Goal: Task Accomplishment & Management: Complete application form

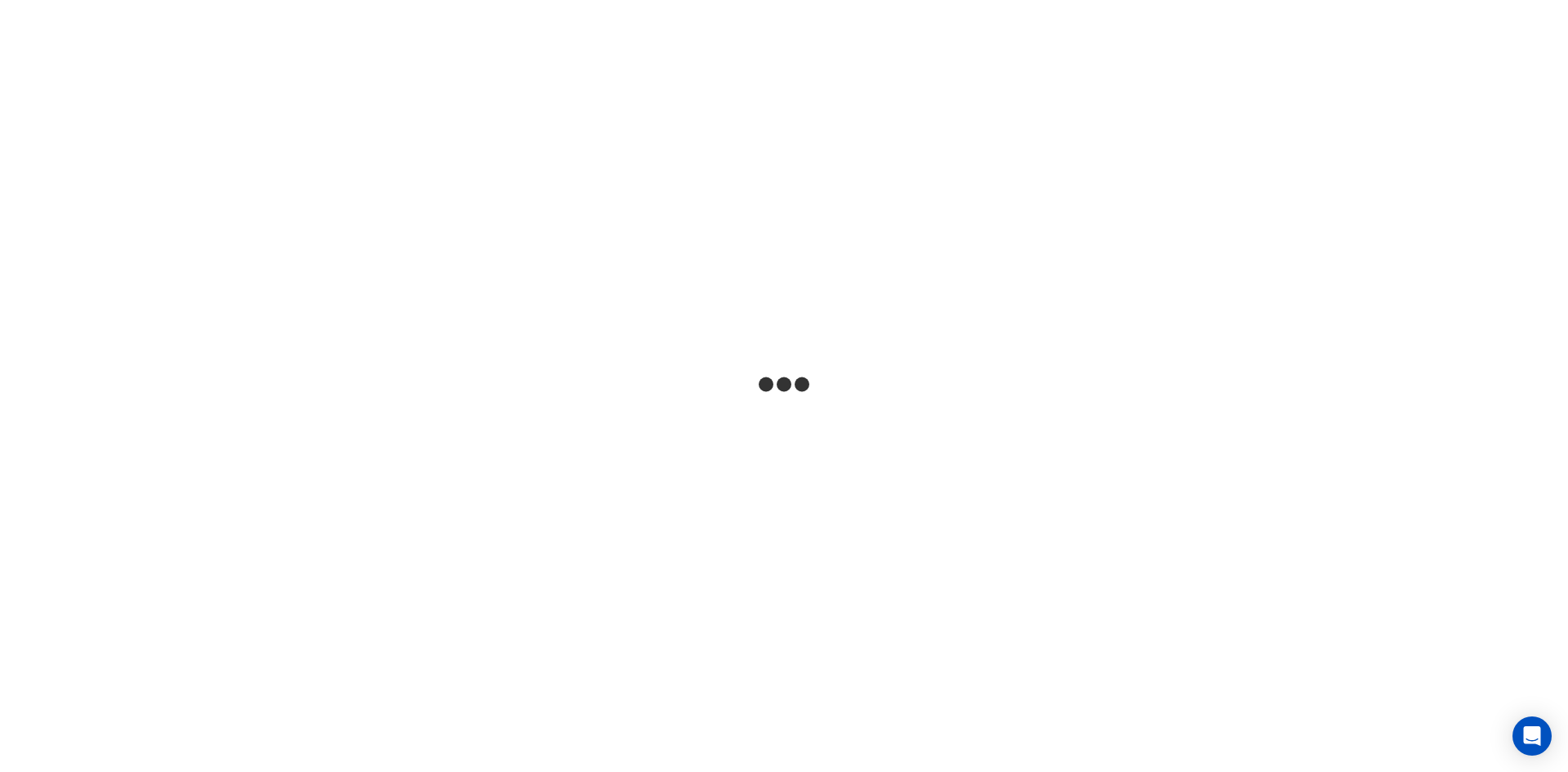
select select
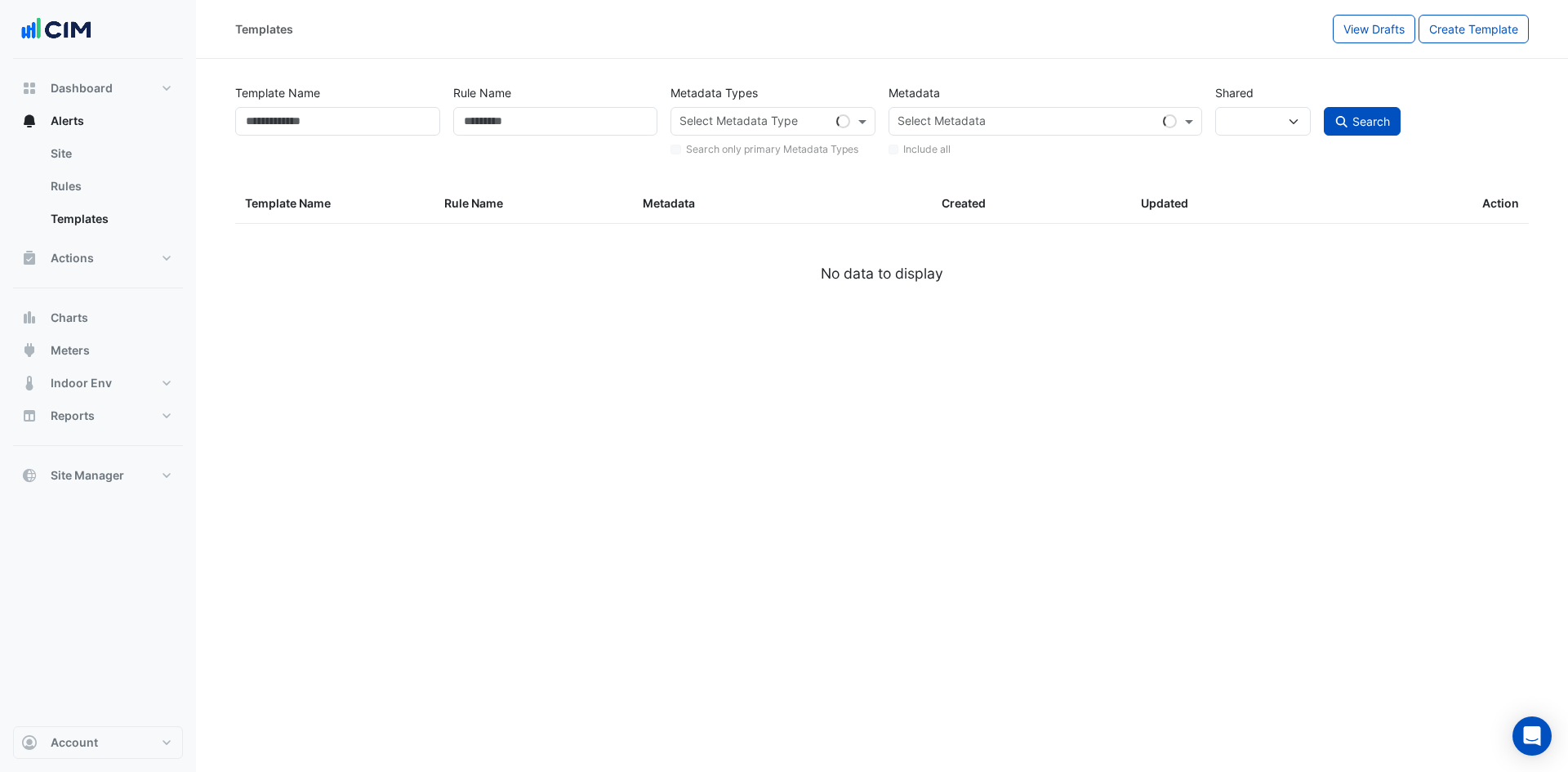
type input "*******"
select select
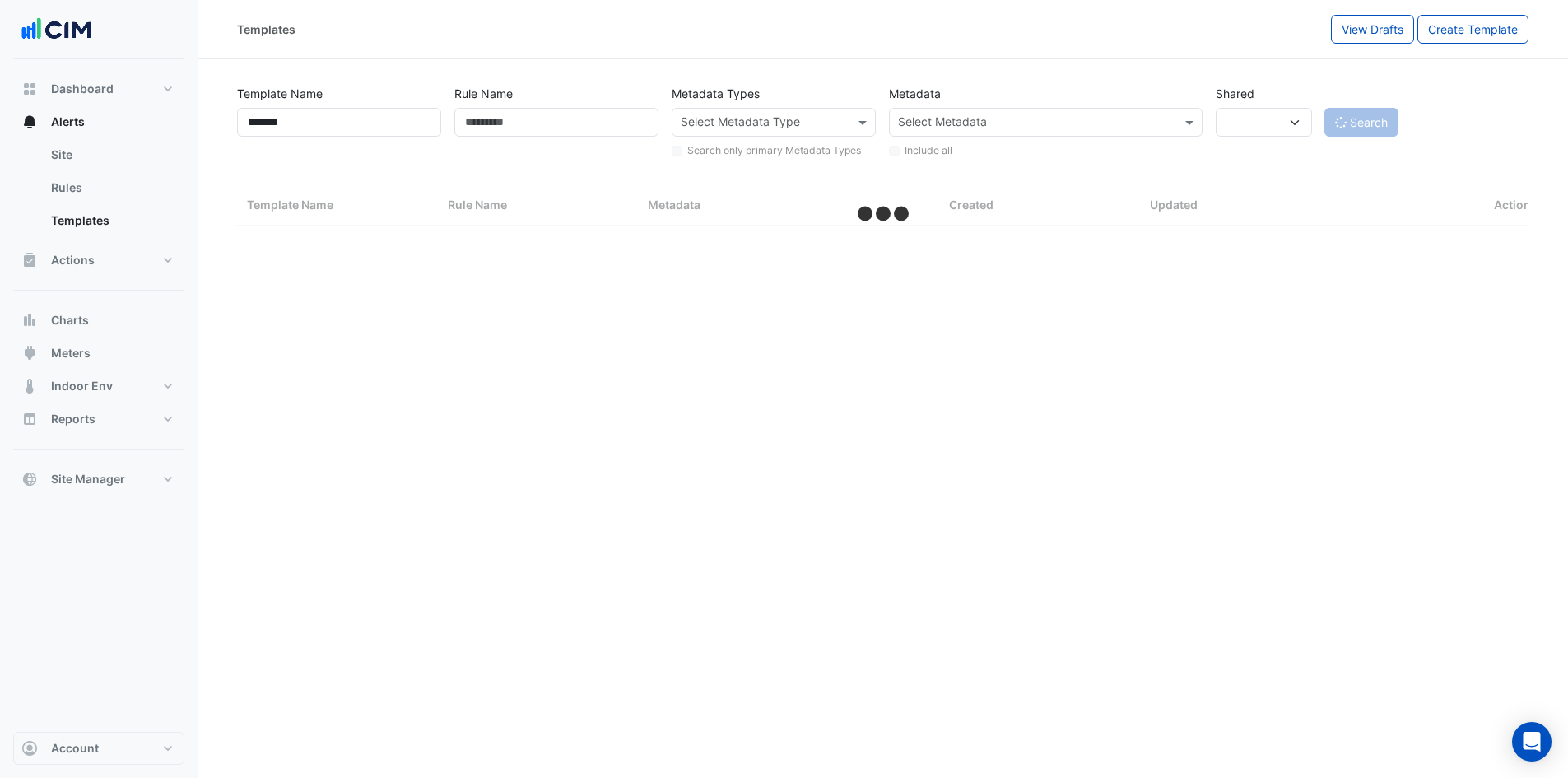
select select "***"
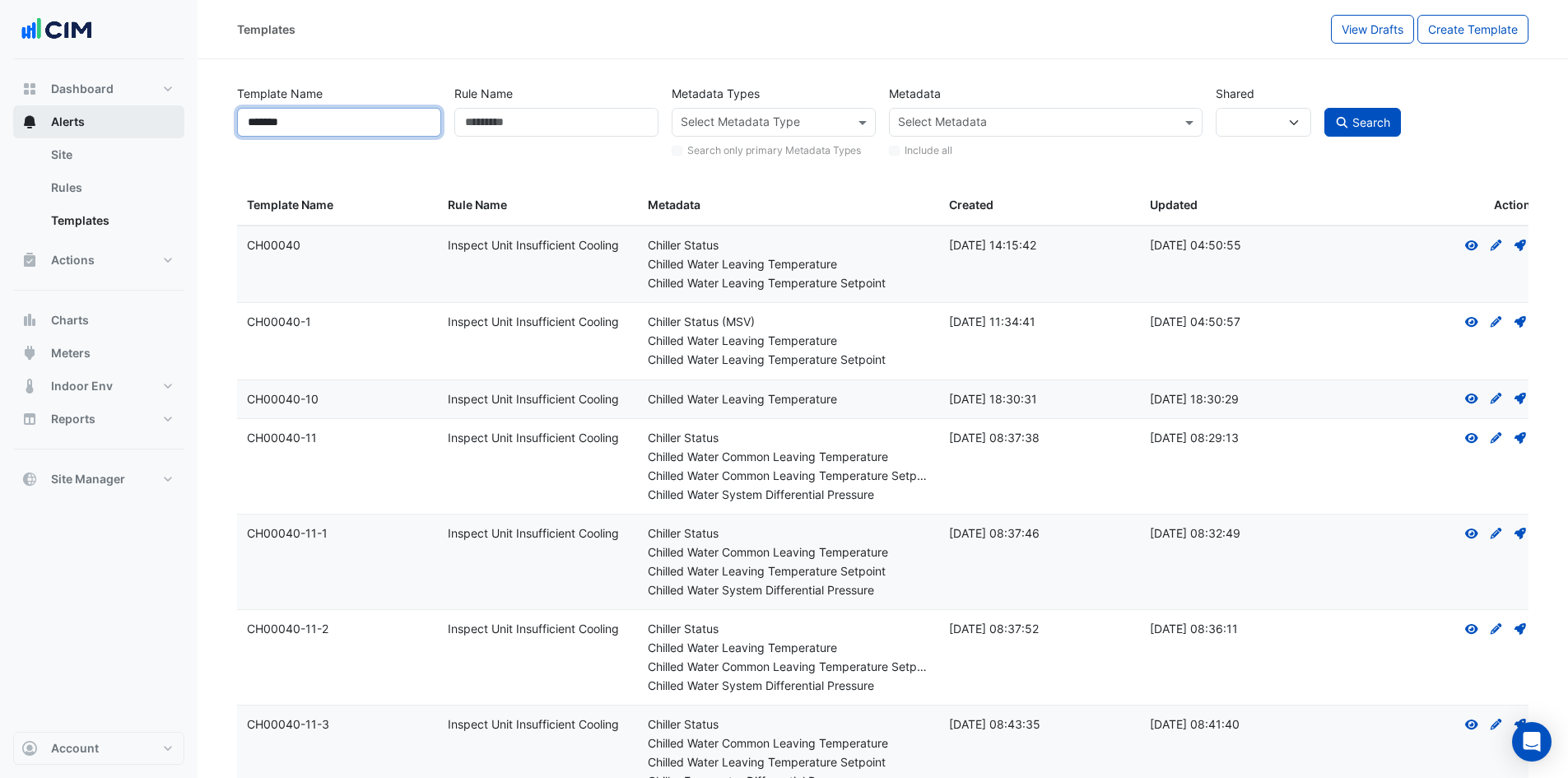
drag, startPoint x: 337, startPoint y: 127, endPoint x: 180, endPoint y: 118, distance: 157.3
click at [183, 119] on div "Templates View Drafts Create Template Template Name ******* Rule Name Metadata …" at bounding box center [784, 738] width 1568 height 1475
paste input "*"
type input "********"
click at [1324, 107] on button "Search" at bounding box center [1363, 122] width 77 height 29
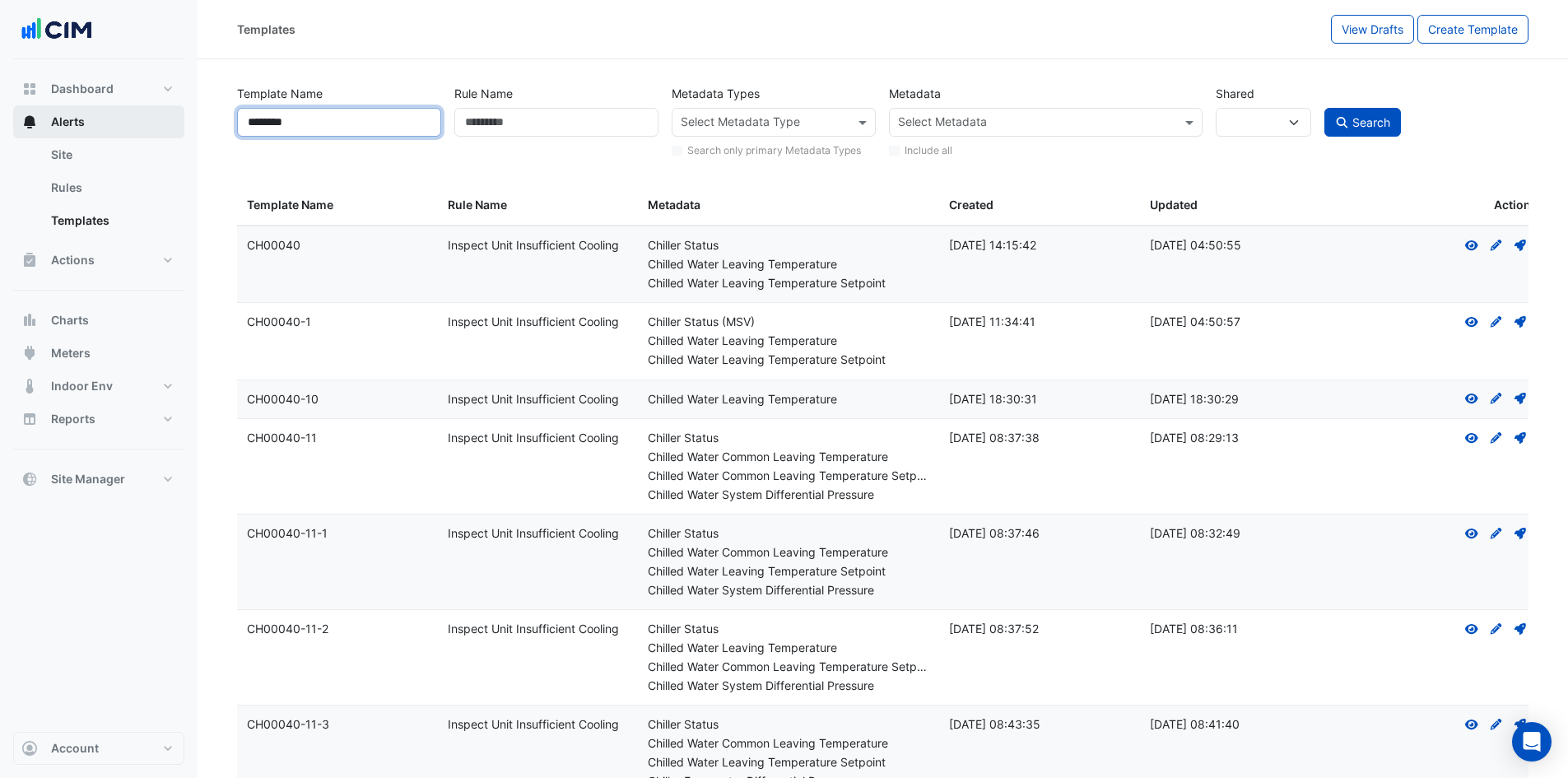
select select
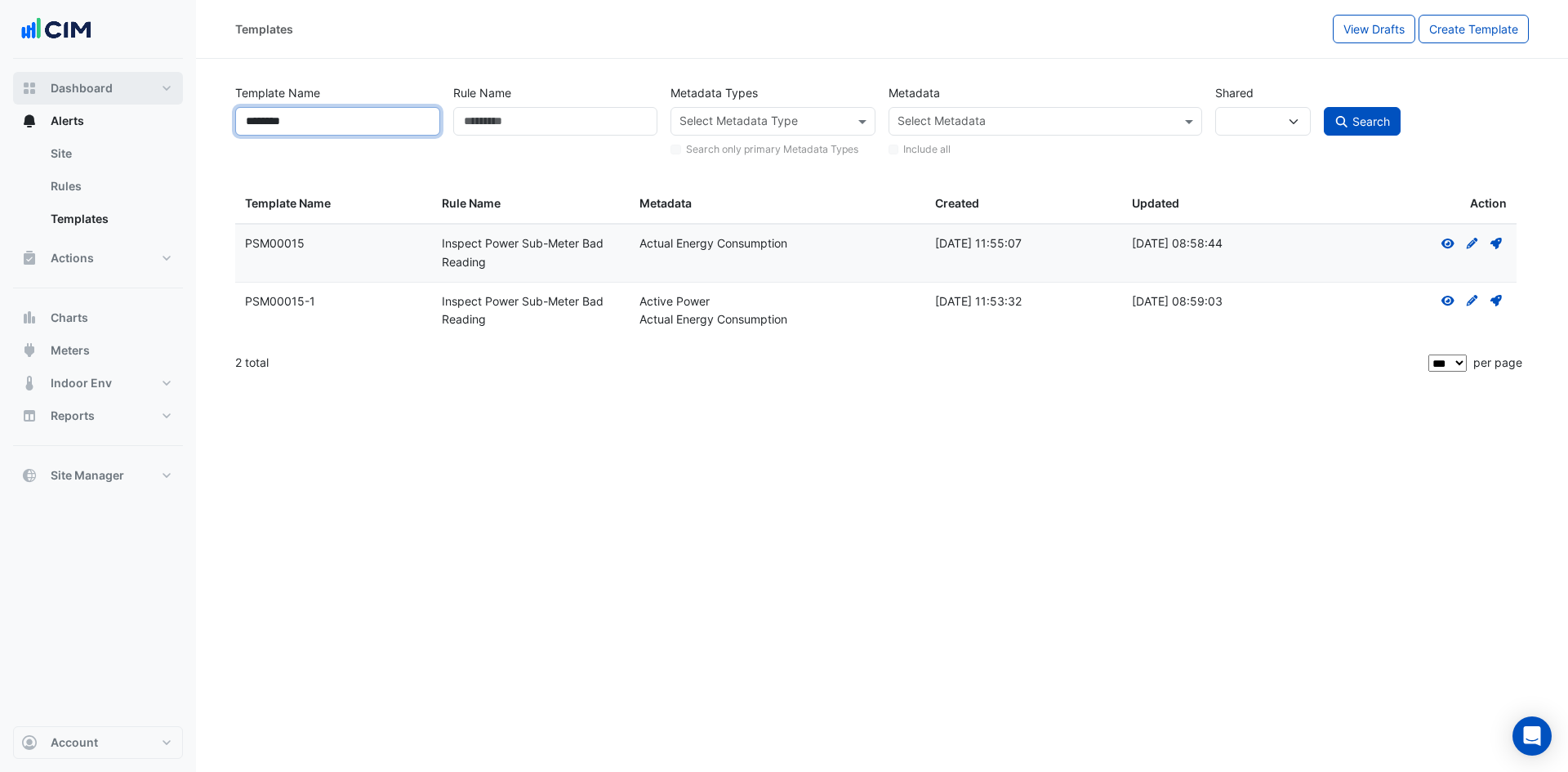
drag, startPoint x: 354, startPoint y: 125, endPoint x: 53, endPoint y: 98, distance: 302.2
click at [53, 98] on div "Templates View Drafts Create Template Template Name ******** Rule Name Metadata…" at bounding box center [784, 386] width 1568 height 772
paste input "*"
type input "*********"
click at [1324, 107] on button "Search" at bounding box center [1362, 121] width 76 height 28
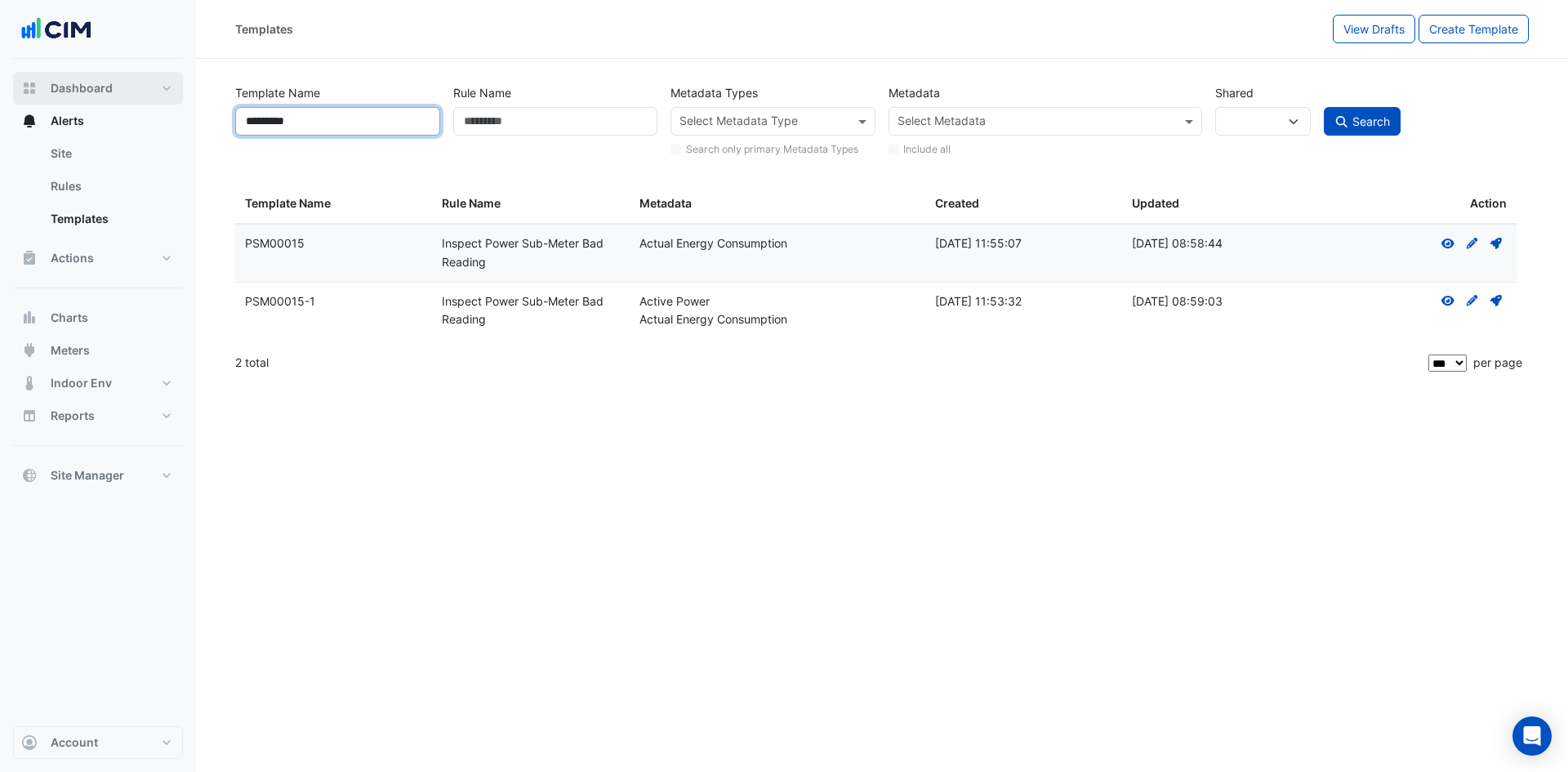
select select
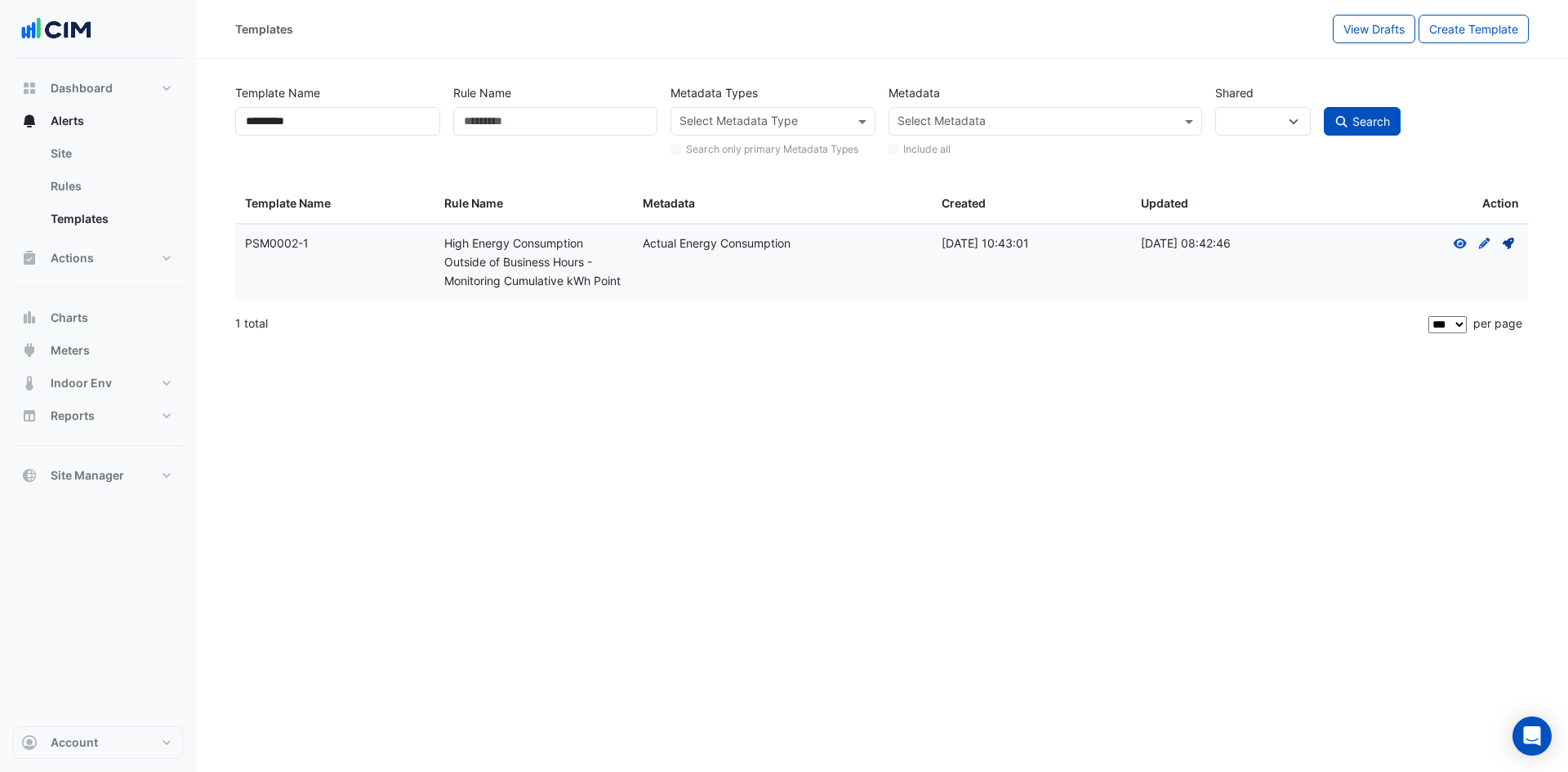
click at [1510, 242] on icon at bounding box center [1508, 243] width 12 height 12
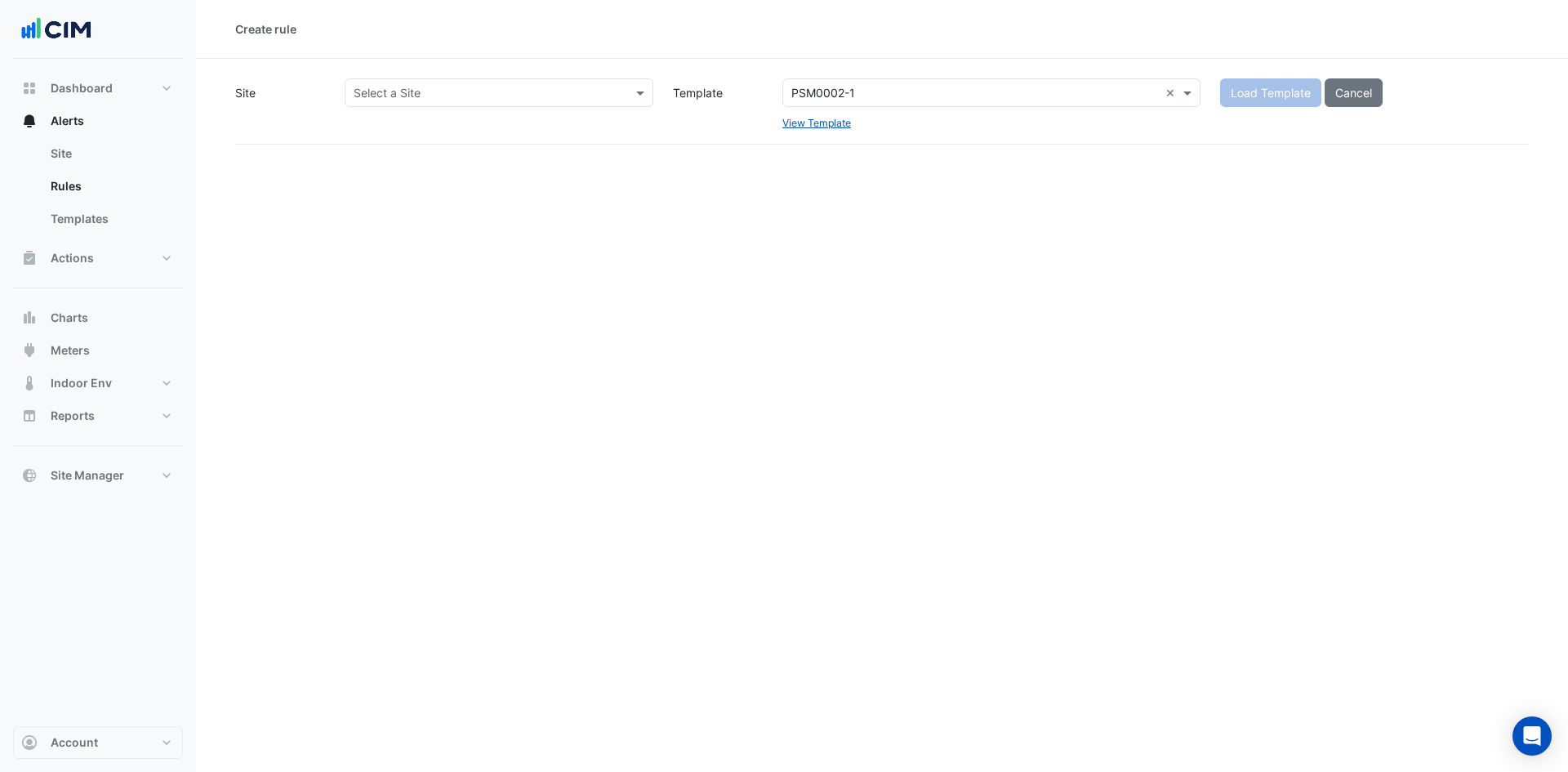
click at [490, 90] on input "text" at bounding box center [482, 93] width 259 height 17
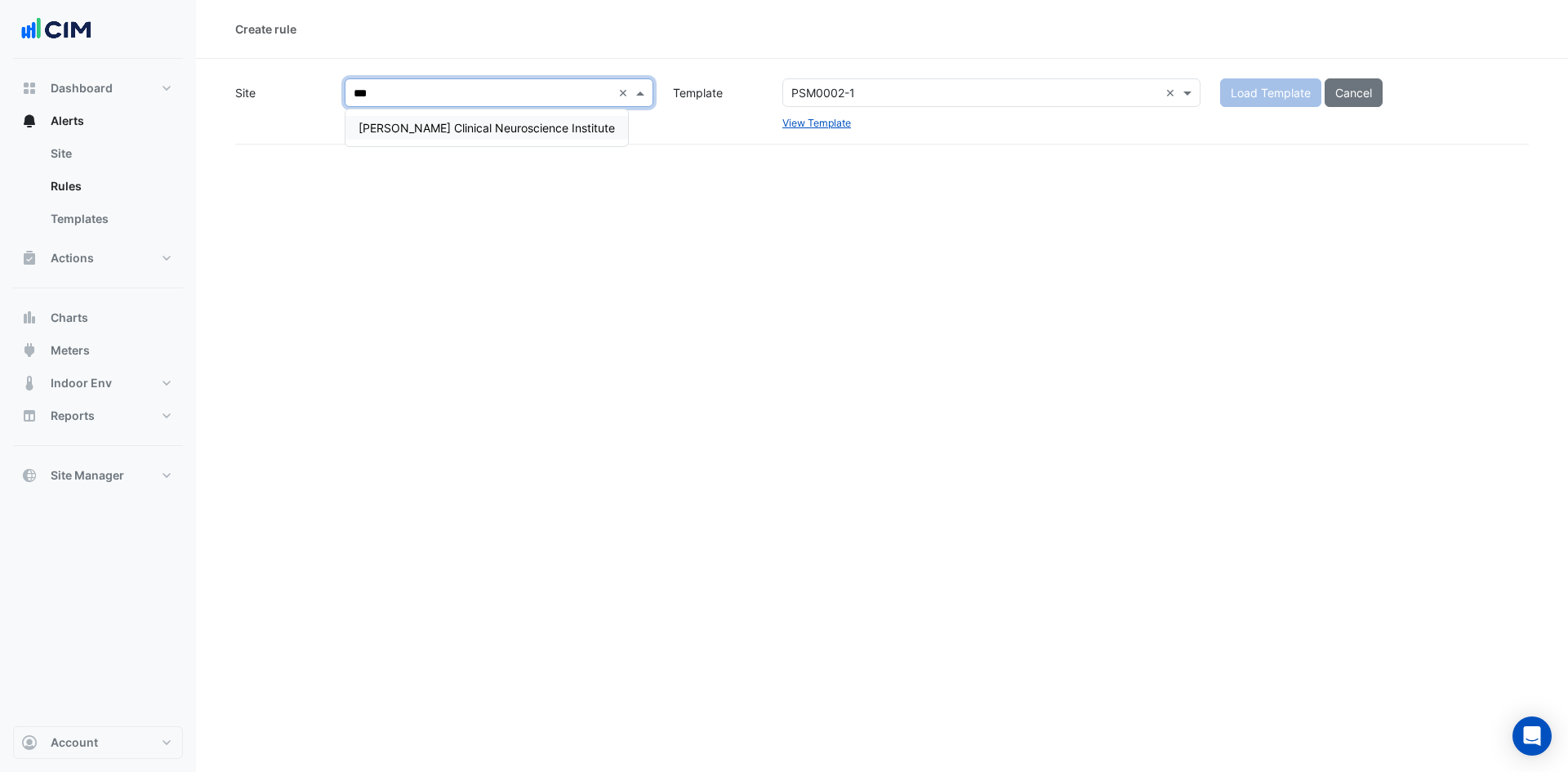
type input "****"
click at [505, 129] on span "[PERSON_NAME] Clinical Neuroscience Institute" at bounding box center [487, 128] width 257 height 14
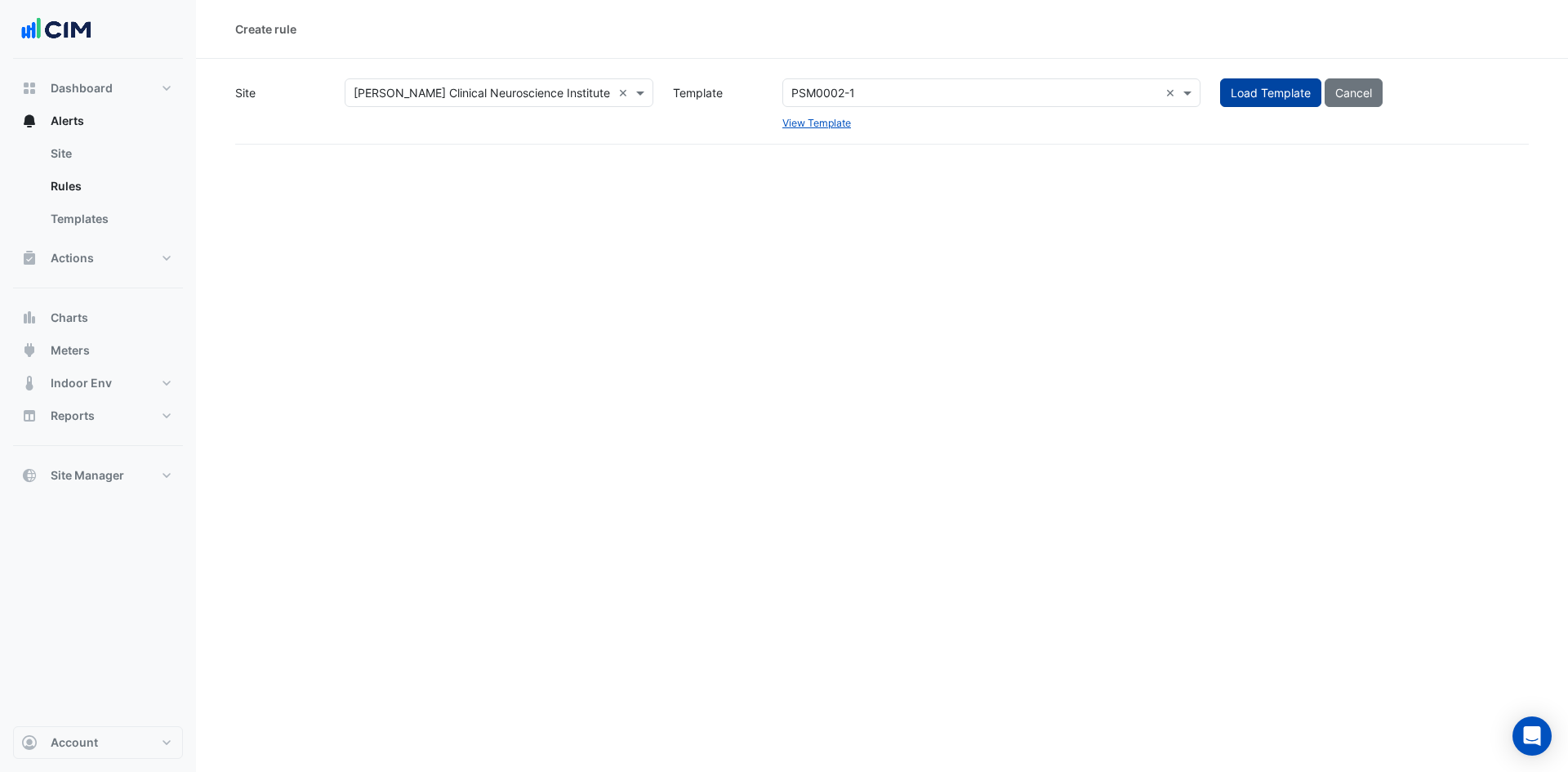
click at [1283, 96] on button "Load Template" at bounding box center [1271, 92] width 101 height 28
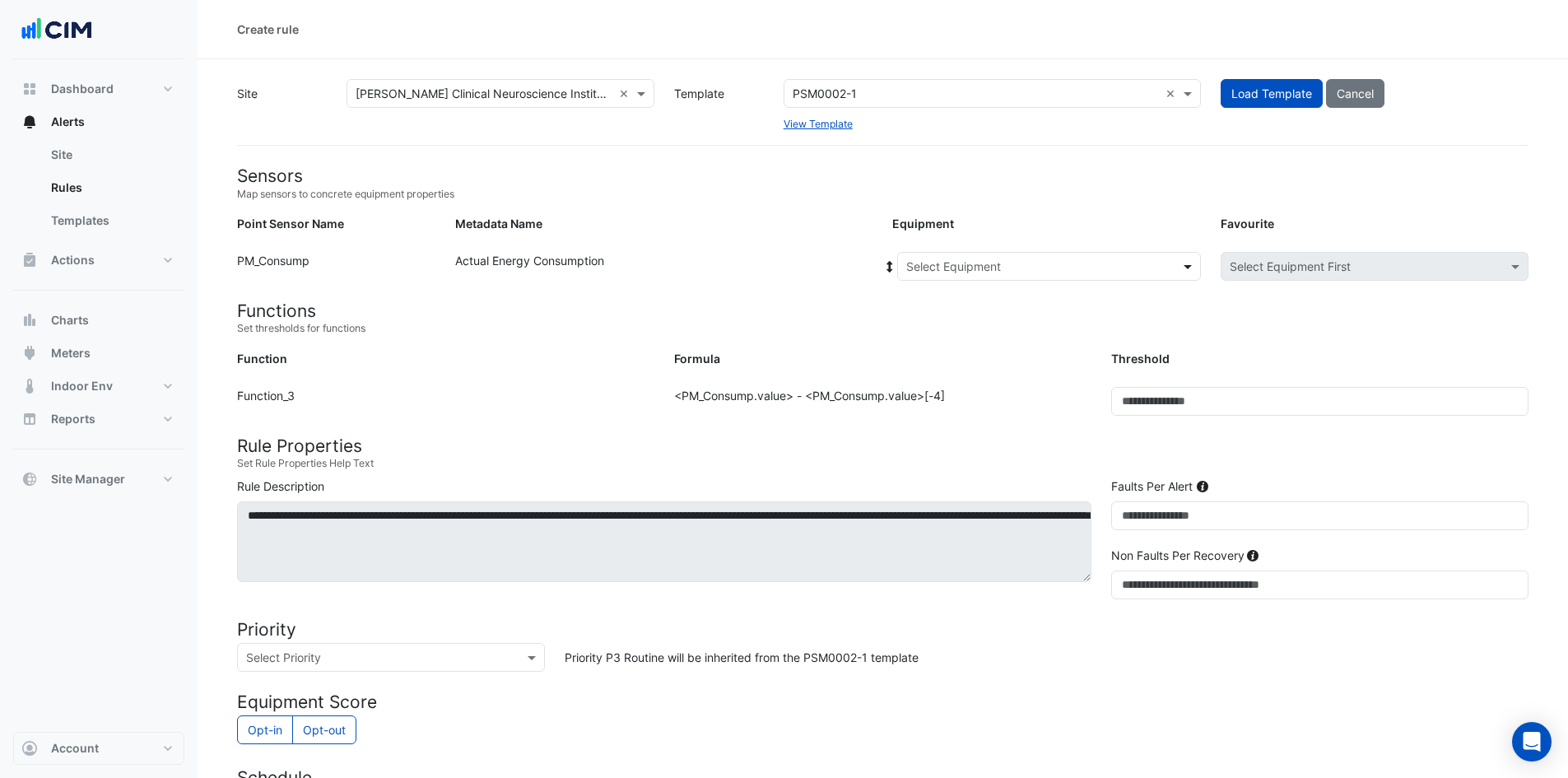
click at [1194, 265] on span at bounding box center [1189, 266] width 21 height 17
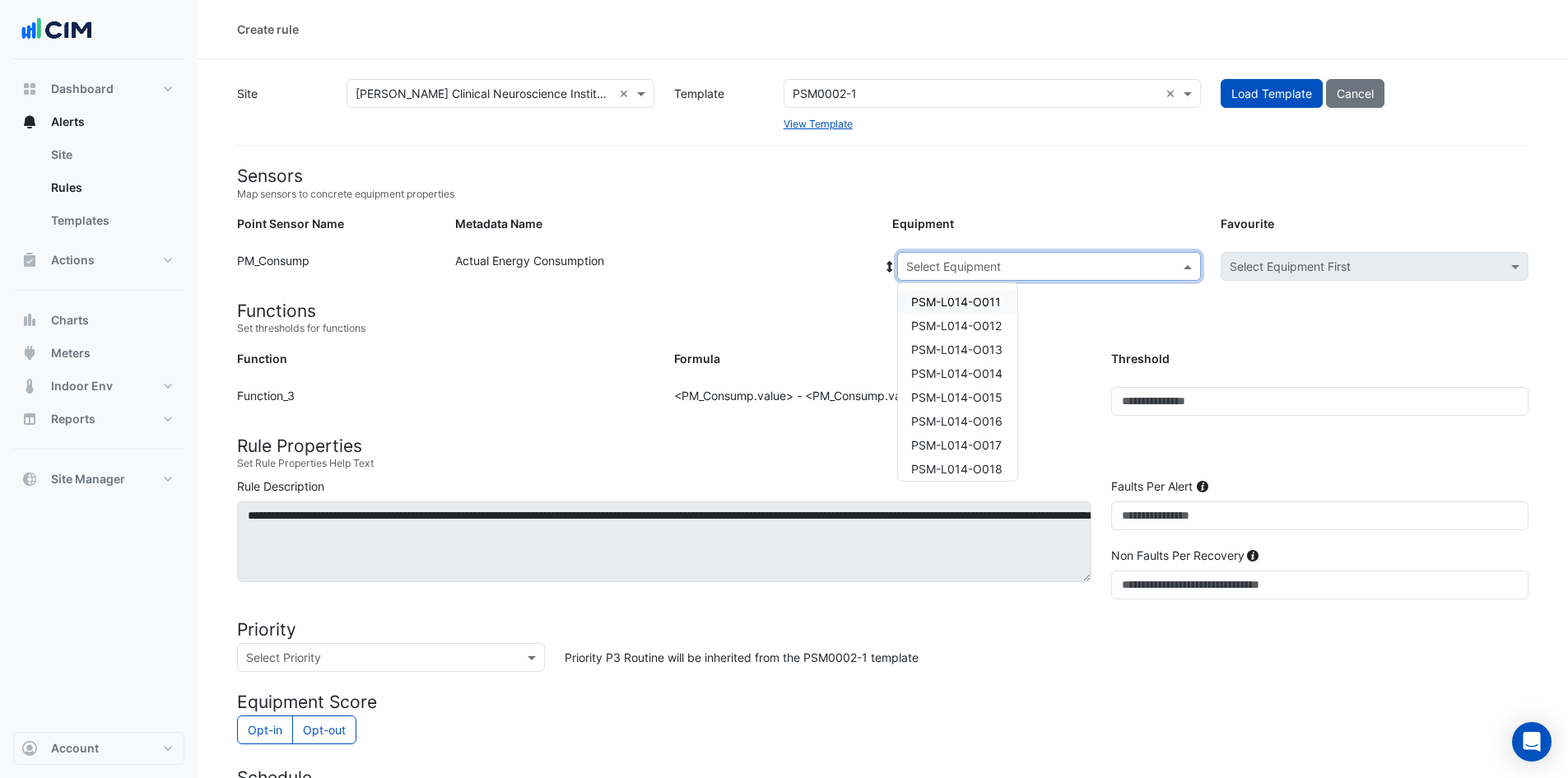
click at [985, 299] on span "PSM-L014-O011" at bounding box center [956, 302] width 90 height 14
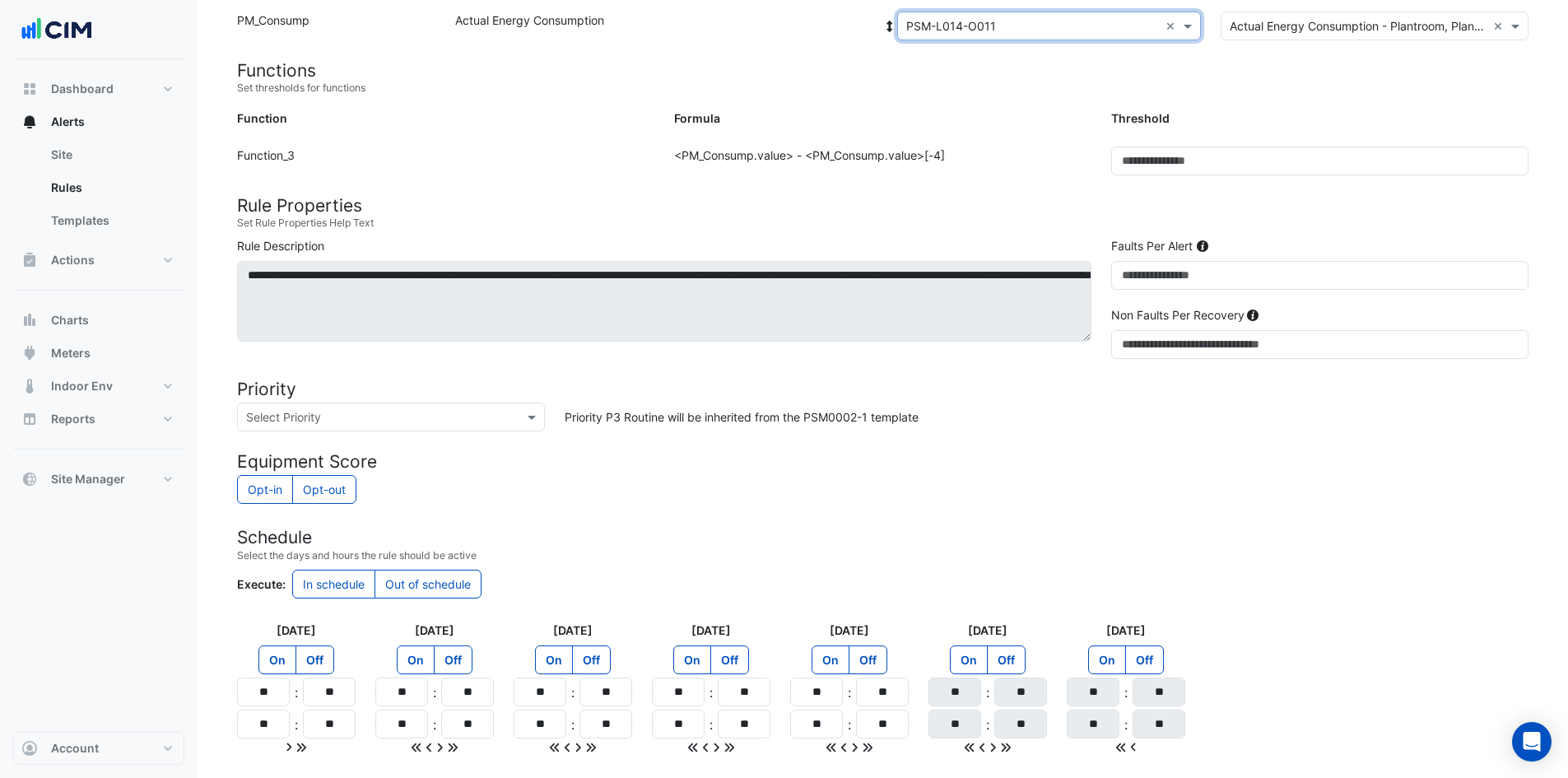
scroll to position [367, 0]
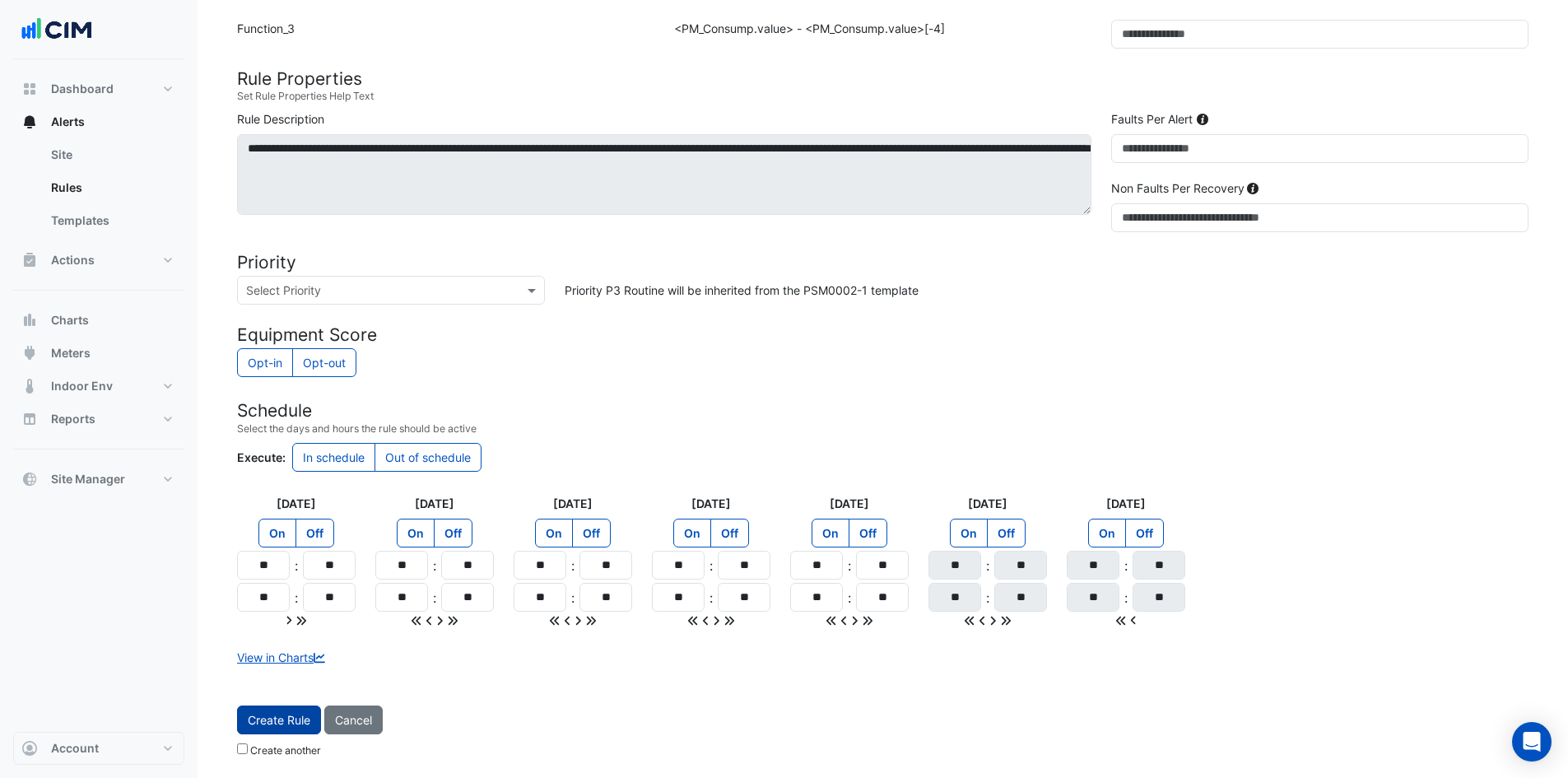
click at [274, 720] on button "Create Rule" at bounding box center [279, 720] width 84 height 29
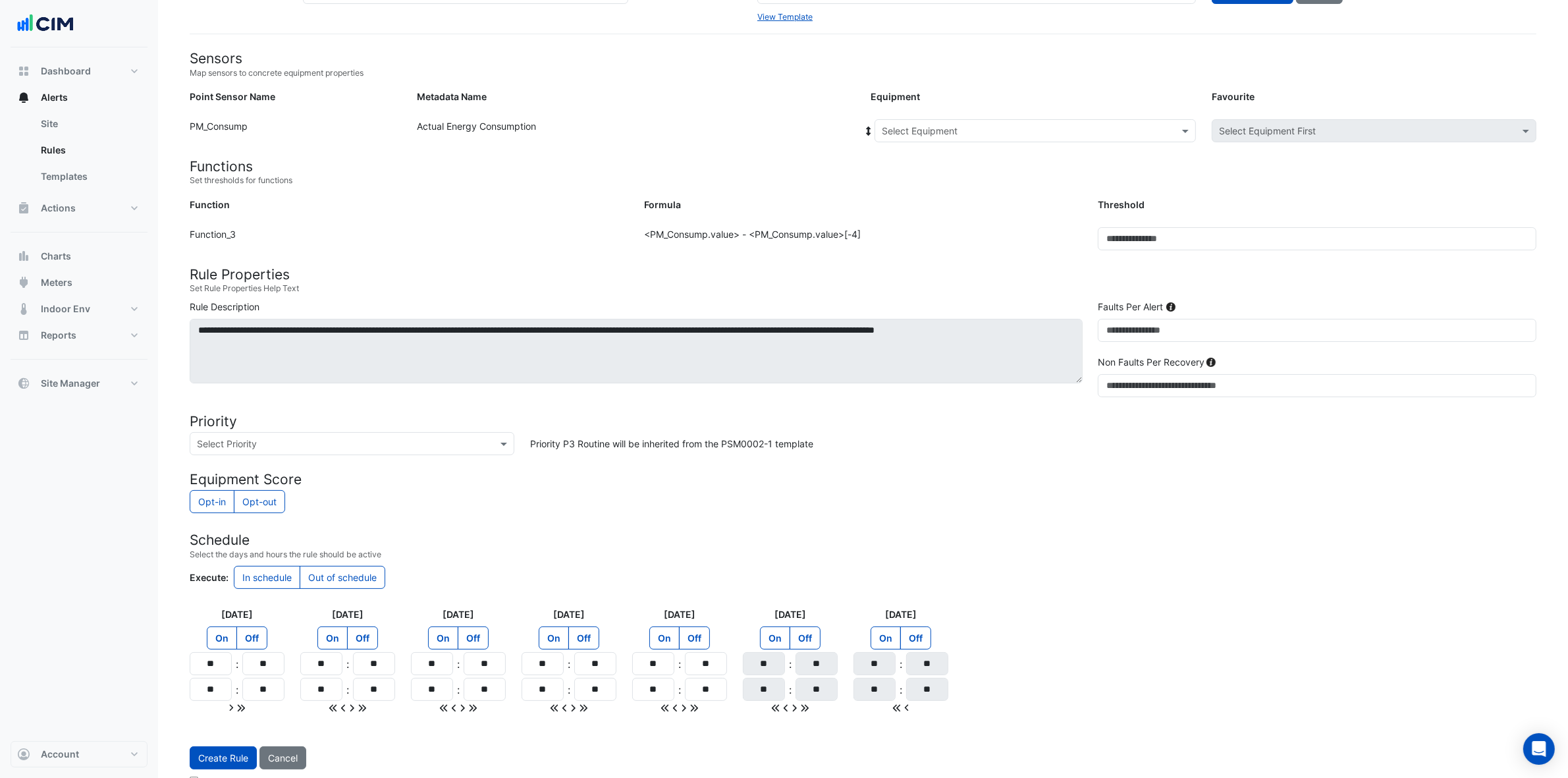
scroll to position [0, 0]
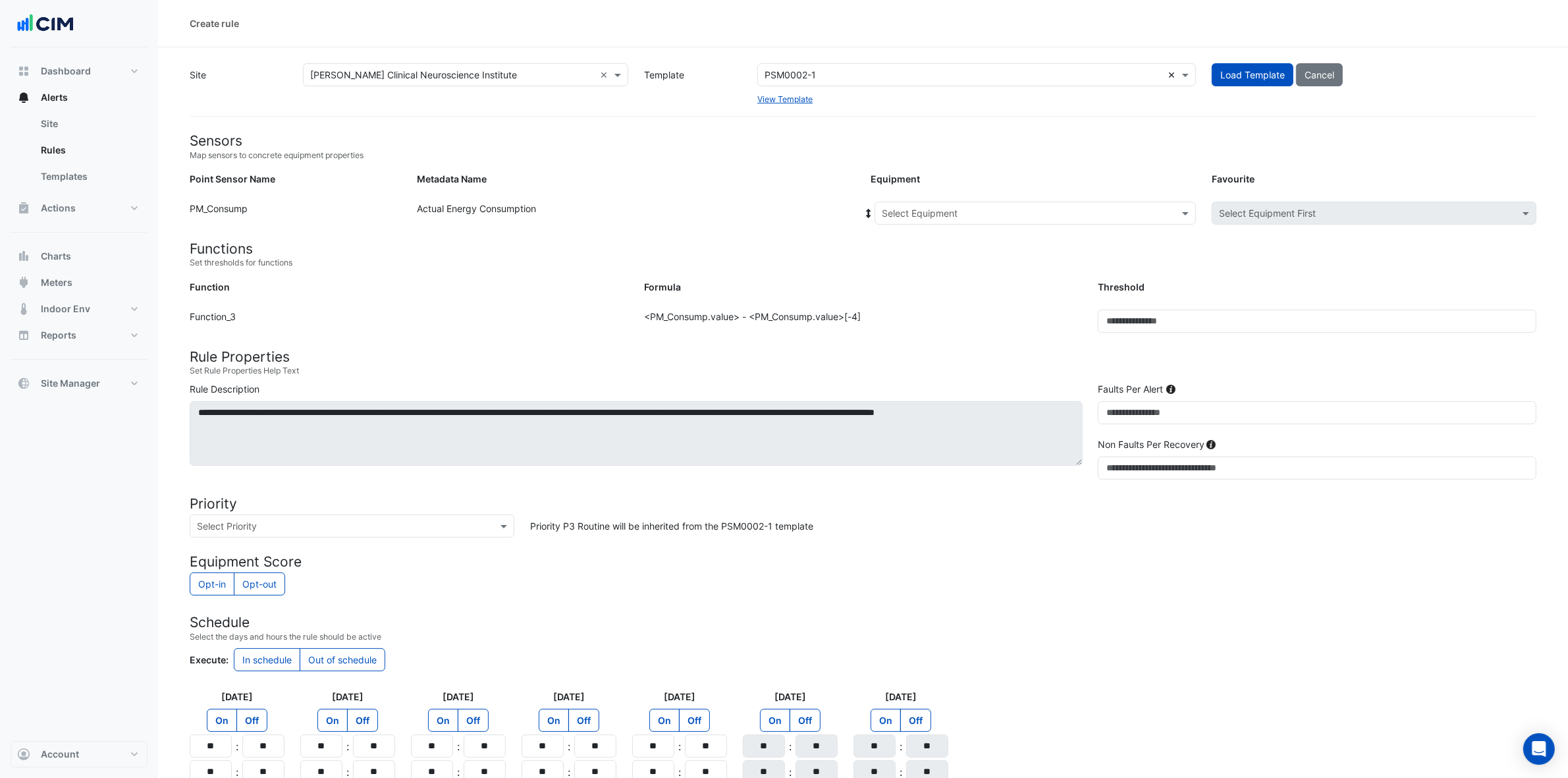
drag, startPoint x: 1183, startPoint y: 73, endPoint x: 1167, endPoint y: 70, distance: 16.3
click at [1183, 73] on span at bounding box center [1187, 75] width 16 height 14
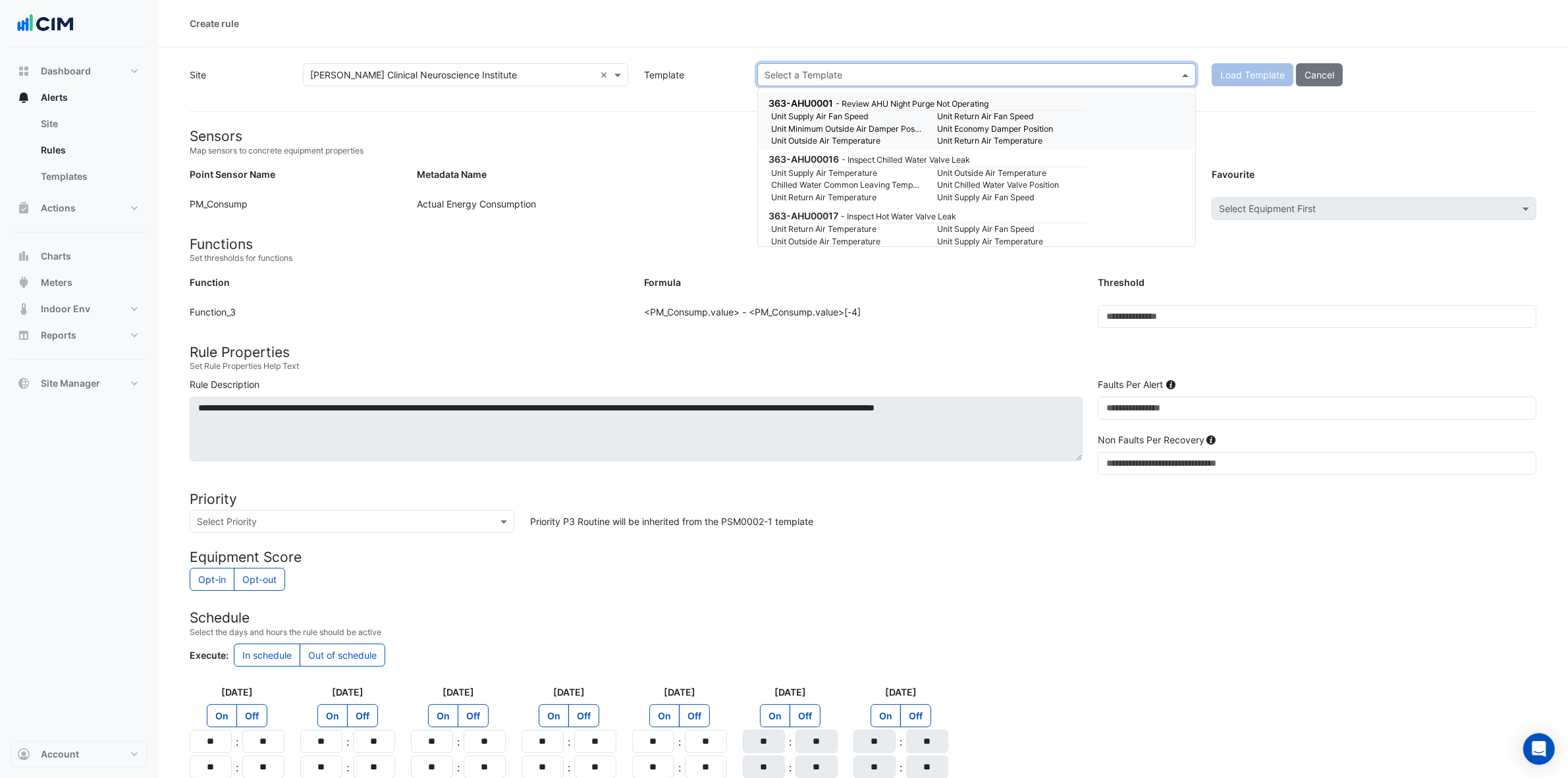
click at [1264, 271] on form "Sensors Map sensors to concrete equipment properties Point Sensor Name Metadata…" at bounding box center [863, 499] width 1347 height 744
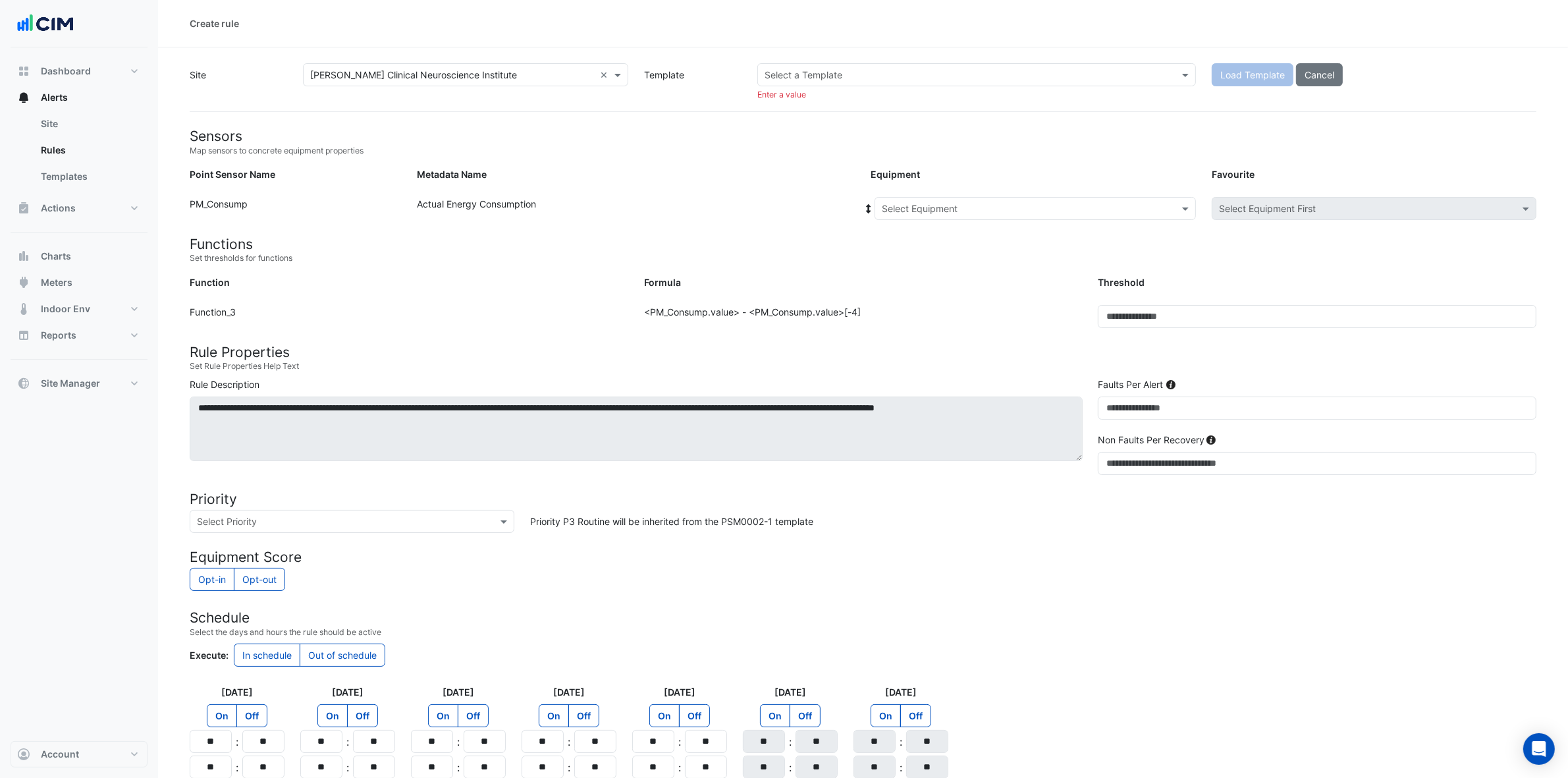
click at [1062, 69] on input "text" at bounding box center [963, 75] width 398 height 14
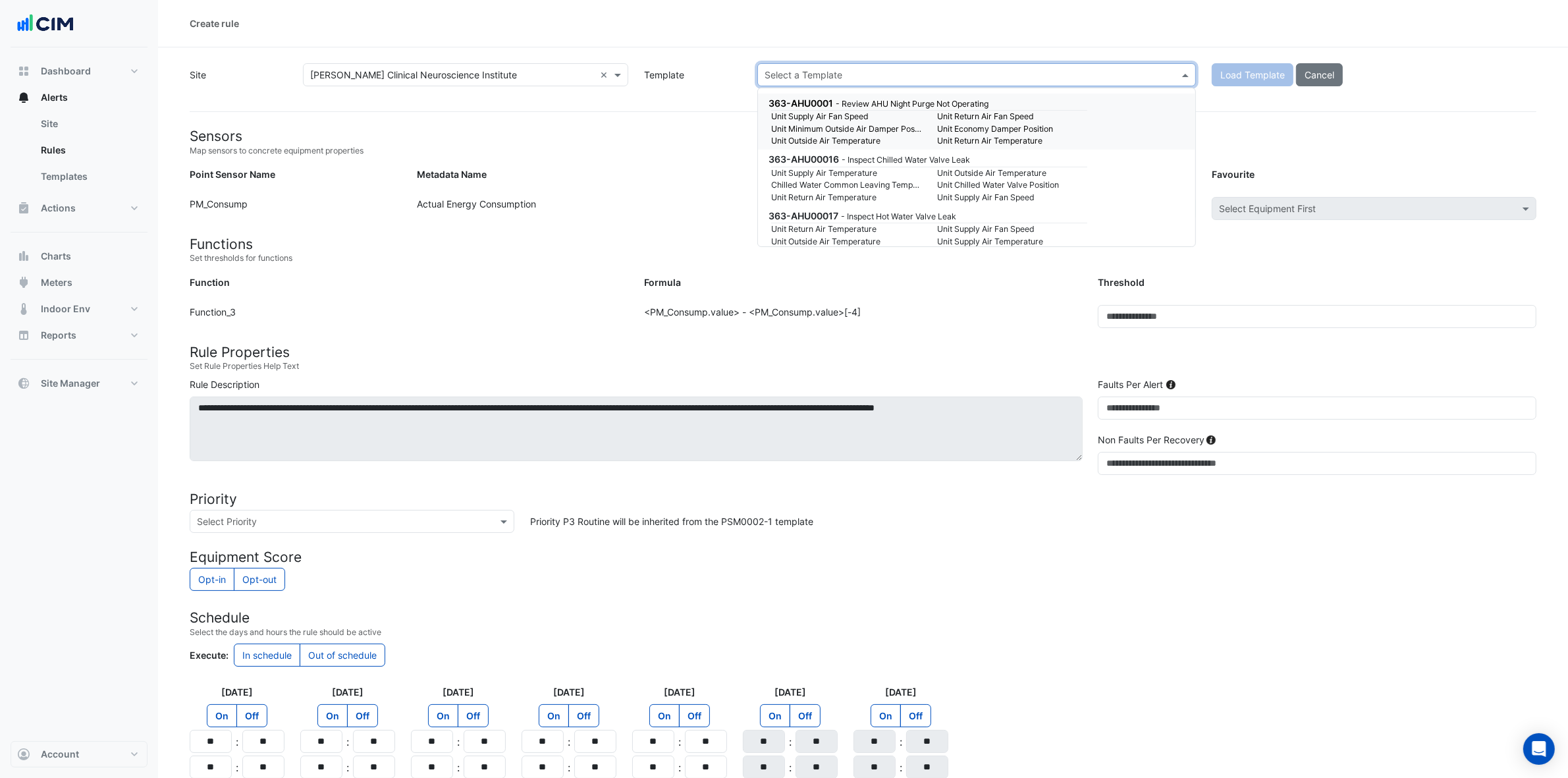
paste input "*********"
type input "*********"
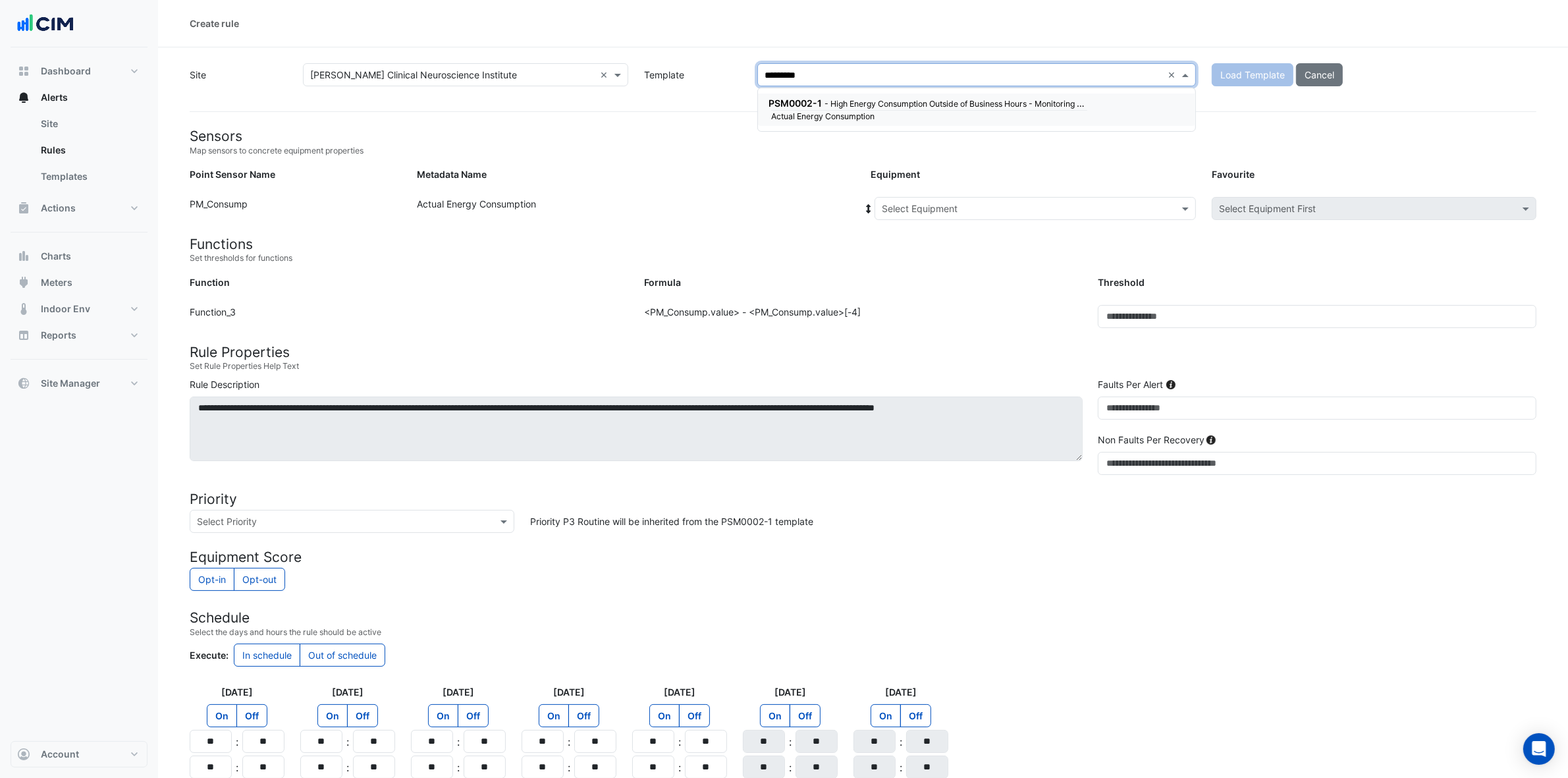
click at [811, 100] on span "PSM0002-1" at bounding box center [795, 103] width 53 height 11
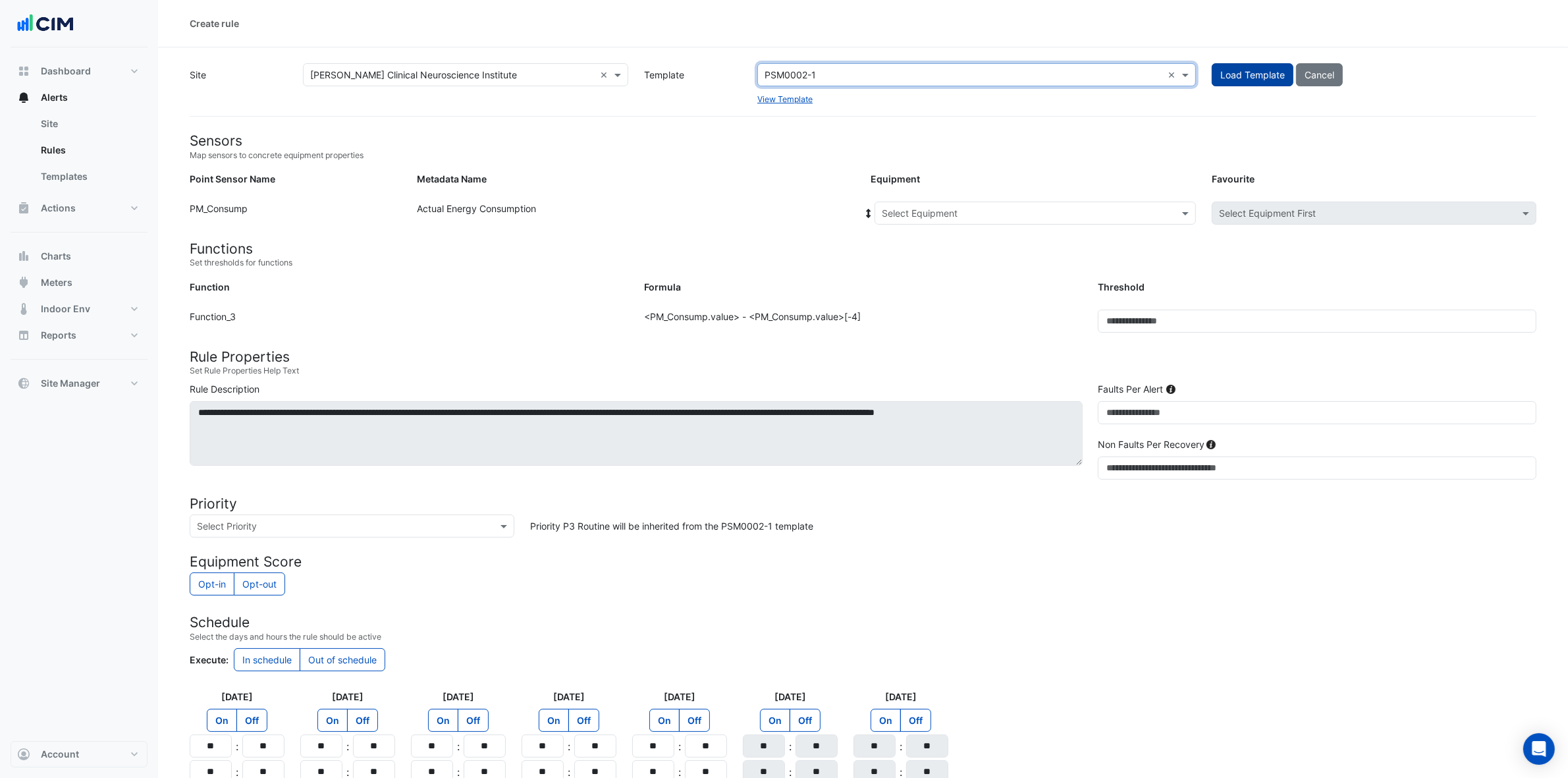
click at [1246, 76] on button "Load Template" at bounding box center [1253, 75] width 82 height 23
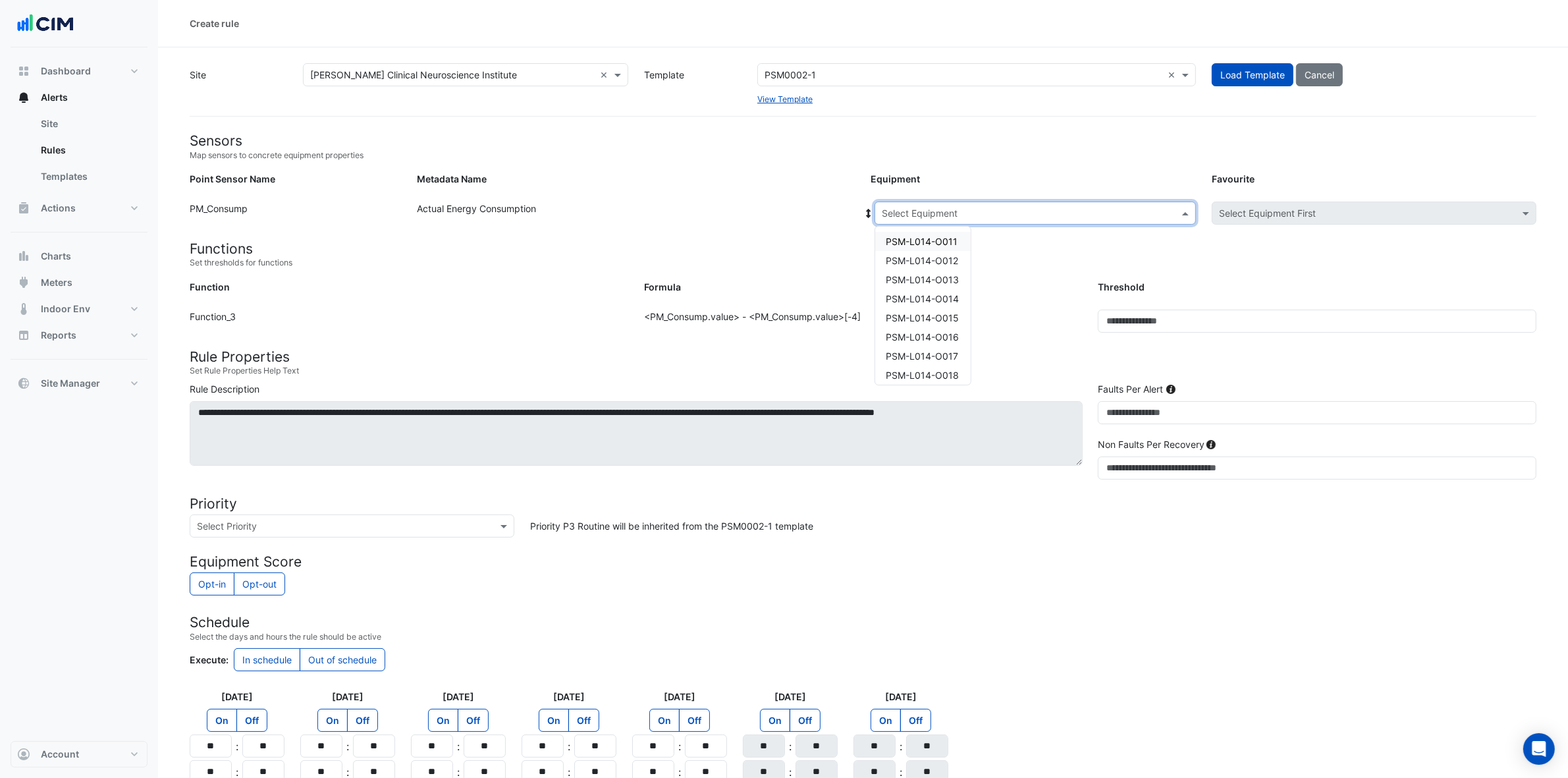
click at [1066, 217] on input "text" at bounding box center [1022, 213] width 281 height 14
click at [952, 244] on span "PSM-L014-O011" at bounding box center [922, 241] width 72 height 11
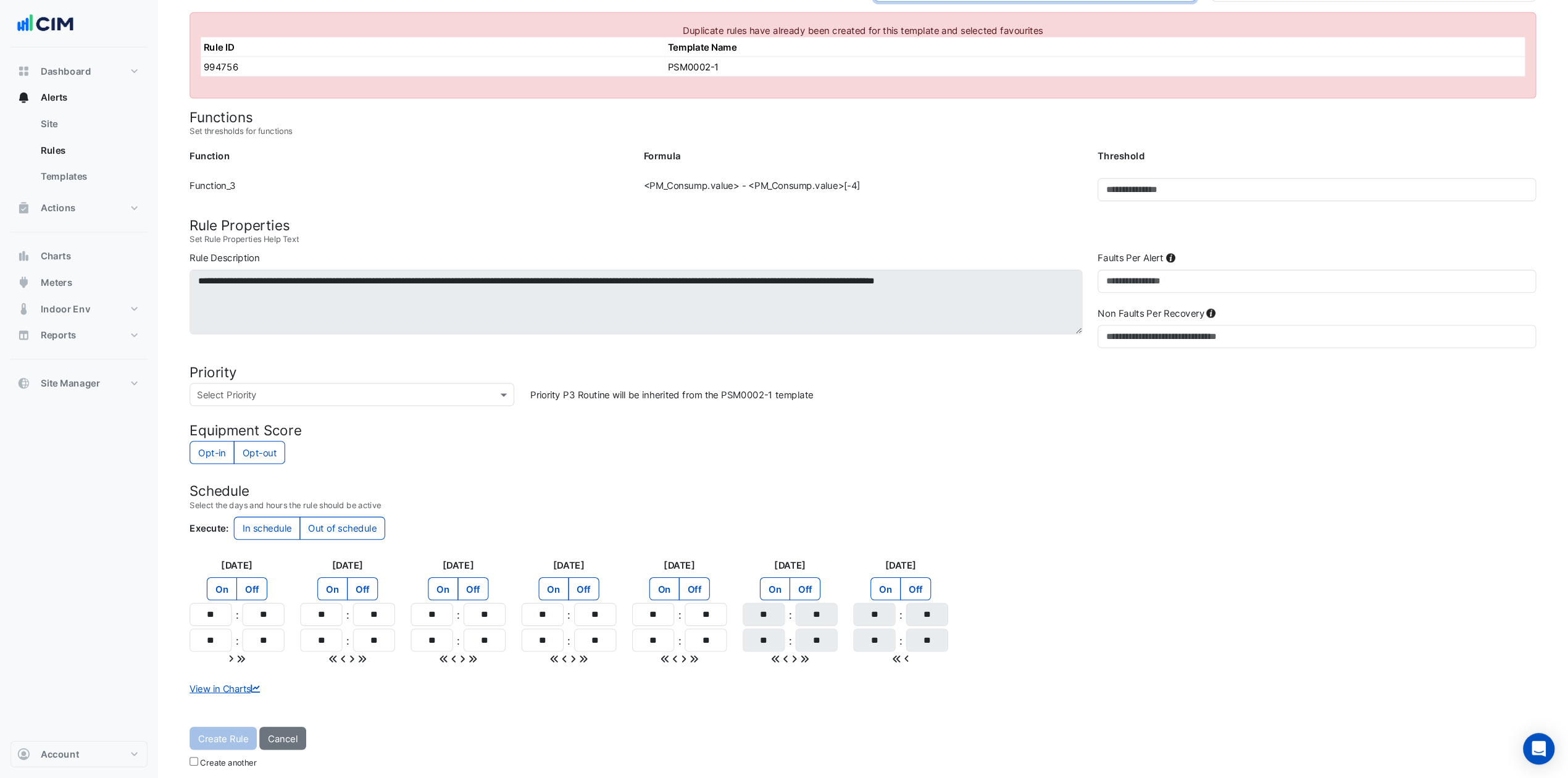
scroll to position [171, 0]
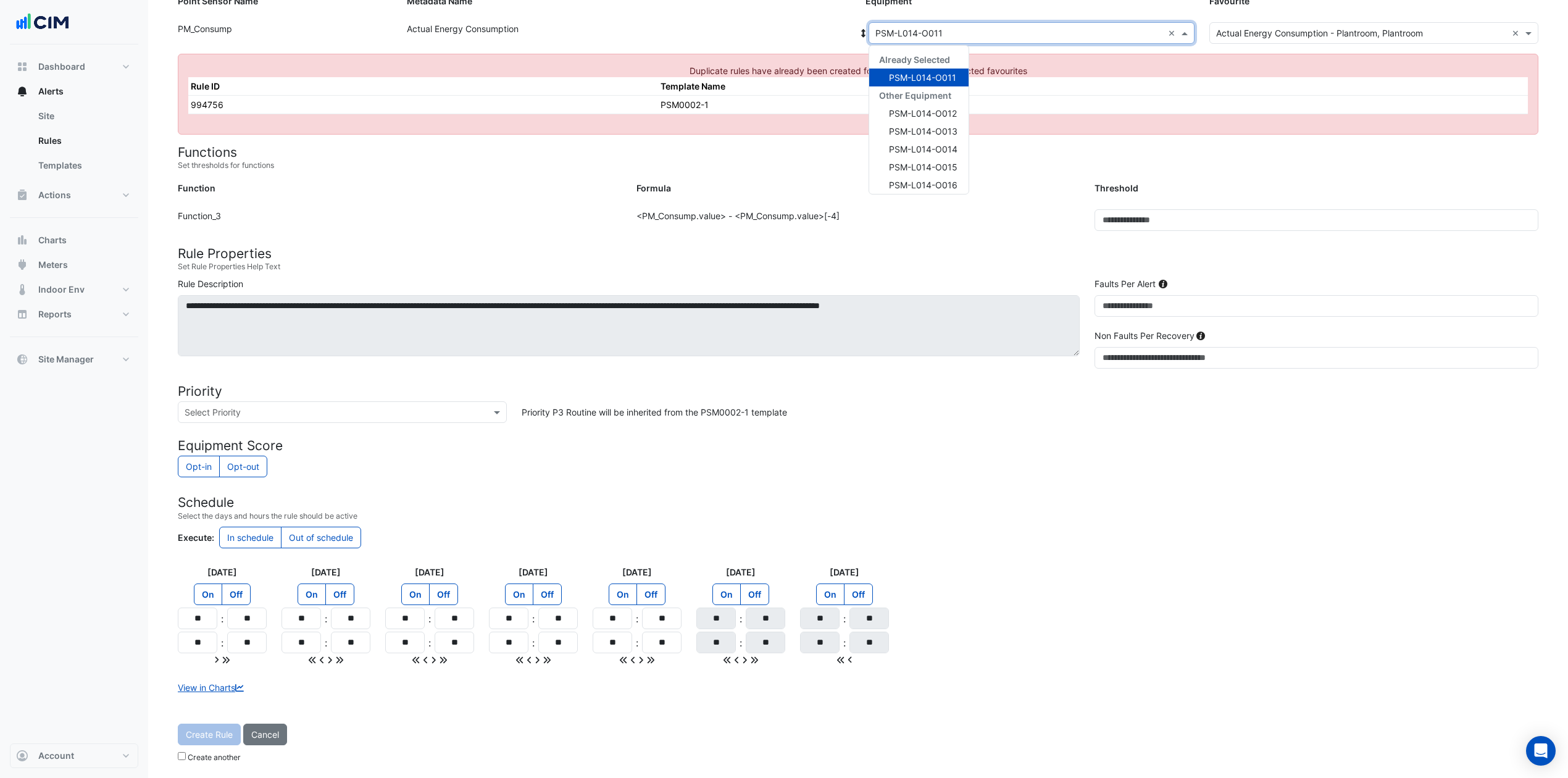
click at [1185, 27] on span at bounding box center [1186, 33] width 15 height 13
click at [934, 111] on span "PSM-L014-O012" at bounding box center [923, 114] width 68 height 11
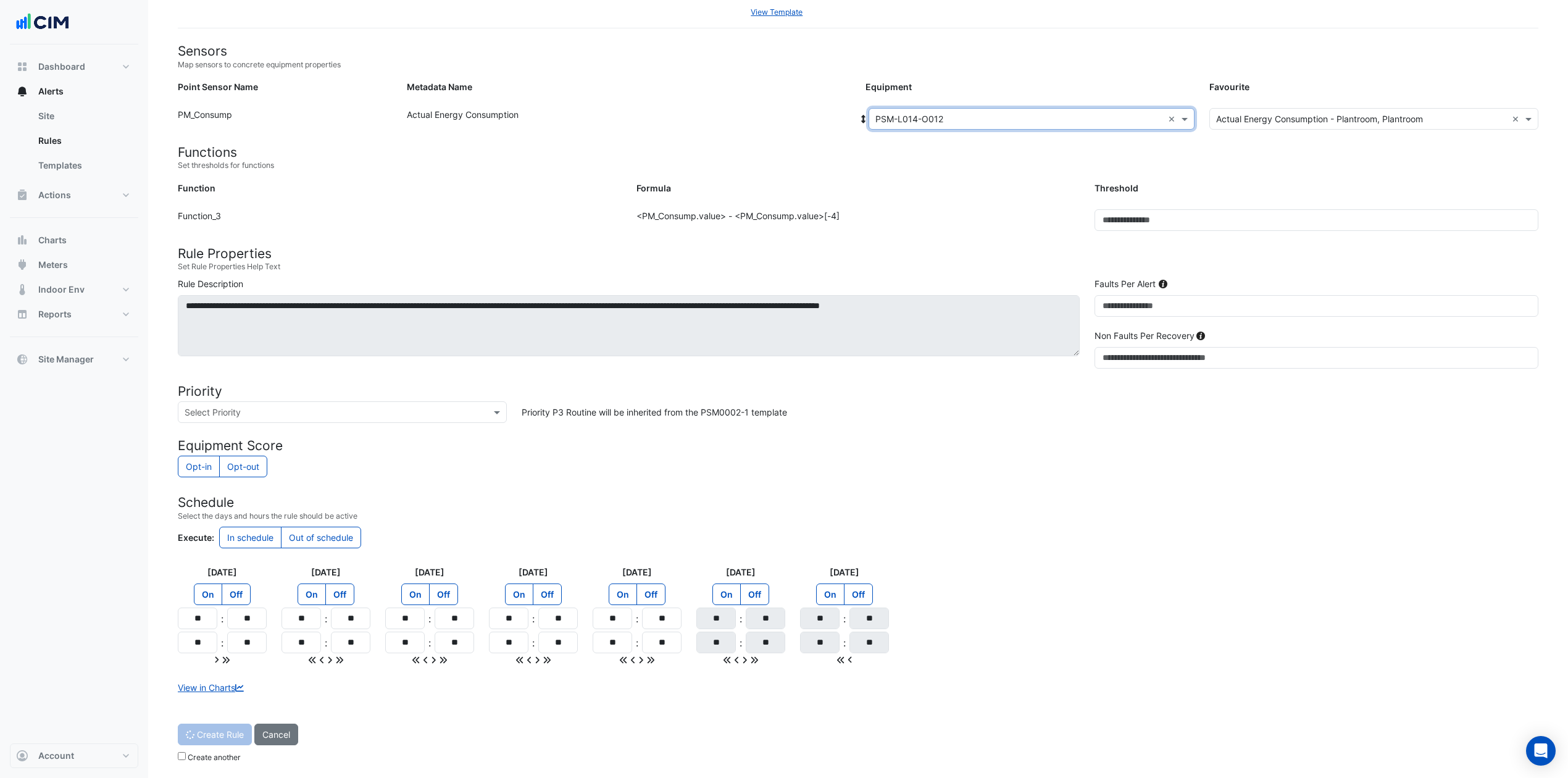
scroll to position [84, 0]
click at [223, 583] on button "Create Rule" at bounding box center [210, 735] width 63 height 21
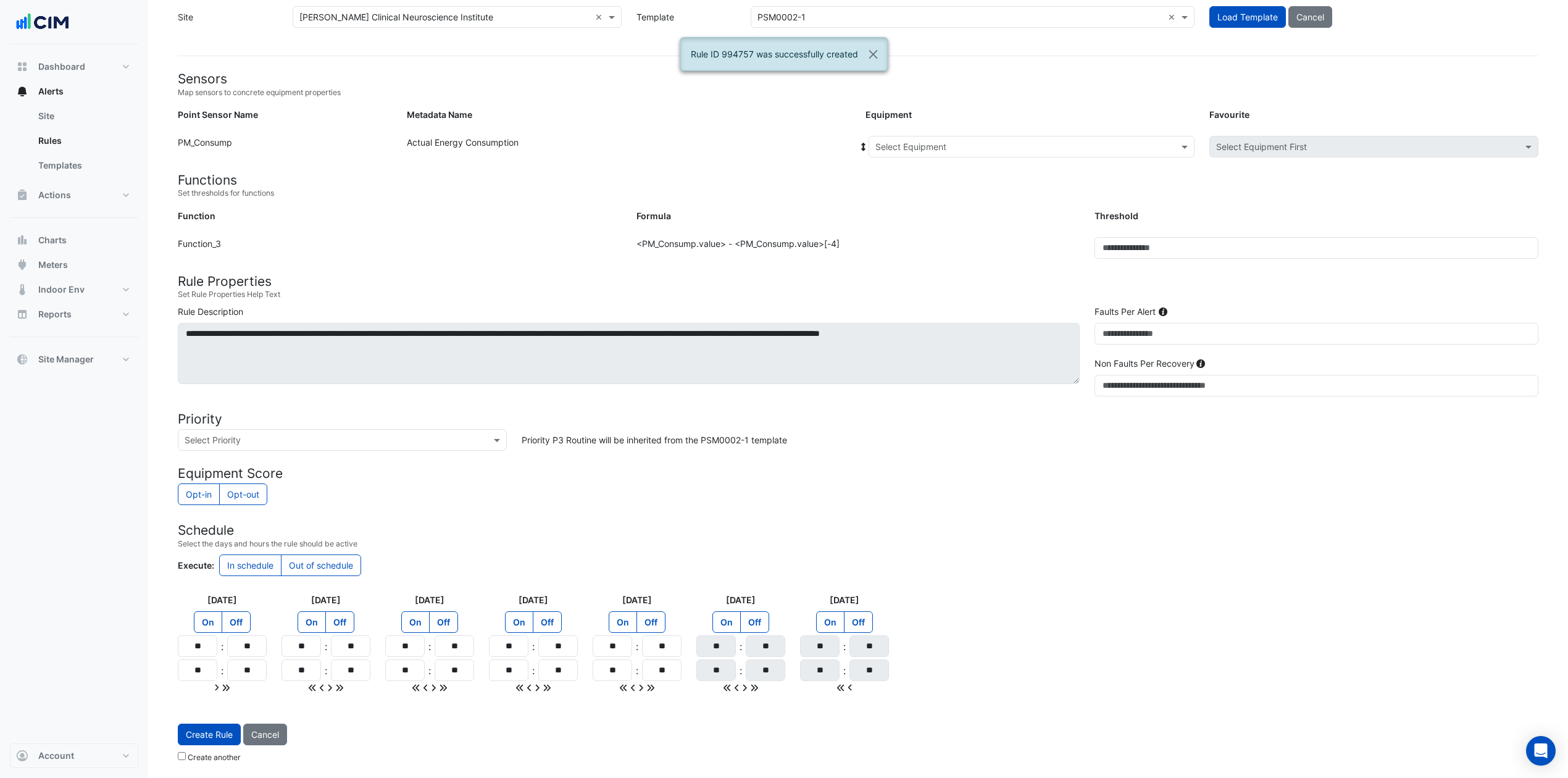
scroll to position [56, 0]
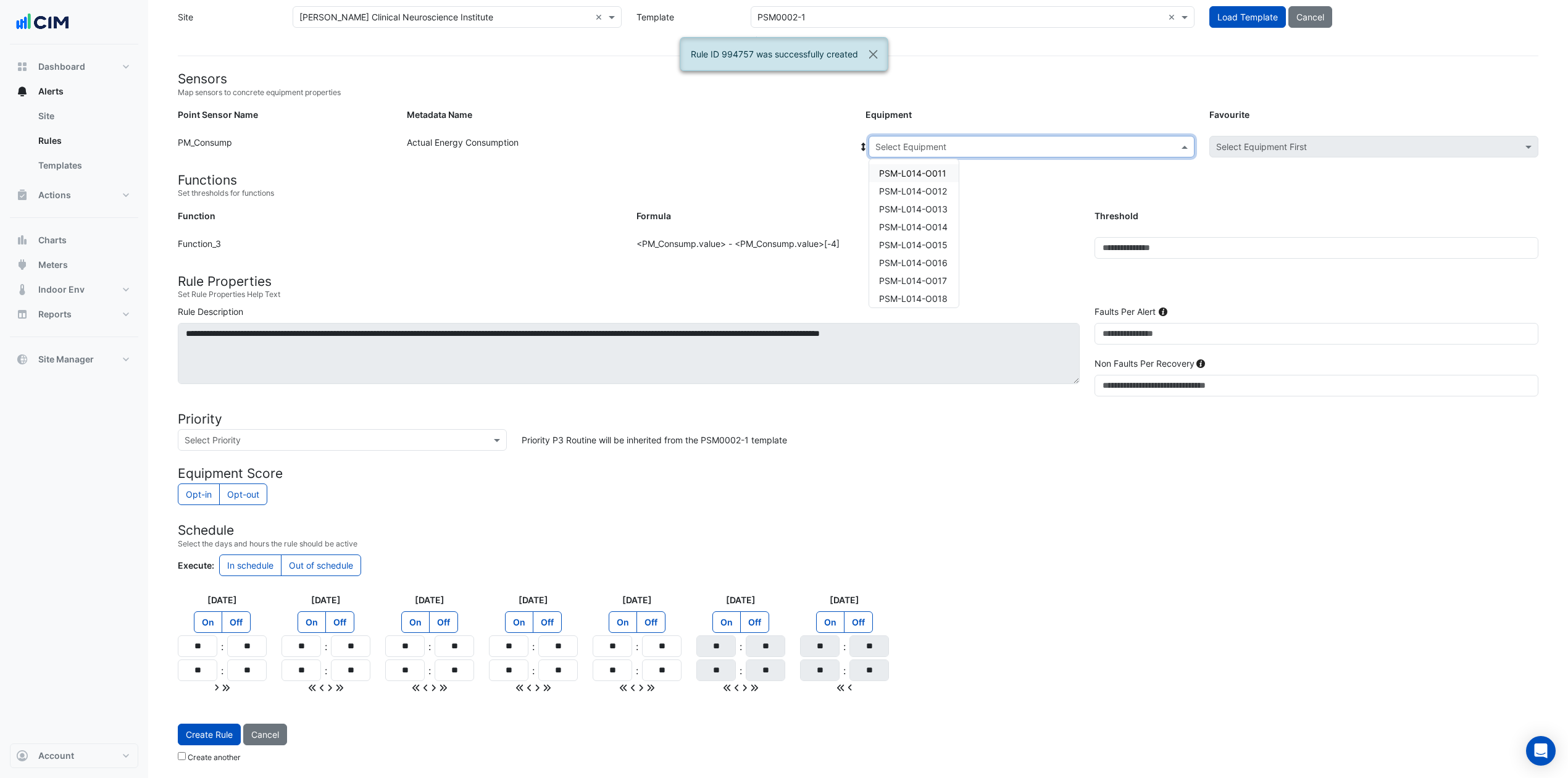
click at [1184, 141] on span at bounding box center [1186, 146] width 15 height 13
click at [921, 209] on span "PSM-L014-O013" at bounding box center [913, 209] width 68 height 11
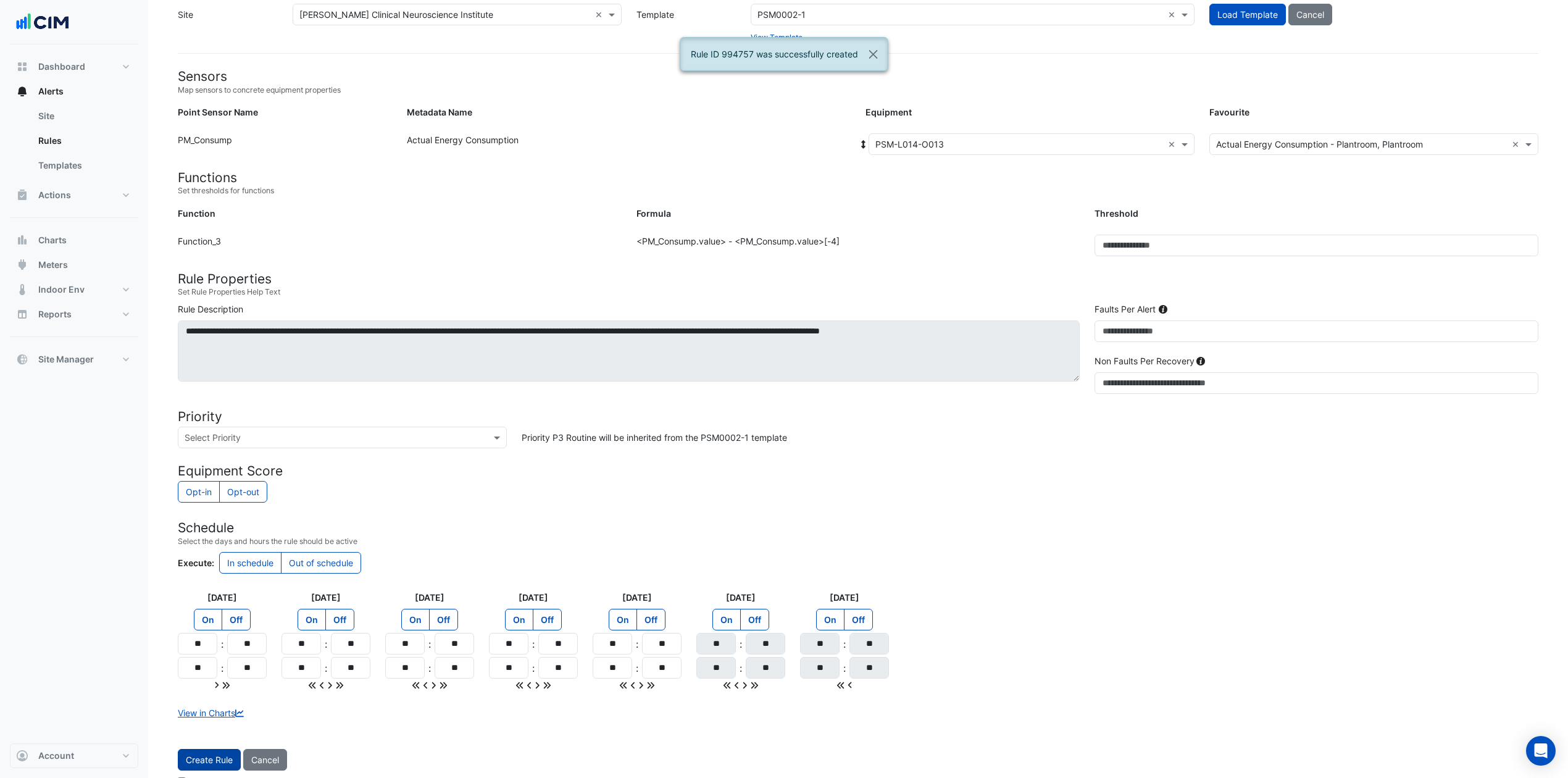
click at [184, 583] on button "Create Rule" at bounding box center [210, 760] width 63 height 21
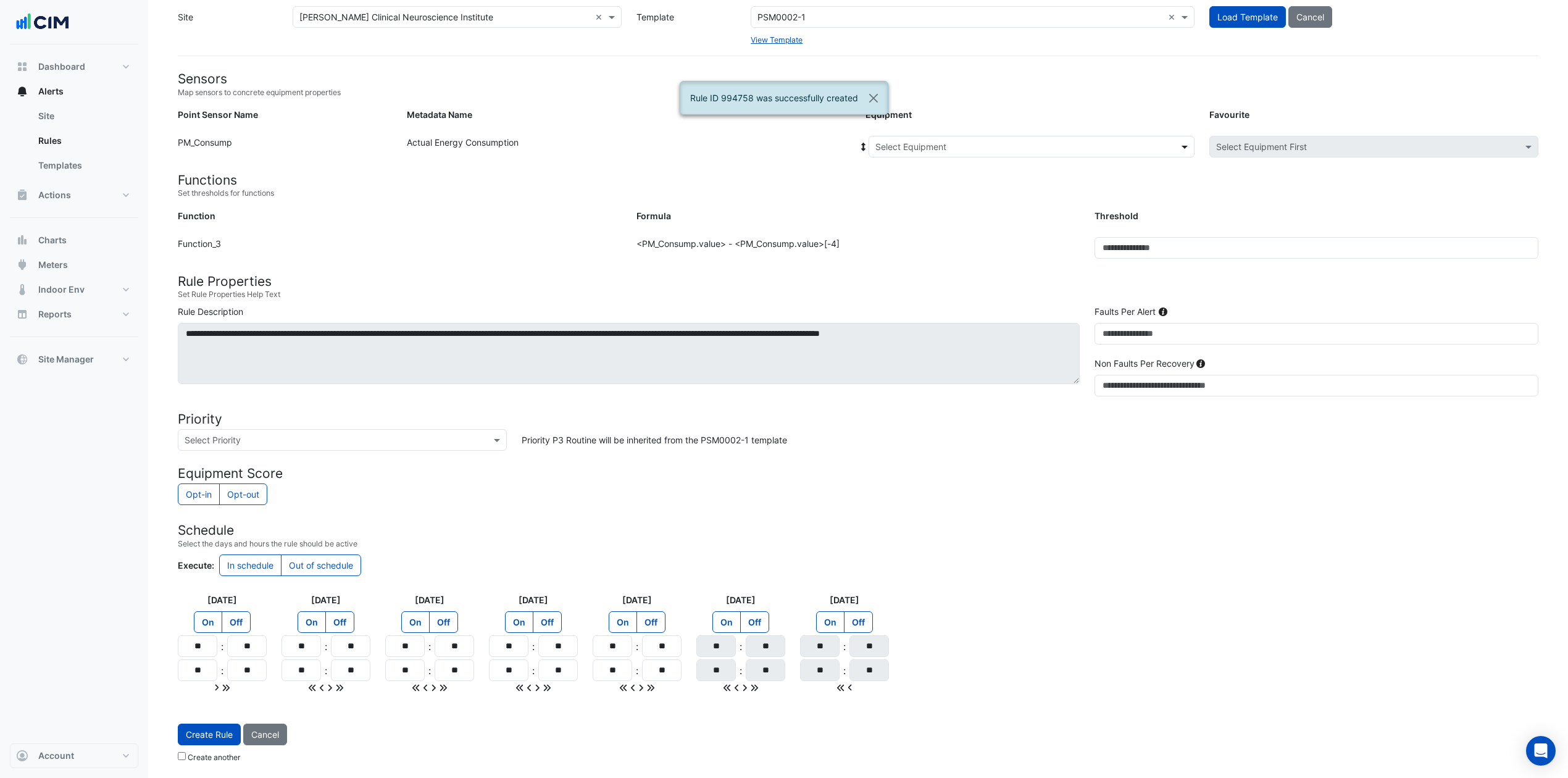
click at [1183, 142] on span at bounding box center [1186, 146] width 15 height 13
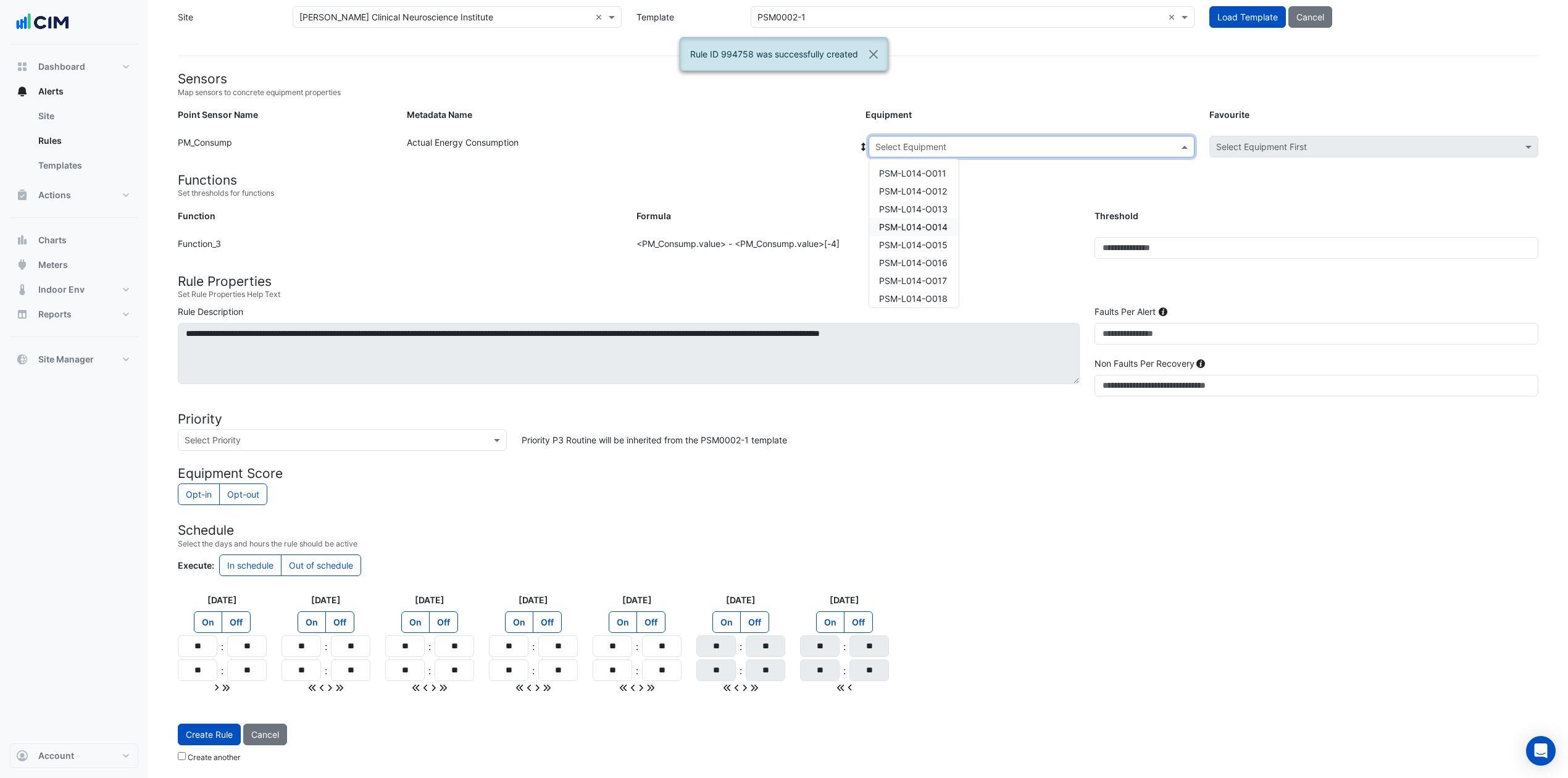
click at [939, 228] on span "PSM-L014-O014" at bounding box center [913, 227] width 68 height 11
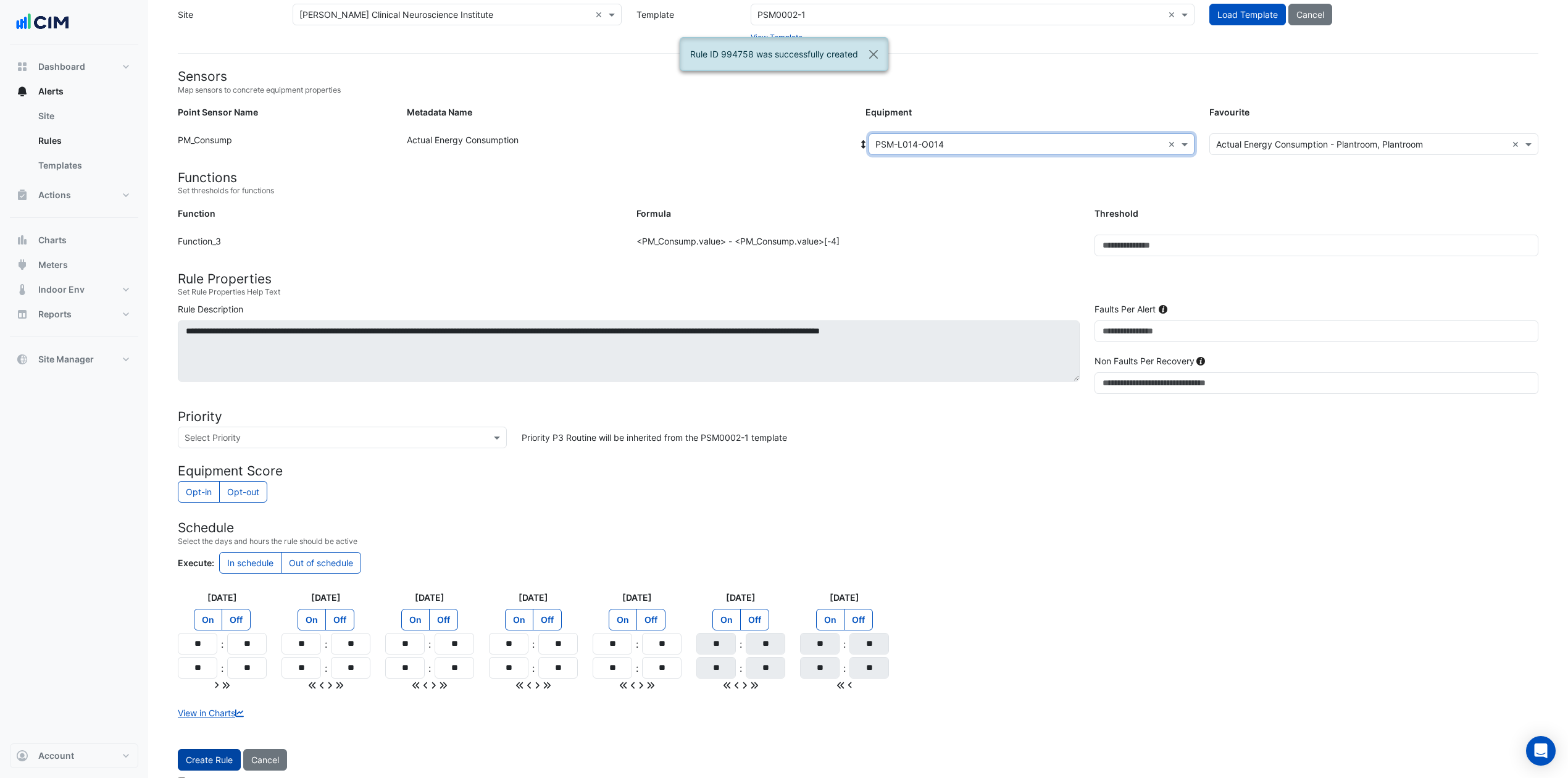
click at [203, 583] on button "Create Rule" at bounding box center [210, 760] width 63 height 21
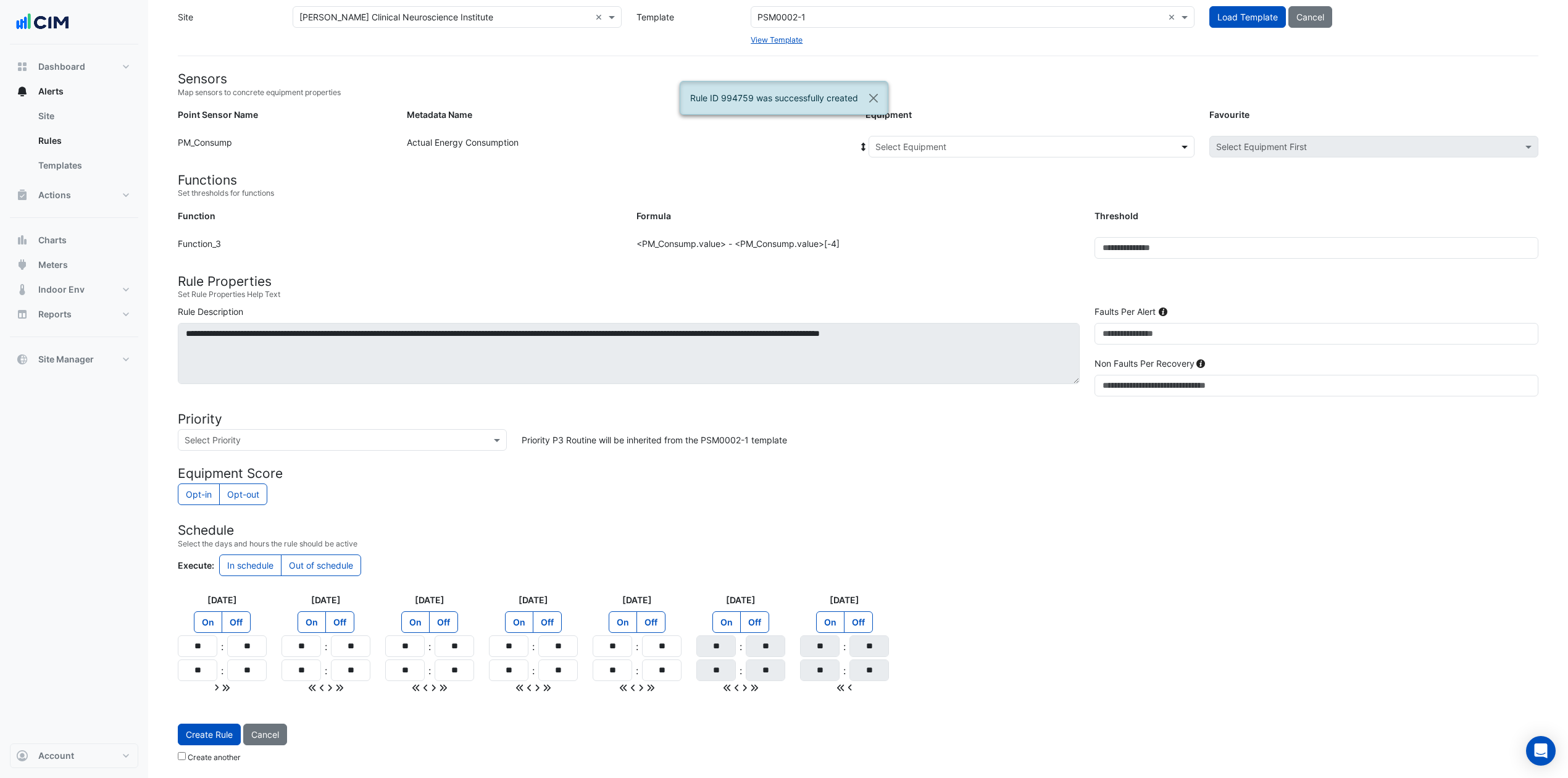
click at [1185, 144] on span at bounding box center [1186, 146] width 15 height 13
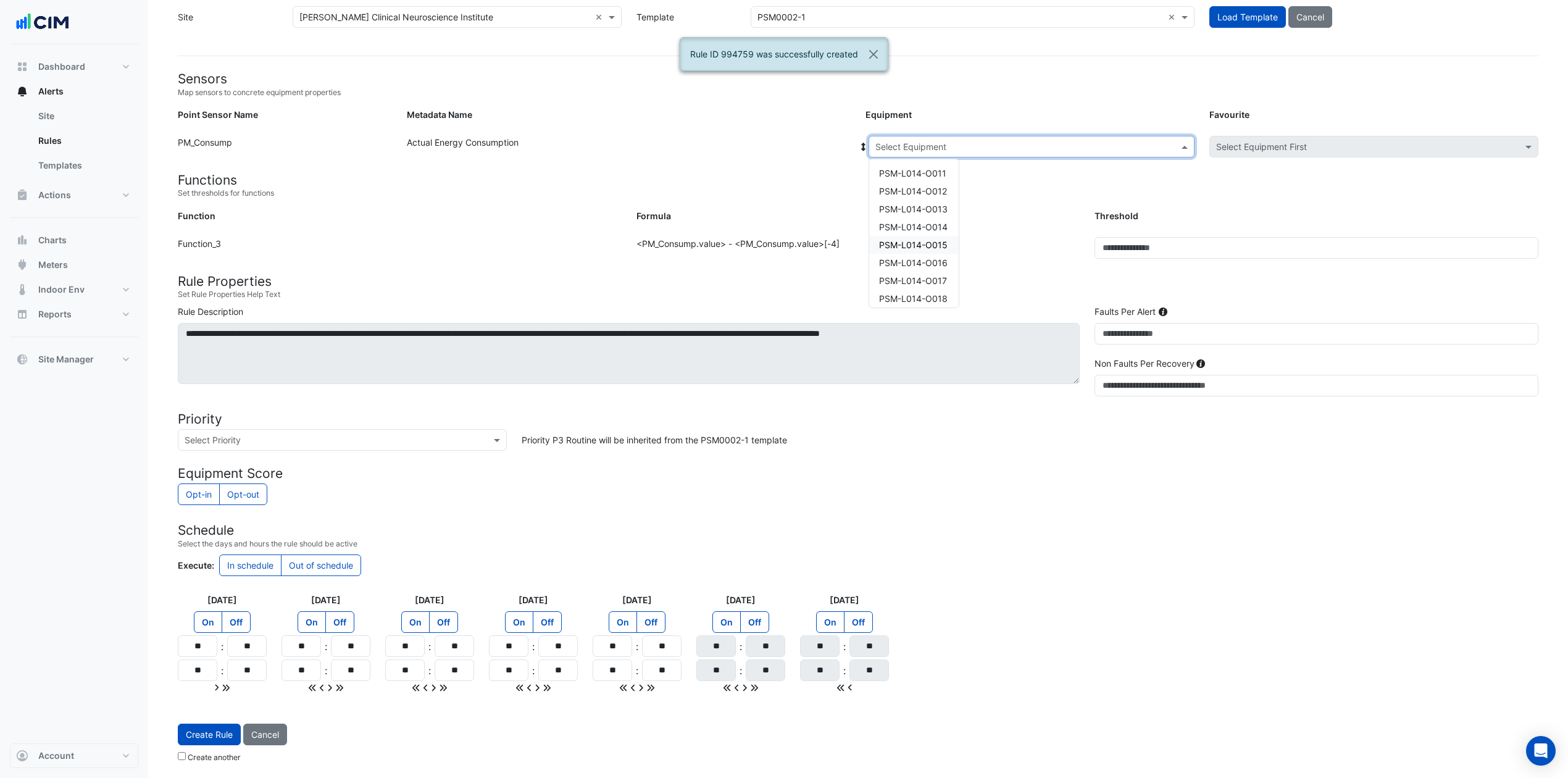
click at [939, 243] on span "PSM-L014-O015" at bounding box center [913, 245] width 68 height 11
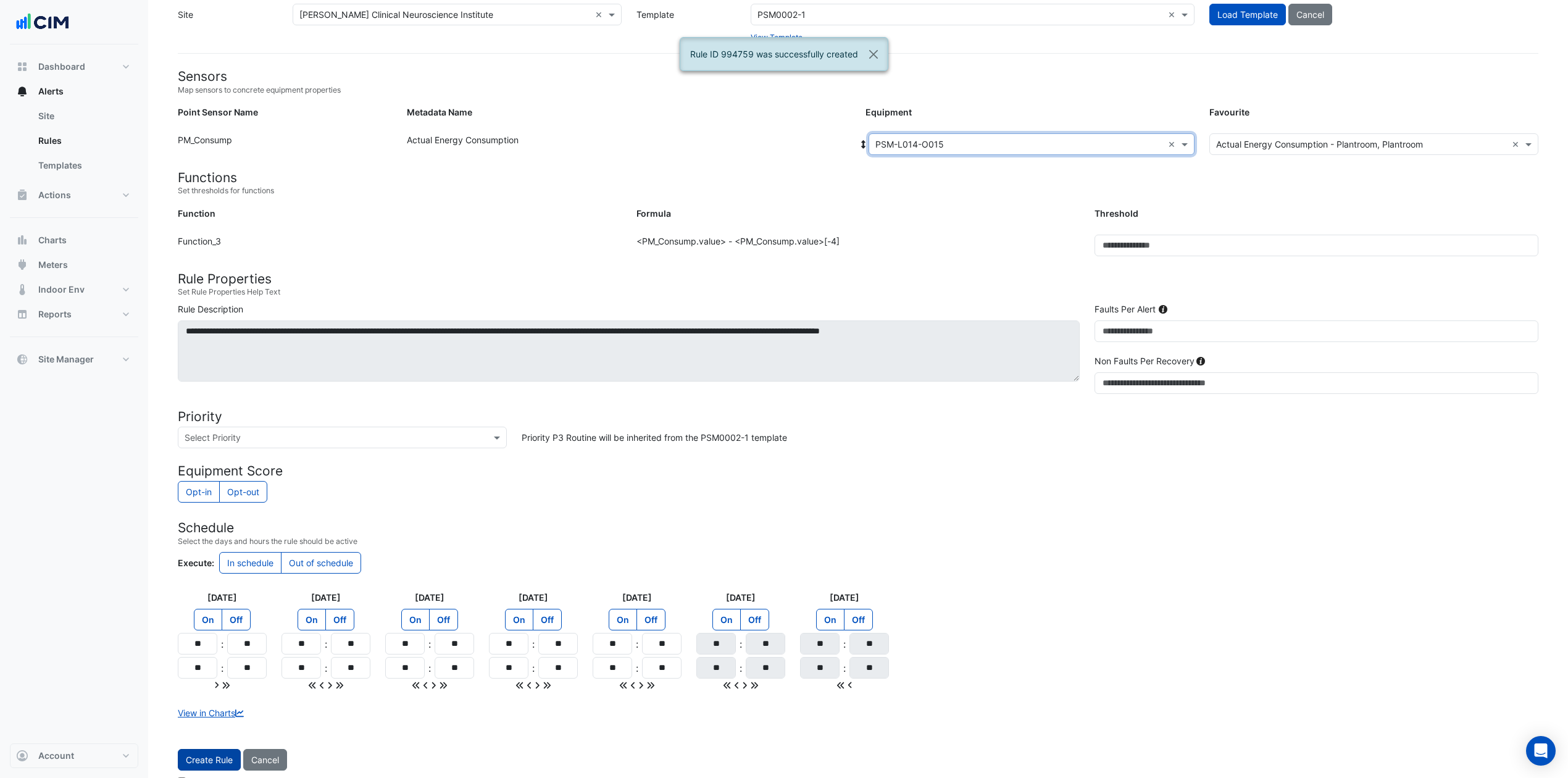
click at [216, 583] on button "Create Rule" at bounding box center [210, 760] width 63 height 21
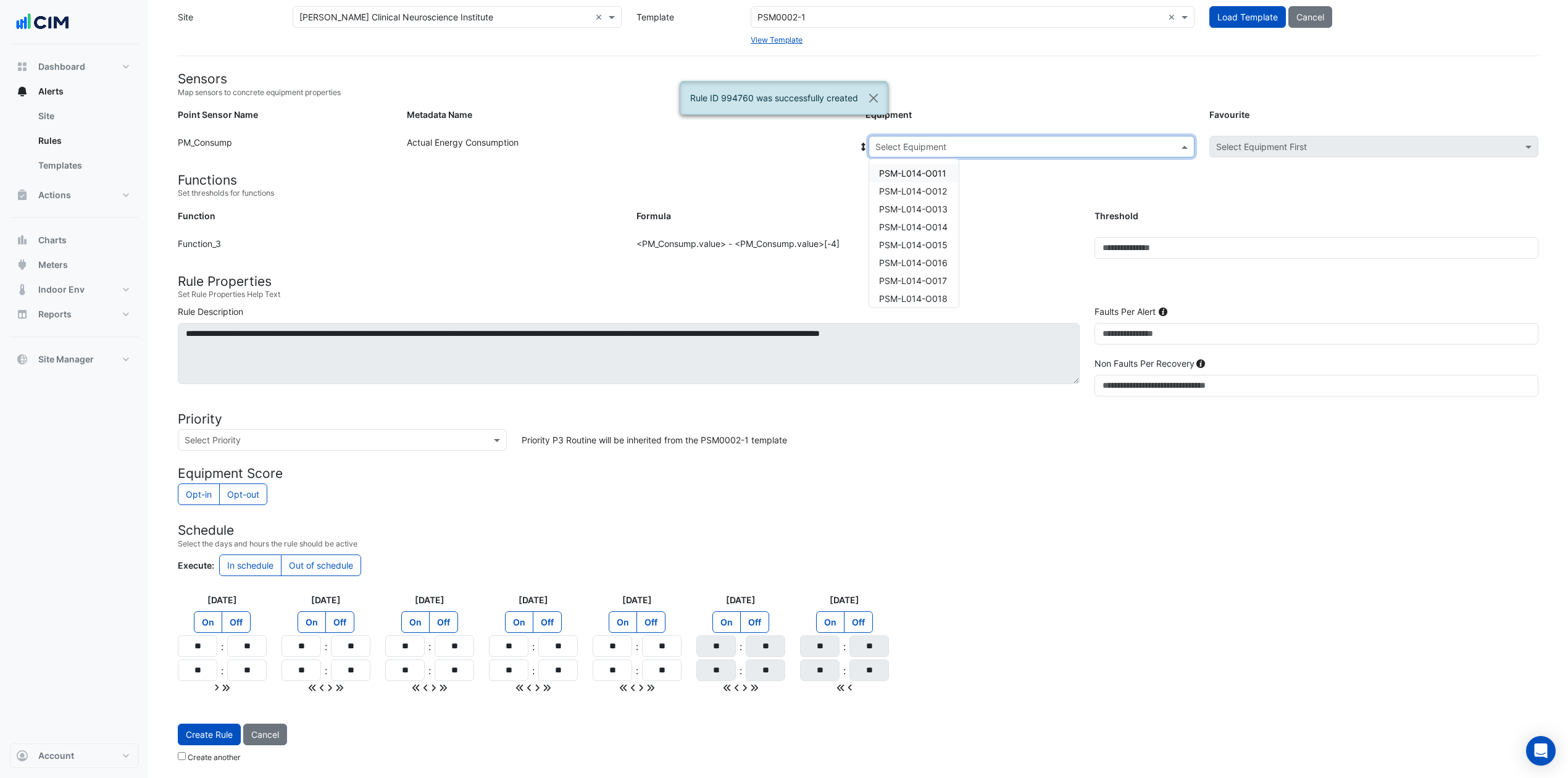
click at [1185, 146] on span at bounding box center [1186, 146] width 15 height 13
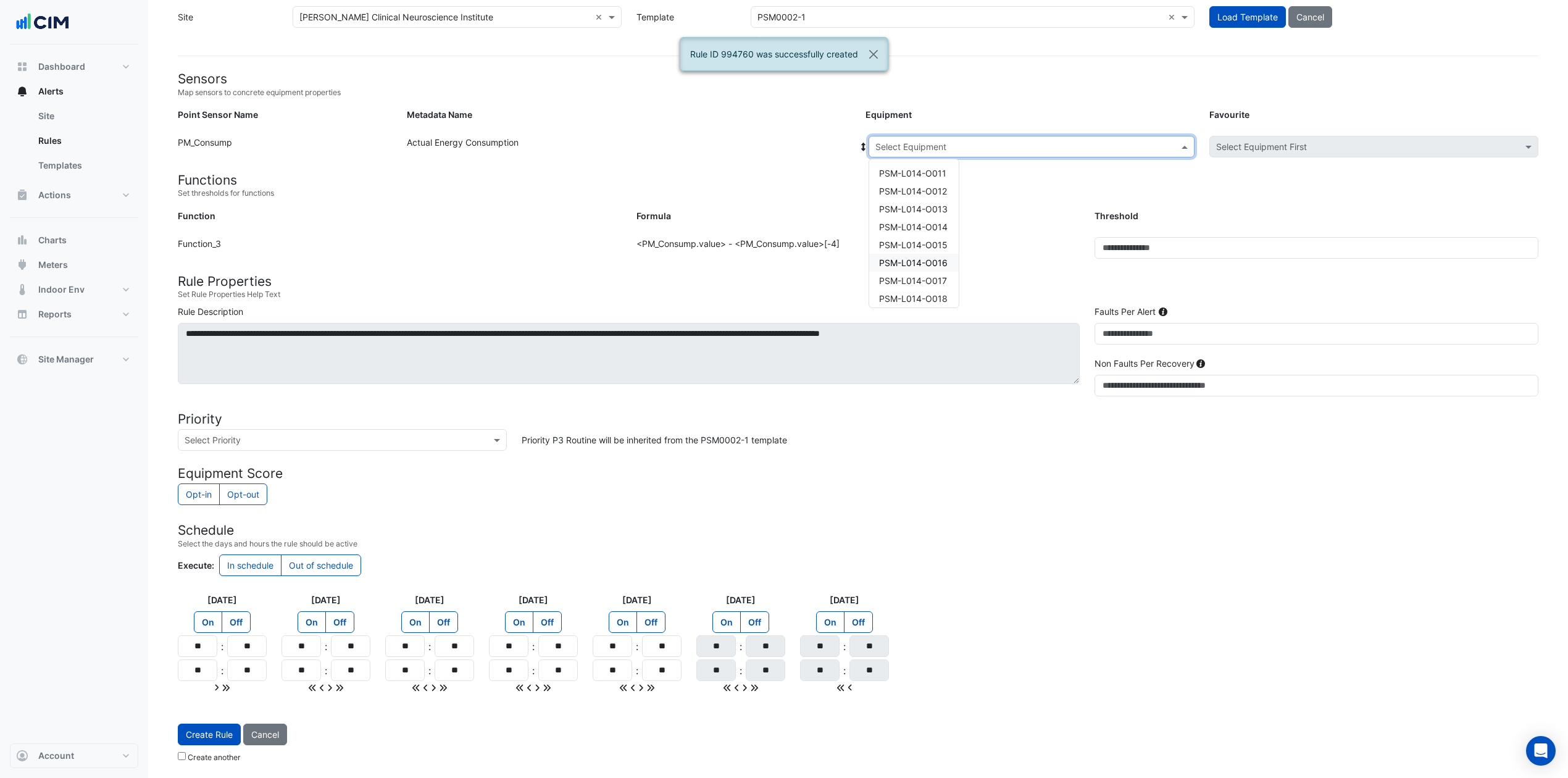
click at [916, 262] on span "PSM-L014-O016" at bounding box center [913, 263] width 68 height 11
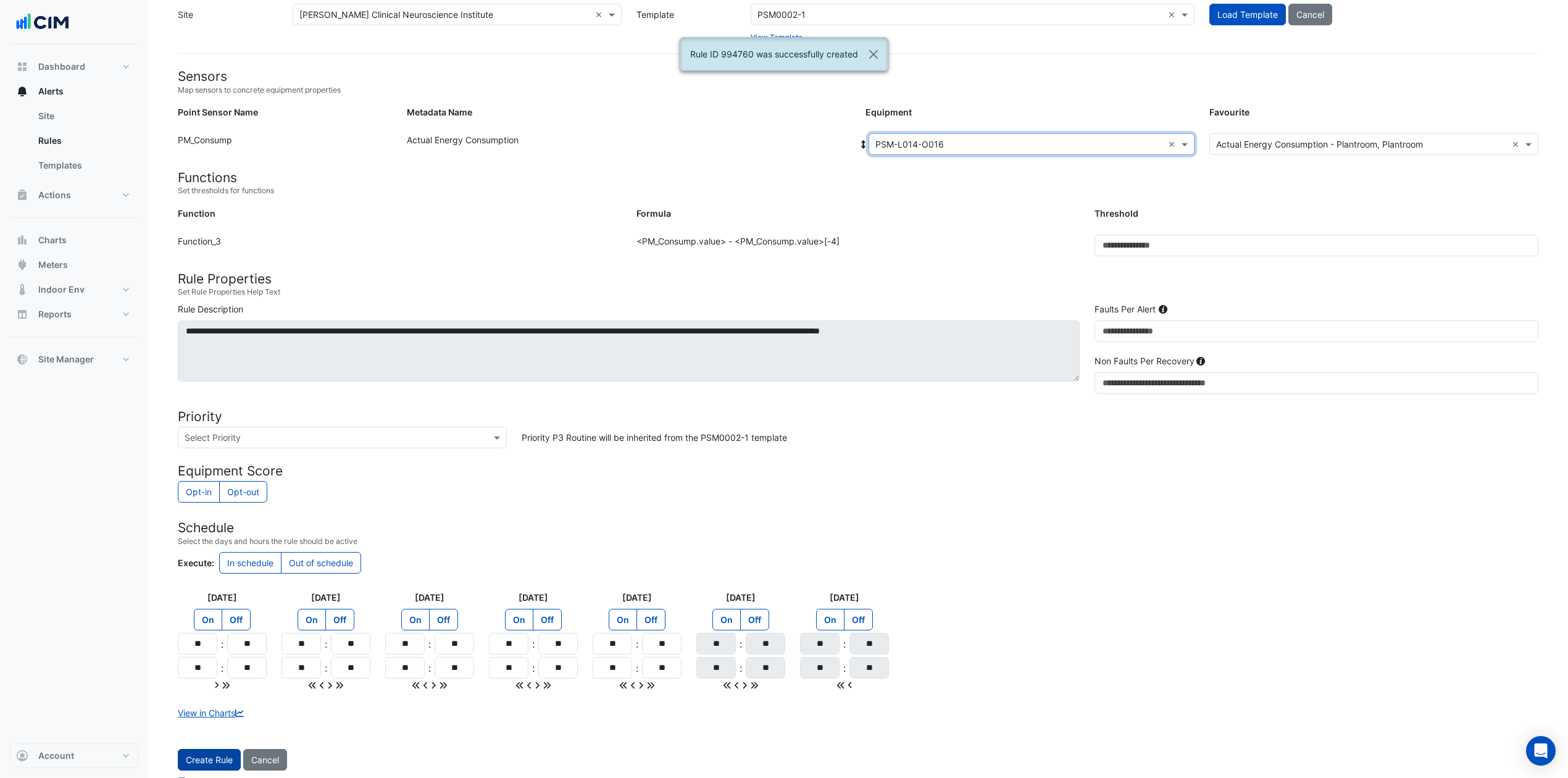
click at [201, 583] on button "Create Rule" at bounding box center [210, 760] width 63 height 21
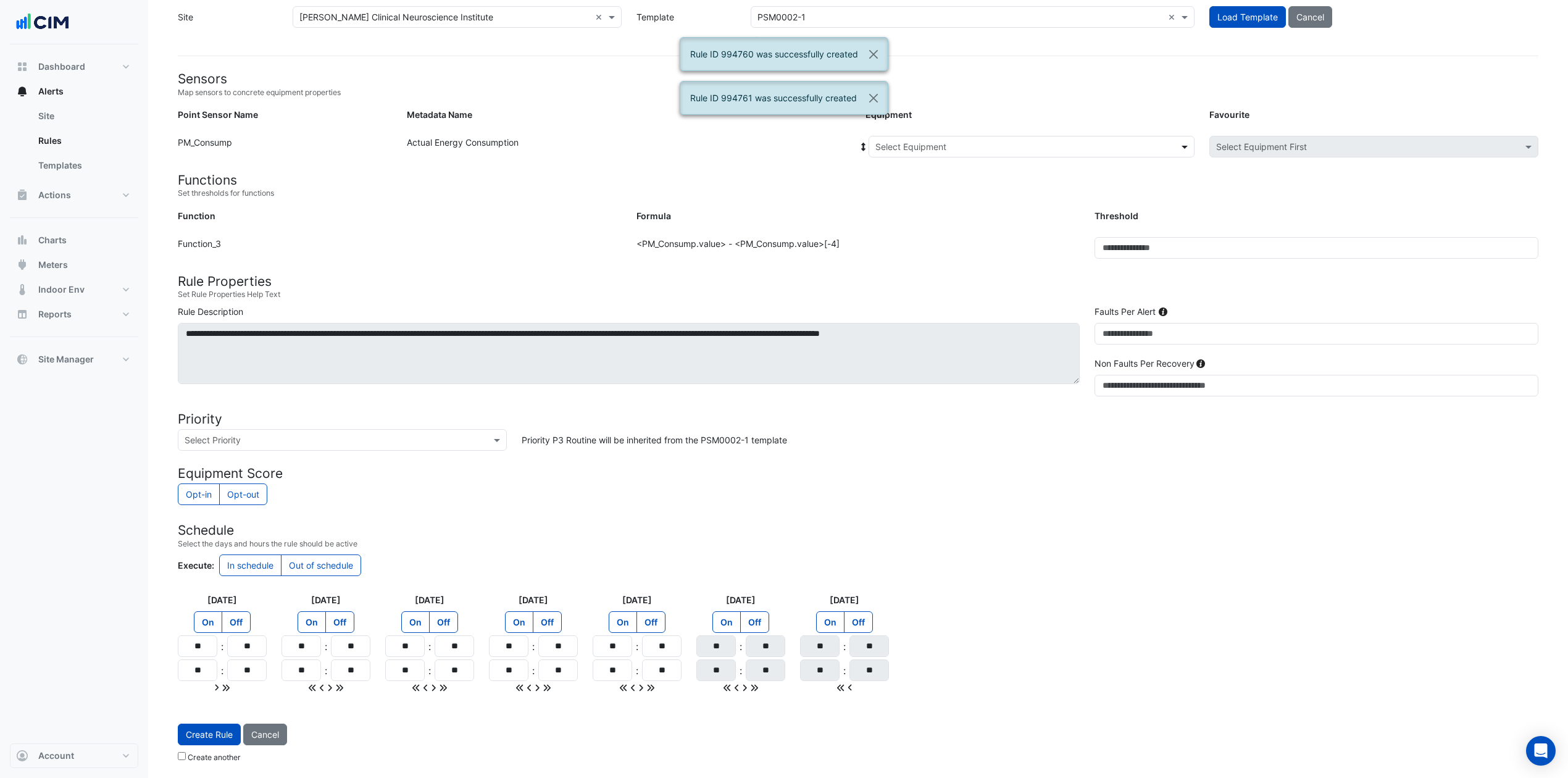
click at [1184, 141] on span at bounding box center [1186, 146] width 15 height 13
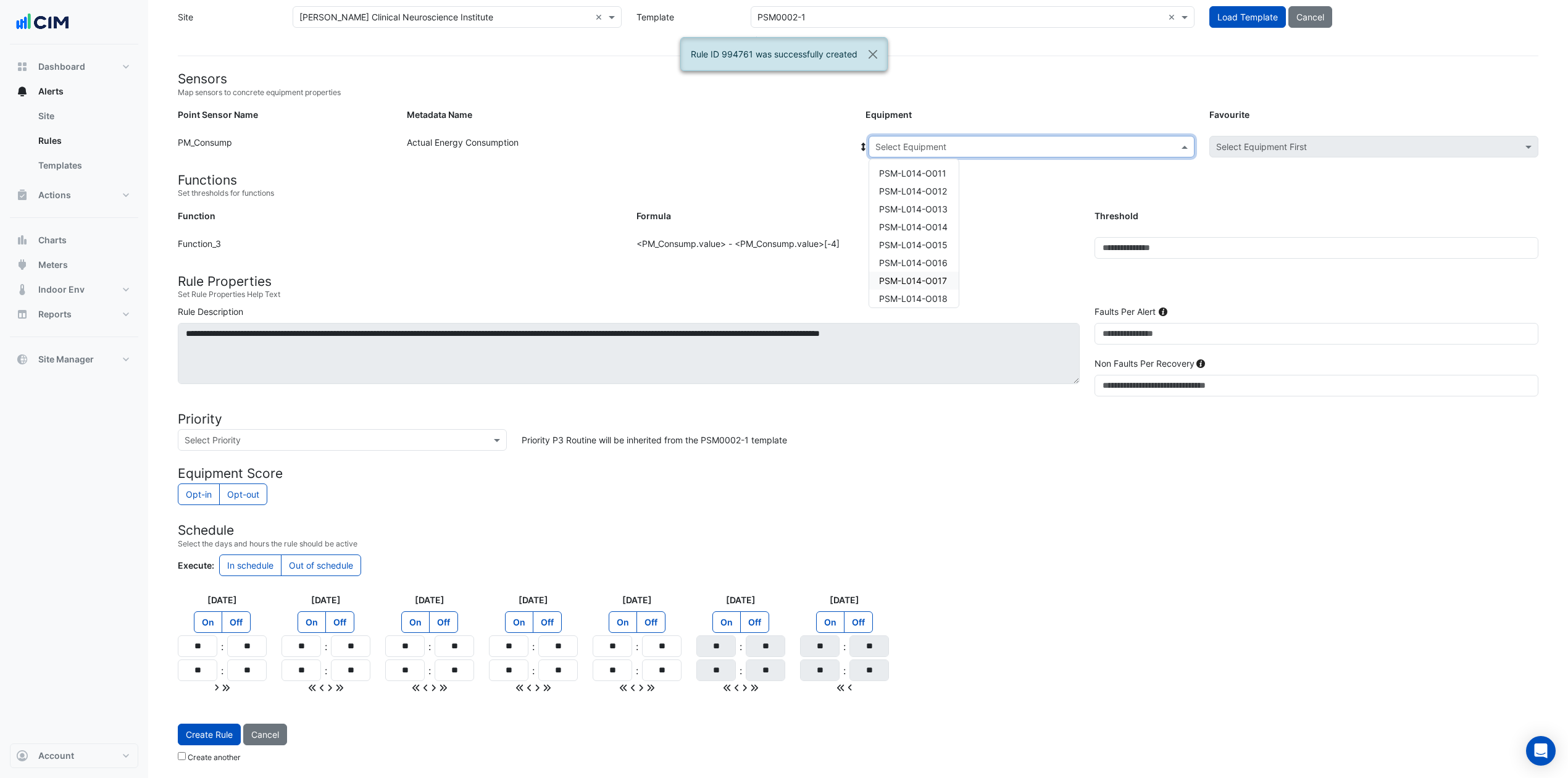
click at [909, 277] on span "PSM-L014-O017" at bounding box center [913, 281] width 68 height 11
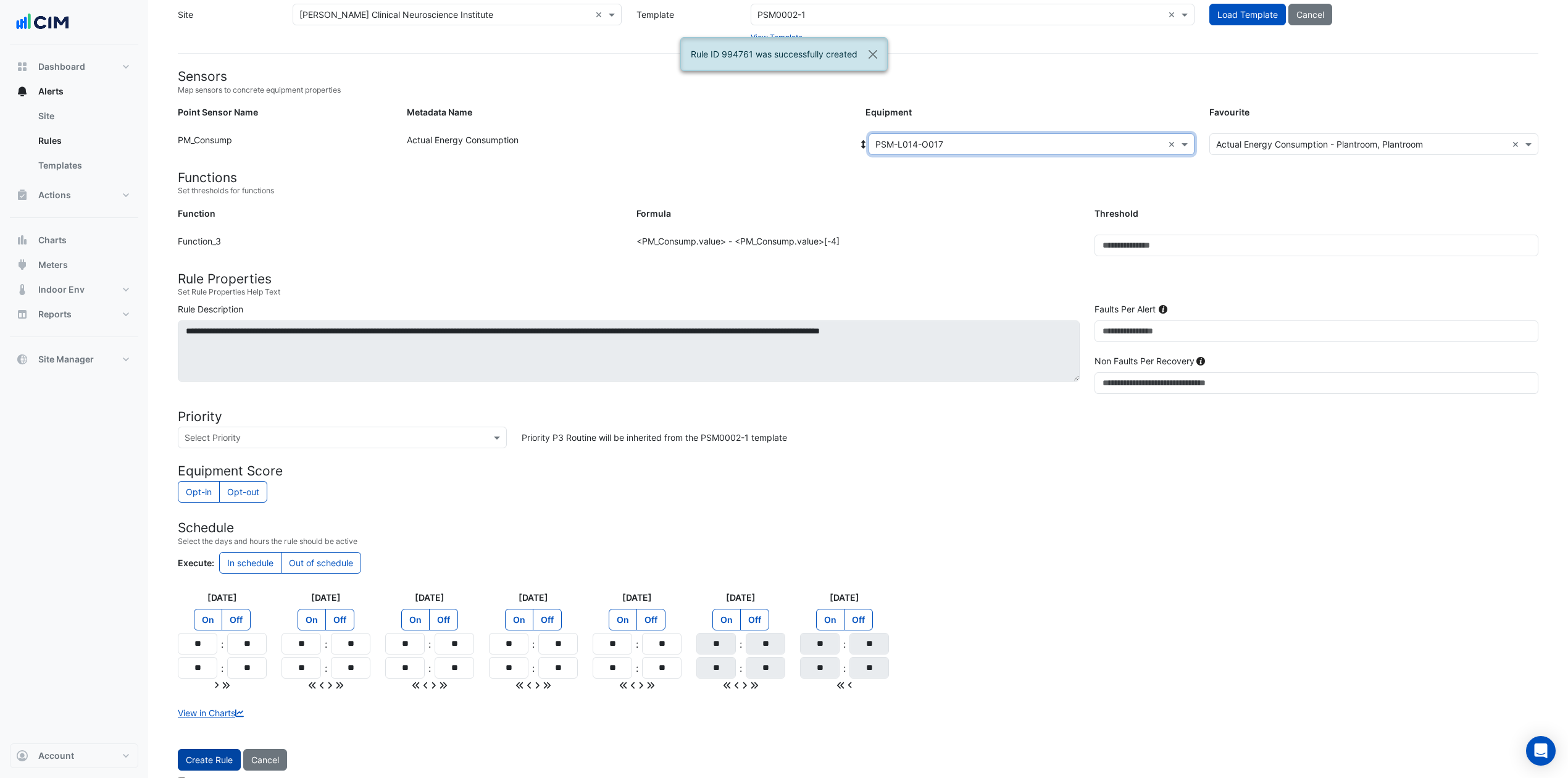
click at [213, 583] on button "Create Rule" at bounding box center [210, 760] width 63 height 21
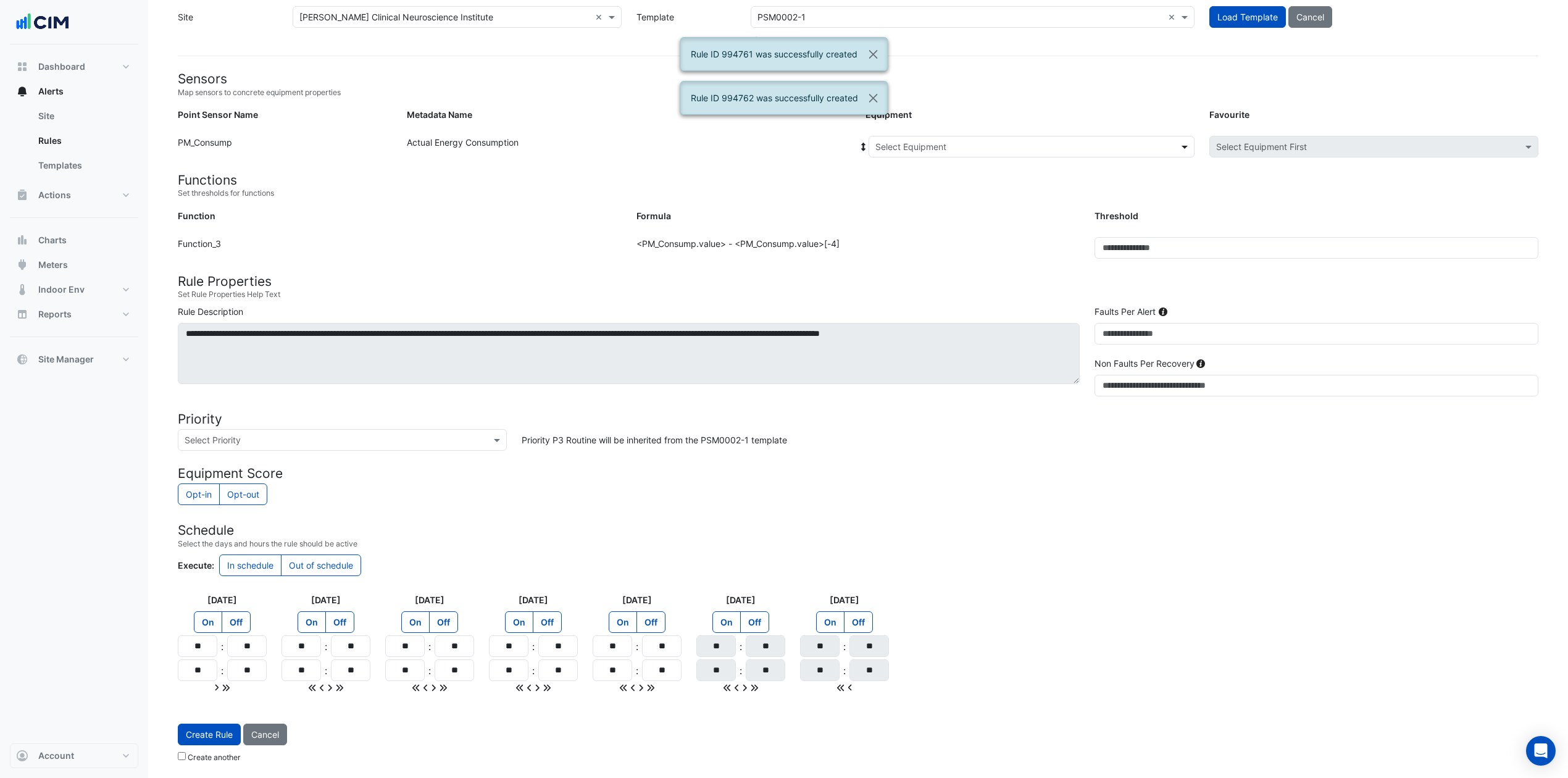
click at [1185, 140] on span at bounding box center [1186, 146] width 15 height 13
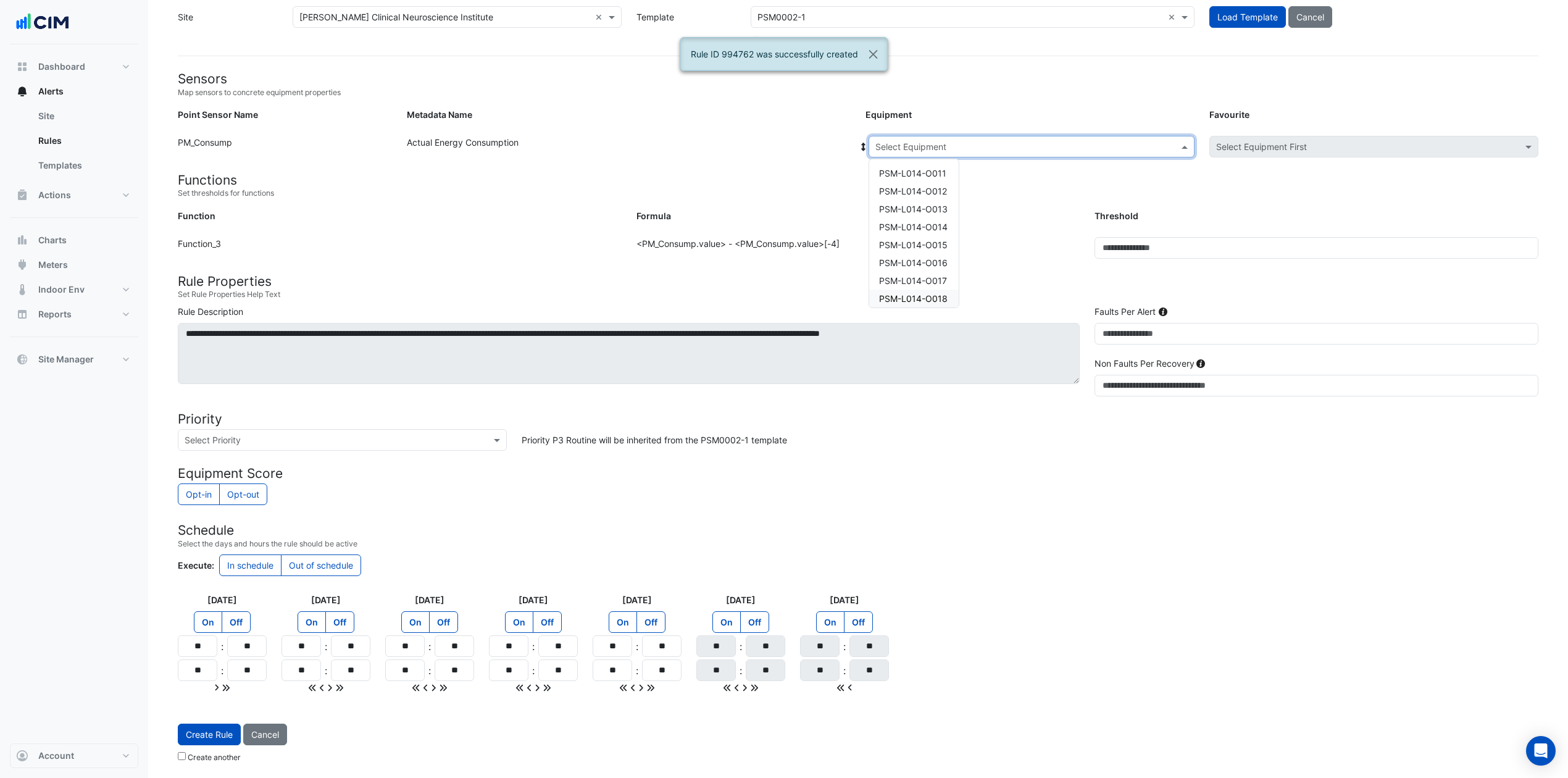
click at [916, 295] on span "PSM-L014-O018" at bounding box center [913, 299] width 68 height 11
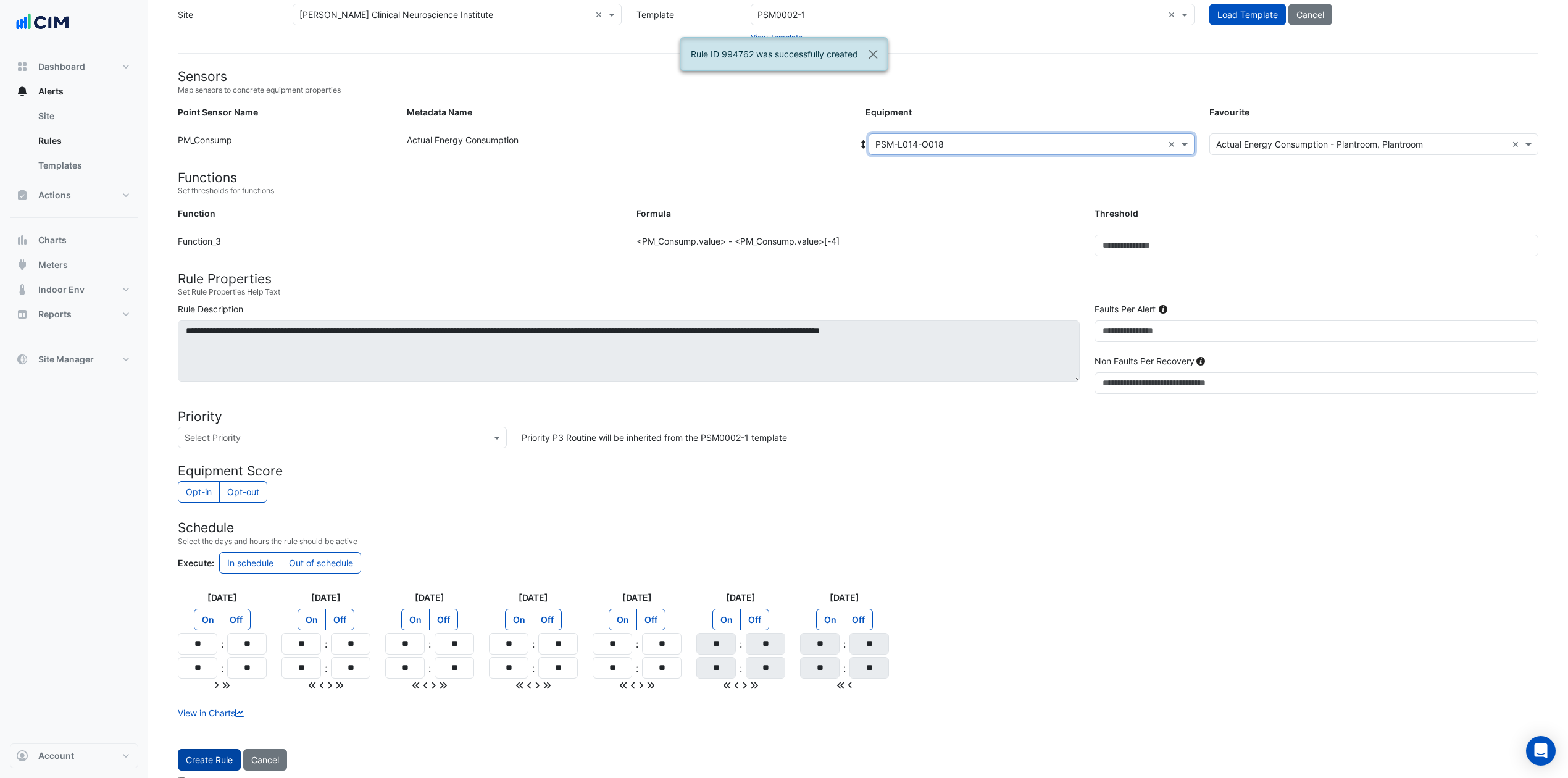
click at [220, 583] on button "Create Rule" at bounding box center [210, 760] width 63 height 21
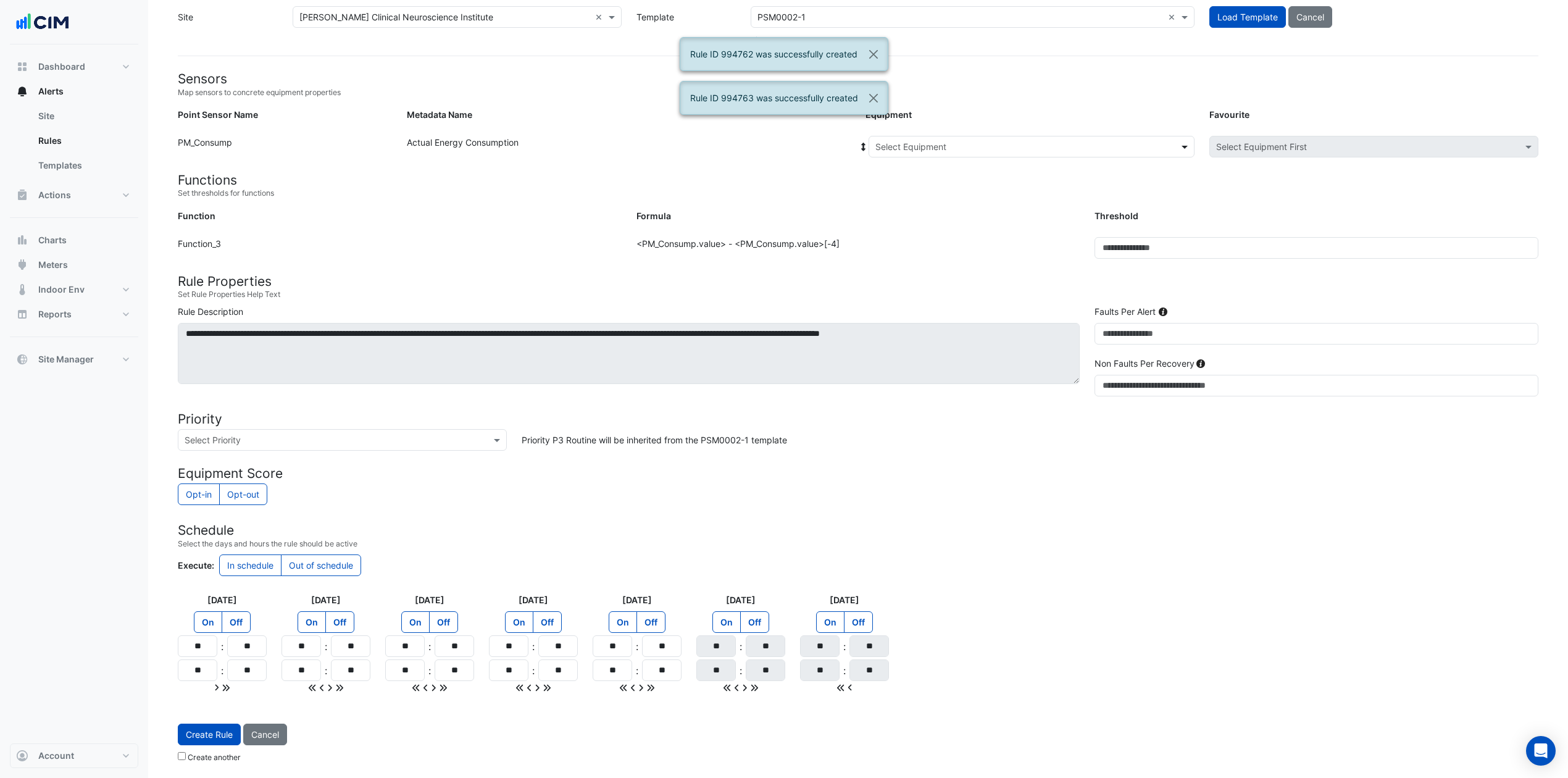
click at [1183, 143] on span at bounding box center [1186, 146] width 15 height 13
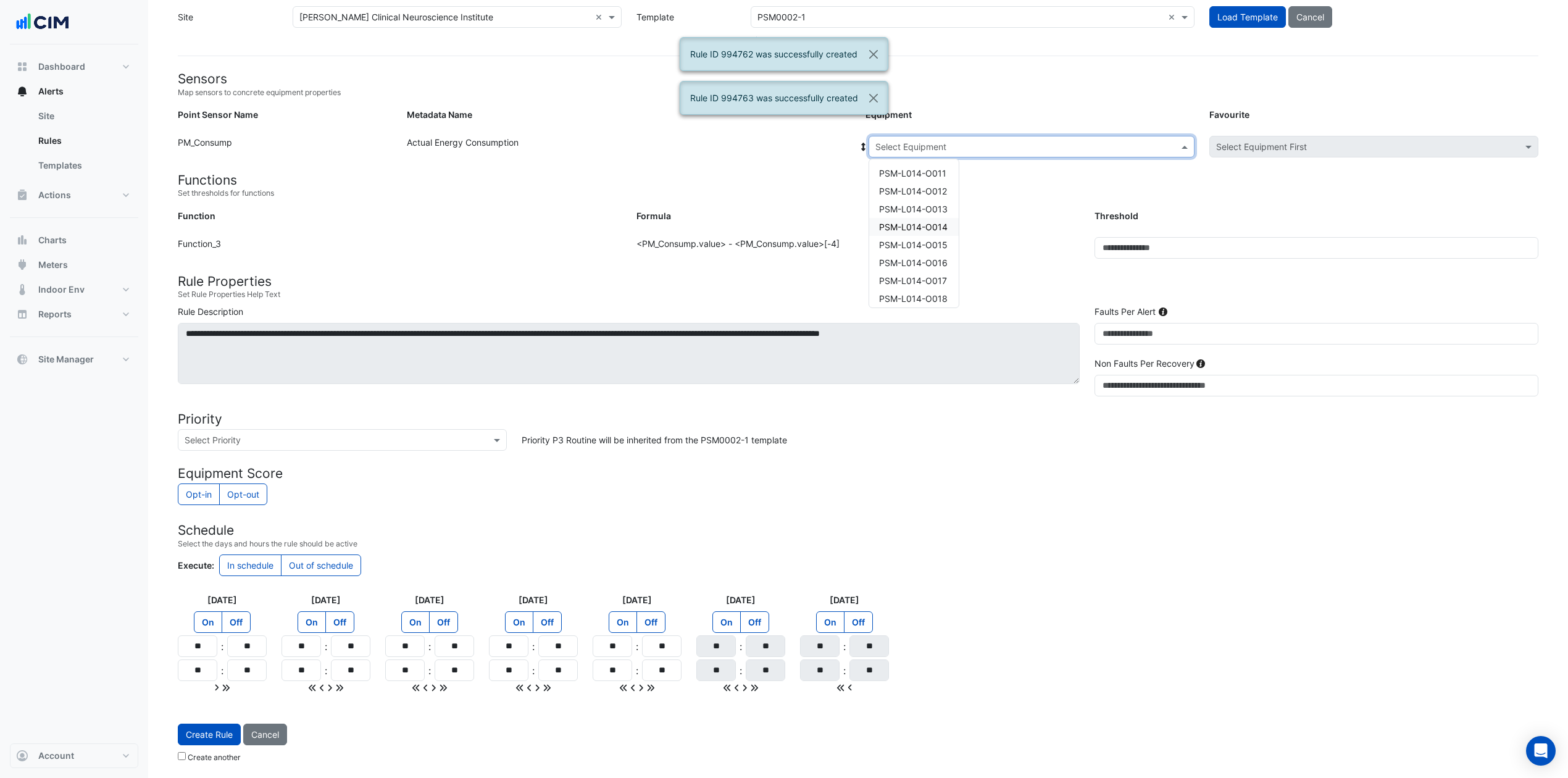
scroll to position [82, 0]
click at [933, 229] on span "PSM-L014-O019" at bounding box center [913, 234] width 68 height 11
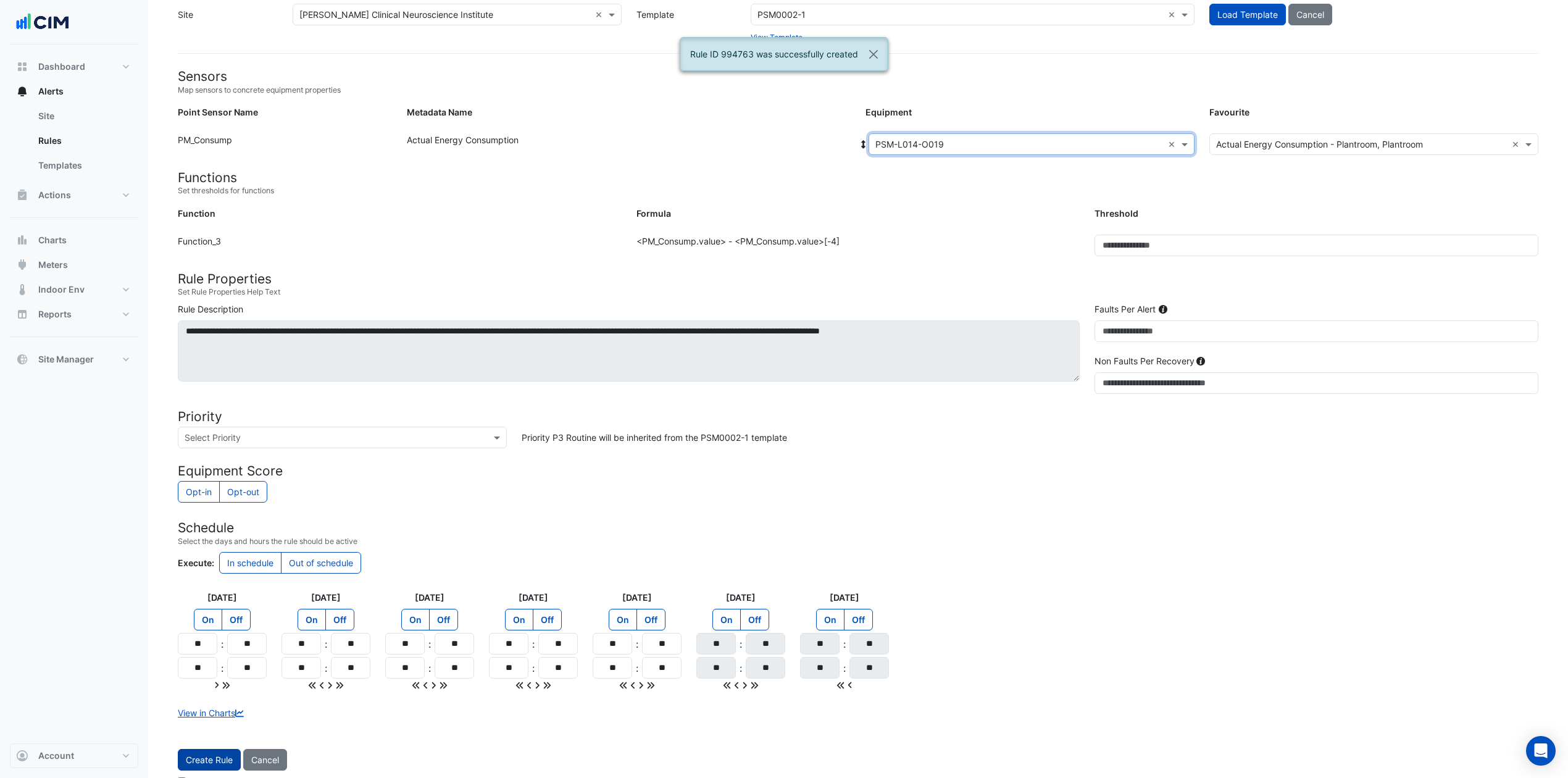
click at [226, 583] on button "Create Rule" at bounding box center [210, 760] width 63 height 21
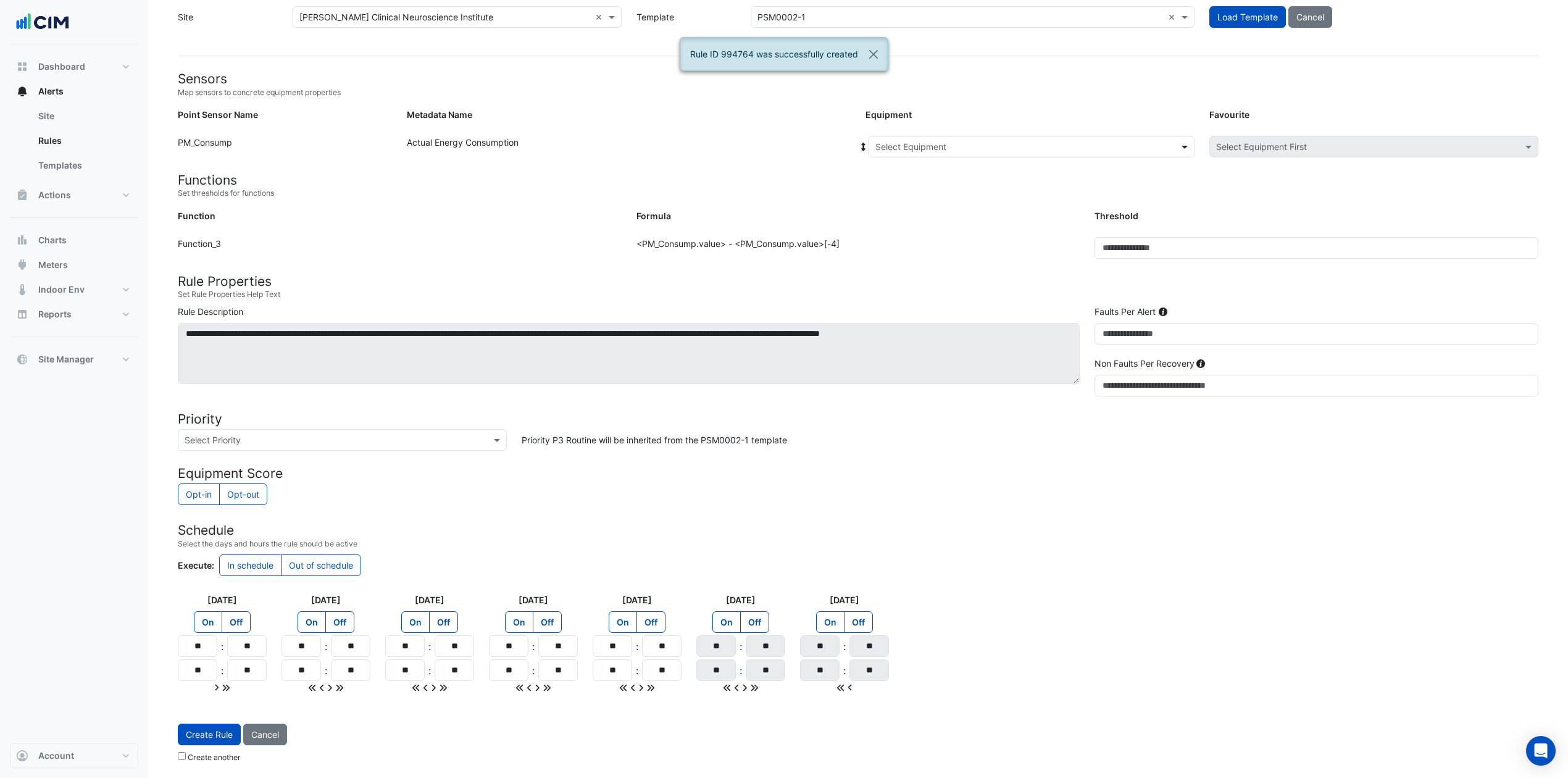
click at [1184, 144] on span at bounding box center [1186, 146] width 15 height 13
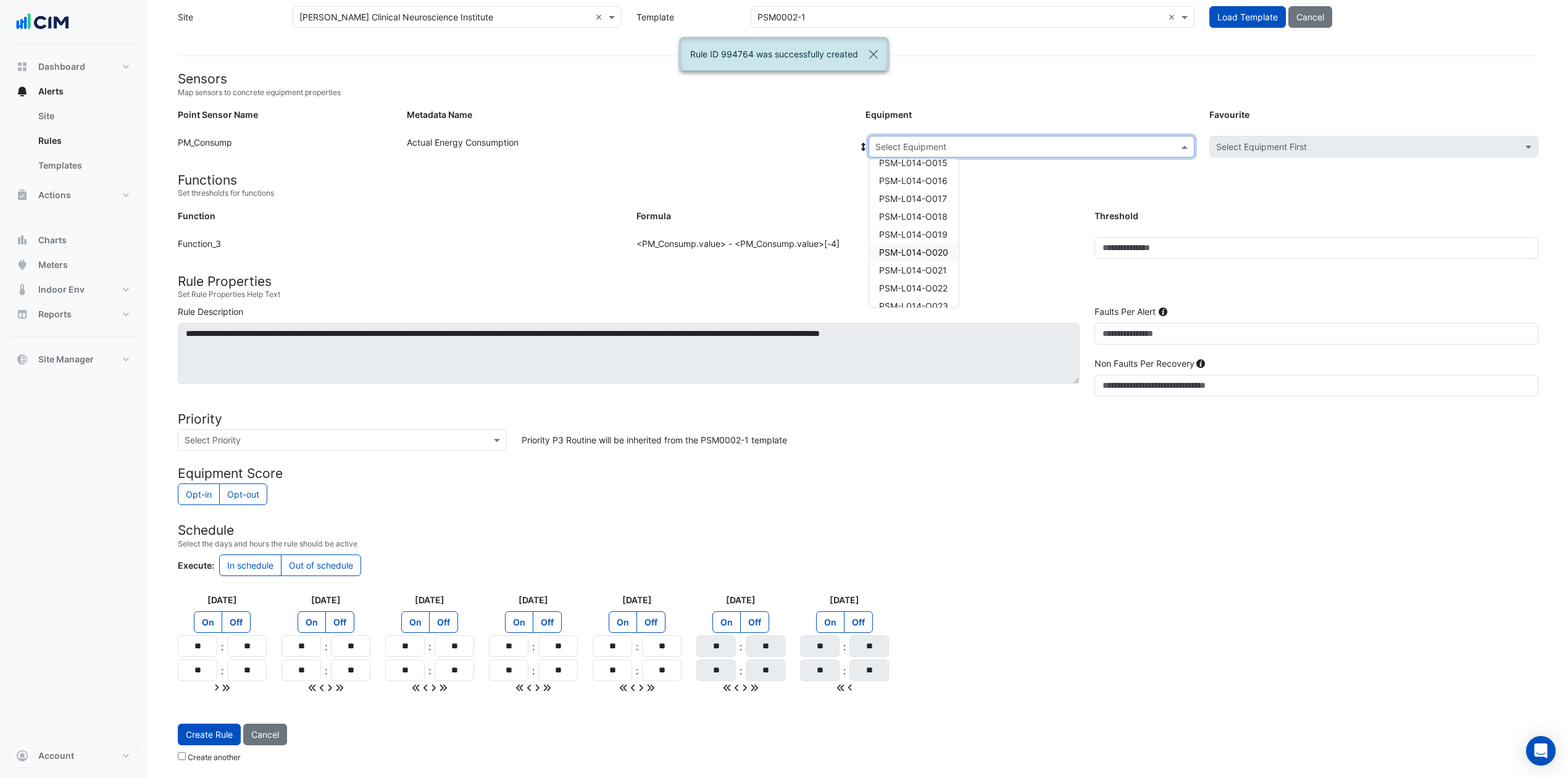
click at [927, 247] on span "PSM-L014-O020" at bounding box center [913, 253] width 69 height 11
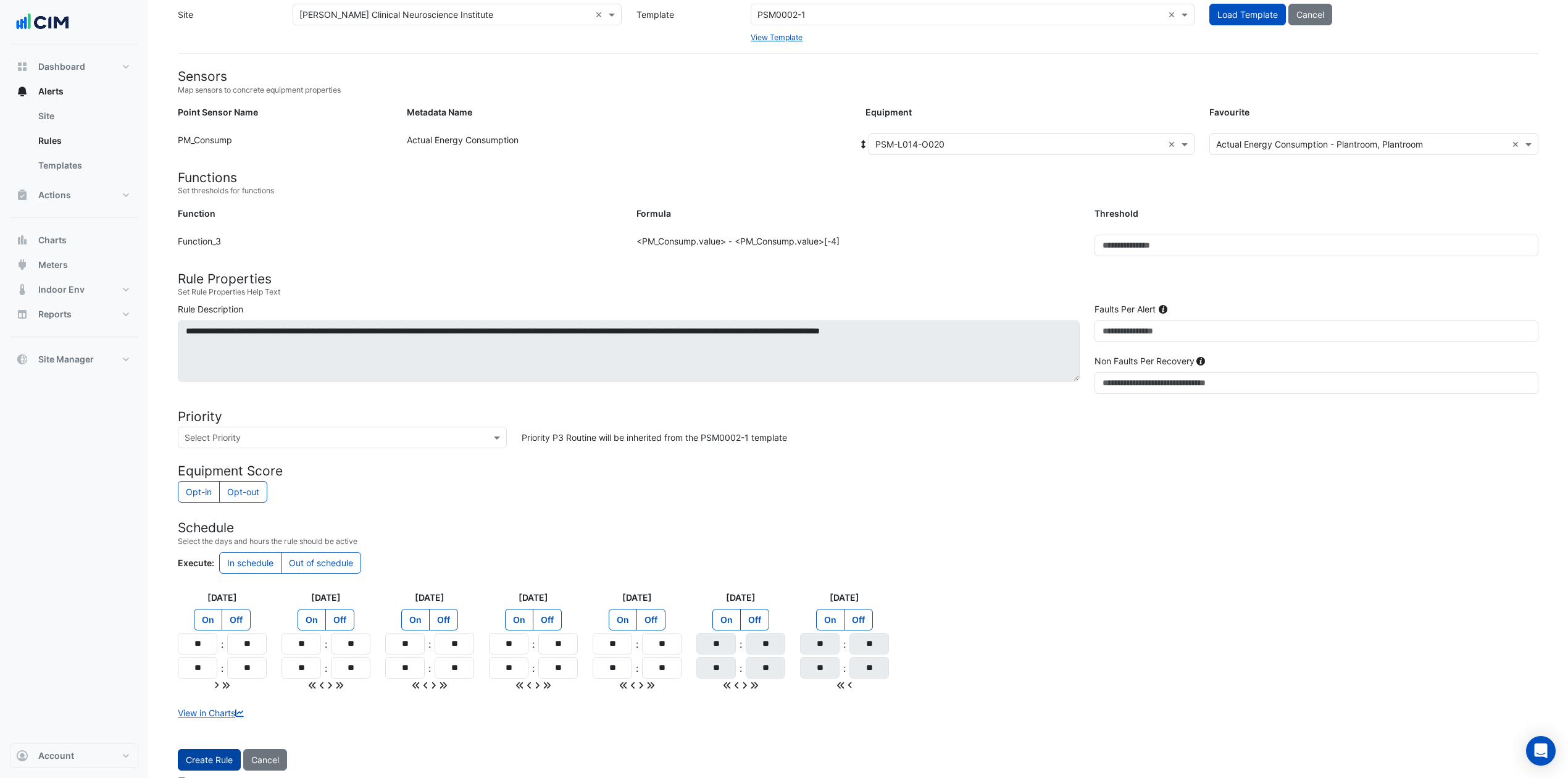
click at [213, 583] on button "Create Rule" at bounding box center [210, 760] width 63 height 21
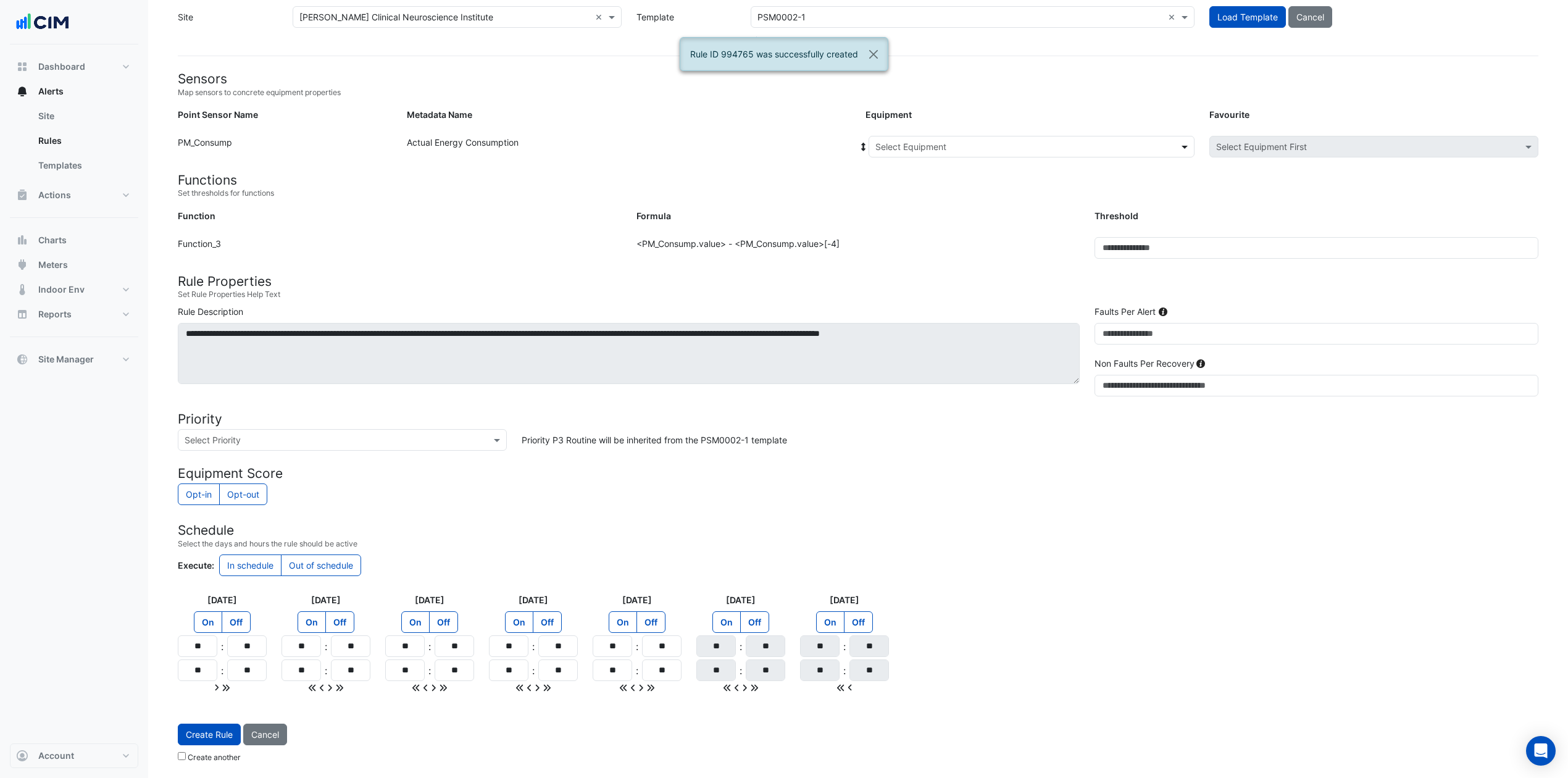
click at [1179, 146] on span at bounding box center [1186, 146] width 15 height 13
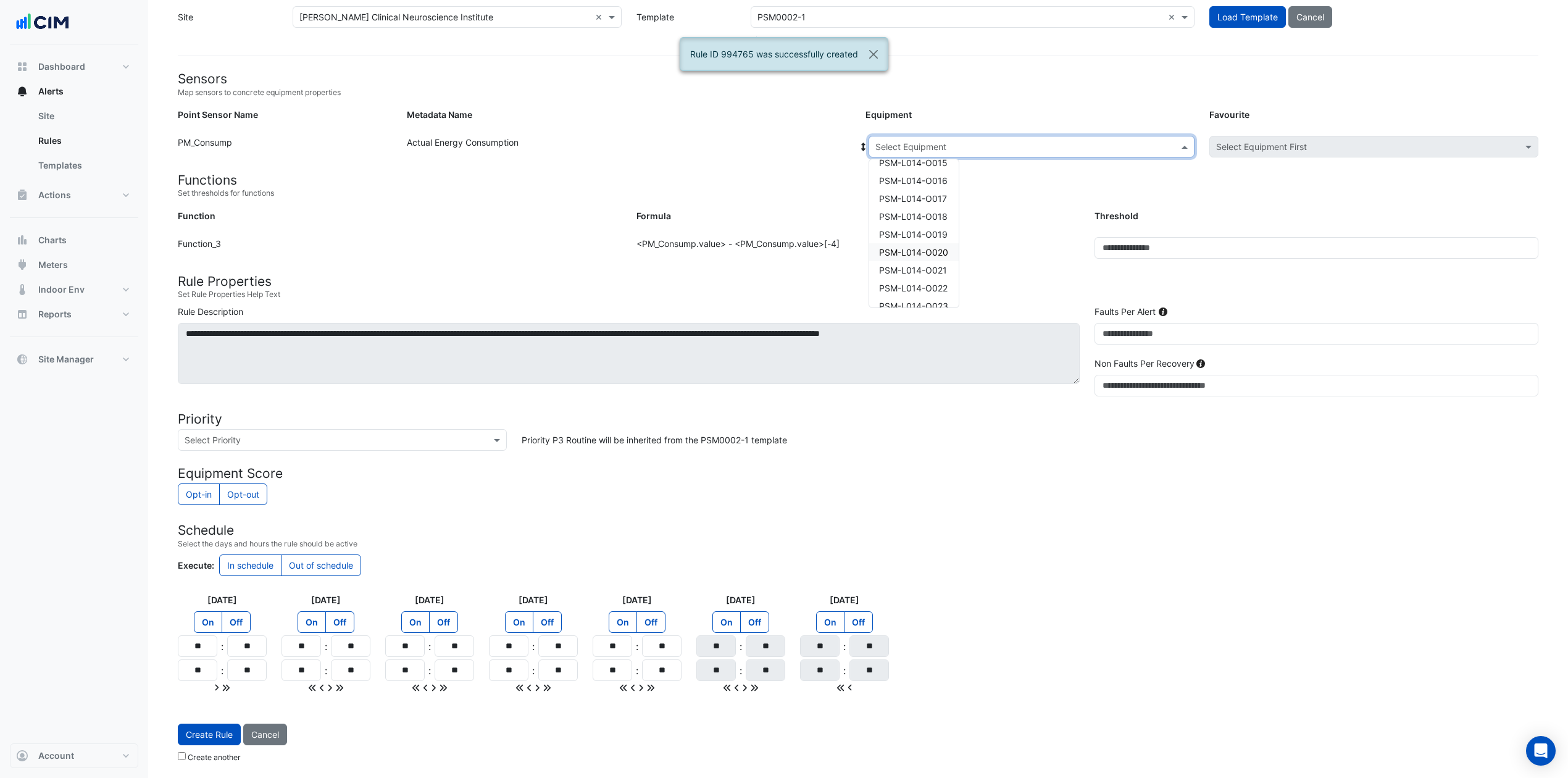
click at [938, 251] on span "PSM-L014-O020" at bounding box center [913, 253] width 69 height 11
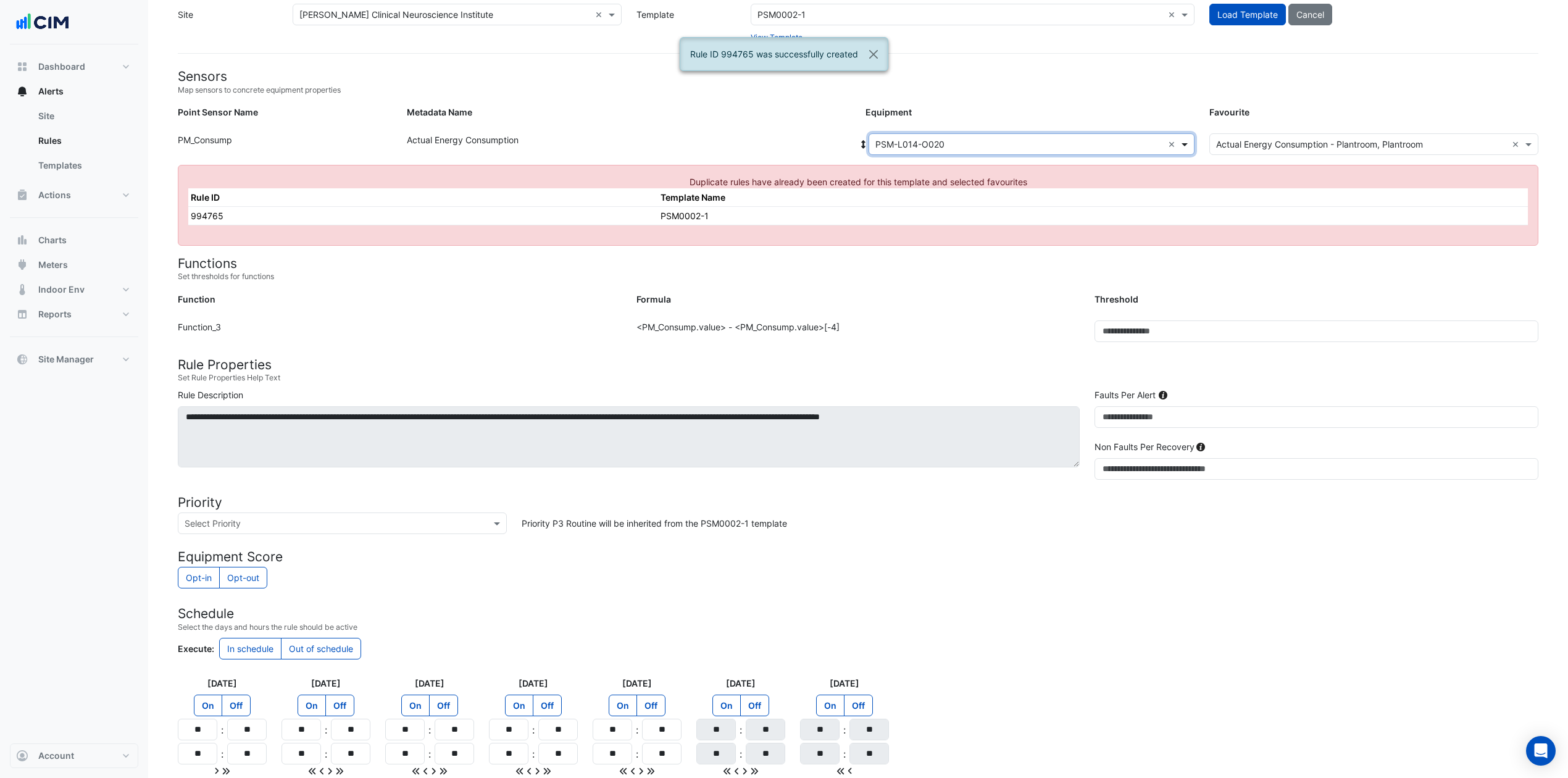
click at [1183, 142] on span at bounding box center [1186, 144] width 15 height 13
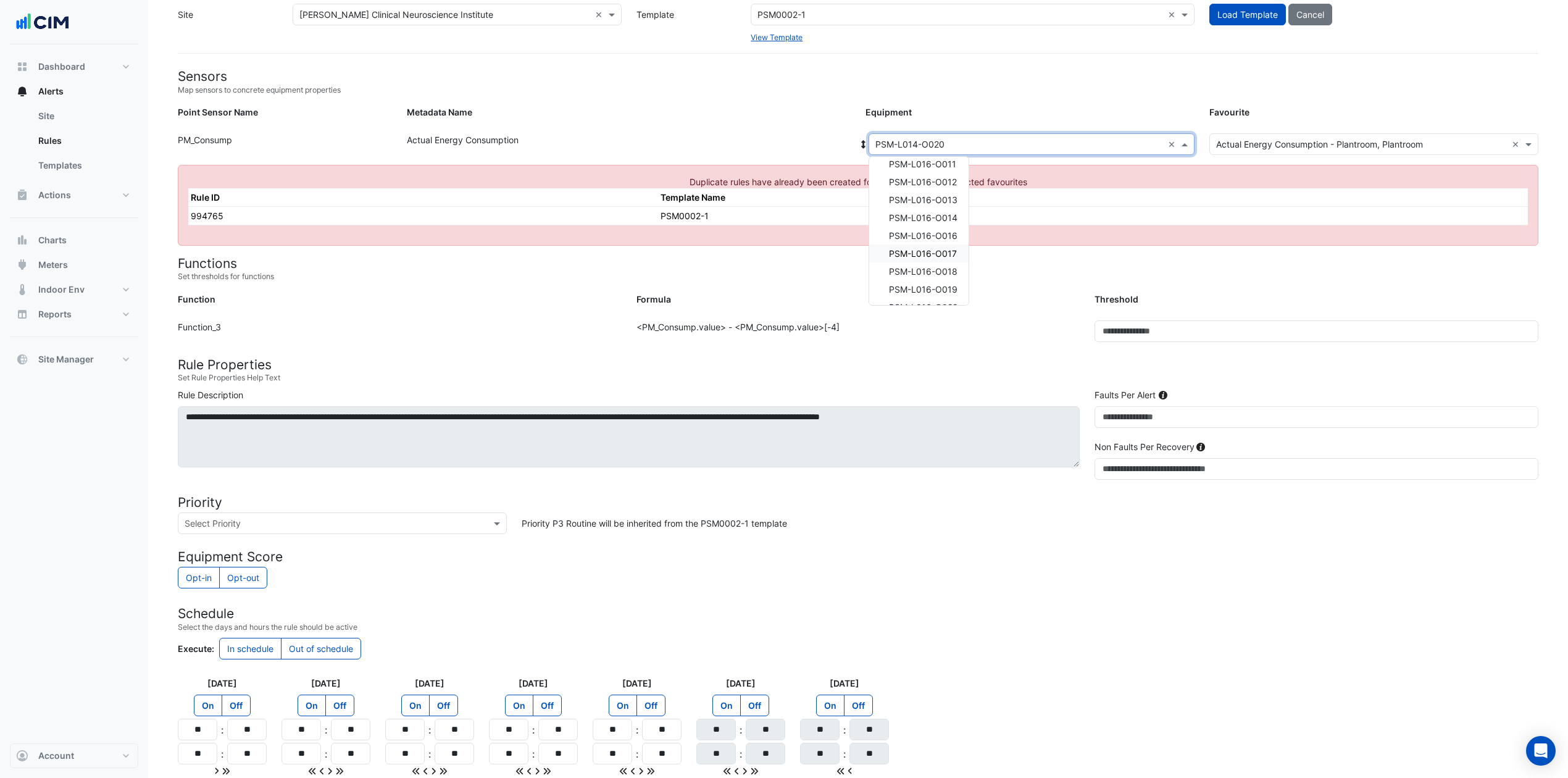
scroll to position [411, 0]
click at [946, 218] on div "PSM-L016-O022" at bounding box center [919, 225] width 99 height 18
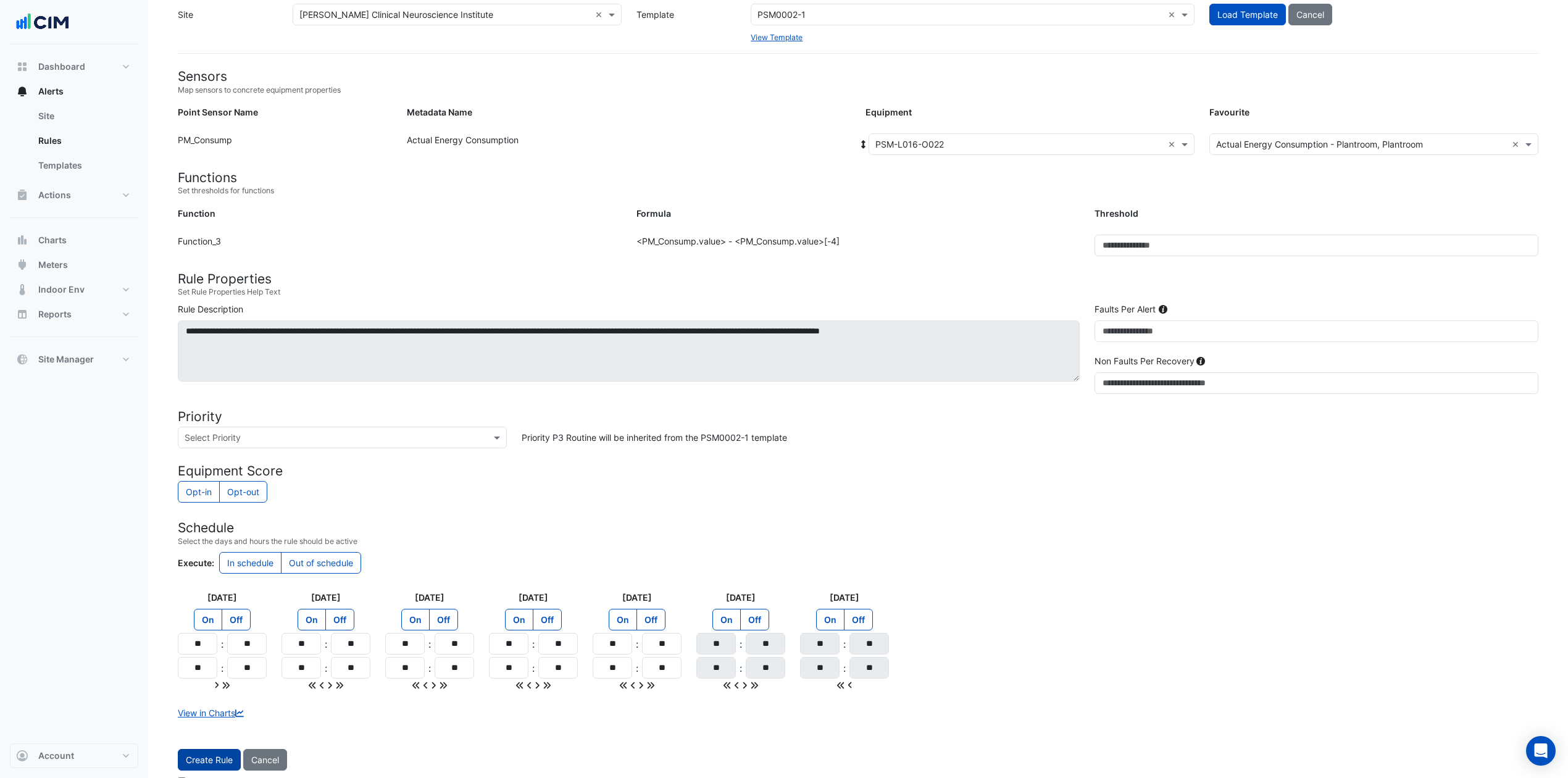
click at [200, 583] on button "Create Rule" at bounding box center [210, 760] width 63 height 21
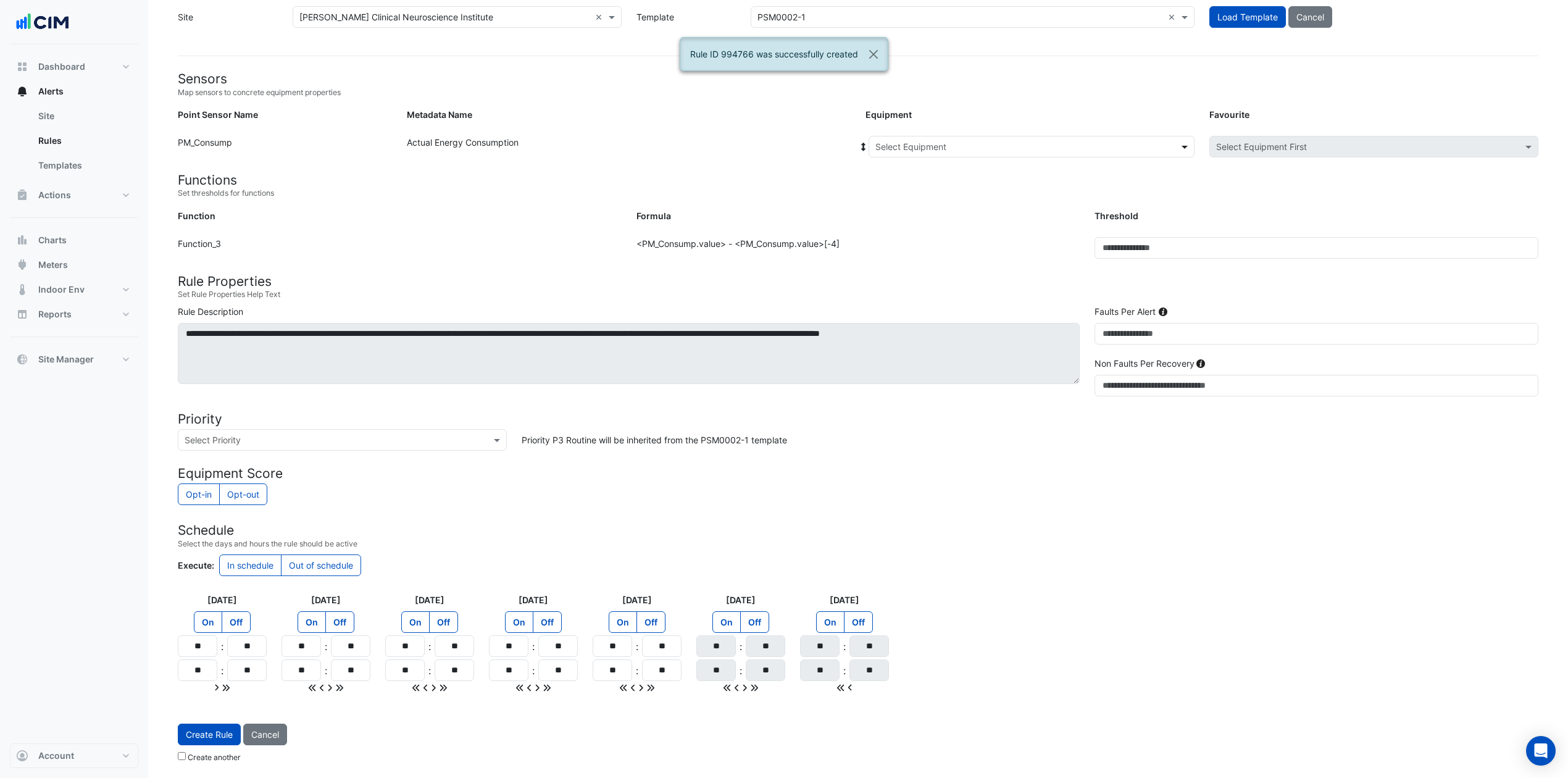
click at [1185, 142] on span at bounding box center [1186, 146] width 15 height 13
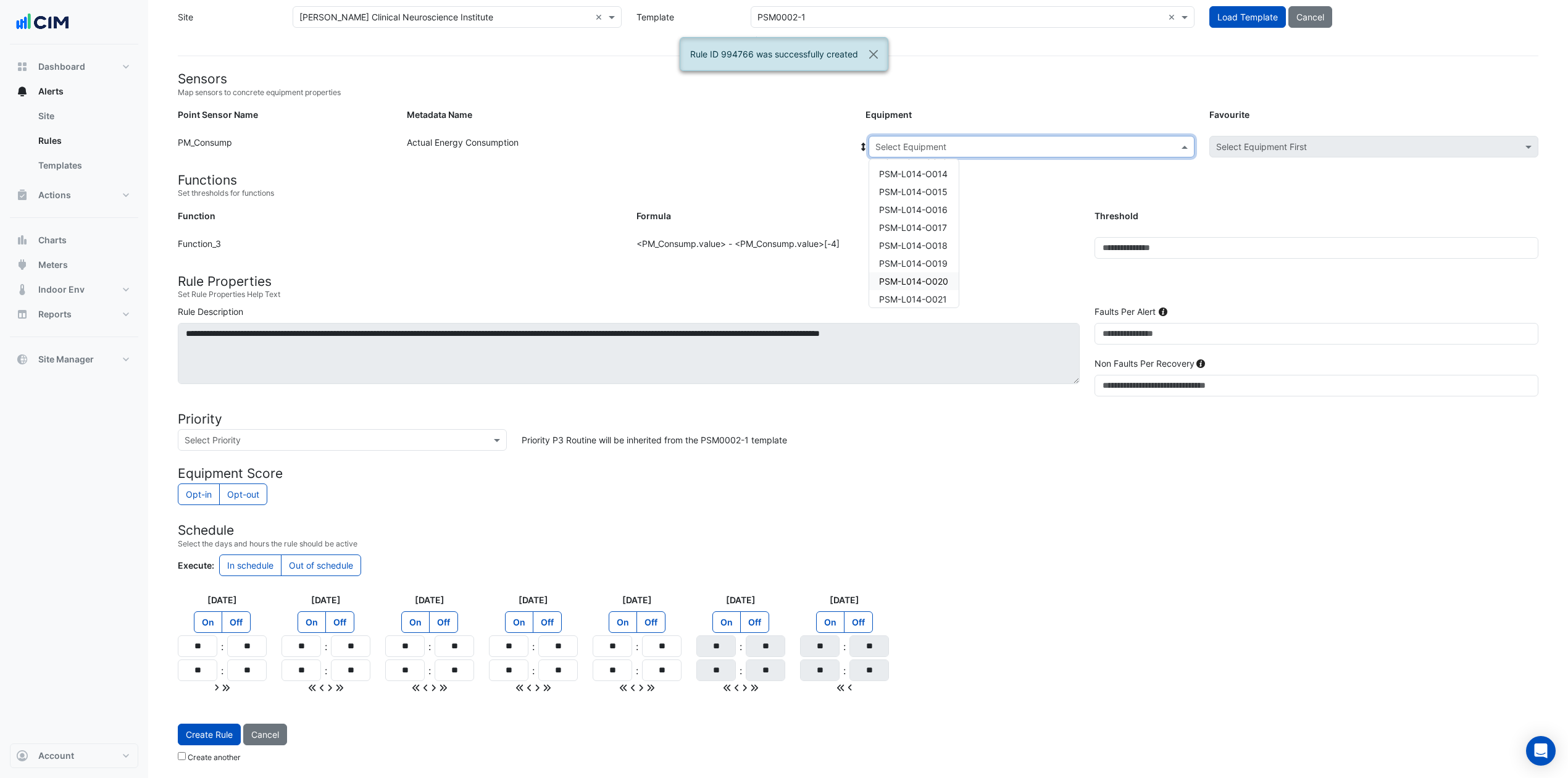
scroll to position [82, 0]
click at [929, 265] on span "PSM-L014-O021" at bounding box center [913, 270] width 68 height 11
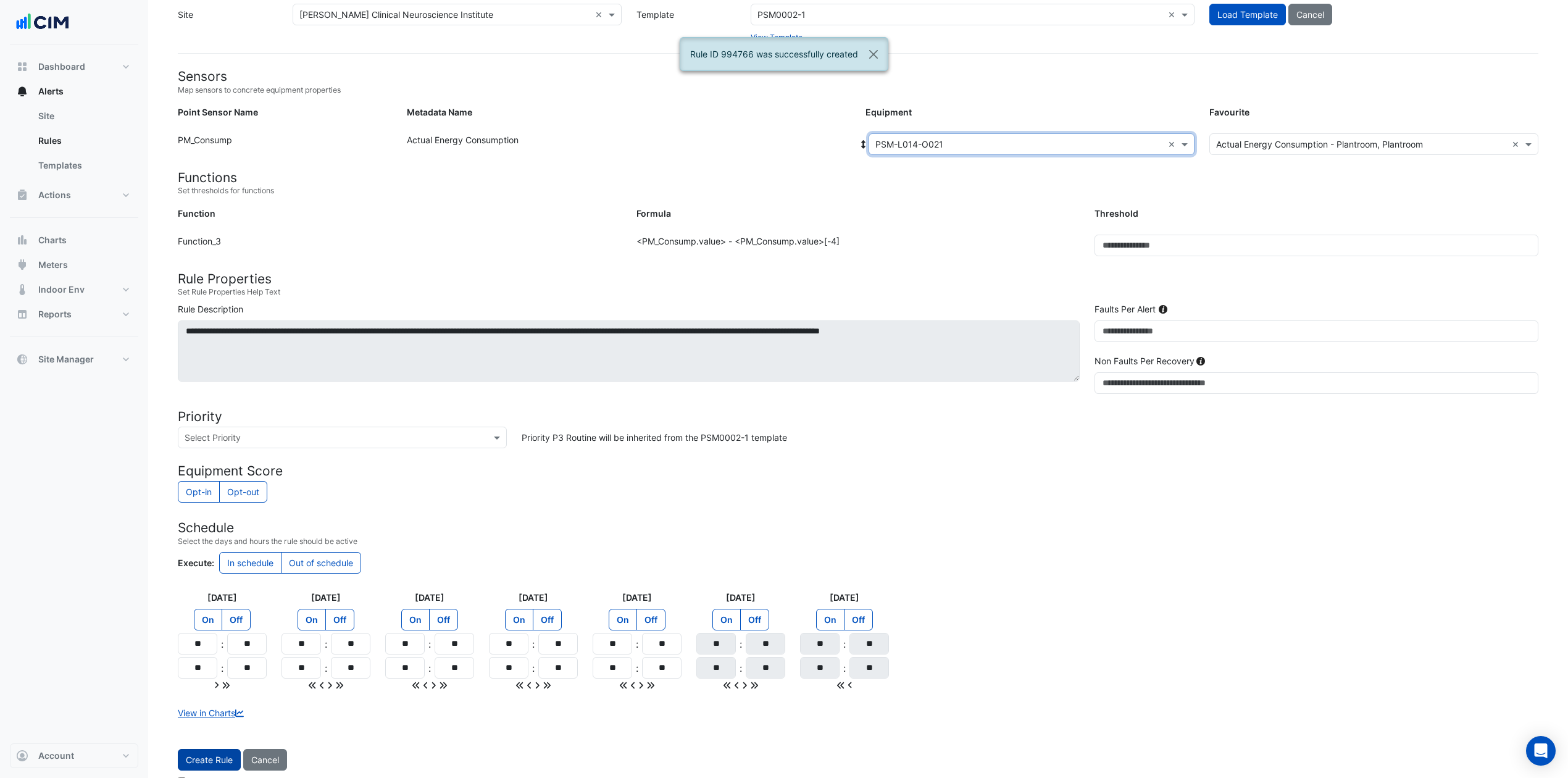
click at [203, 583] on button "Create Rule" at bounding box center [210, 760] width 63 height 21
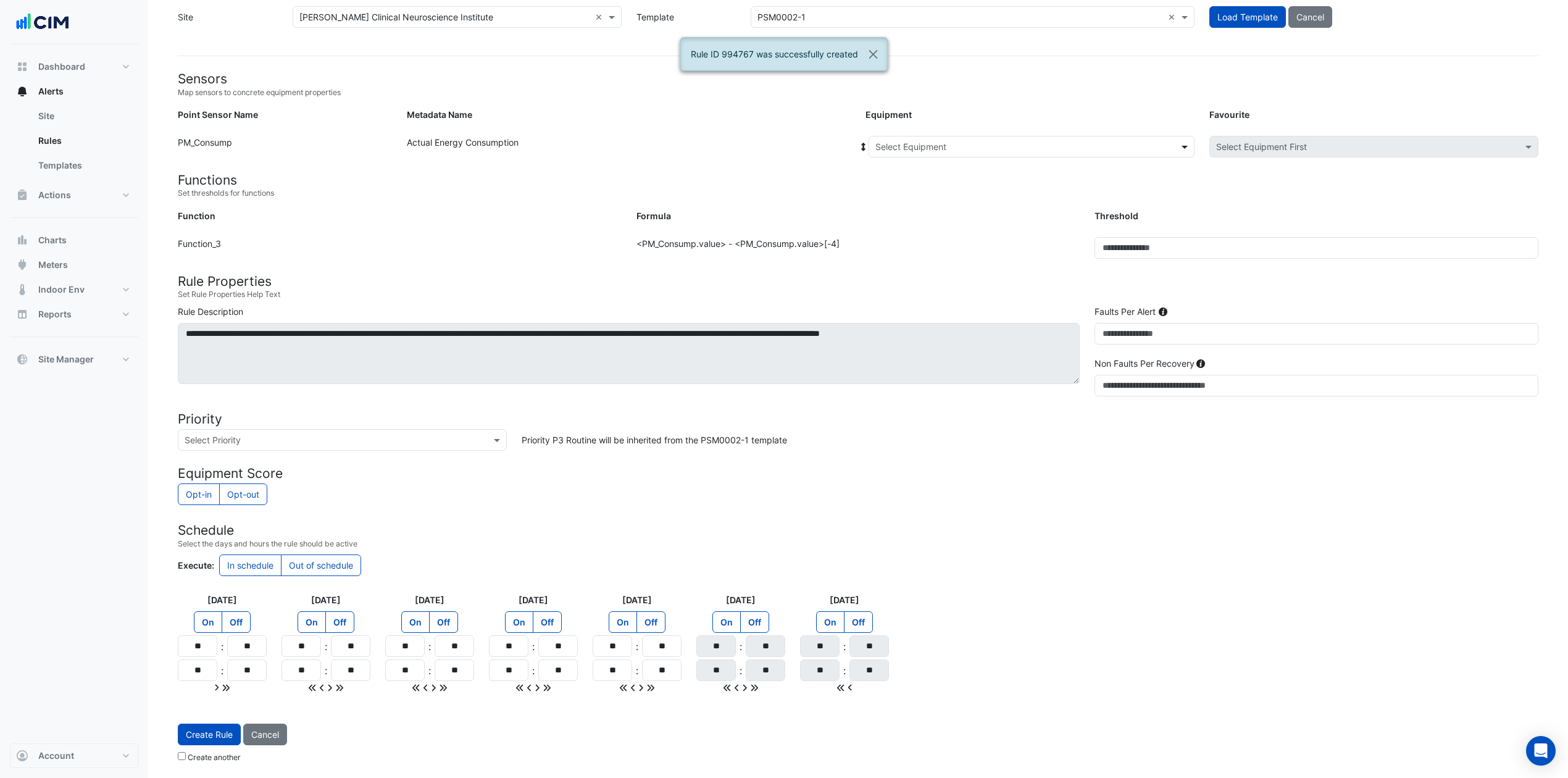
click at [1183, 140] on span at bounding box center [1186, 146] width 15 height 13
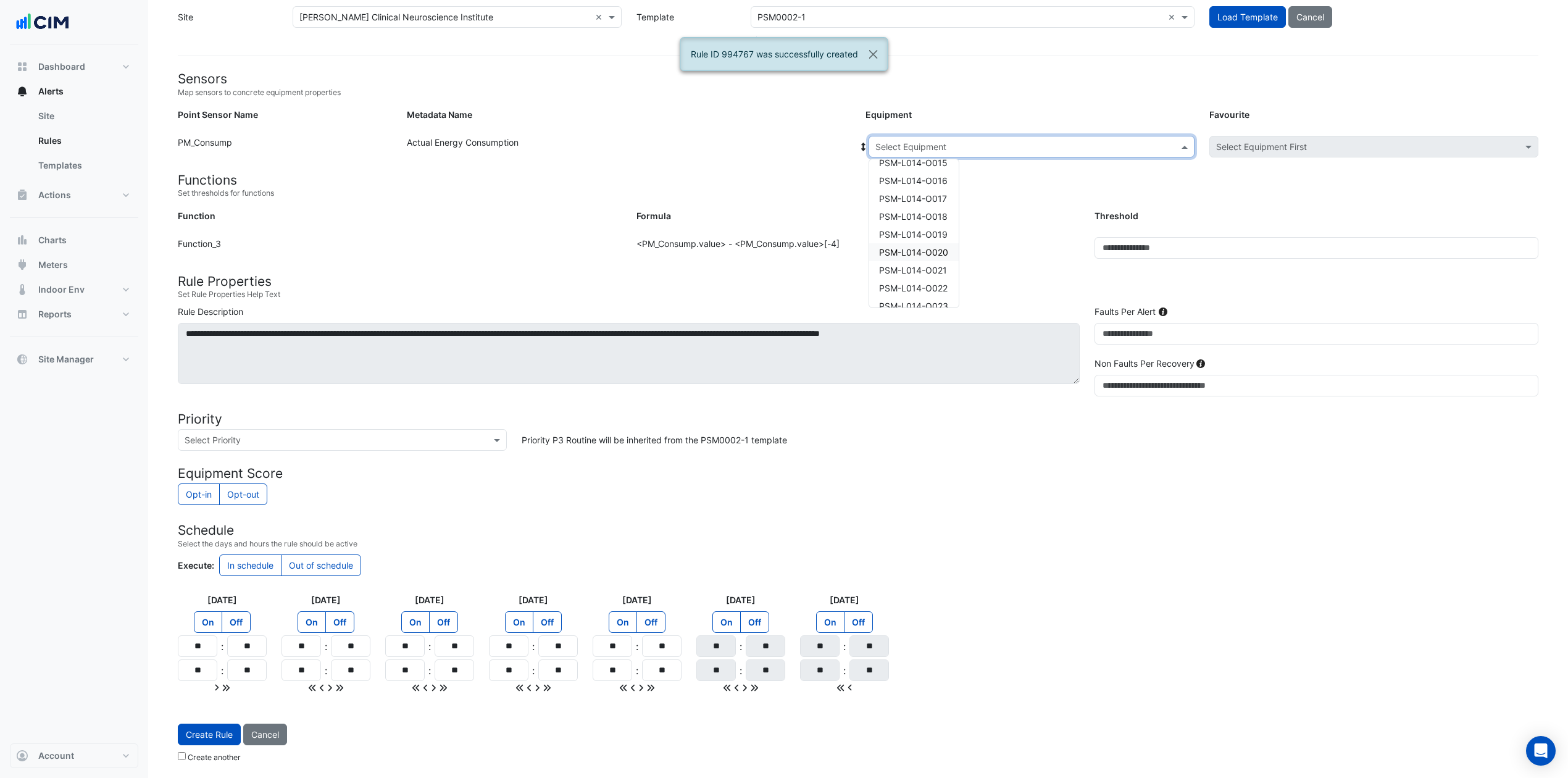
scroll to position [165, 0]
click at [924, 210] on div "PSM-L014-O022" at bounding box center [913, 206] width 89 height 18
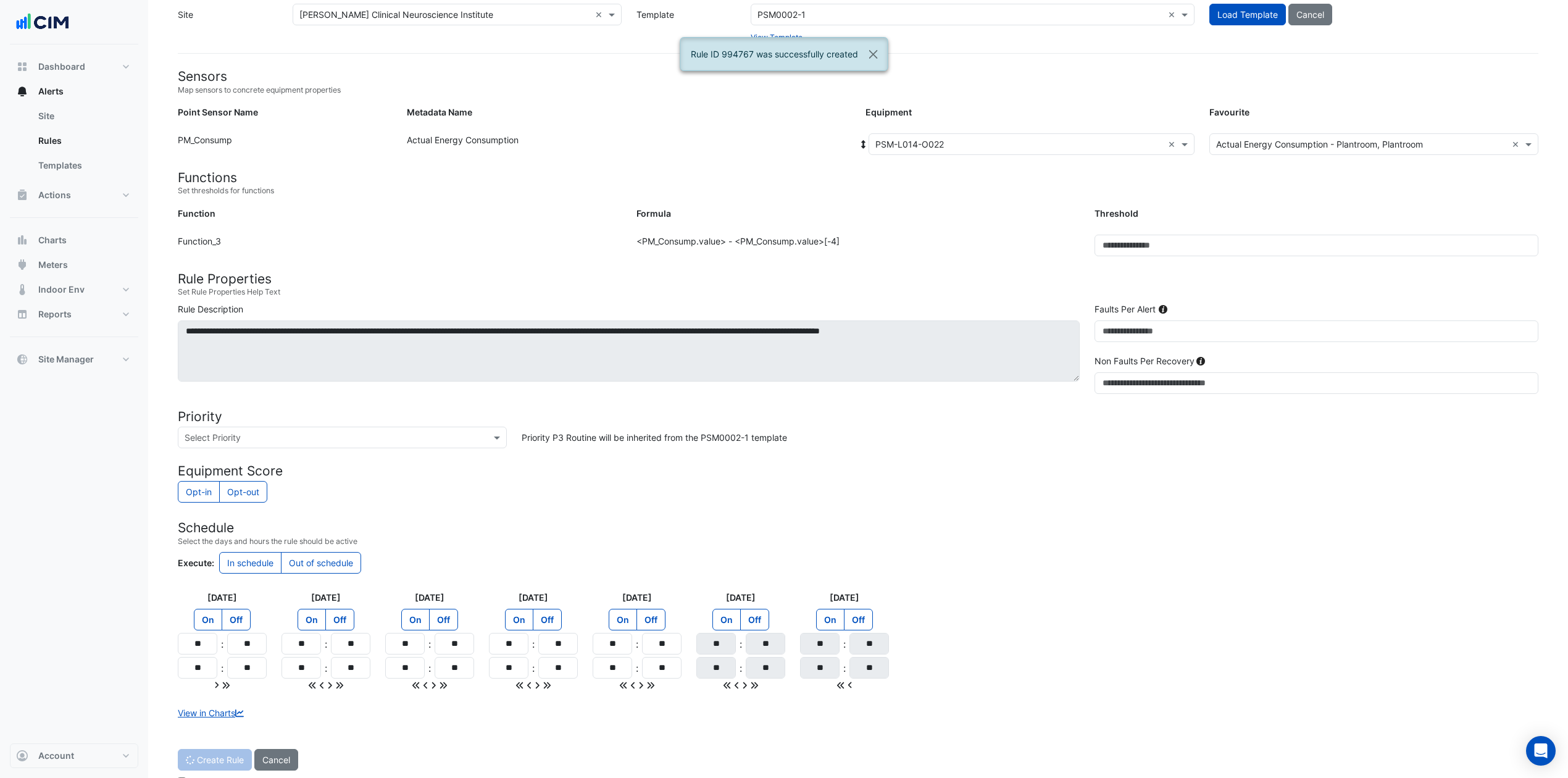
click at [924, 210] on div "Formula" at bounding box center [858, 216] width 459 height 18
click at [205, 583] on button "Create Rule" at bounding box center [210, 760] width 63 height 21
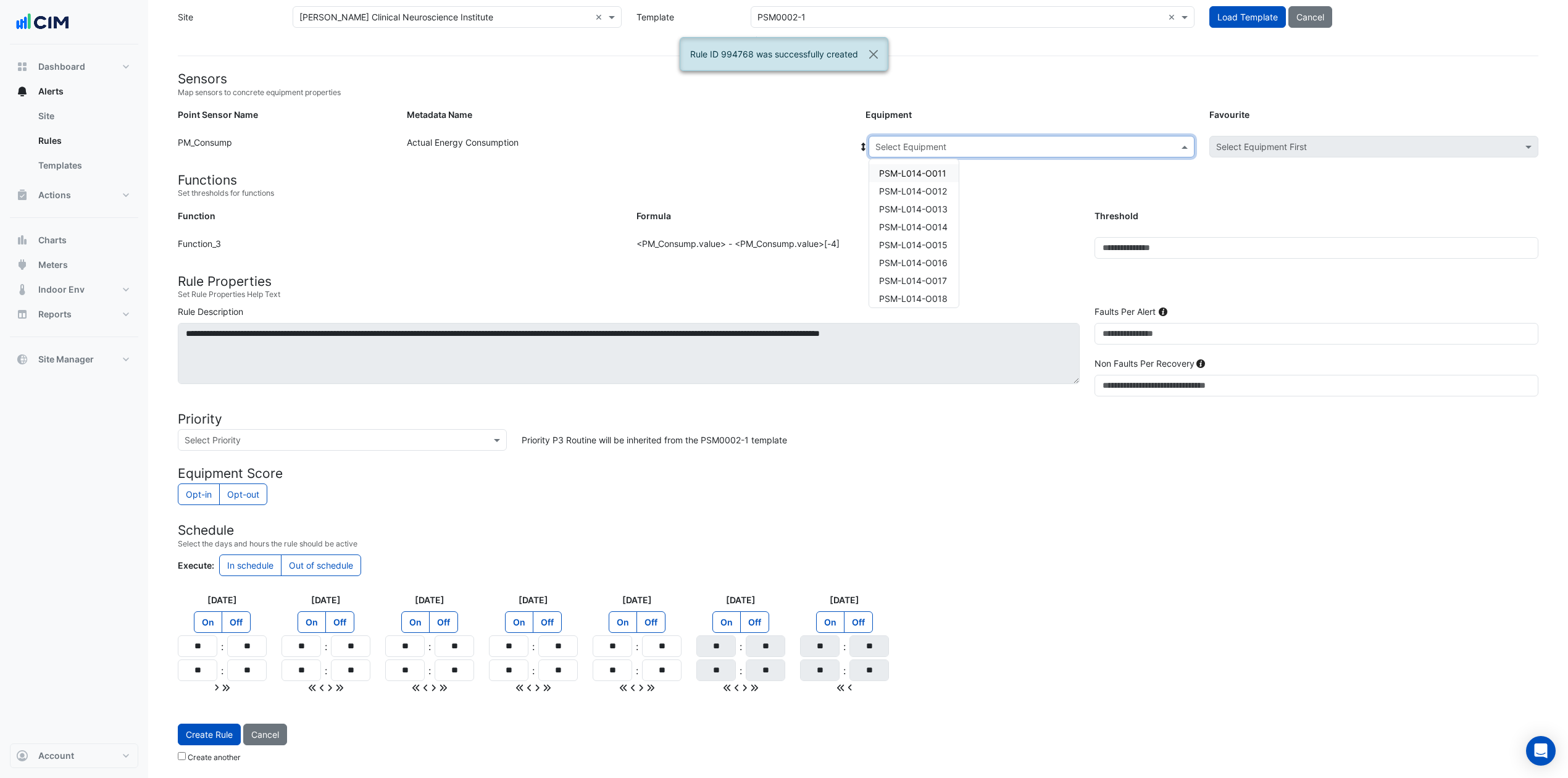
click at [1185, 142] on span at bounding box center [1186, 146] width 15 height 13
click at [938, 218] on span "PSM-L014-O023" at bounding box center [913, 224] width 69 height 11
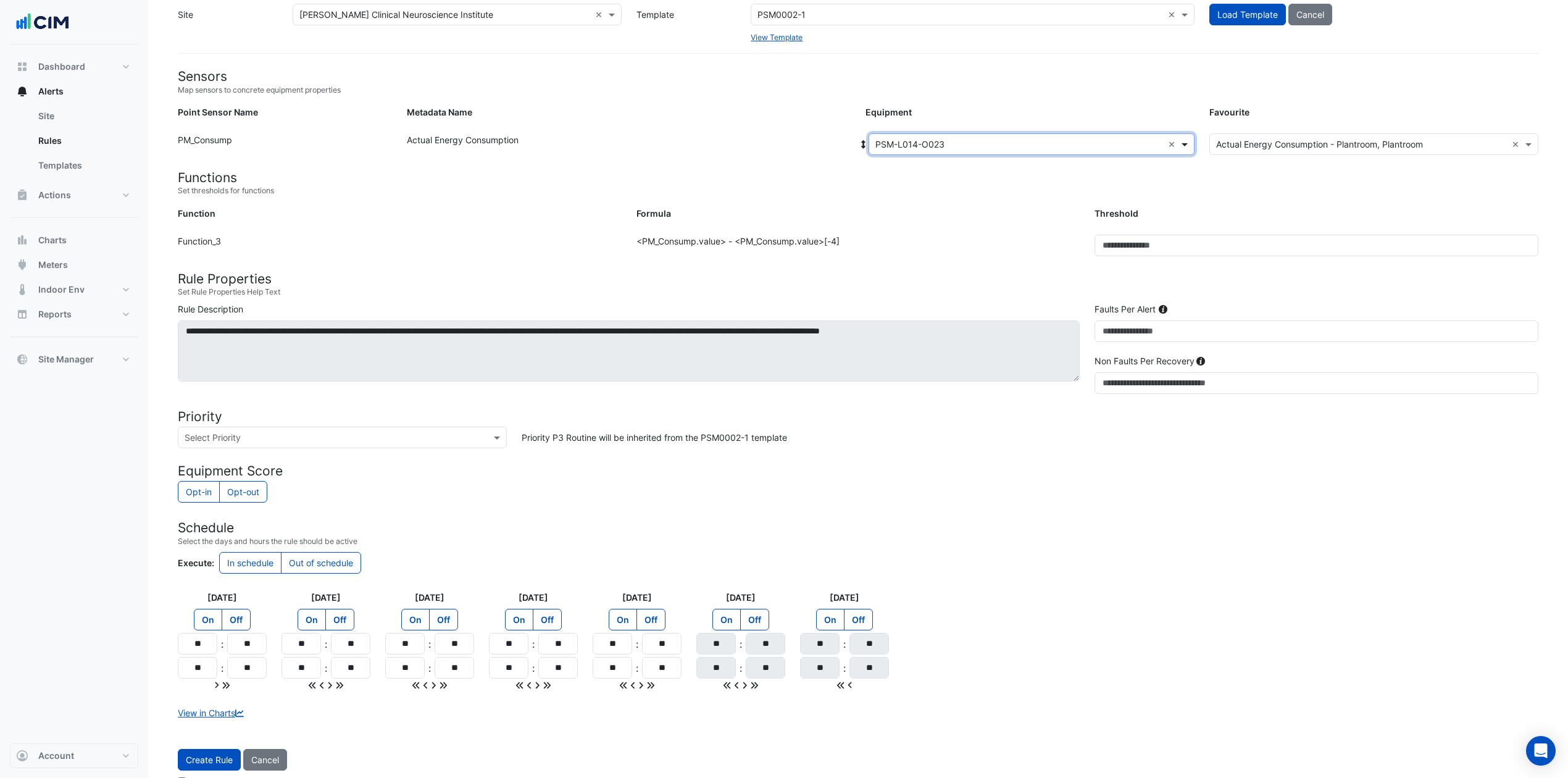
click at [1183, 141] on span at bounding box center [1186, 144] width 15 height 13
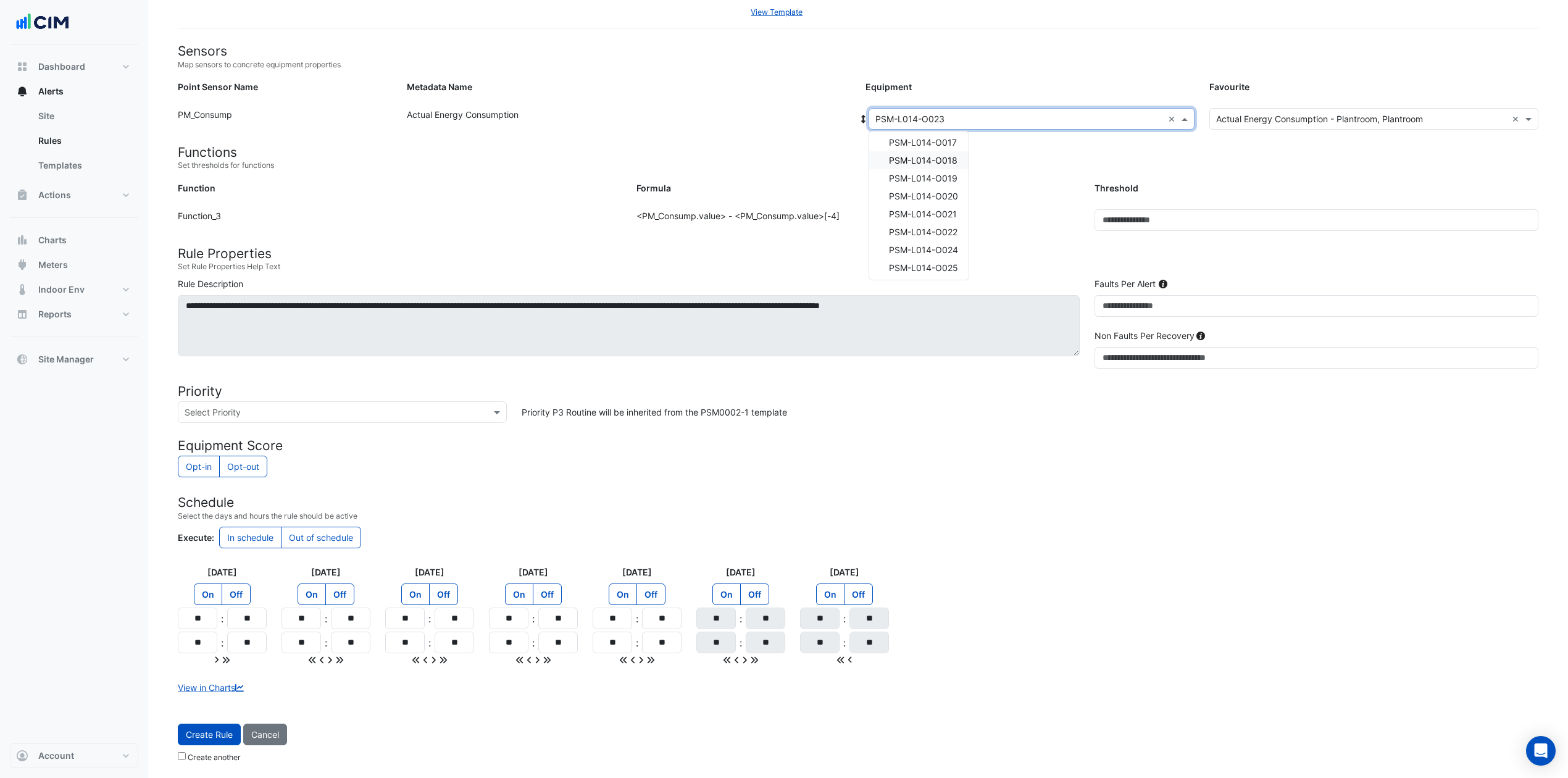
scroll to position [84, 0]
click at [218, 583] on button "Create Rule" at bounding box center [210, 735] width 63 height 21
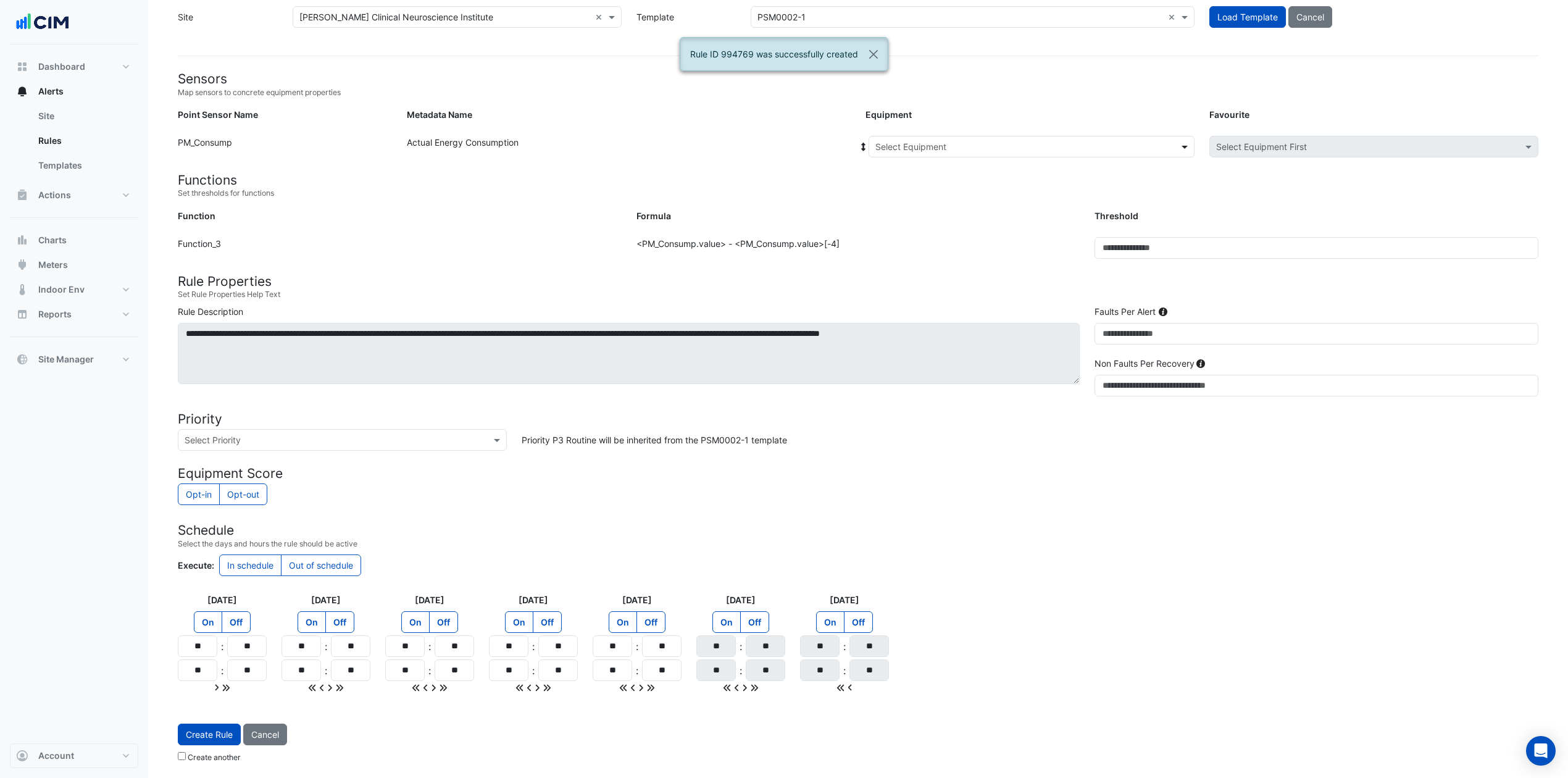
scroll to position [56, 0]
click at [1179, 142] on span at bounding box center [1186, 146] width 15 height 13
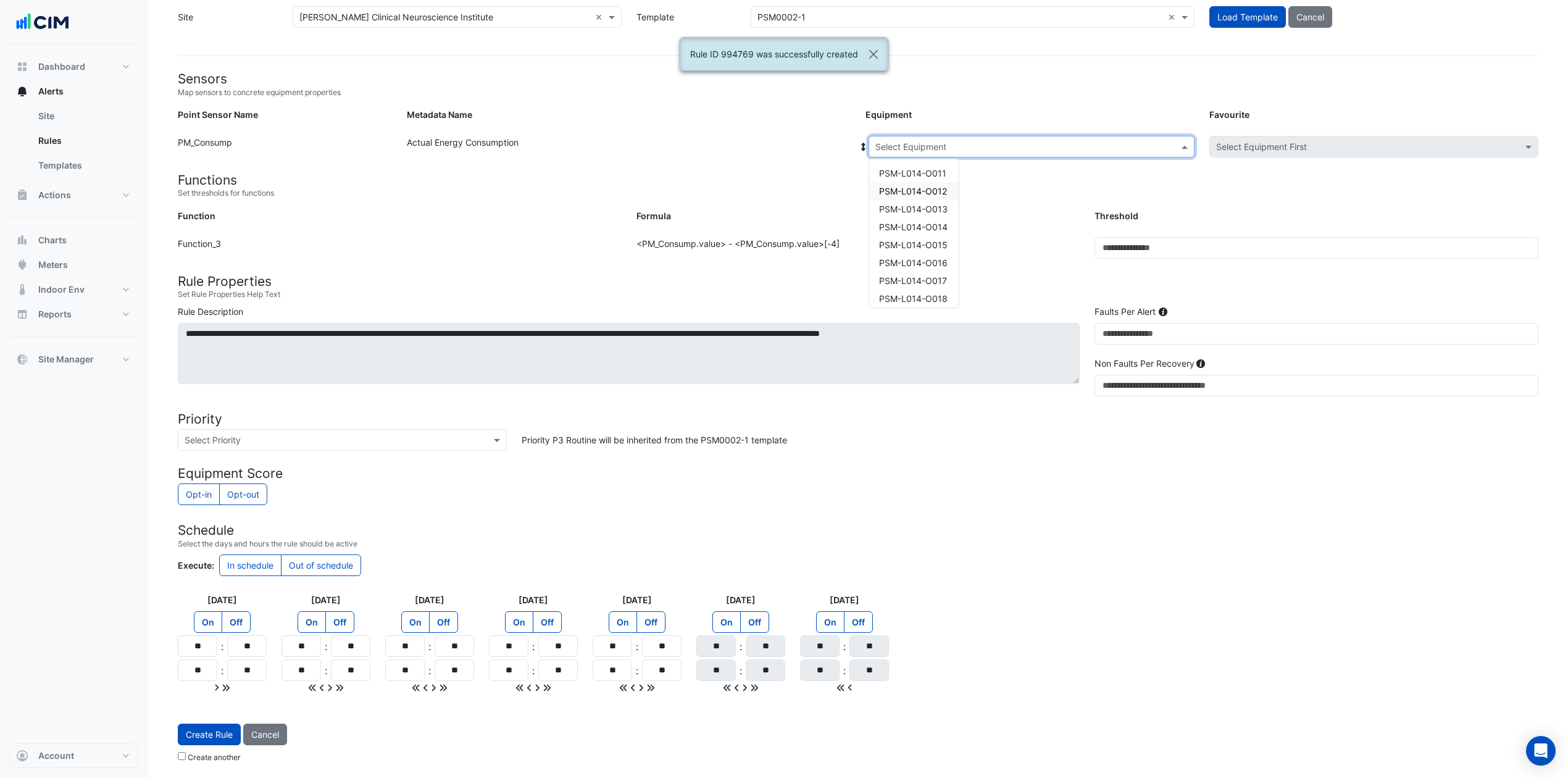
scroll to position [82, 0]
click at [919, 284] on span "PSM-L014-O022" at bounding box center [913, 288] width 68 height 11
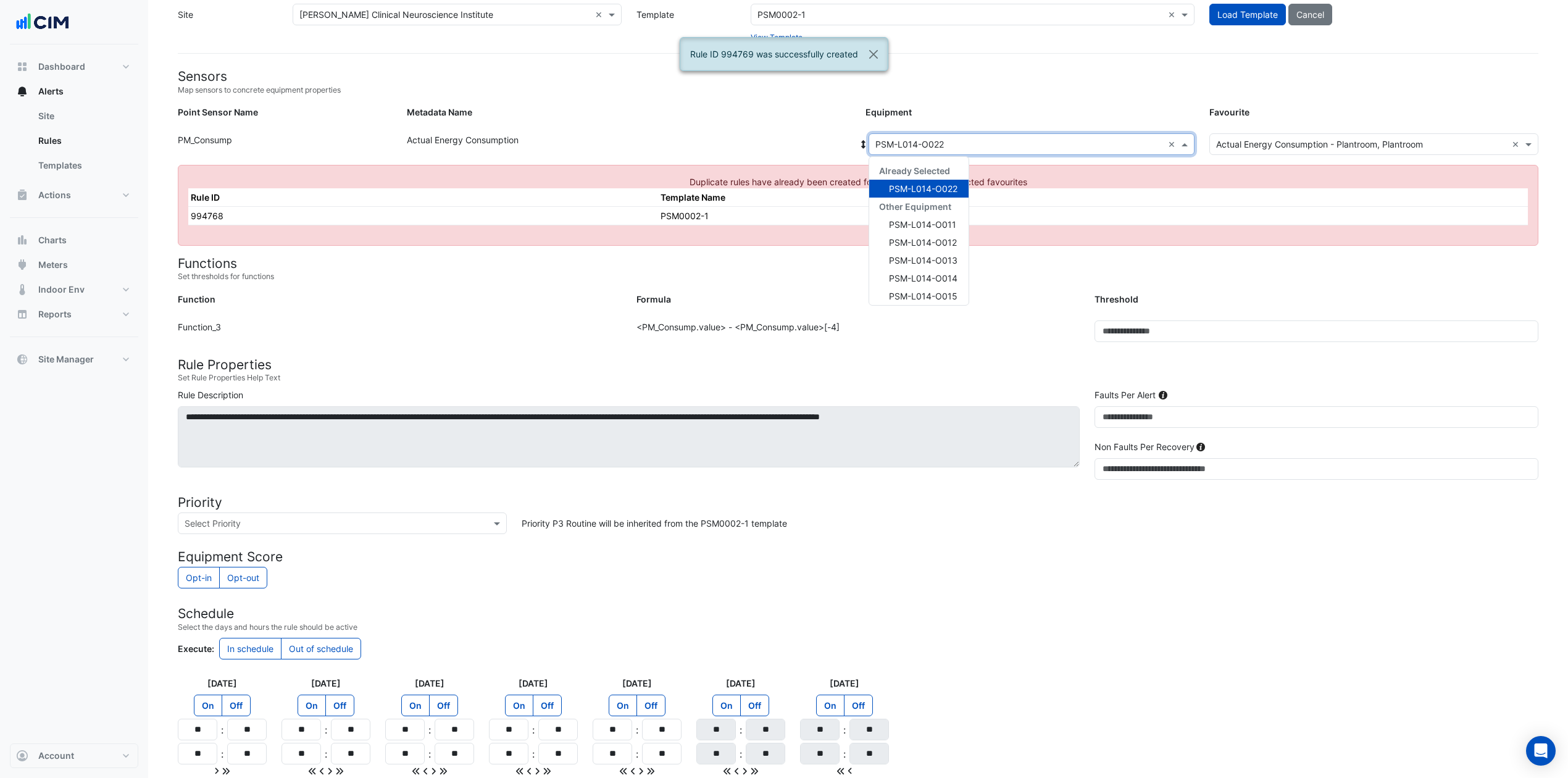
click at [1185, 144] on span at bounding box center [1186, 144] width 15 height 13
click at [945, 253] on span "PSM-L014-O023" at bounding box center [923, 257] width 69 height 11
click at [1185, 140] on span at bounding box center [1186, 144] width 15 height 13
click at [936, 267] on div "PSM-L014-O024" at bounding box center [919, 275] width 99 height 18
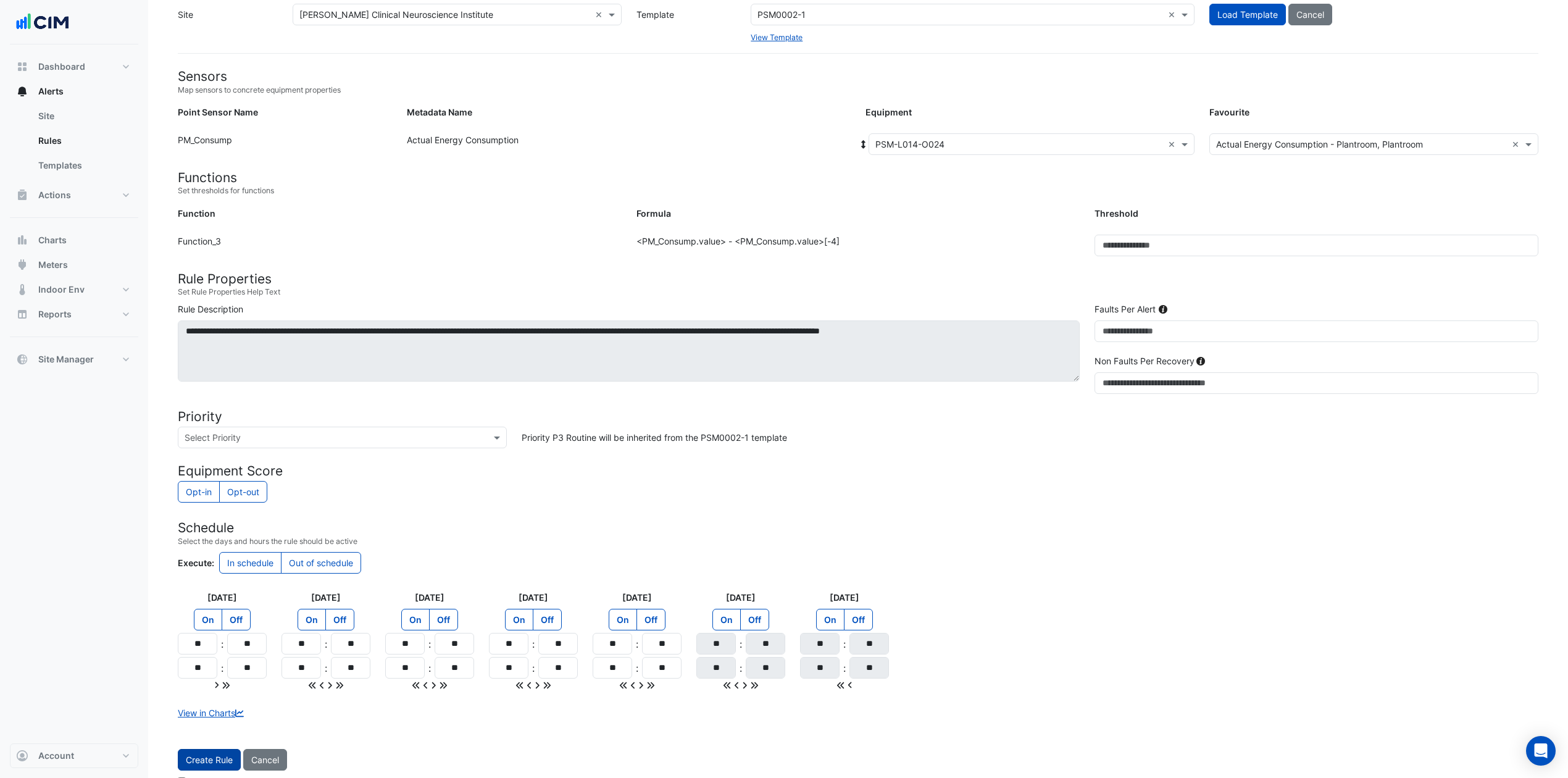
click at [209, 583] on button "Create Rule" at bounding box center [210, 760] width 63 height 21
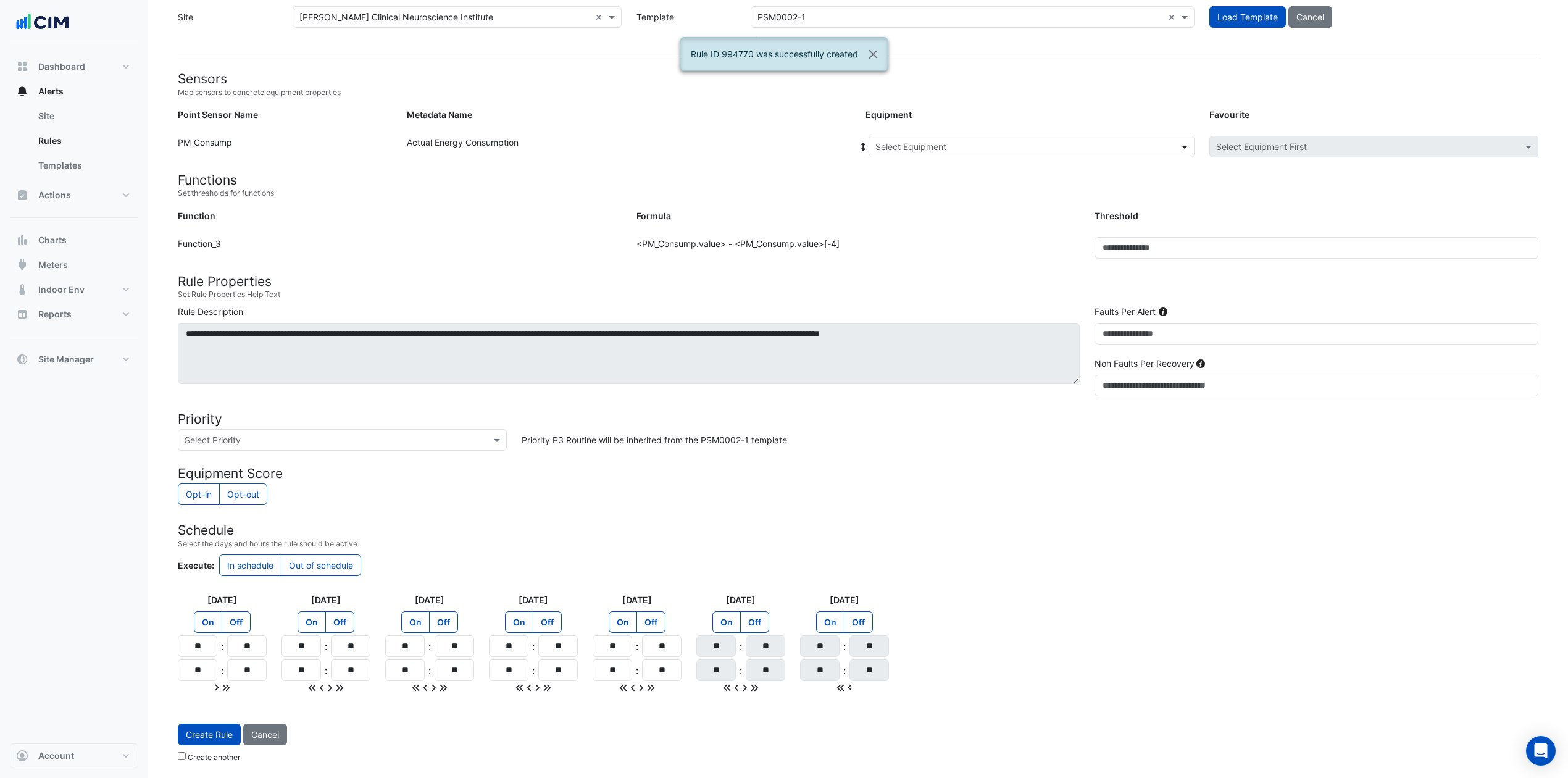
click at [1179, 140] on span at bounding box center [1186, 146] width 15 height 13
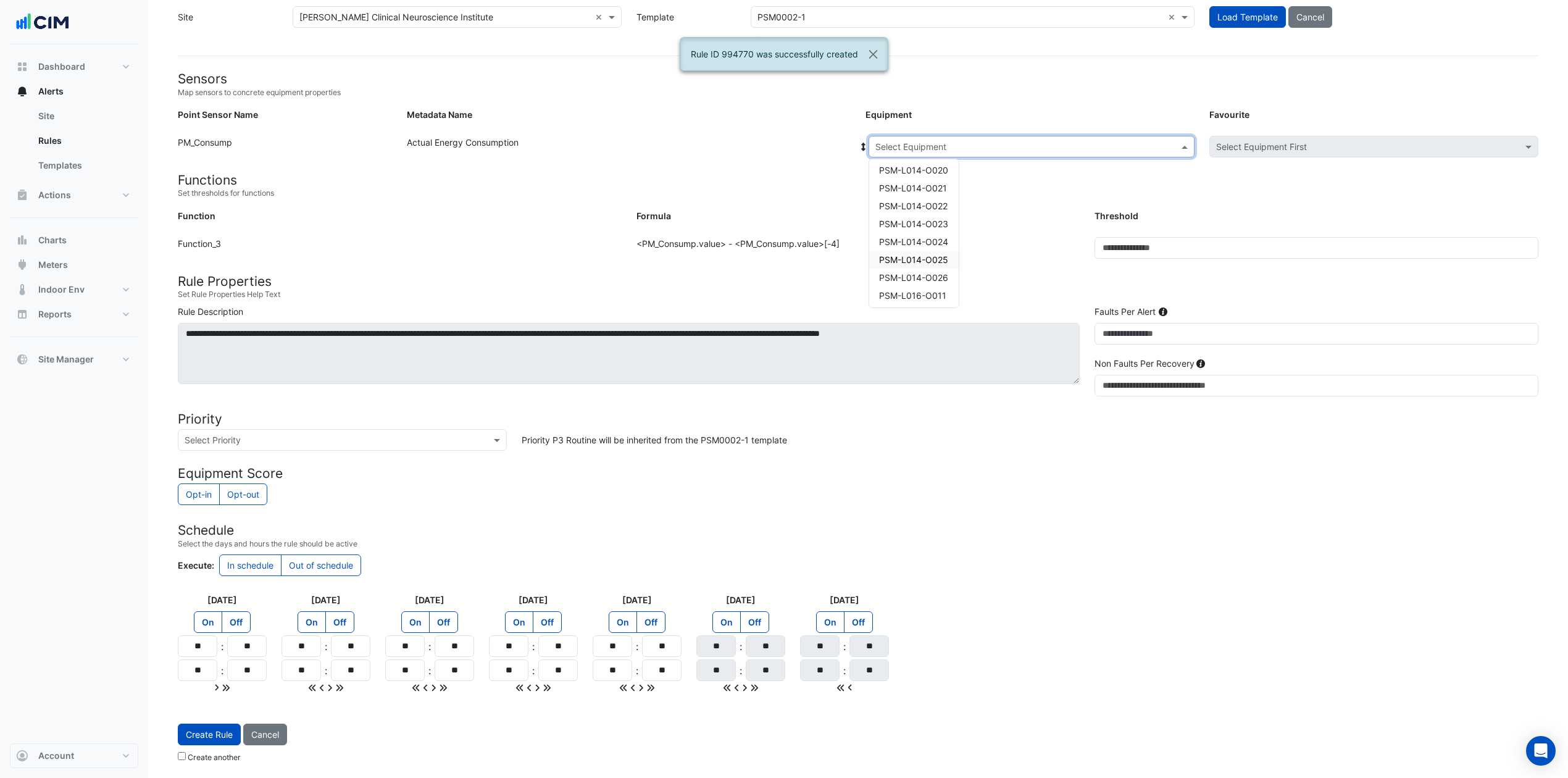
click at [929, 251] on div "PSM-L014-O025" at bounding box center [913, 259] width 89 height 18
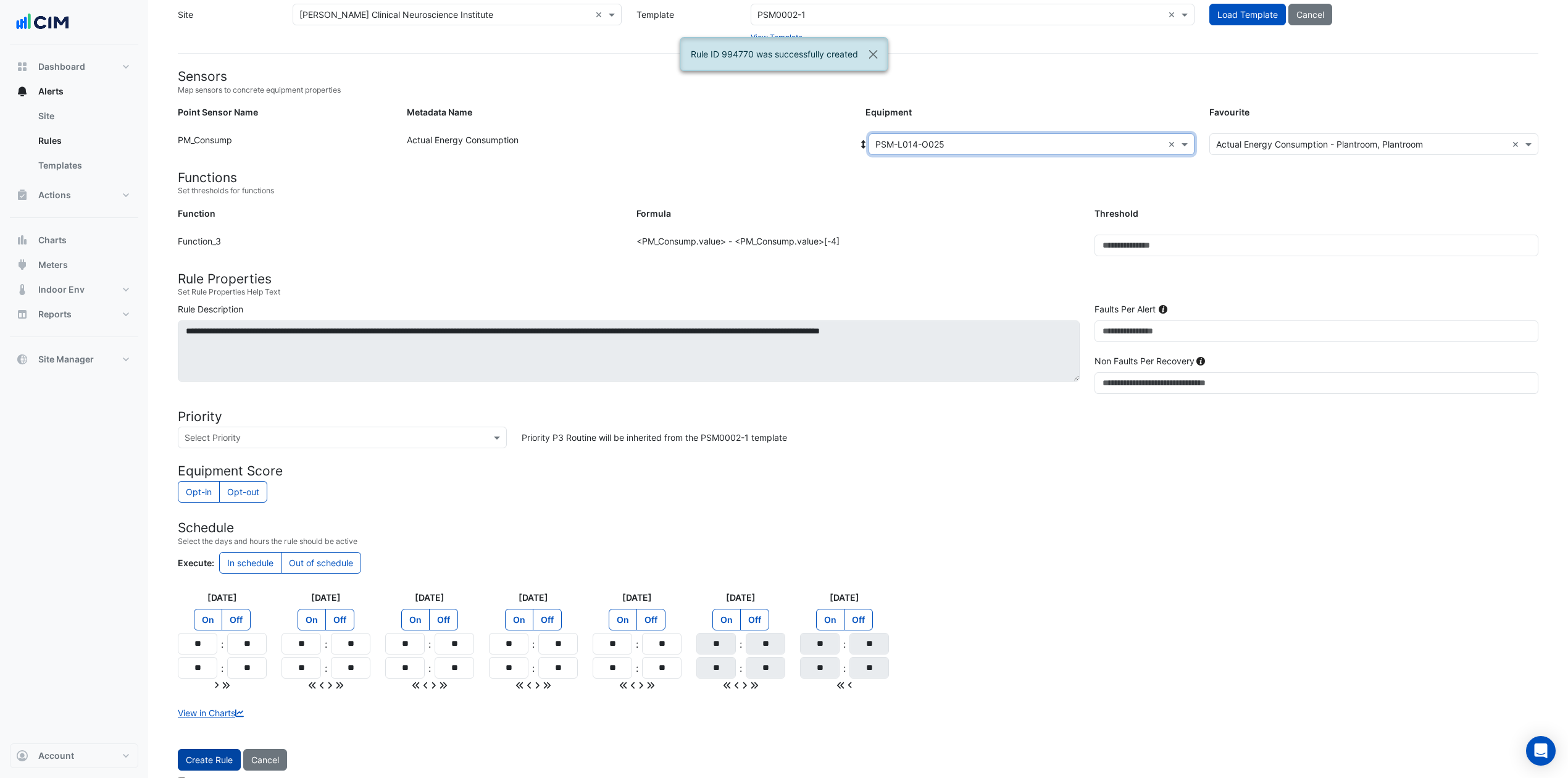
click at [209, 583] on button "Create Rule" at bounding box center [210, 760] width 63 height 21
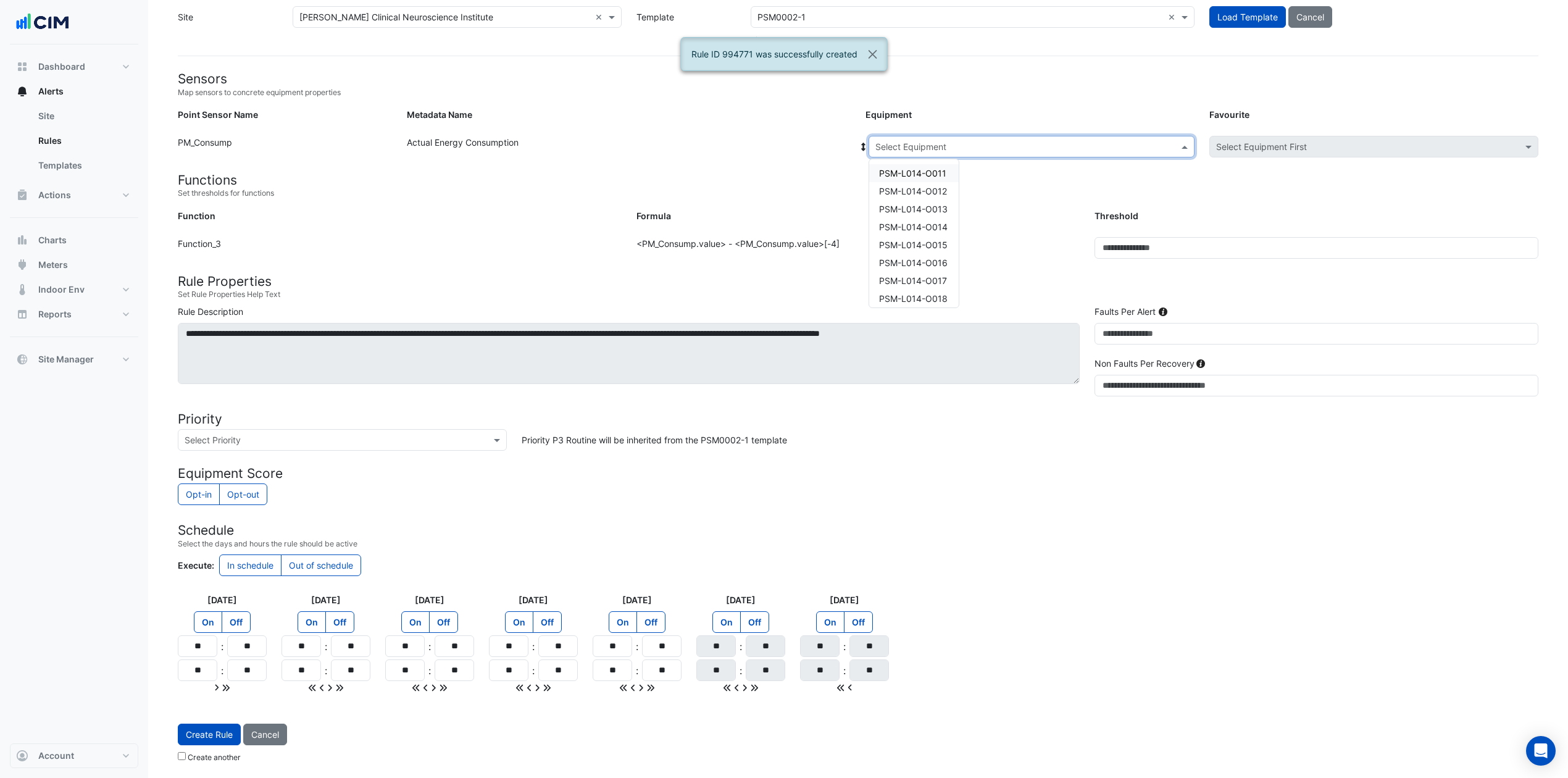
click at [1182, 144] on span at bounding box center [1186, 146] width 15 height 13
click at [927, 211] on span "PSM-L016-O011" at bounding box center [913, 213] width 67 height 11
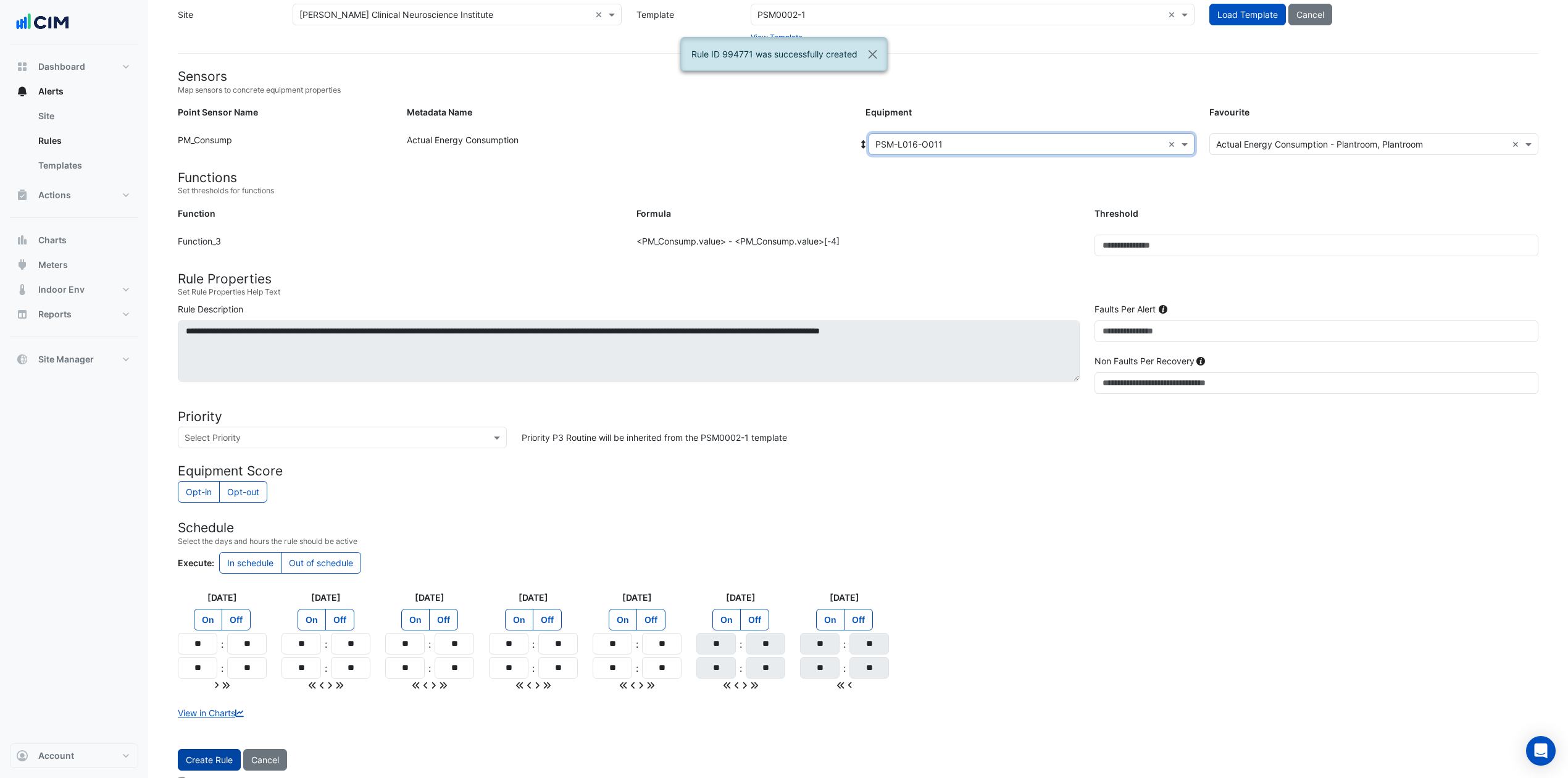
click at [220, 583] on button "Create Rule" at bounding box center [210, 760] width 63 height 21
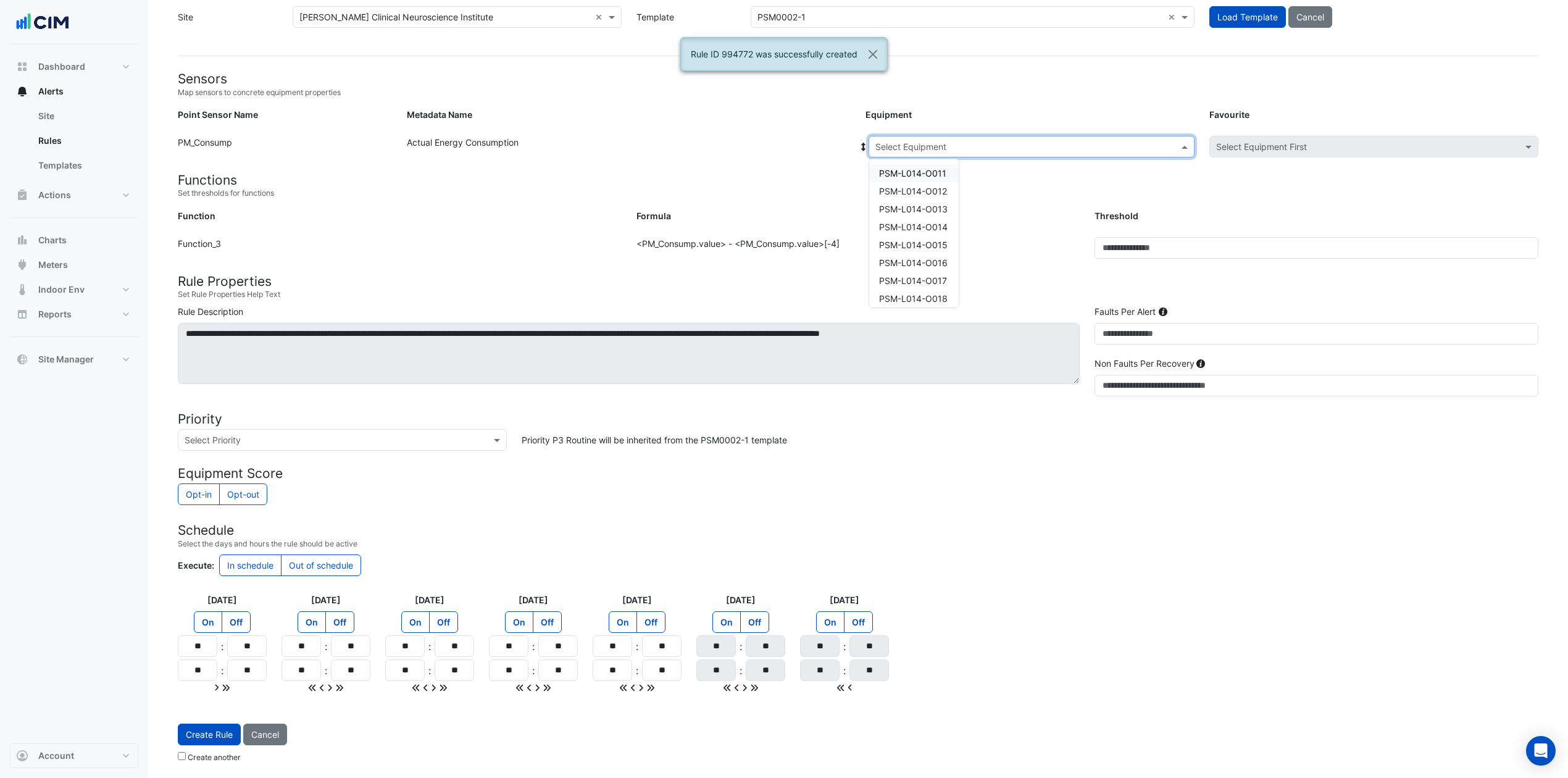
click at [1182, 143] on span at bounding box center [1186, 146] width 15 height 13
click at [941, 226] on span "PSM-L016-O012" at bounding box center [913, 231] width 68 height 11
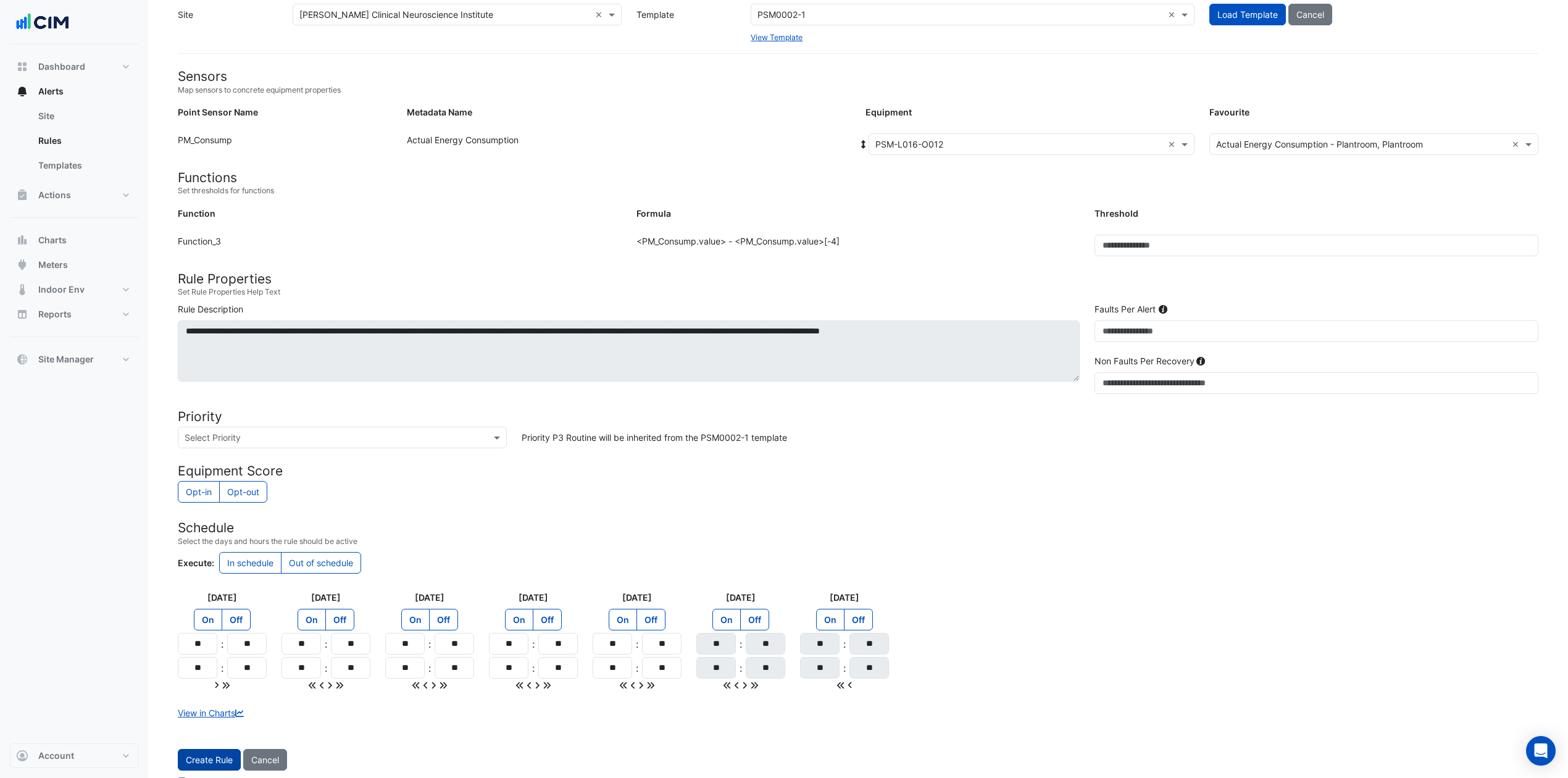
click at [215, 583] on button "Create Rule" at bounding box center [210, 760] width 63 height 21
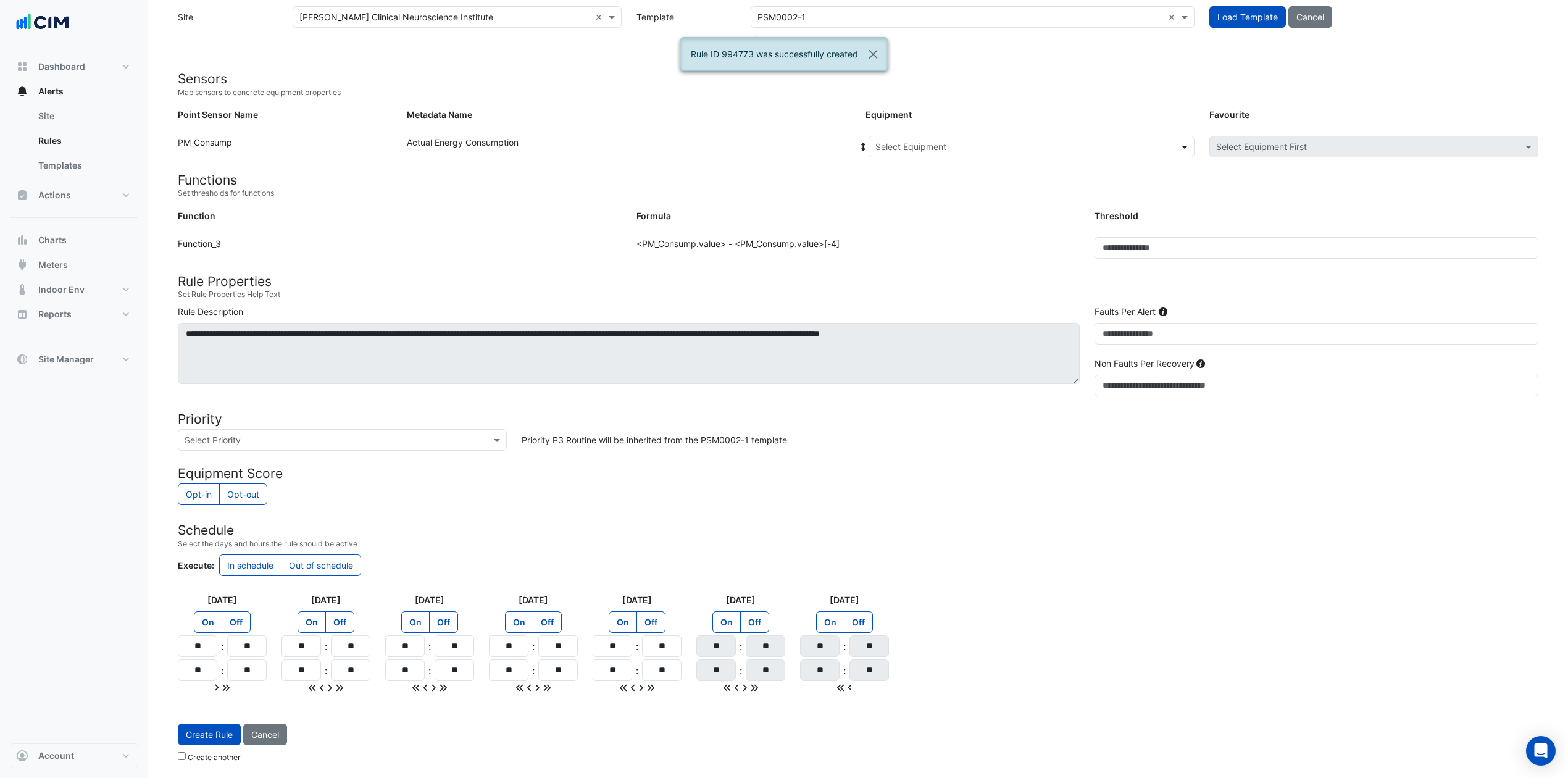
click at [1184, 147] on span at bounding box center [1186, 146] width 15 height 13
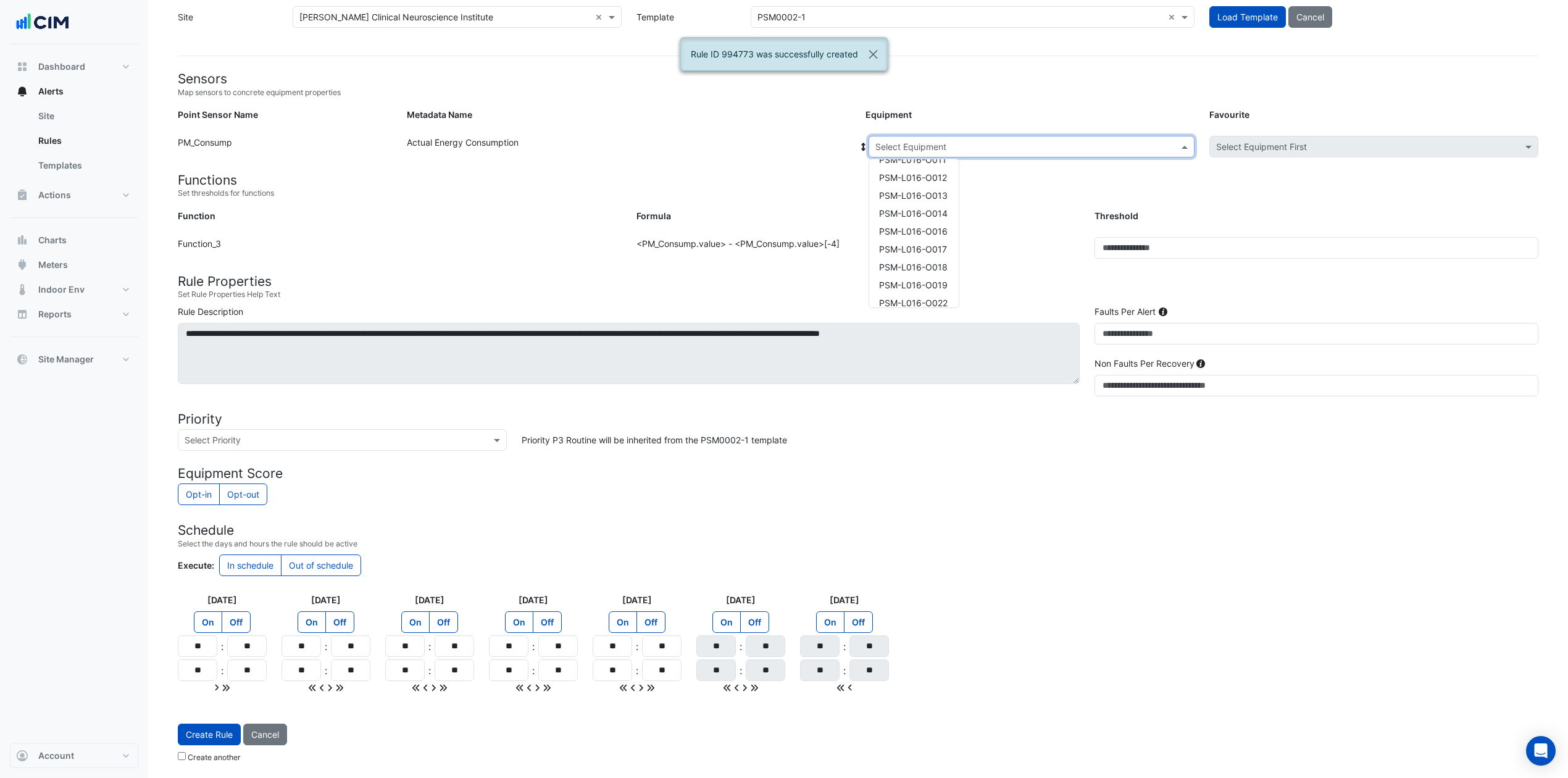
scroll to position [329, 0]
click at [947, 171] on div "PSM-L016-O013" at bounding box center [913, 166] width 89 height 18
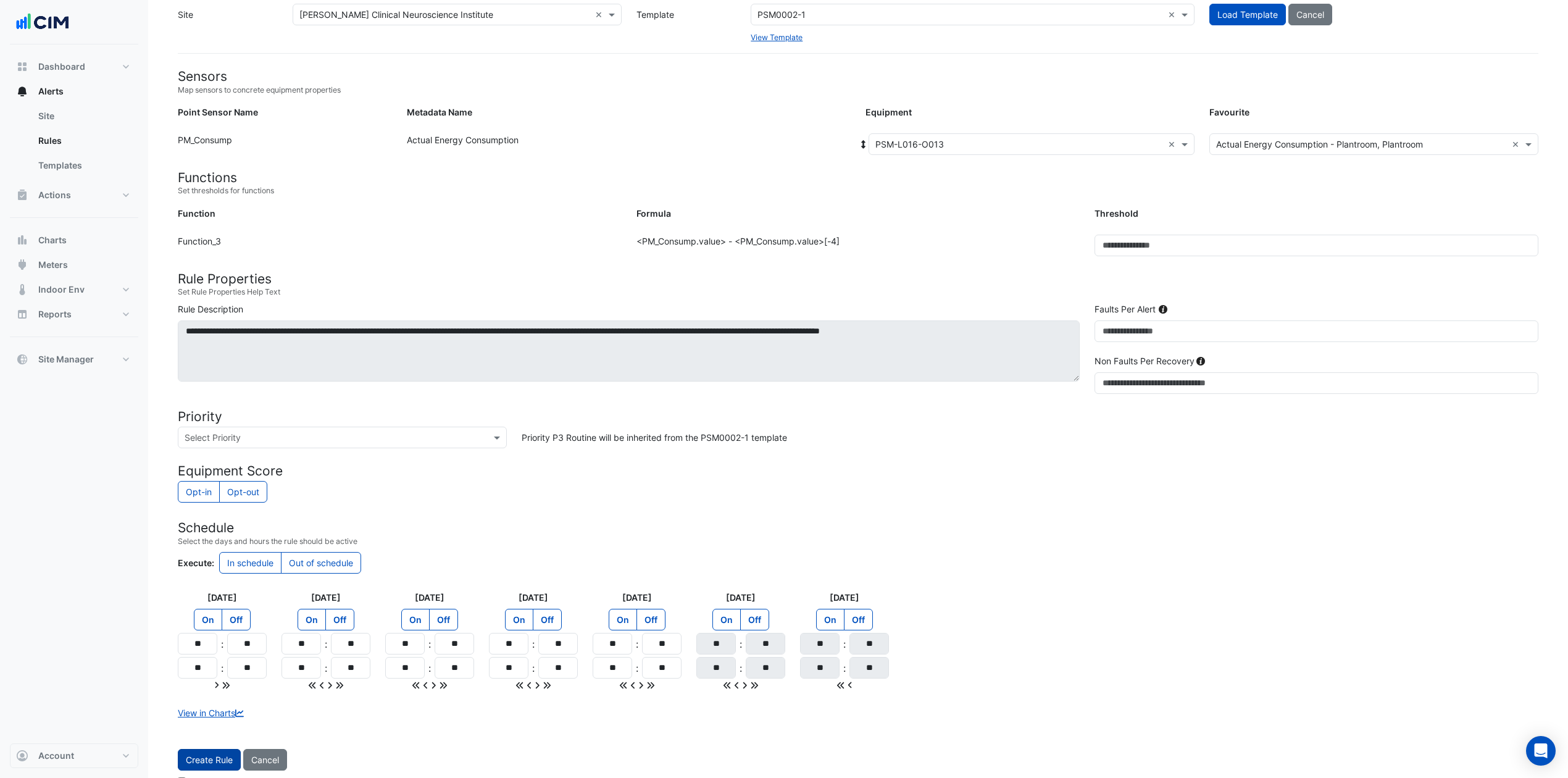
click at [211, 583] on button "Create Rule" at bounding box center [210, 760] width 63 height 21
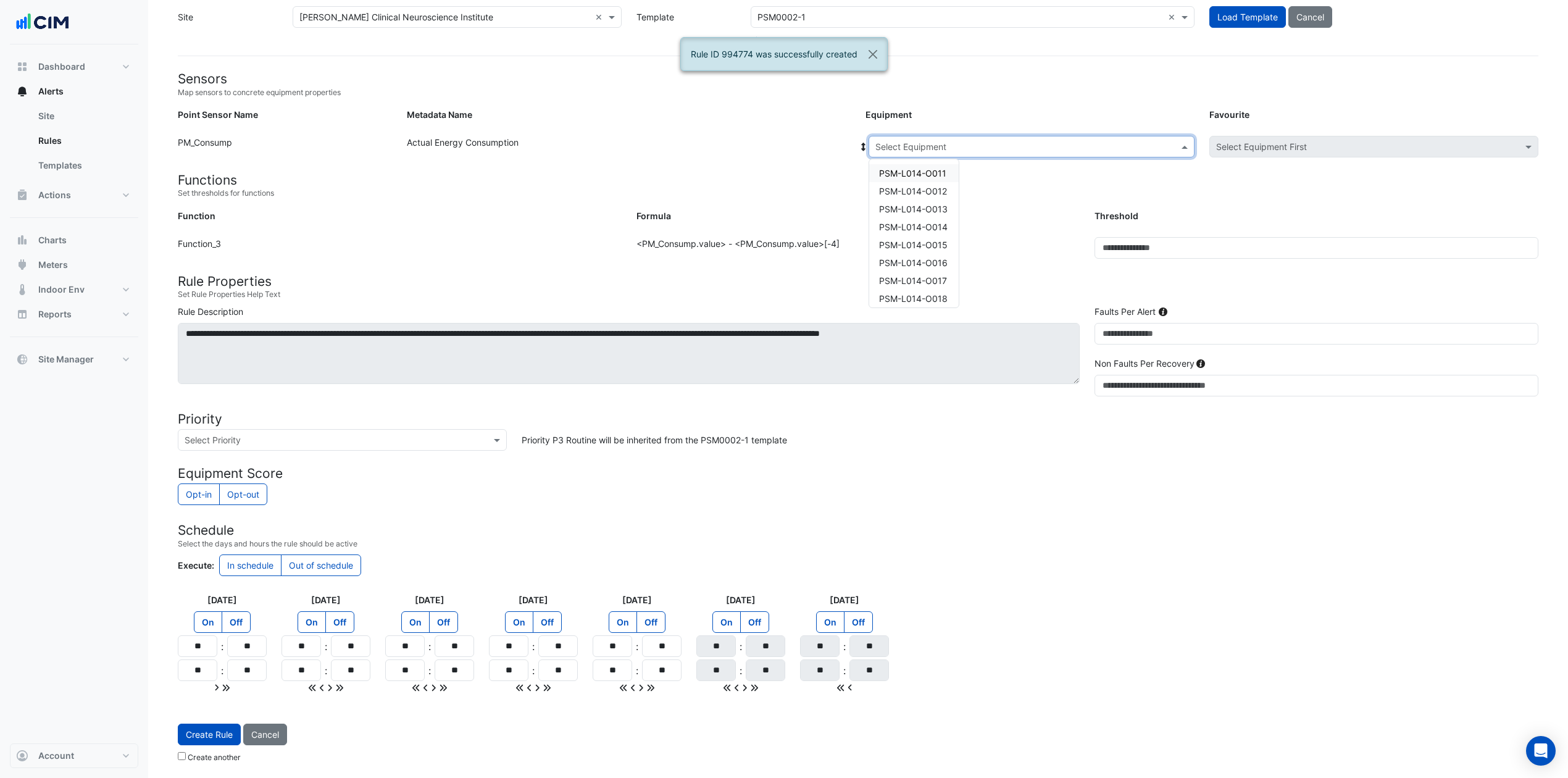
click at [1179, 144] on span at bounding box center [1186, 146] width 15 height 13
click at [945, 263] on span "PSM-L016-O014" at bounding box center [913, 267] width 68 height 11
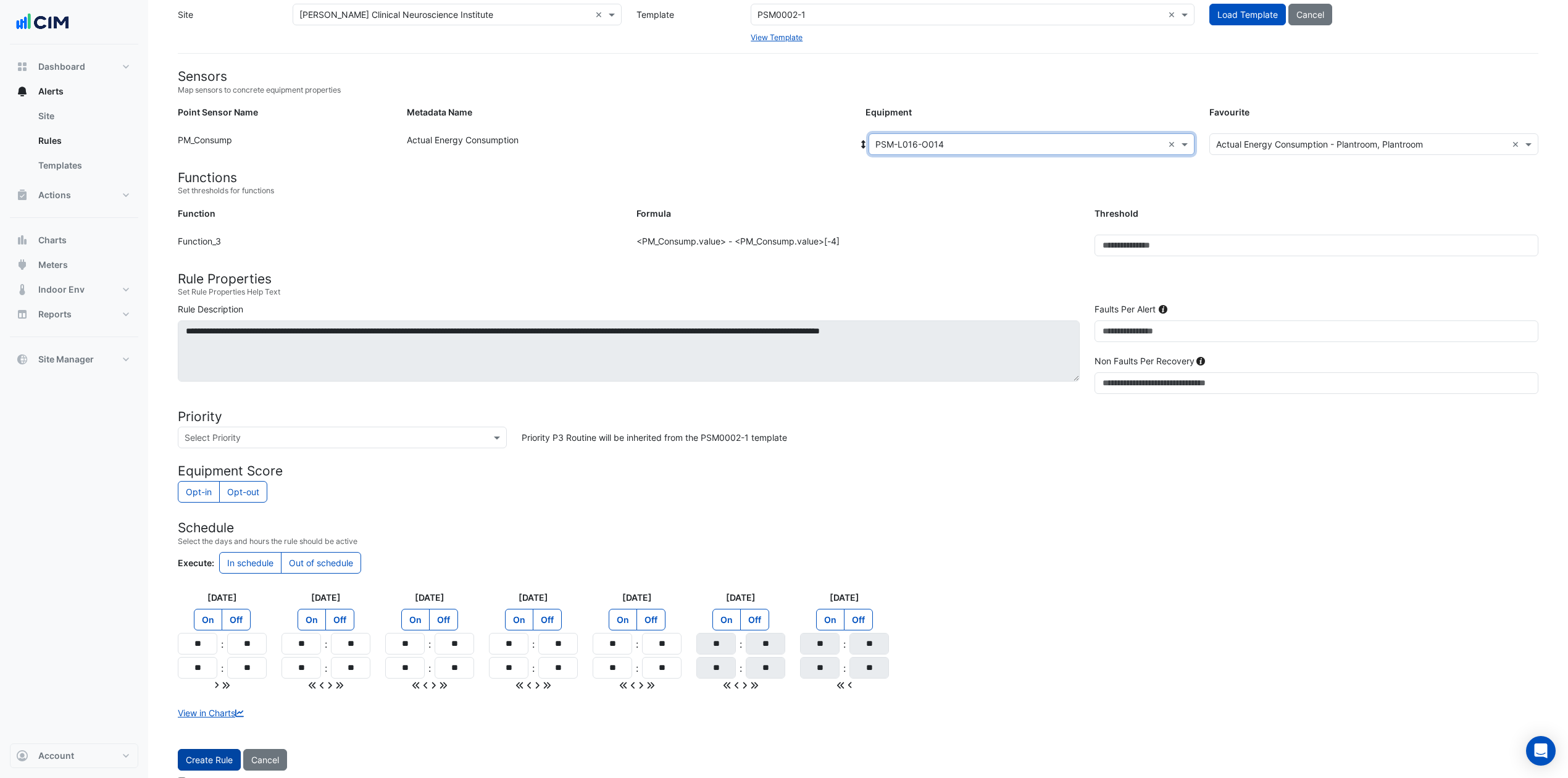
click at [227, 583] on button "Create Rule" at bounding box center [210, 760] width 63 height 21
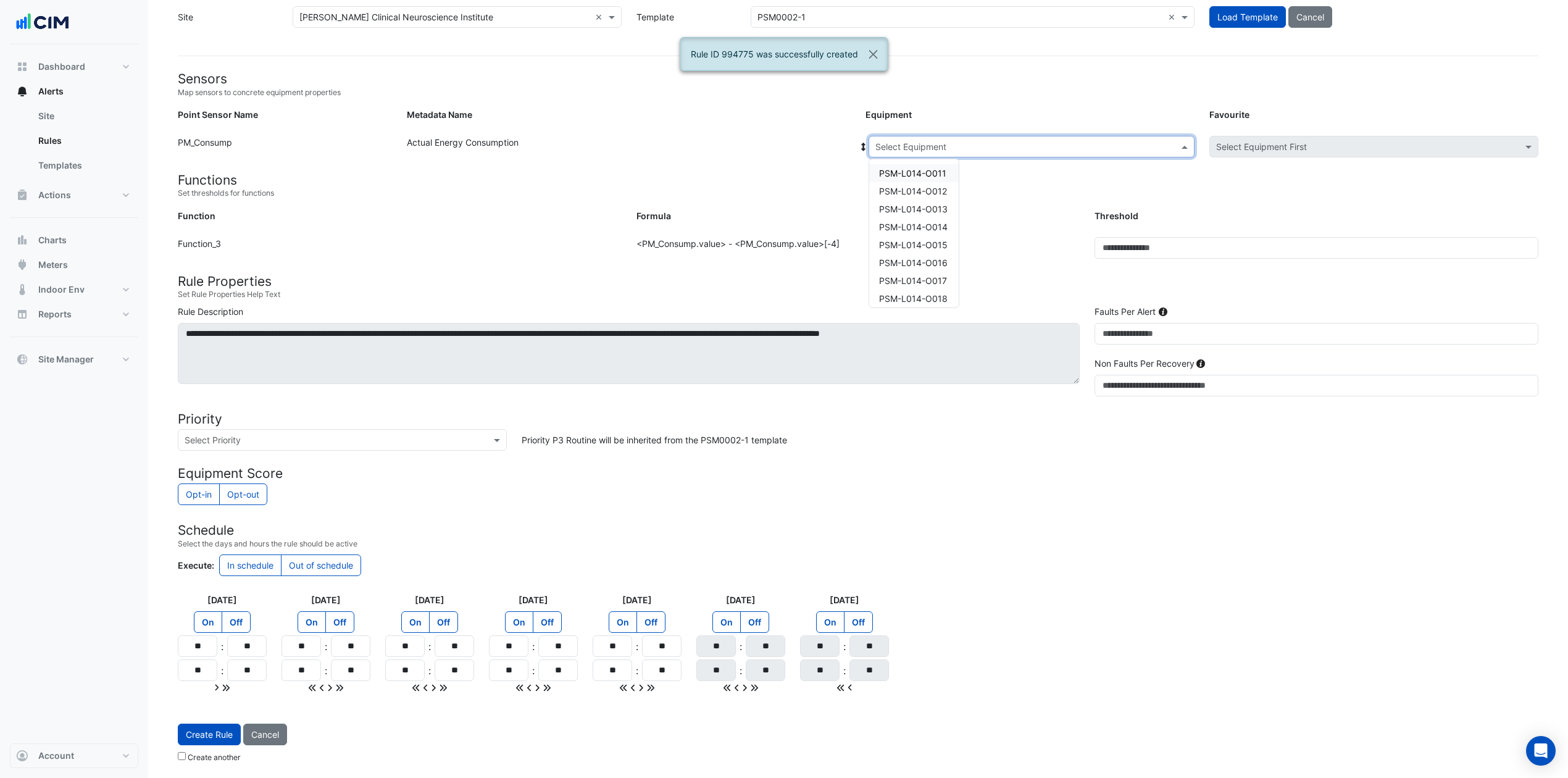
click at [1183, 144] on span at bounding box center [1186, 146] width 15 height 13
click at [941, 162] on span "PSM-L014-O015" at bounding box center [913, 163] width 68 height 11
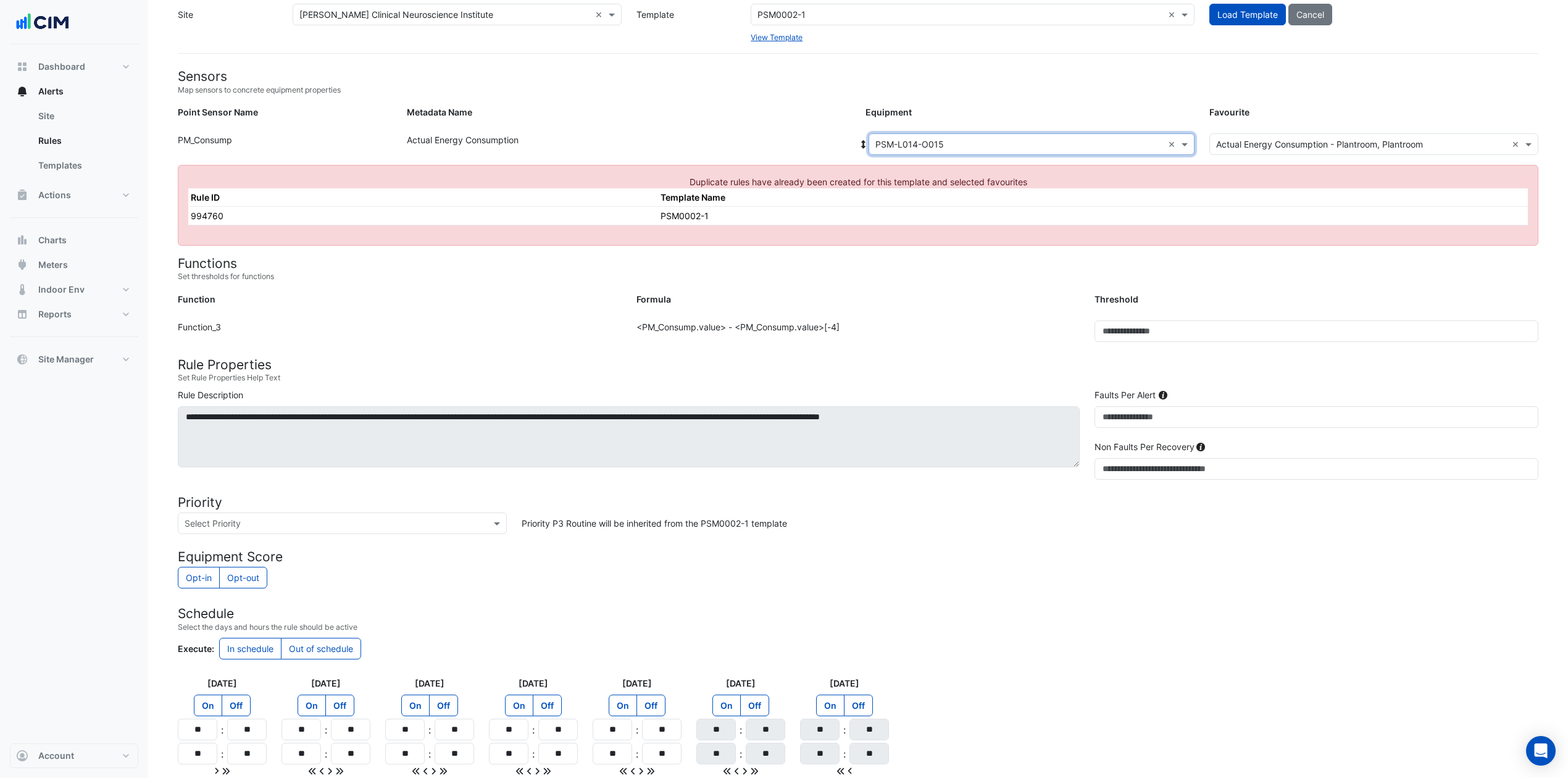
scroll to position [171, 0]
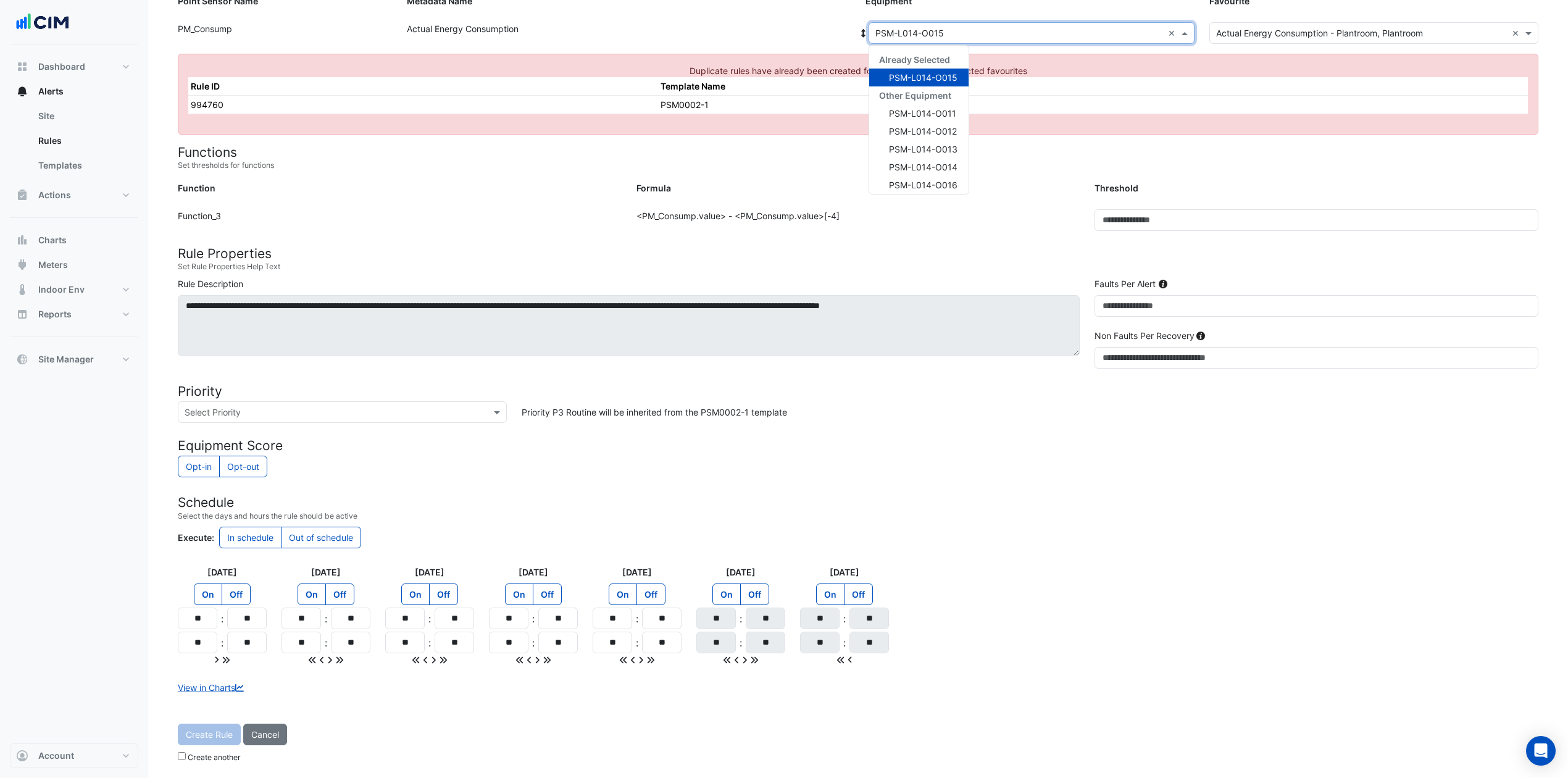
click at [1185, 27] on span at bounding box center [1186, 33] width 15 height 13
click at [957, 117] on div "PSM-L016-O016" at bounding box center [919, 124] width 99 height 18
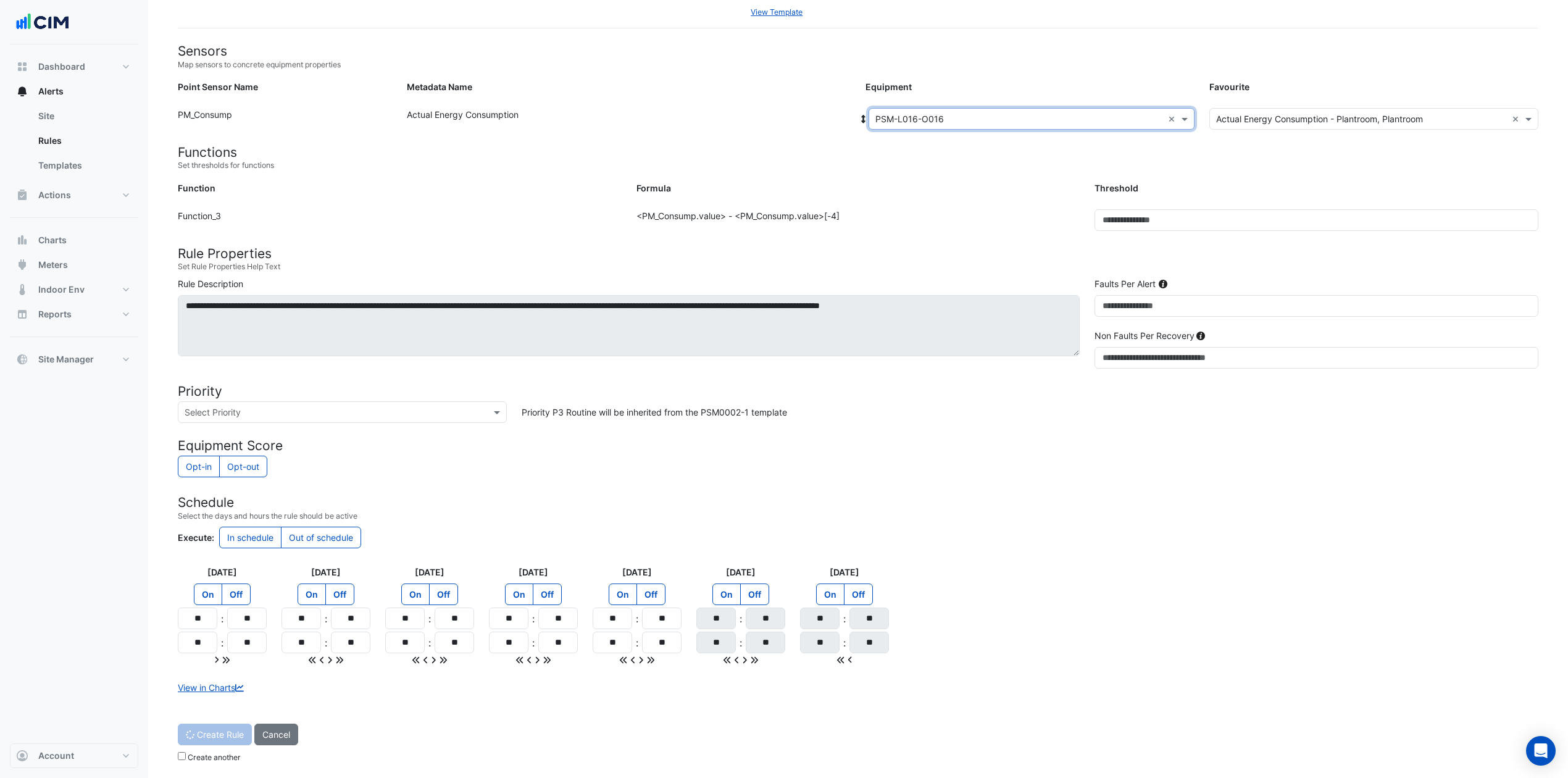
scroll to position [84, 0]
click at [220, 583] on button "Create Rule" at bounding box center [210, 735] width 63 height 21
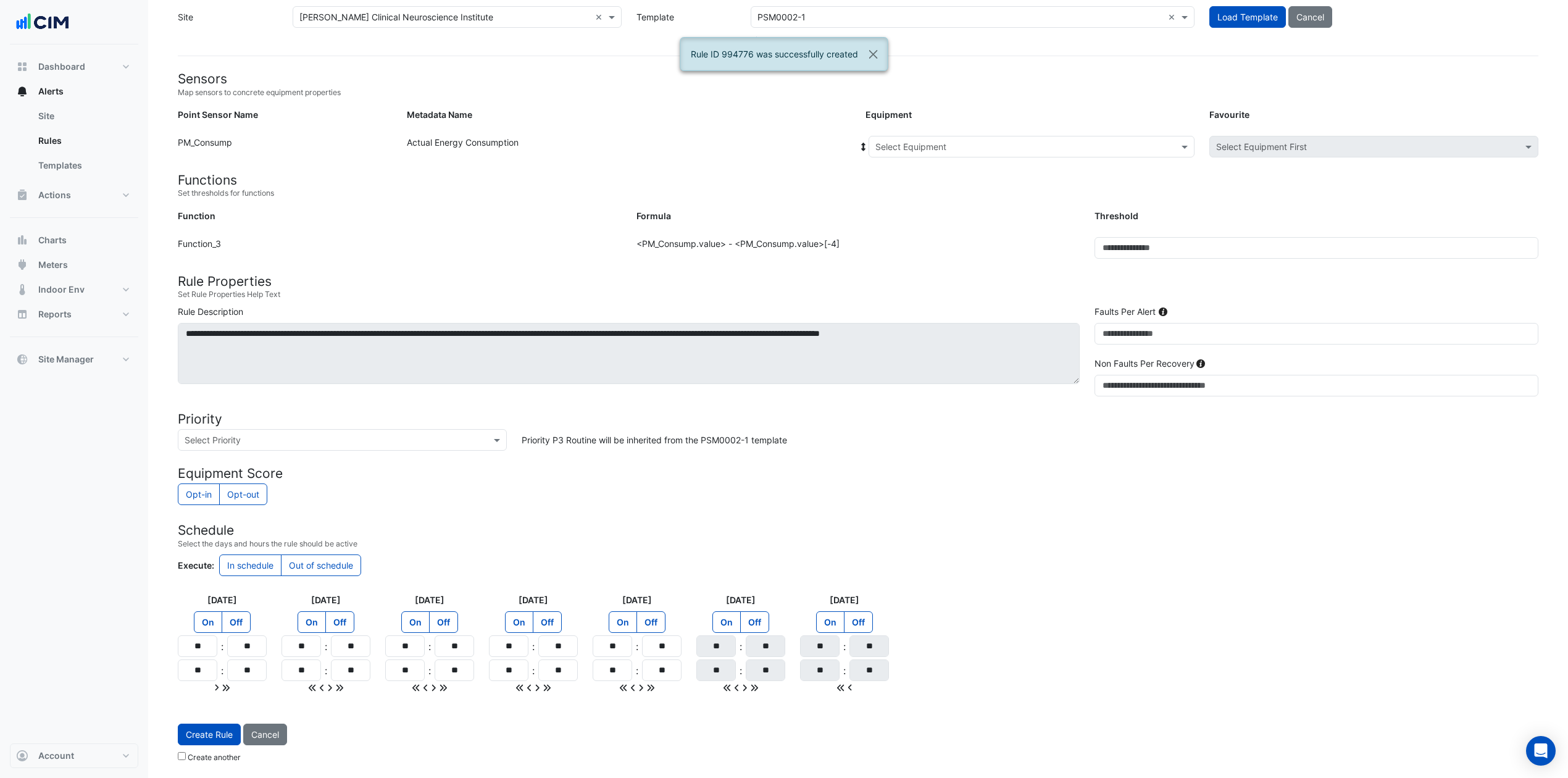
scroll to position [56, 0]
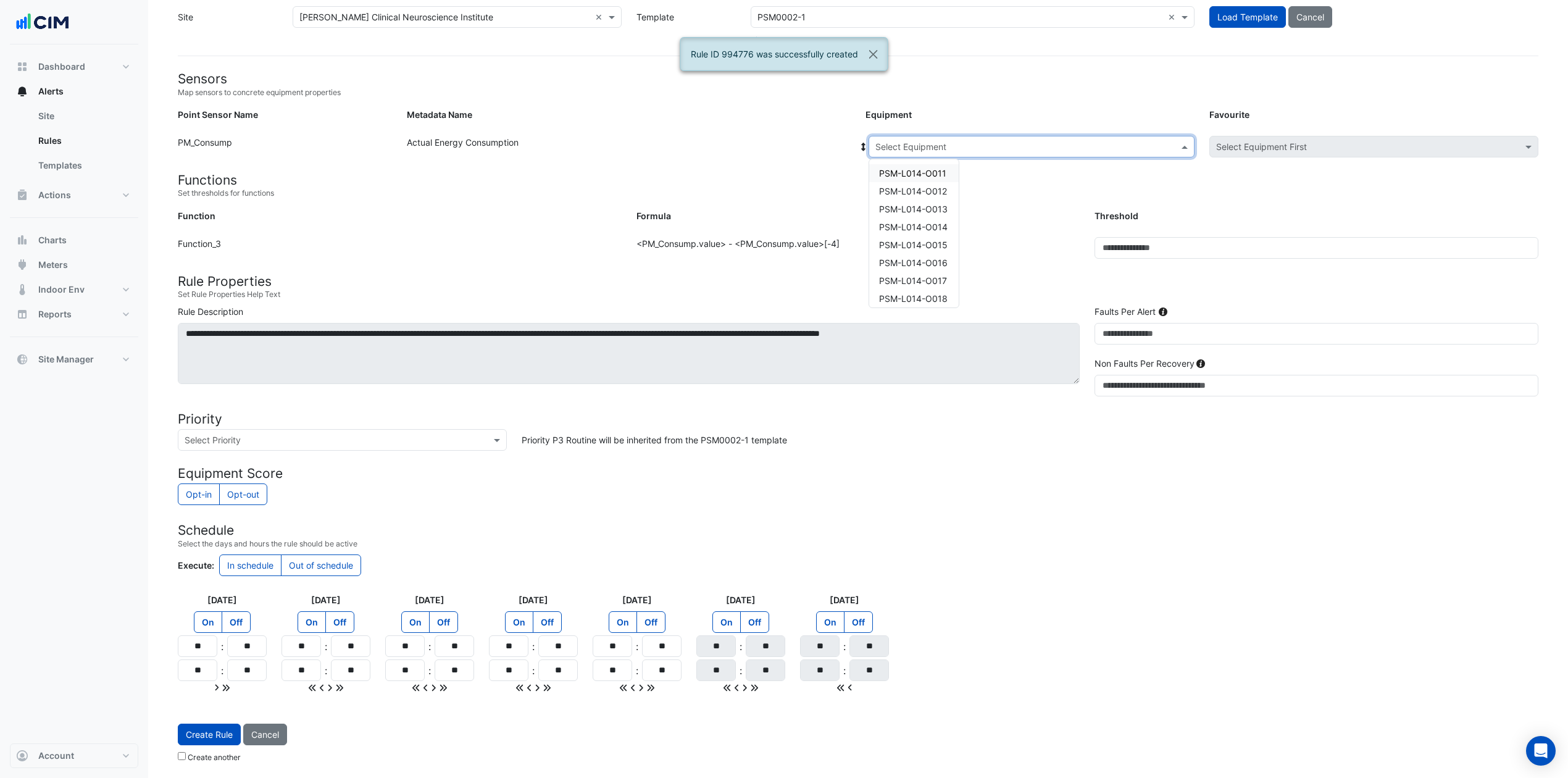
click at [1185, 143] on span at bounding box center [1186, 146] width 15 height 13
click at [929, 218] on span "PSM-L016-O017" at bounding box center [913, 220] width 68 height 11
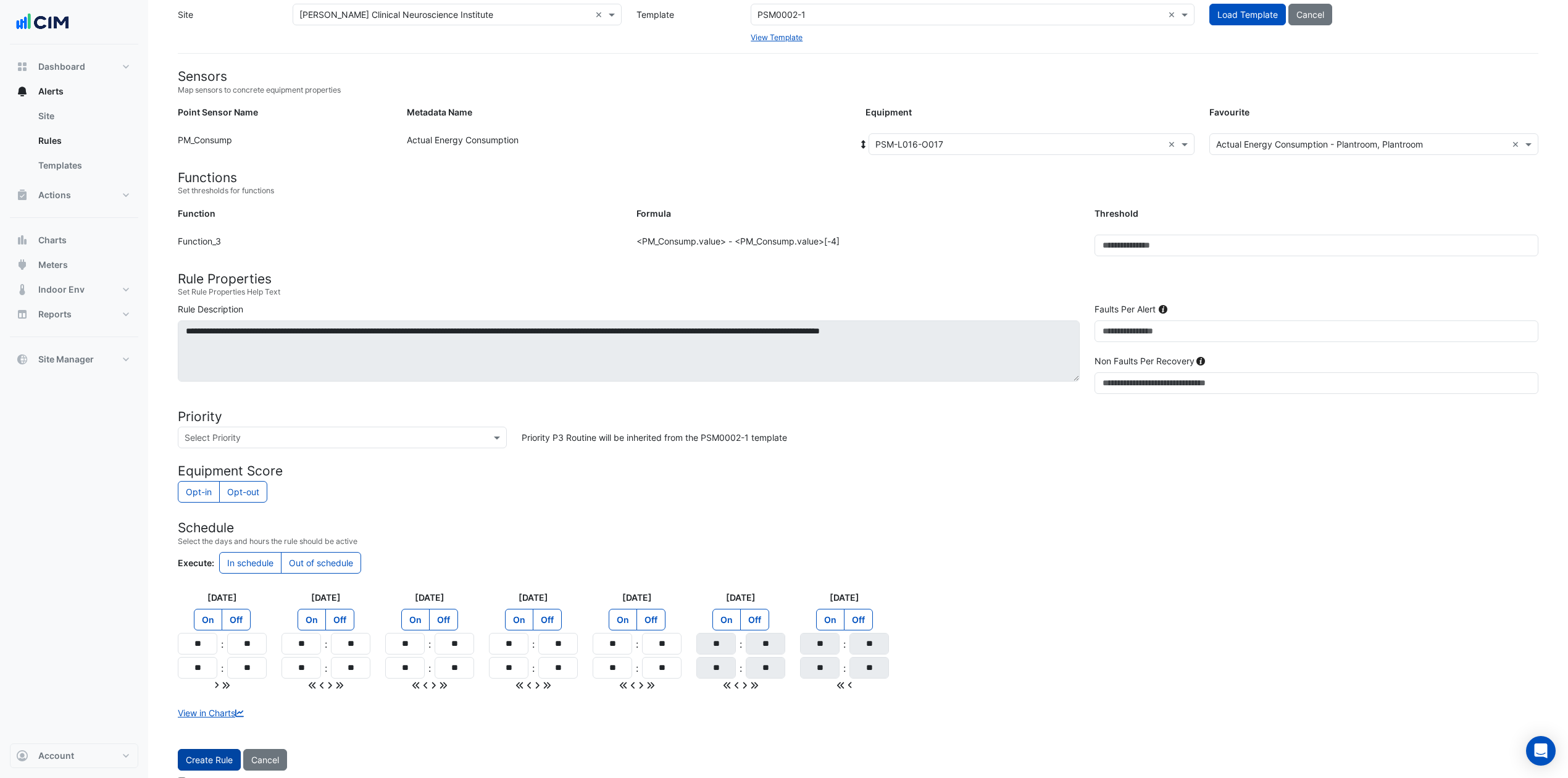
click at [212, 583] on button "Create Rule" at bounding box center [210, 760] width 63 height 21
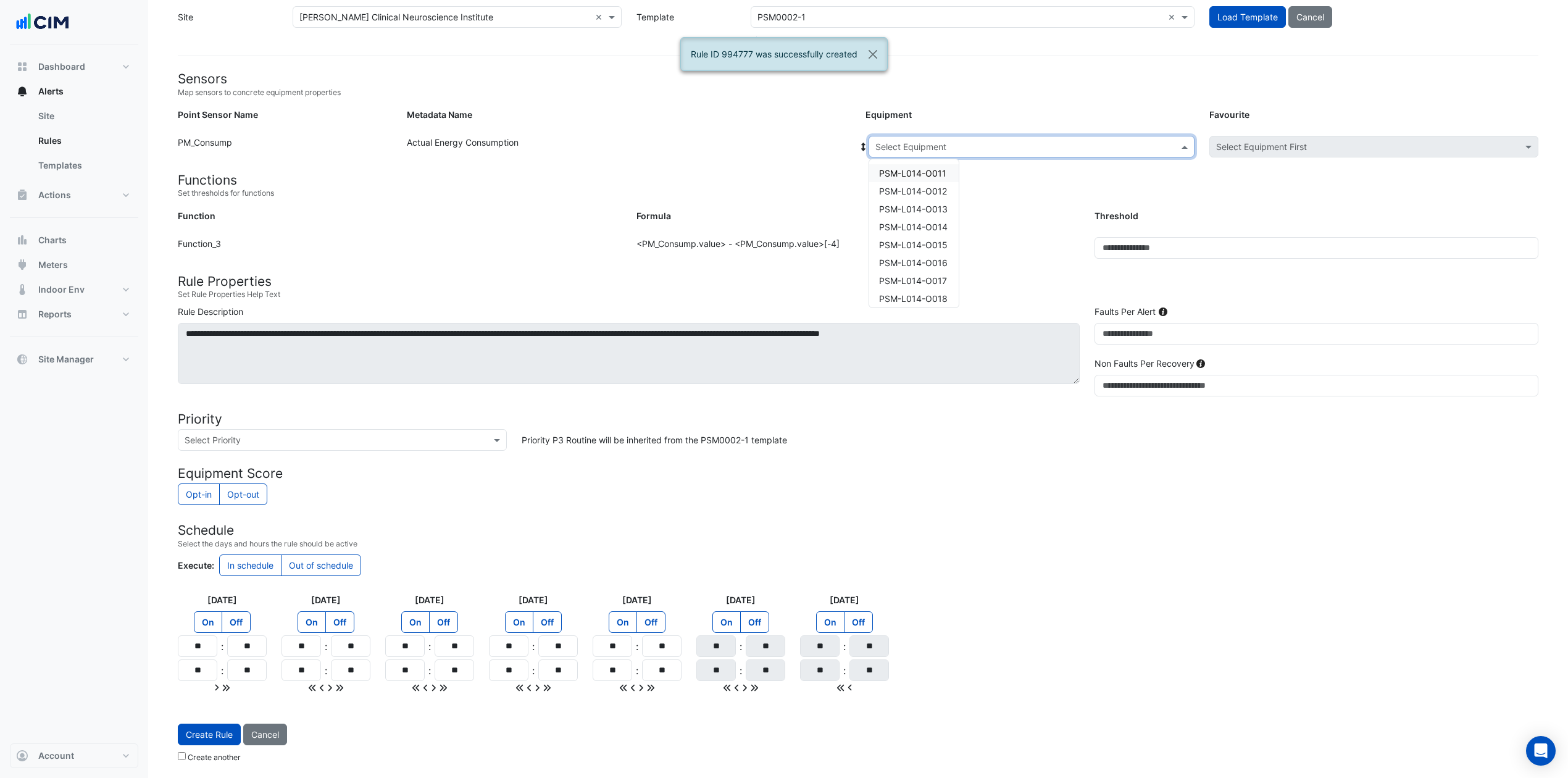
click at [1183, 140] on span at bounding box center [1186, 146] width 15 height 13
click at [941, 236] on span "PSM-L016-O018" at bounding box center [913, 239] width 68 height 11
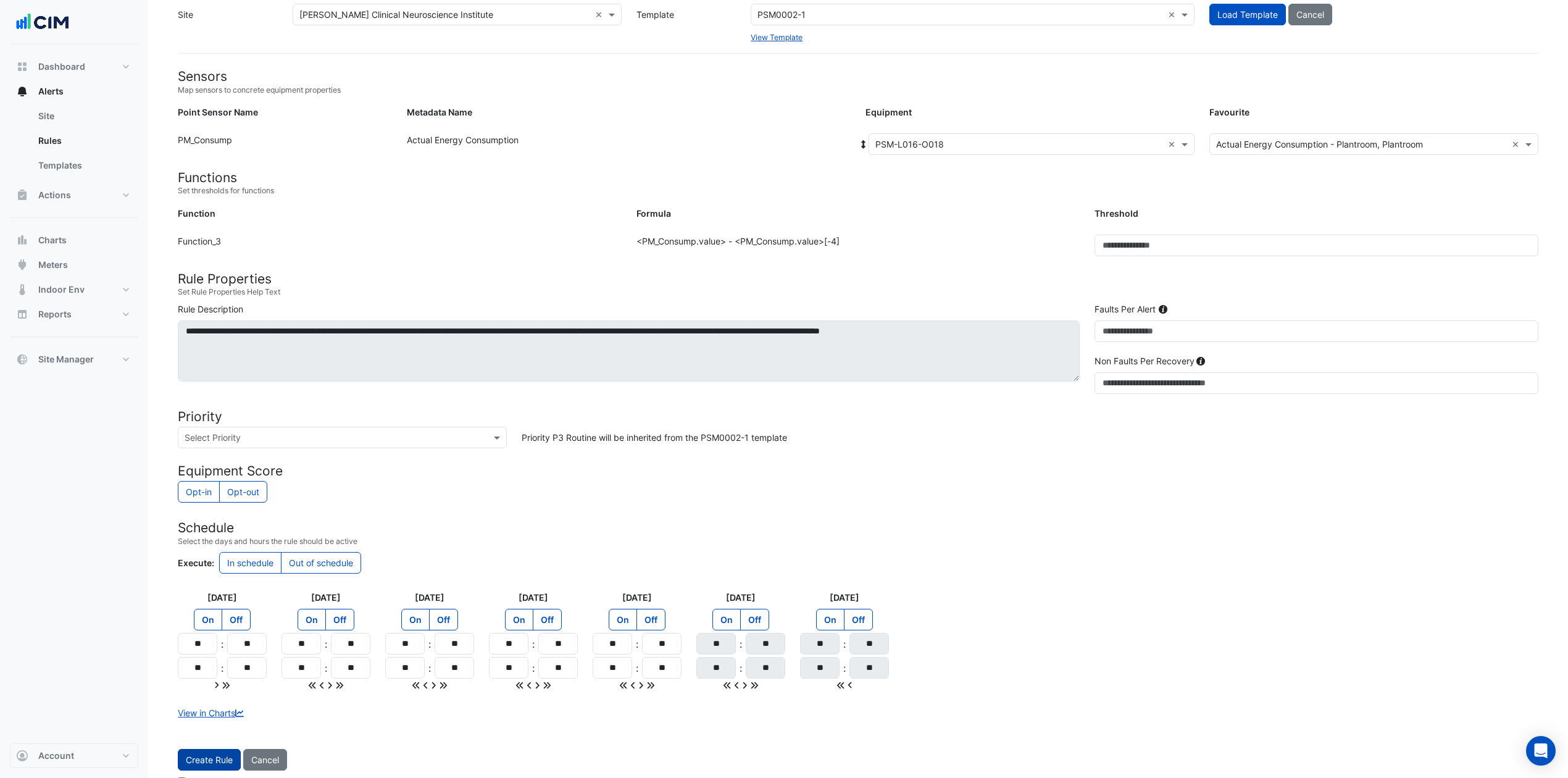
click at [218, 583] on button "Create Rule" at bounding box center [210, 760] width 63 height 21
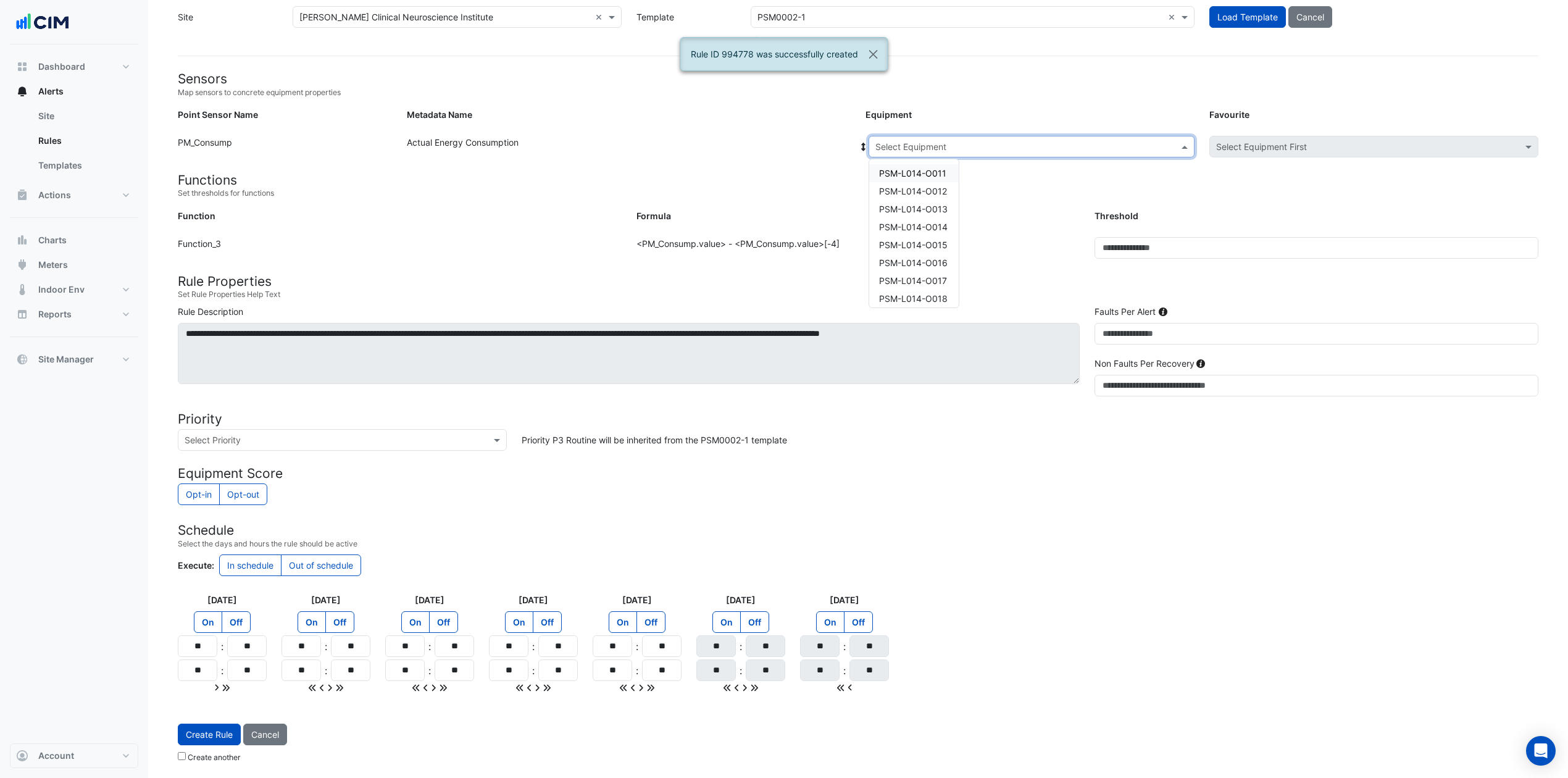
click at [1185, 143] on span at bounding box center [1186, 146] width 15 height 13
click at [948, 175] on div "PSM-L016-O019" at bounding box center [913, 173] width 89 height 18
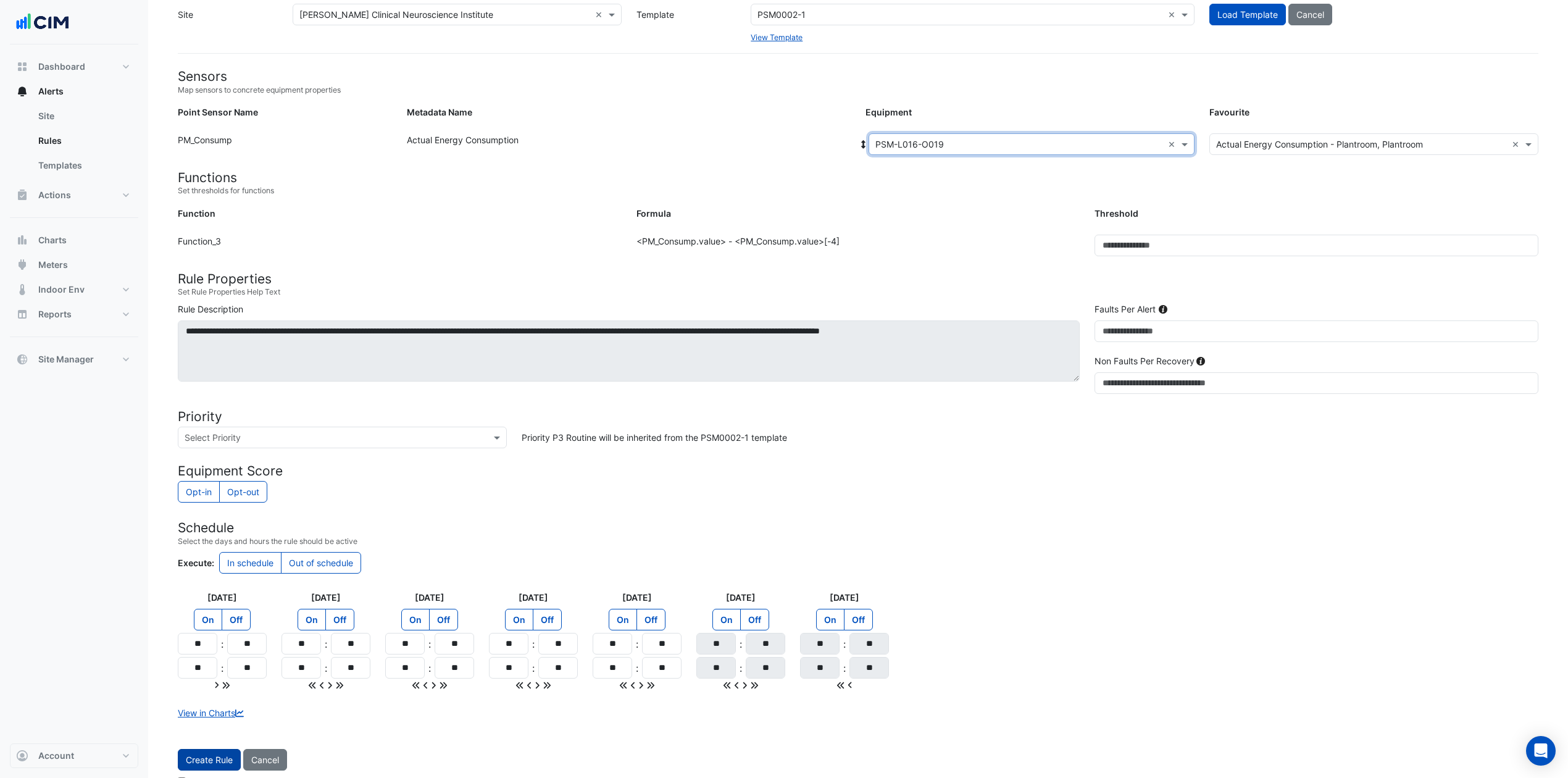
click at [194, 583] on button "Create Rule" at bounding box center [210, 760] width 63 height 21
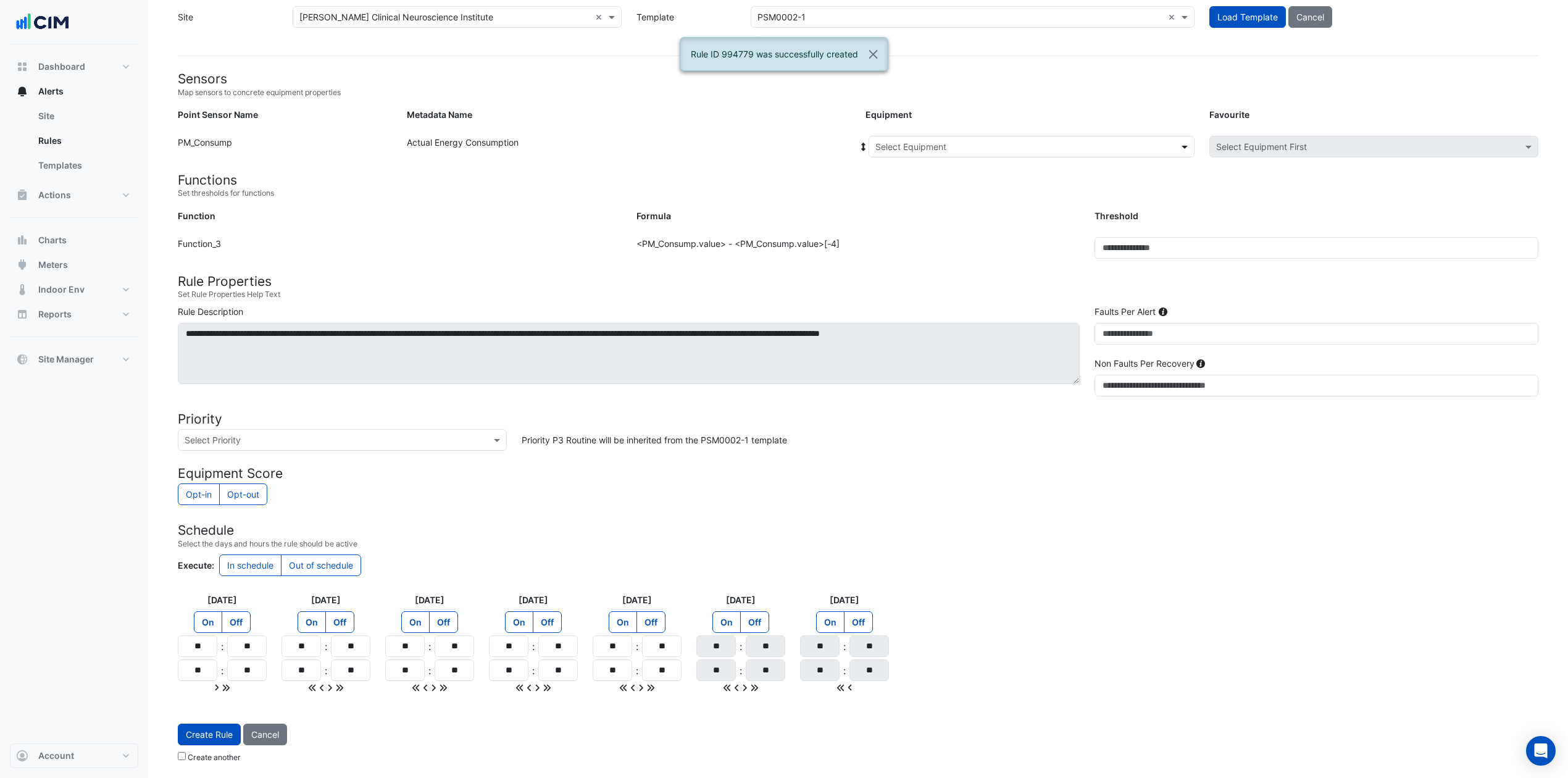
click at [1181, 144] on span at bounding box center [1186, 146] width 15 height 13
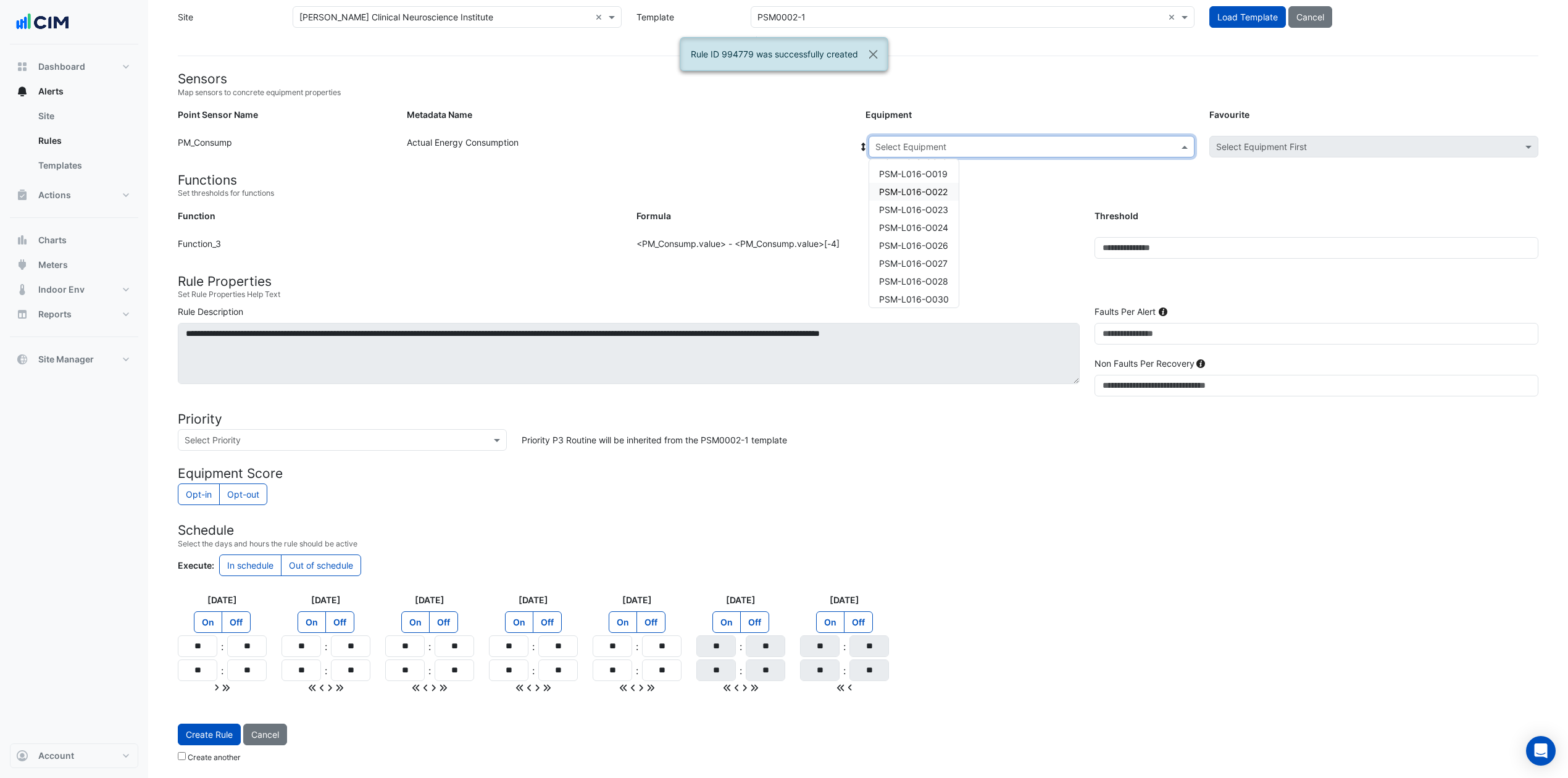
click at [932, 187] on span "PSM-L016-O022" at bounding box center [913, 192] width 68 height 11
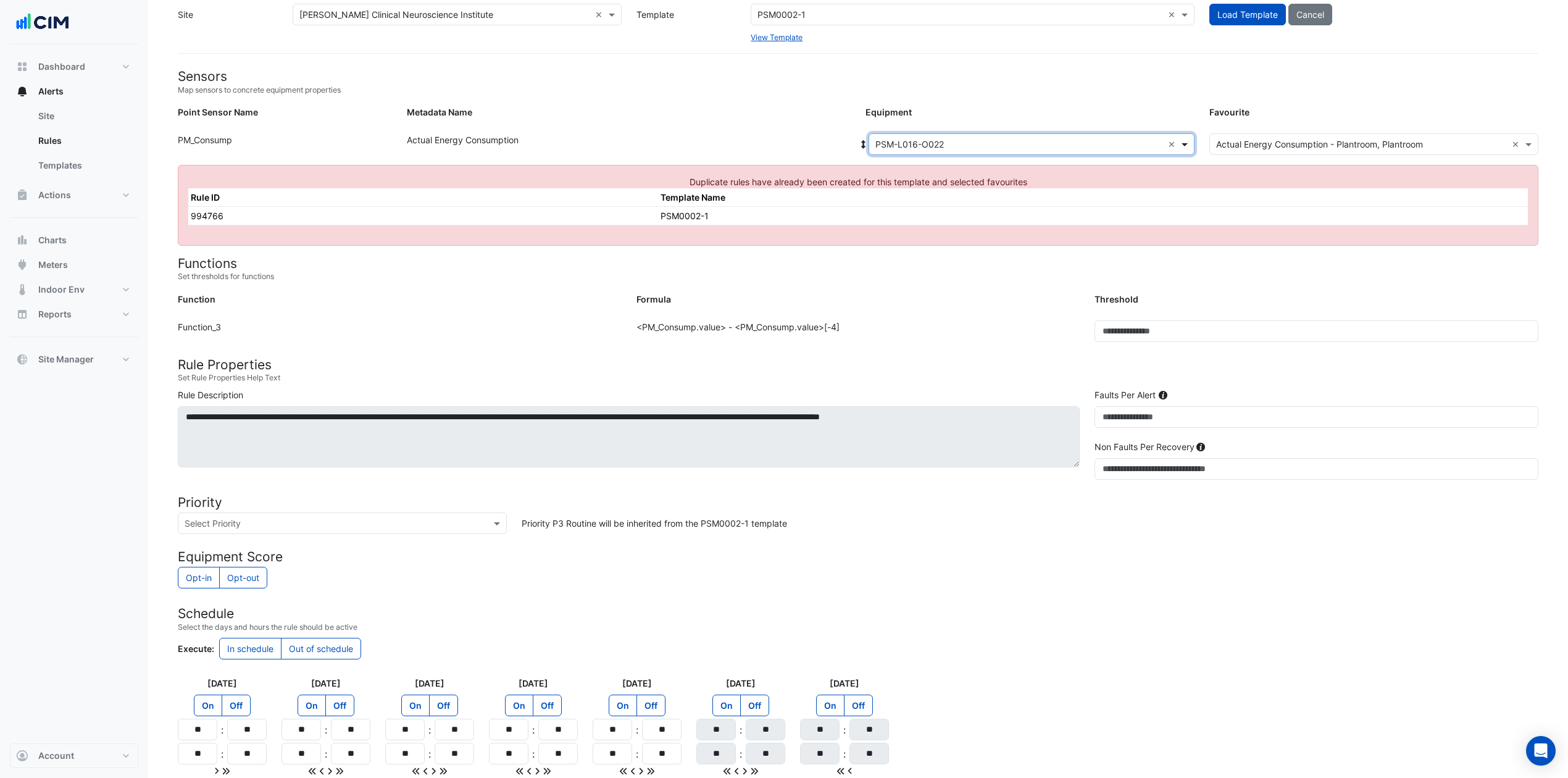
click at [1181, 144] on span at bounding box center [1186, 144] width 15 height 13
click at [923, 246] on span "PSM-L016-O023" at bounding box center [923, 243] width 69 height 11
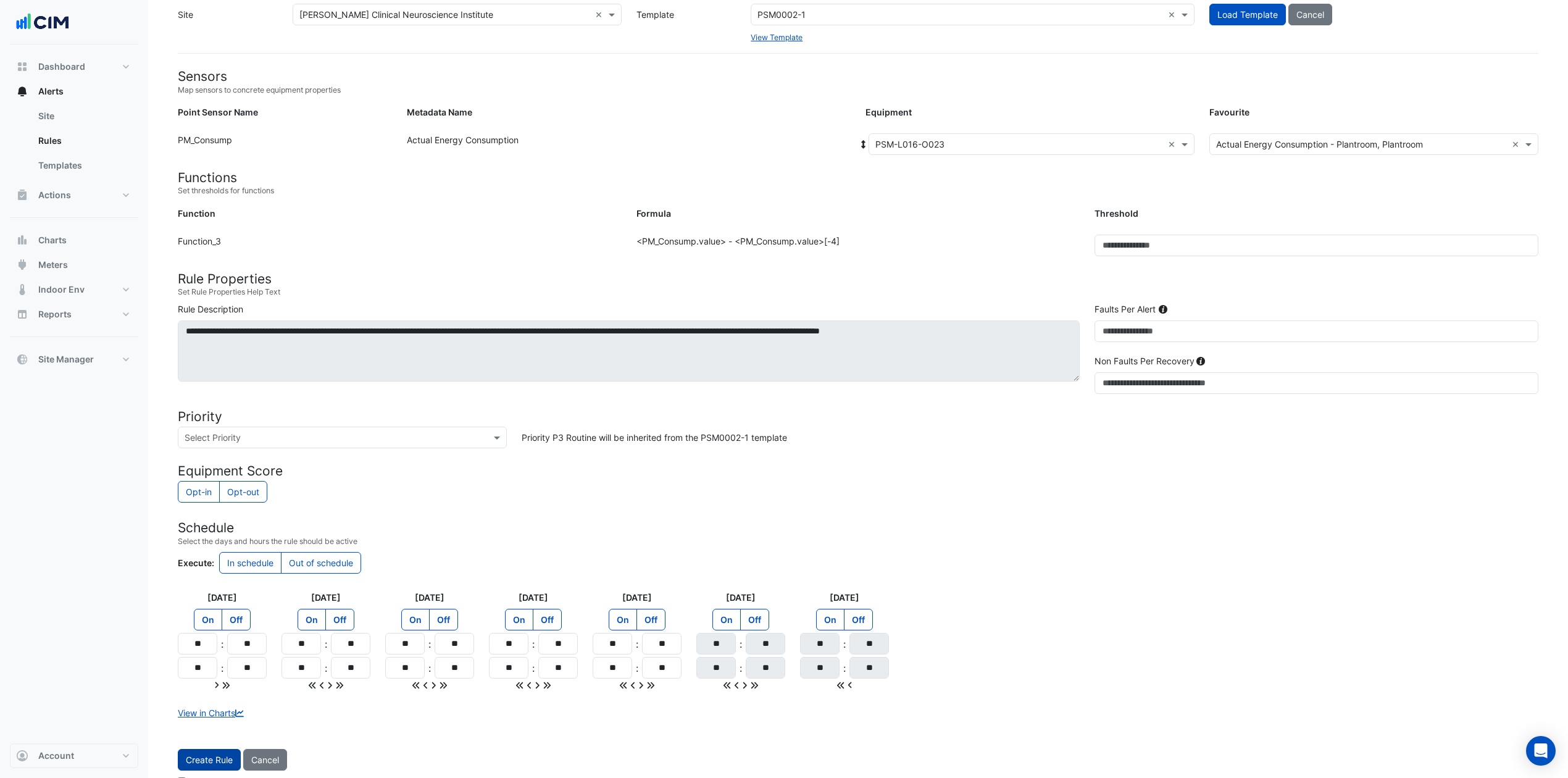
click at [203, 583] on button "Create Rule" at bounding box center [210, 760] width 63 height 21
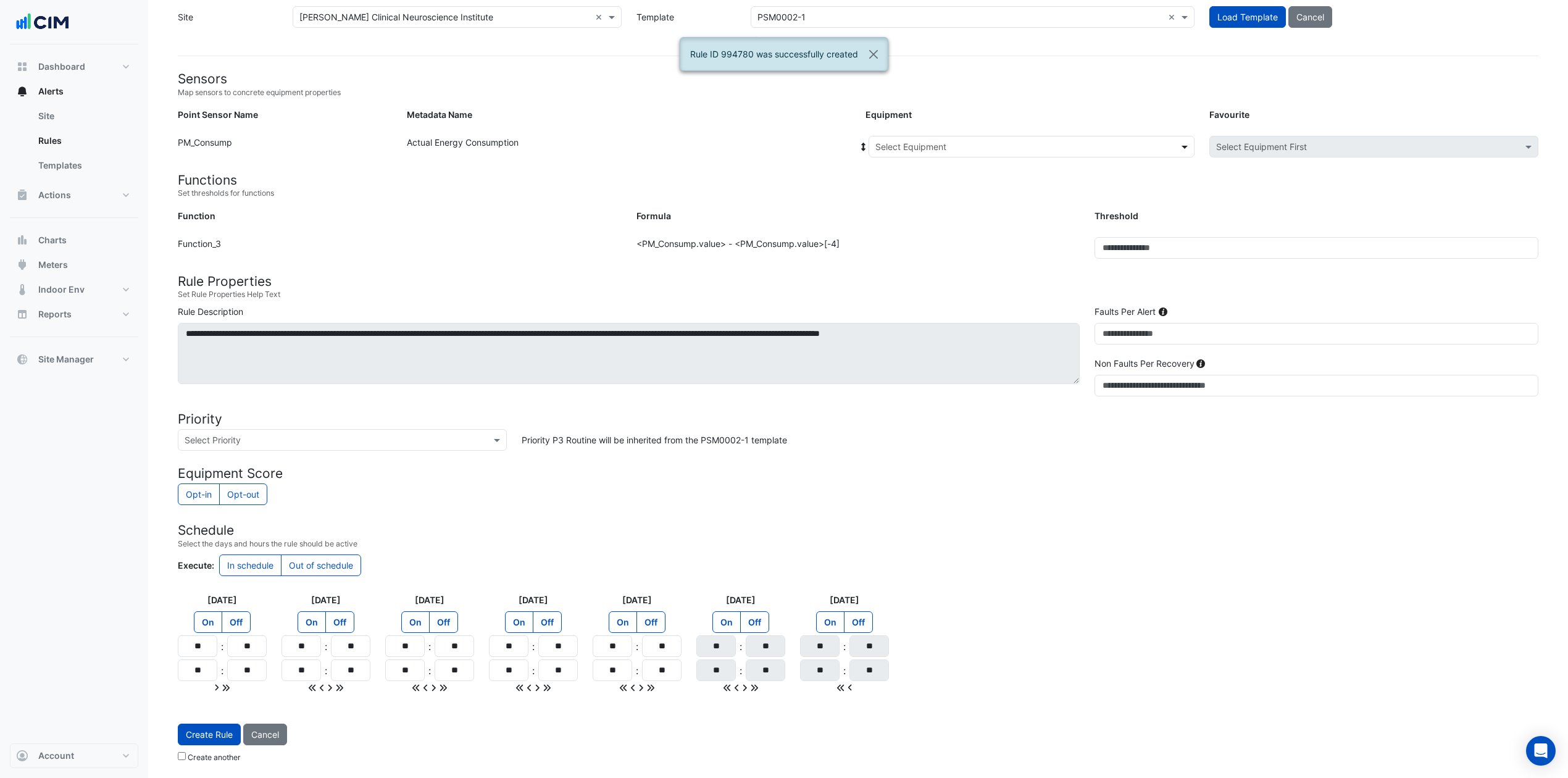
click at [1185, 141] on span at bounding box center [1186, 146] width 15 height 13
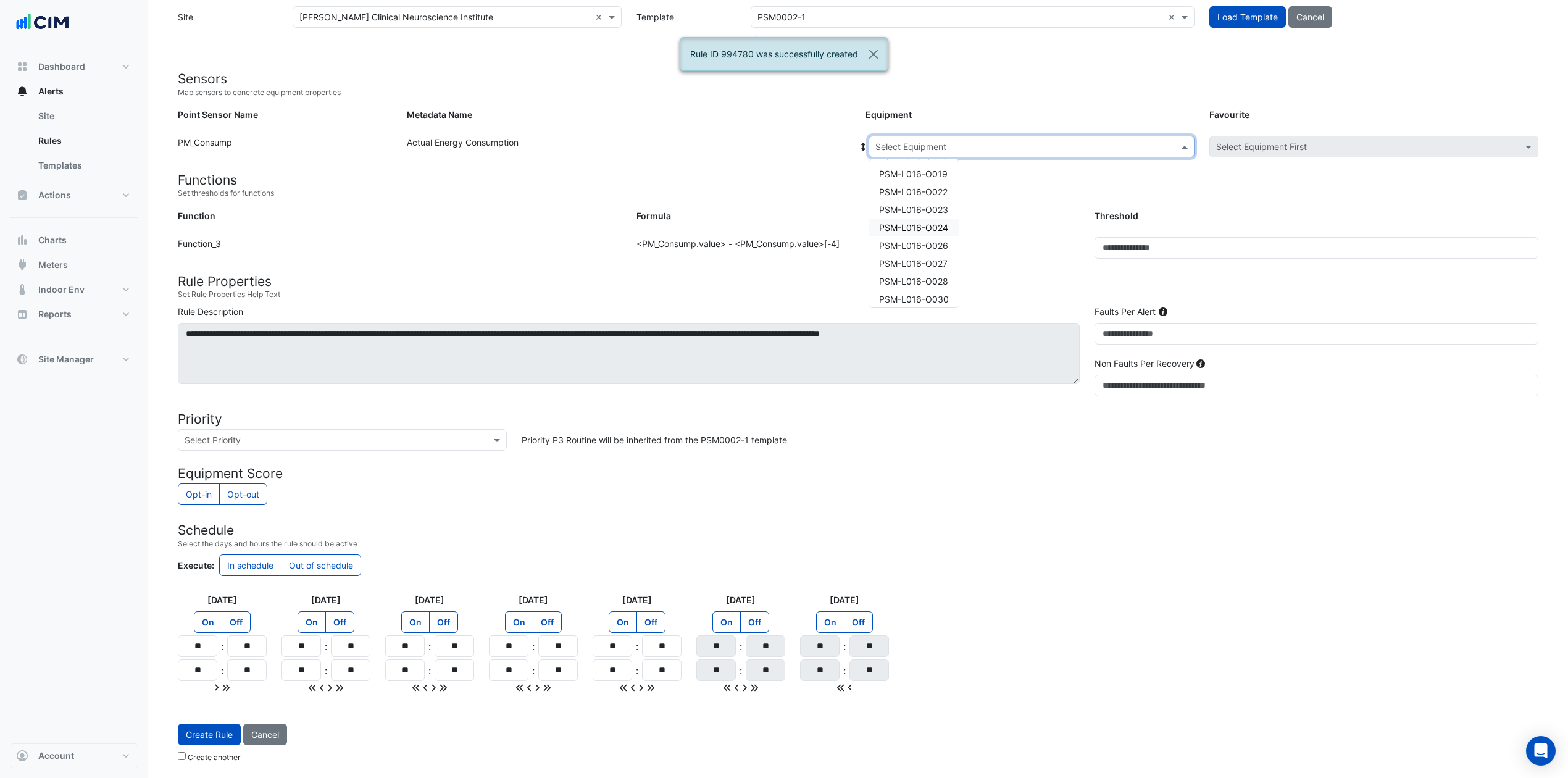
click at [936, 226] on span "PSM-L016-O024" at bounding box center [913, 228] width 69 height 11
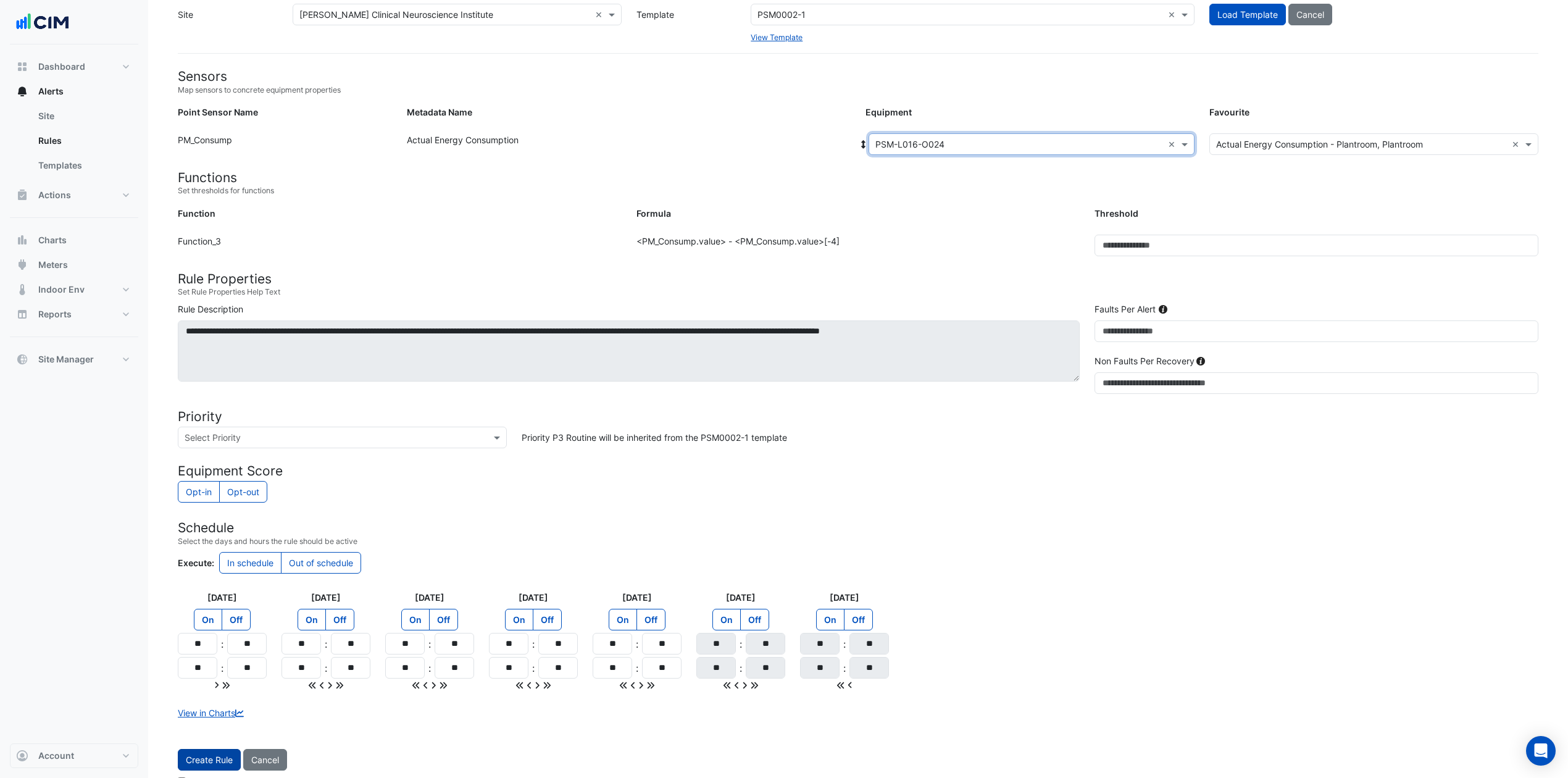
click at [220, 583] on button "Create Rule" at bounding box center [210, 760] width 63 height 21
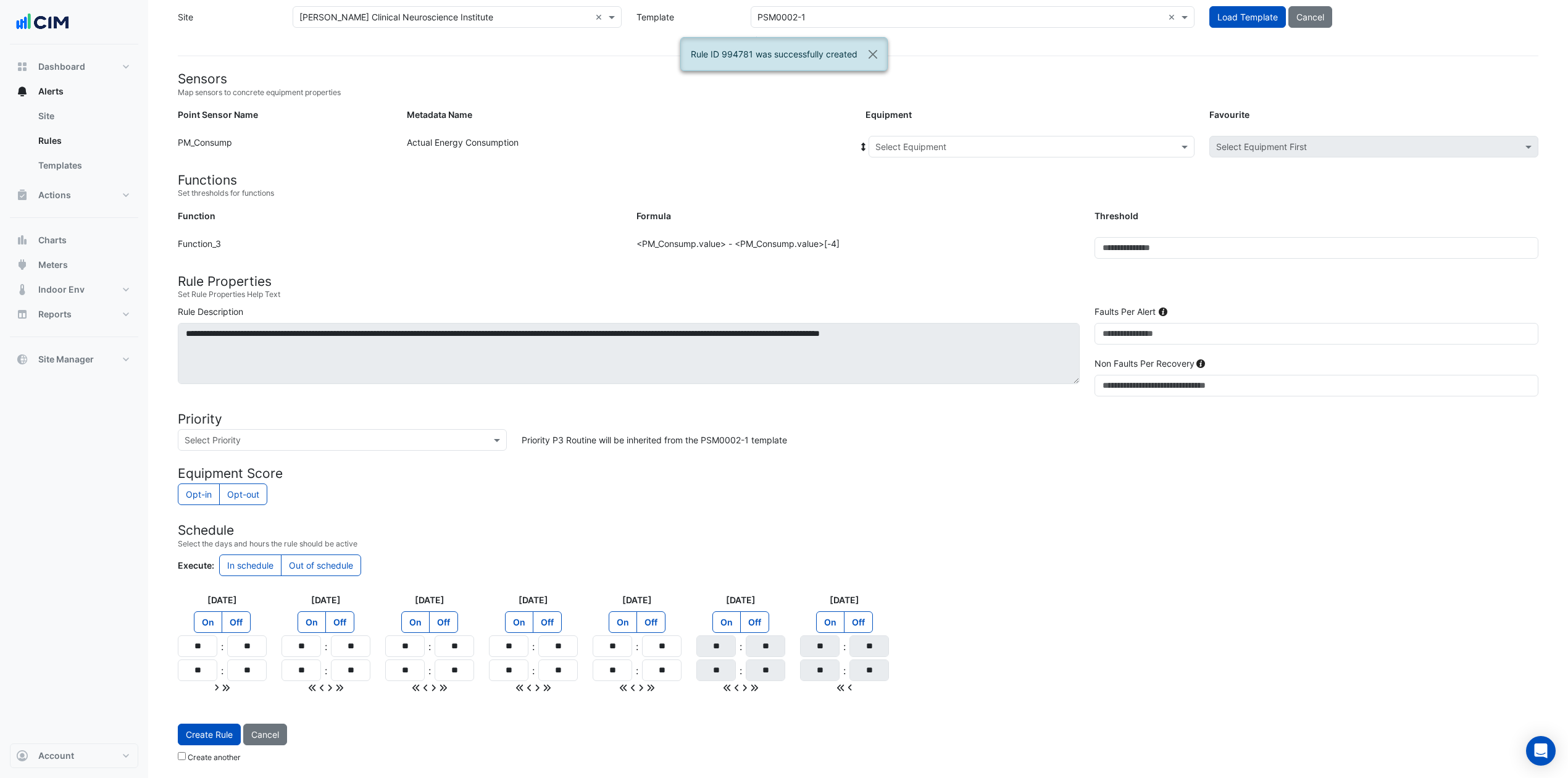
click at [1176, 144] on div at bounding box center [1031, 146] width 325 height 14
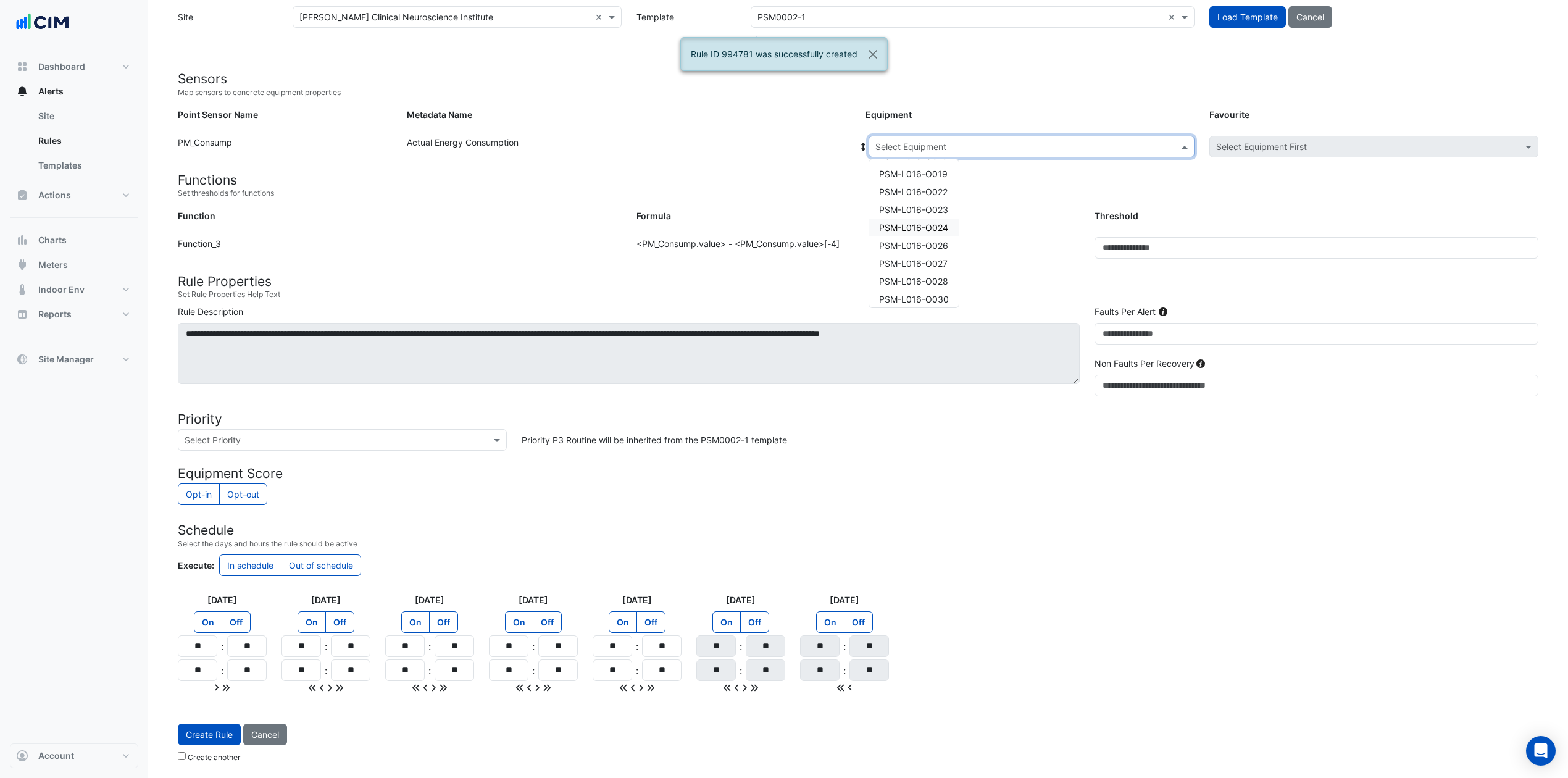
click at [927, 222] on span "PSM-L016-O024" at bounding box center [913, 228] width 69 height 11
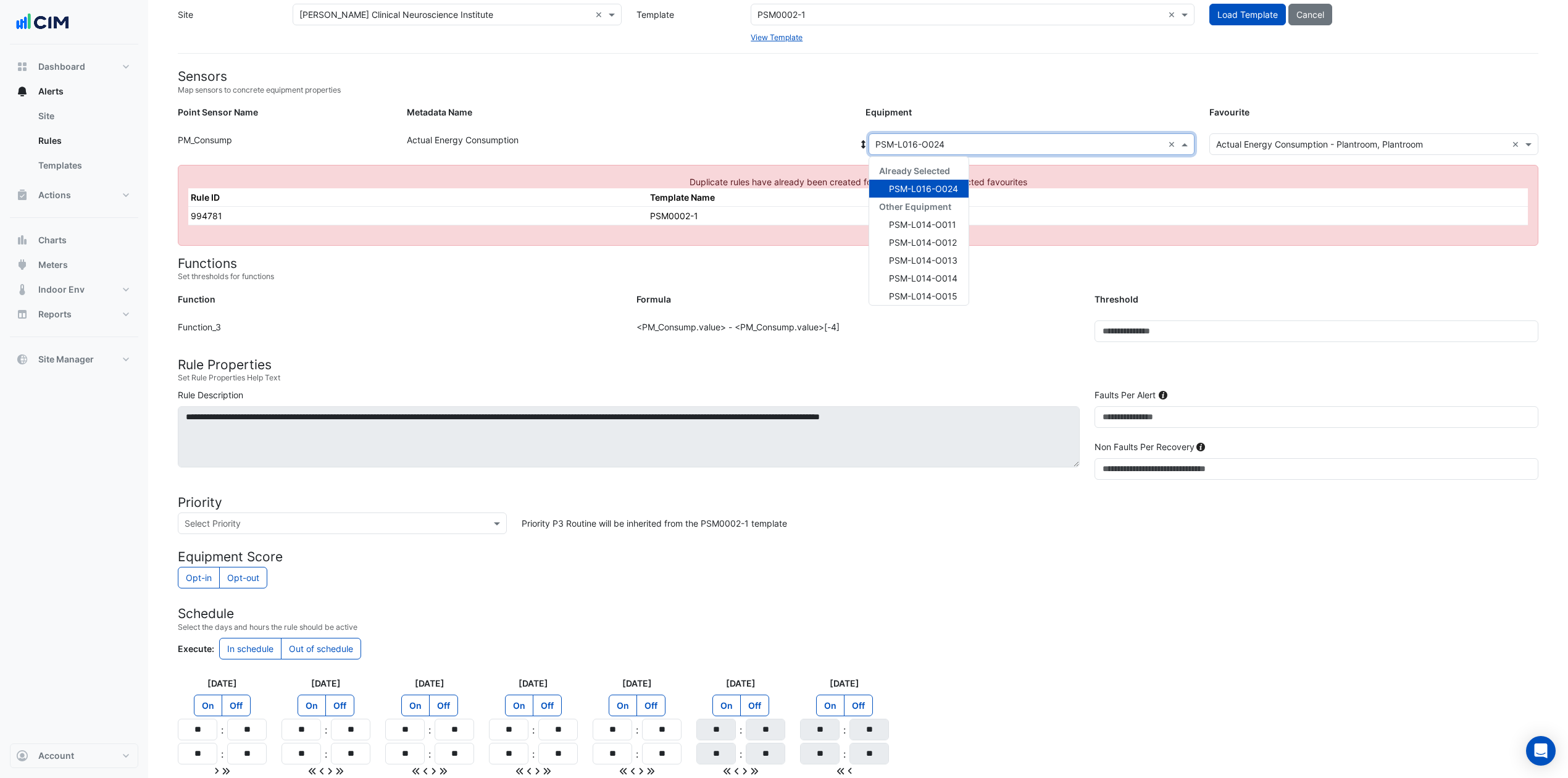
click at [1179, 142] on span at bounding box center [1186, 144] width 15 height 13
click at [952, 199] on span "PSM-L016-O026" at bounding box center [923, 196] width 69 height 11
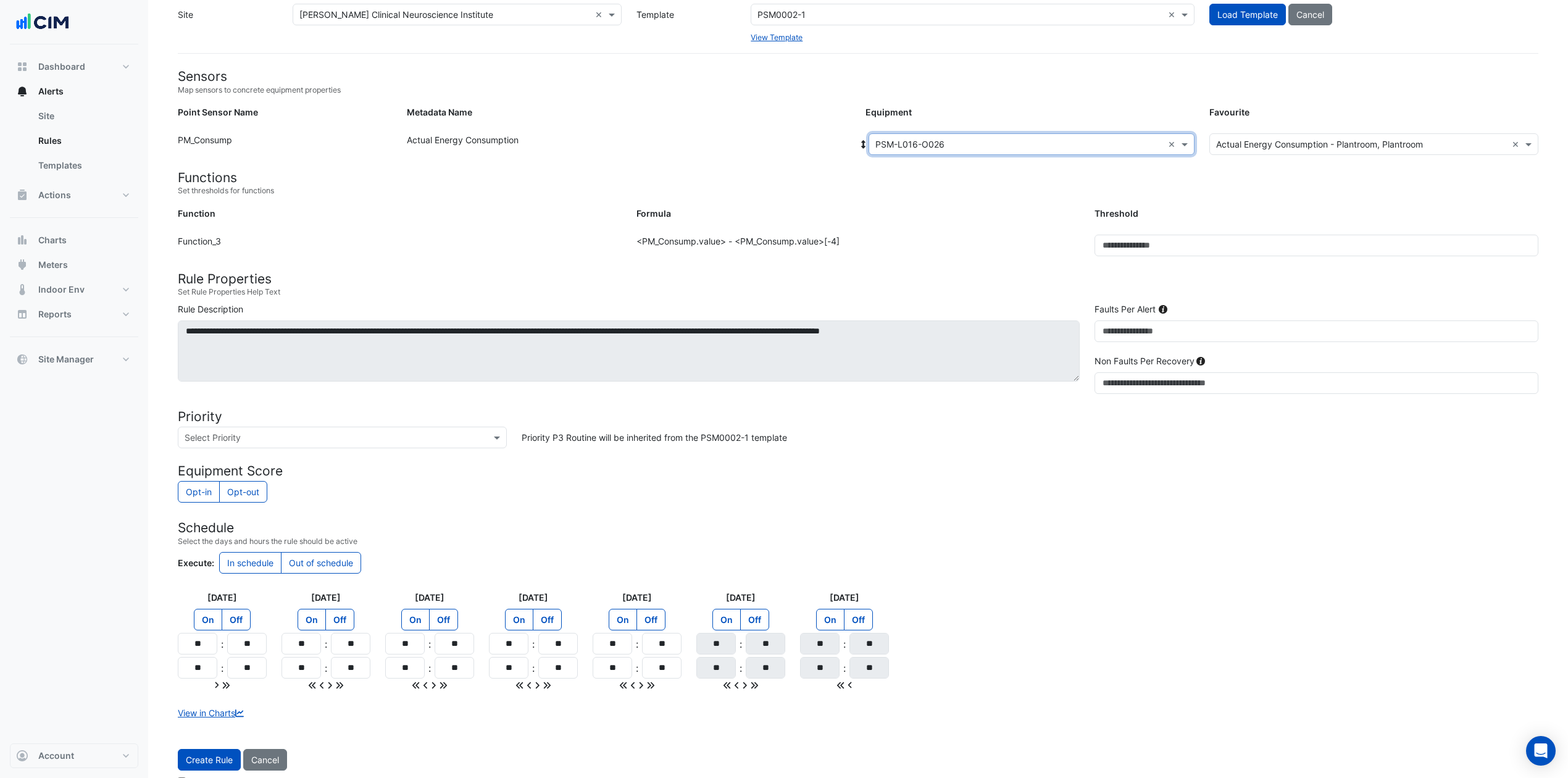
scroll to position [84, 0]
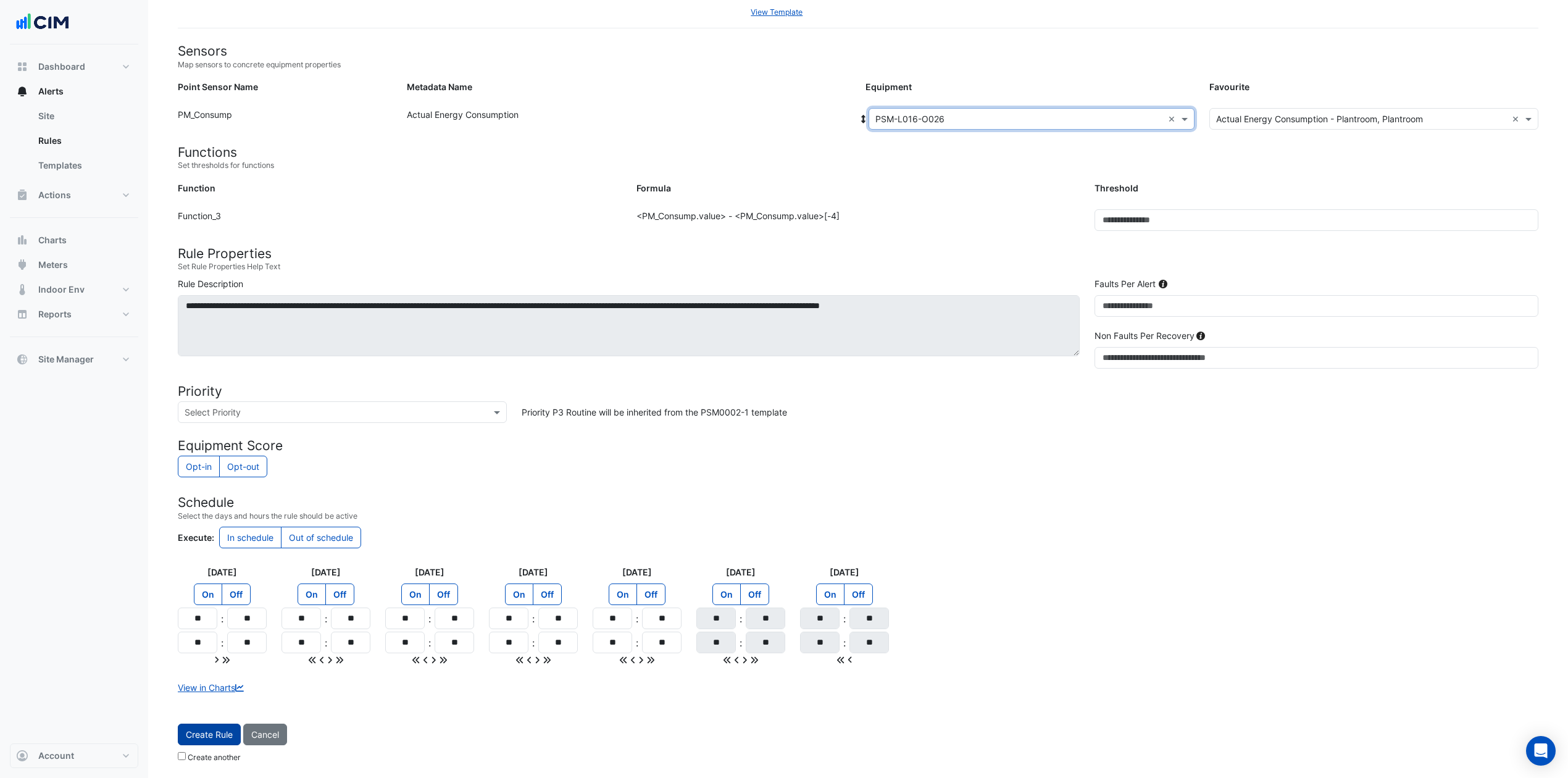
click at [210, 583] on button "Create Rule" at bounding box center [210, 735] width 63 height 21
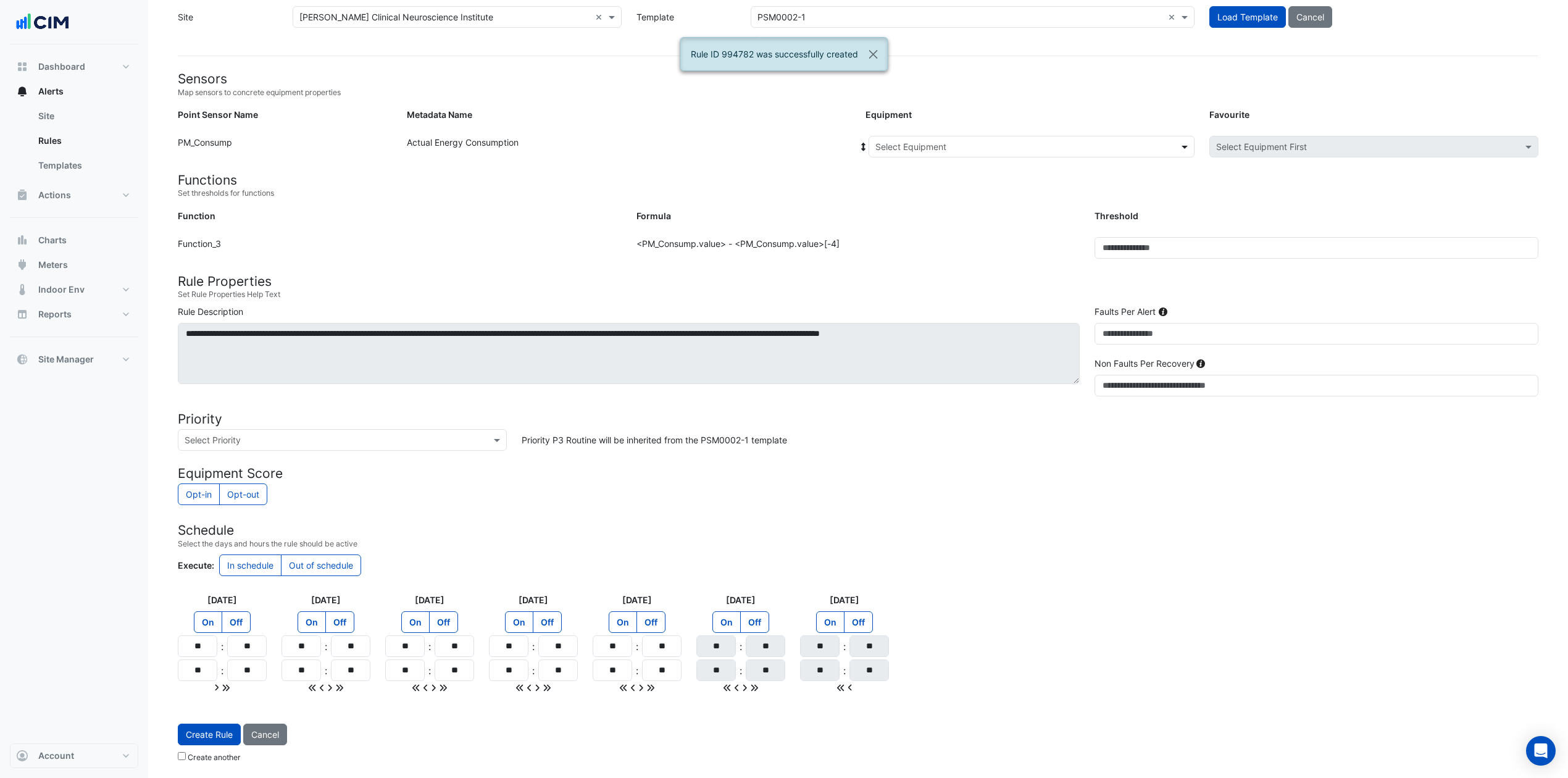
click at [1183, 140] on span at bounding box center [1186, 146] width 15 height 13
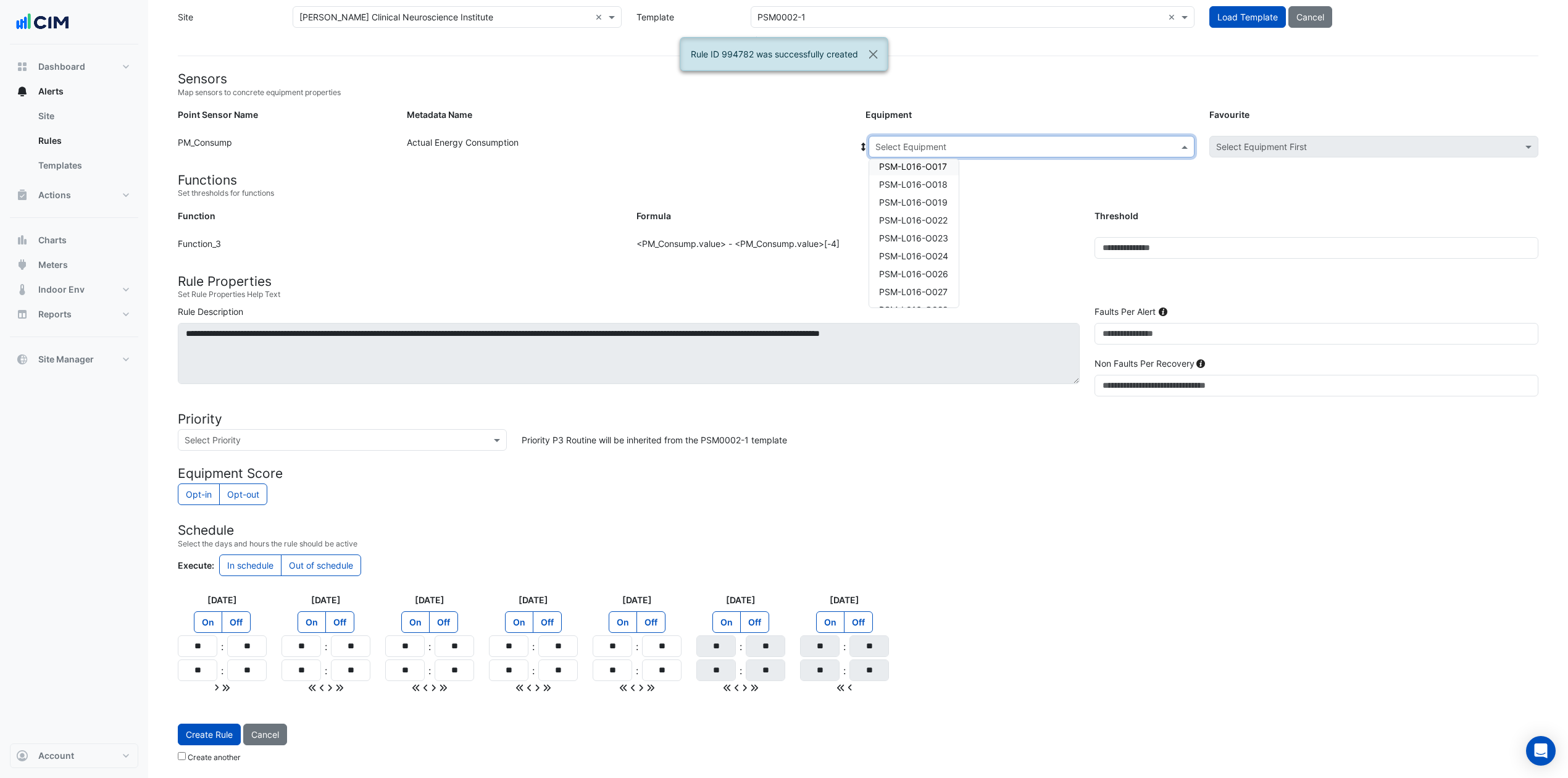
scroll to position [411, 0]
click at [939, 258] on span "PSM-L016-O027" at bounding box center [913, 263] width 68 height 11
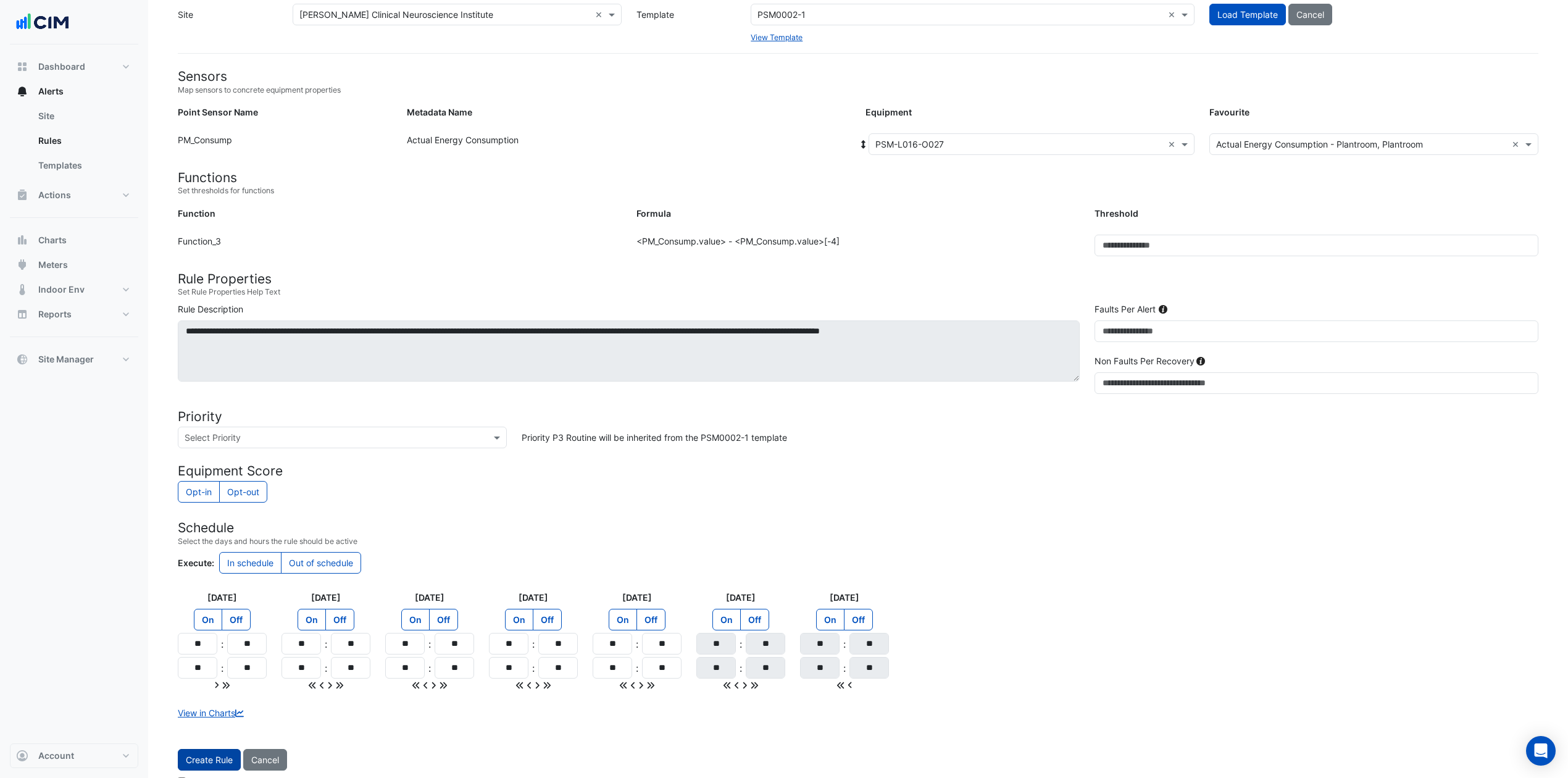
click at [199, 583] on button "Create Rule" at bounding box center [210, 760] width 63 height 21
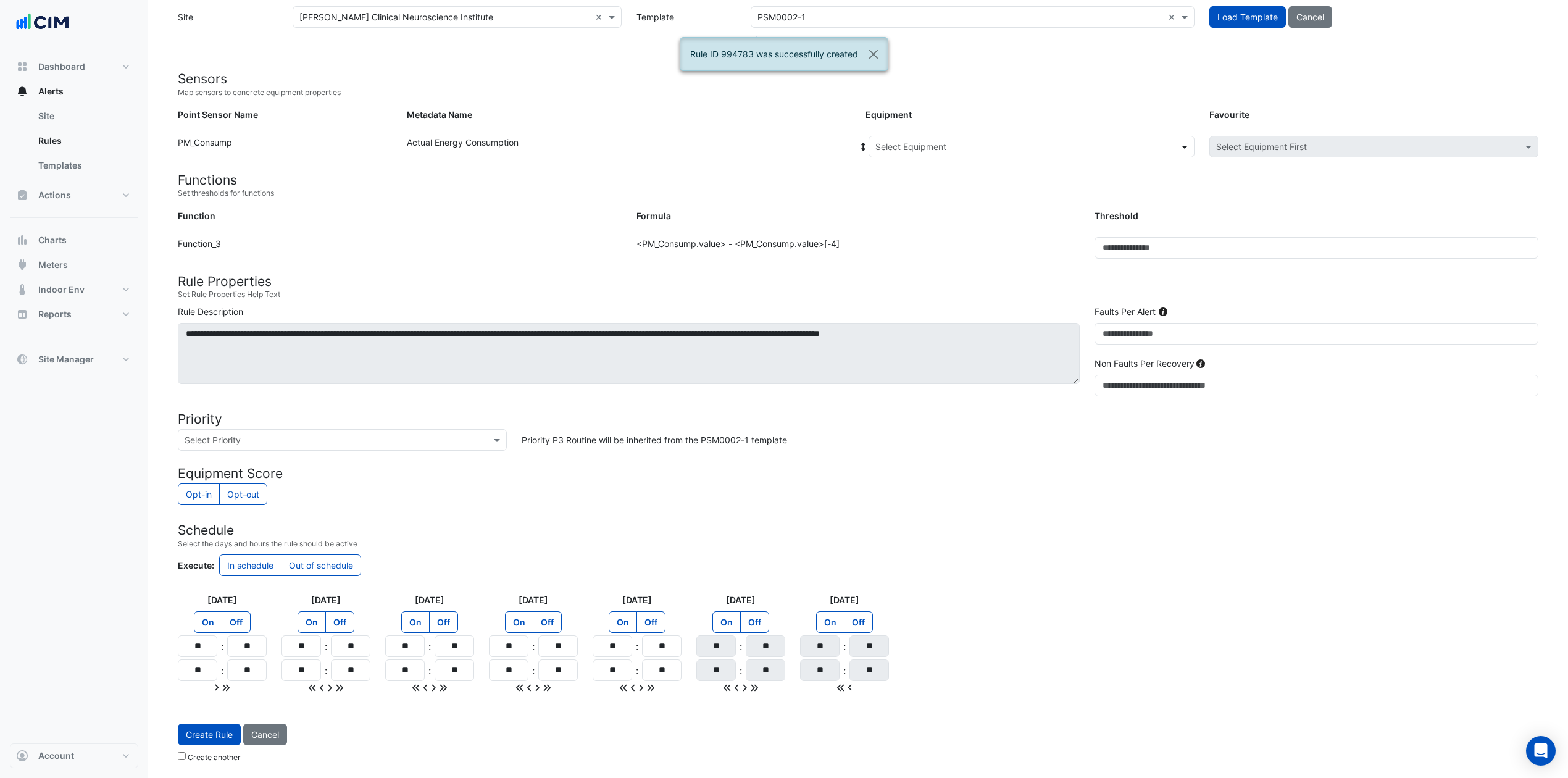
click at [1181, 143] on span at bounding box center [1186, 146] width 15 height 13
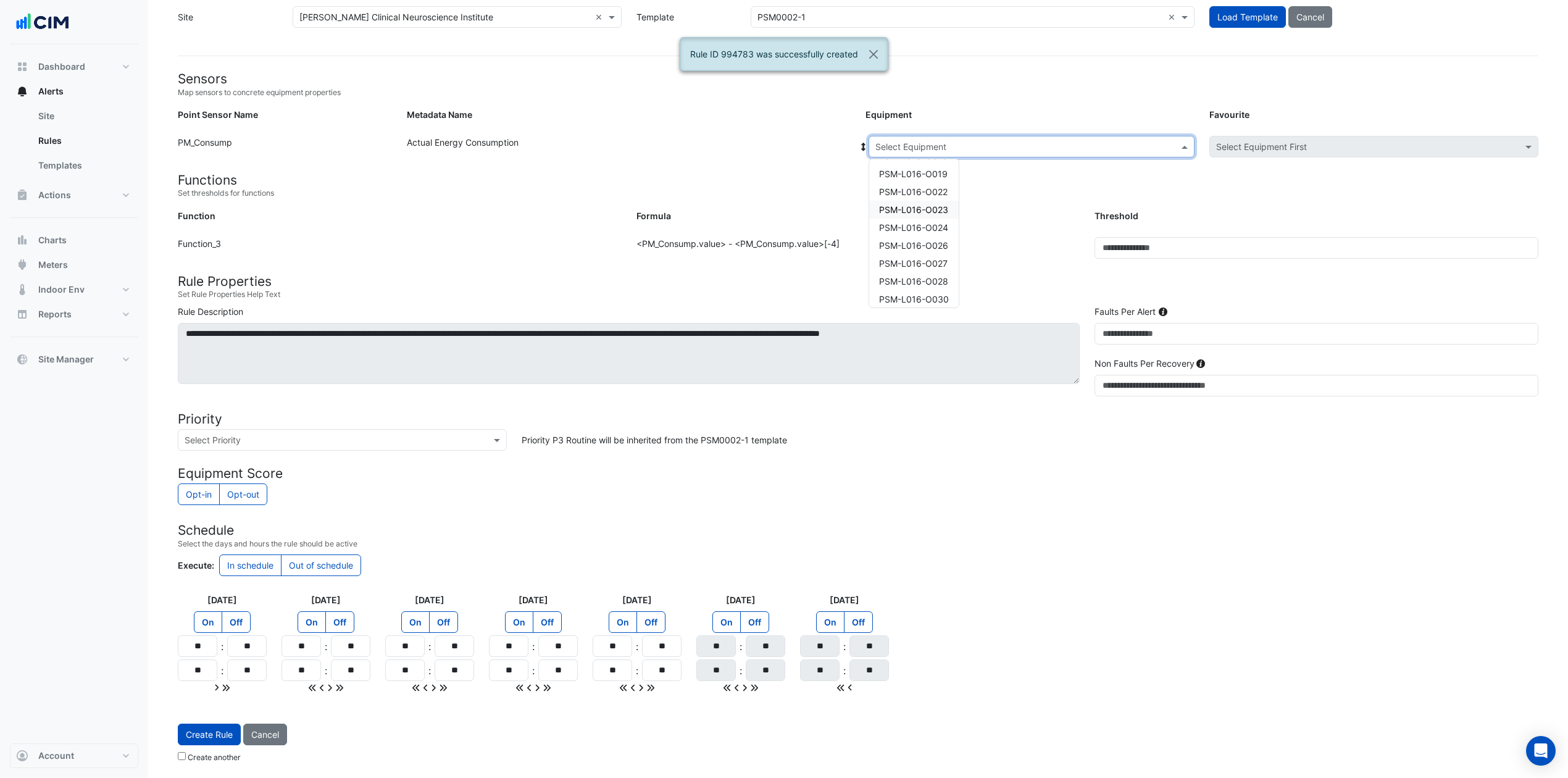
scroll to position [494, 0]
click at [921, 198] on span "PSM-L016-O028" at bounding box center [913, 199] width 69 height 11
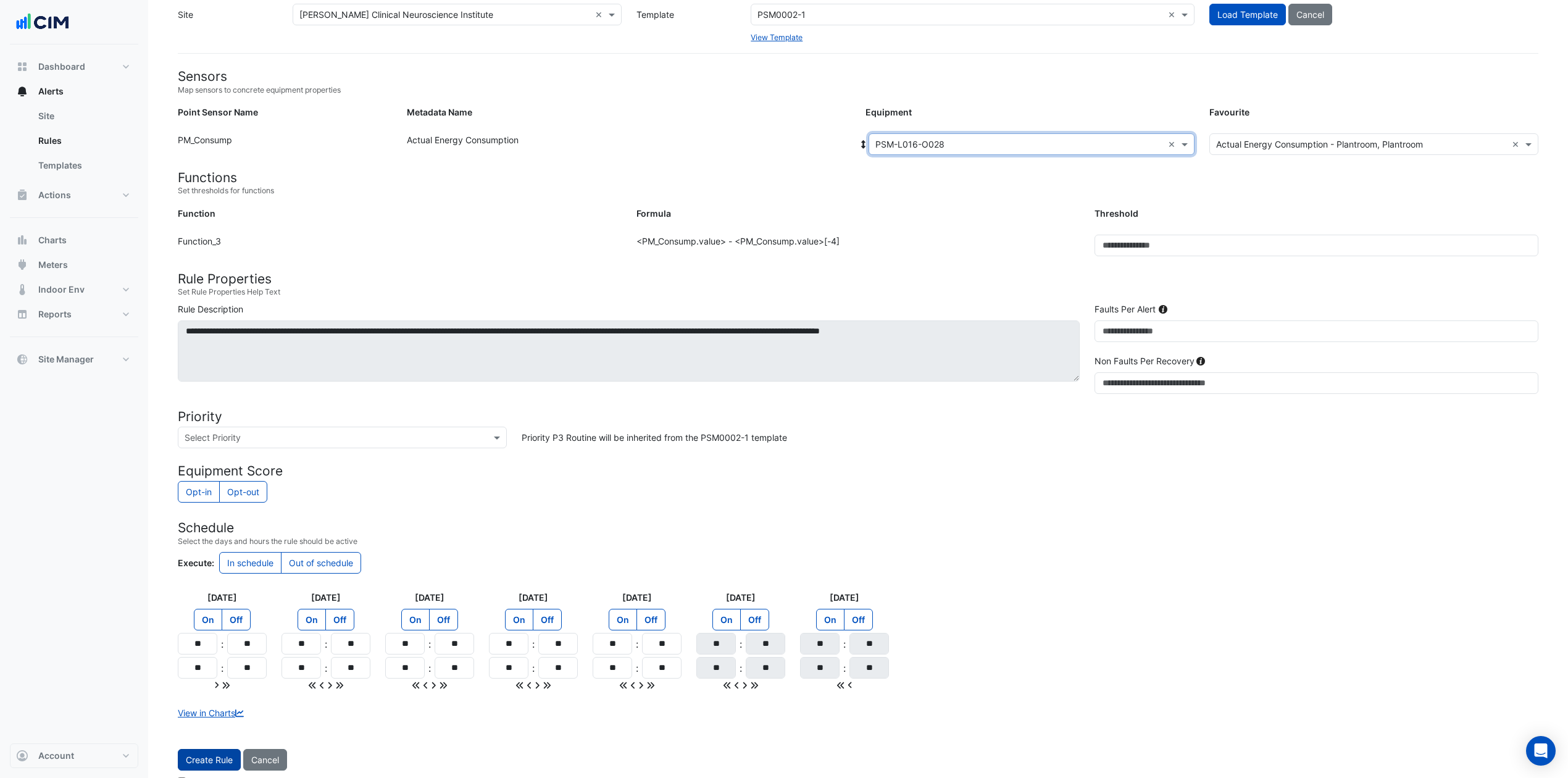
click at [211, 583] on button "Create Rule" at bounding box center [210, 760] width 63 height 21
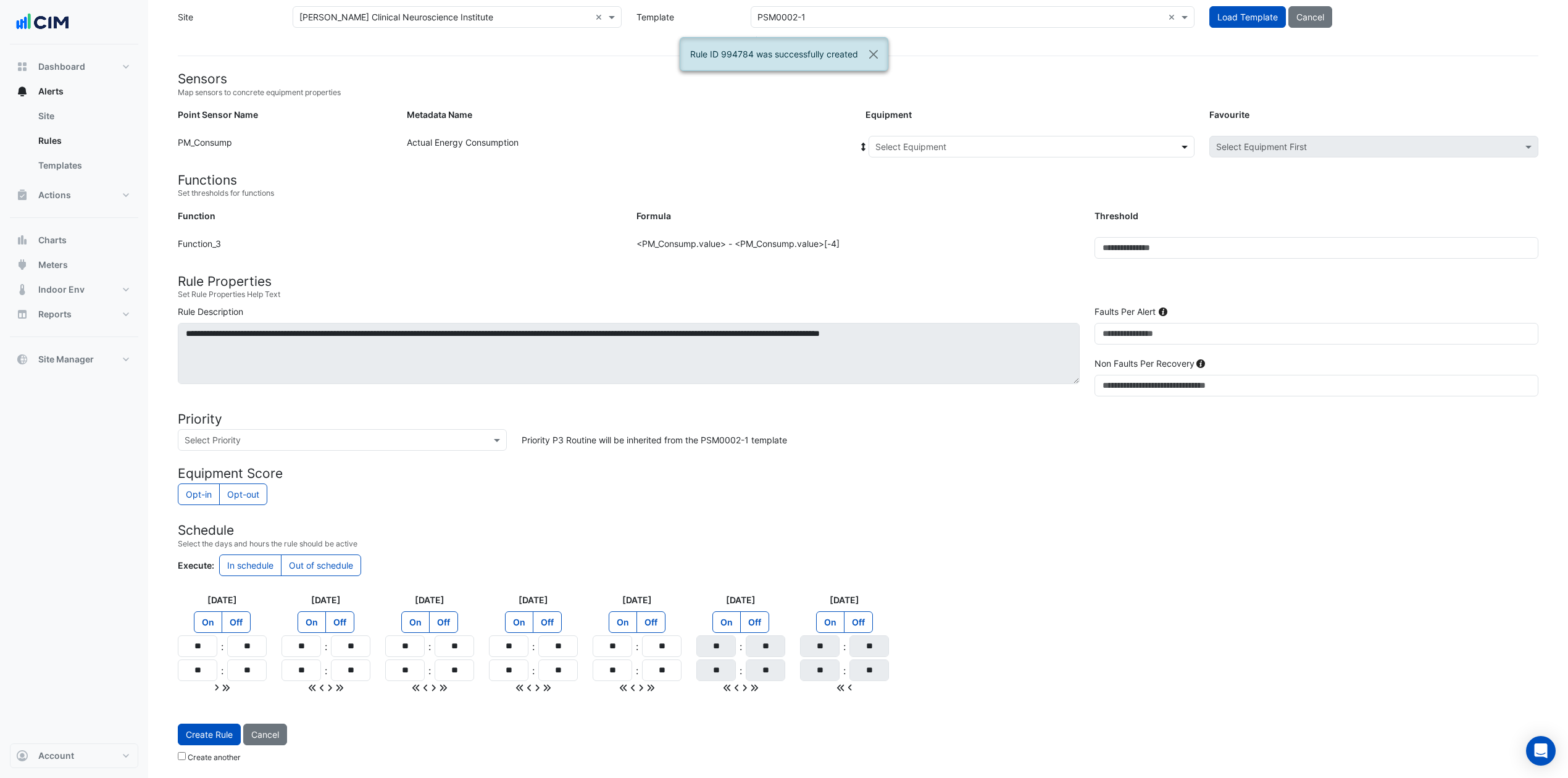
click at [1181, 147] on span at bounding box center [1186, 146] width 15 height 13
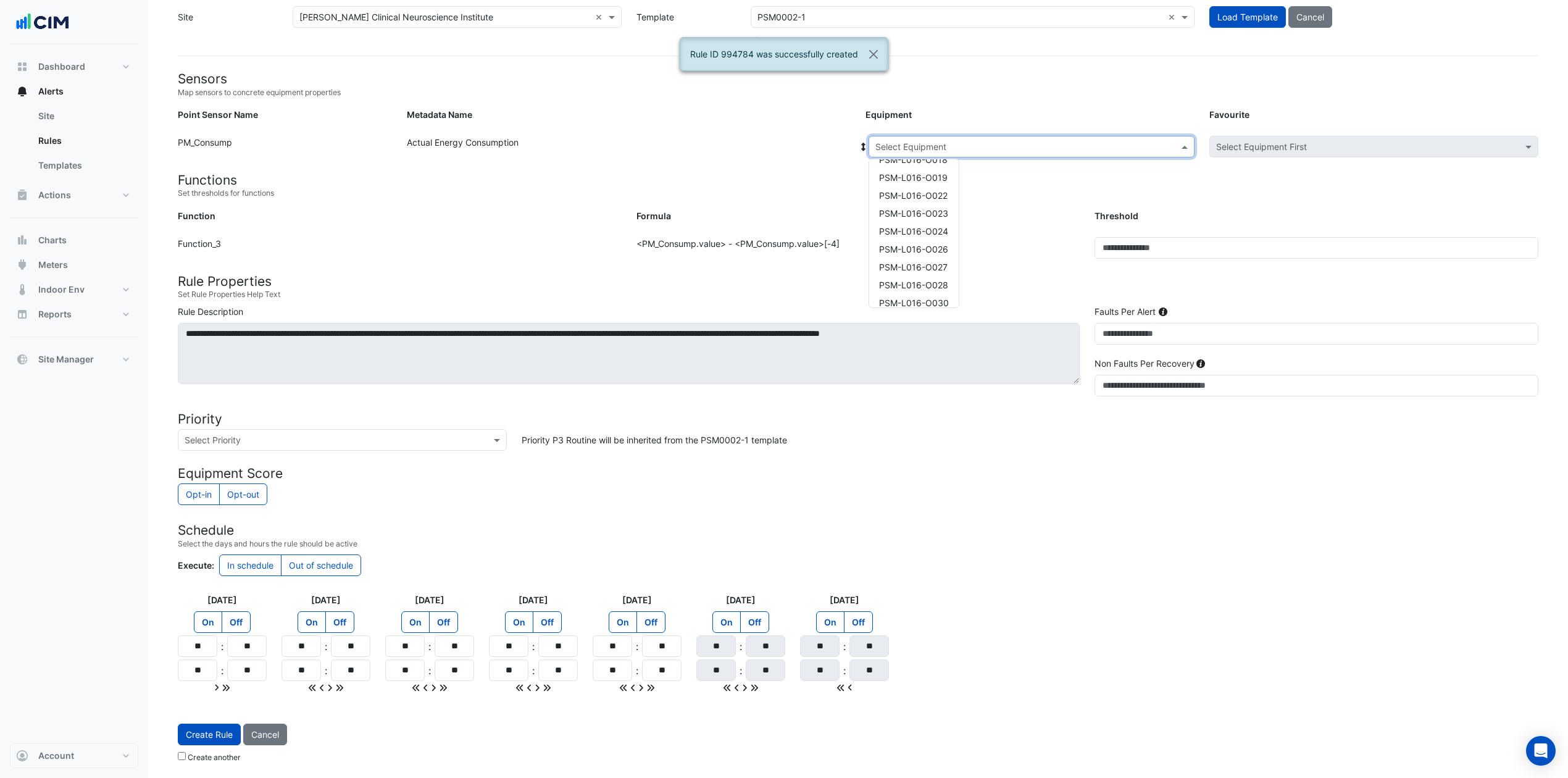
scroll to position [411, 0]
click at [935, 294] on span "PSM-L016-O030" at bounding box center [914, 300] width 70 height 11
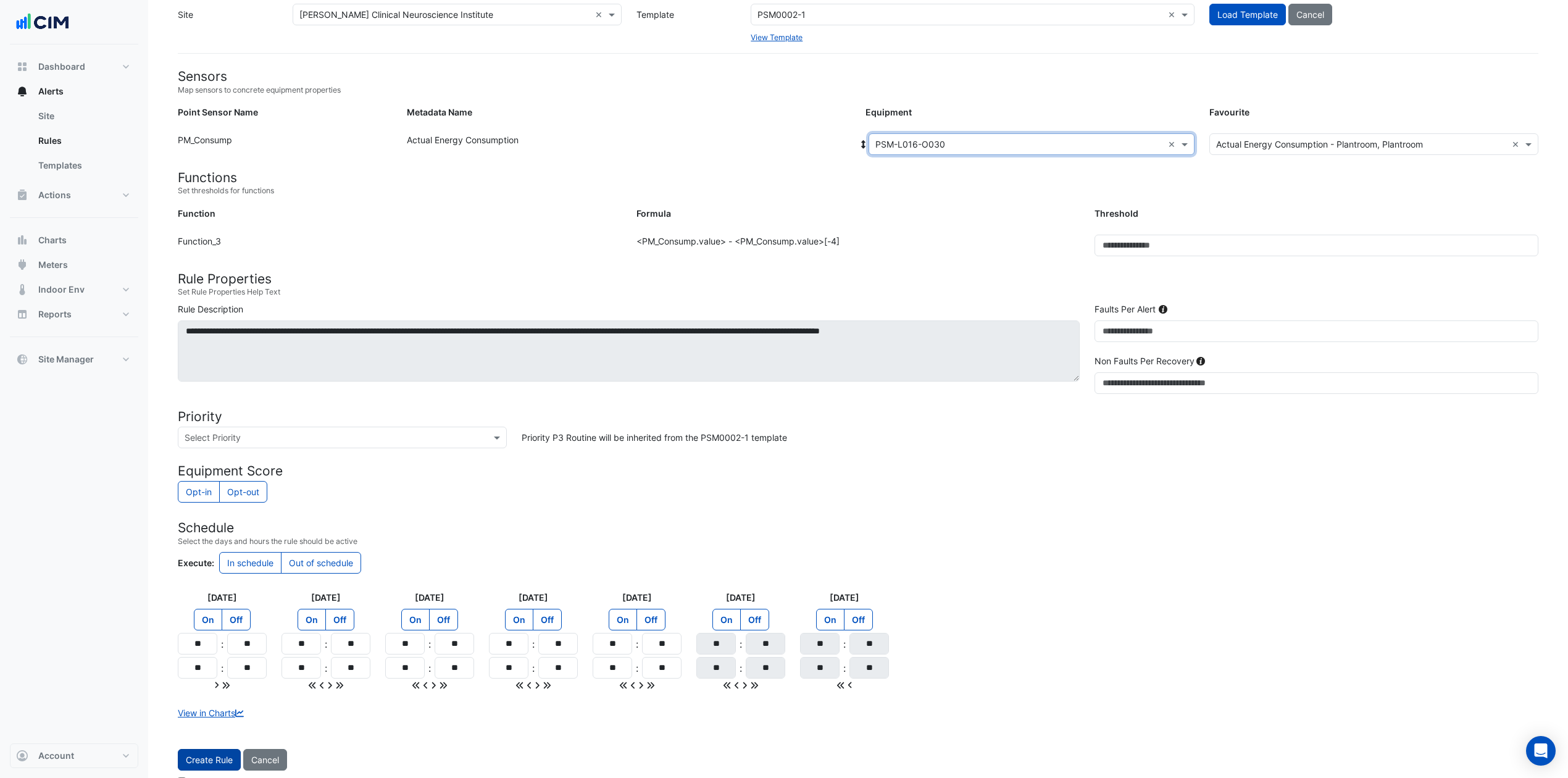
click at [205, 583] on button "Create Rule" at bounding box center [210, 760] width 63 height 21
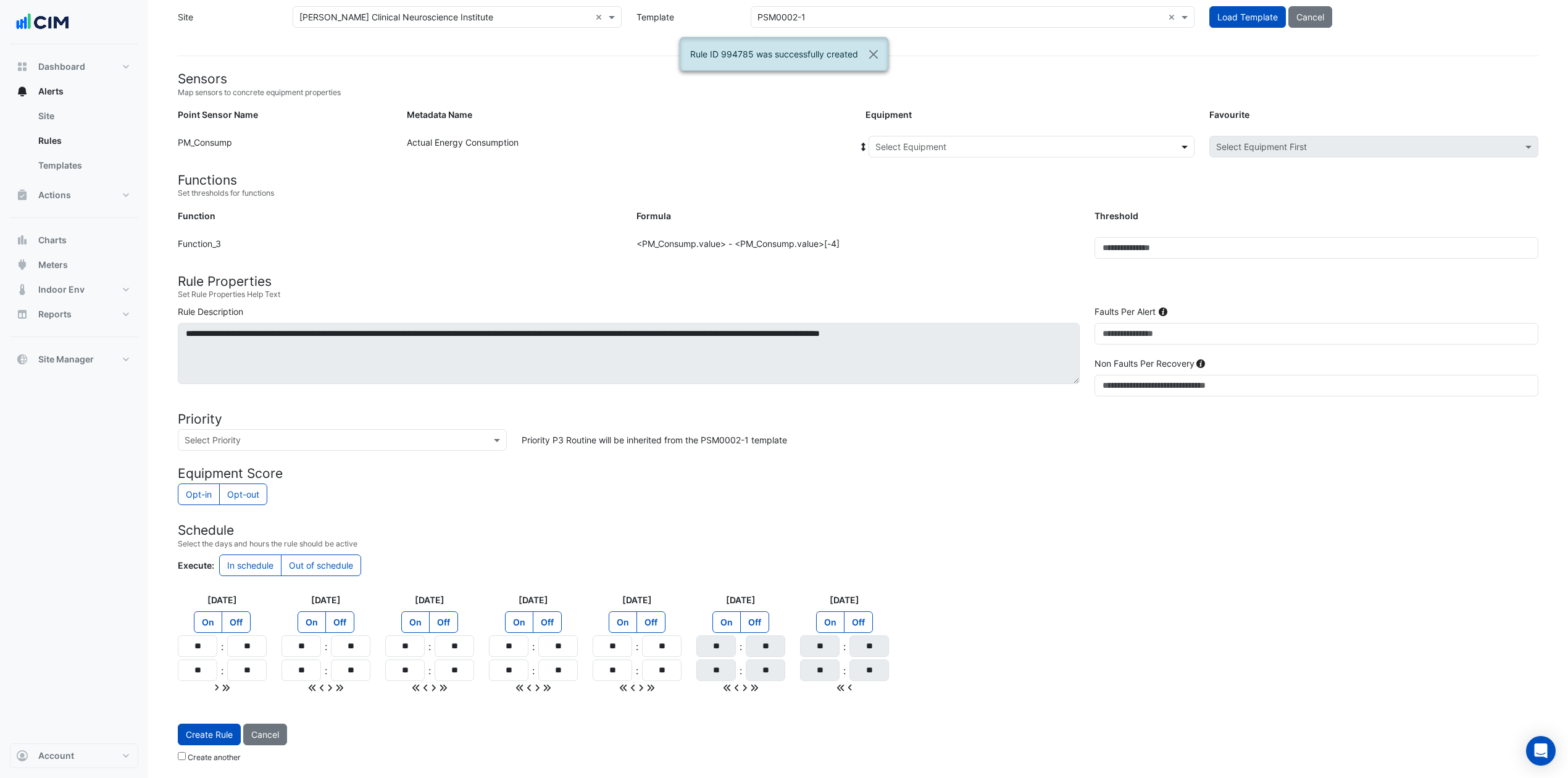
click at [1183, 147] on span at bounding box center [1186, 146] width 15 height 13
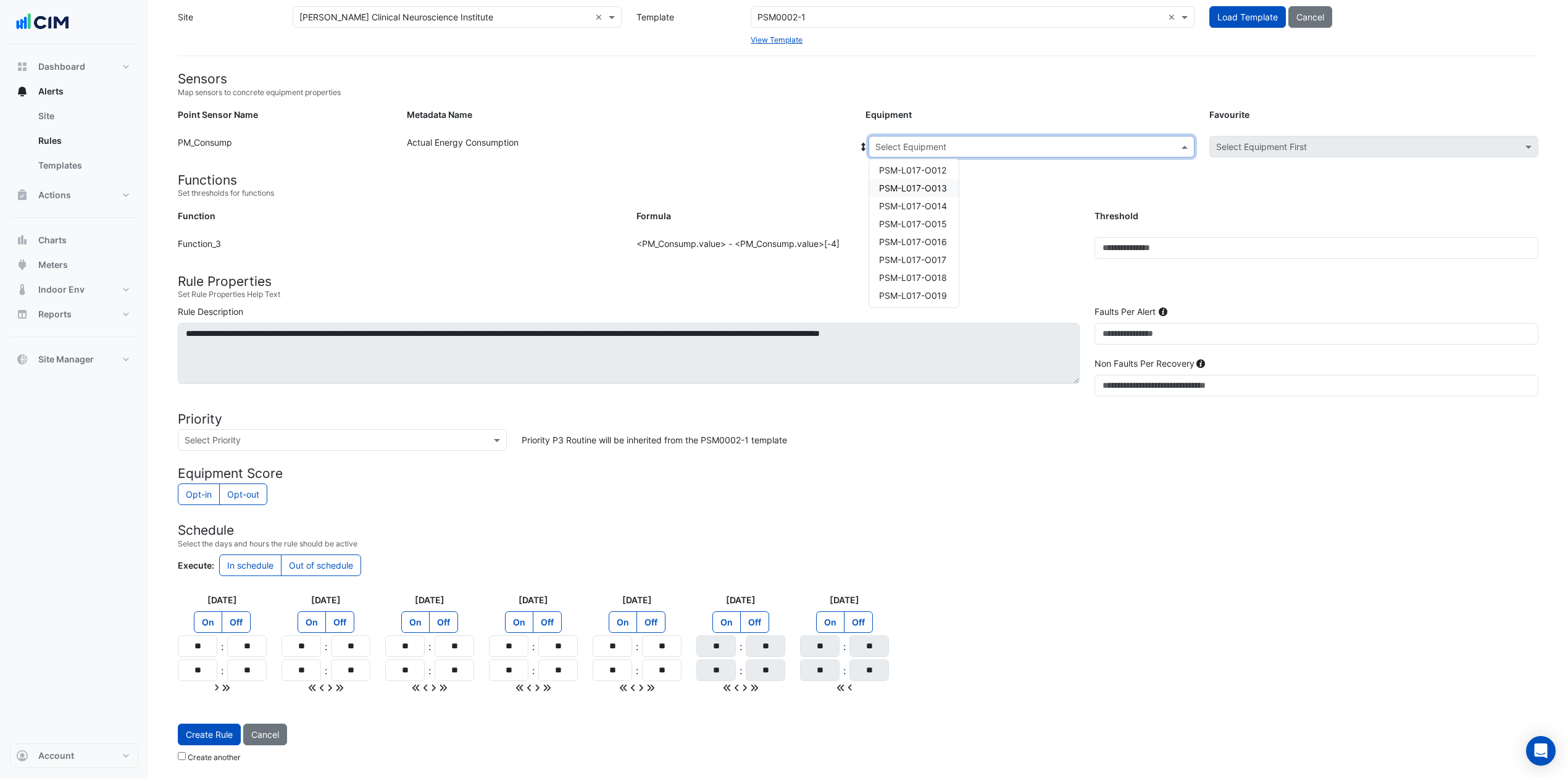
scroll to position [494, 0]
click at [939, 229] on span "PSM-L017-O011" at bounding box center [912, 234] width 66 height 11
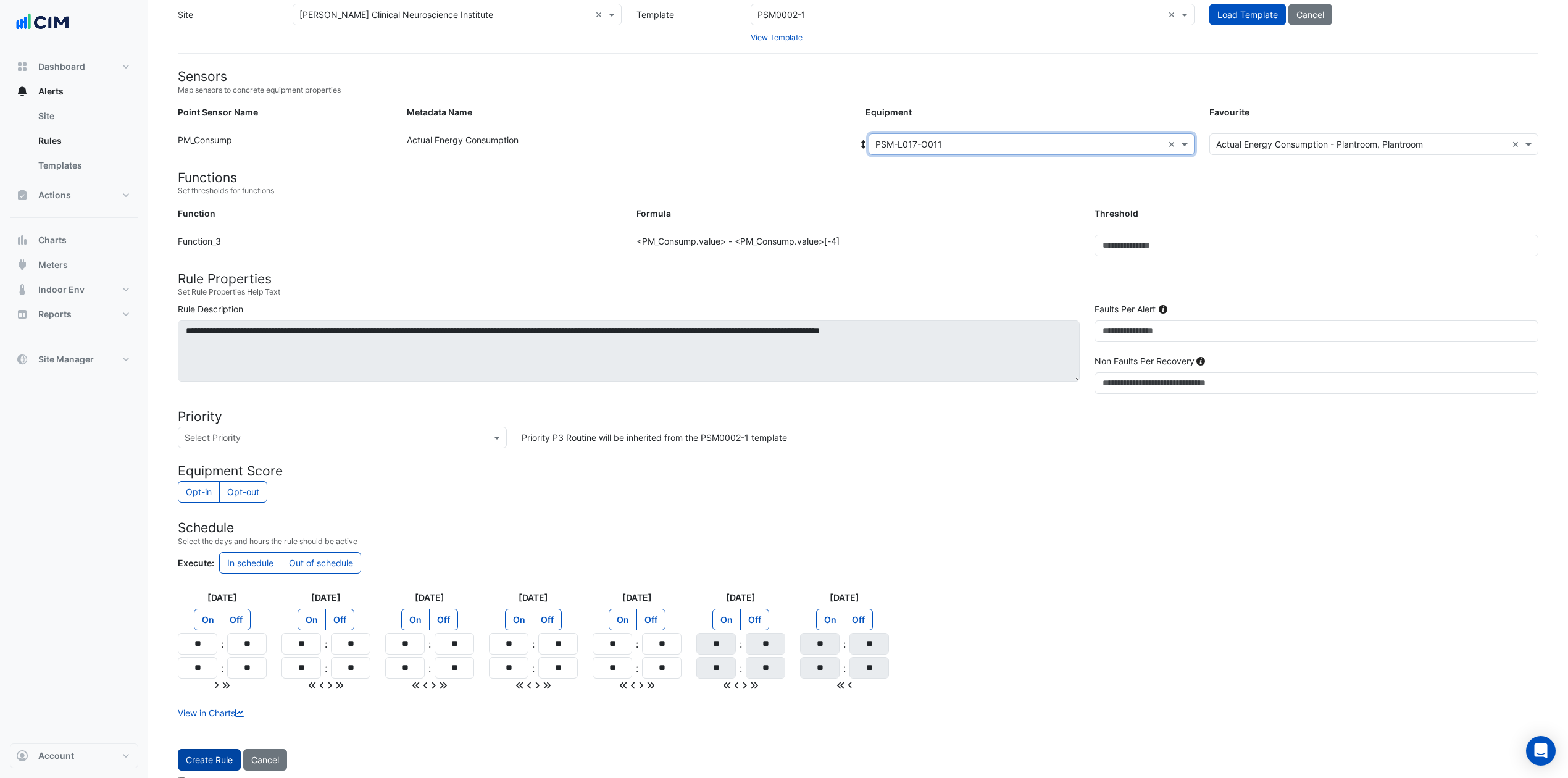
click at [208, 583] on button "Create Rule" at bounding box center [210, 760] width 63 height 21
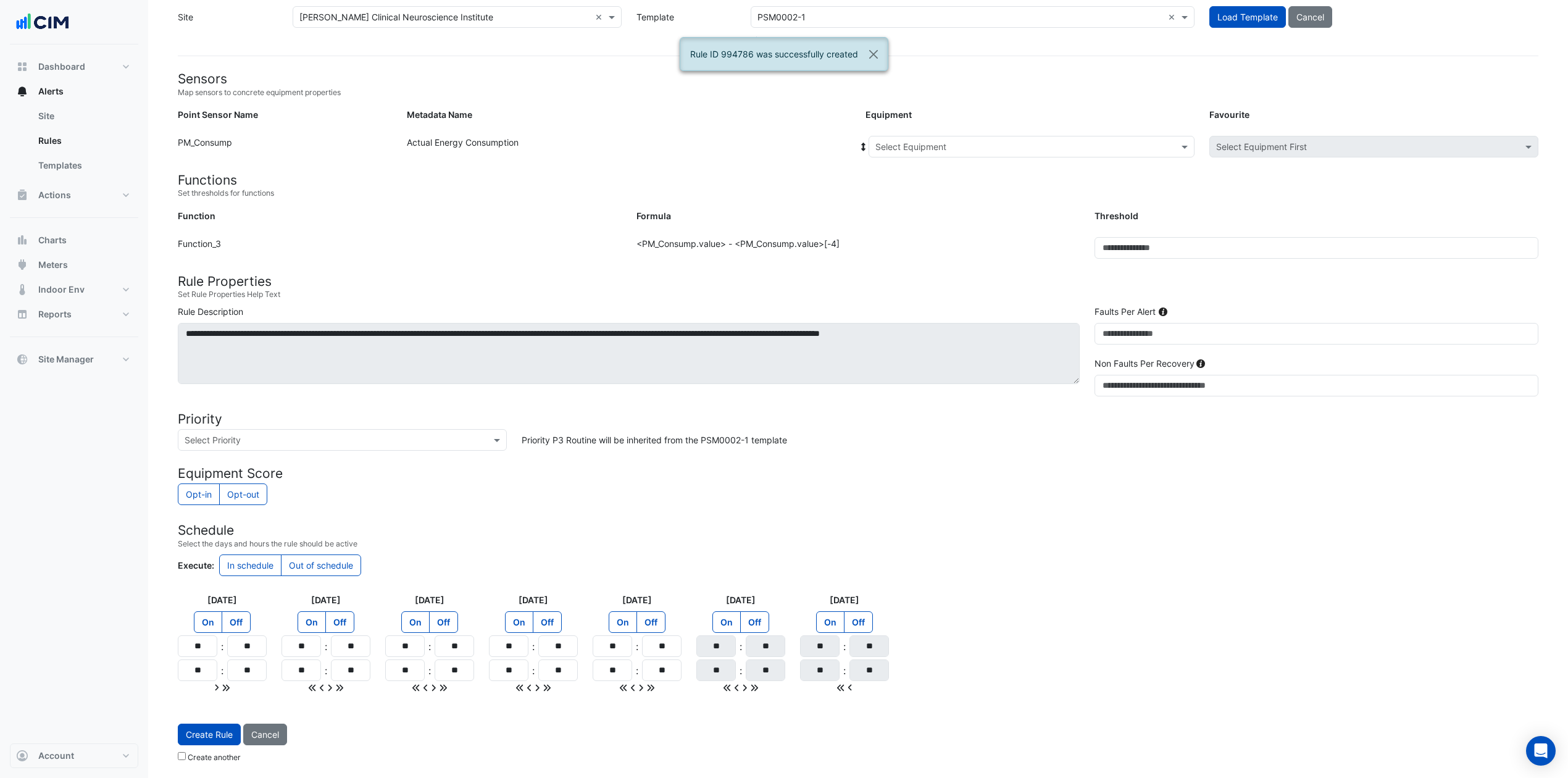
click at [1025, 146] on input "text" at bounding box center [1019, 147] width 287 height 13
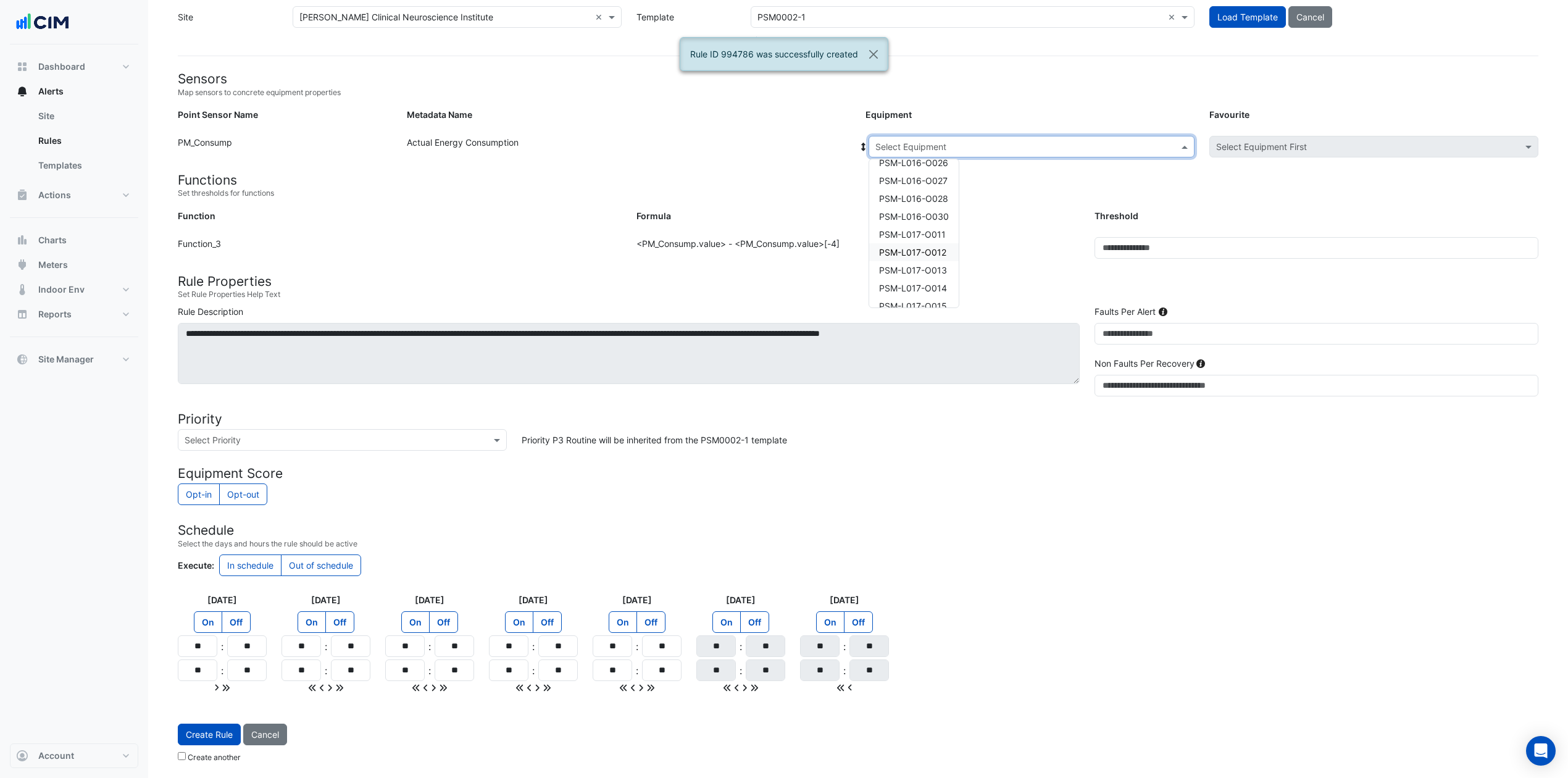
click at [920, 253] on span "PSM-L017-O012" at bounding box center [913, 253] width 67 height 11
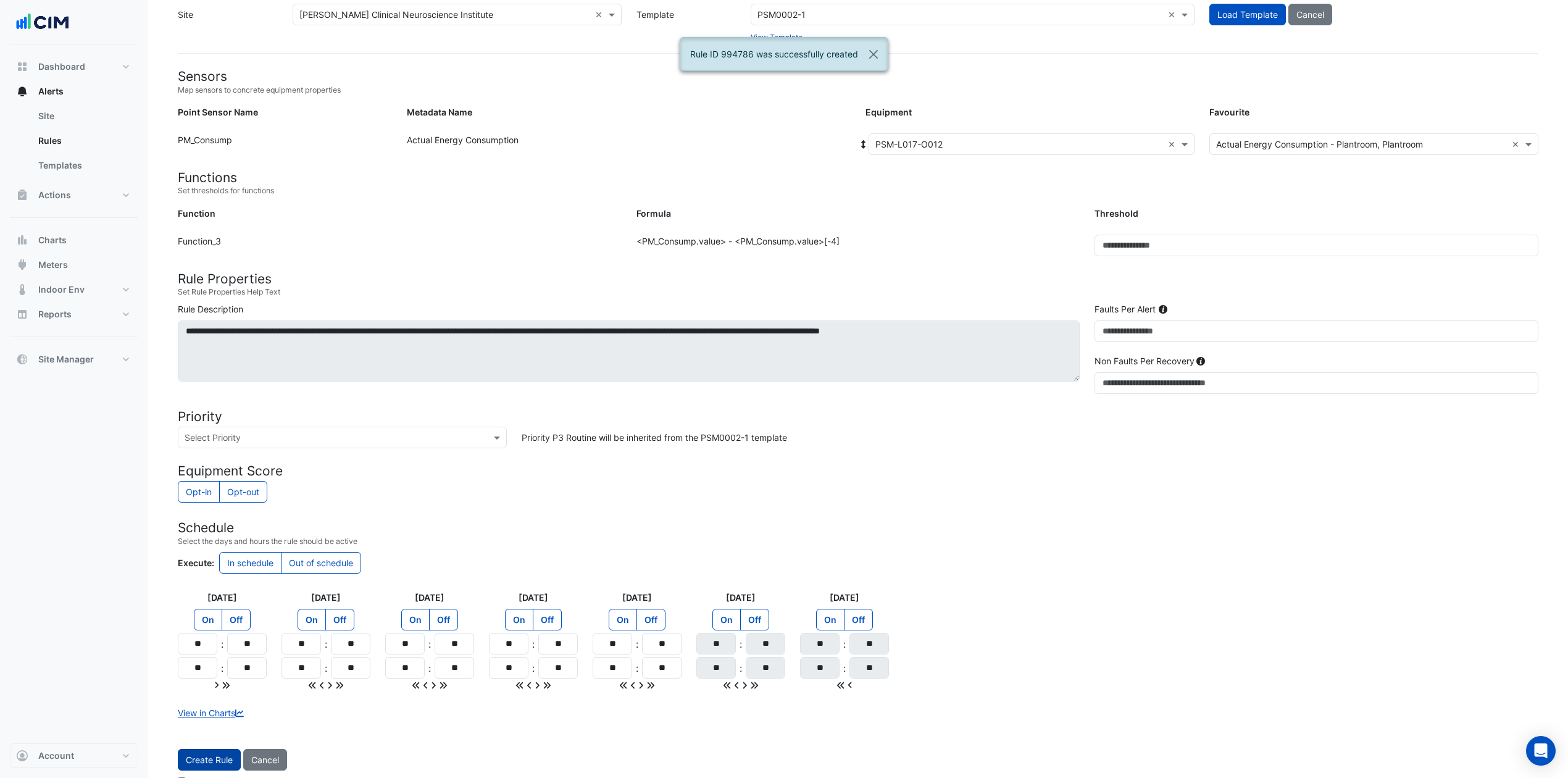
click at [203, 583] on button "Create Rule" at bounding box center [210, 760] width 63 height 21
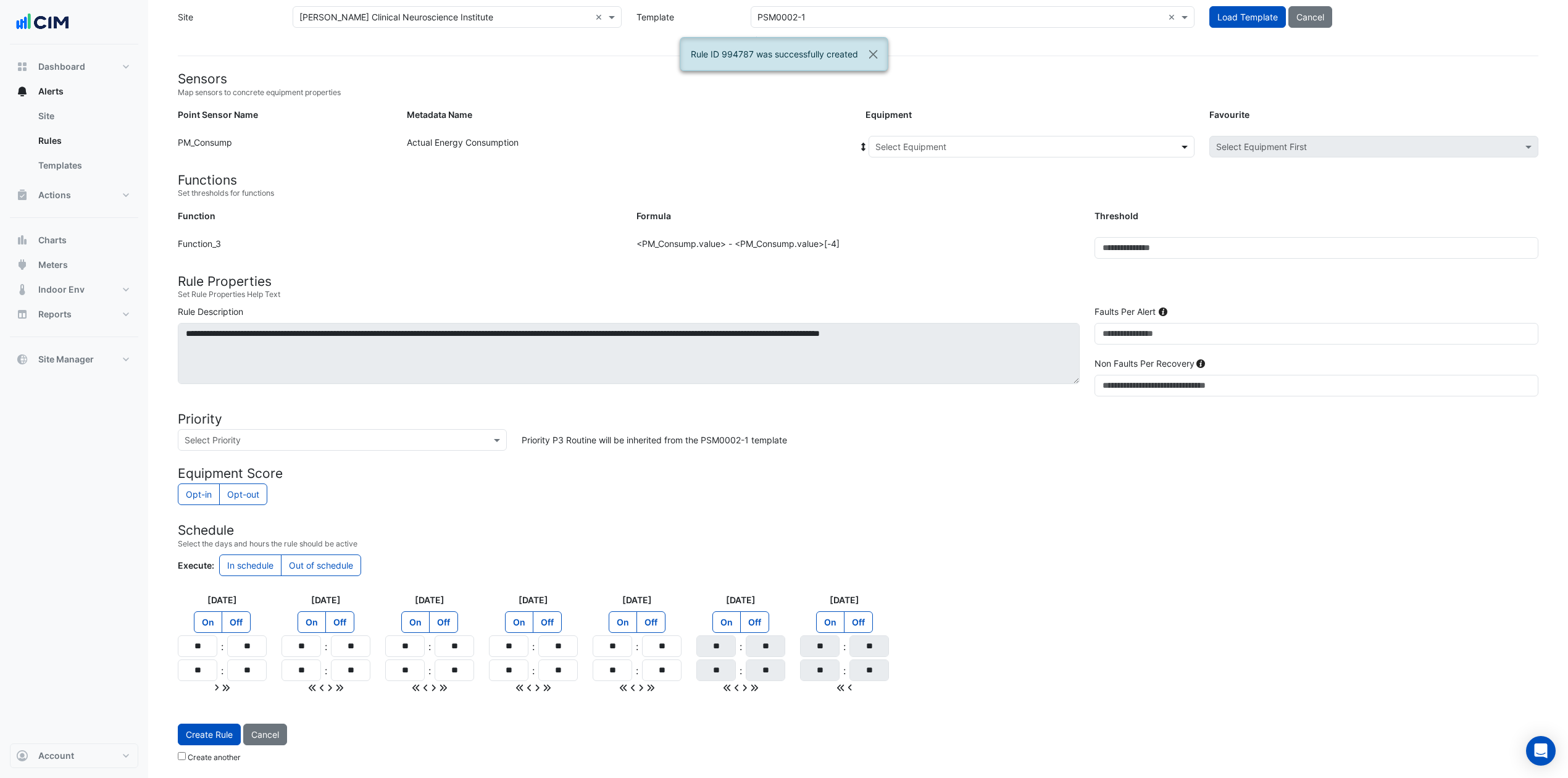
click at [1179, 143] on span at bounding box center [1186, 146] width 15 height 13
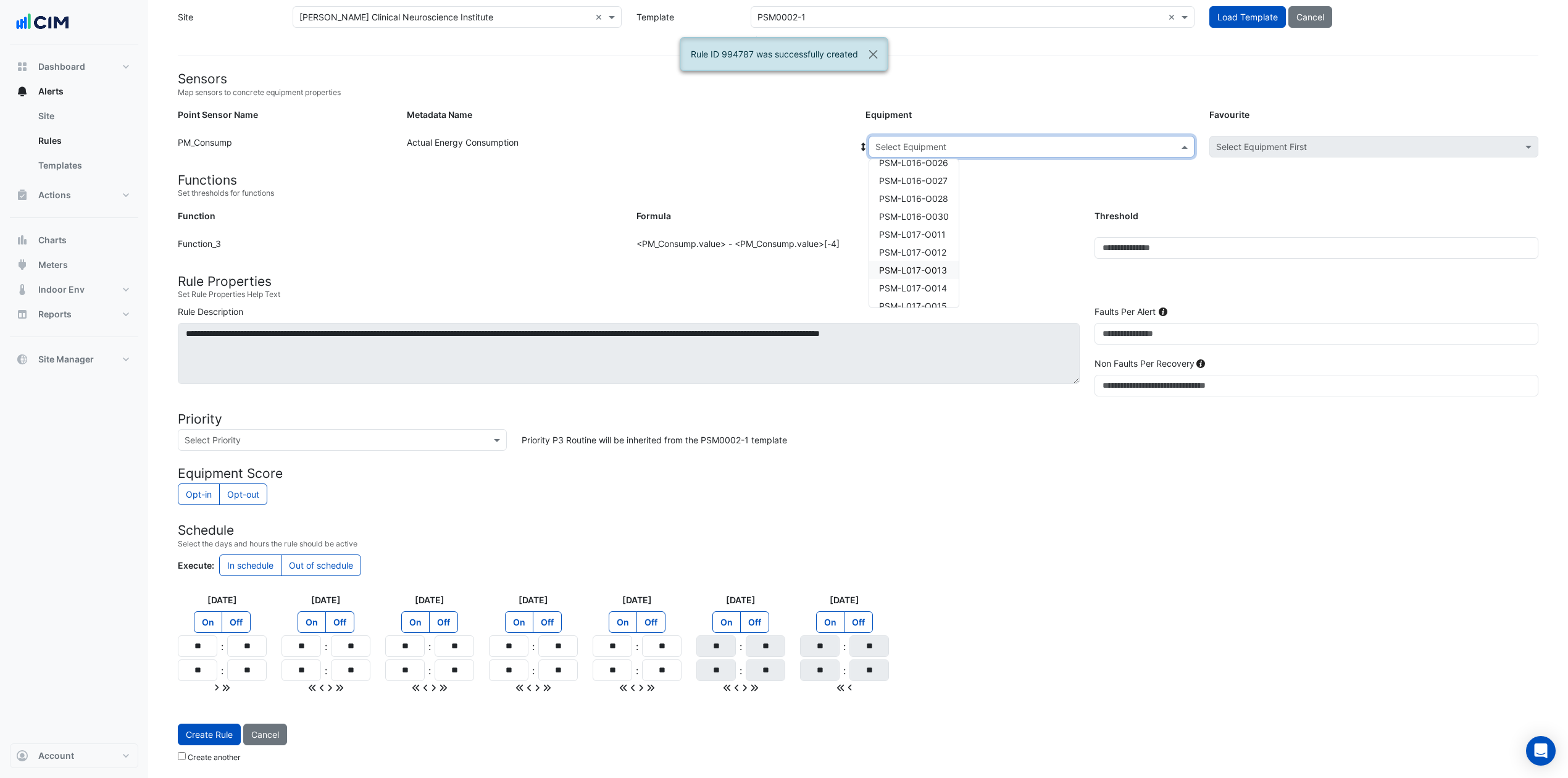
click at [927, 267] on span "PSM-L017-O013" at bounding box center [913, 270] width 68 height 11
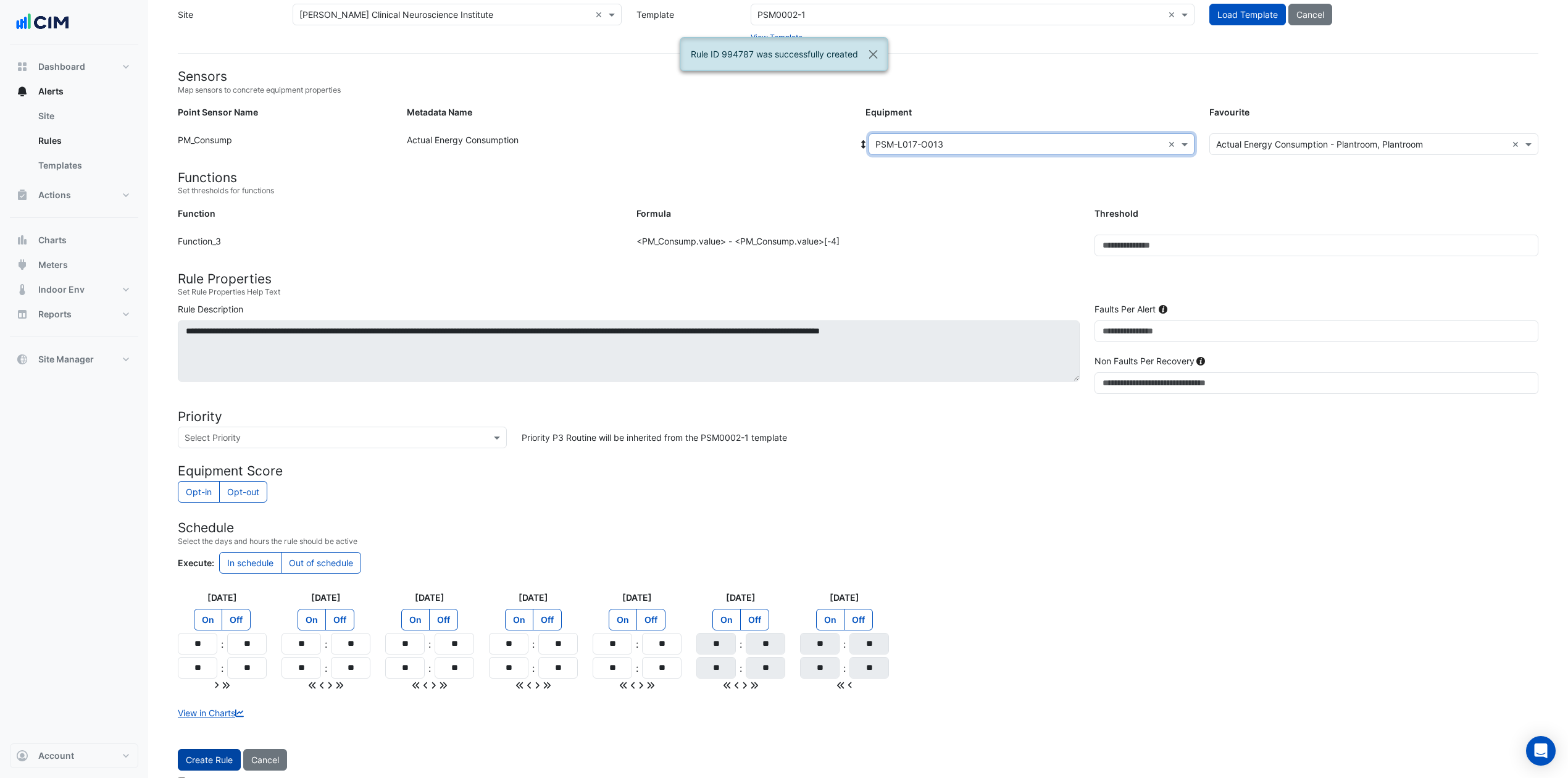
click at [212, 583] on button "Create Rule" at bounding box center [210, 760] width 63 height 21
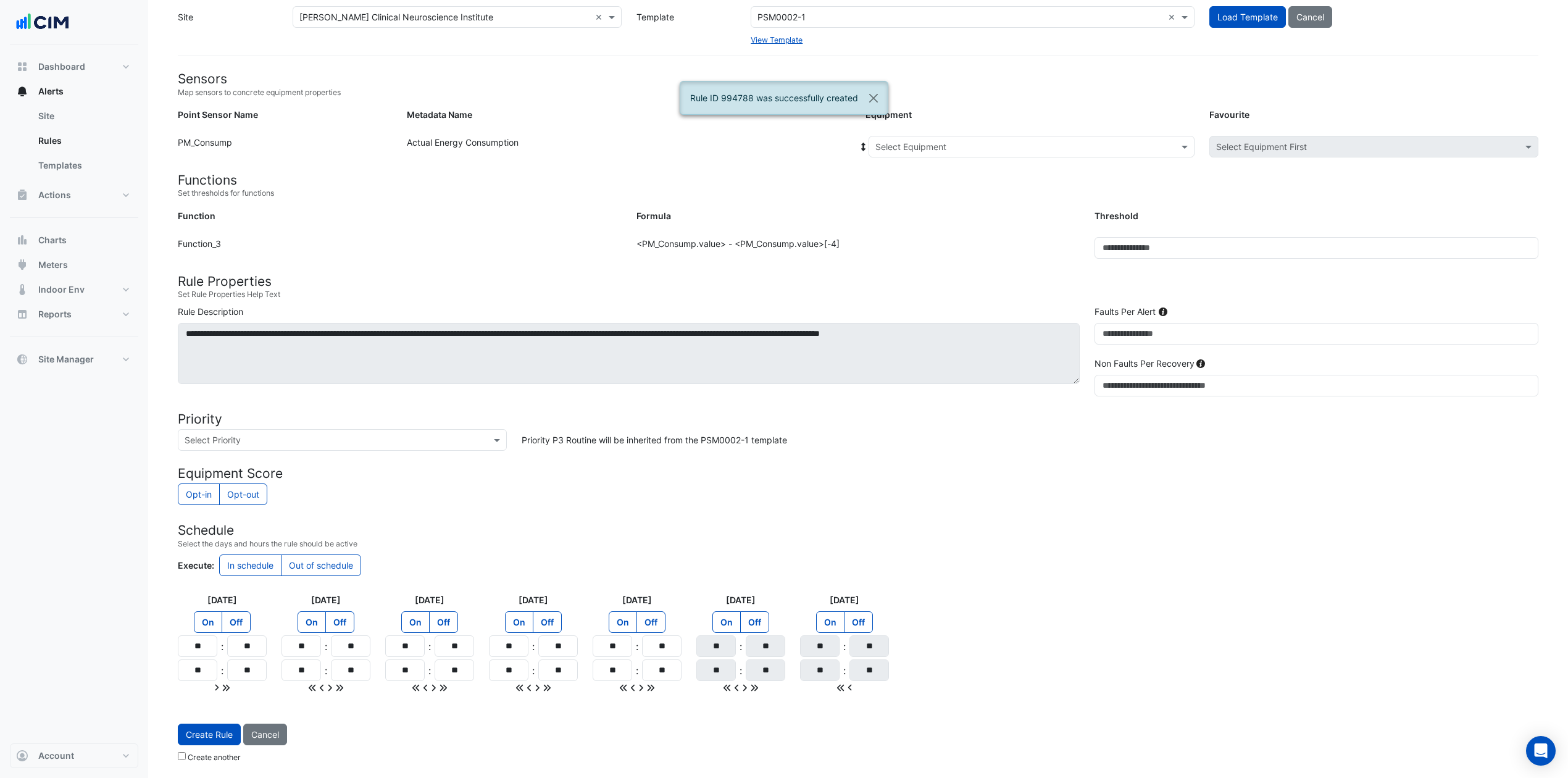
click at [1147, 141] on input "text" at bounding box center [1019, 147] width 287 height 13
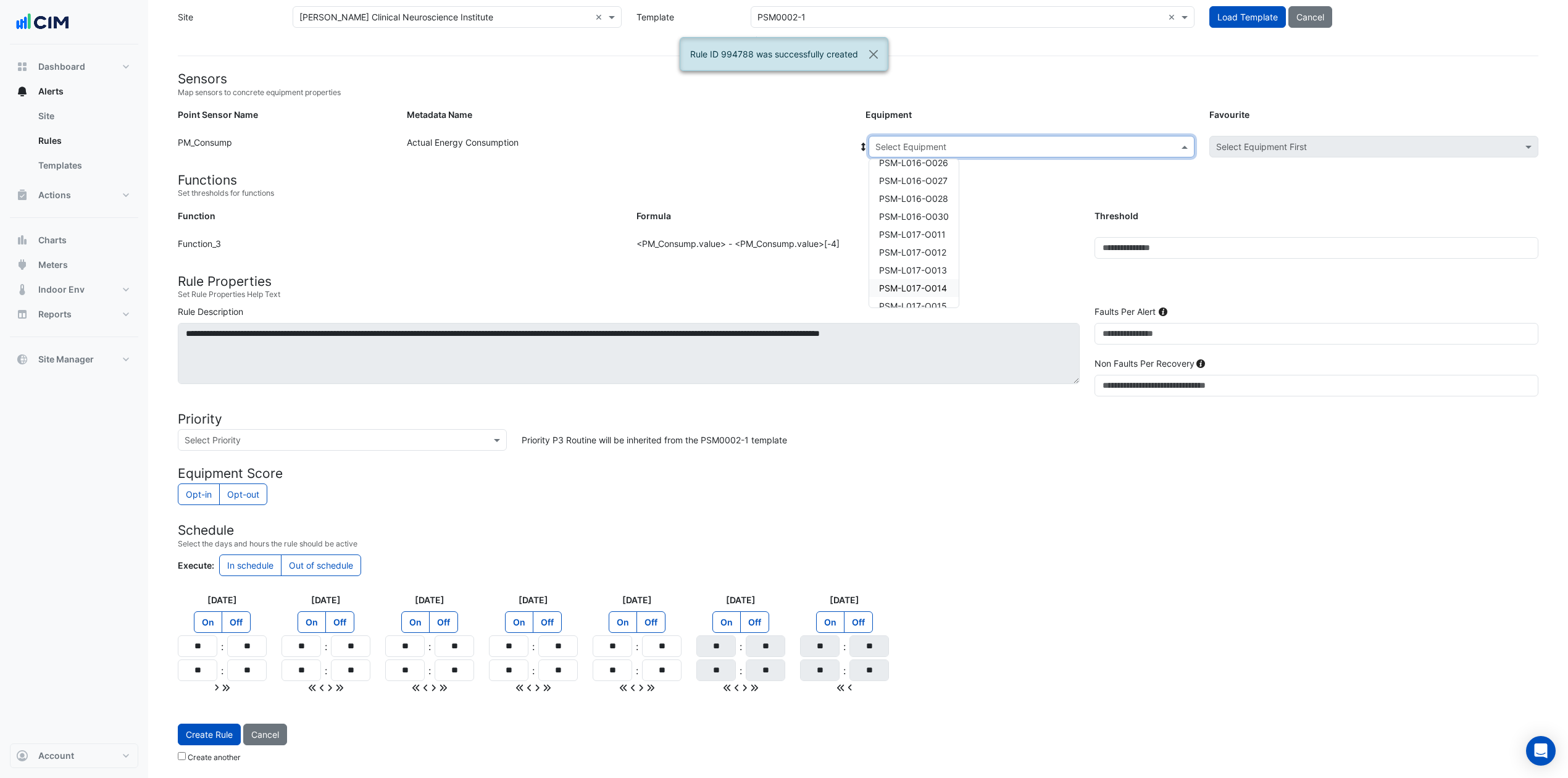
click at [932, 283] on span "PSM-L017-O014" at bounding box center [913, 288] width 68 height 11
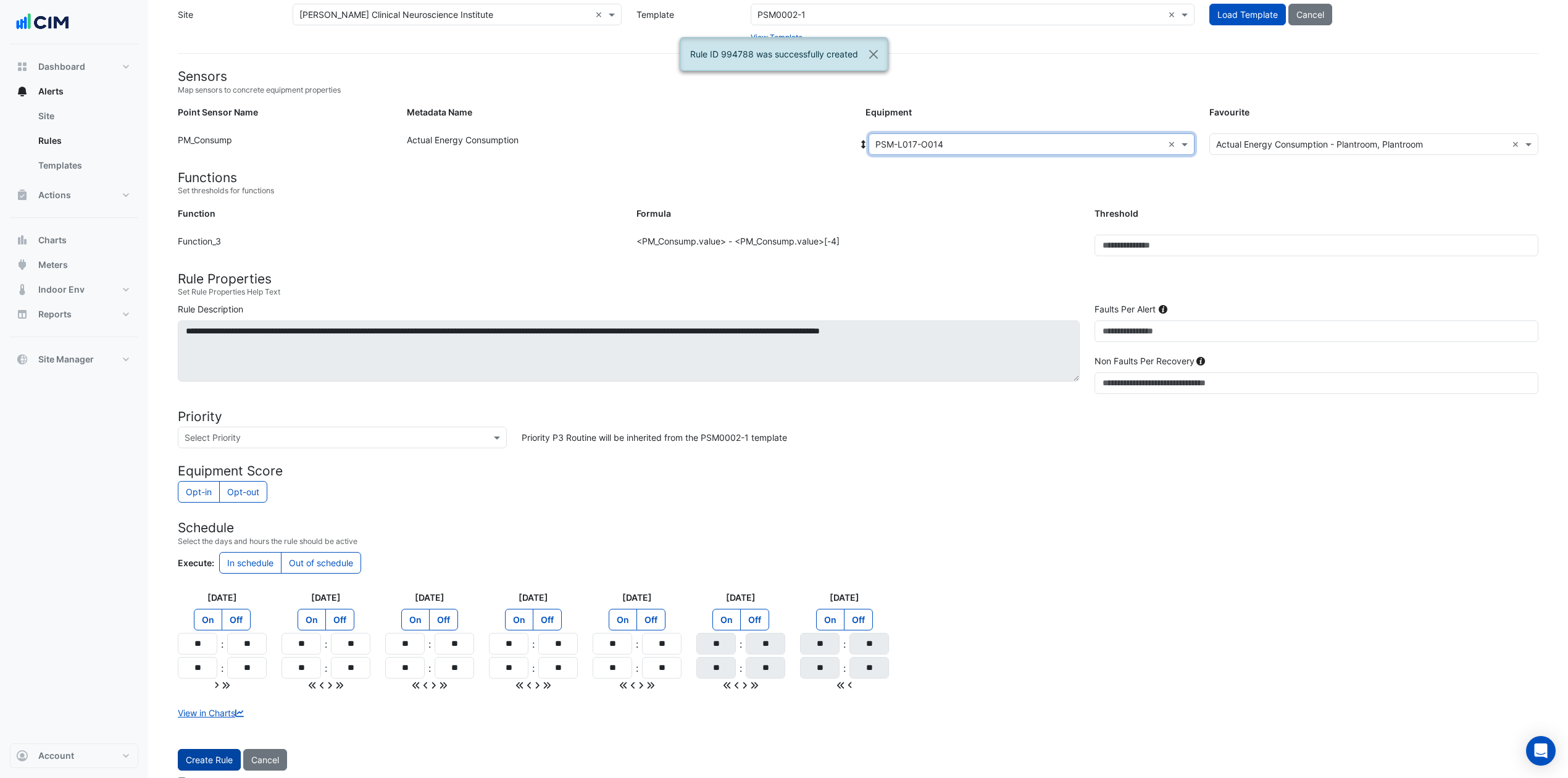
click at [218, 583] on button "Create Rule" at bounding box center [210, 760] width 63 height 21
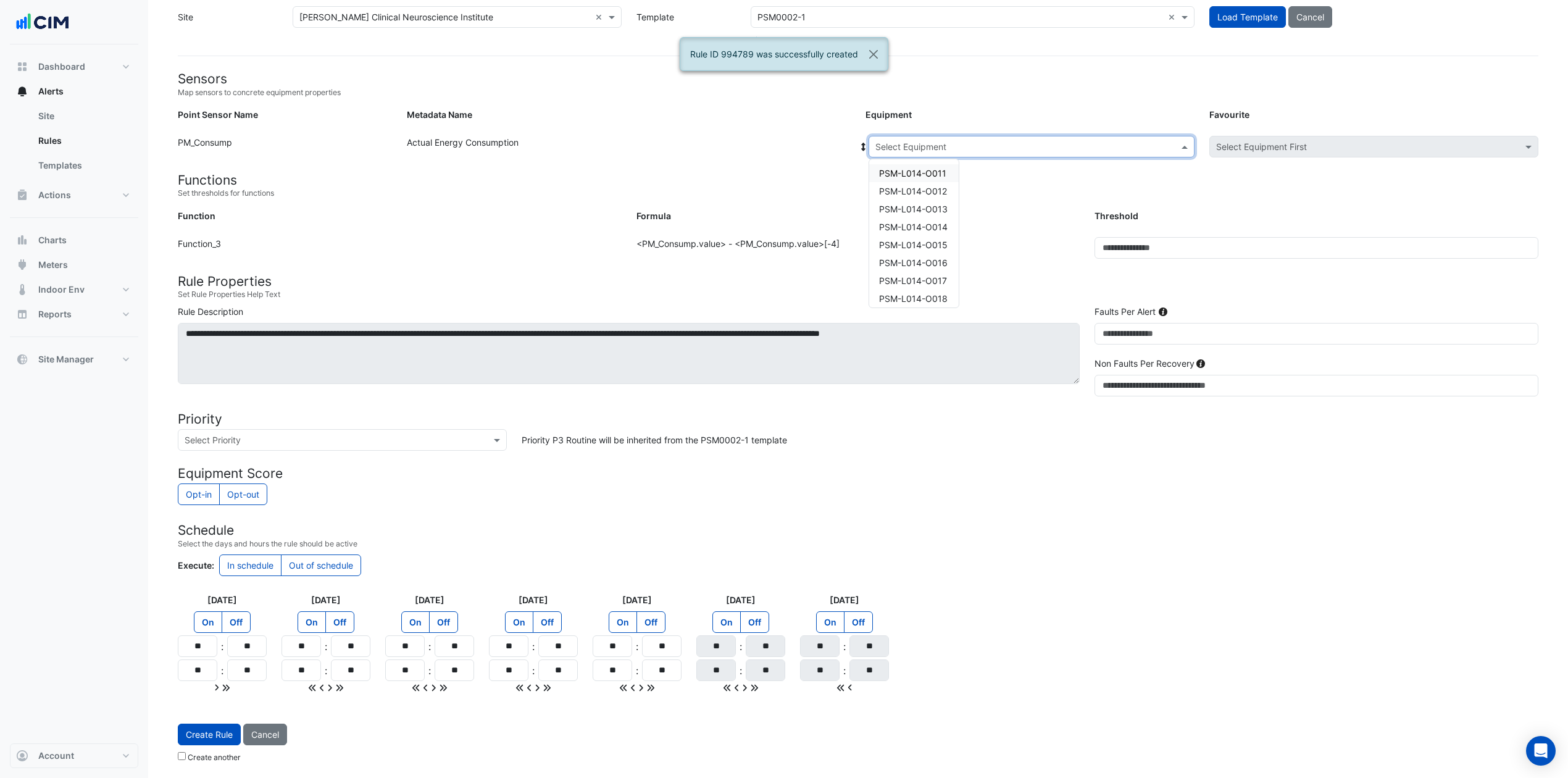
click at [1045, 143] on input "text" at bounding box center [1019, 147] width 287 height 13
click at [936, 301] on span "PSM-L017-O015" at bounding box center [913, 306] width 68 height 11
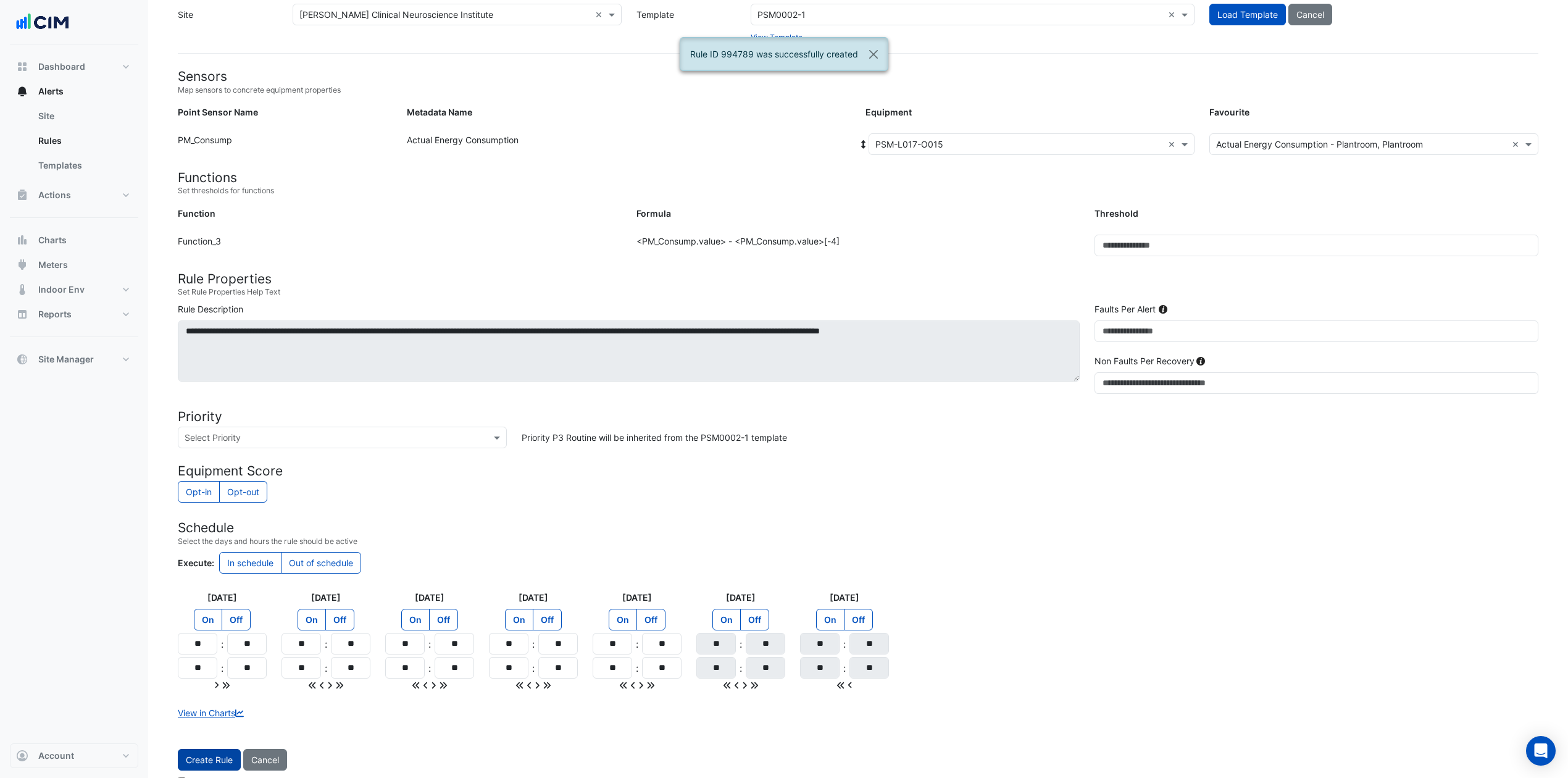
click at [220, 583] on button "Create Rule" at bounding box center [210, 760] width 63 height 21
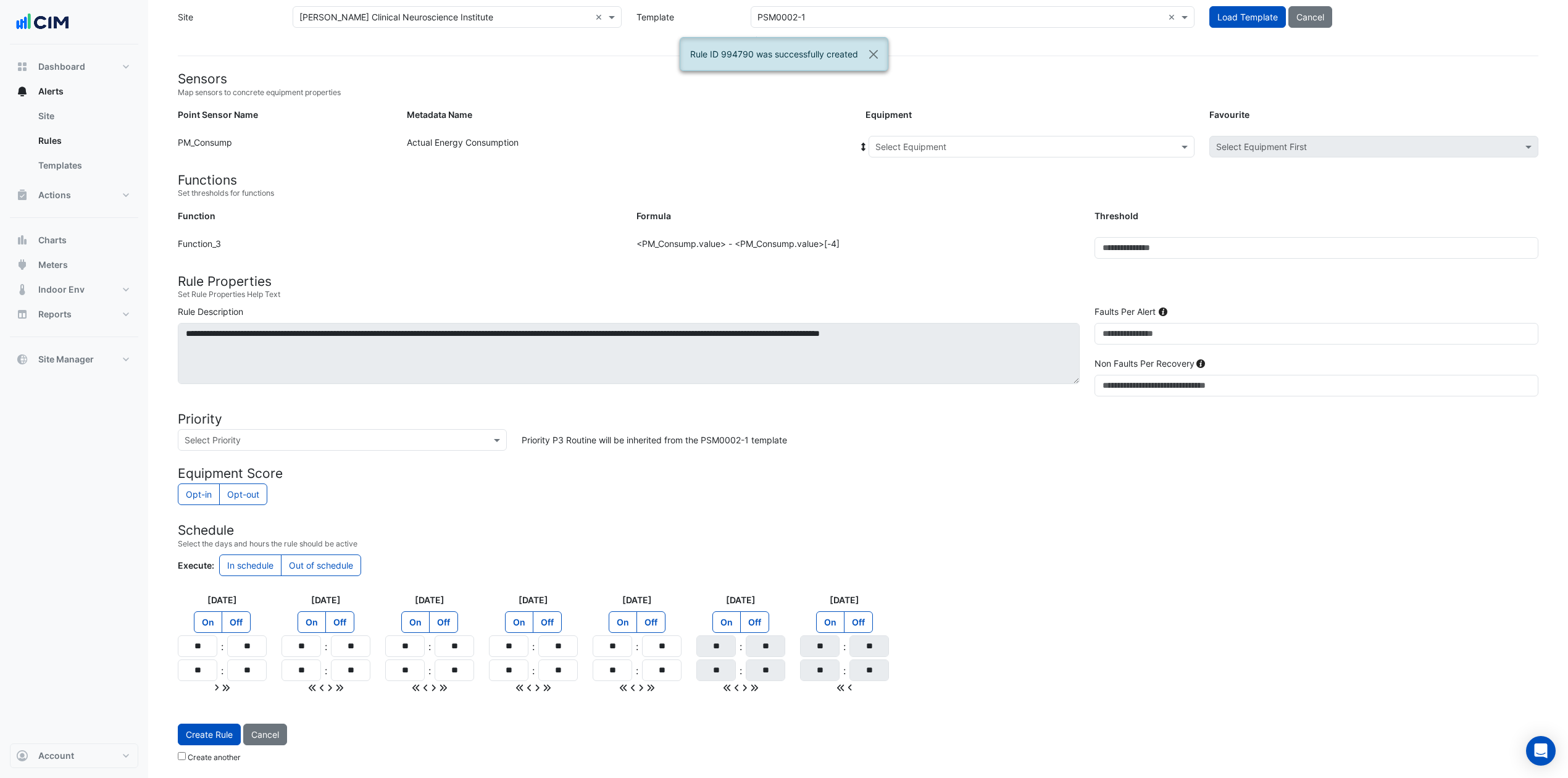
click at [1009, 141] on input "text" at bounding box center [1019, 147] width 287 height 13
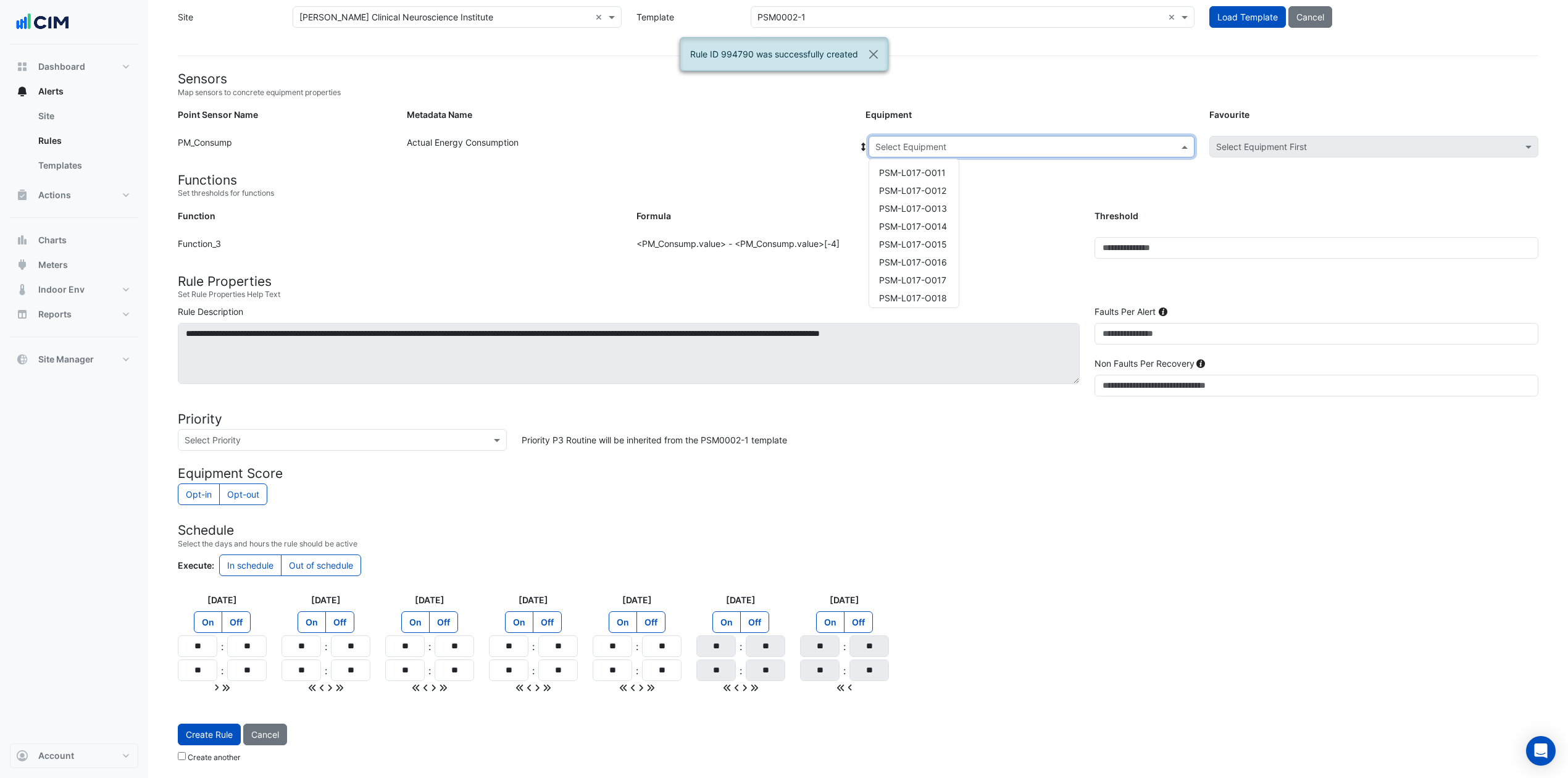
scroll to position [576, 0]
click at [931, 241] on span "PSM-L017-O016" at bounding box center [913, 242] width 68 height 11
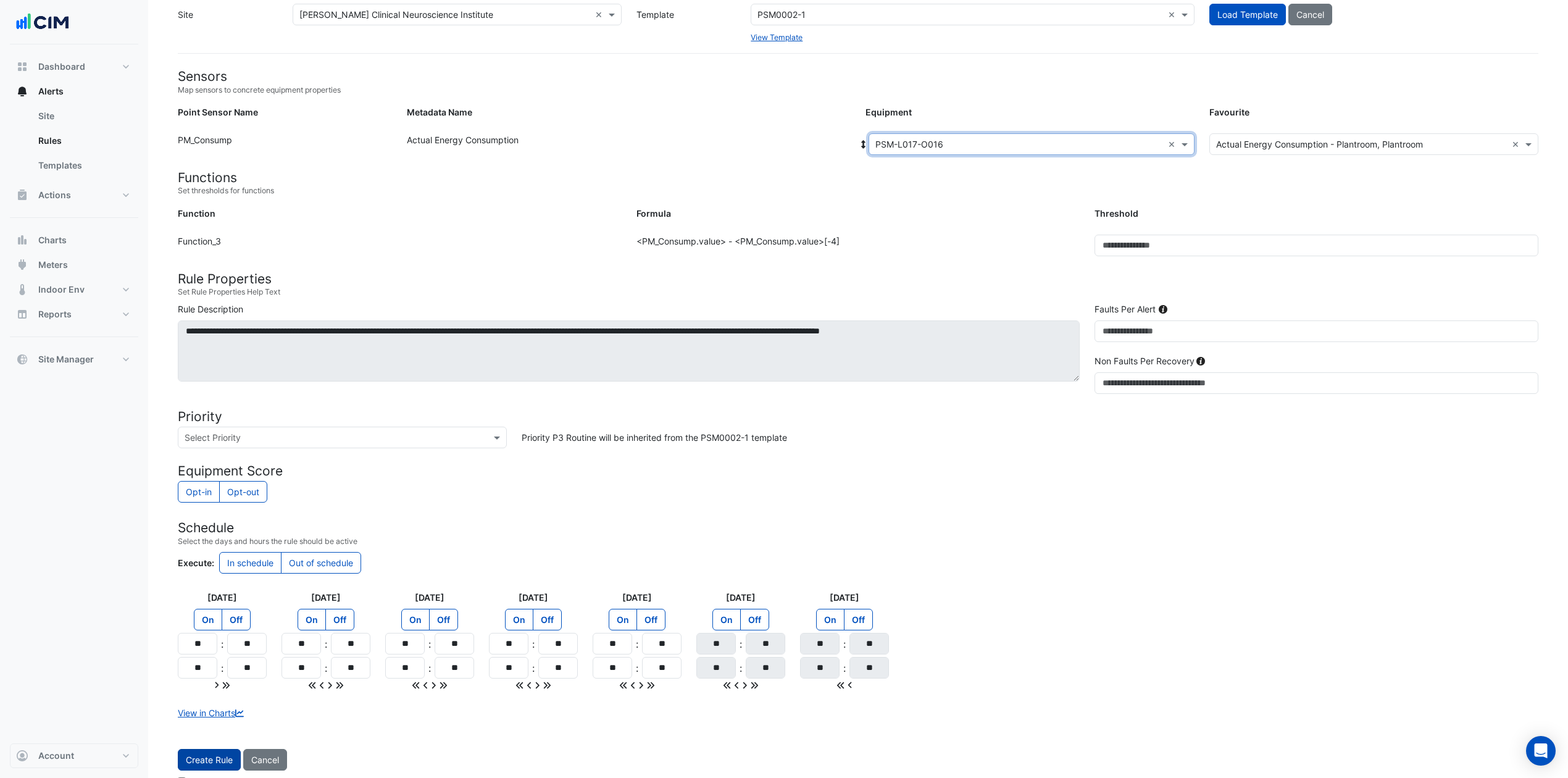
click at [197, 583] on button "Create Rule" at bounding box center [210, 760] width 63 height 21
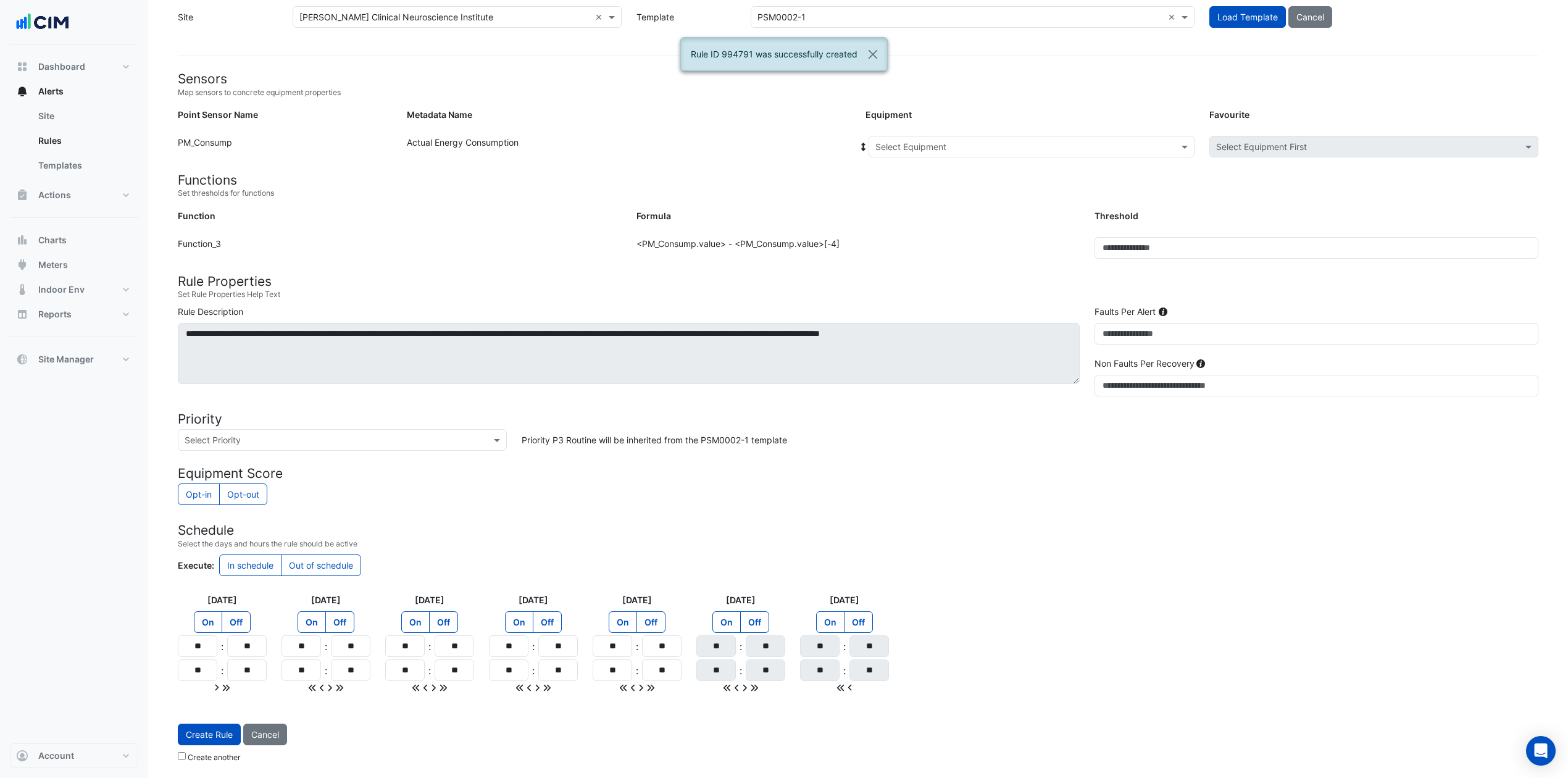
click at [969, 144] on input "text" at bounding box center [1019, 147] width 287 height 13
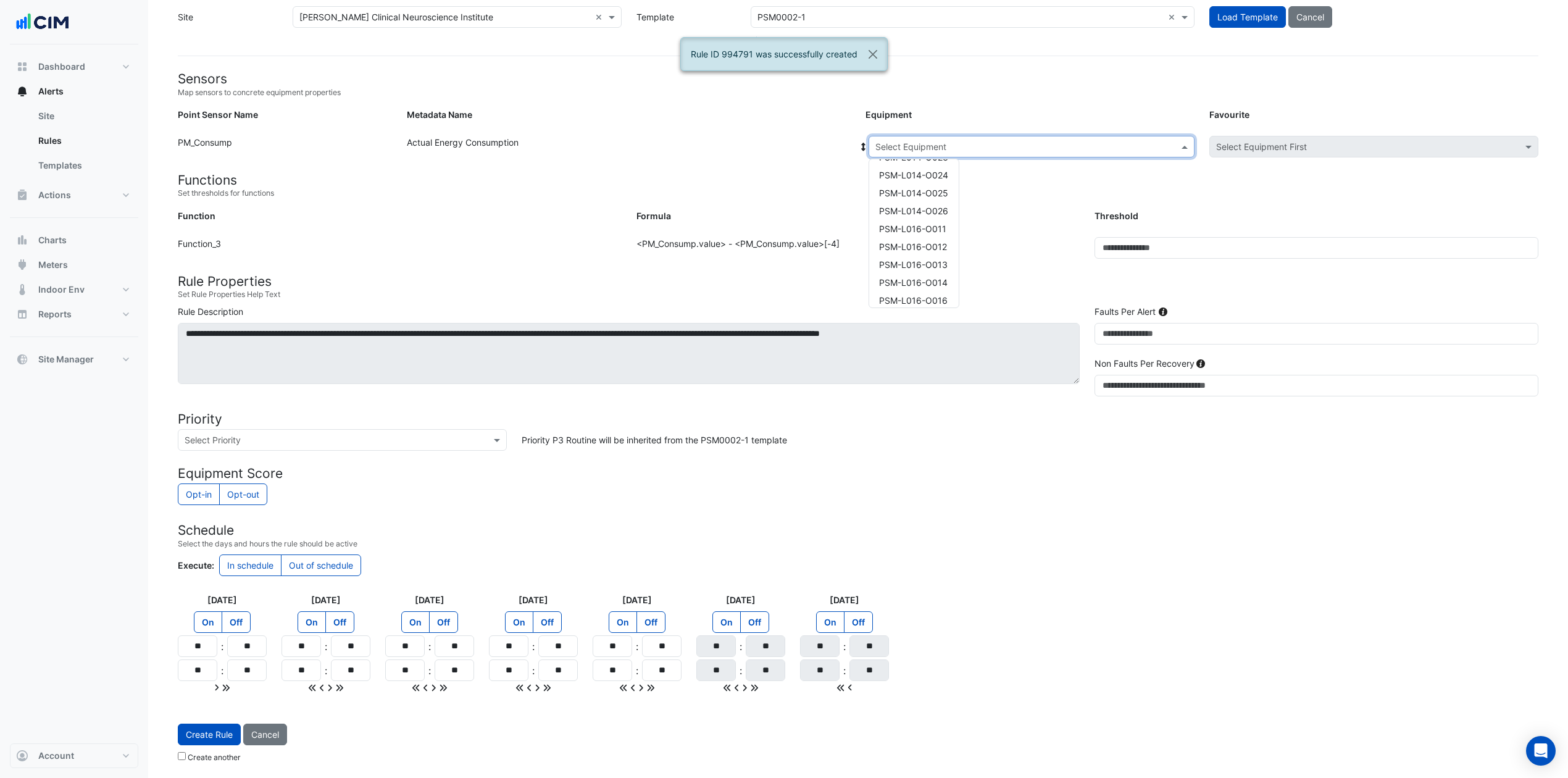
scroll to position [247, 0]
click at [946, 300] on span "PSM-L016-O017" at bounding box center [913, 302] width 68 height 11
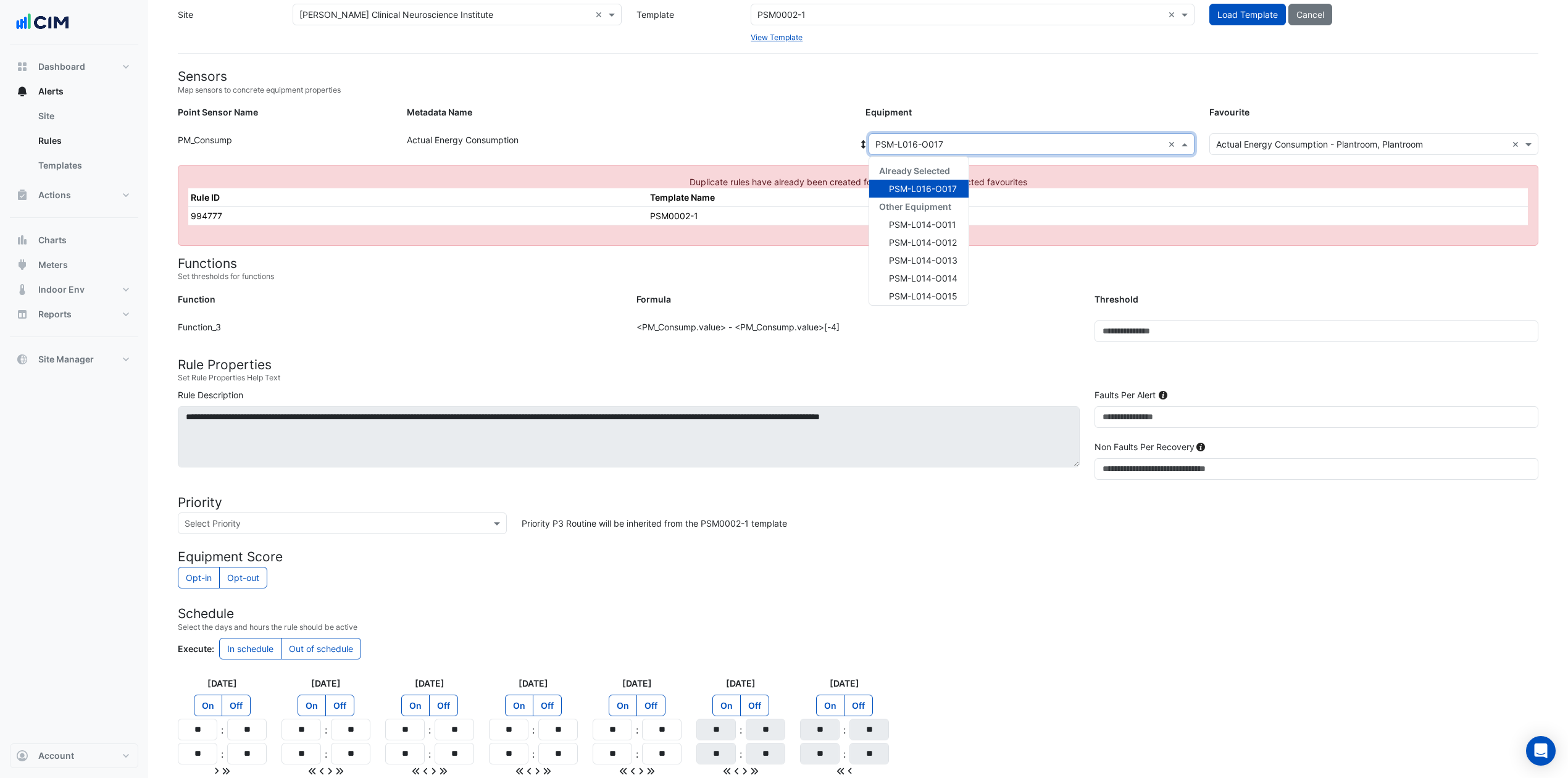
drag, startPoint x: 1181, startPoint y: 146, endPoint x: 1163, endPoint y: 148, distance: 18.1
click at [1179, 144] on span at bounding box center [1186, 144] width 15 height 13
click at [942, 210] on span "PSM-L017-O017" at bounding box center [923, 211] width 67 height 11
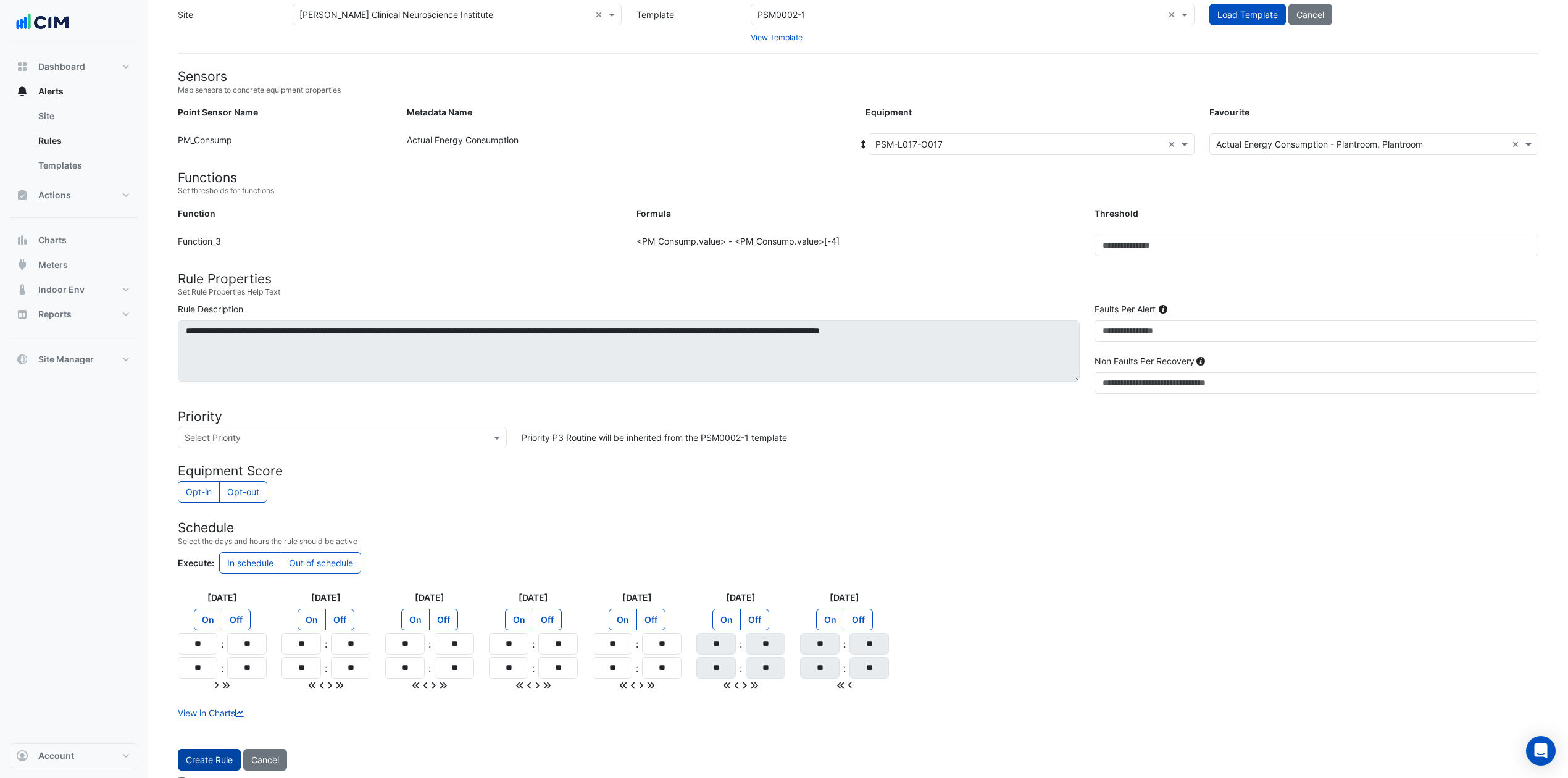
click at [198, 583] on button "Create Rule" at bounding box center [210, 760] width 63 height 21
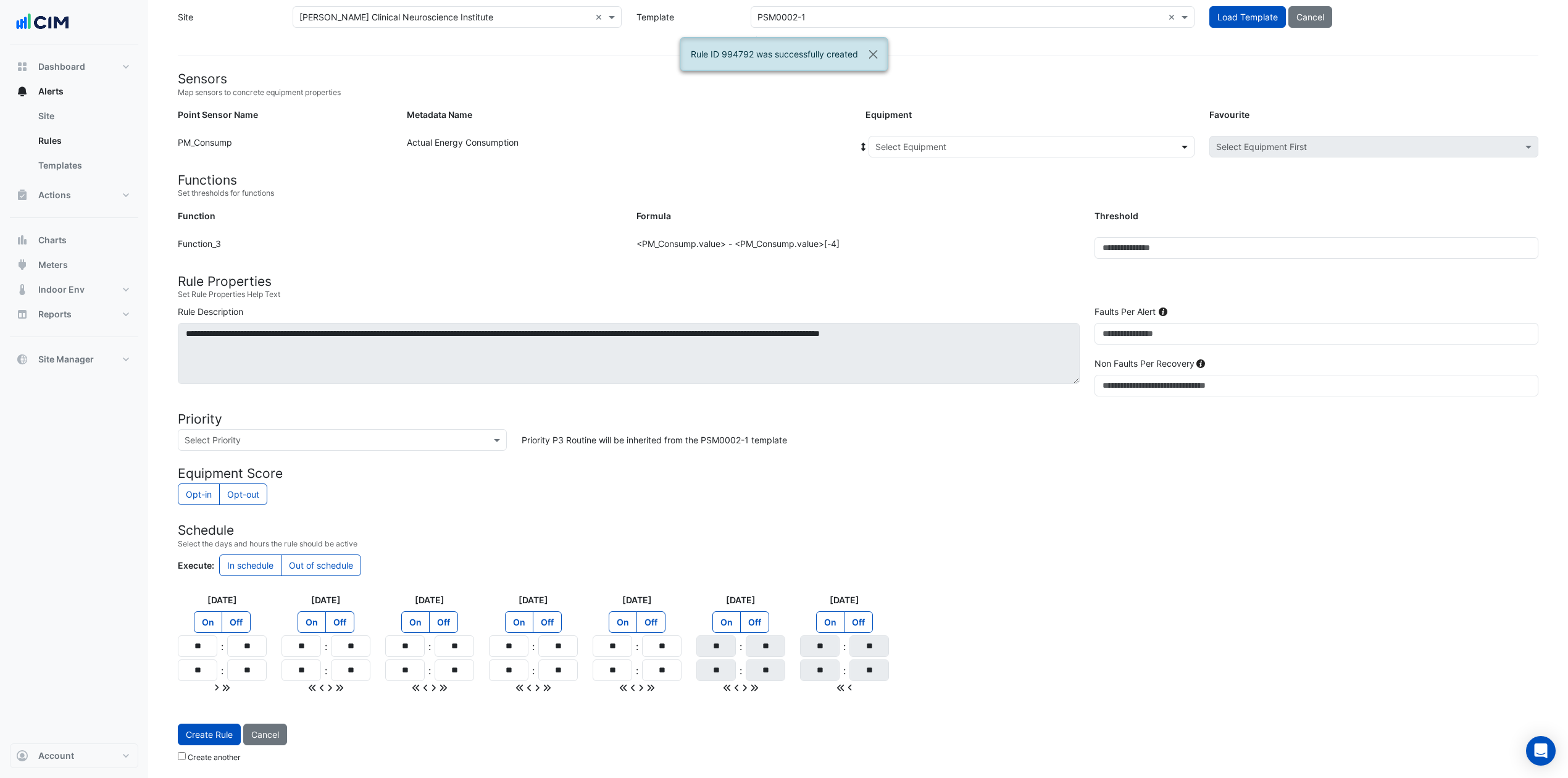
click at [1184, 144] on span at bounding box center [1186, 146] width 15 height 13
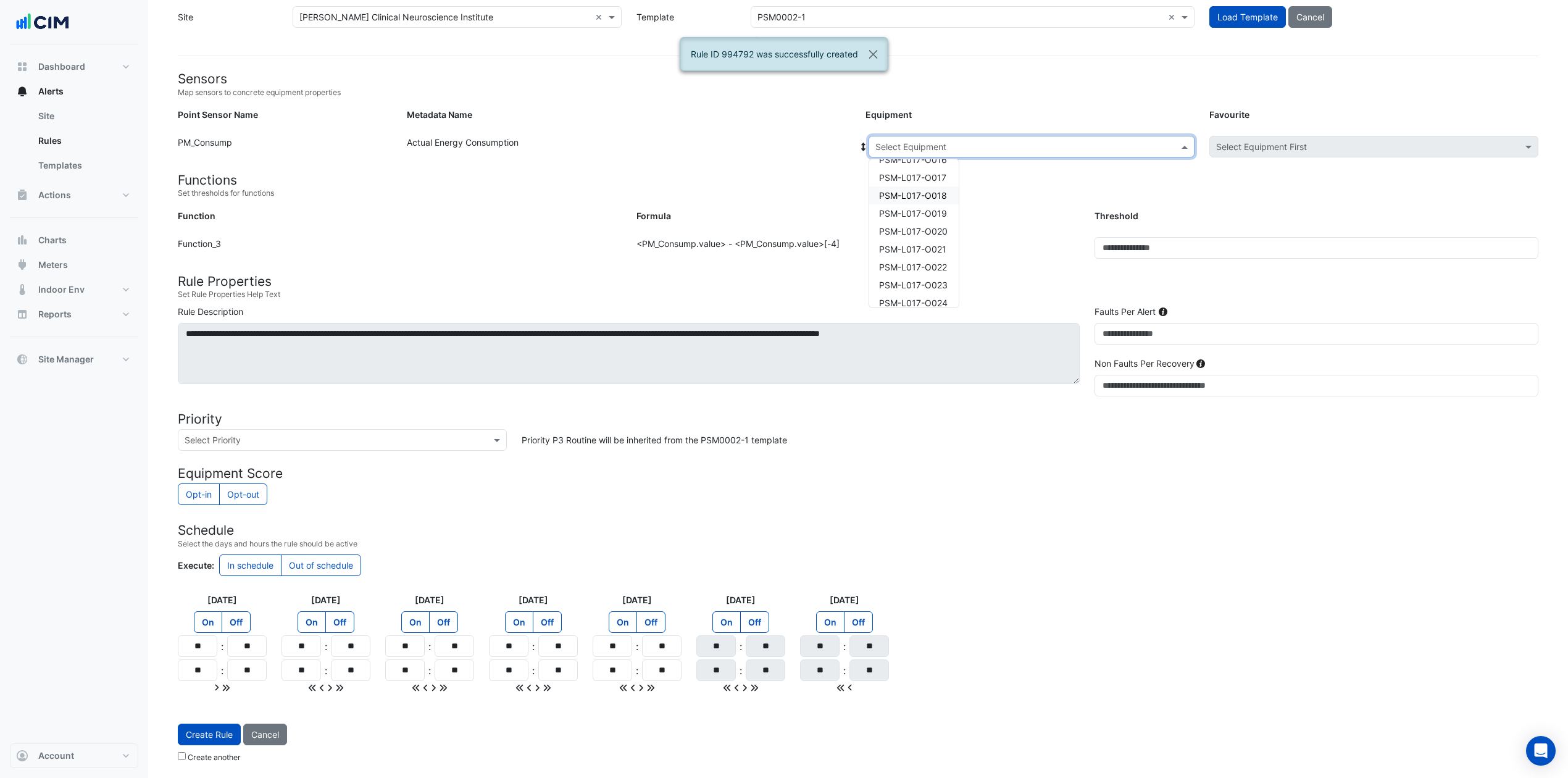
click at [938, 187] on div "PSM-L017-O018" at bounding box center [913, 196] width 89 height 18
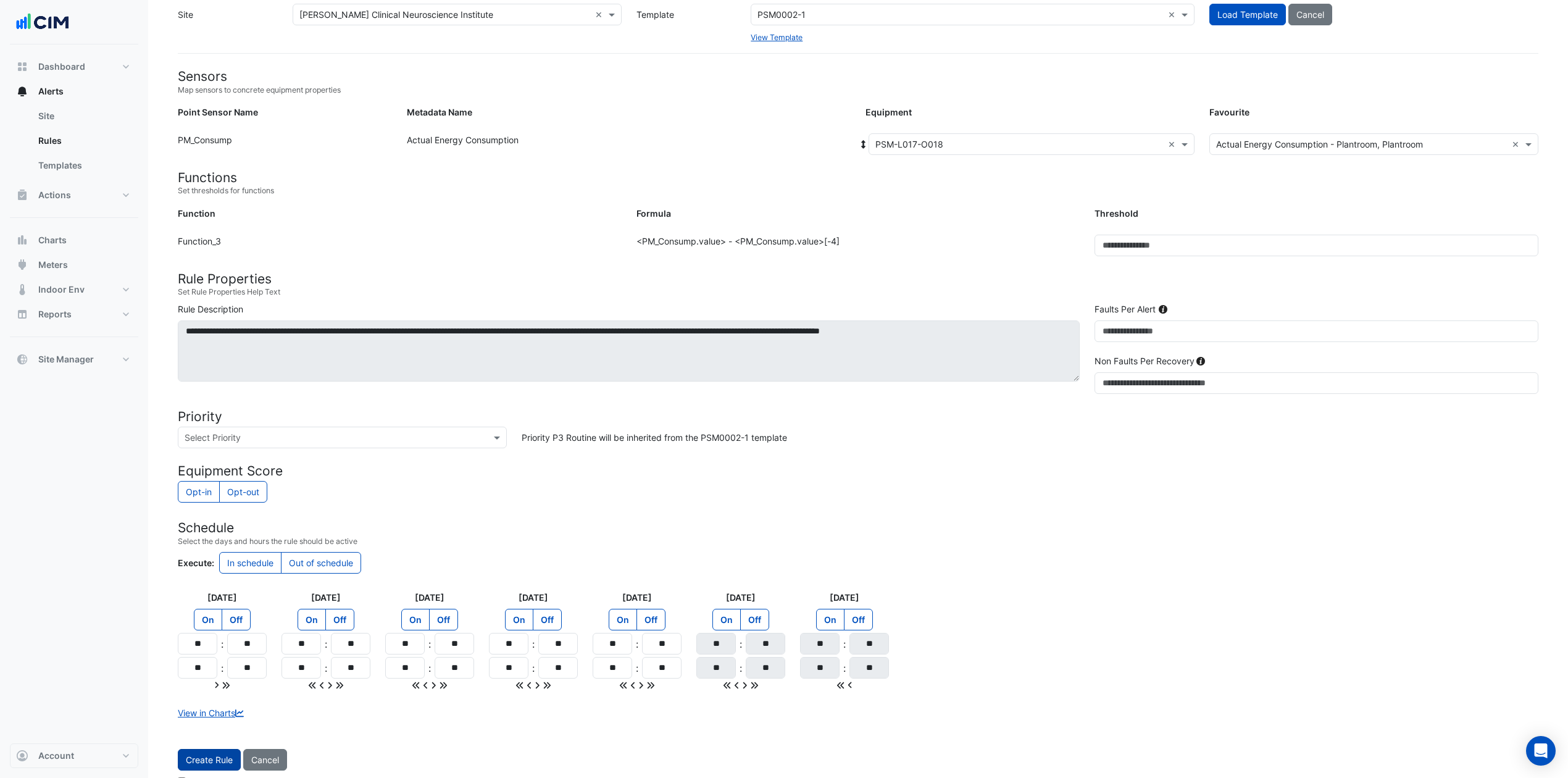
click at [222, 583] on button "Create Rule" at bounding box center [210, 760] width 63 height 21
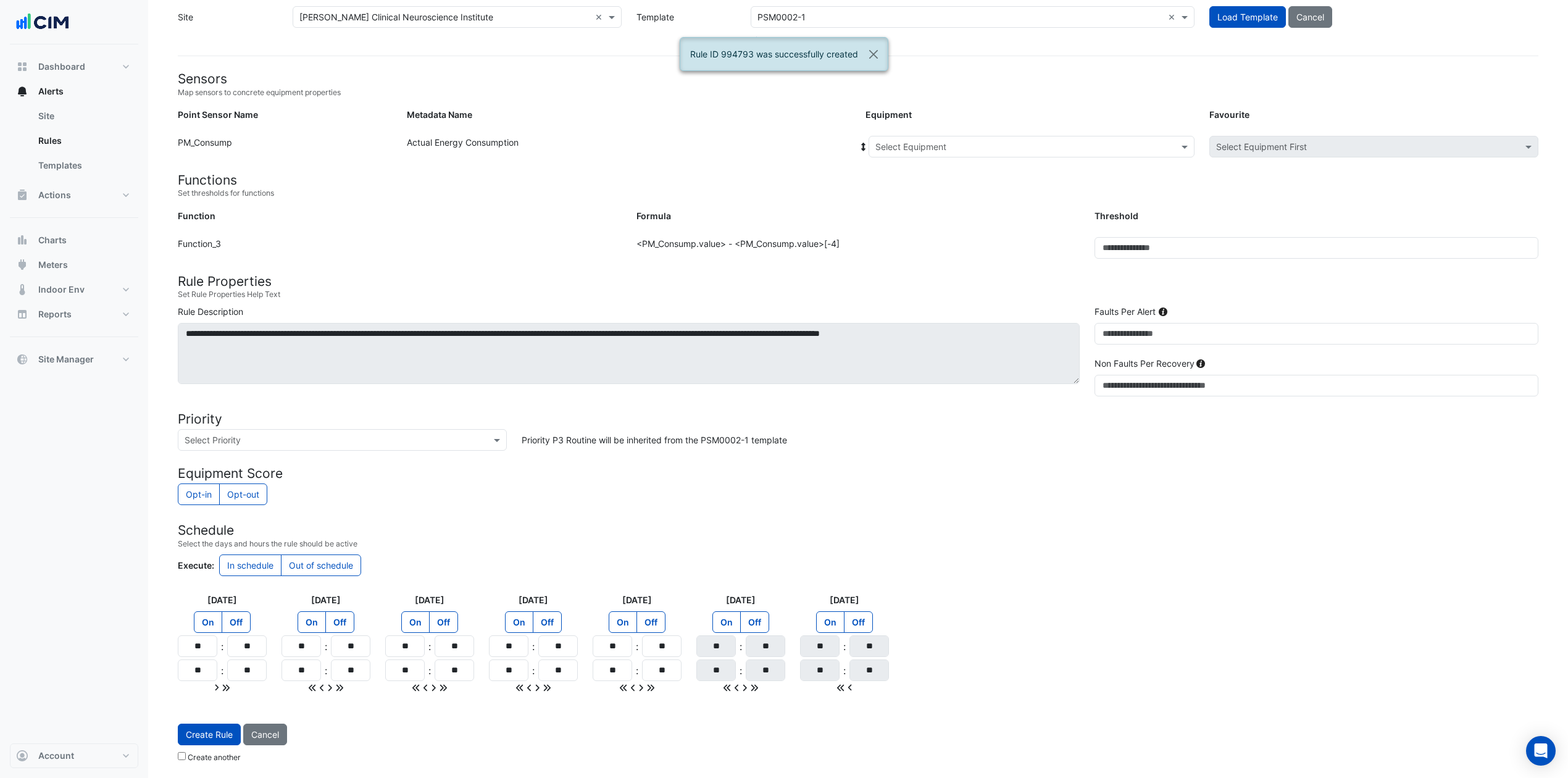
click at [1037, 147] on input "text" at bounding box center [1019, 147] width 287 height 13
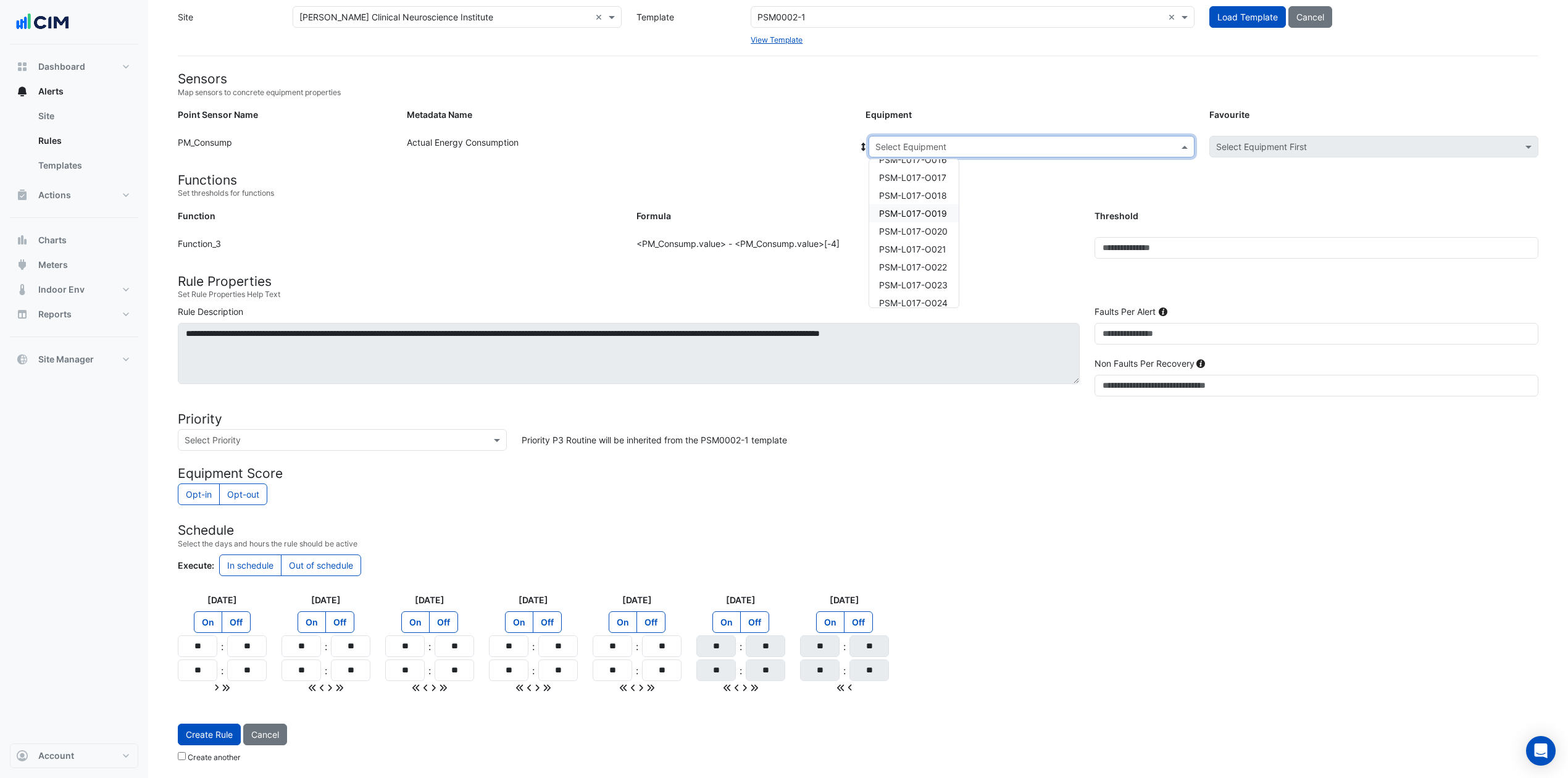
click at [929, 204] on div "PSM-L017-O019" at bounding box center [913, 213] width 89 height 18
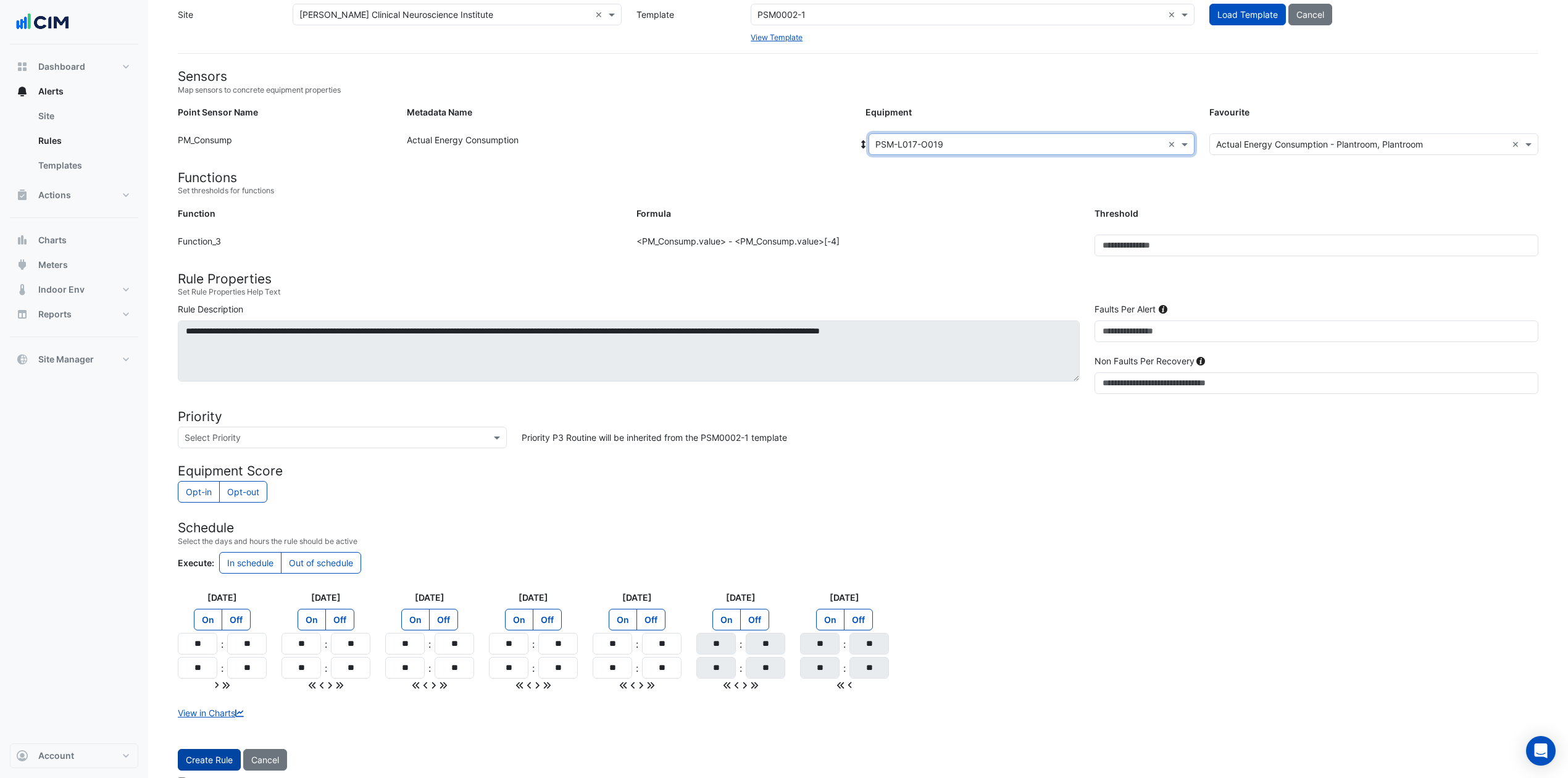
click at [228, 583] on button "Create Rule" at bounding box center [210, 760] width 63 height 21
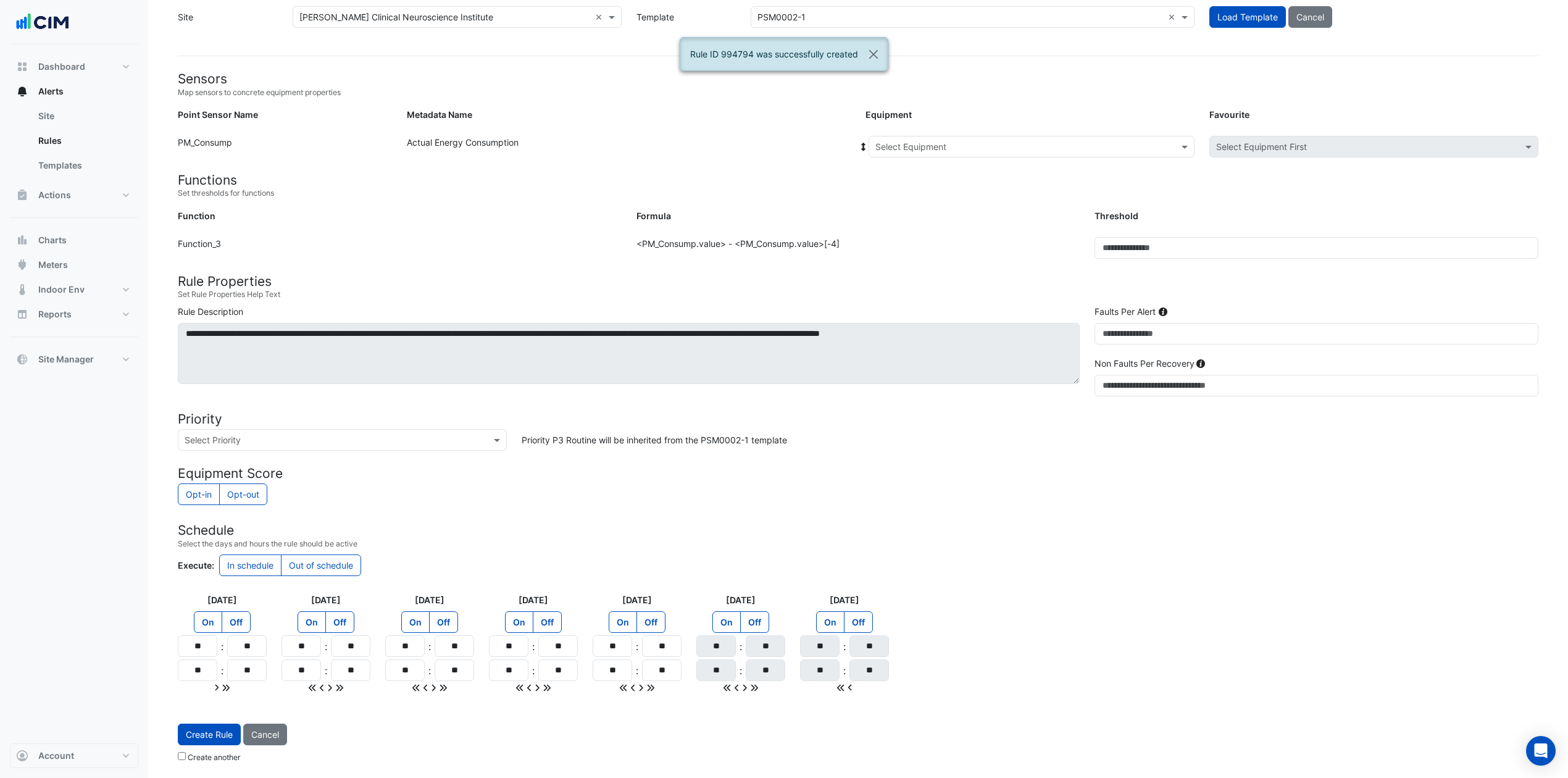
click at [984, 142] on input "text" at bounding box center [1019, 147] width 287 height 13
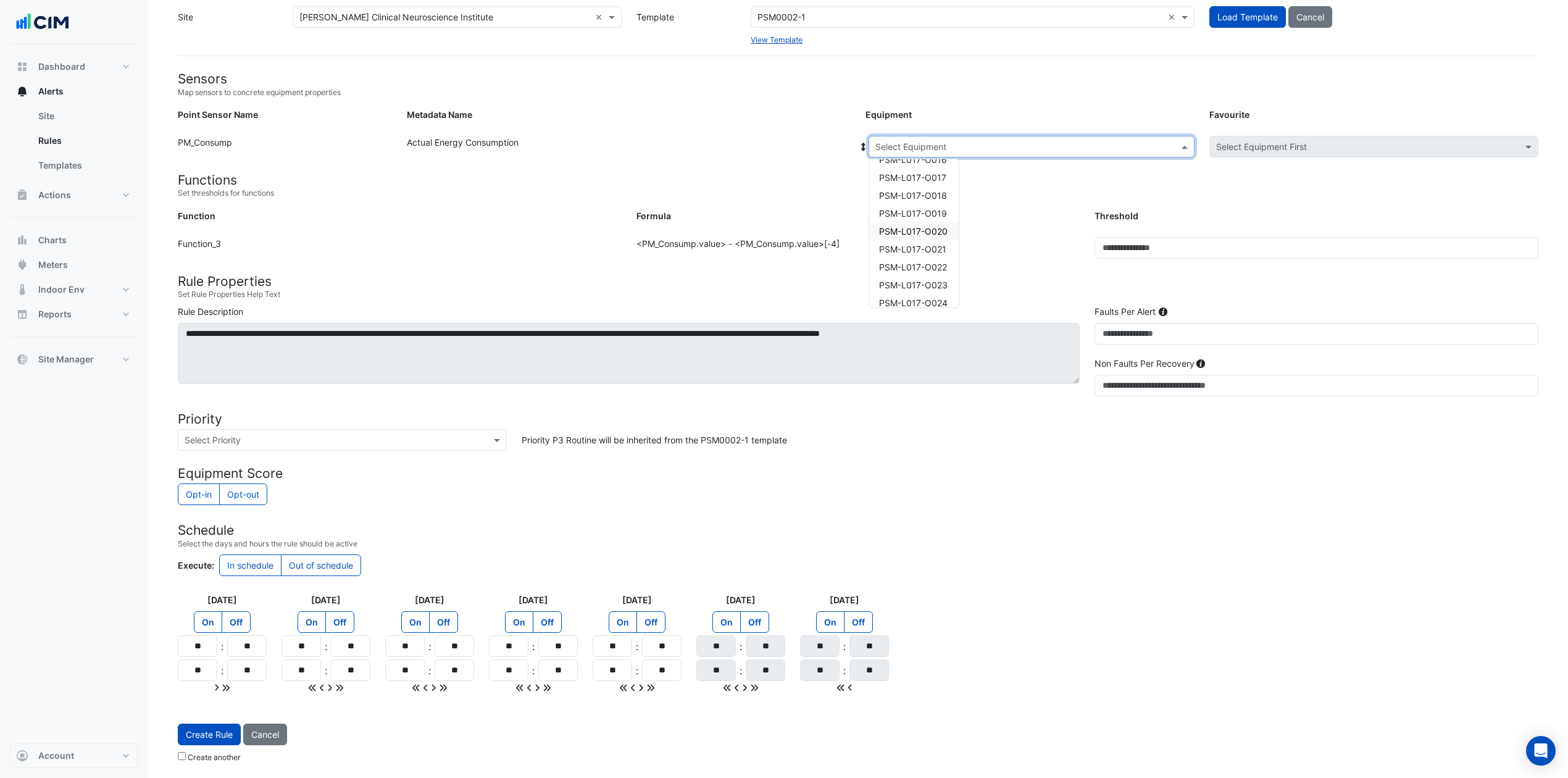
click at [933, 226] on span "PSM-L017-O020" at bounding box center [913, 231] width 68 height 11
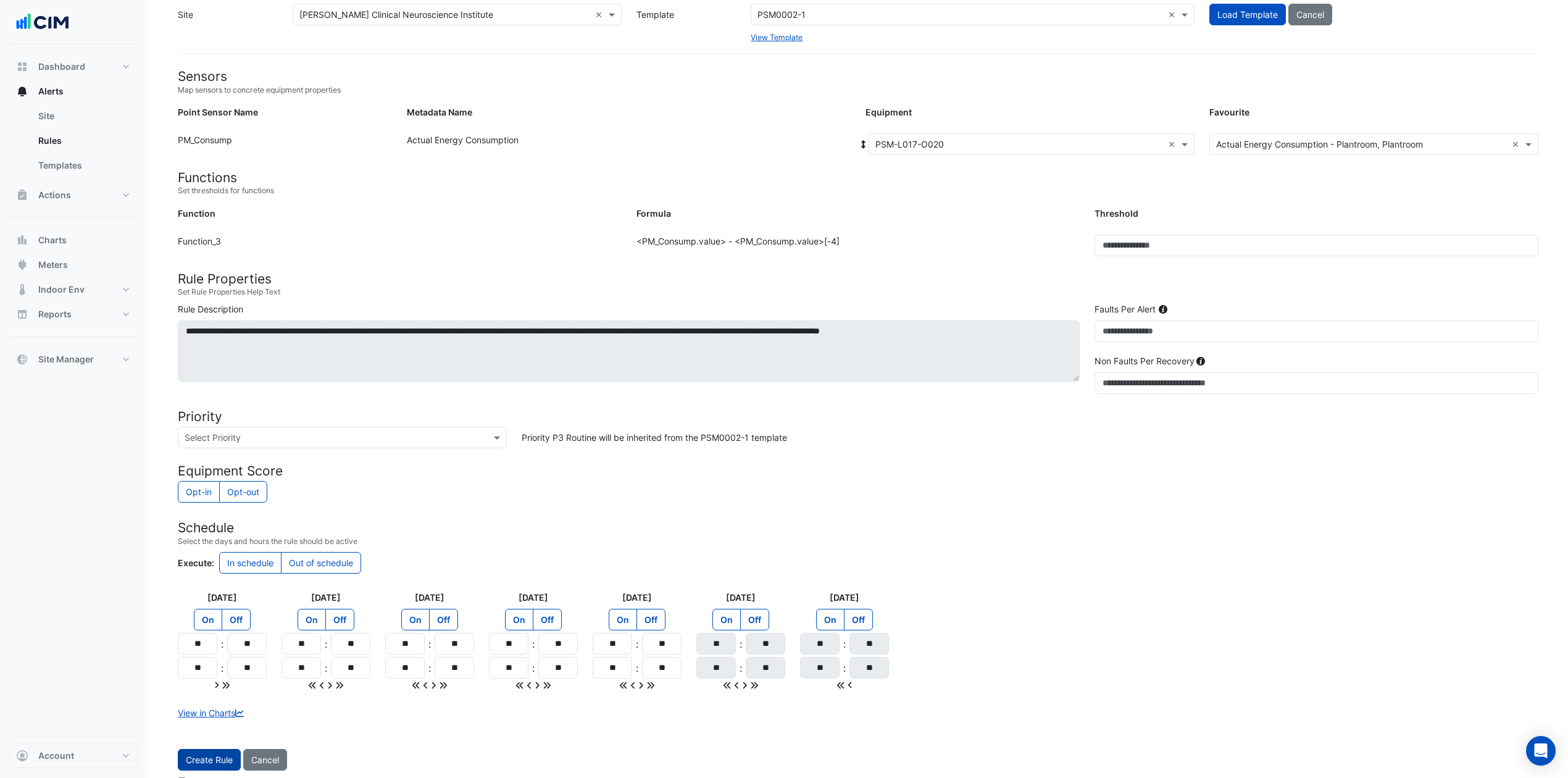
click at [208, 583] on button "Create Rule" at bounding box center [210, 760] width 63 height 21
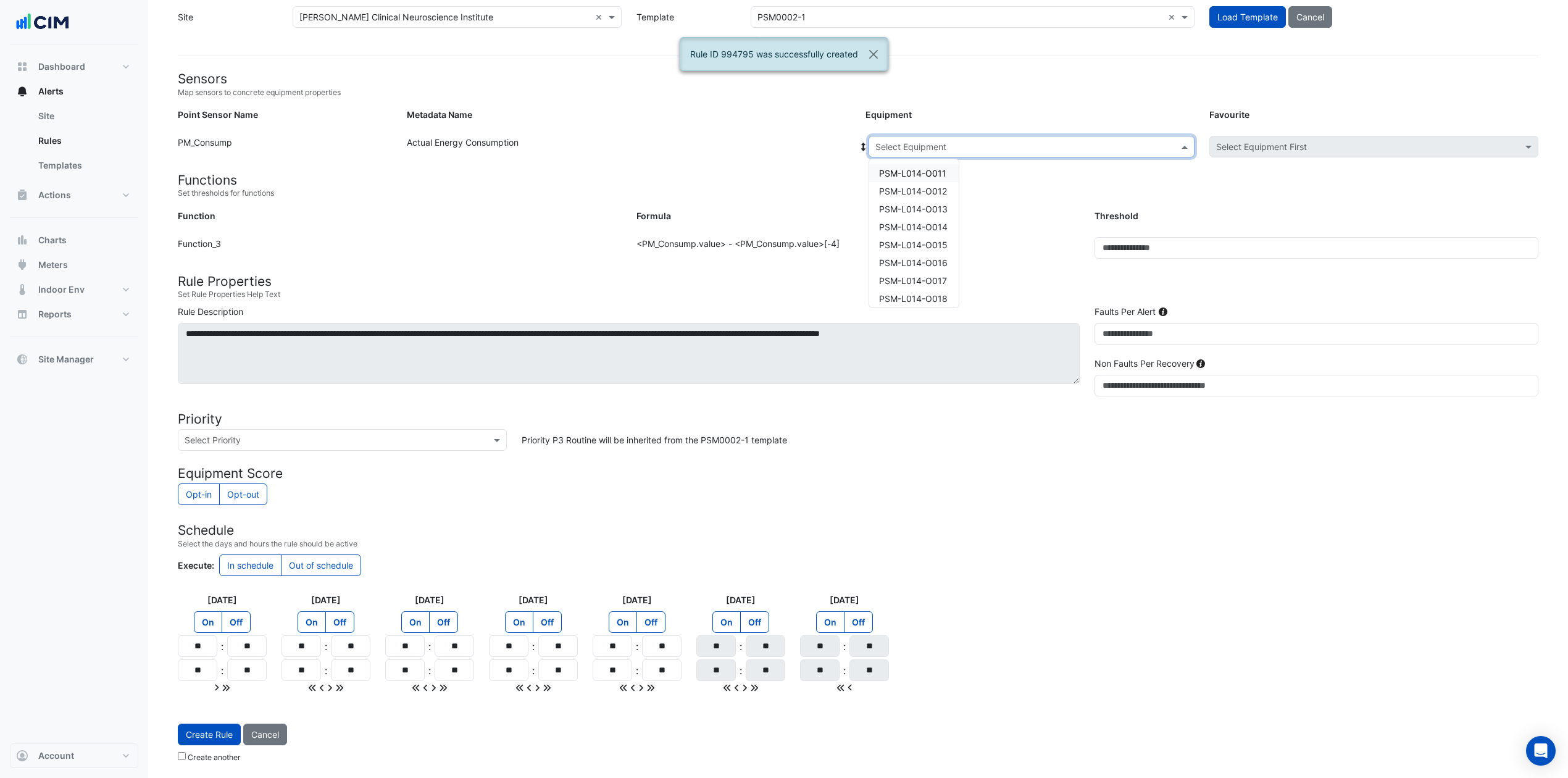
click at [1017, 144] on input "text" at bounding box center [1019, 147] width 287 height 13
click at [929, 165] on span "PSM-L017-O021" at bounding box center [913, 167] width 67 height 11
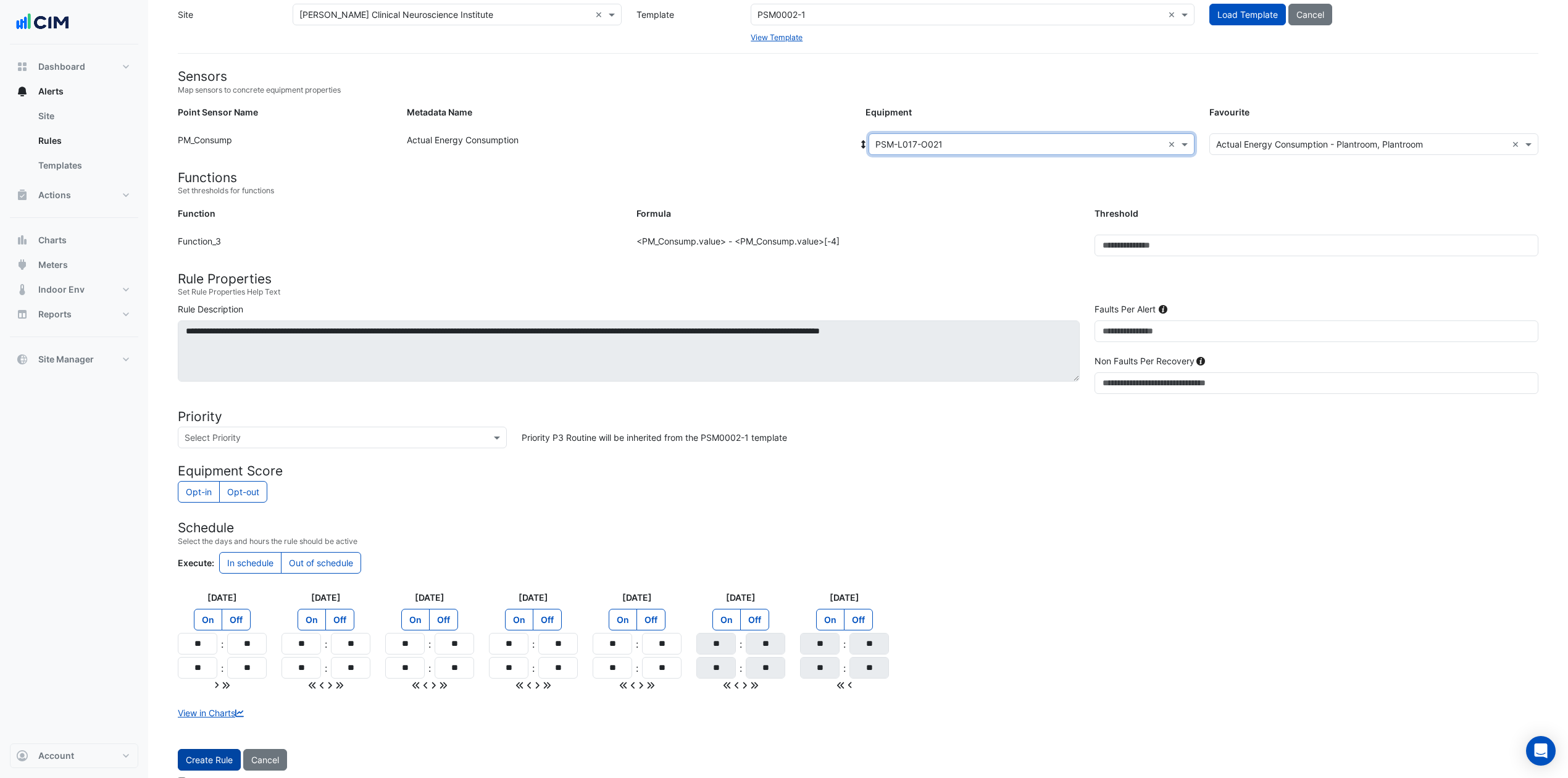
click at [214, 583] on button "Create Rule" at bounding box center [210, 760] width 63 height 21
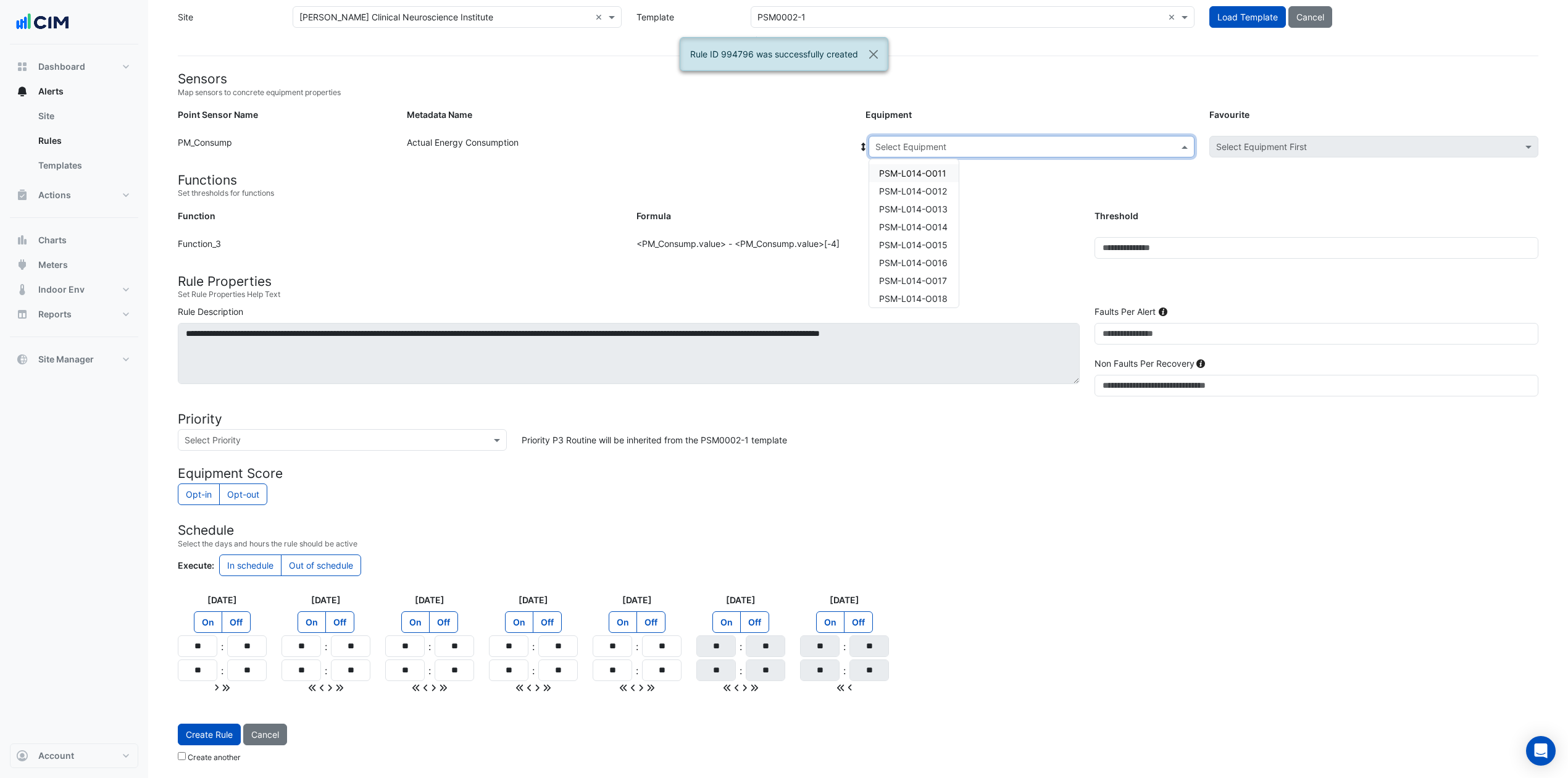
click at [1000, 146] on input "text" at bounding box center [1019, 147] width 287 height 13
click at [929, 262] on span "PSM-L017-O022" at bounding box center [913, 267] width 68 height 11
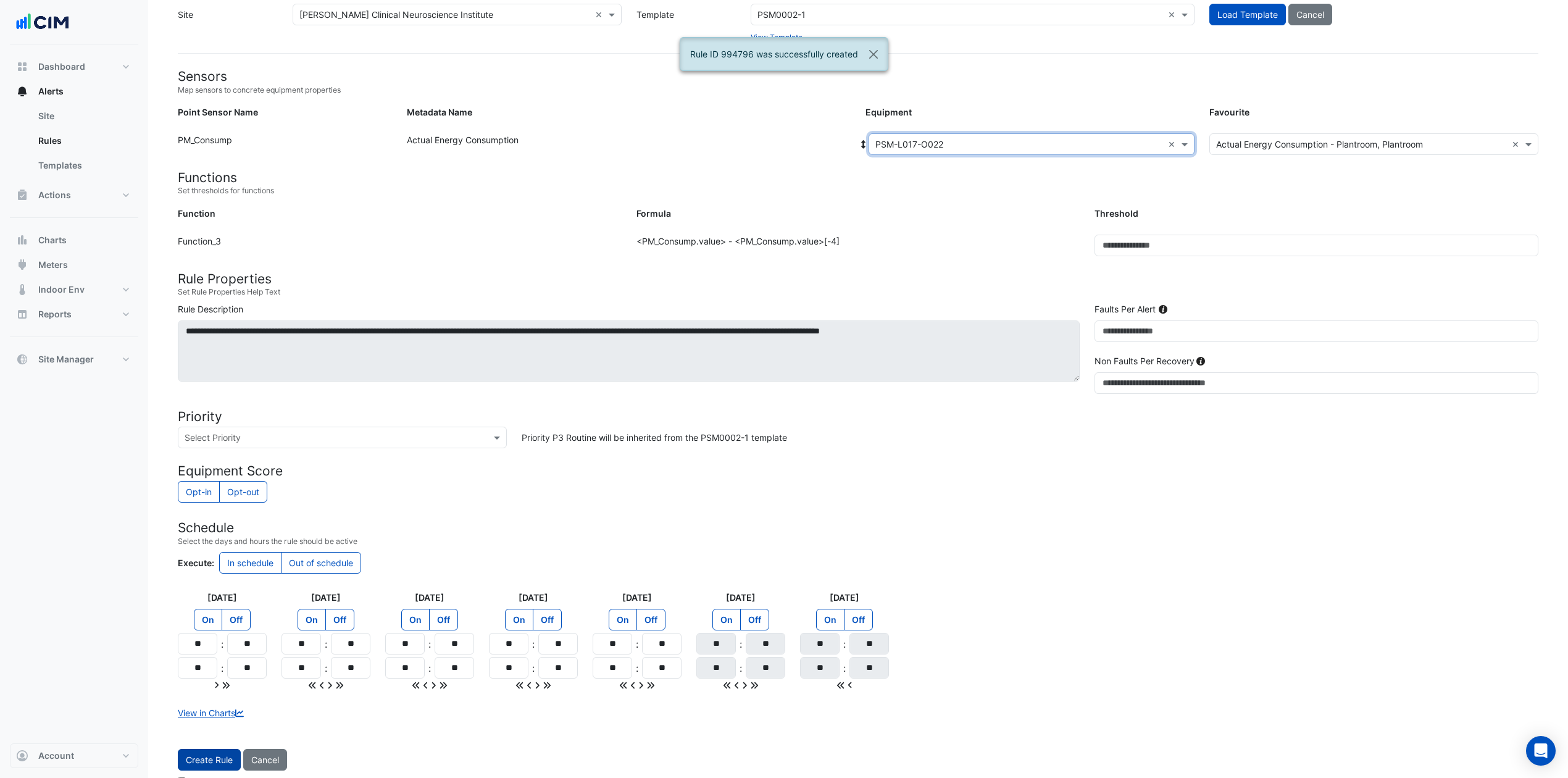
click at [212, 583] on button "Create Rule" at bounding box center [210, 760] width 63 height 21
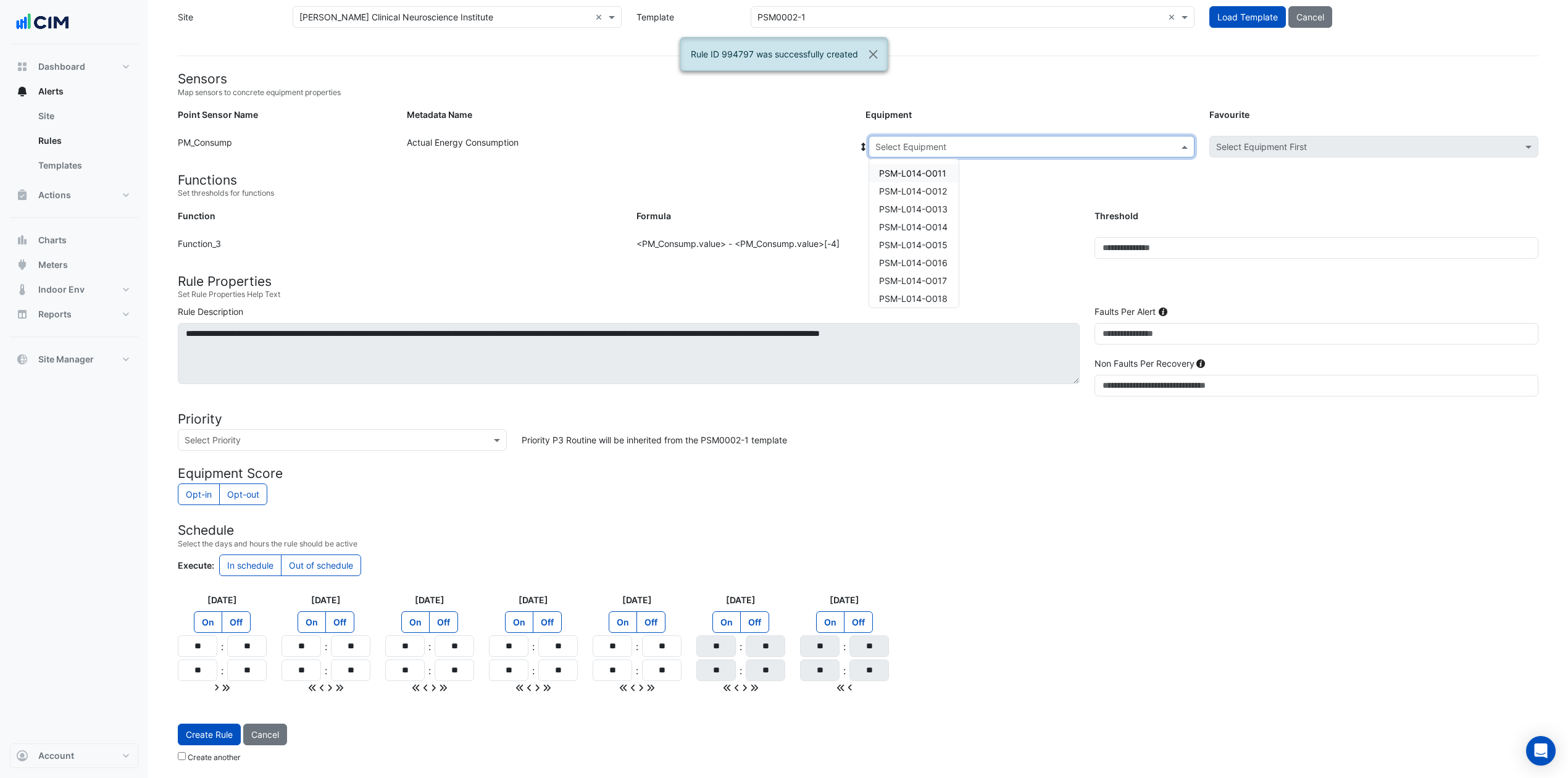
click at [993, 142] on input "text" at bounding box center [1019, 147] width 287 height 13
click at [923, 280] on span "PSM-L017-O023" at bounding box center [913, 285] width 68 height 11
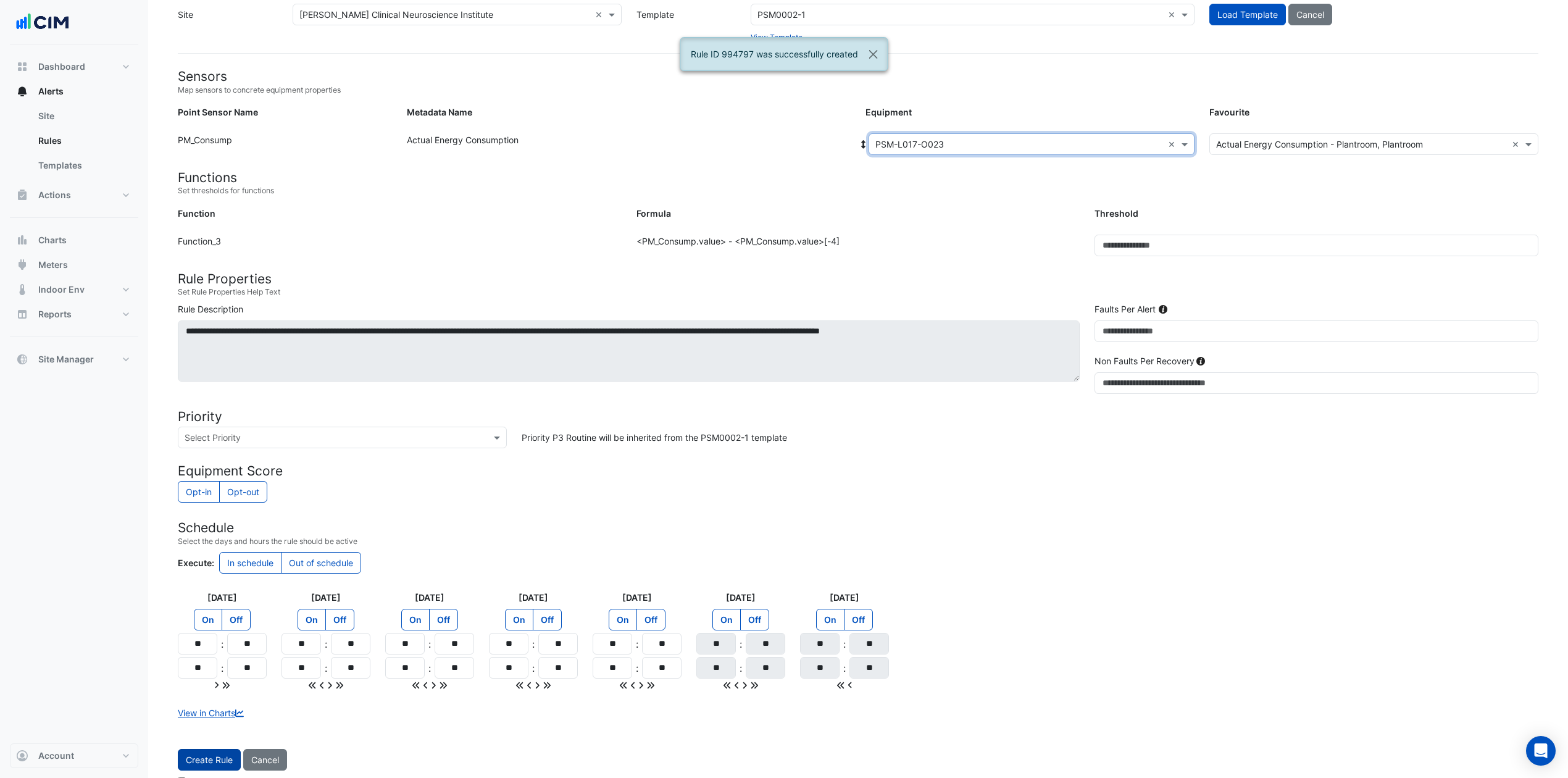
click at [212, 583] on button "Create Rule" at bounding box center [210, 760] width 63 height 21
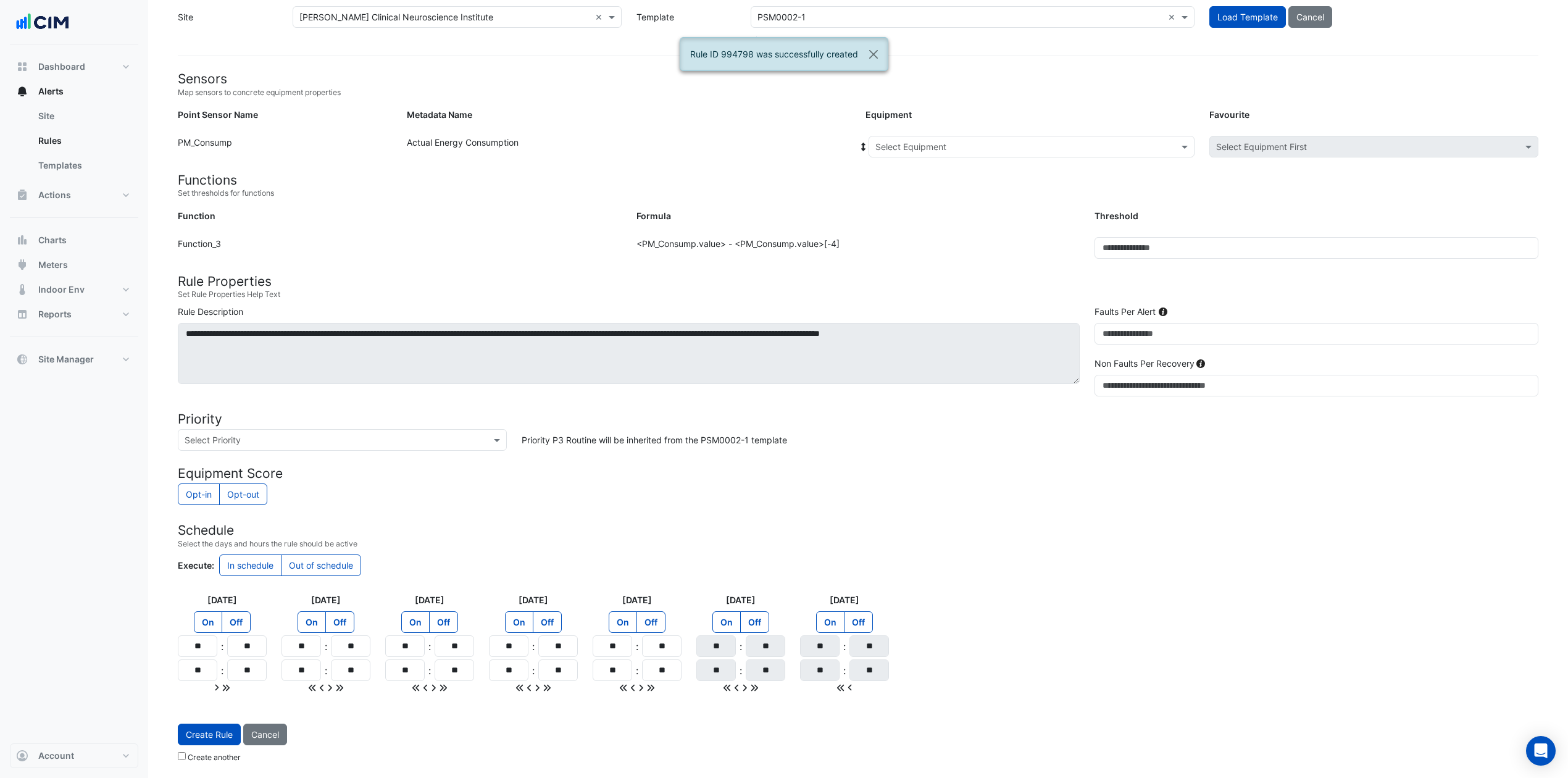
click at [972, 146] on input "text" at bounding box center [1019, 147] width 287 height 13
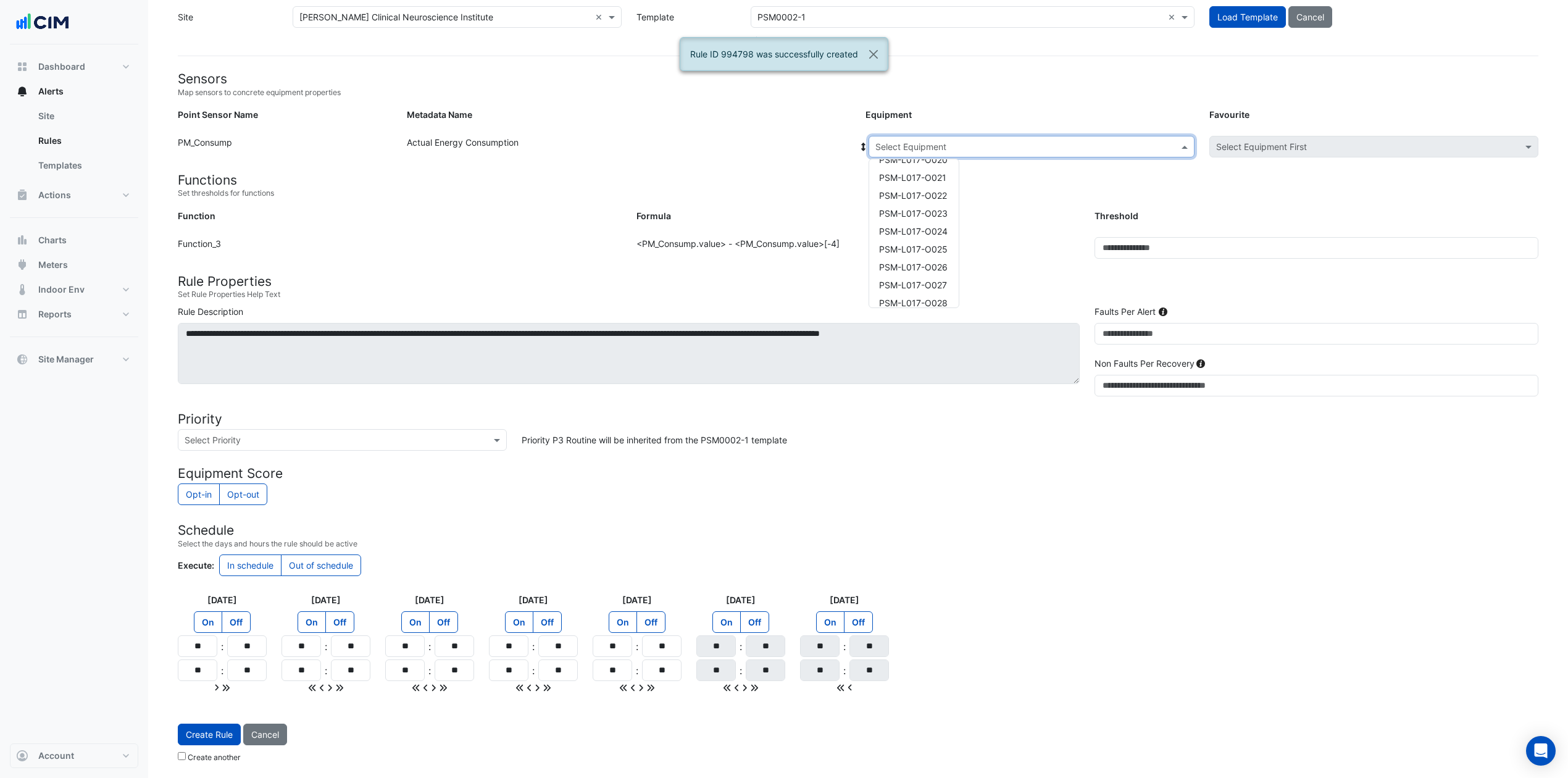
scroll to position [741, 0]
click at [931, 215] on span "PSM-L017-O024" at bounding box center [913, 220] width 68 height 11
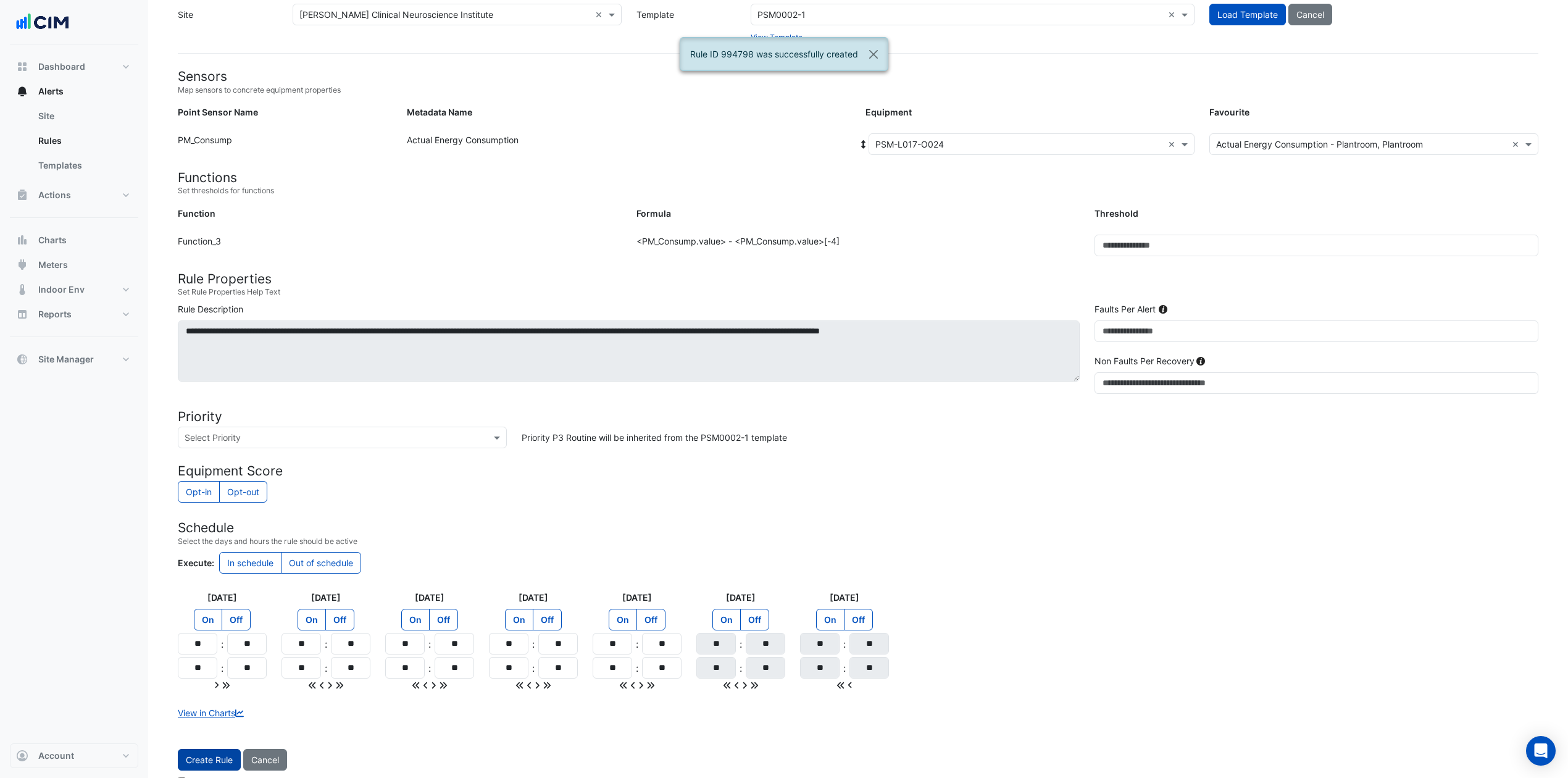
click at [208, 583] on button "Create Rule" at bounding box center [210, 760] width 63 height 21
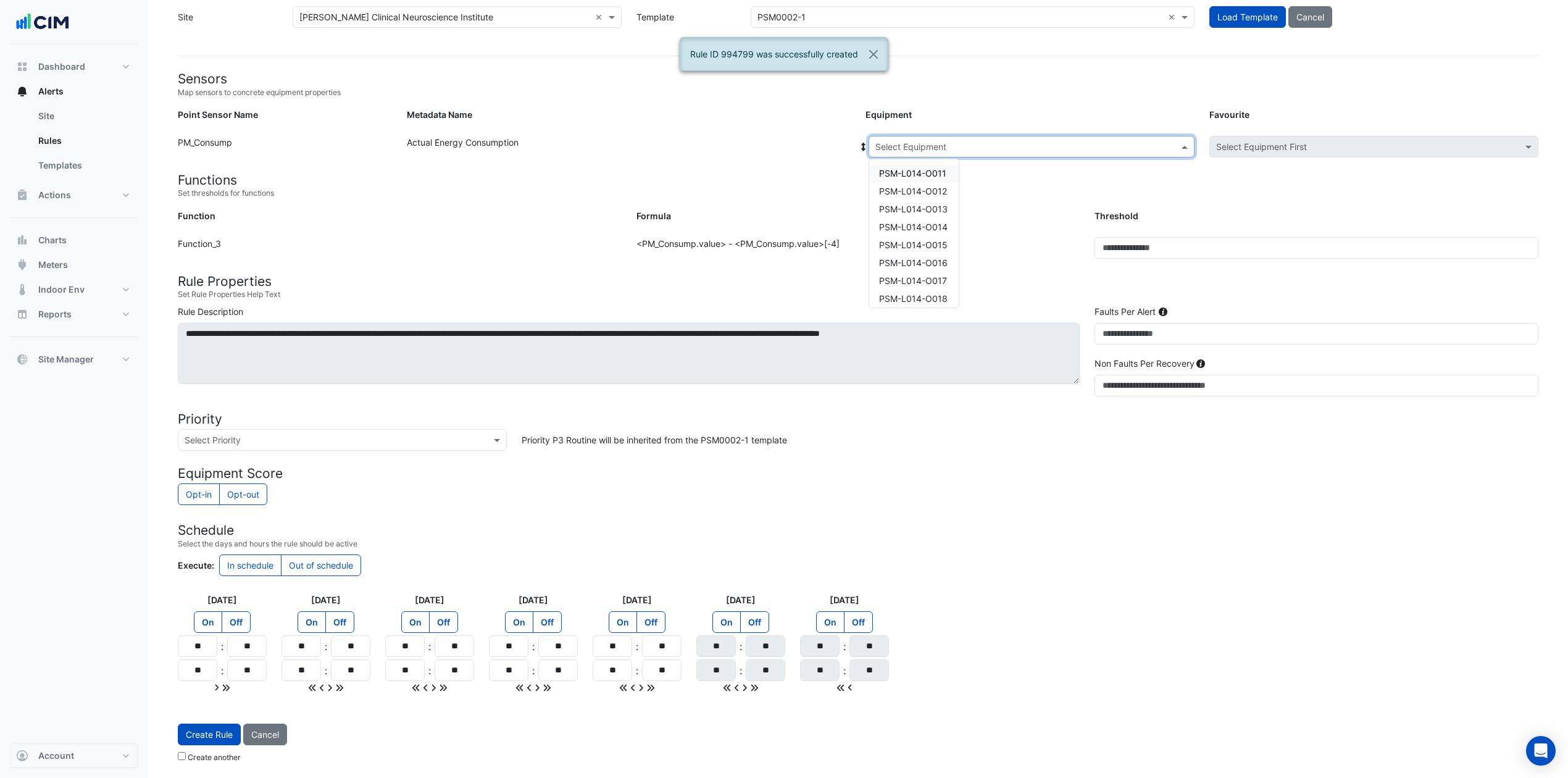
click at [986, 141] on input "text" at bounding box center [1019, 147] width 287 height 13
click at [936, 233] on span "PSM-L017-O025" at bounding box center [913, 239] width 68 height 11
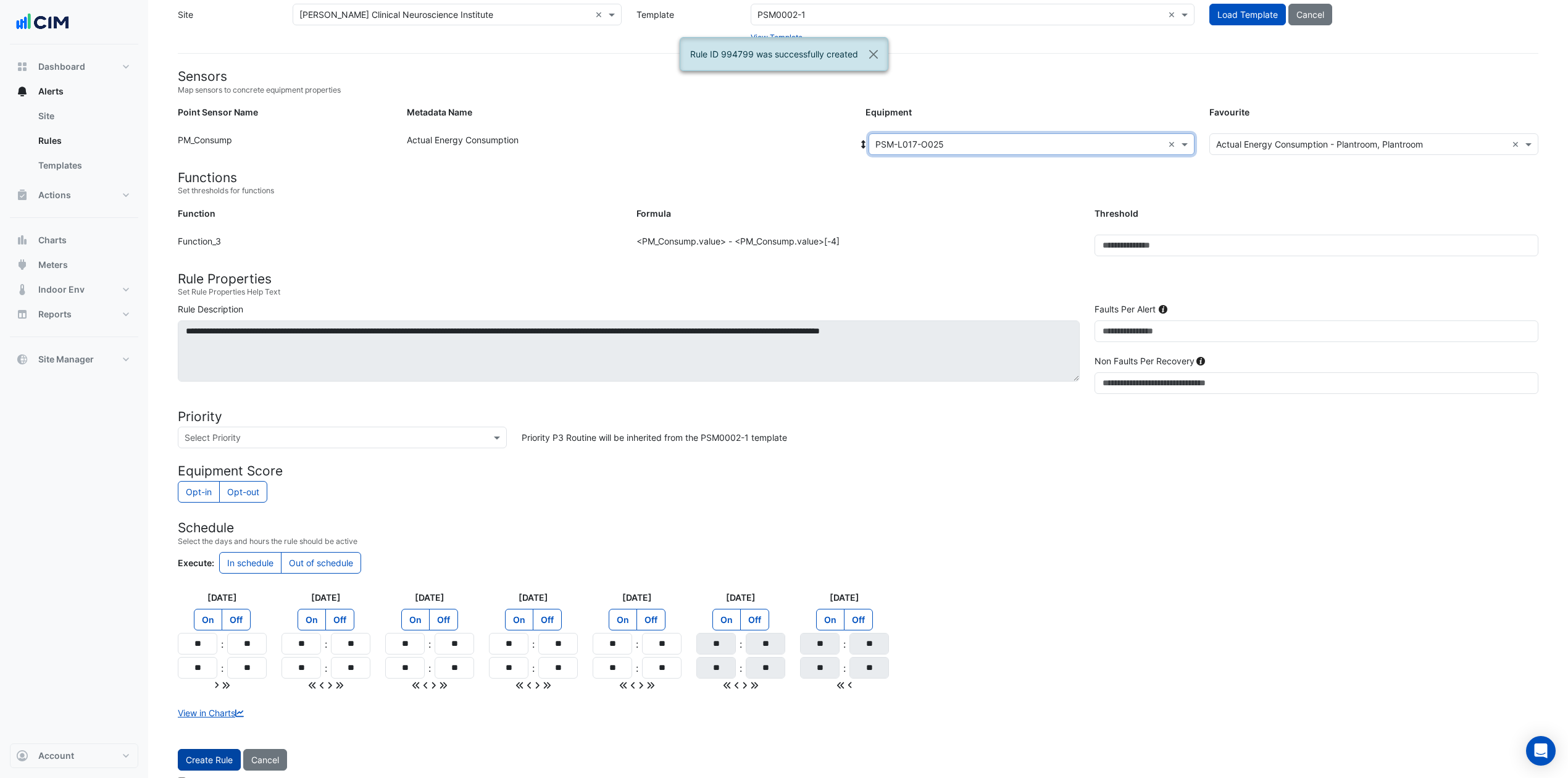
click at [220, 583] on button "Create Rule" at bounding box center [210, 760] width 63 height 21
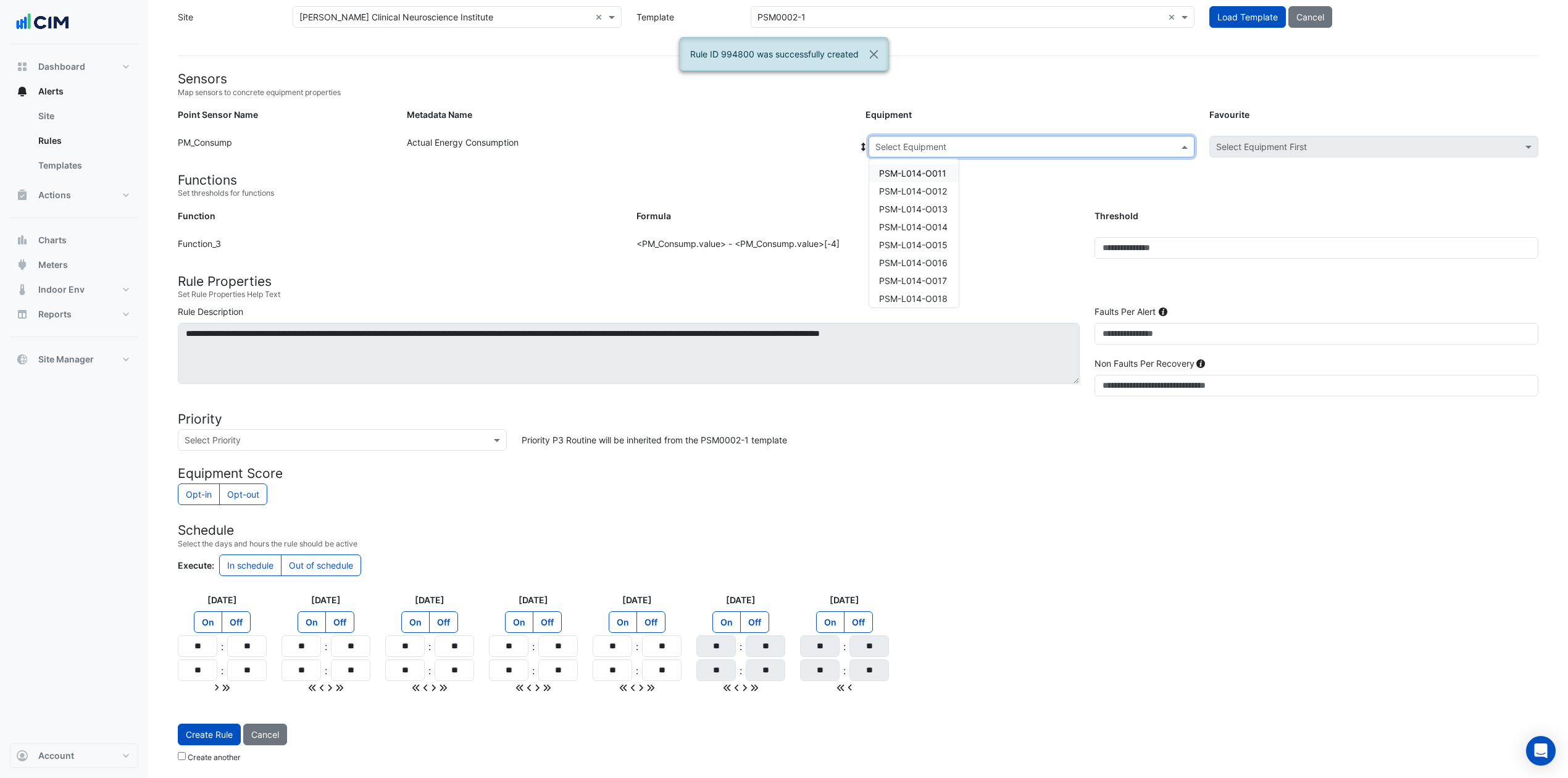
click at [990, 146] on input "text" at bounding box center [1019, 147] width 287 height 13
click at [939, 171] on span "PSM-L017-O026" at bounding box center [913, 174] width 68 height 11
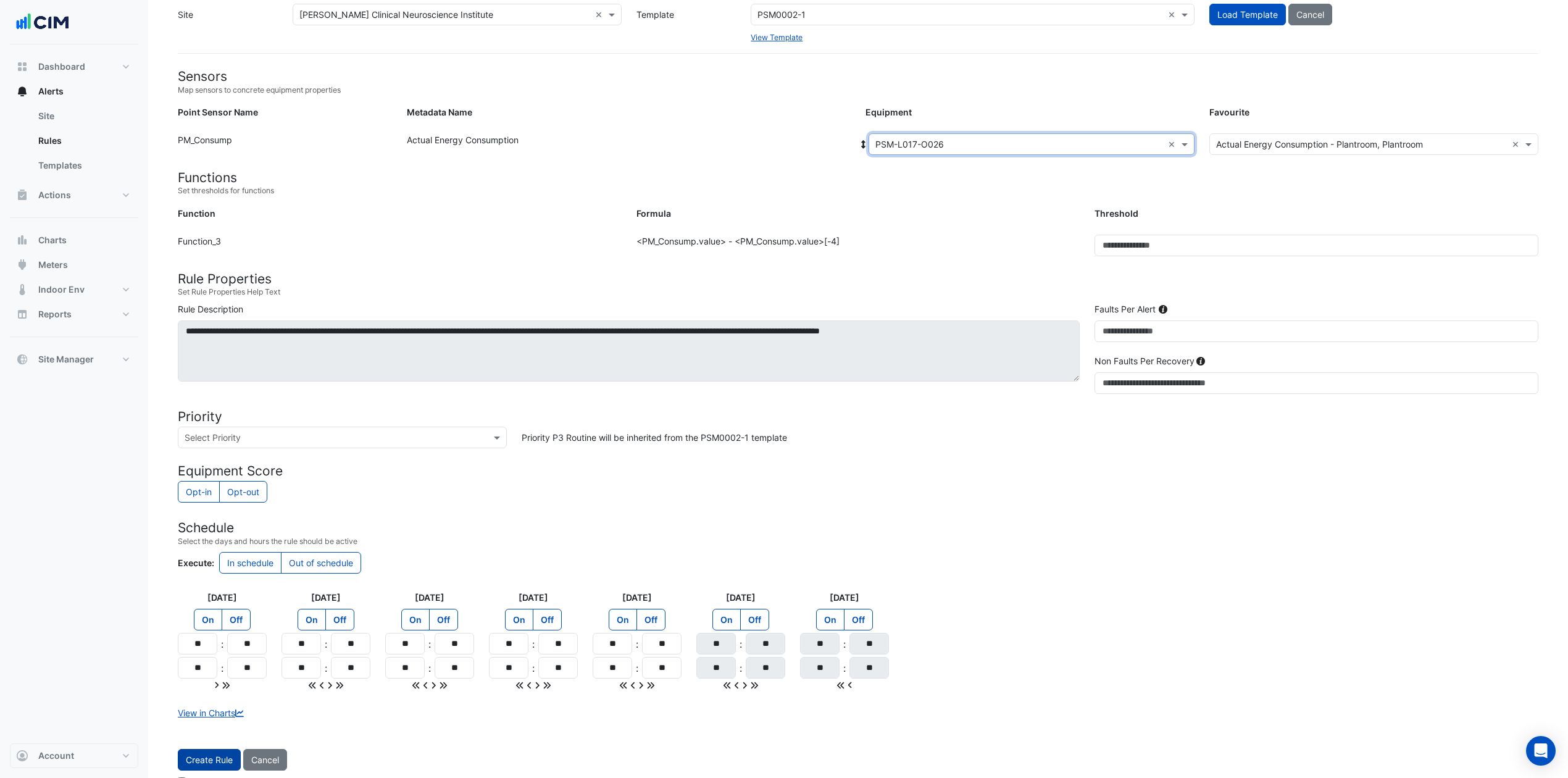
click at [216, 583] on button "Create Rule" at bounding box center [210, 760] width 63 height 21
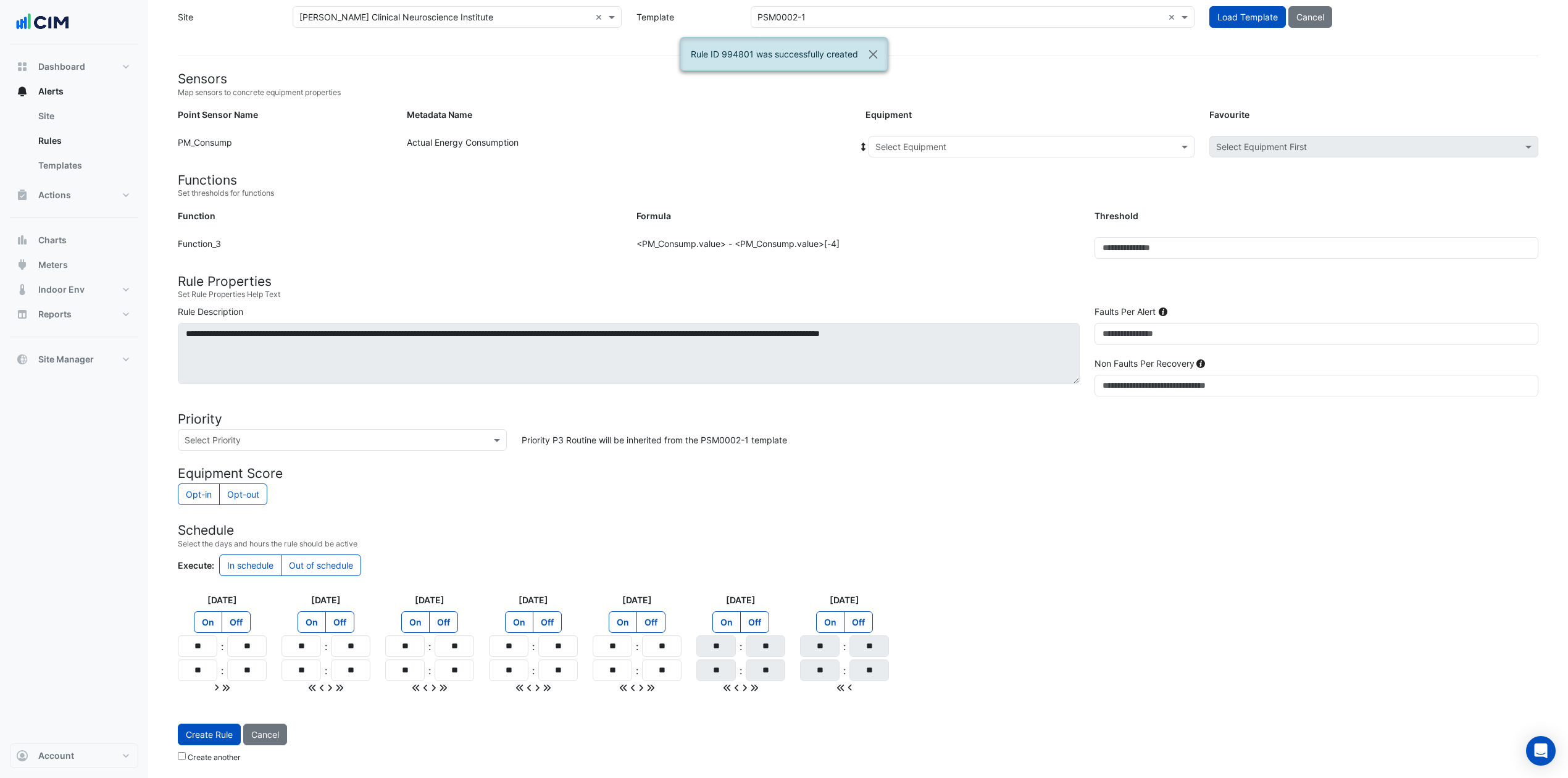
click at [960, 144] on input "text" at bounding box center [1019, 147] width 287 height 13
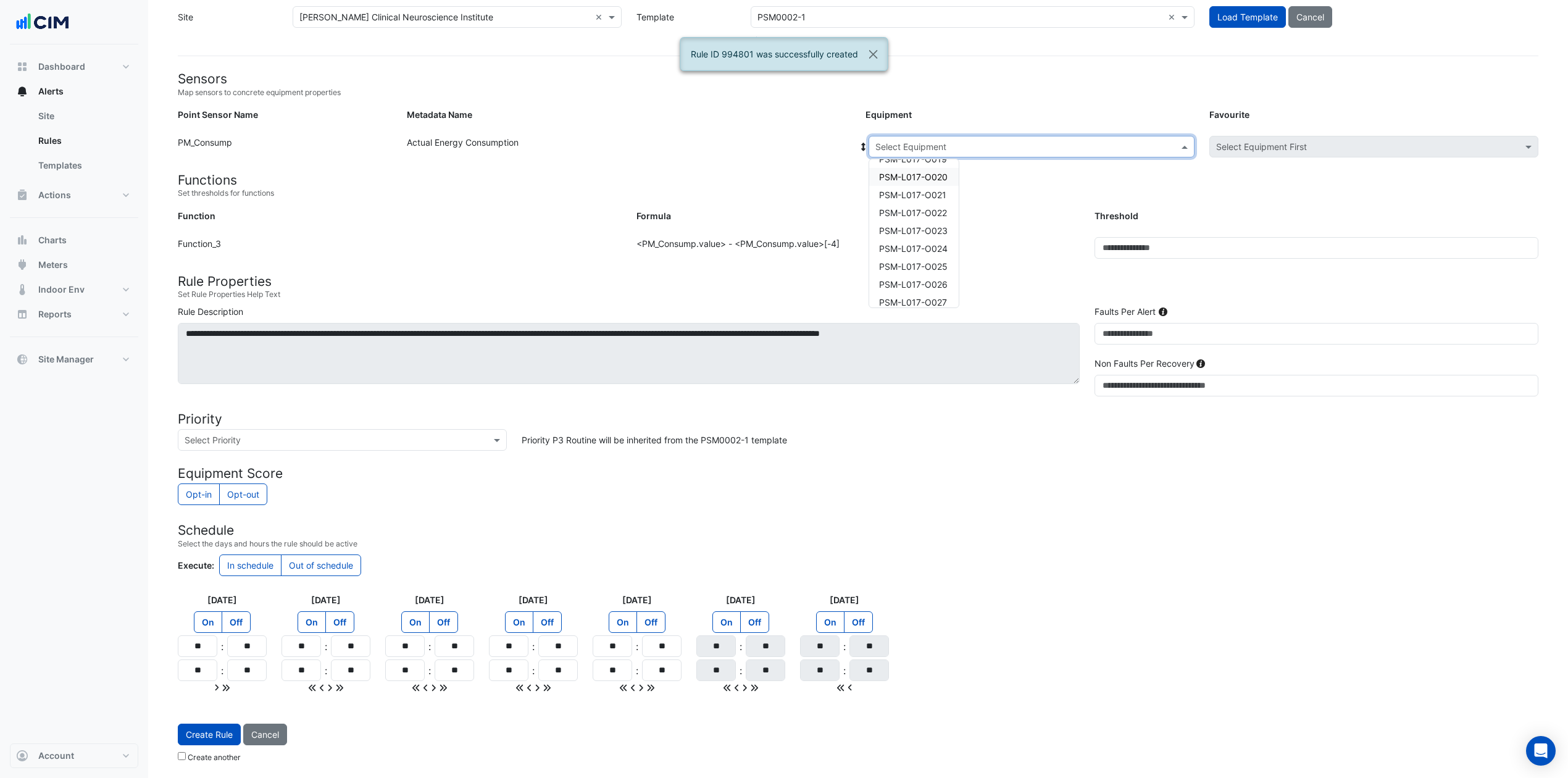
scroll to position [741, 0]
click at [936, 269] on span "PSM-L017-O027" at bounding box center [913, 274] width 68 height 11
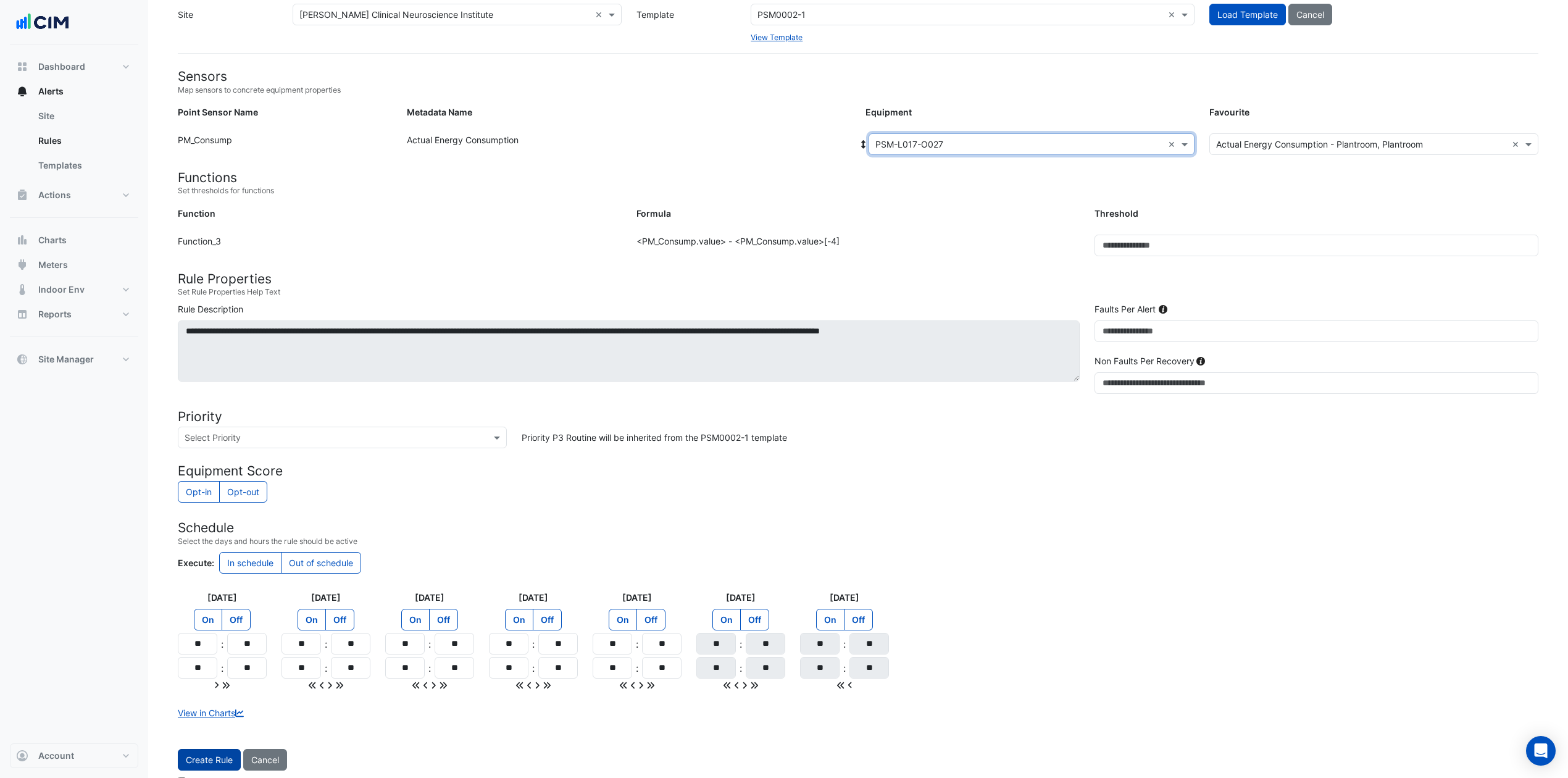
click at [199, 583] on button "Create Rule" at bounding box center [210, 760] width 63 height 21
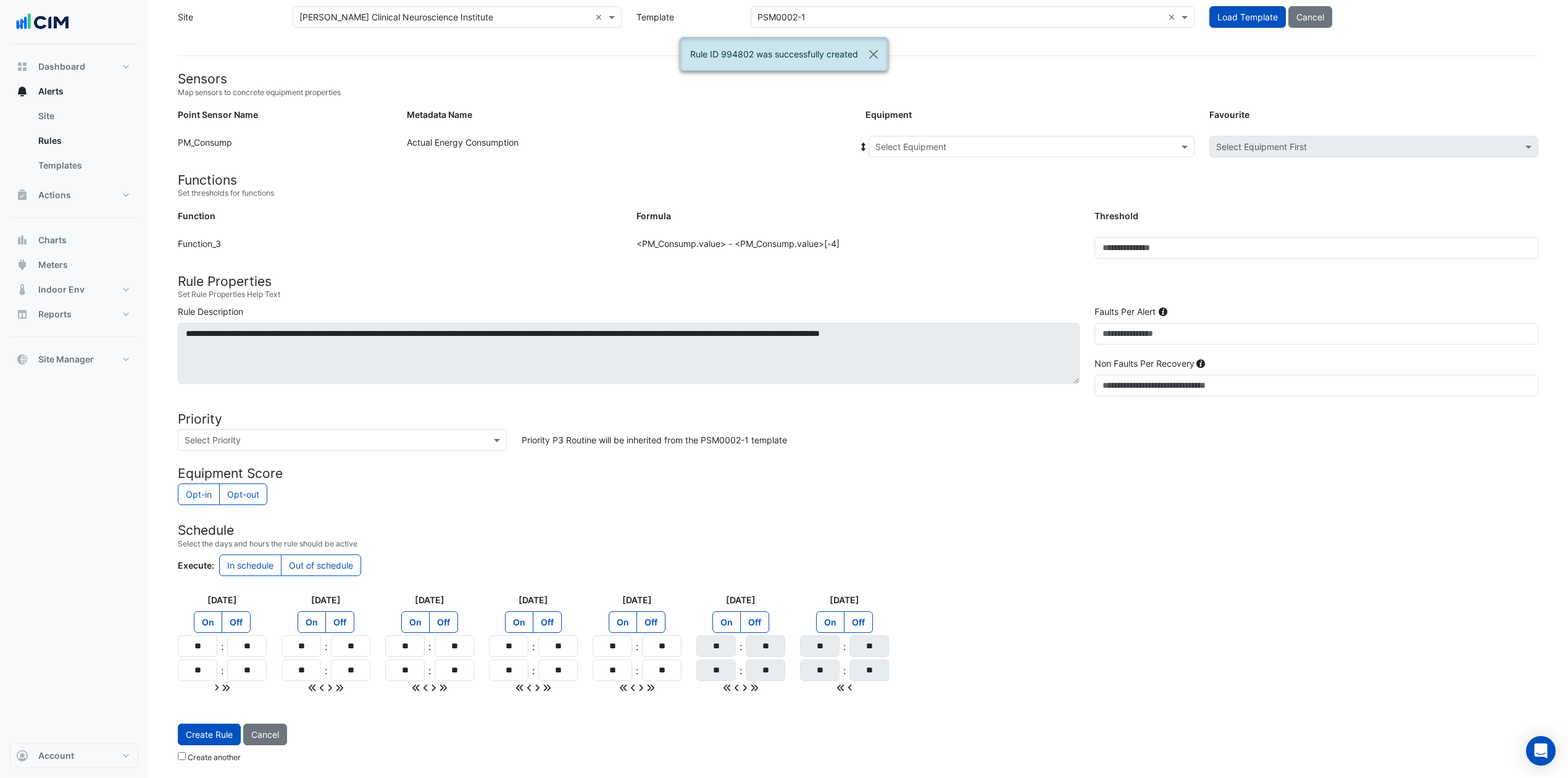
click at [1011, 142] on input "text" at bounding box center [1019, 147] width 287 height 13
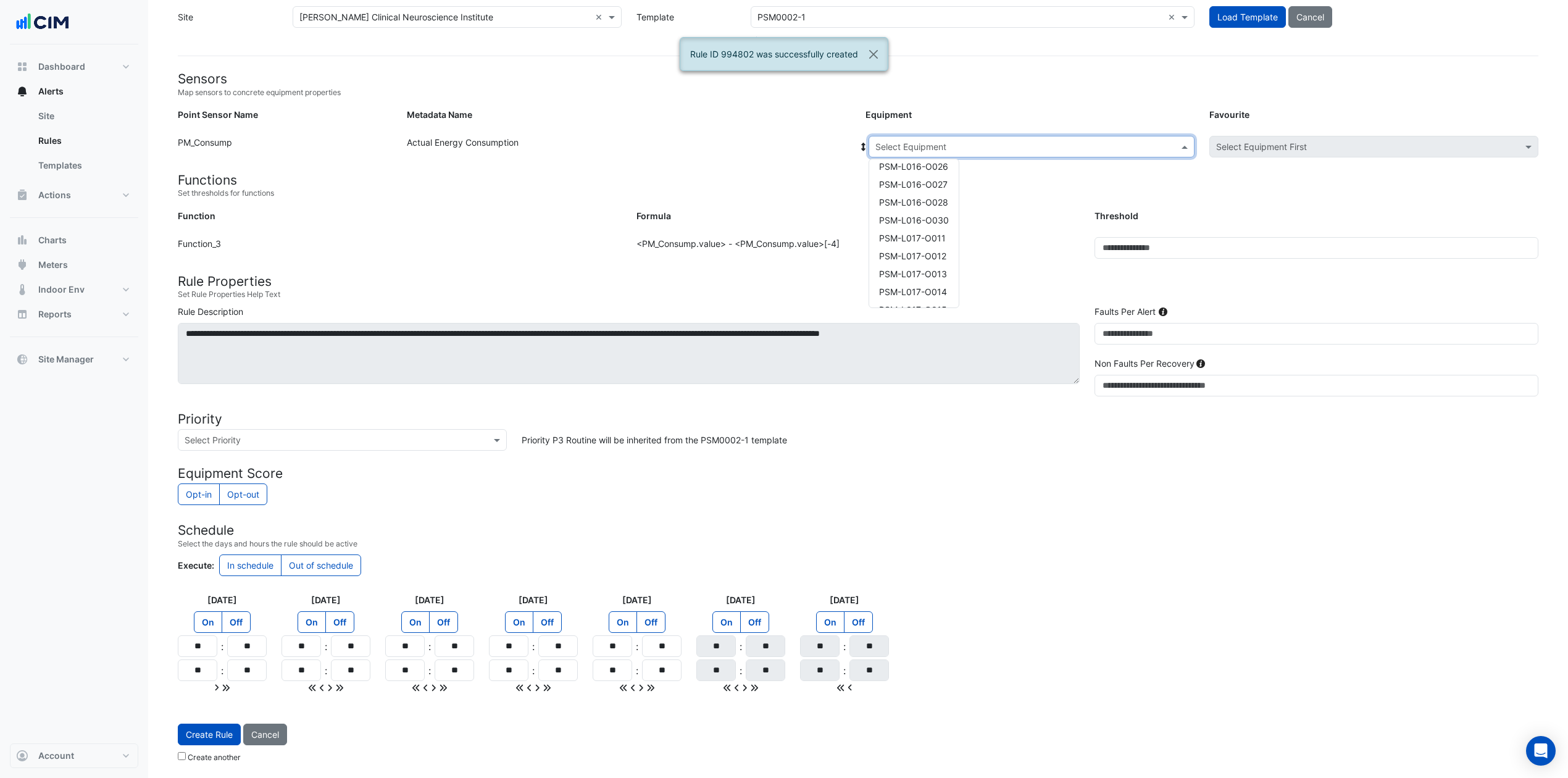
scroll to position [494, 0]
click at [929, 196] on span "PSM-L016-O028" at bounding box center [913, 199] width 69 height 11
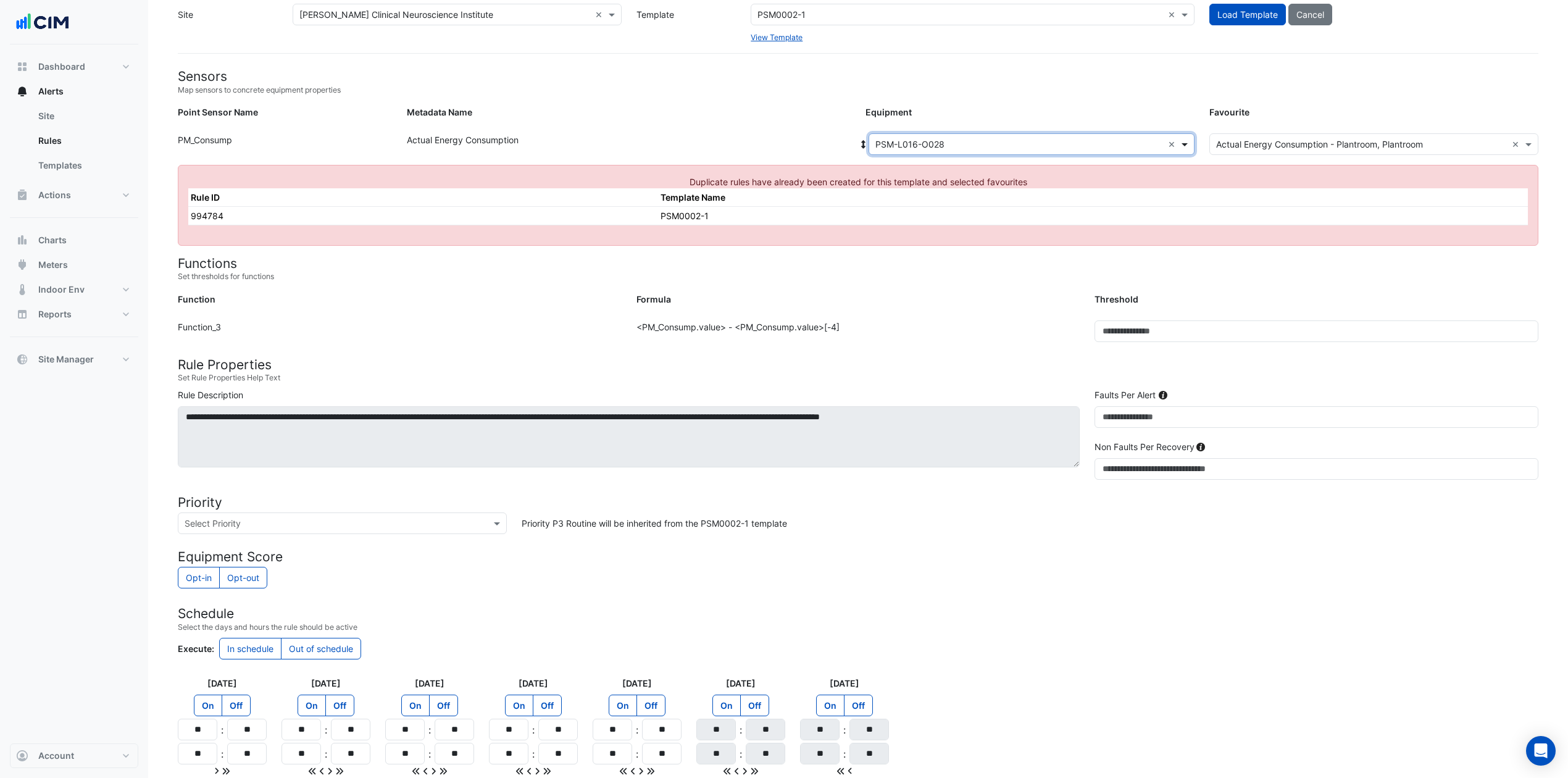
click at [1185, 144] on span at bounding box center [1186, 144] width 15 height 13
click at [944, 235] on div "PSM-L017-O028" at bounding box center [919, 243] width 99 height 18
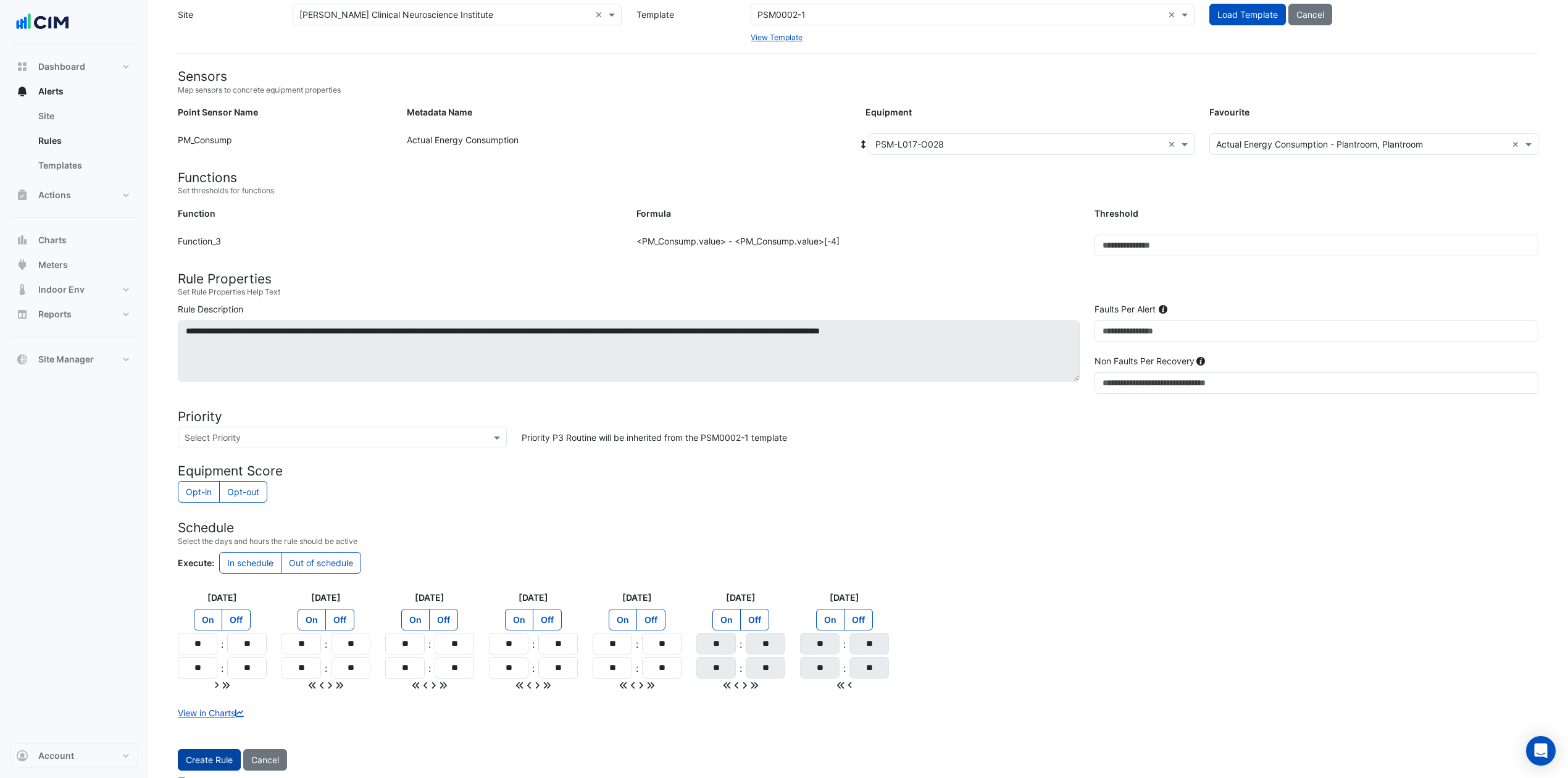
click at [193, 583] on button "Create Rule" at bounding box center [210, 760] width 63 height 21
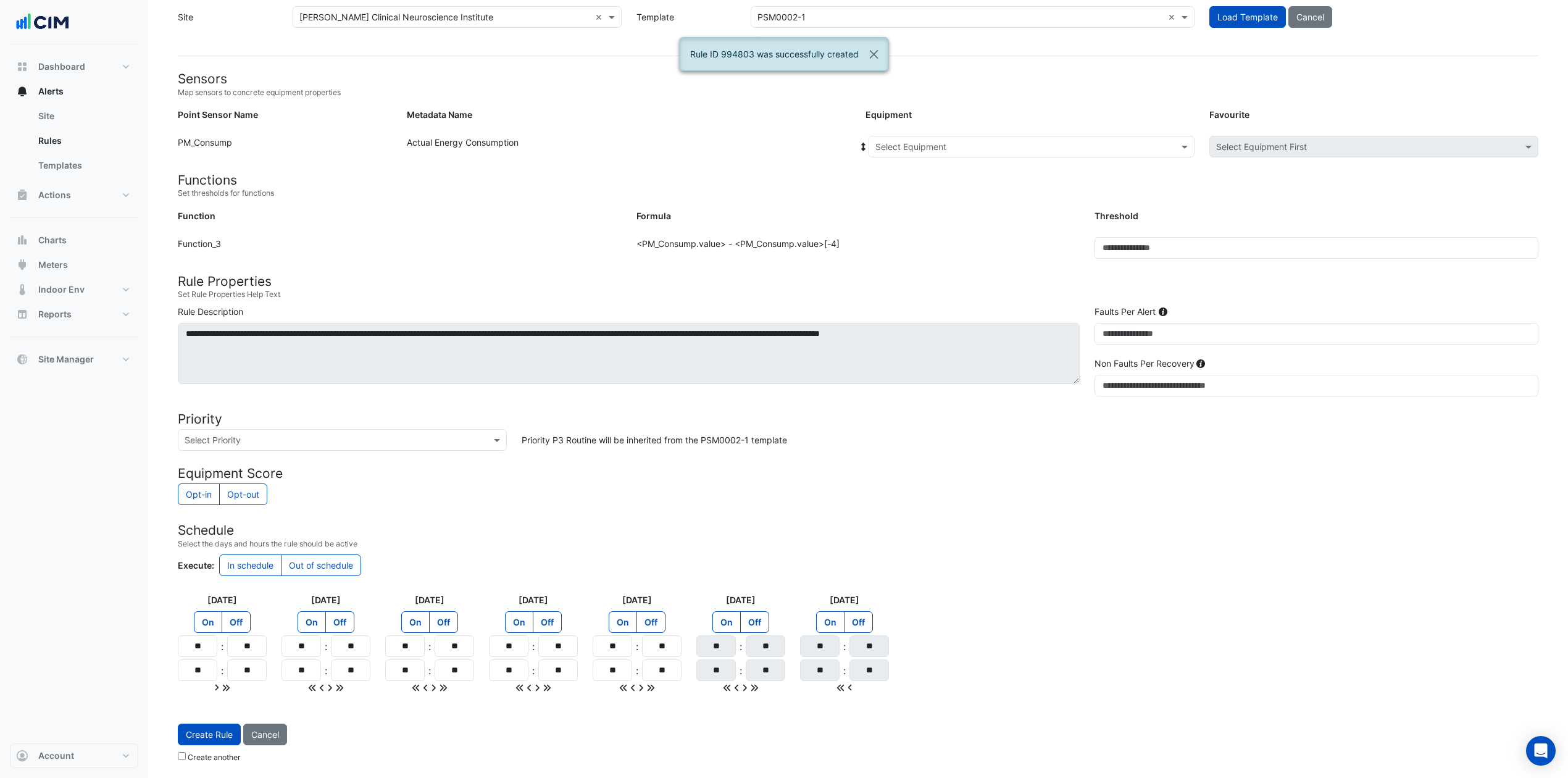
click at [1019, 146] on input "text" at bounding box center [1019, 147] width 287 height 13
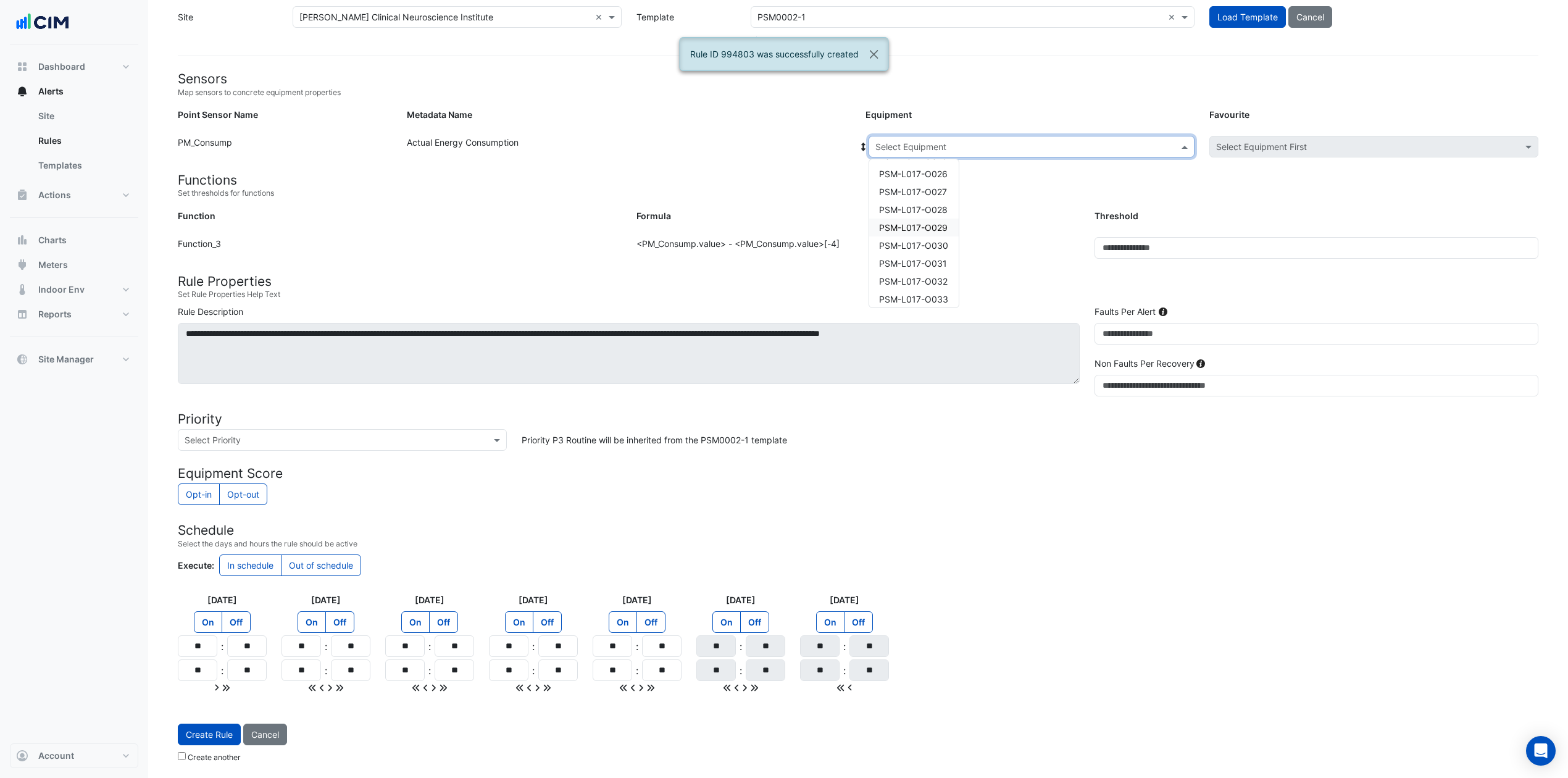
click at [929, 222] on span "PSM-L017-O029" at bounding box center [913, 228] width 68 height 11
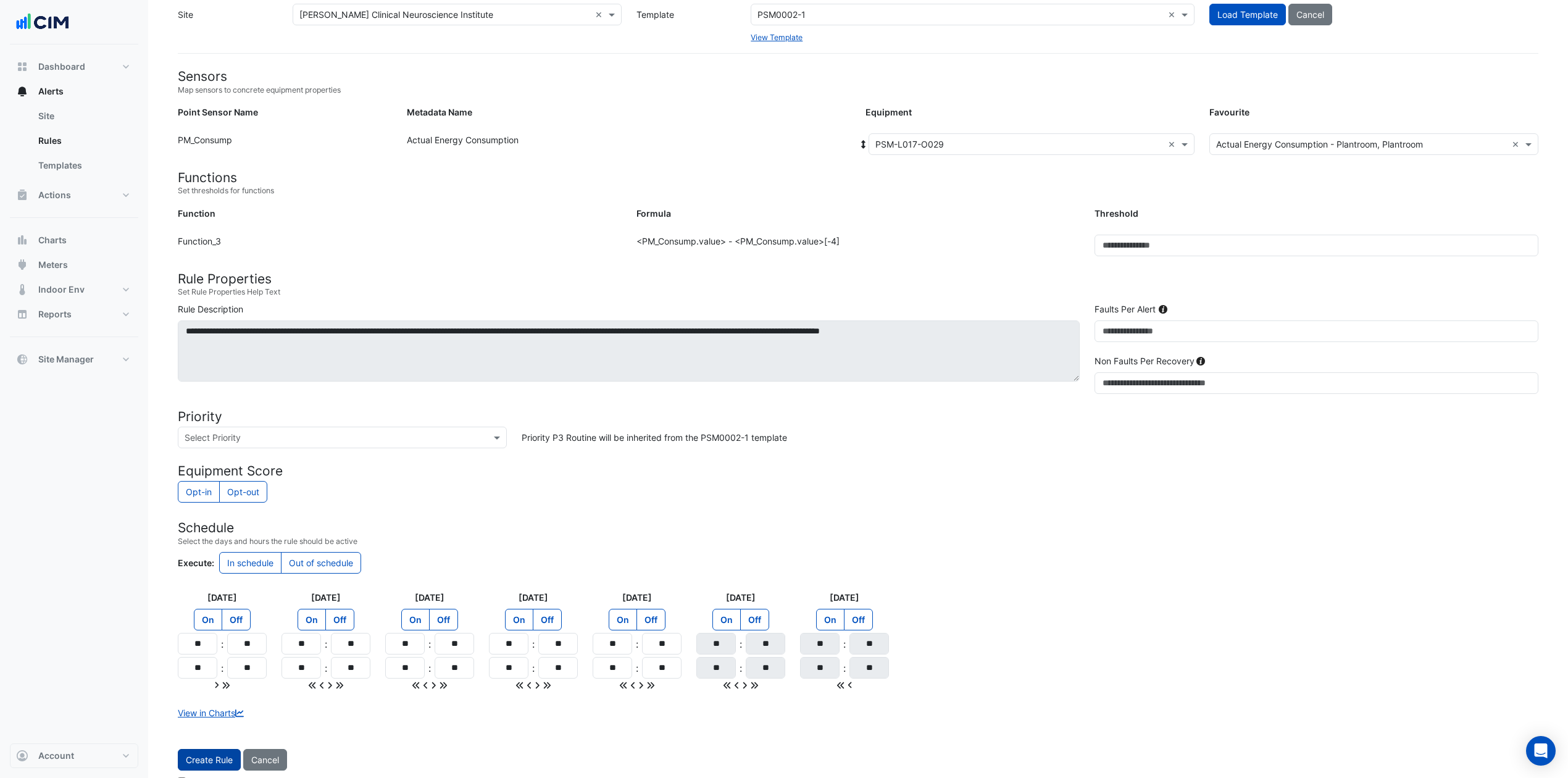
click at [205, 583] on button "Create Rule" at bounding box center [210, 760] width 63 height 21
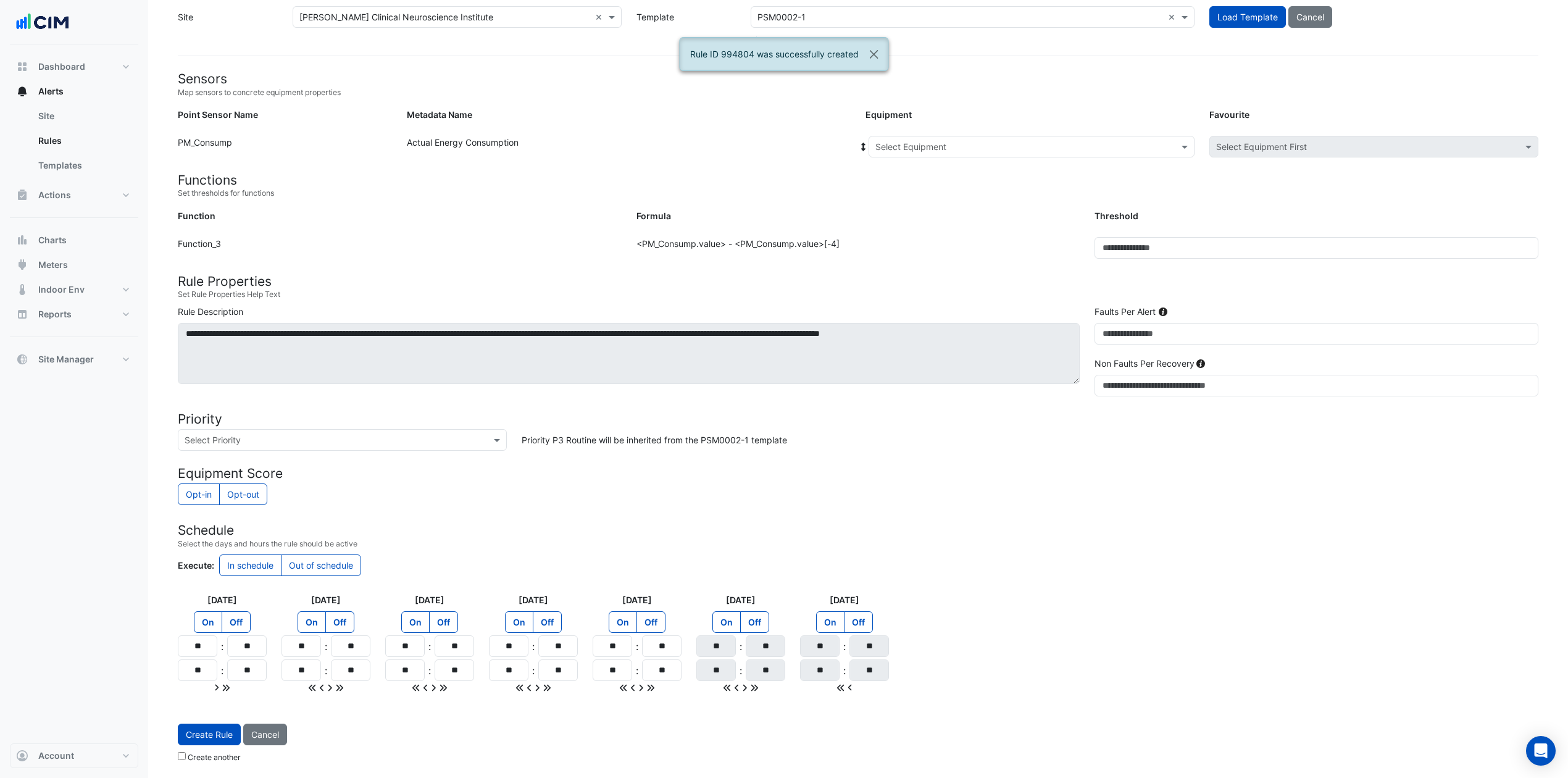
click at [970, 144] on input "text" at bounding box center [1019, 147] width 287 height 13
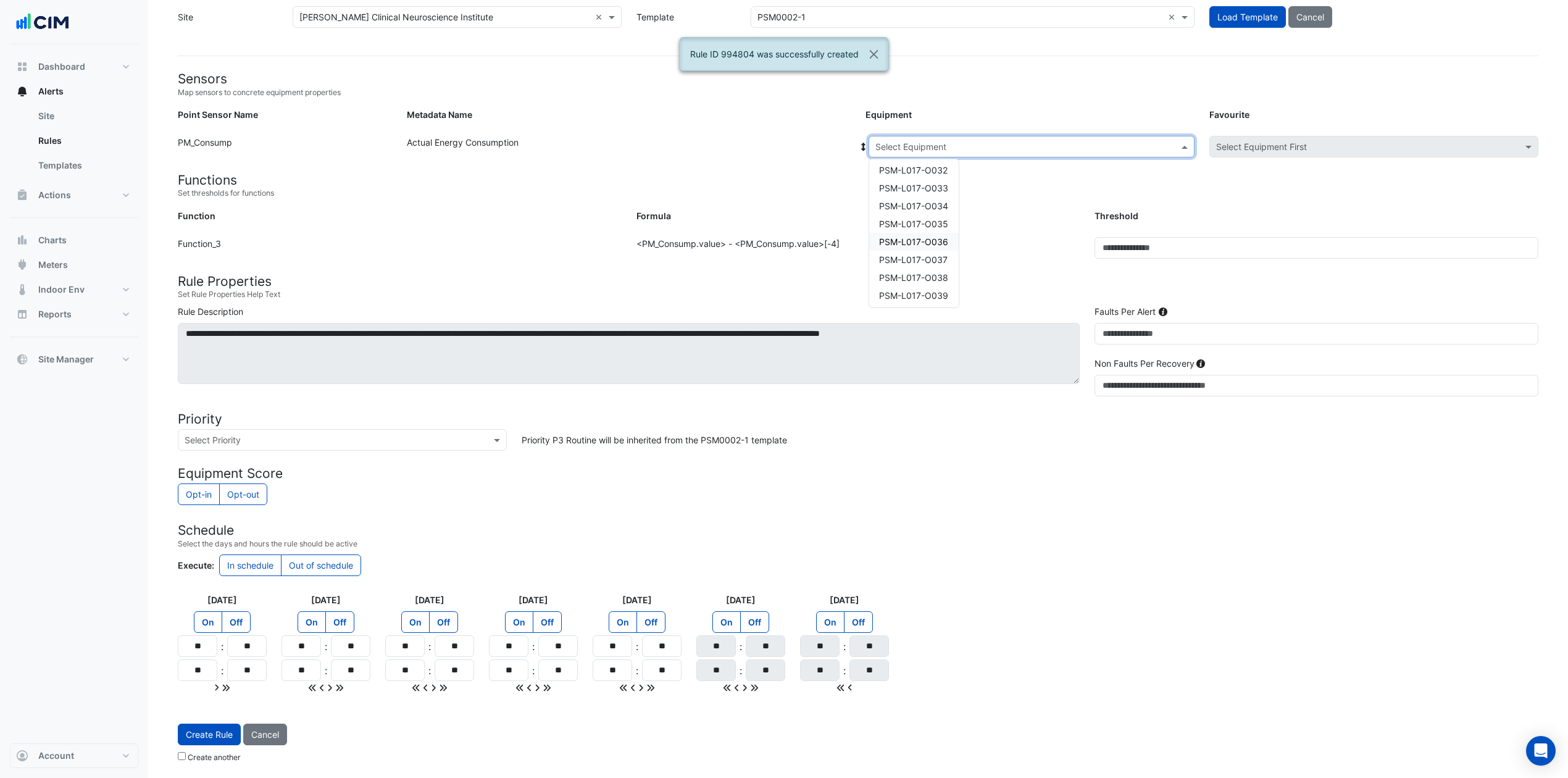
scroll to position [906, 0]
click at [945, 162] on span "PSM-L017-O030" at bounding box center [913, 163] width 69 height 11
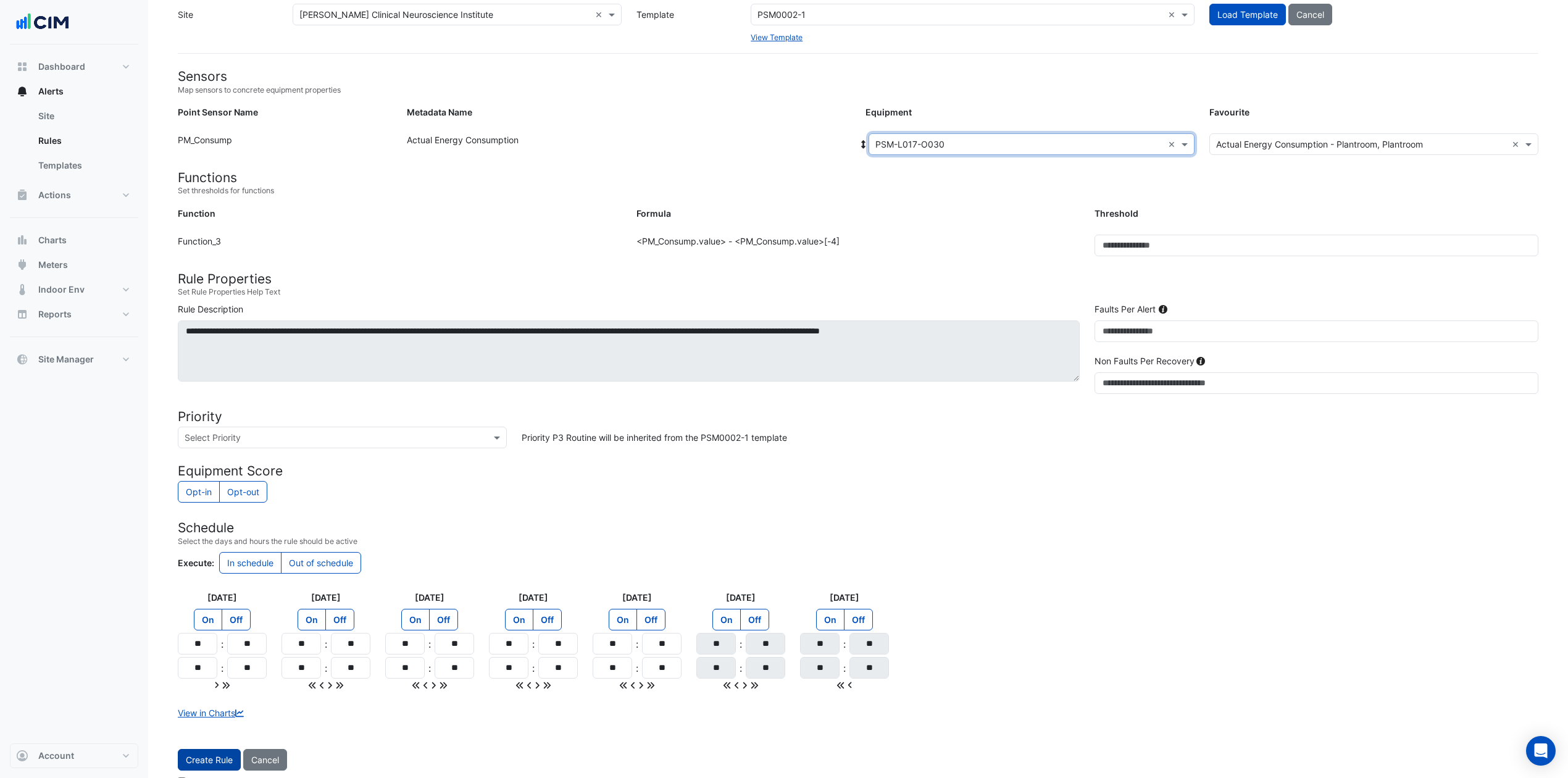
click at [191, 583] on button "Create Rule" at bounding box center [210, 760] width 63 height 21
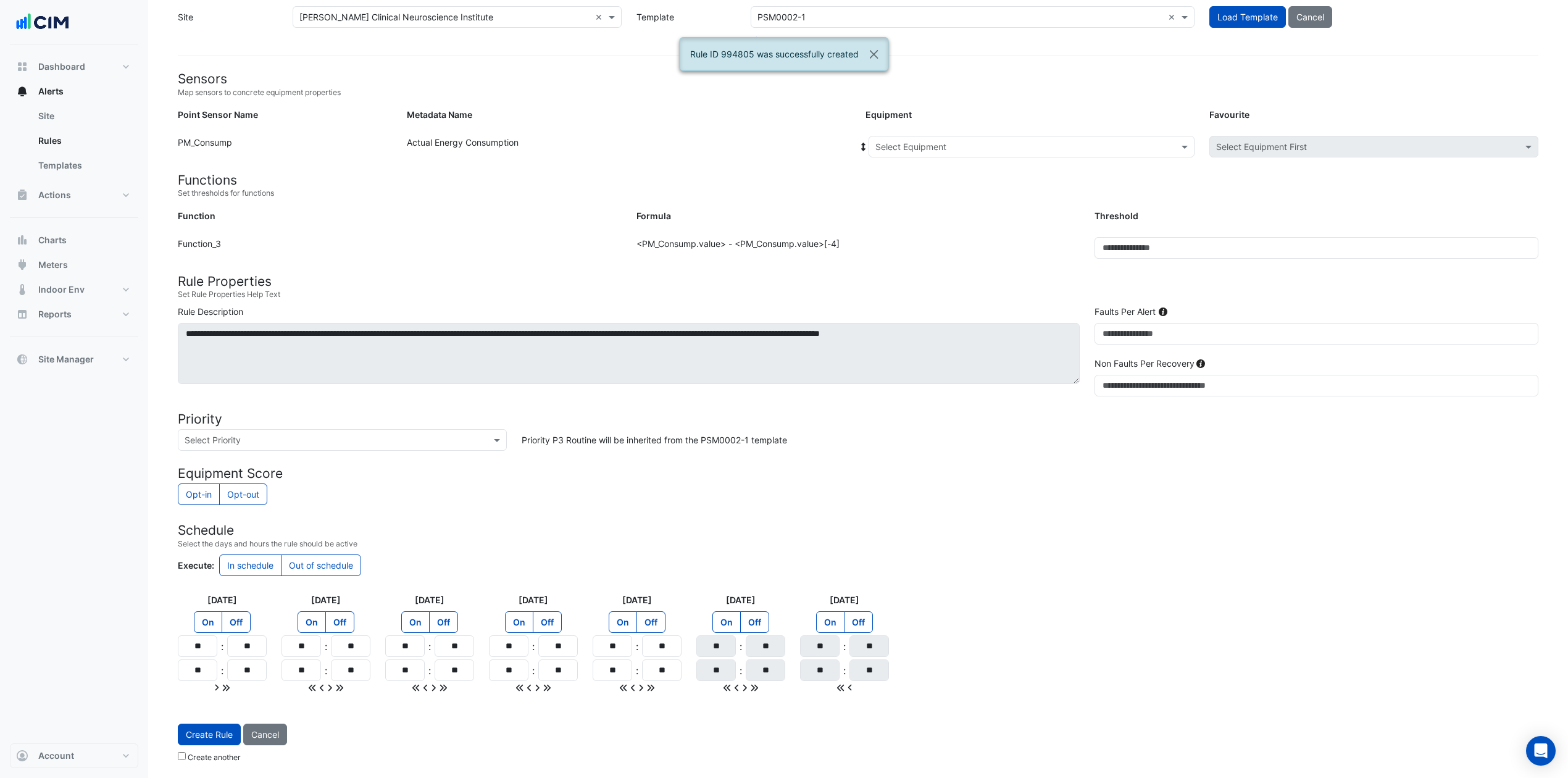
click at [1015, 143] on input "text" at bounding box center [1019, 147] width 287 height 13
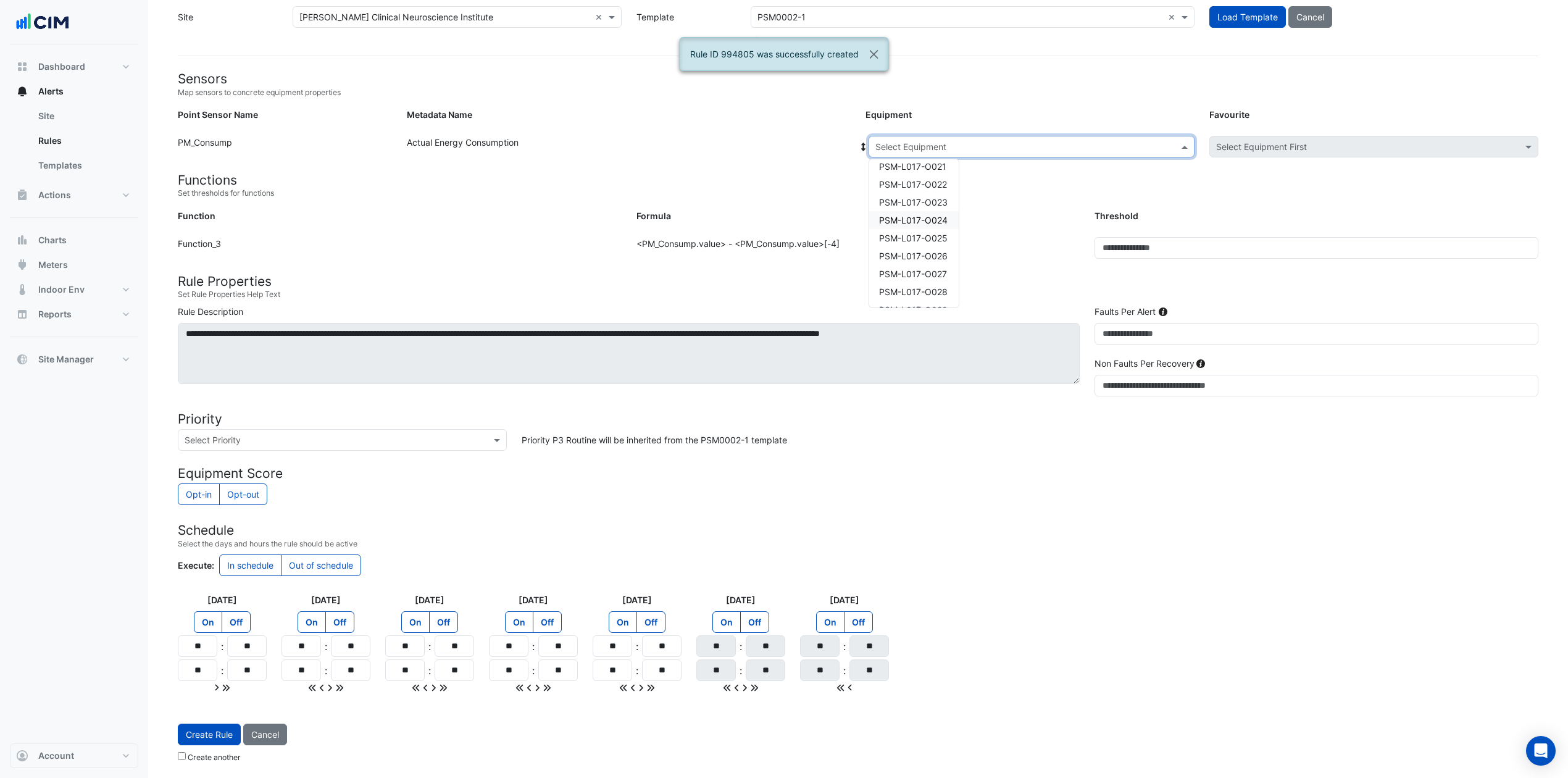
scroll to position [824, 0]
click at [920, 258] on span "PSM-L017-O031" at bounding box center [913, 263] width 68 height 11
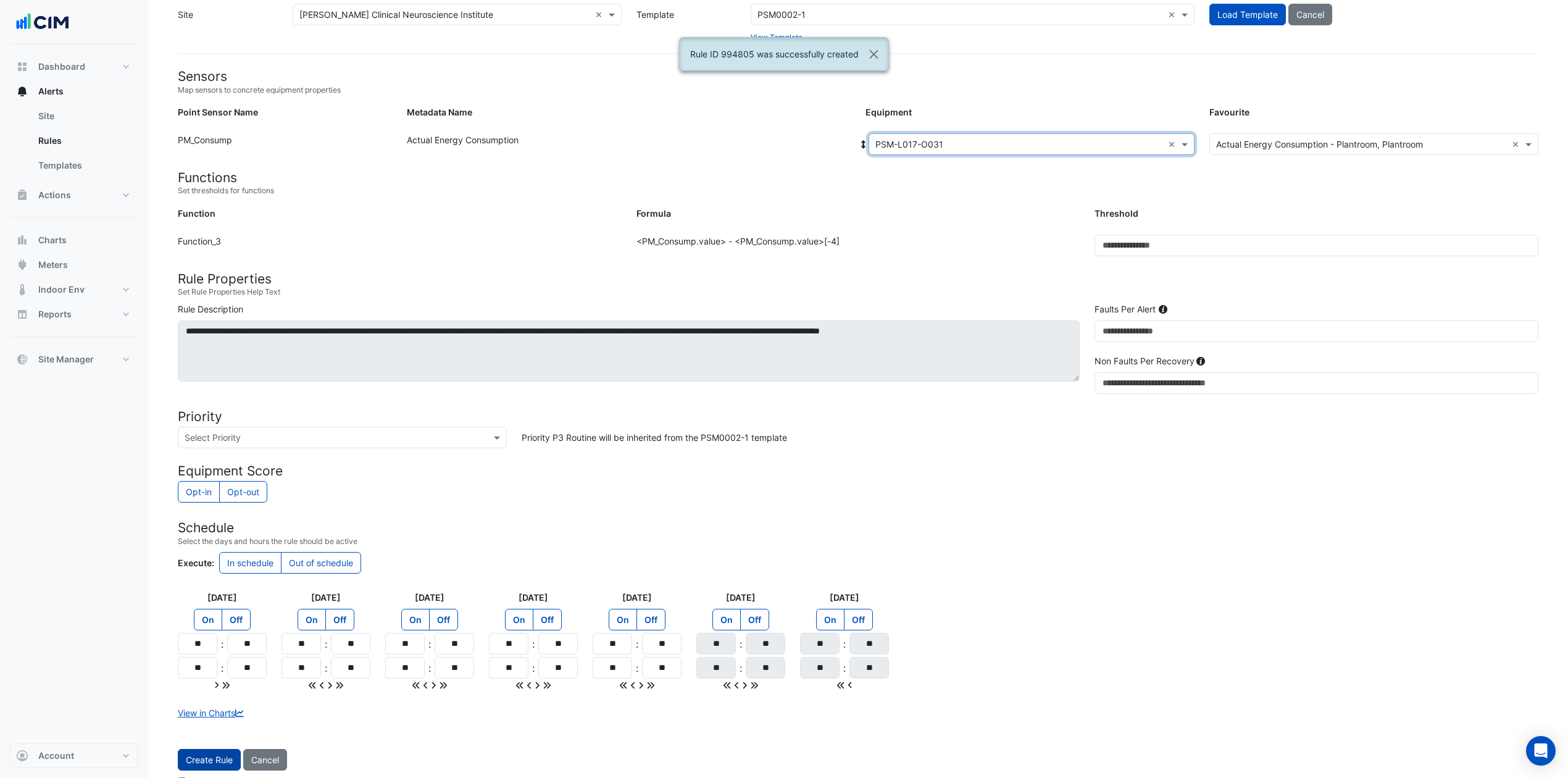
click at [188, 583] on button "Create Rule" at bounding box center [210, 760] width 63 height 21
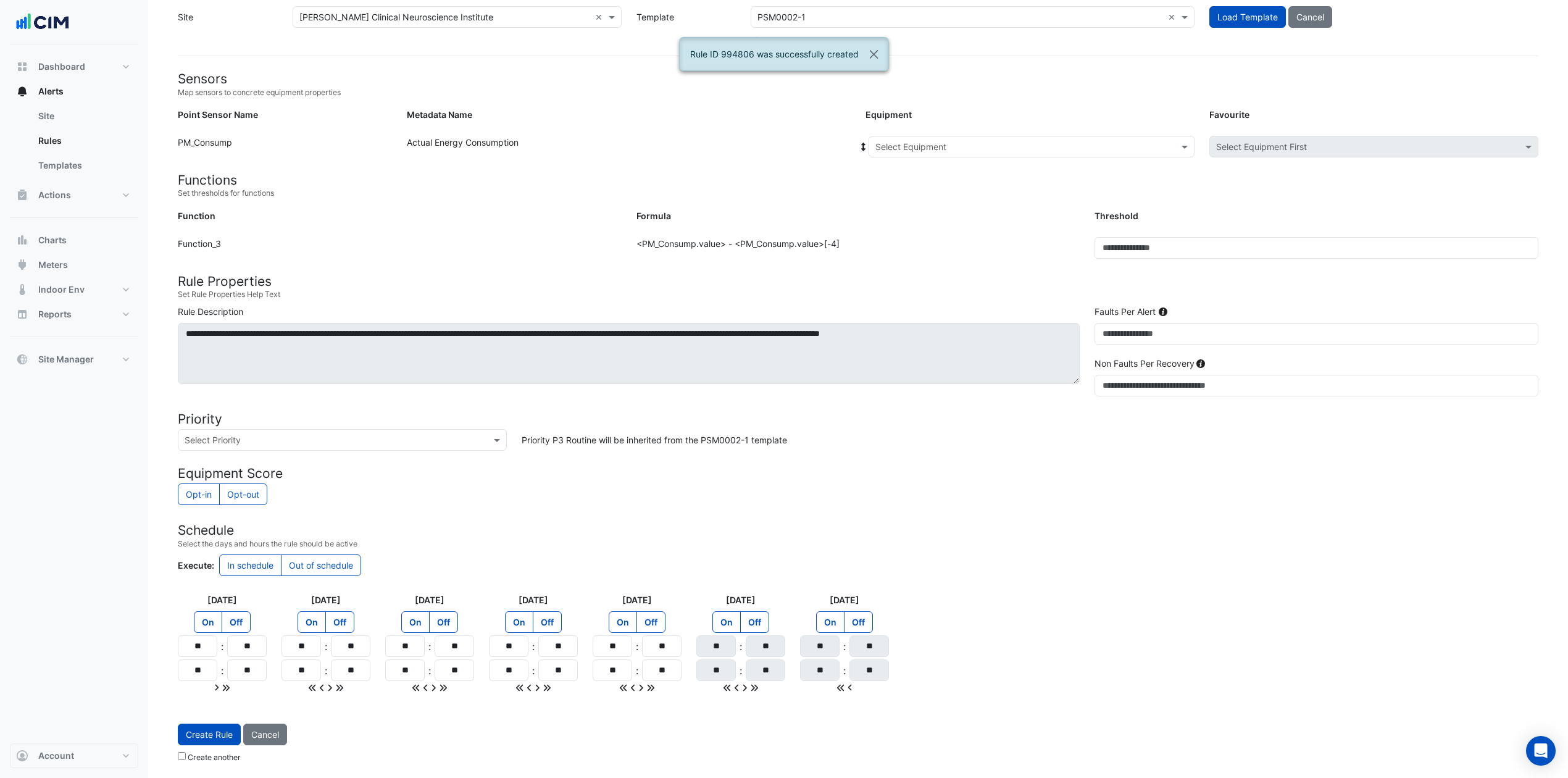
click at [961, 141] on input "text" at bounding box center [1019, 147] width 287 height 13
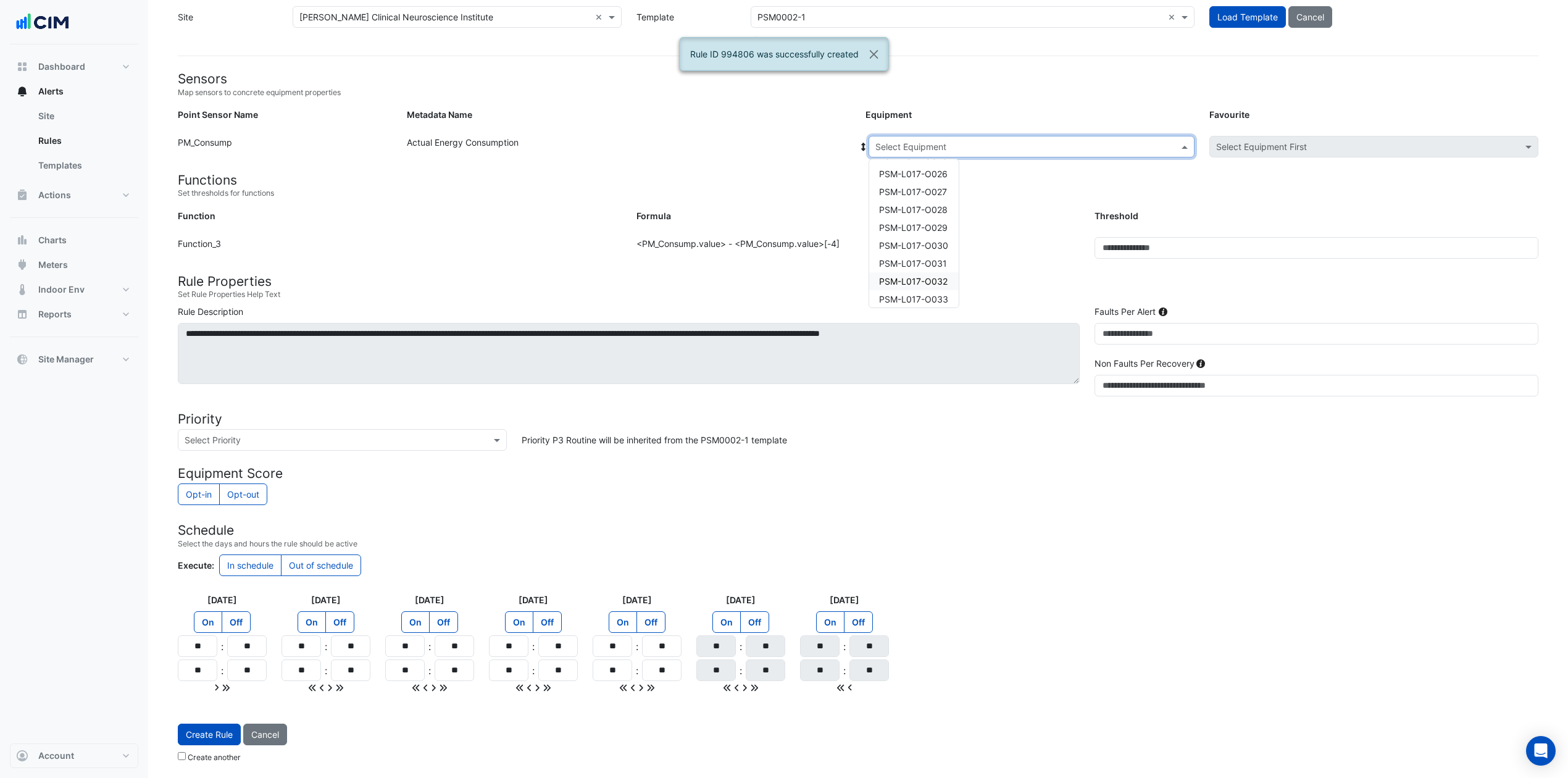
click at [929, 282] on span "PSM-L017-O032" at bounding box center [913, 282] width 68 height 11
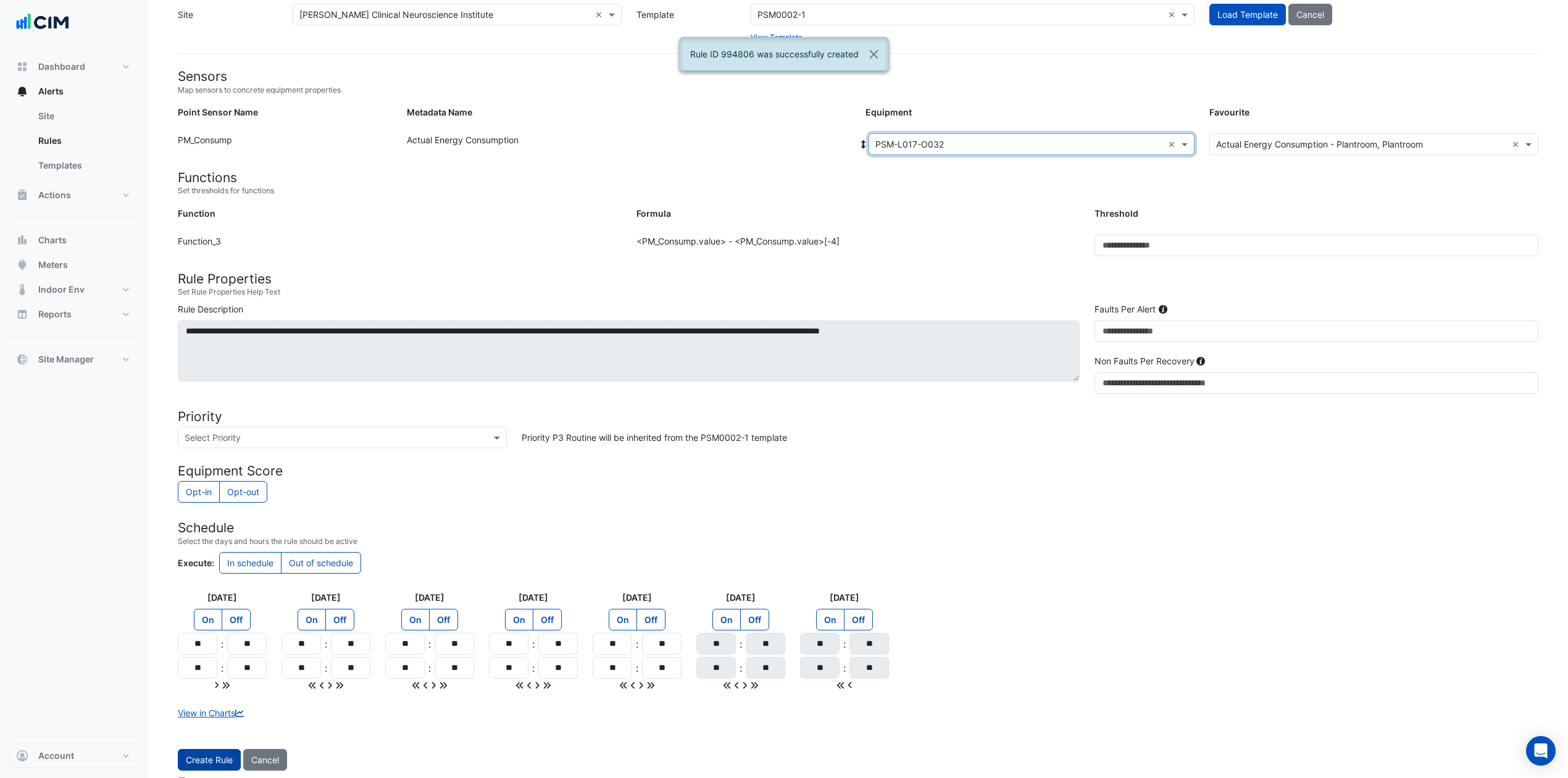
click at [231, 583] on button "Create Rule" at bounding box center [210, 760] width 63 height 21
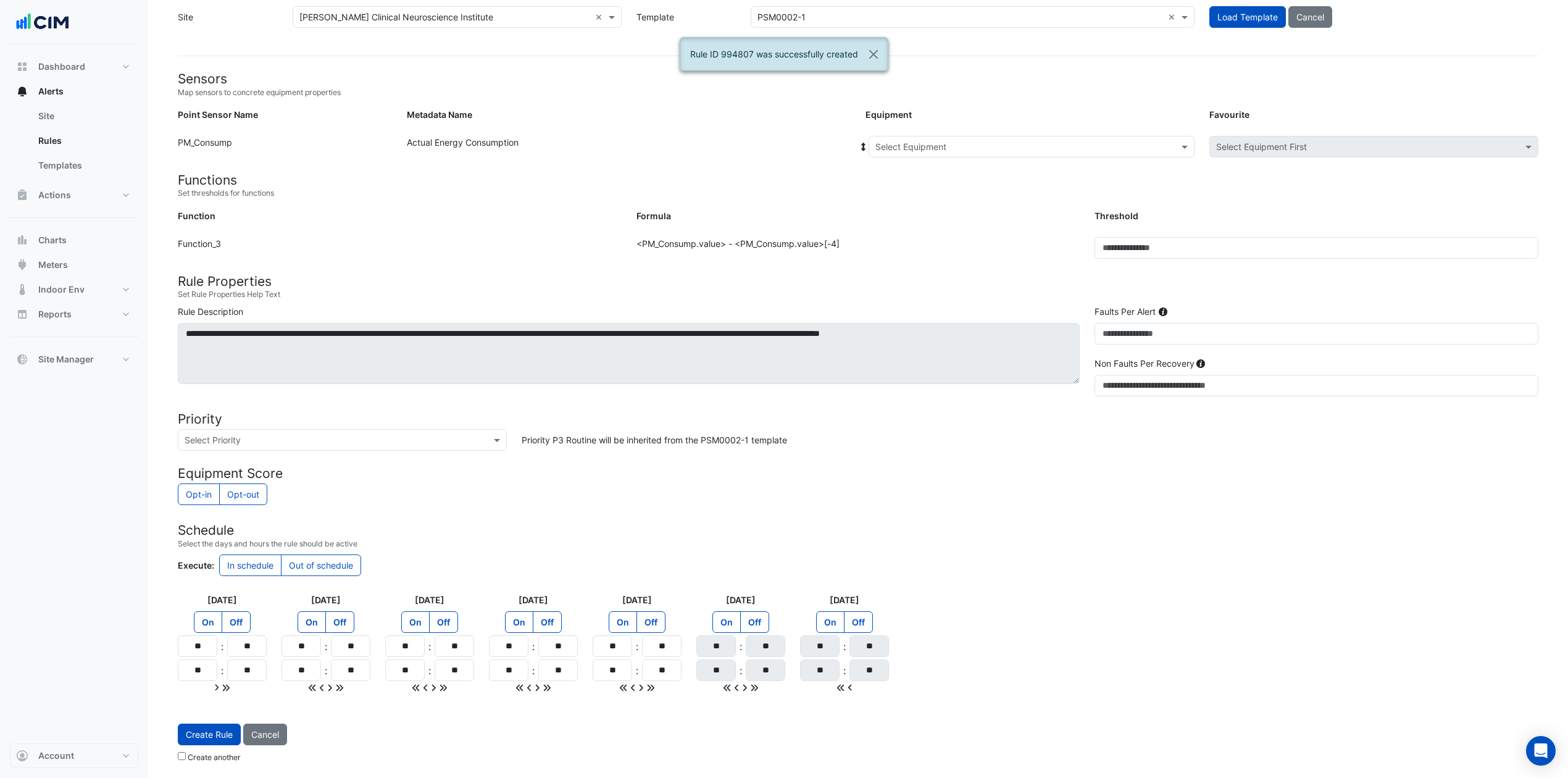
click at [998, 141] on input "text" at bounding box center [1019, 147] width 287 height 13
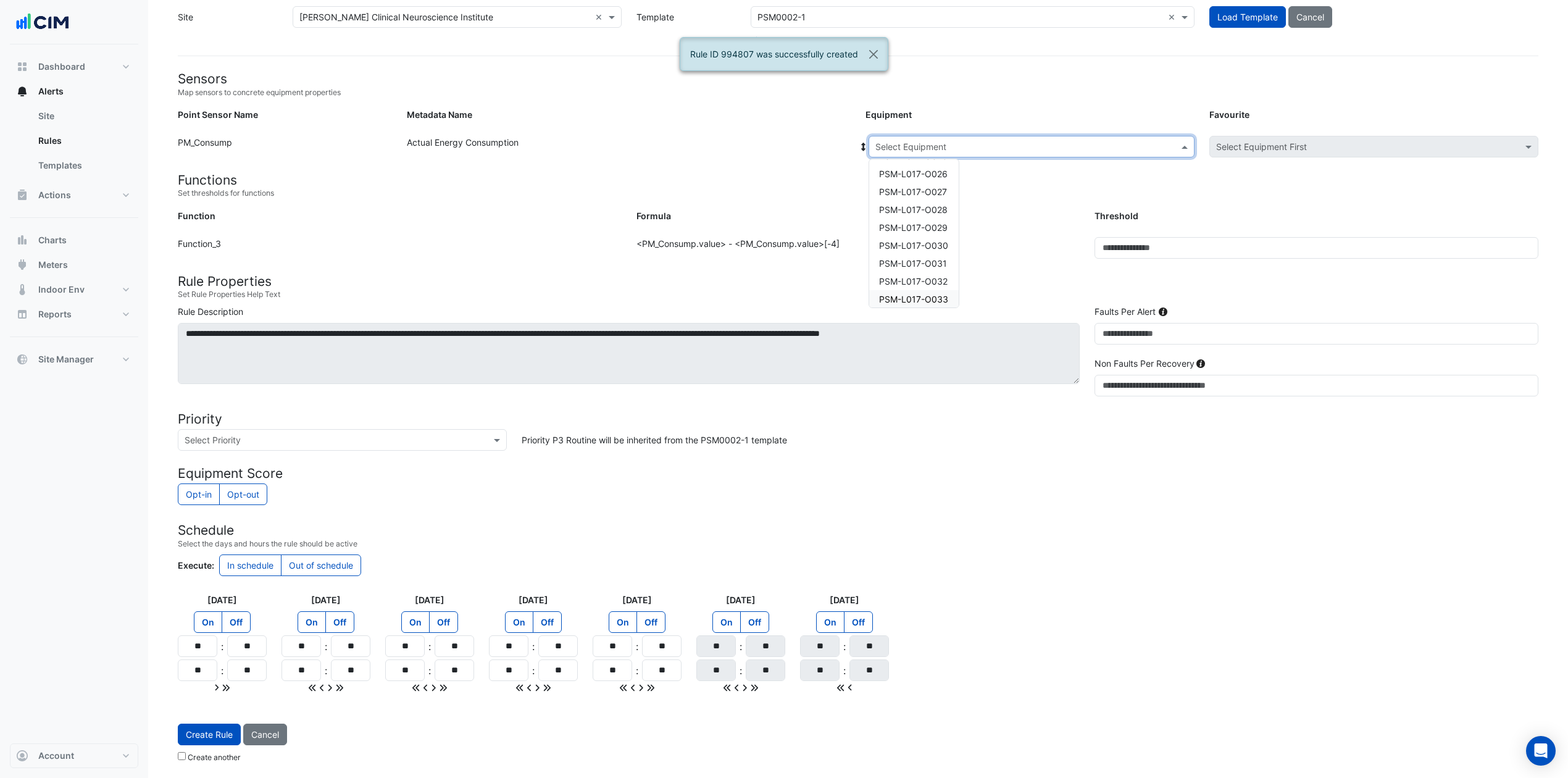
click at [923, 294] on span "PSM-L017-O033" at bounding box center [913, 300] width 69 height 11
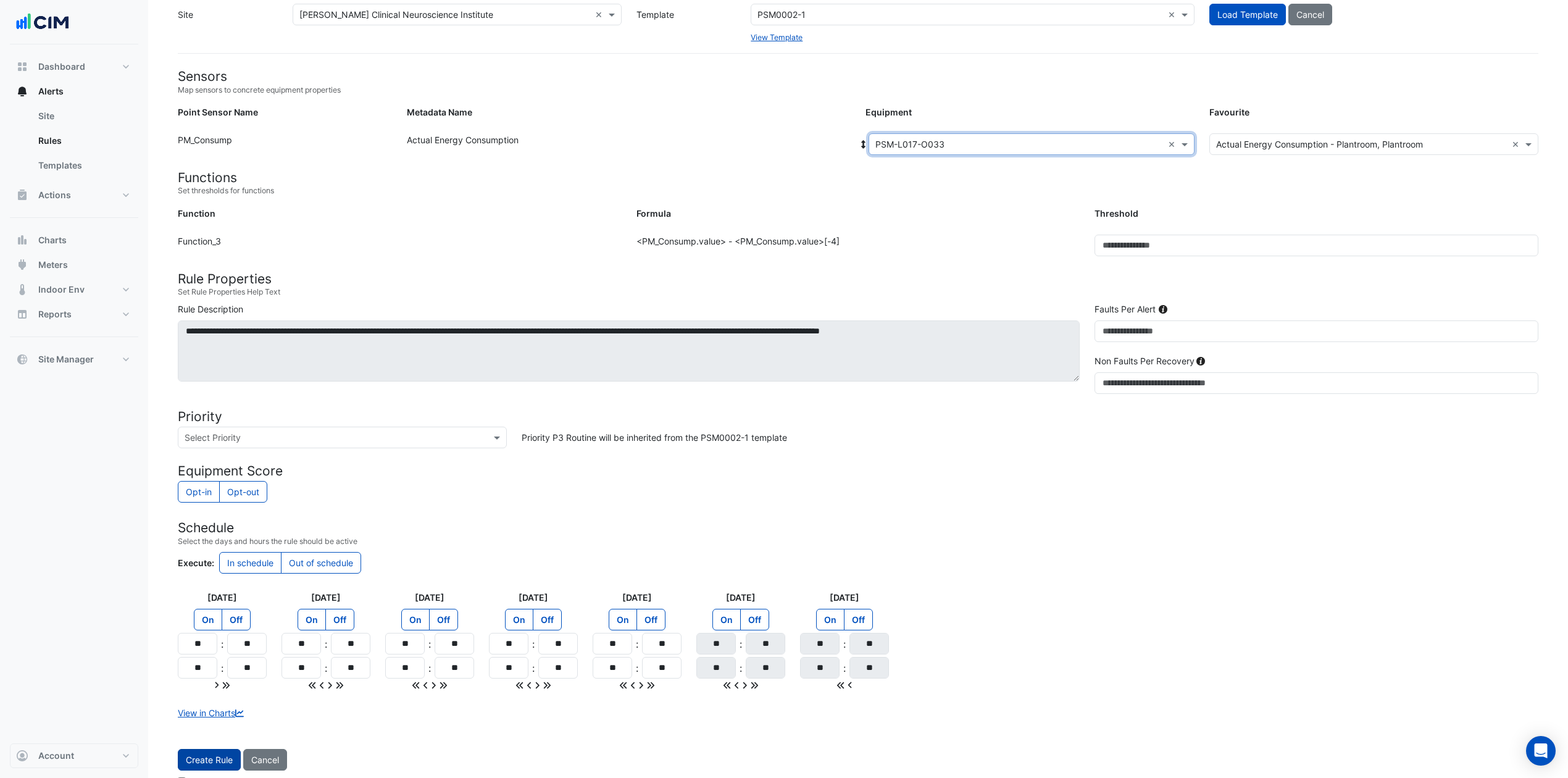
click at [227, 583] on button "Create Rule" at bounding box center [210, 760] width 63 height 21
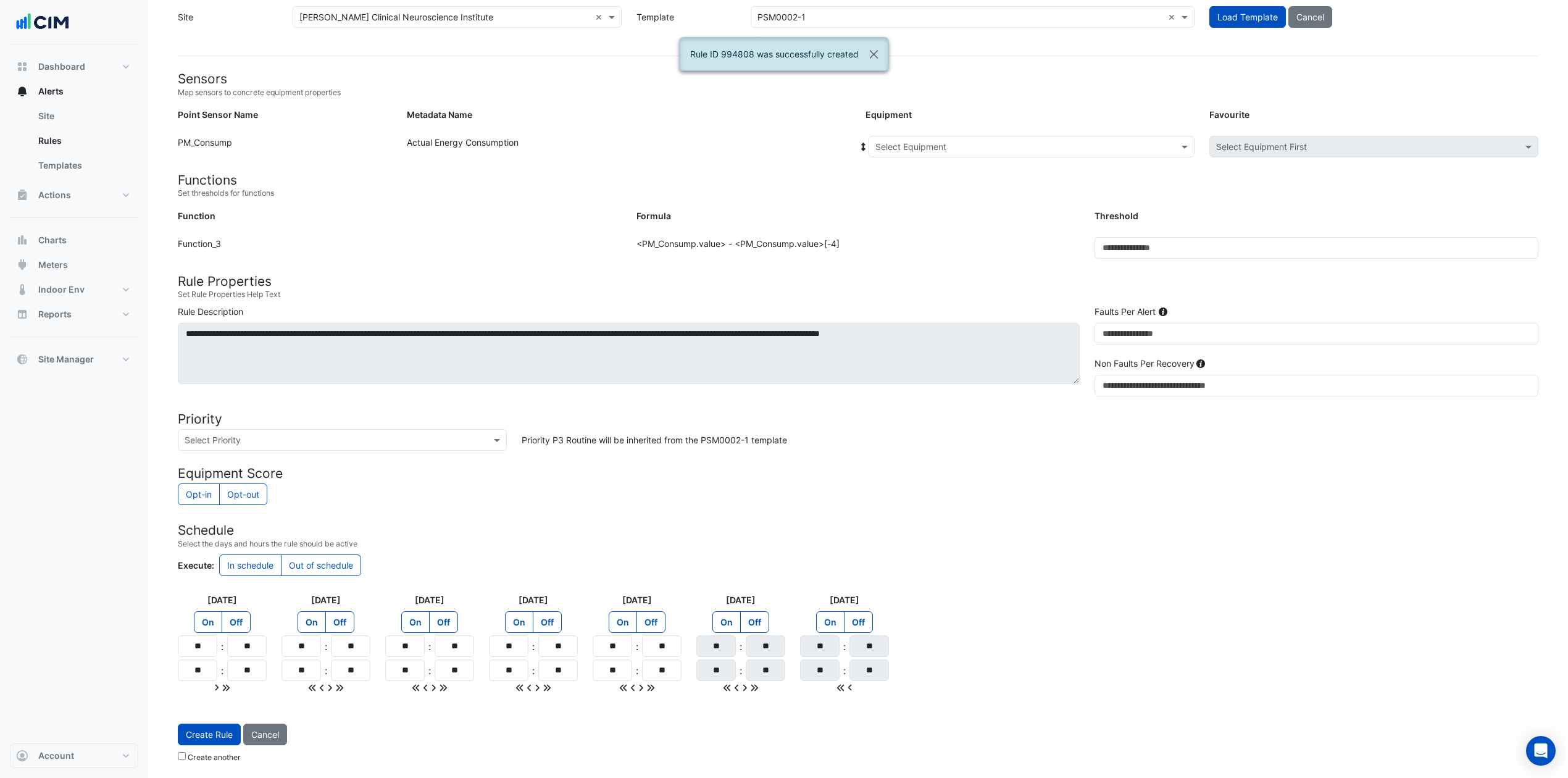
click at [1023, 141] on input "text" at bounding box center [1019, 147] width 287 height 13
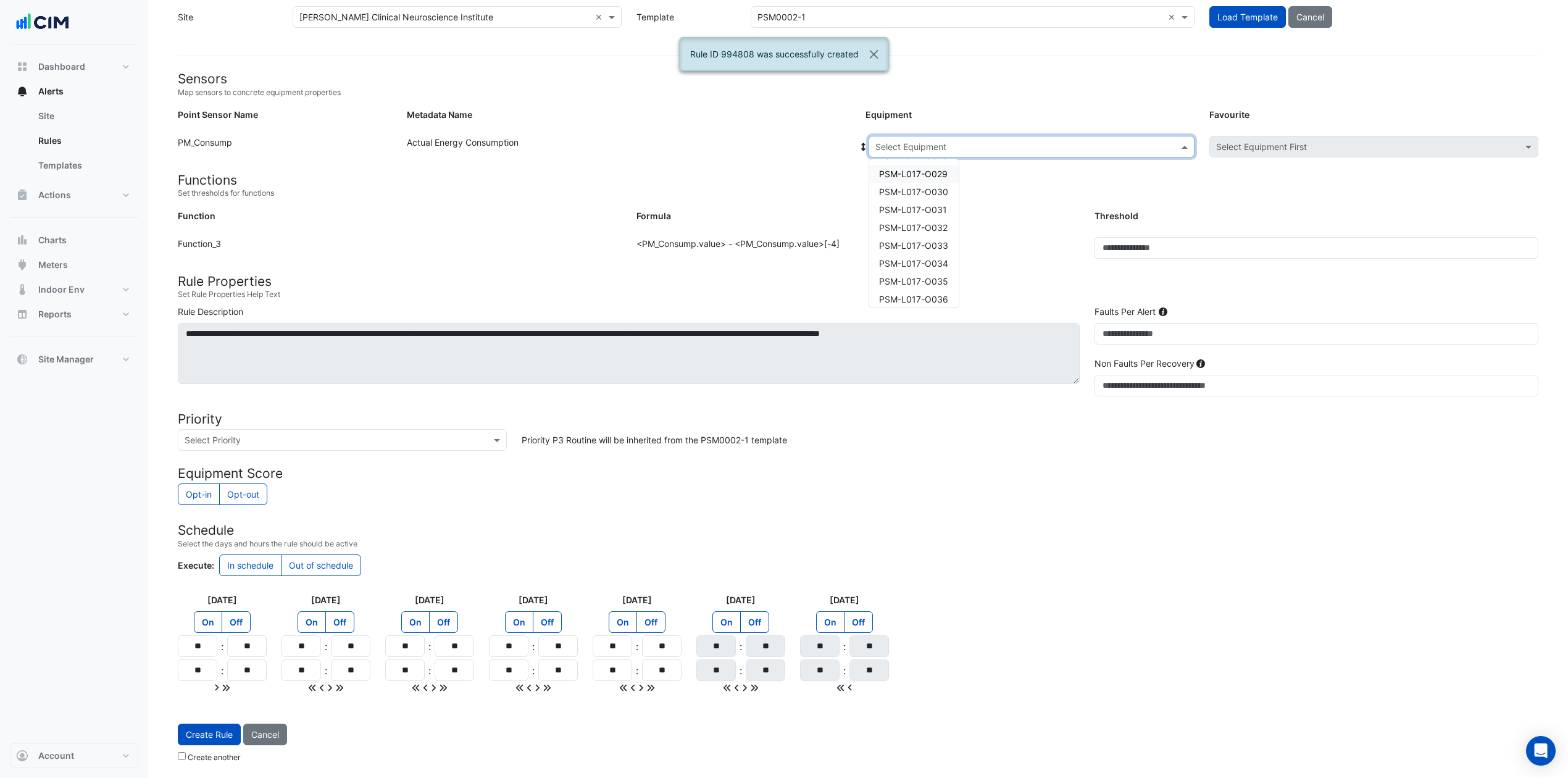
scroll to position [906, 0]
click at [939, 230] on span "PSM-L017-O034" at bounding box center [913, 235] width 69 height 11
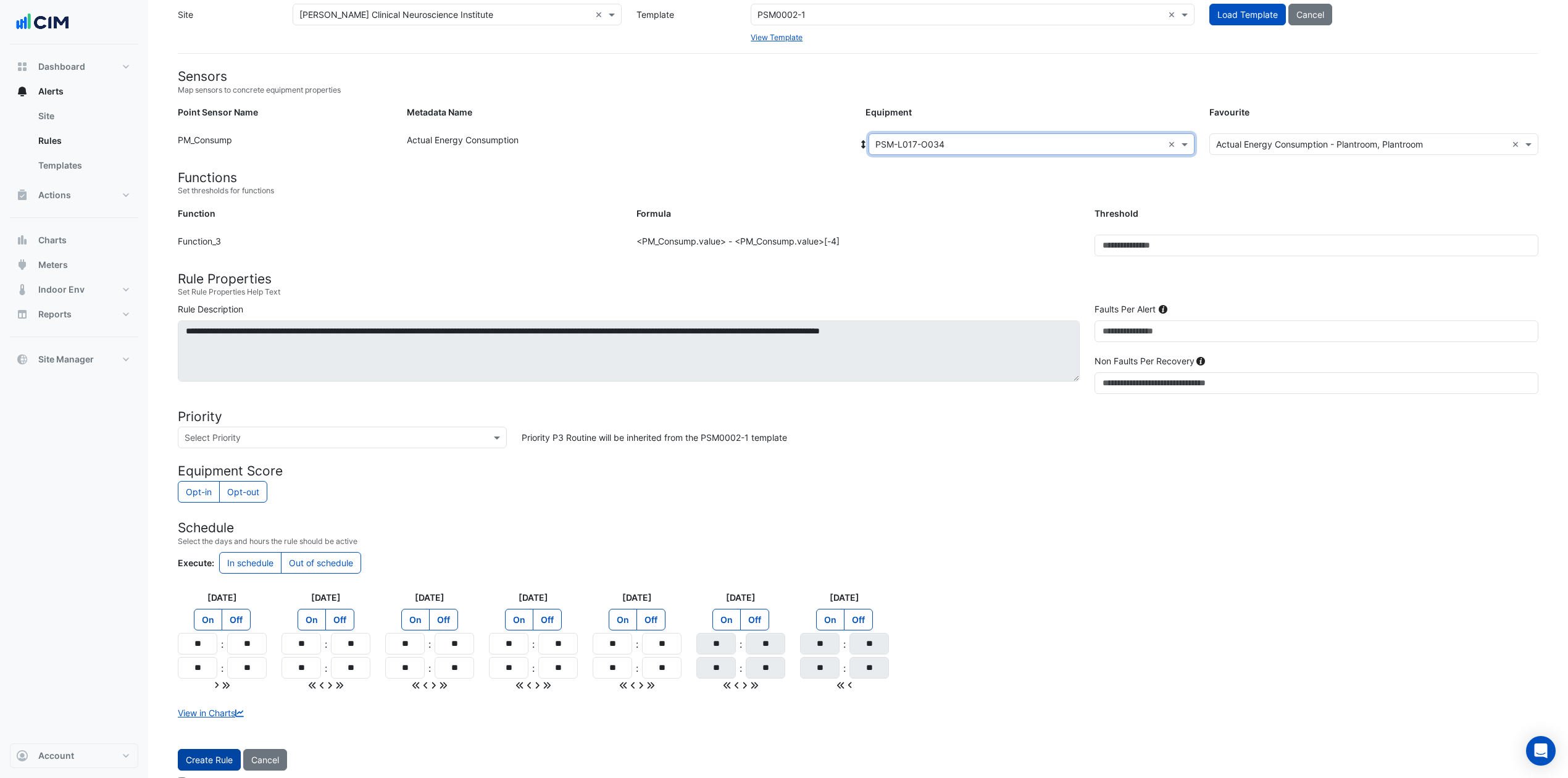
click at [188, 583] on button "Create Rule" at bounding box center [210, 760] width 63 height 21
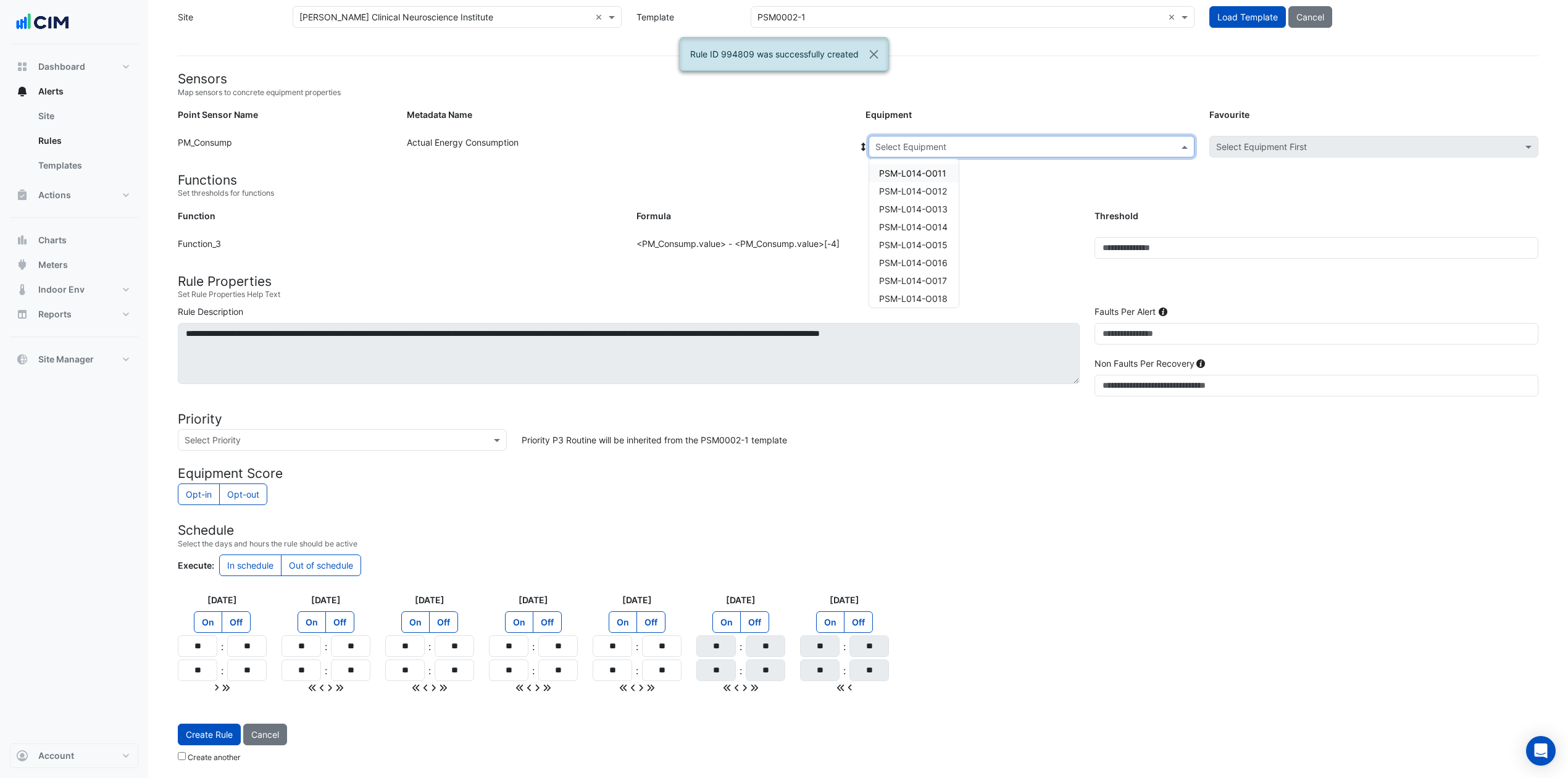
click at [976, 141] on input "text" at bounding box center [1019, 147] width 287 height 13
click at [932, 248] on span "PSM-L017-O035" at bounding box center [913, 253] width 69 height 11
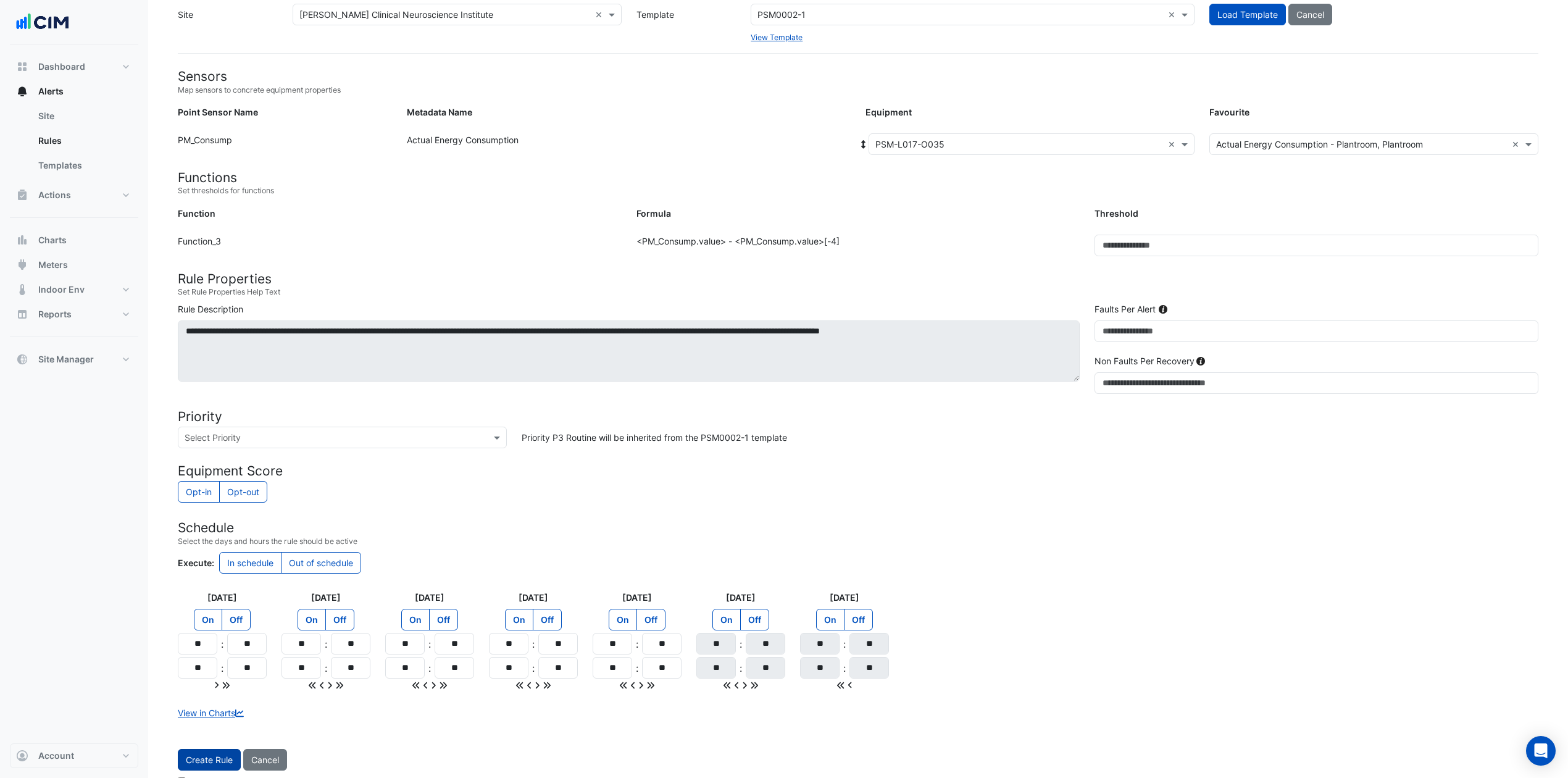
click at [220, 583] on button "Create Rule" at bounding box center [210, 760] width 63 height 21
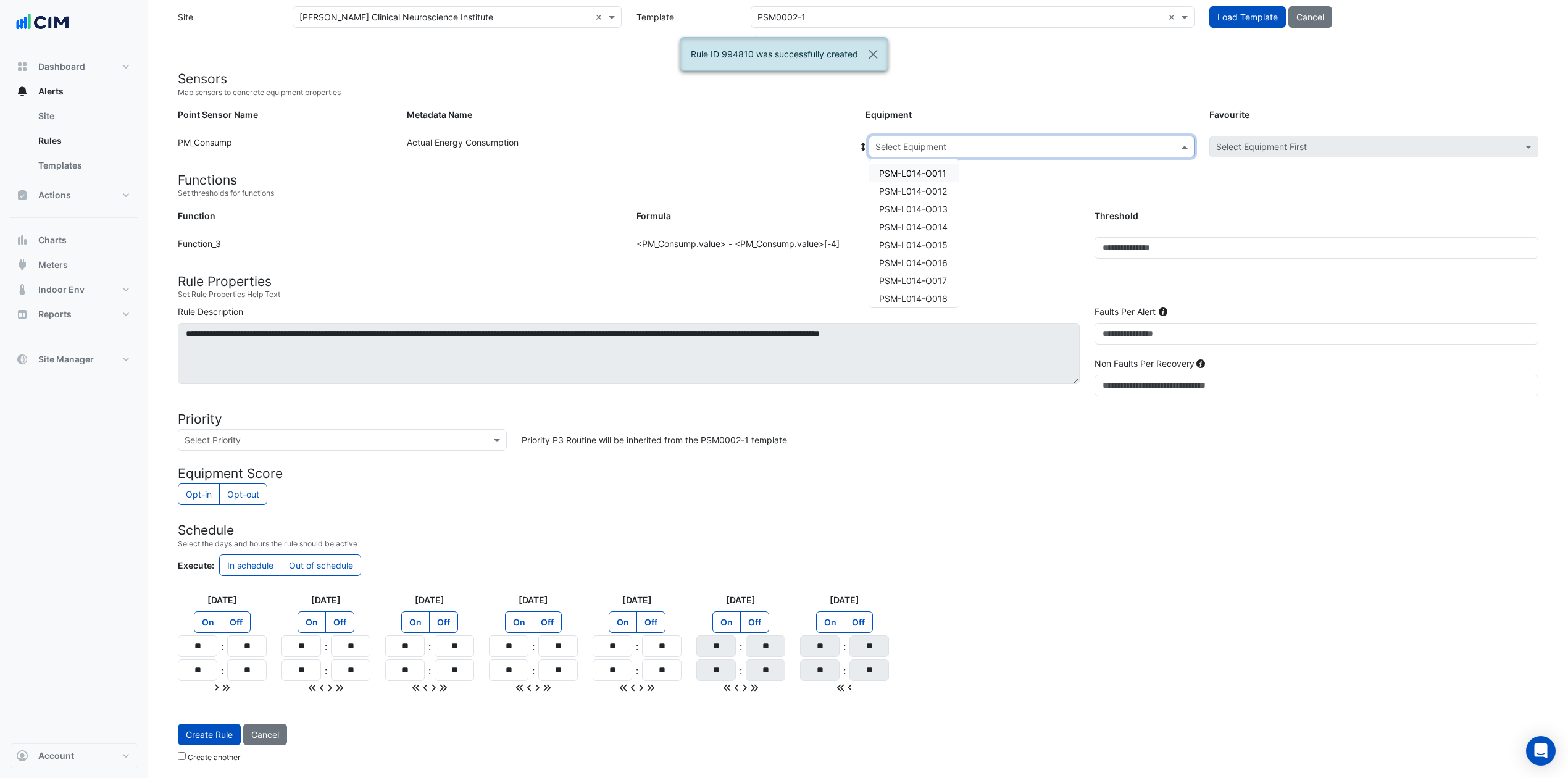
click at [978, 141] on input "text" at bounding box center [1019, 147] width 287 height 13
click at [937, 269] on span "PSM-L017-O036" at bounding box center [913, 271] width 69 height 11
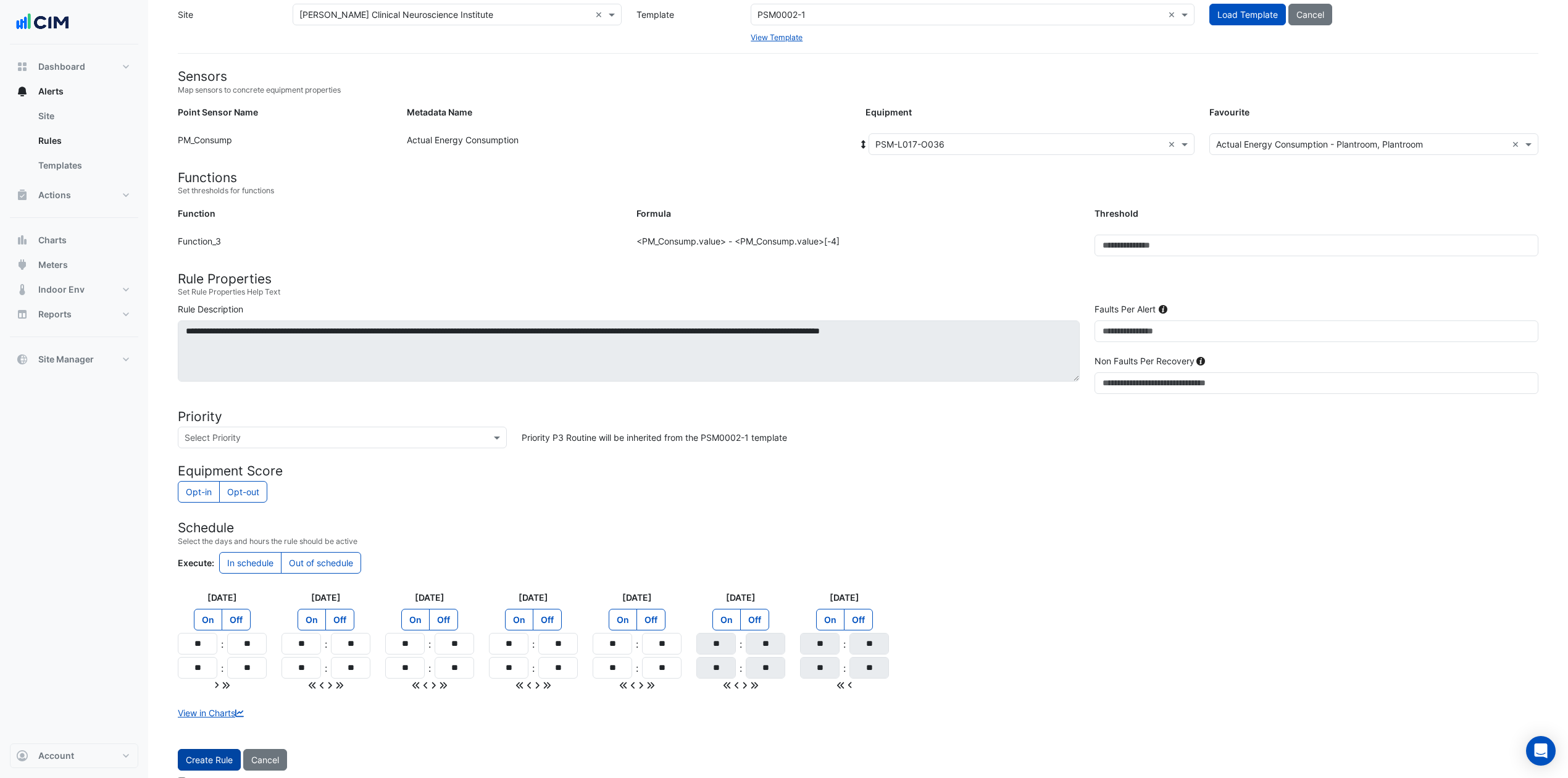
click at [211, 583] on button "Create Rule" at bounding box center [210, 760] width 63 height 21
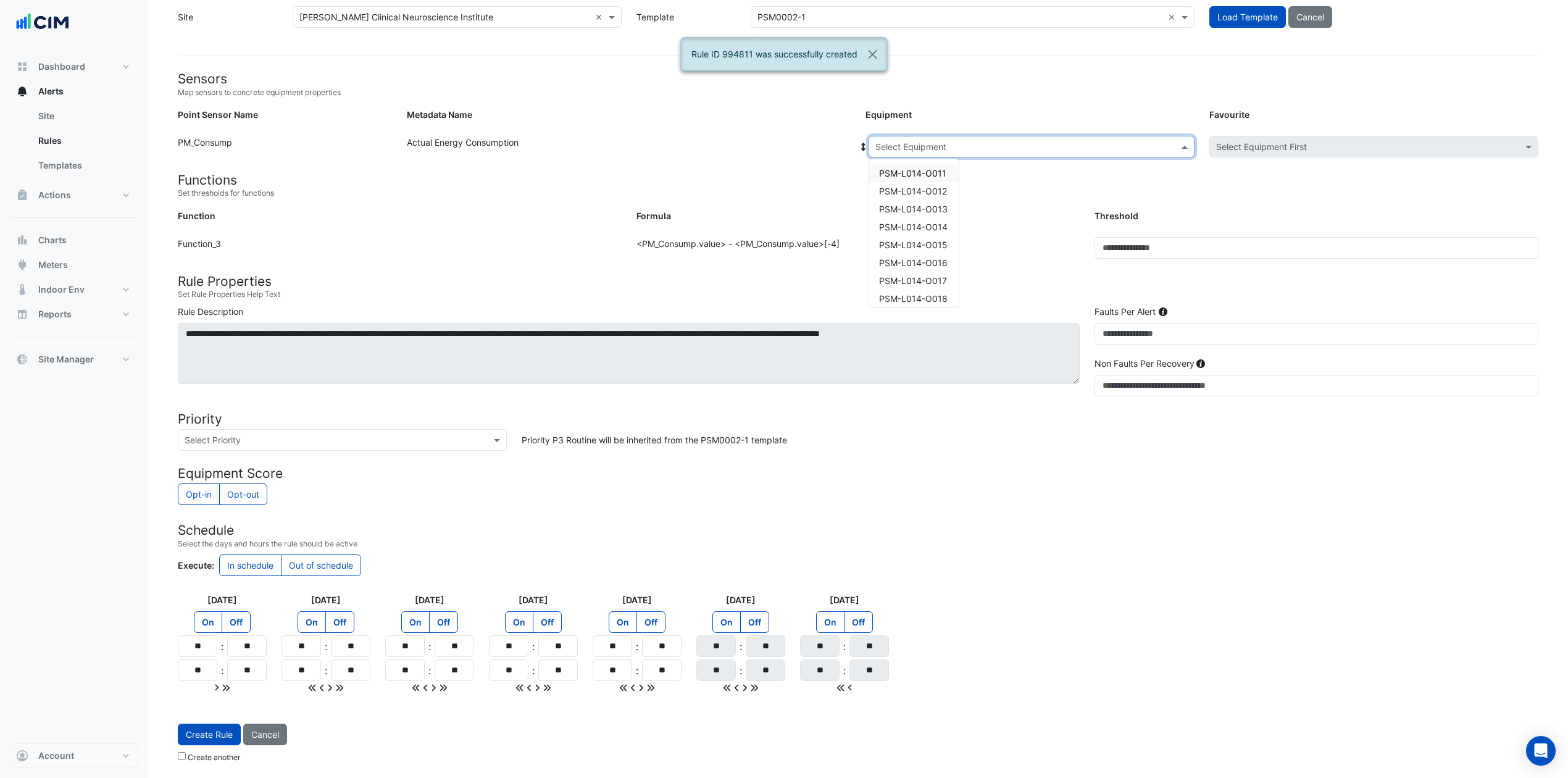
click at [1000, 142] on input "text" at bounding box center [1019, 147] width 287 height 13
click at [936, 203] on span "PSM-L017-O037" at bounding box center [913, 208] width 68 height 11
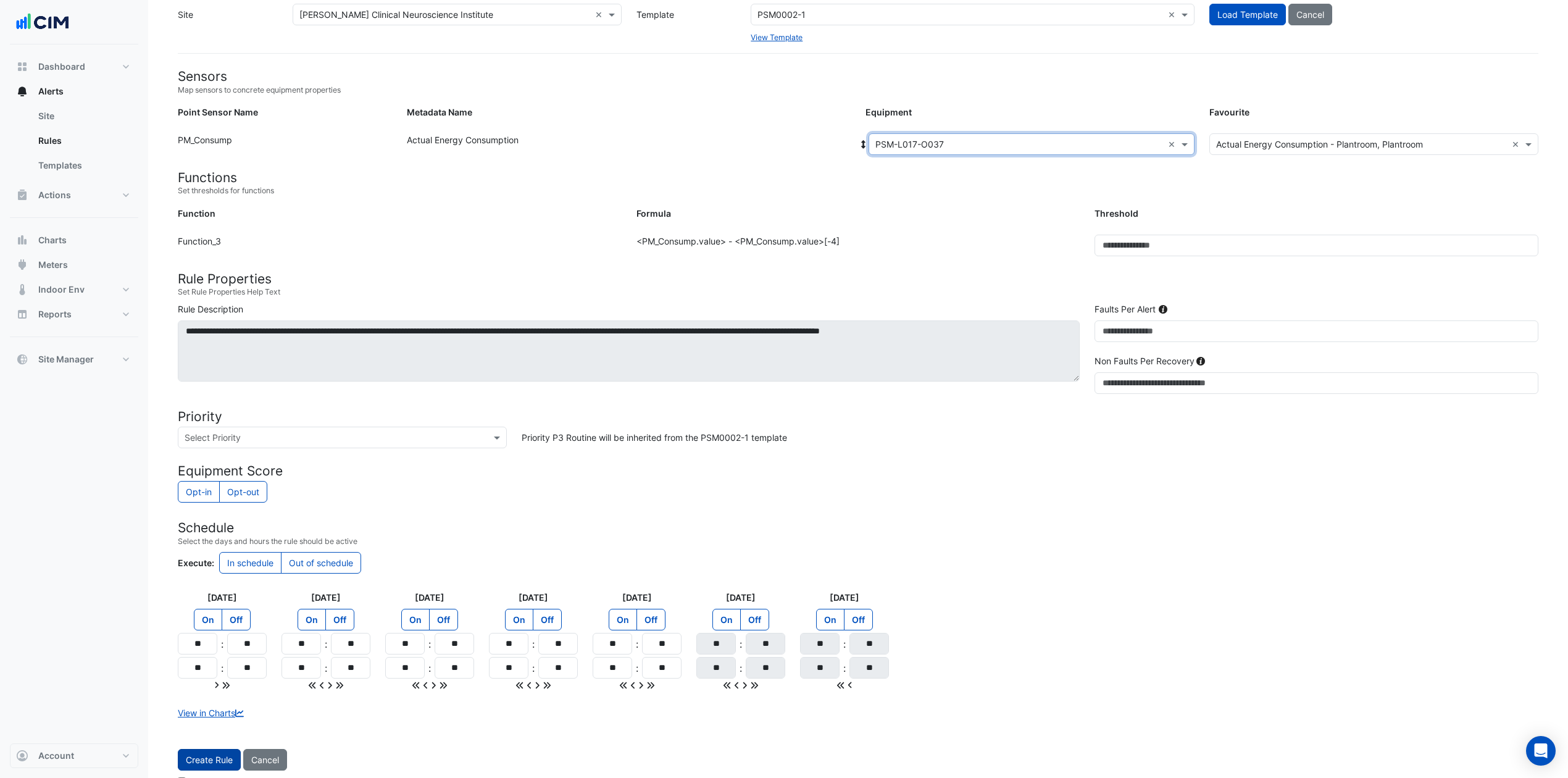
click at [218, 583] on button "Create Rule" at bounding box center [210, 760] width 63 height 21
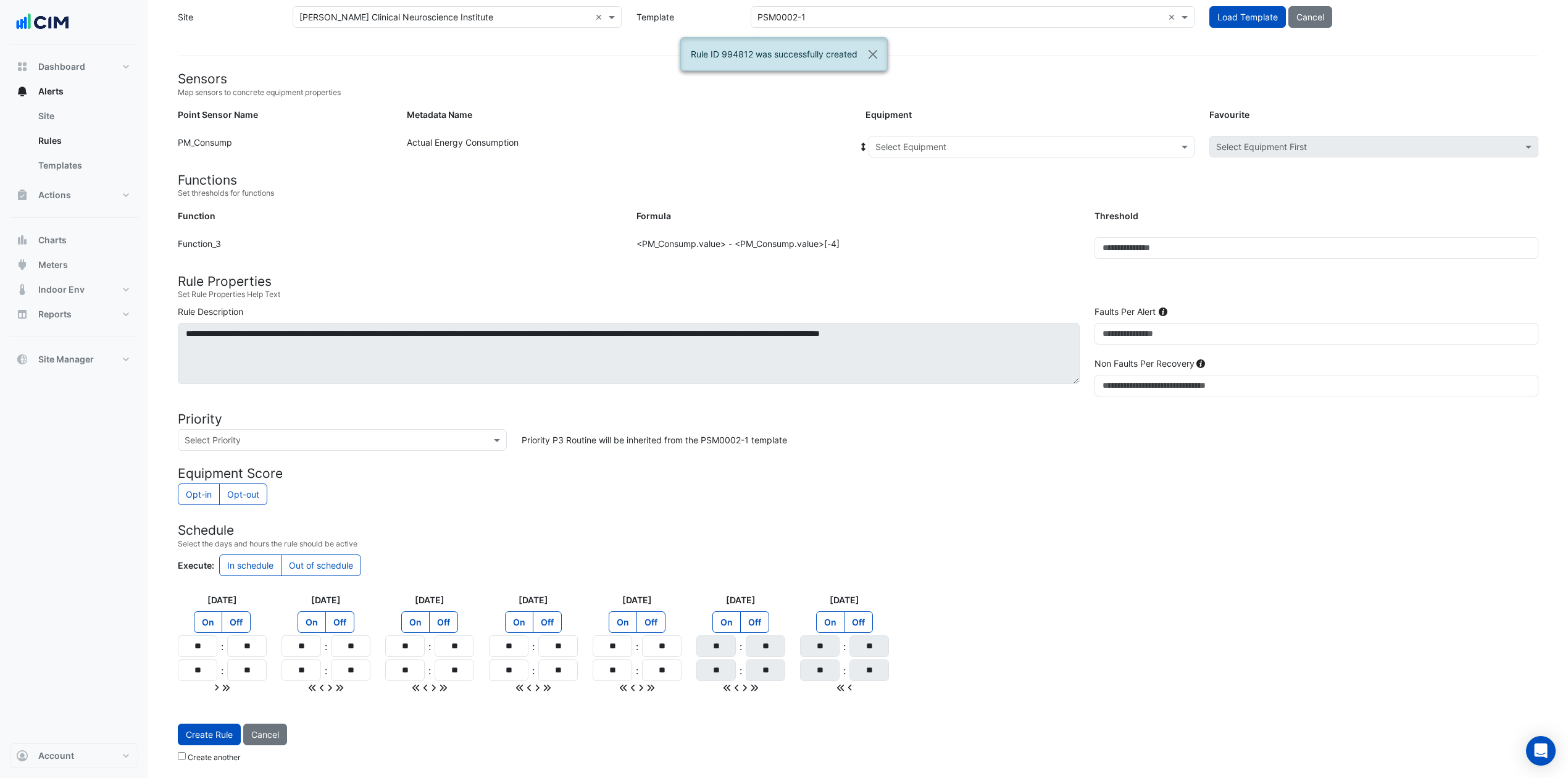
click at [959, 142] on input "text" at bounding box center [1019, 147] width 287 height 13
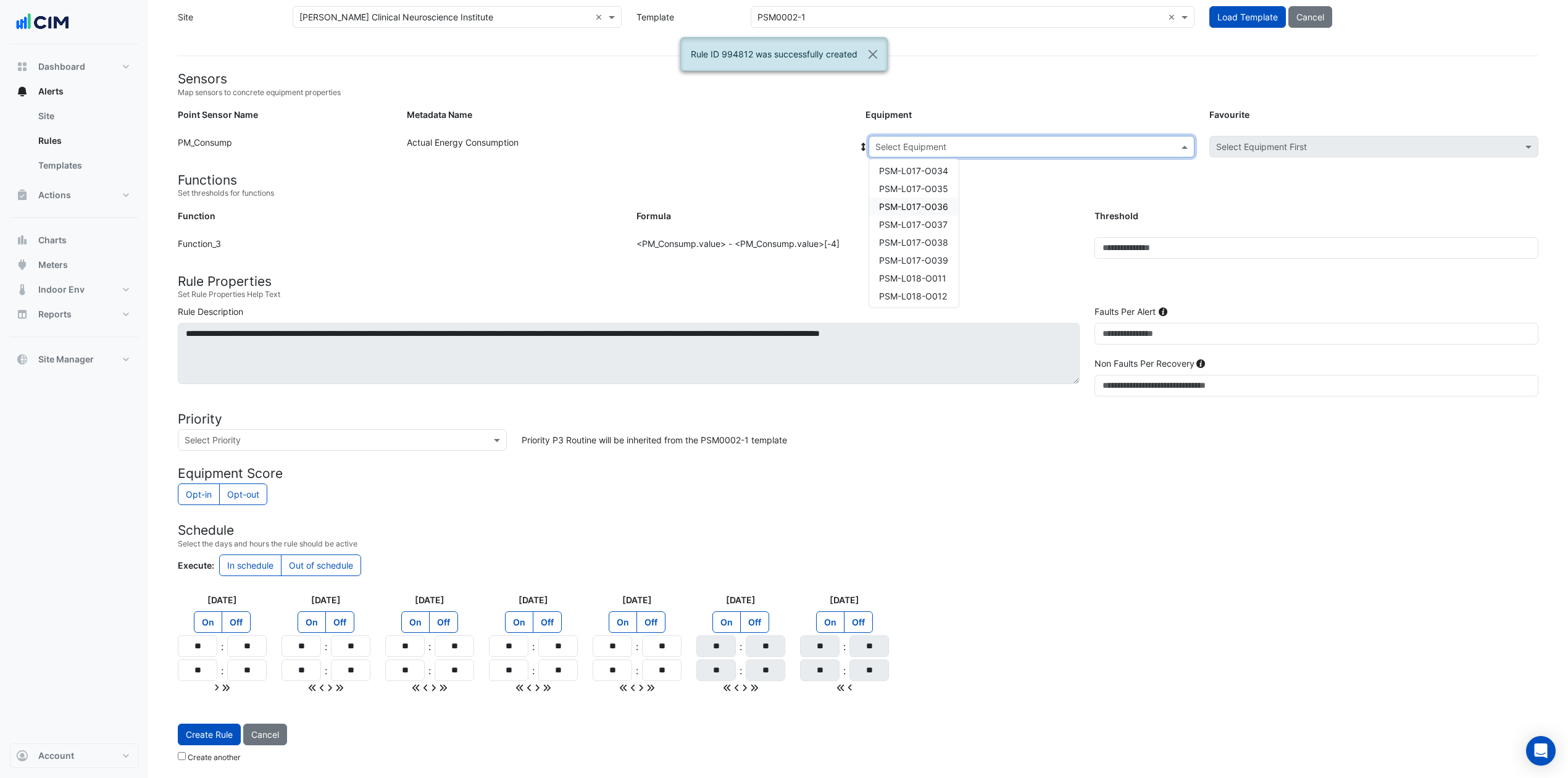
scroll to position [988, 0]
click at [926, 222] on span "PSM-L017-O038" at bounding box center [913, 224] width 69 height 11
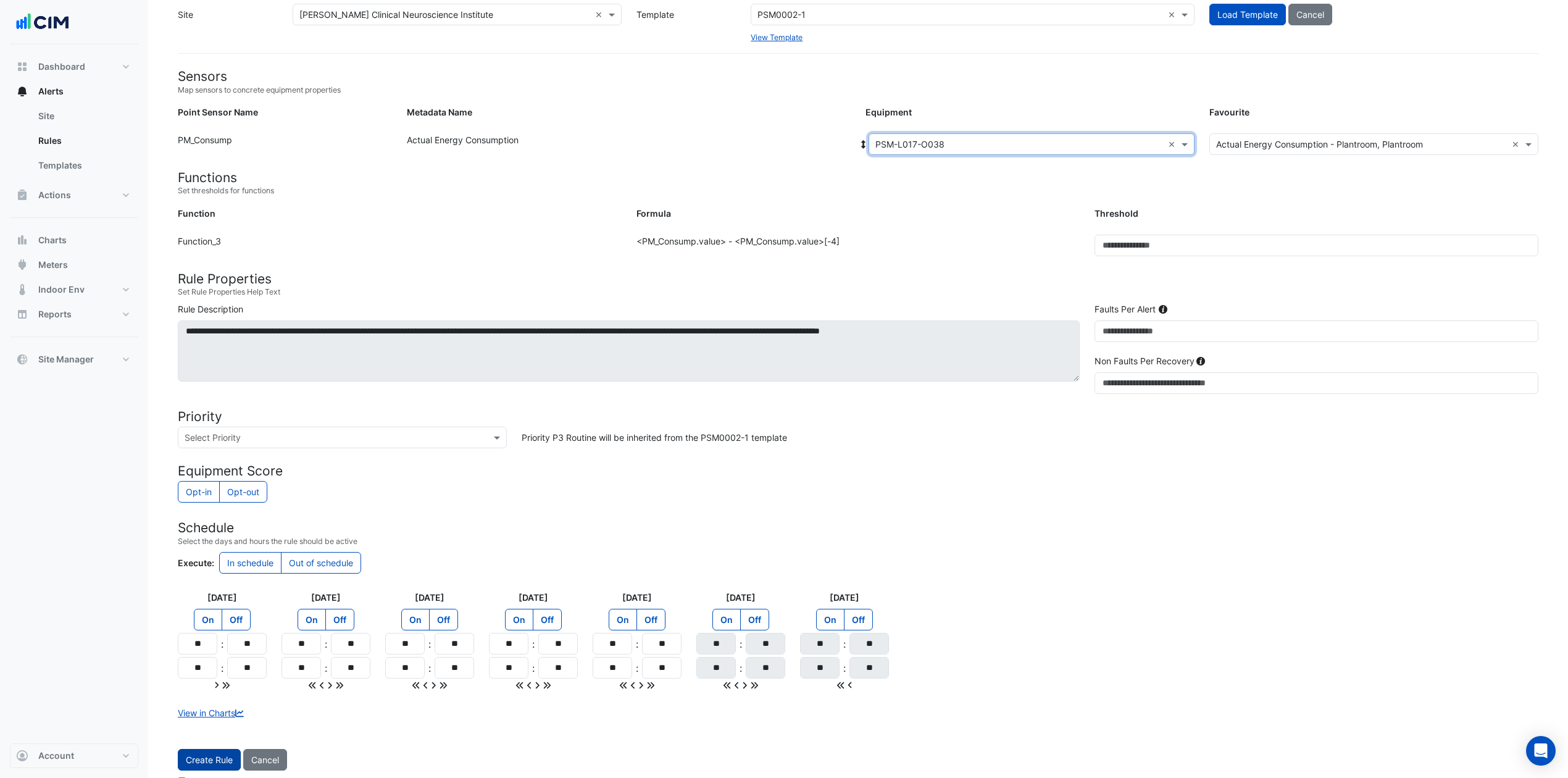
click at [208, 583] on button "Create Rule" at bounding box center [210, 760] width 63 height 21
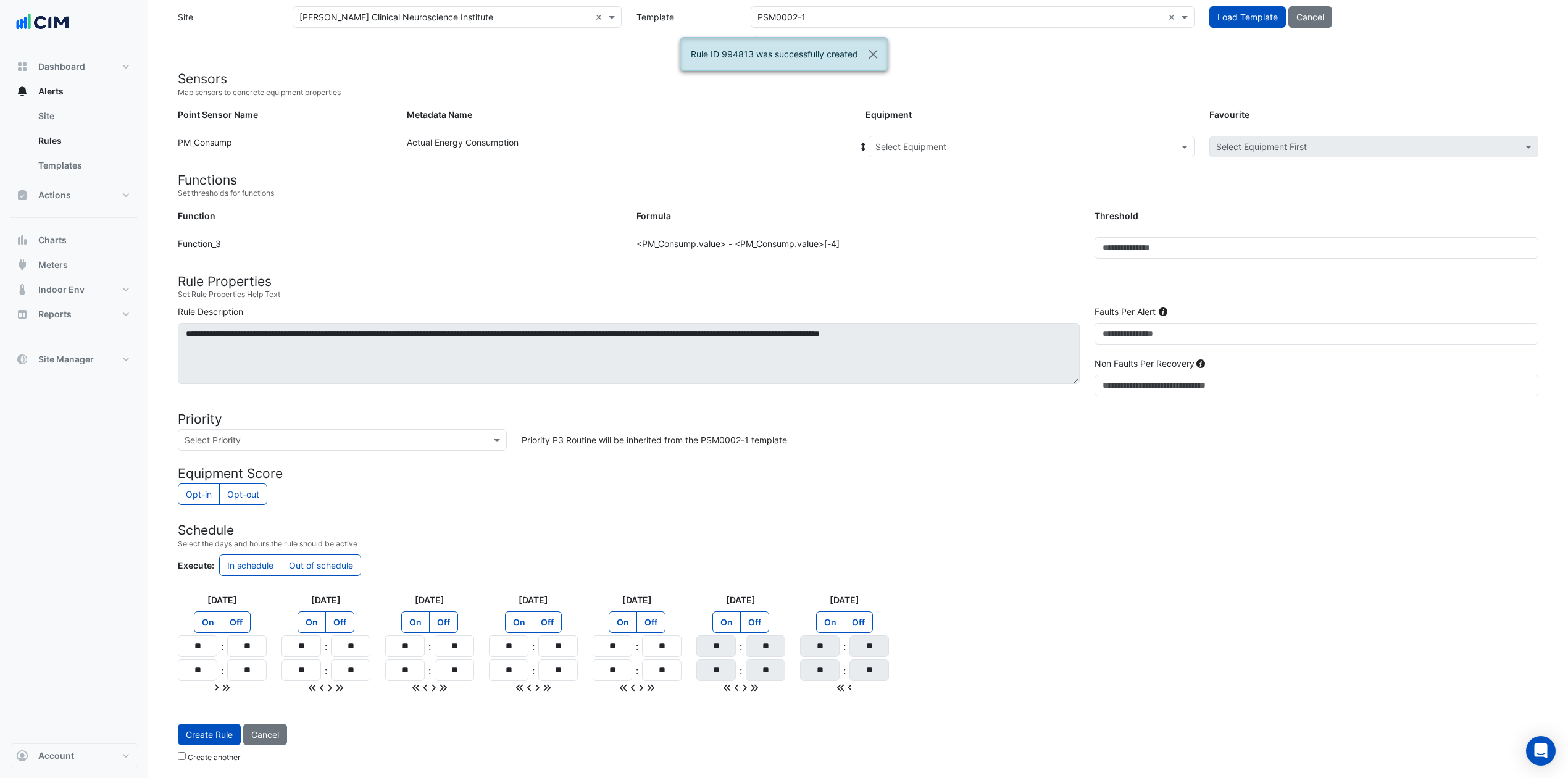
click at [986, 141] on input "text" at bounding box center [1019, 147] width 287 height 13
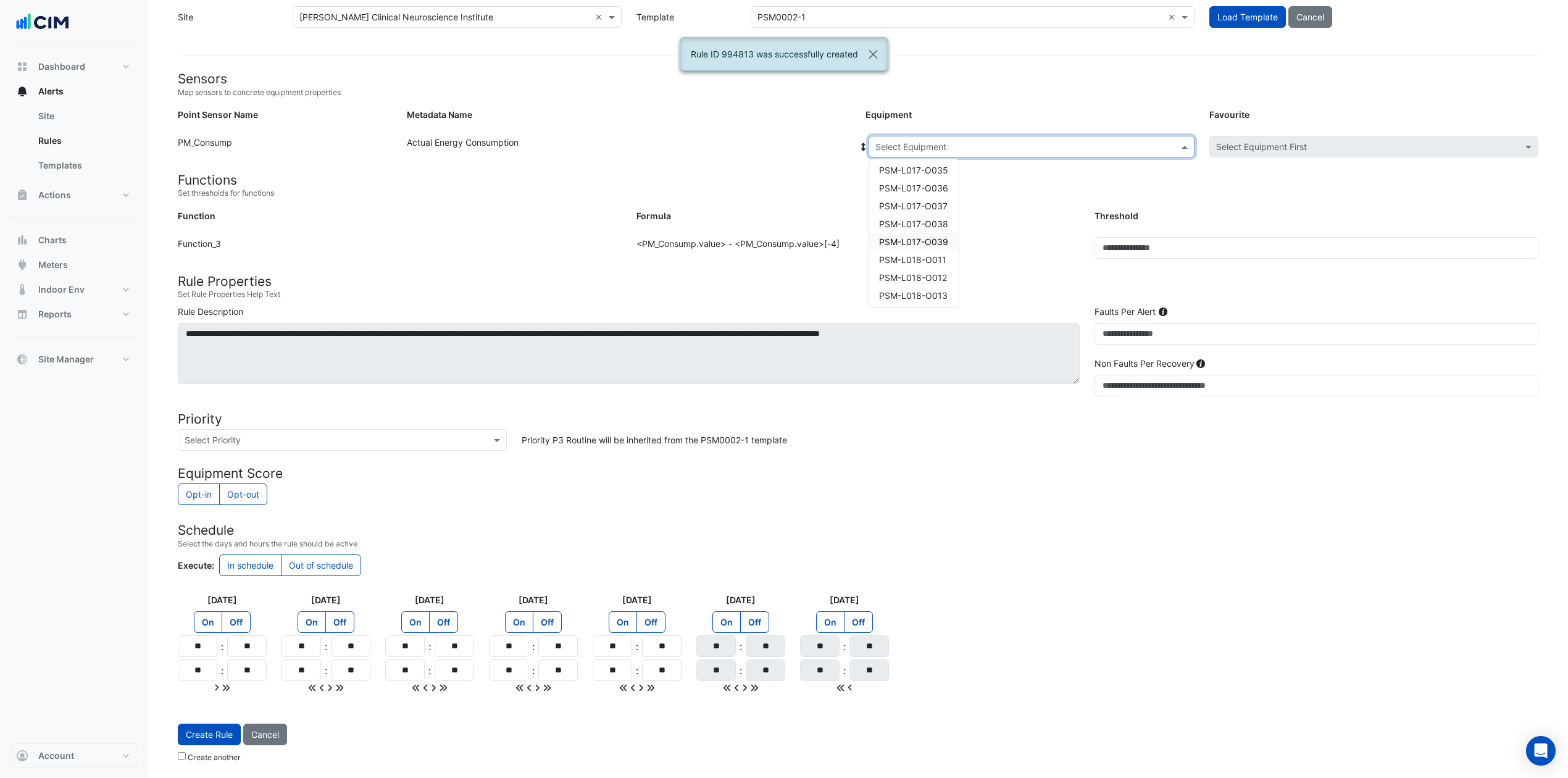
click at [925, 236] on span "PSM-L017-O039" at bounding box center [913, 242] width 69 height 11
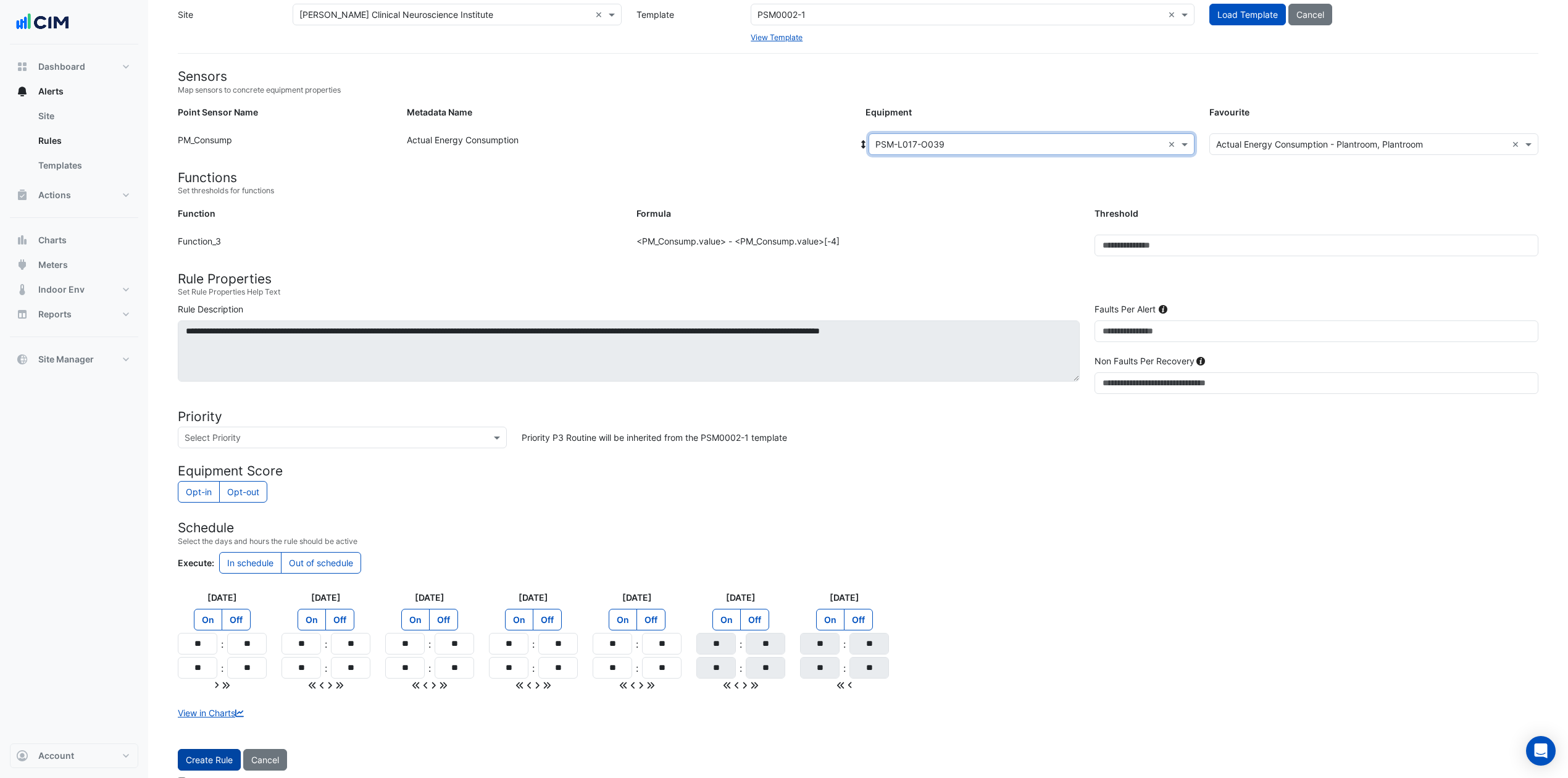
click at [208, 583] on button "Create Rule" at bounding box center [210, 760] width 63 height 21
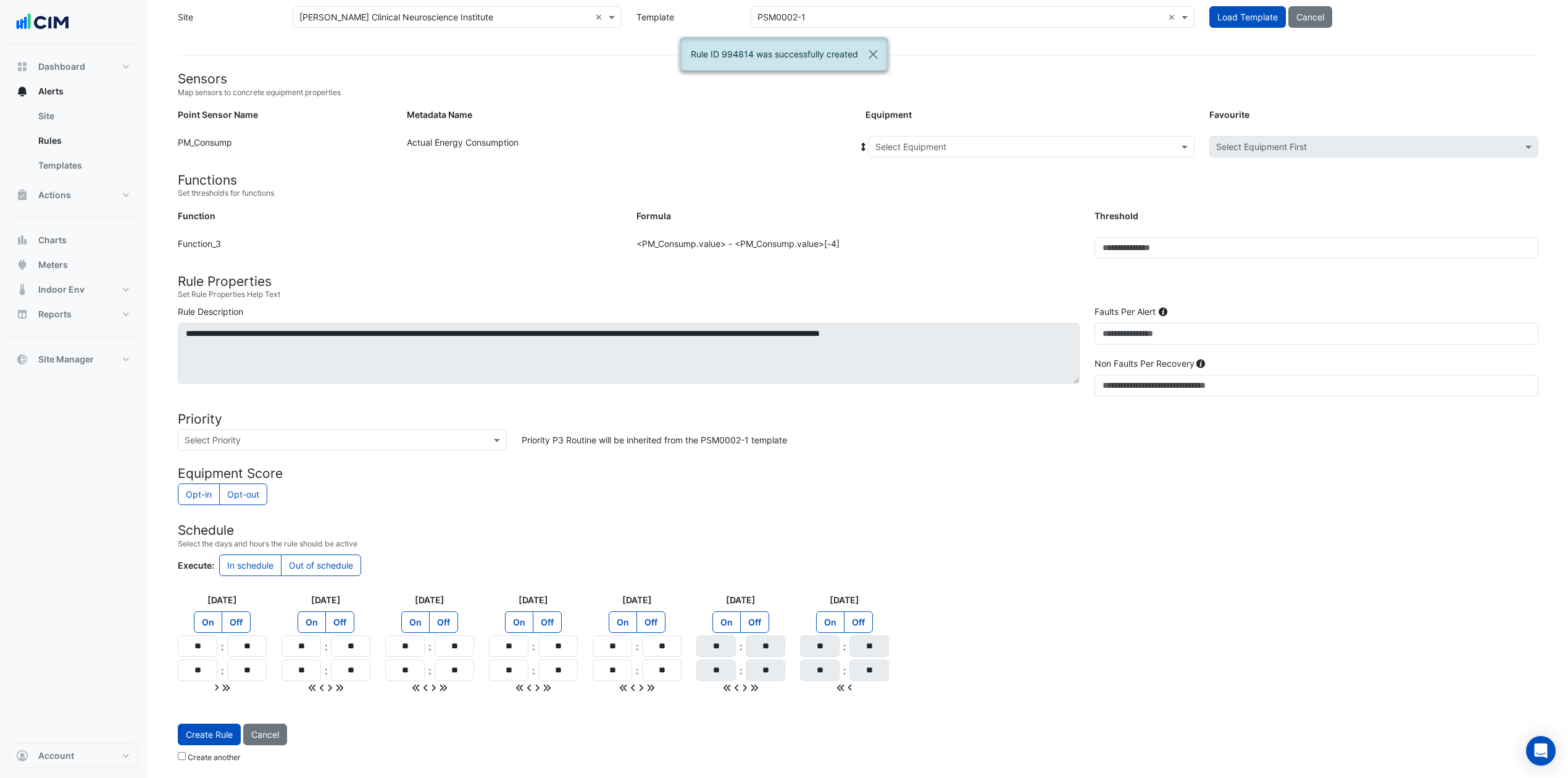
click at [951, 142] on input "text" at bounding box center [1019, 147] width 287 height 13
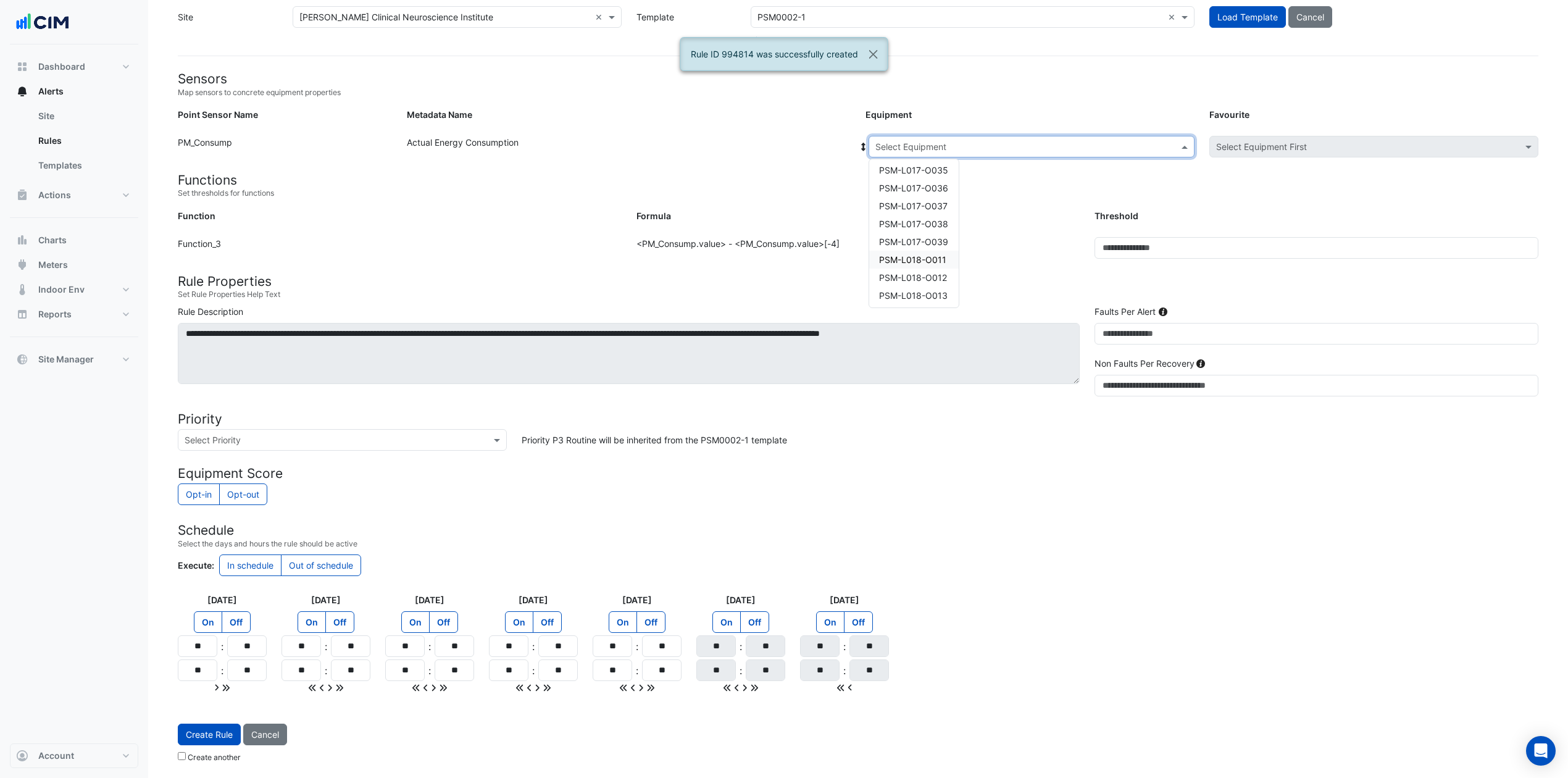
click at [929, 260] on span "PSM-L018-O011" at bounding box center [913, 260] width 67 height 11
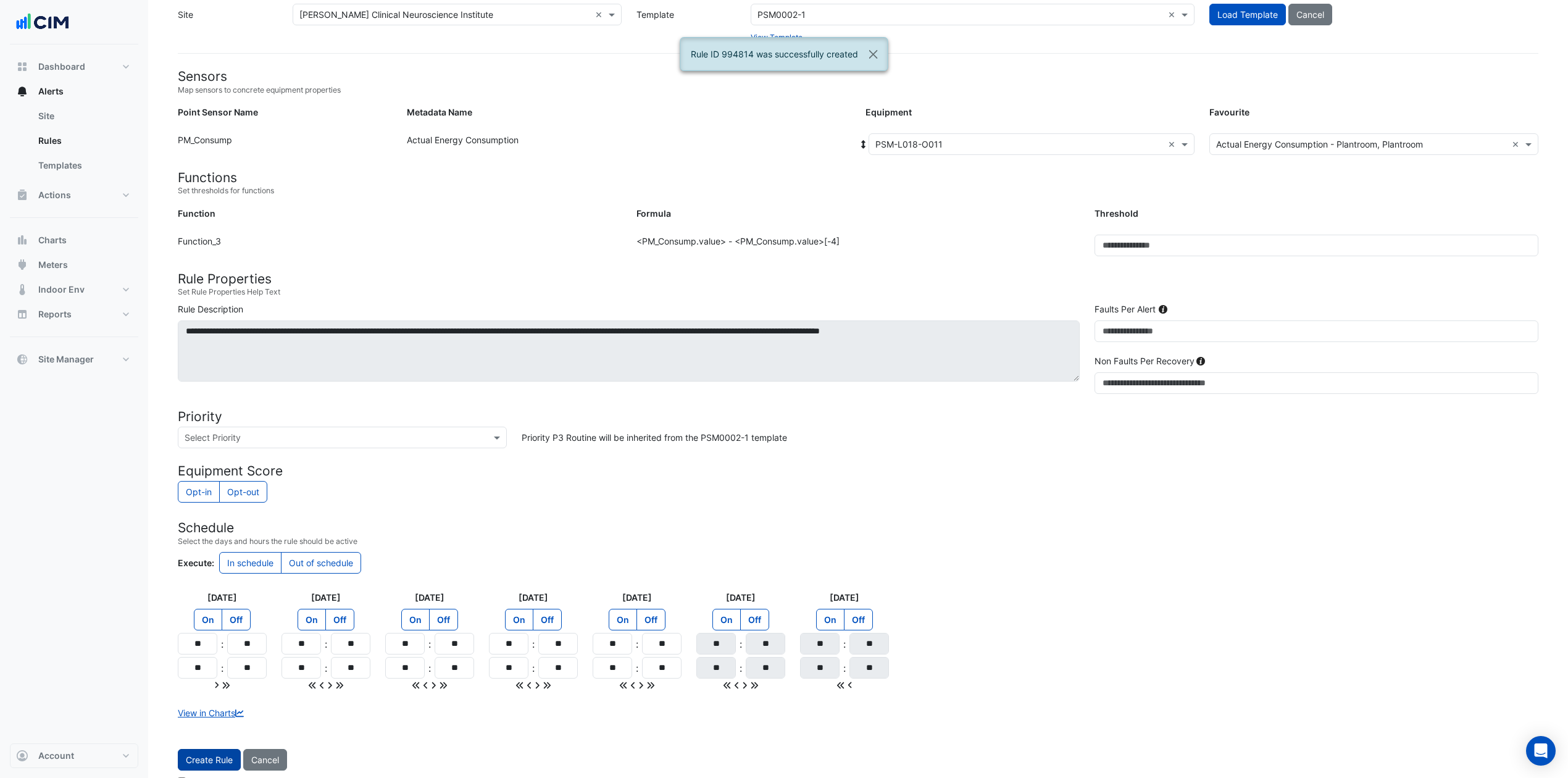
click at [216, 583] on button "Create Rule" at bounding box center [210, 760] width 63 height 21
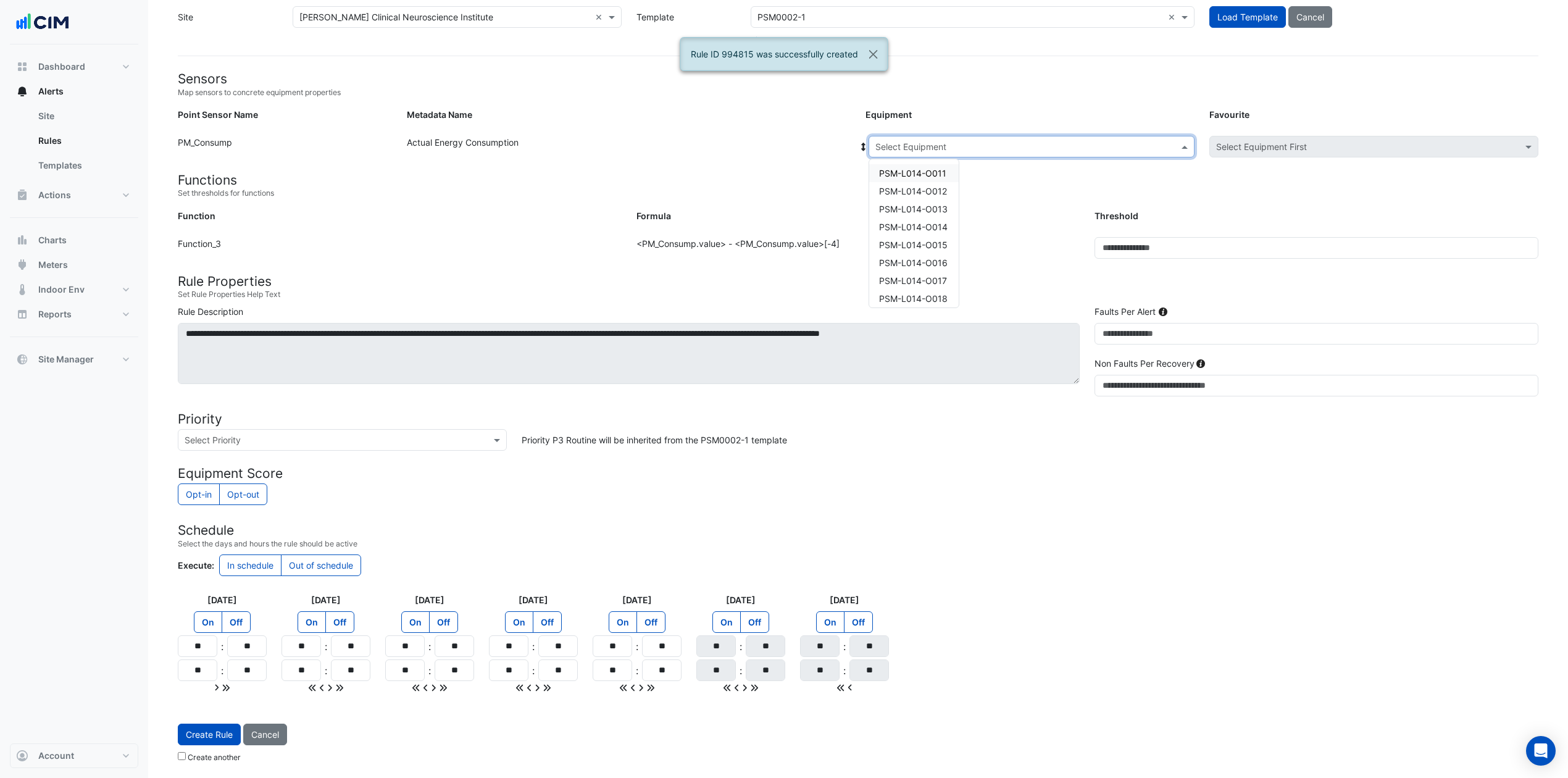
click at [997, 144] on input "text" at bounding box center [1019, 147] width 287 height 13
click at [945, 192] on span "PSM-L018-O012" at bounding box center [913, 198] width 68 height 11
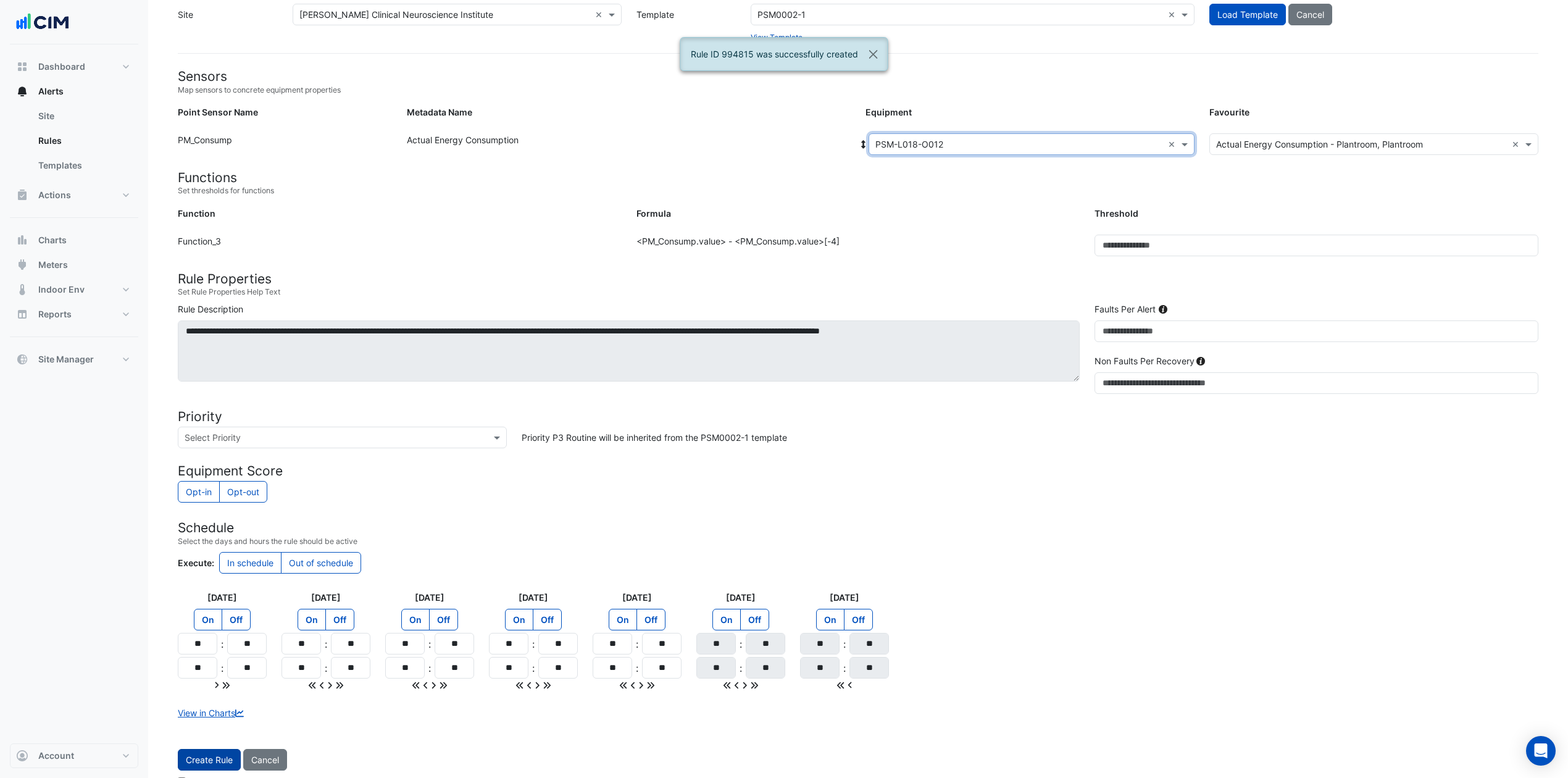
click at [215, 583] on button "Create Rule" at bounding box center [210, 760] width 63 height 21
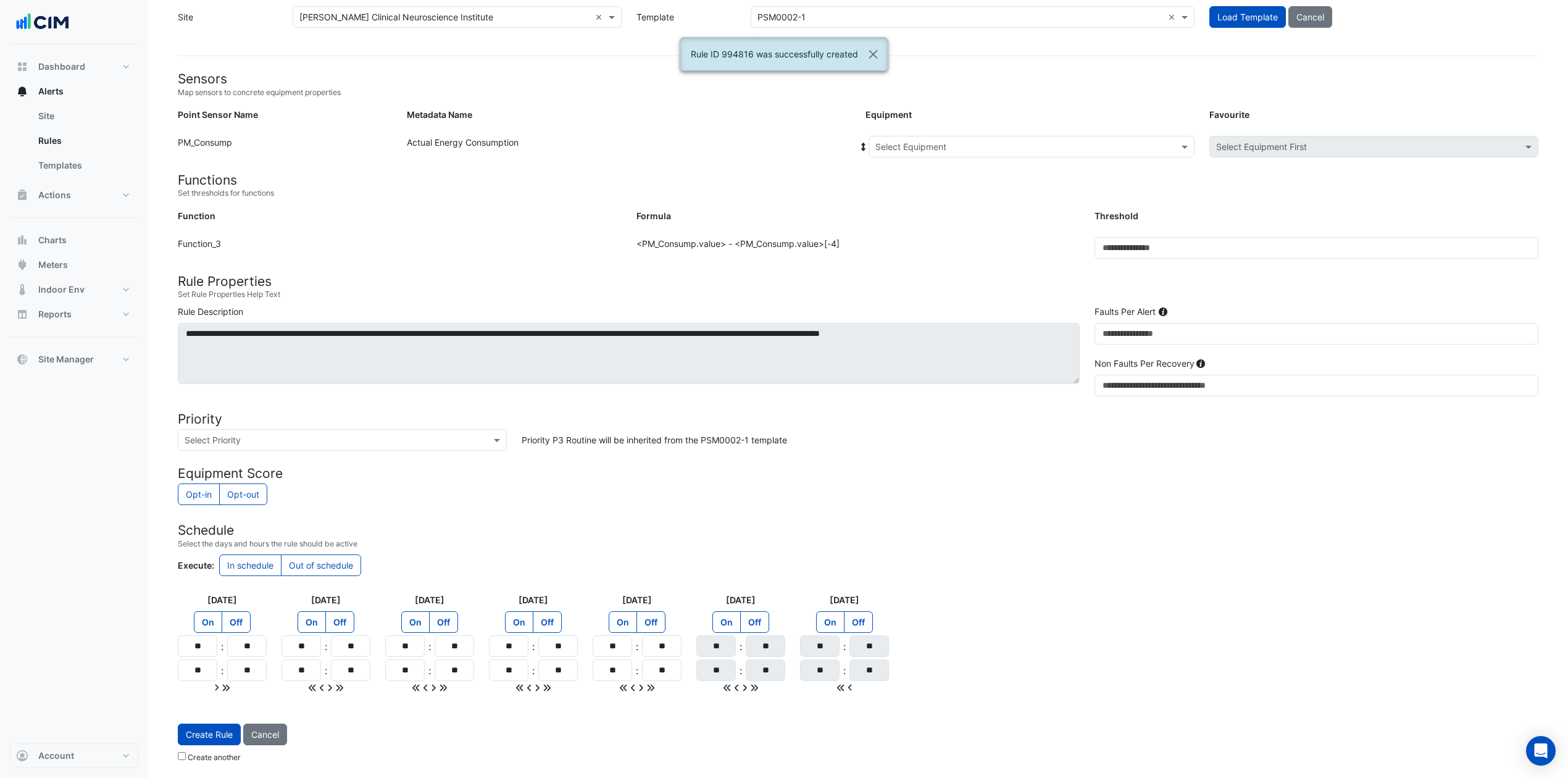
click at [976, 136] on div "Select Equipment" at bounding box center [1031, 146] width 326 height 21
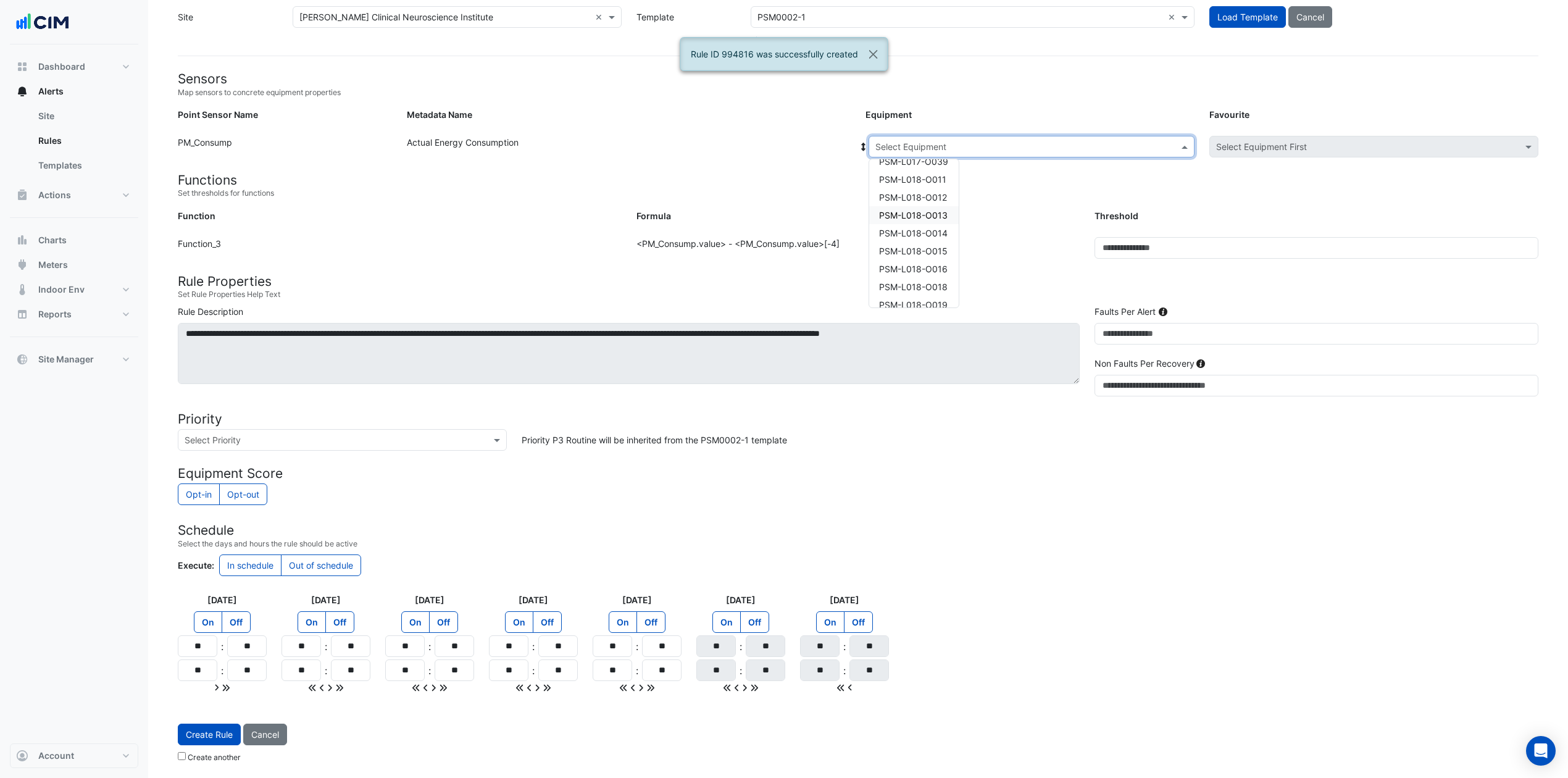
click at [943, 210] on span "PSM-L018-O013" at bounding box center [913, 216] width 68 height 11
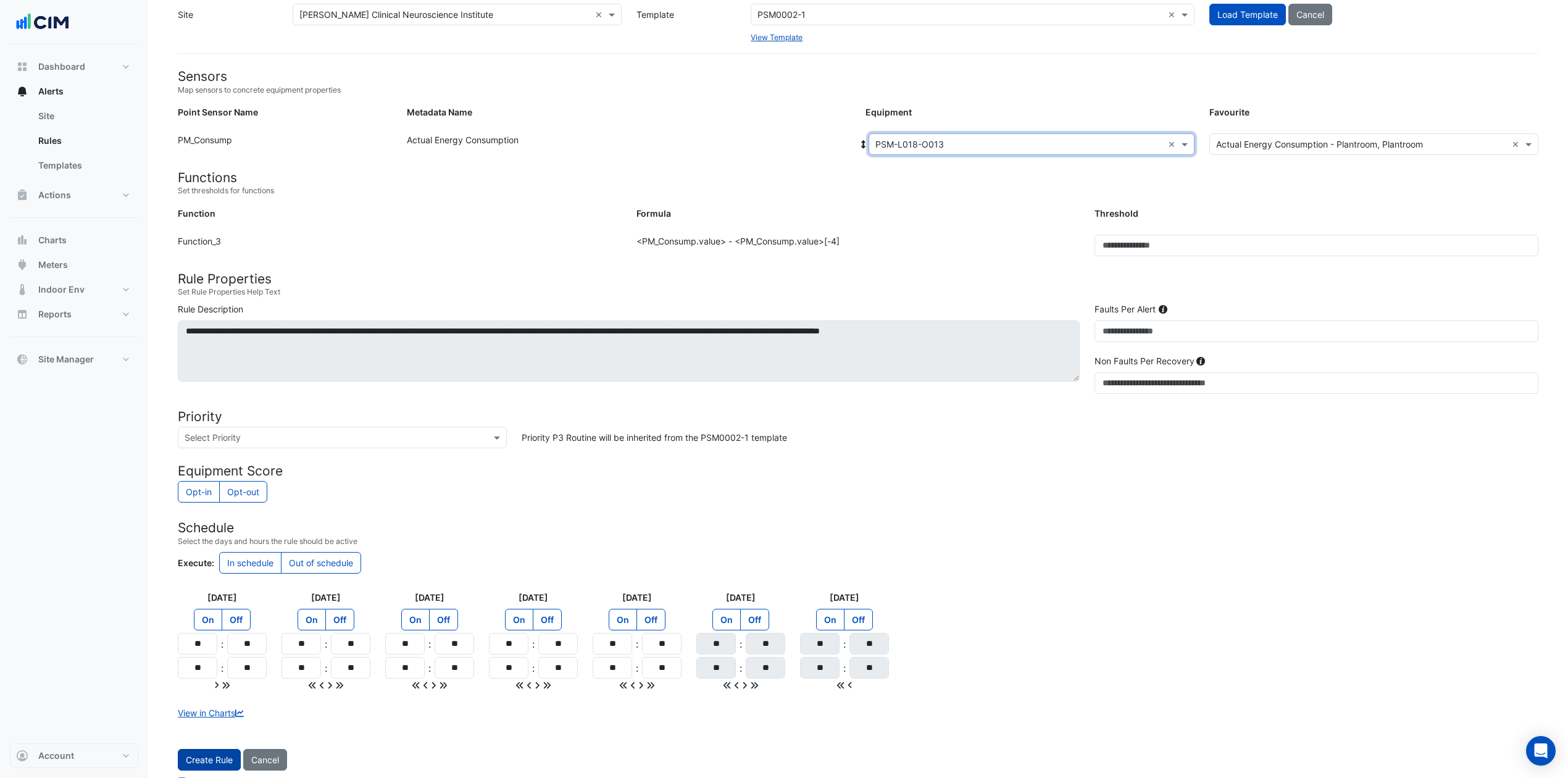
click at [214, 583] on button "Create Rule" at bounding box center [210, 760] width 63 height 21
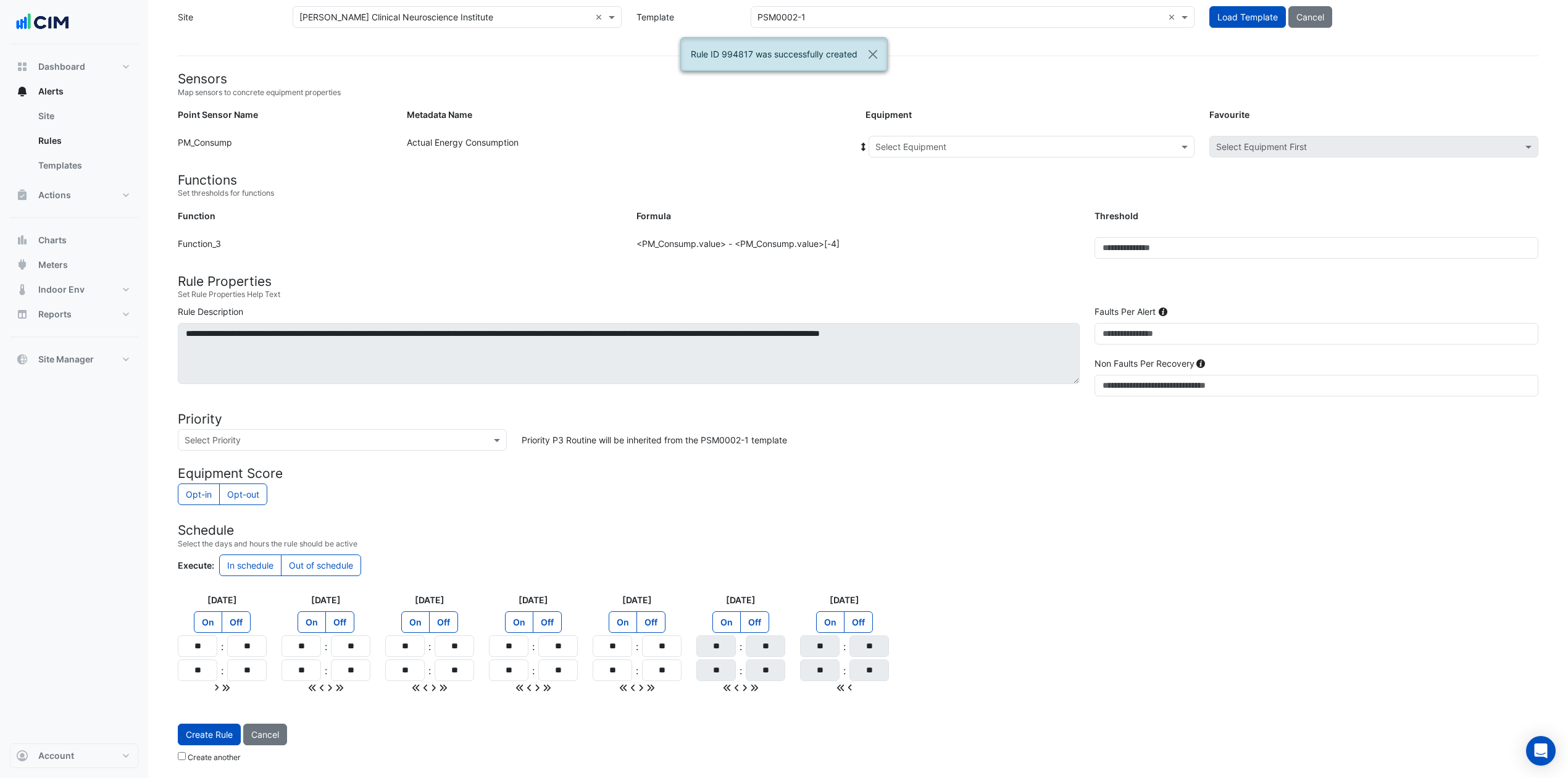
click at [984, 142] on input "text" at bounding box center [1019, 147] width 287 height 13
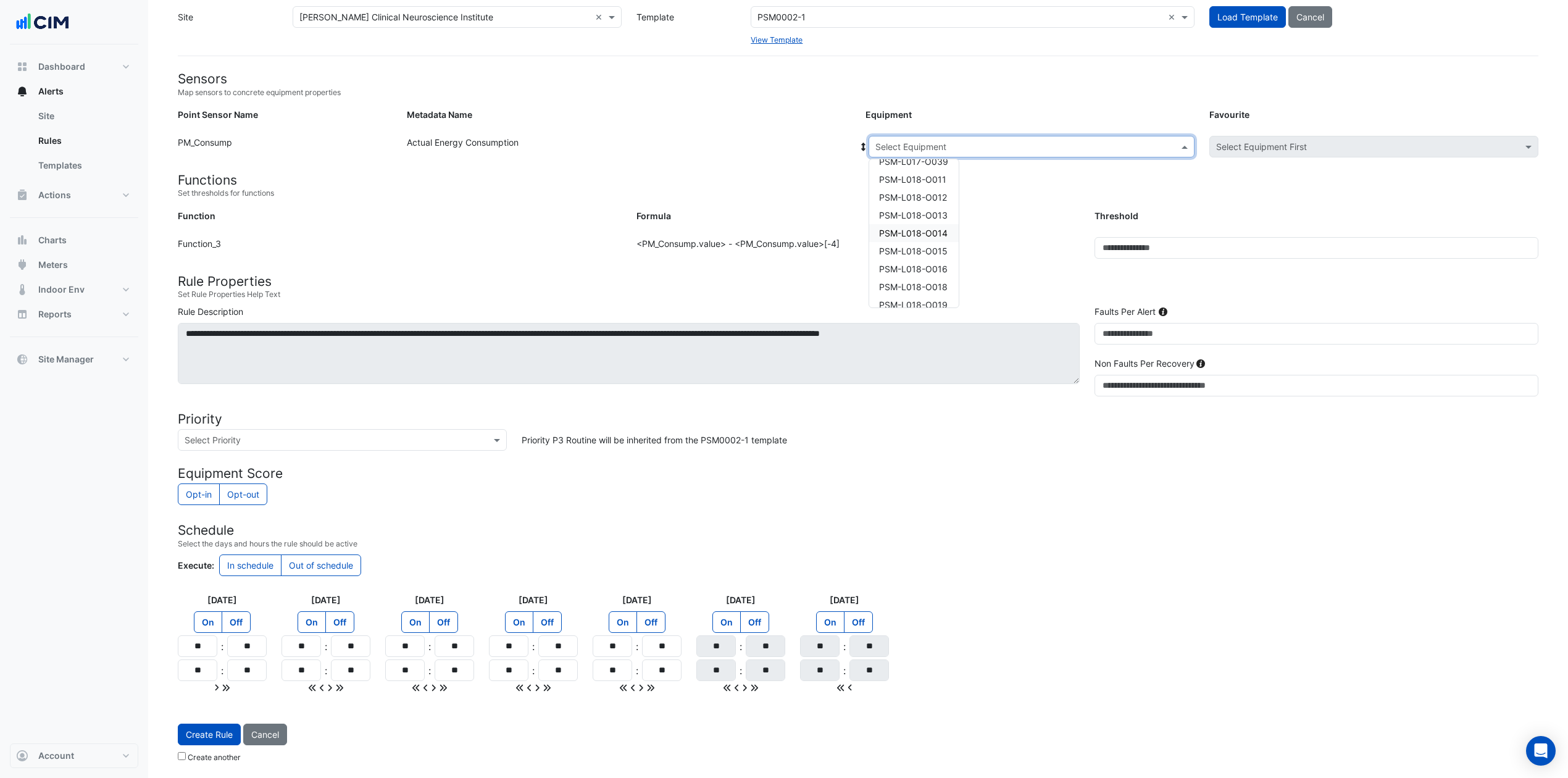
click at [943, 224] on div "PSM-L018-O014" at bounding box center [913, 233] width 89 height 18
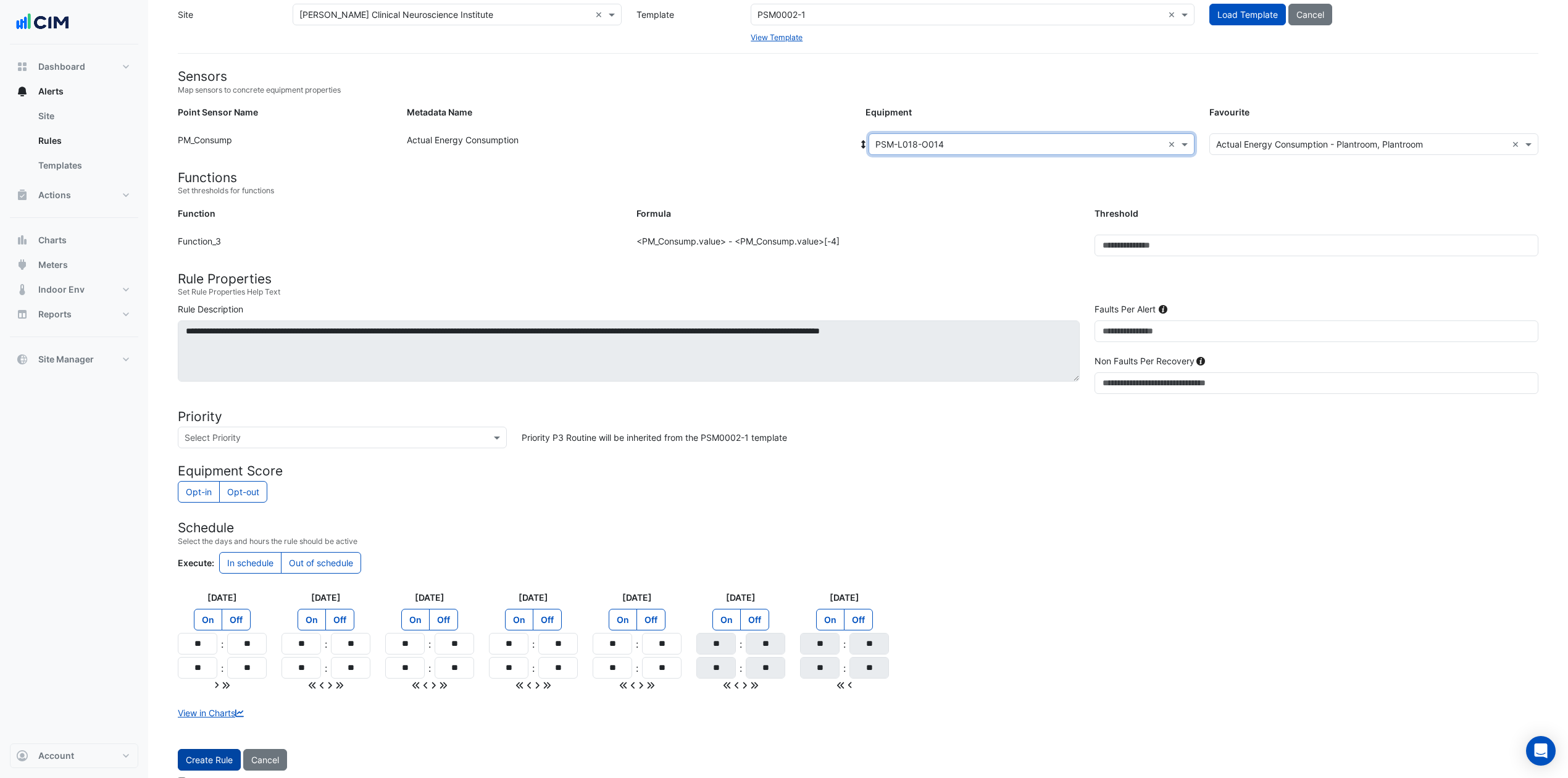
click at [214, 583] on button "Create Rule" at bounding box center [210, 760] width 63 height 21
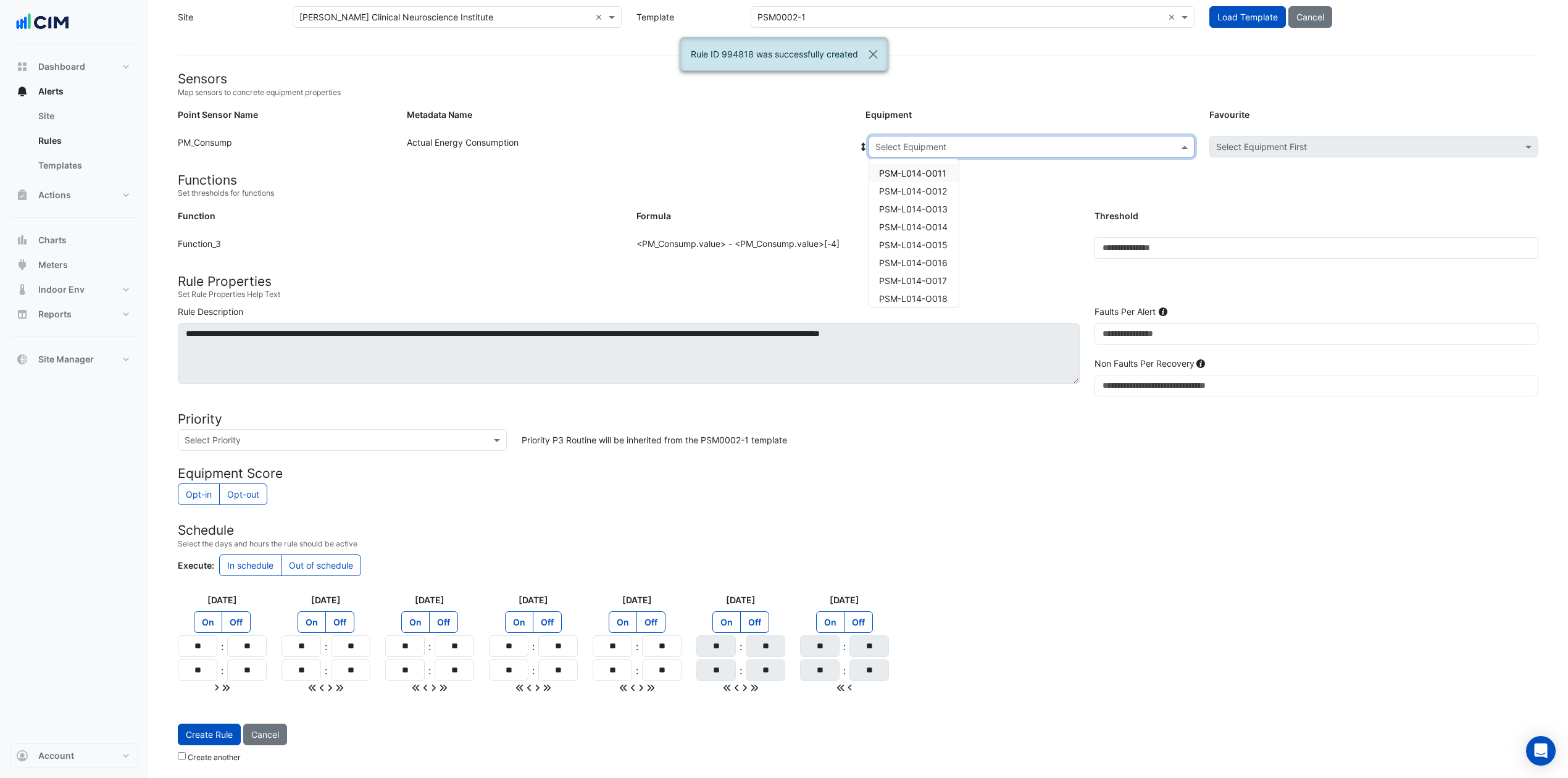
drag, startPoint x: 994, startPoint y: 147, endPoint x: 986, endPoint y: 146, distance: 8.1
click at [993, 146] on input "text" at bounding box center [1019, 147] width 287 height 13
click at [929, 249] on span "PSM-L018-O015" at bounding box center [913, 249] width 68 height 11
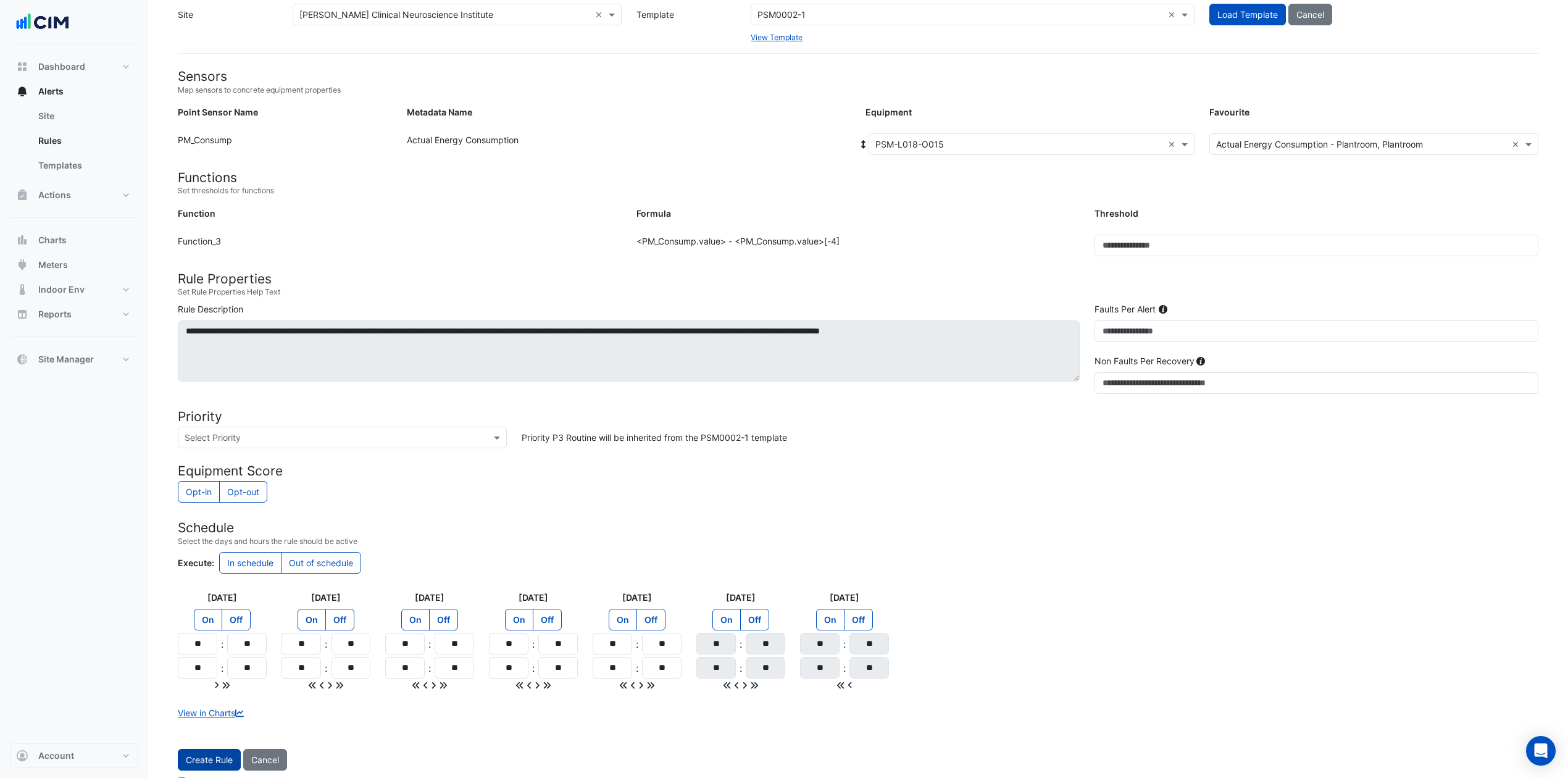
click at [216, 583] on button "Create Rule" at bounding box center [210, 760] width 63 height 21
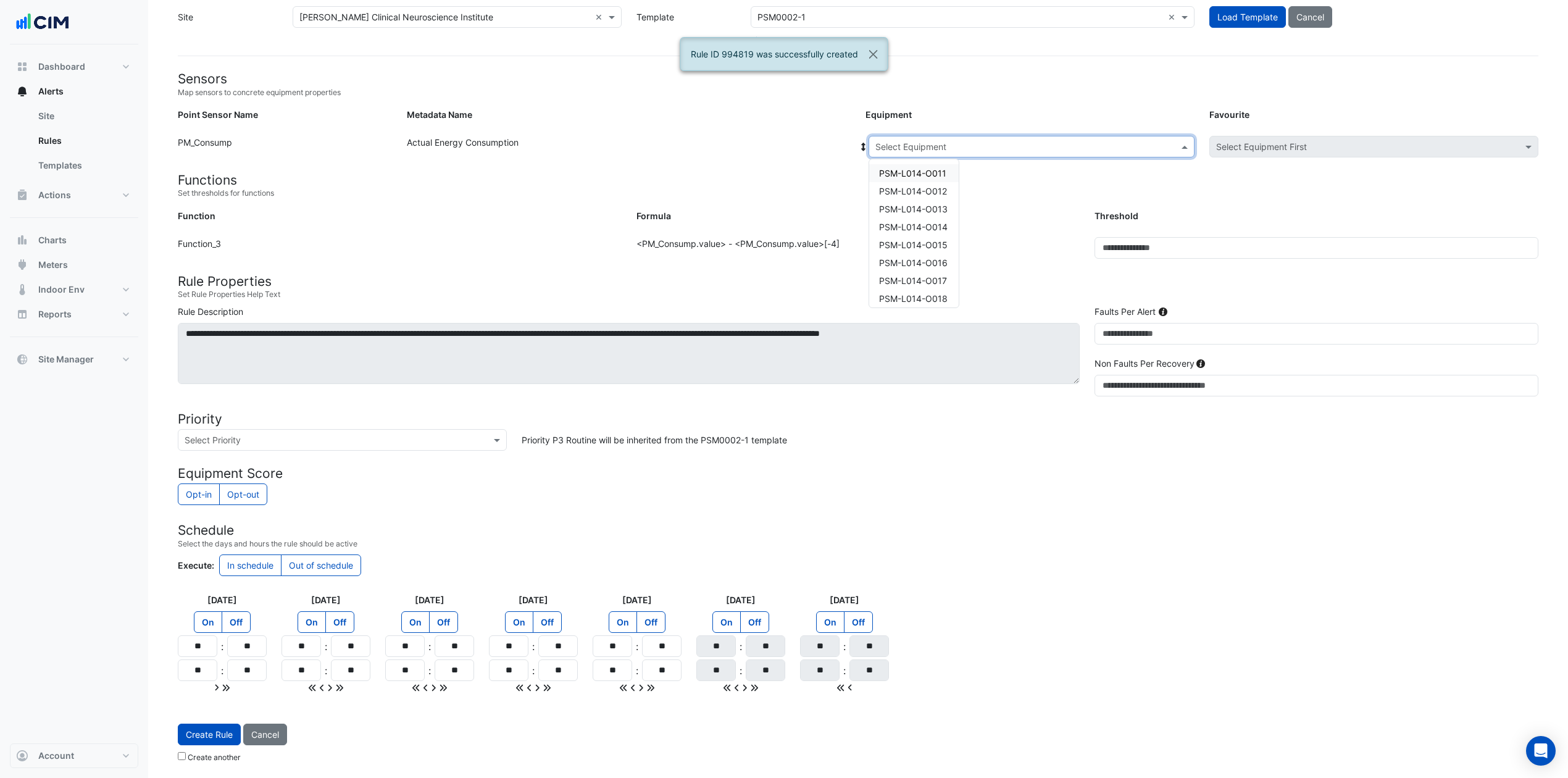
click at [957, 141] on input "text" at bounding box center [1019, 147] width 287 height 13
click at [936, 183] on span "PSM-L018-O016" at bounding box center [913, 186] width 68 height 11
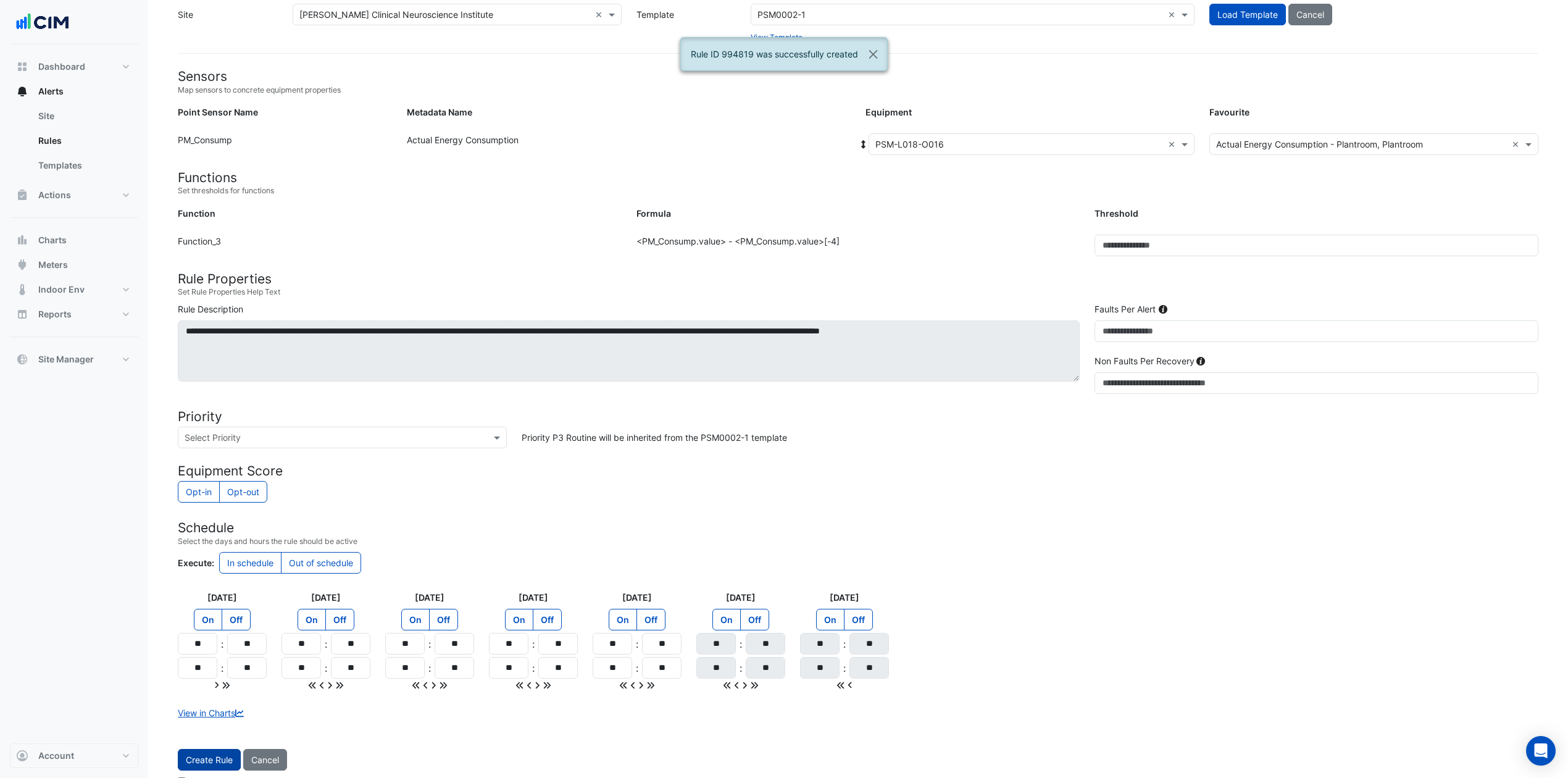
click at [214, 583] on button "Create Rule" at bounding box center [210, 760] width 63 height 21
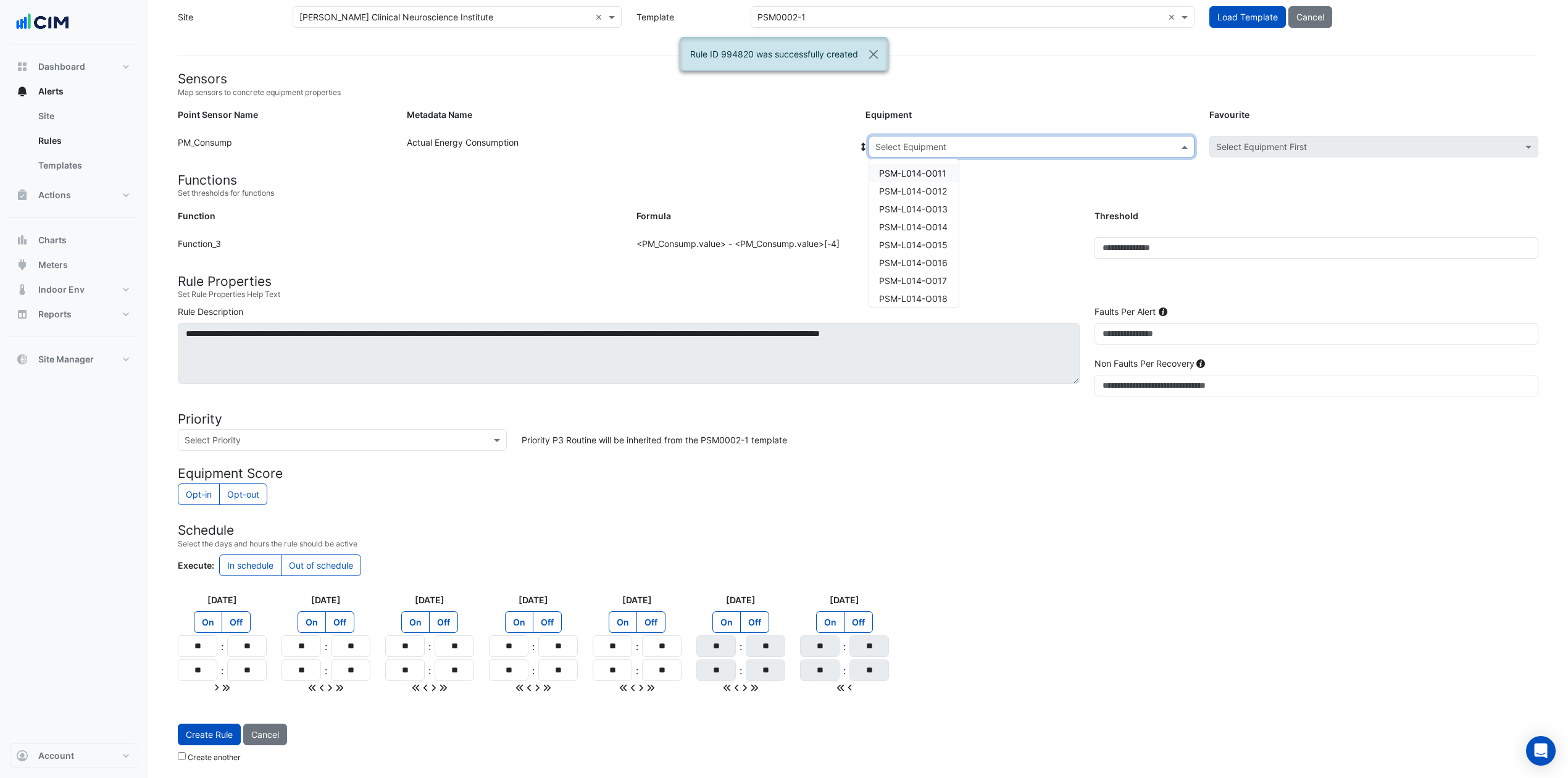
click at [1008, 141] on input "text" at bounding box center [1019, 147] width 287 height 13
click at [933, 200] on span "PSM-L018-O018" at bounding box center [913, 204] width 68 height 11
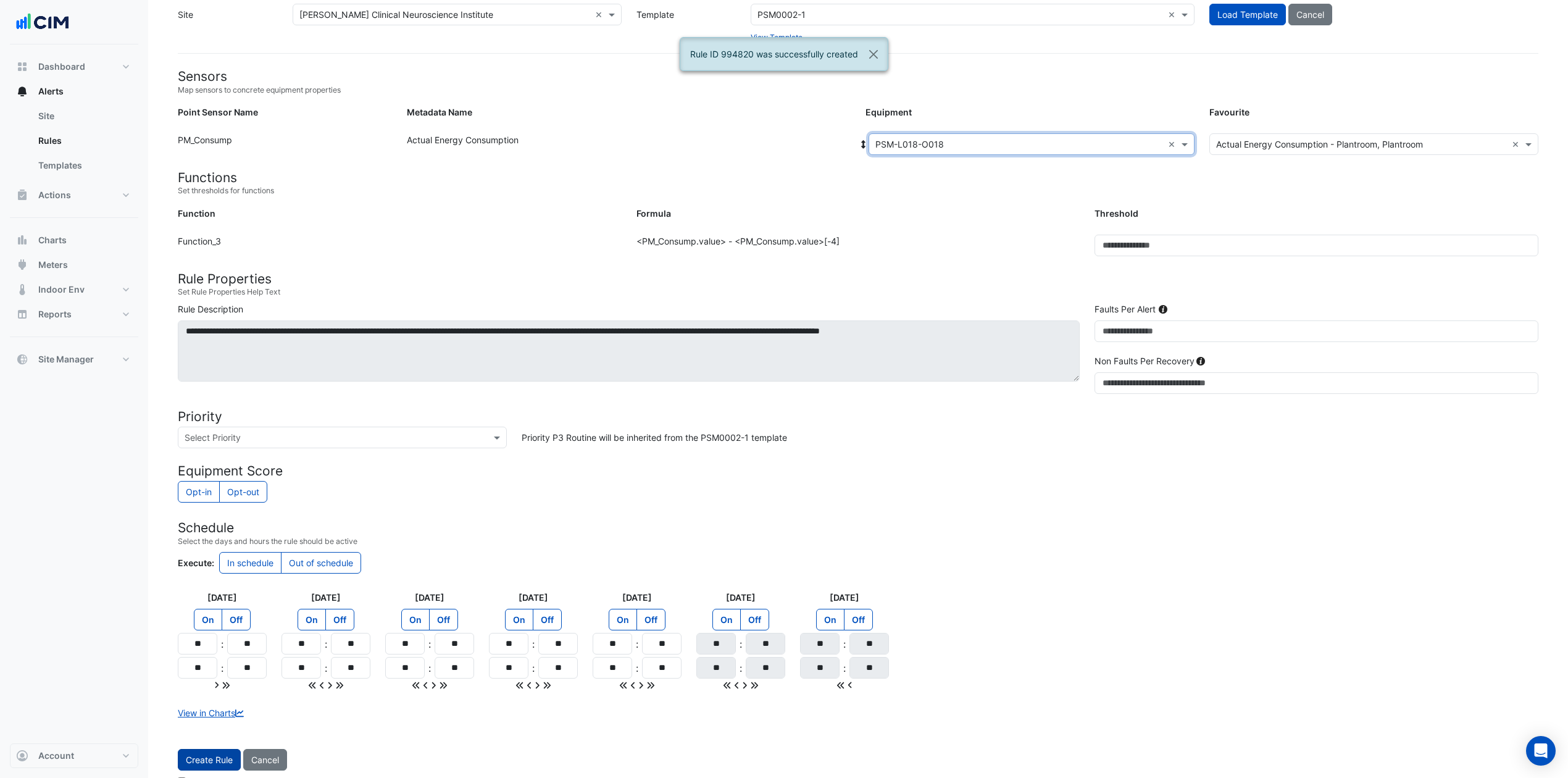
click at [211, 583] on button "Create Rule" at bounding box center [210, 760] width 63 height 21
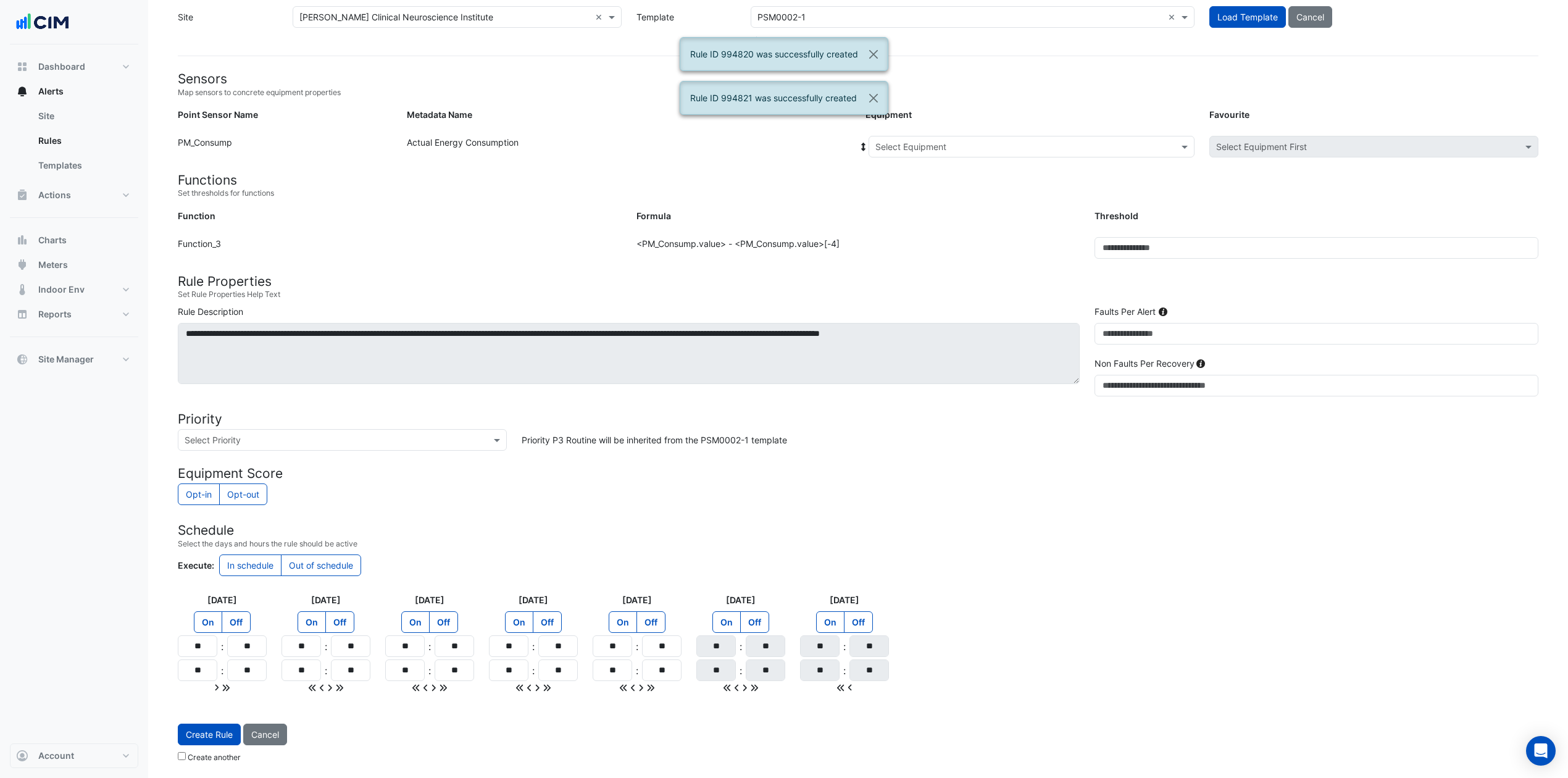
click at [996, 136] on div "Select Equipment" at bounding box center [1031, 146] width 326 height 21
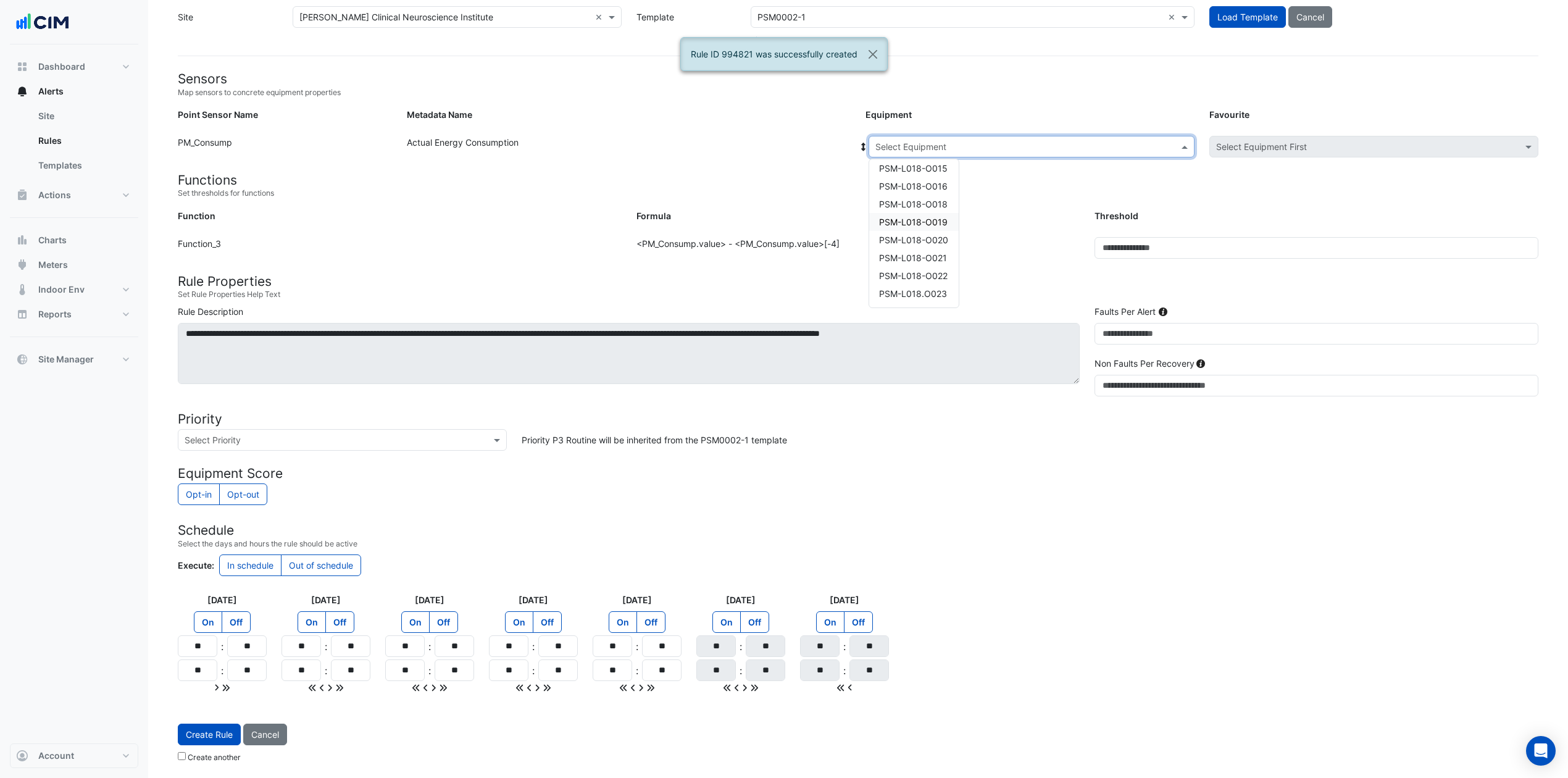
click at [939, 217] on span "PSM-L018-O019" at bounding box center [913, 222] width 68 height 11
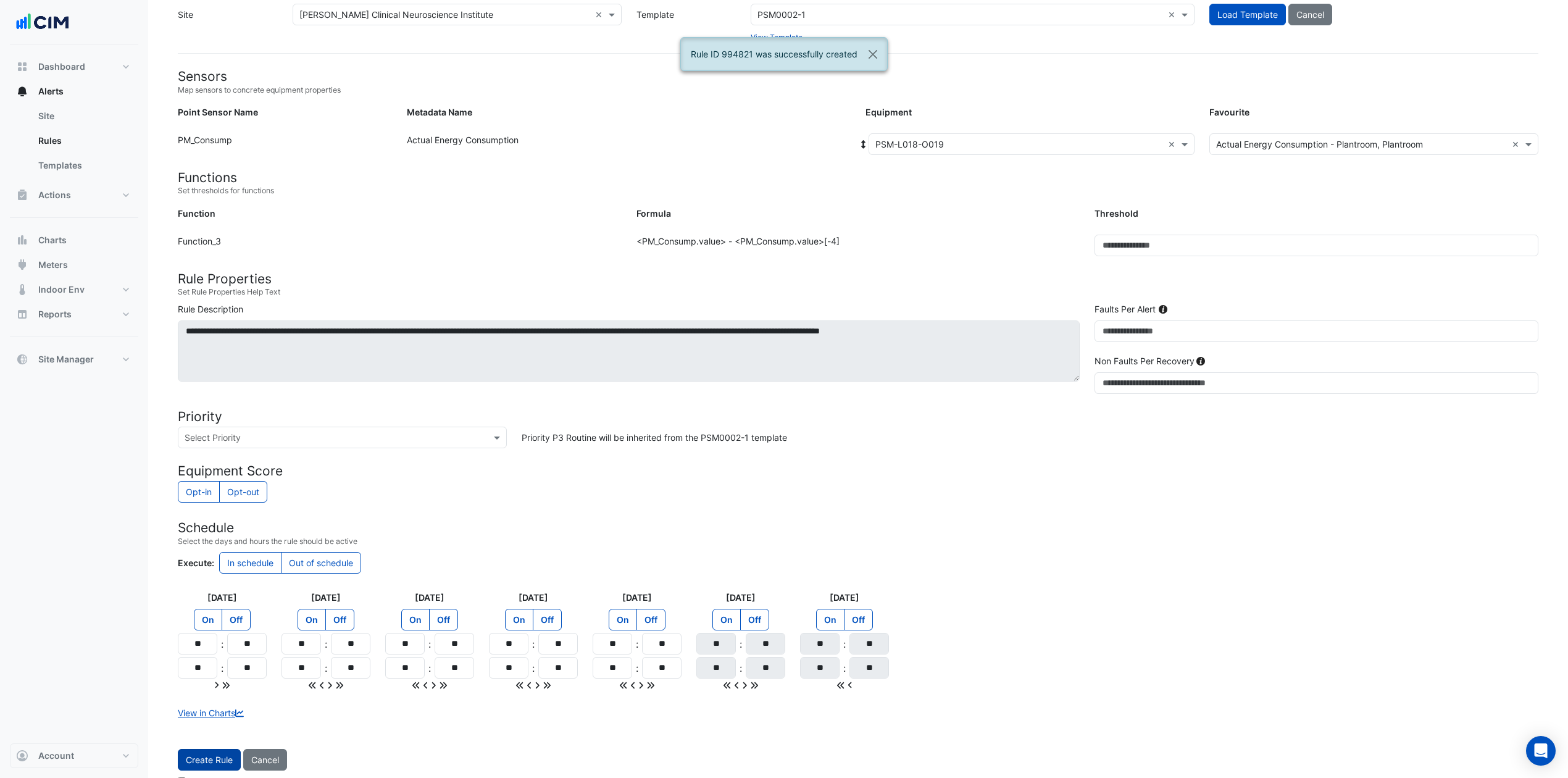
click at [216, 583] on button "Create Rule" at bounding box center [210, 760] width 63 height 21
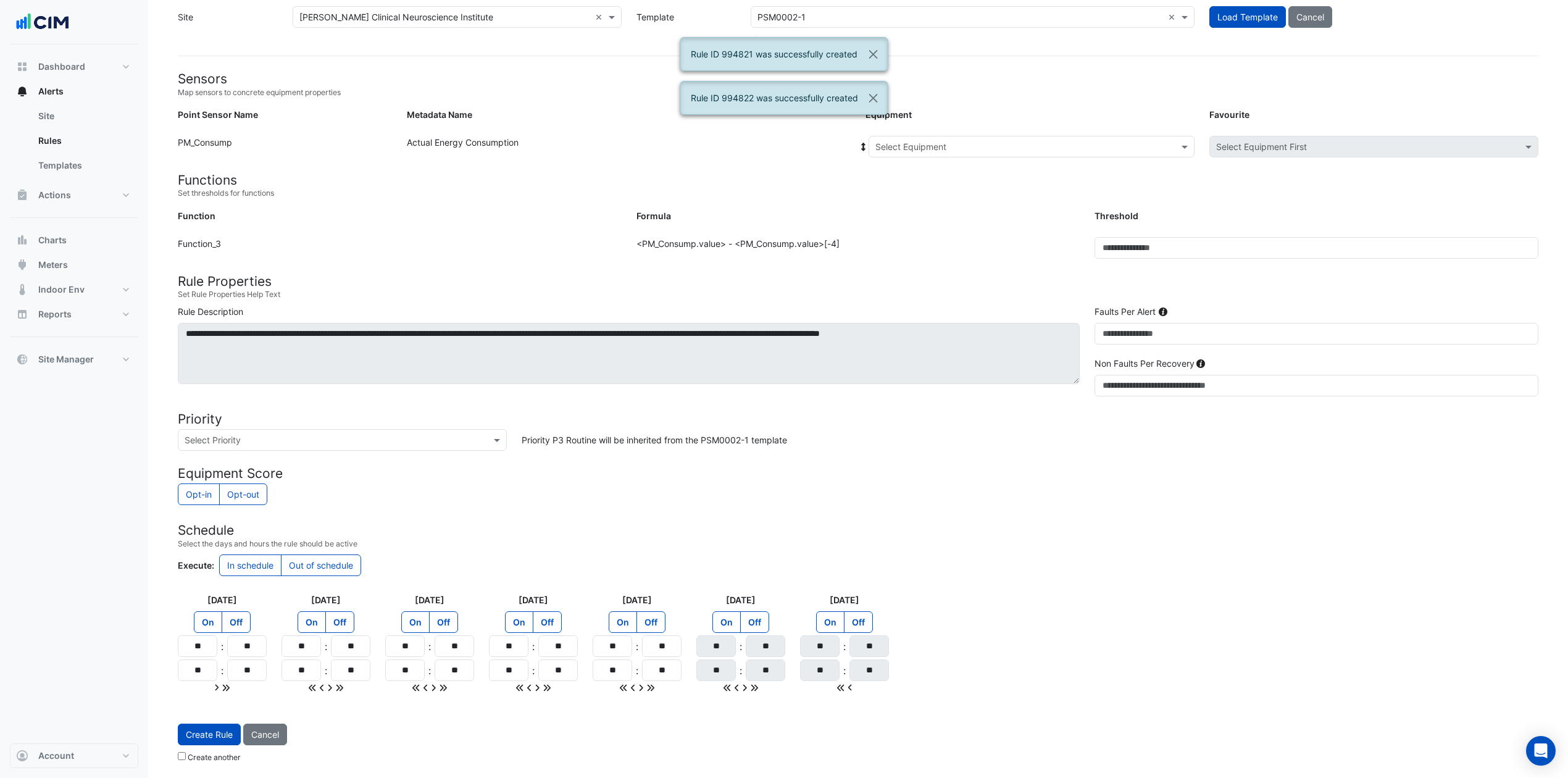
click at [993, 142] on input "text" at bounding box center [1019, 147] width 287 height 13
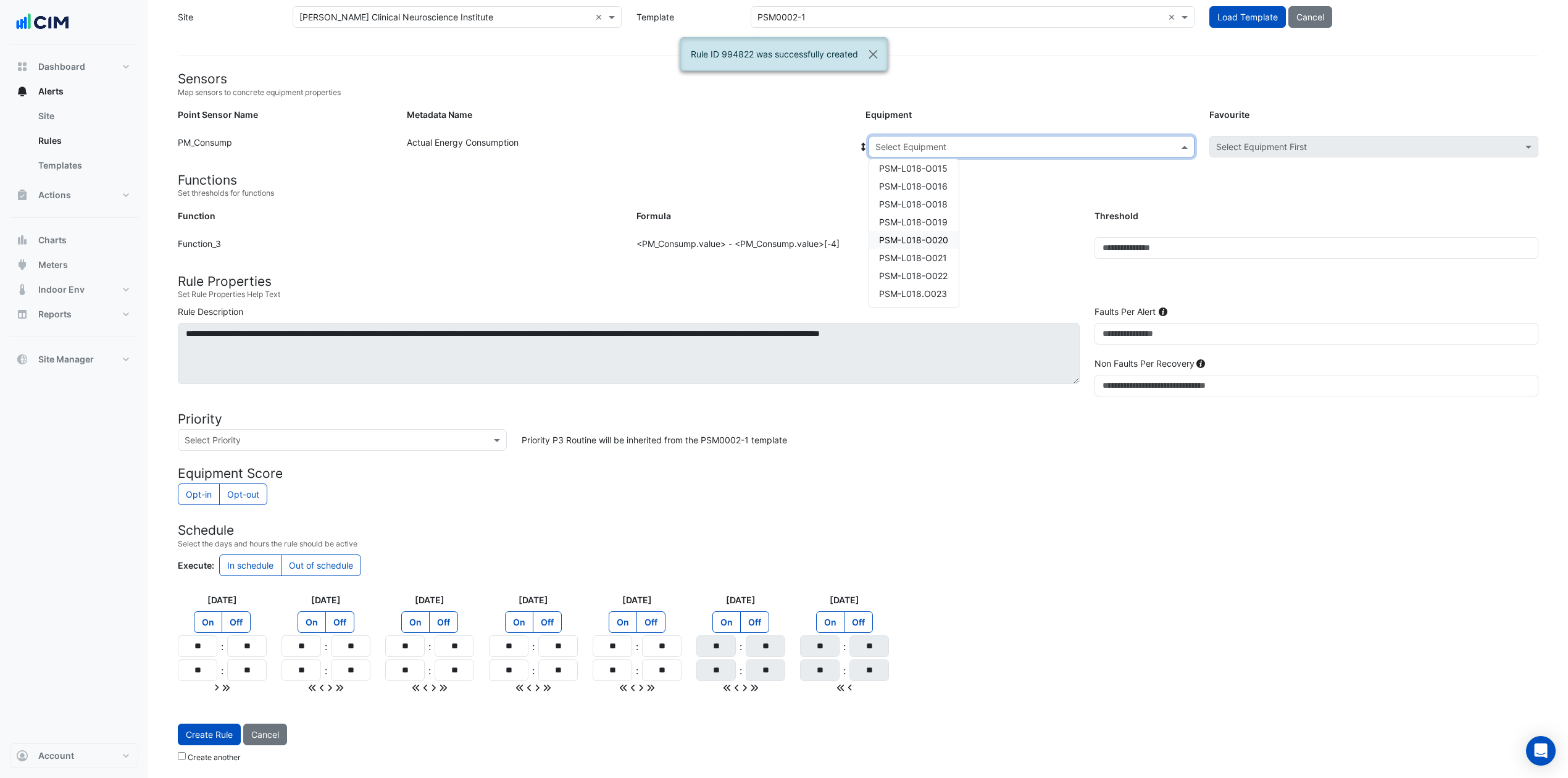
click at [948, 242] on span "PSM-L018-O020" at bounding box center [913, 240] width 69 height 11
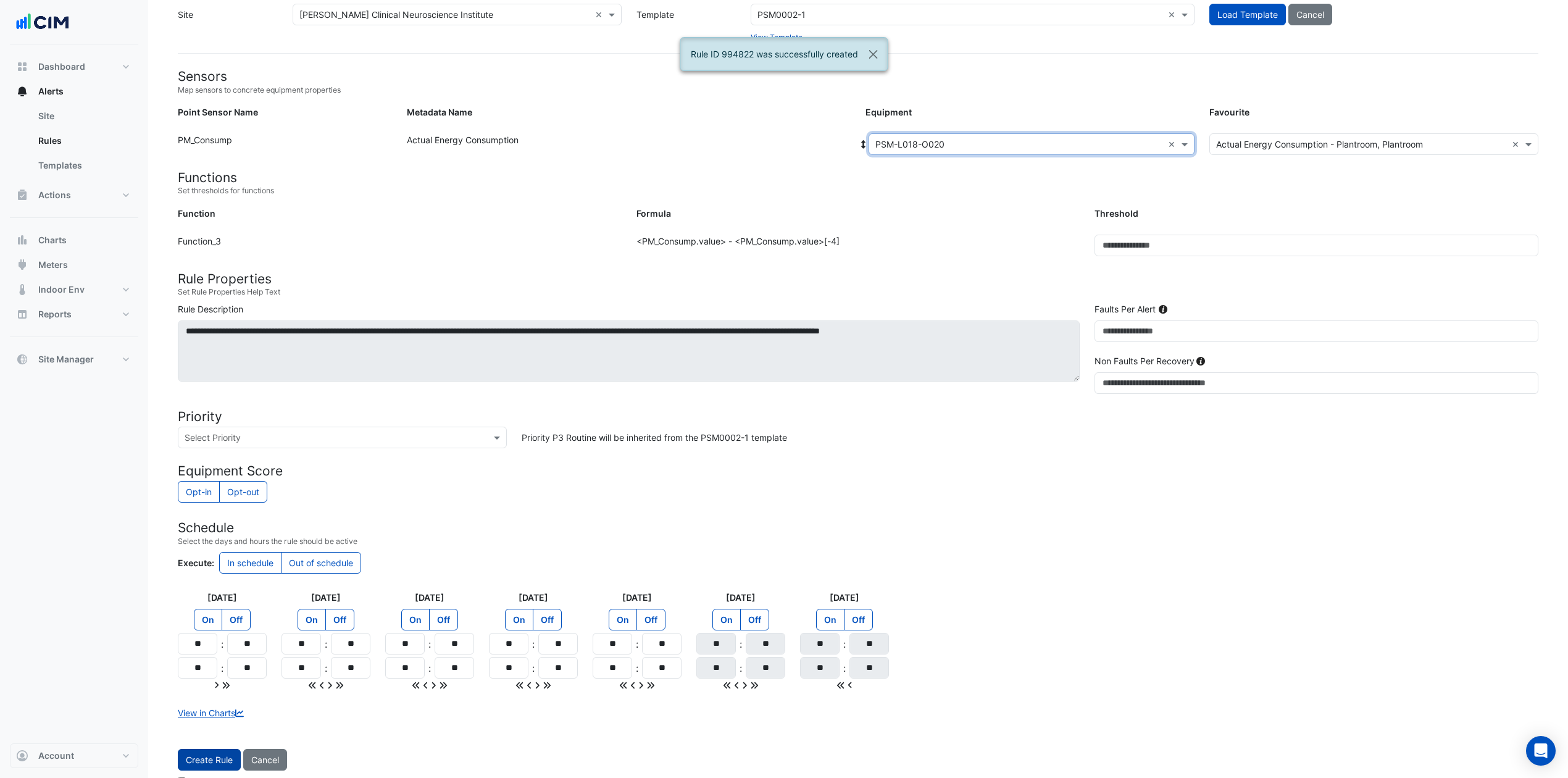
click at [212, 583] on button "Create Rule" at bounding box center [210, 760] width 63 height 21
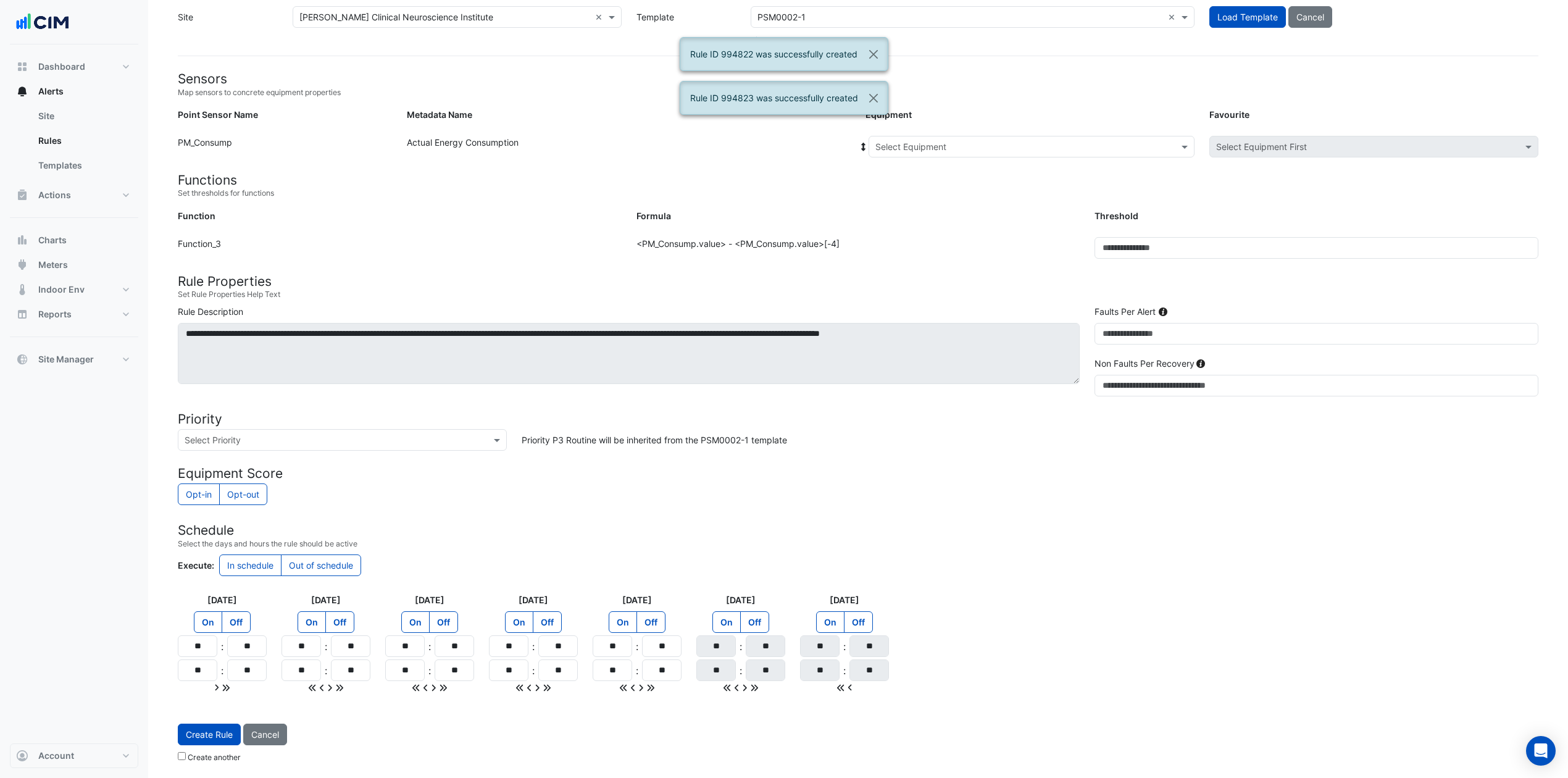
click at [1025, 141] on input "text" at bounding box center [1019, 147] width 287 height 13
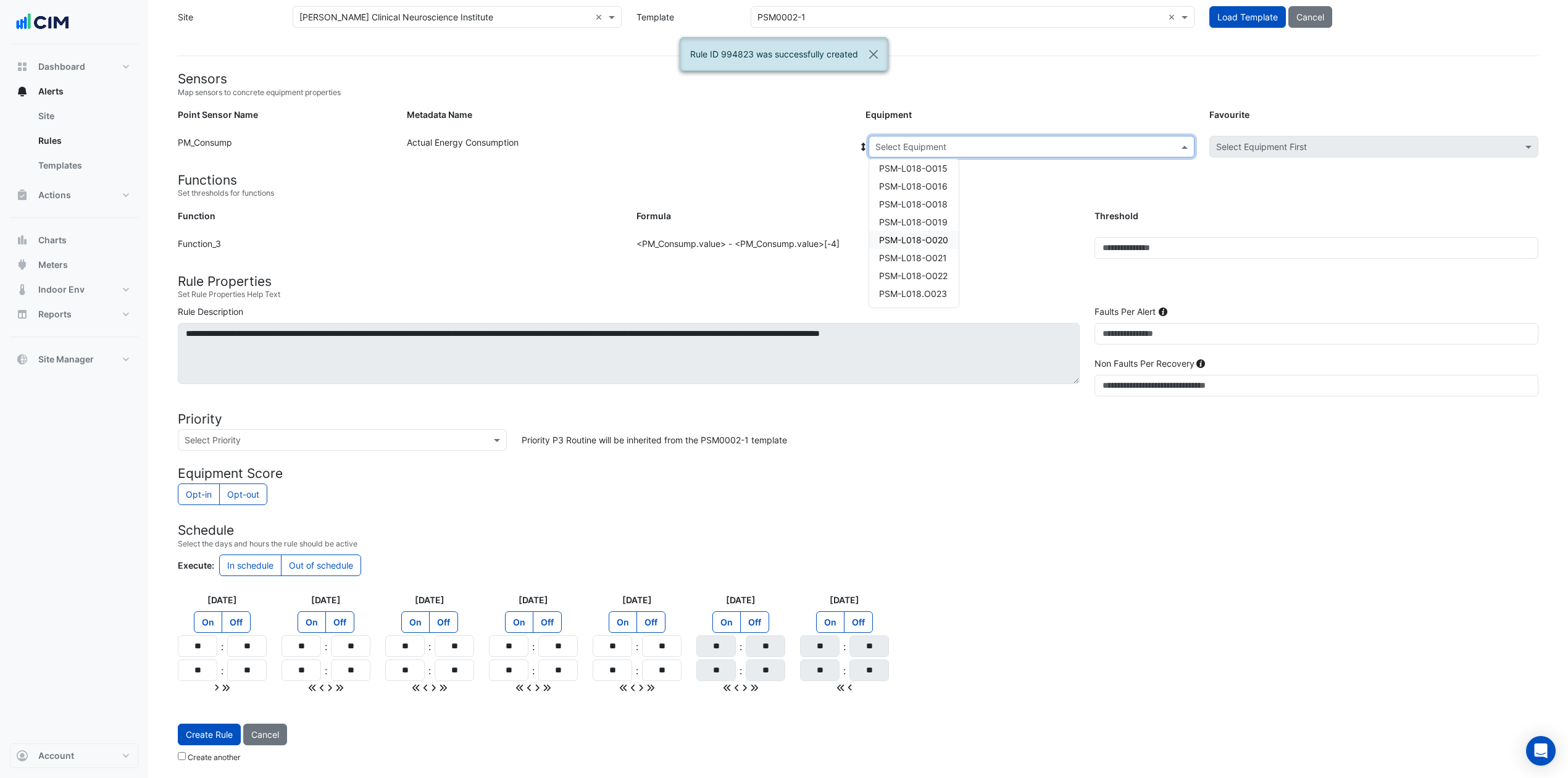
click at [935, 236] on span "PSM-L018-O020" at bounding box center [913, 240] width 69 height 11
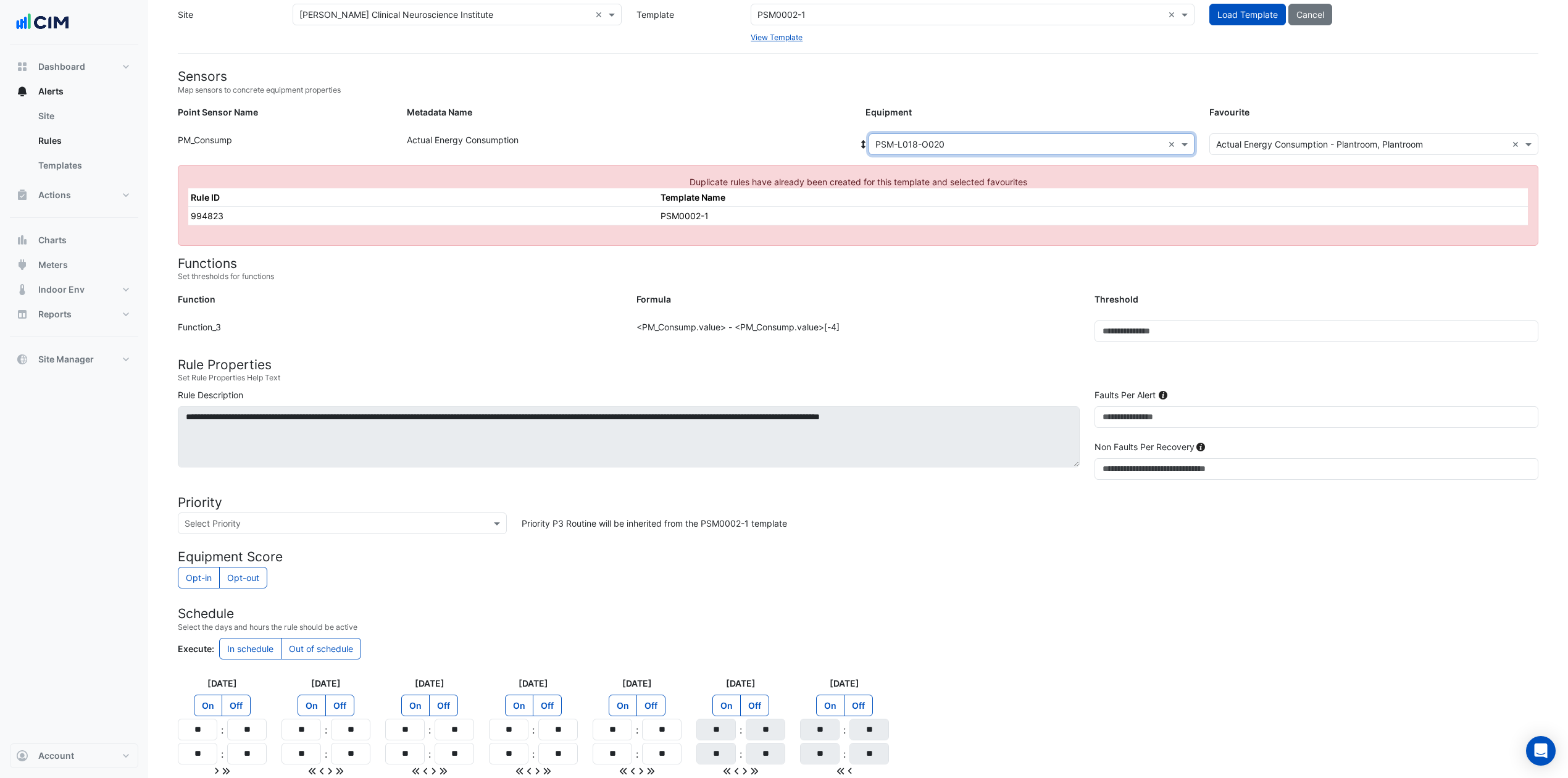
click at [942, 142] on input "text" at bounding box center [1019, 144] width 287 height 13
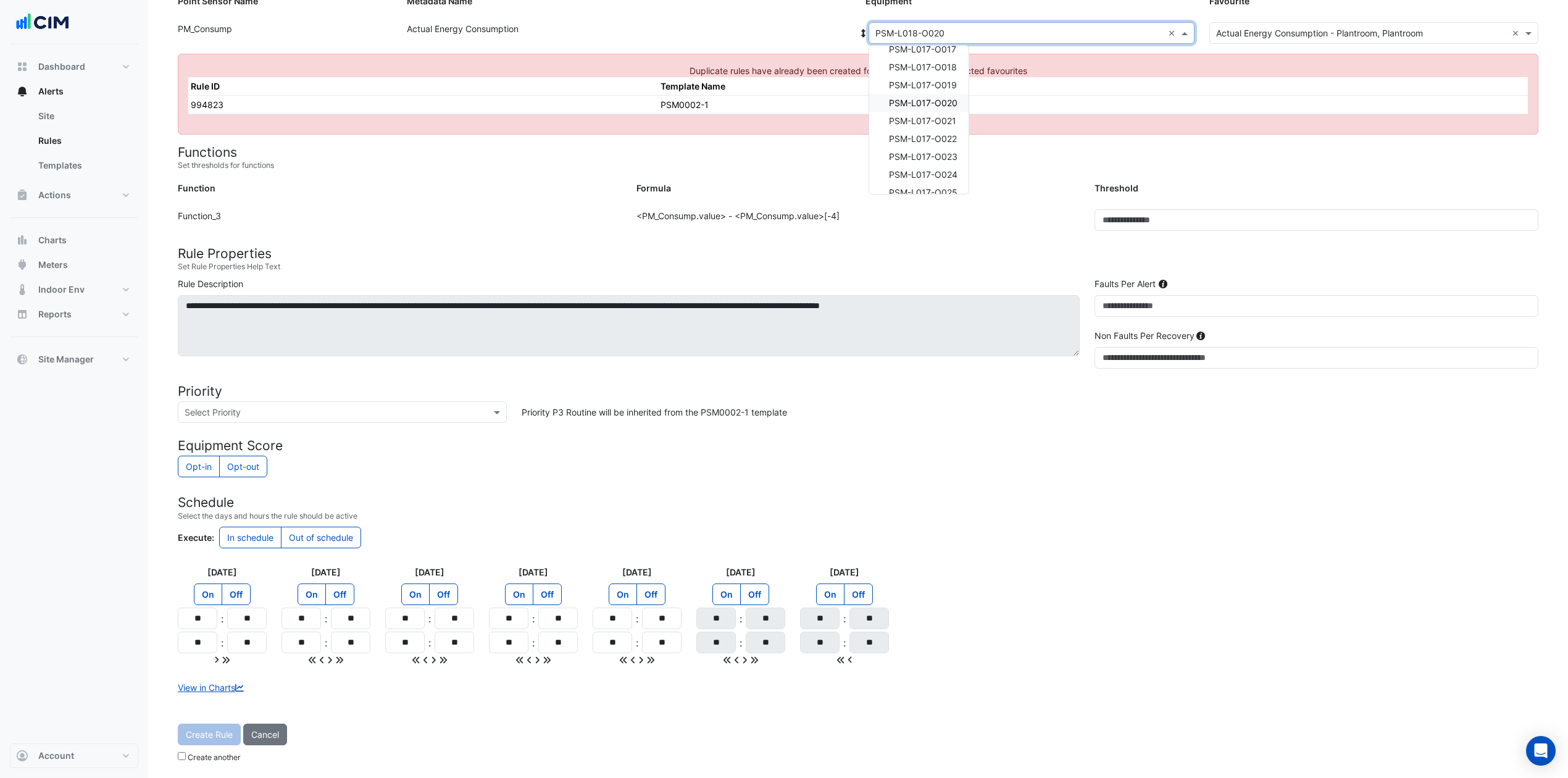
scroll to position [1187, 0]
click at [954, 141] on span "PSM-L018-O021" at bounding box center [923, 144] width 68 height 11
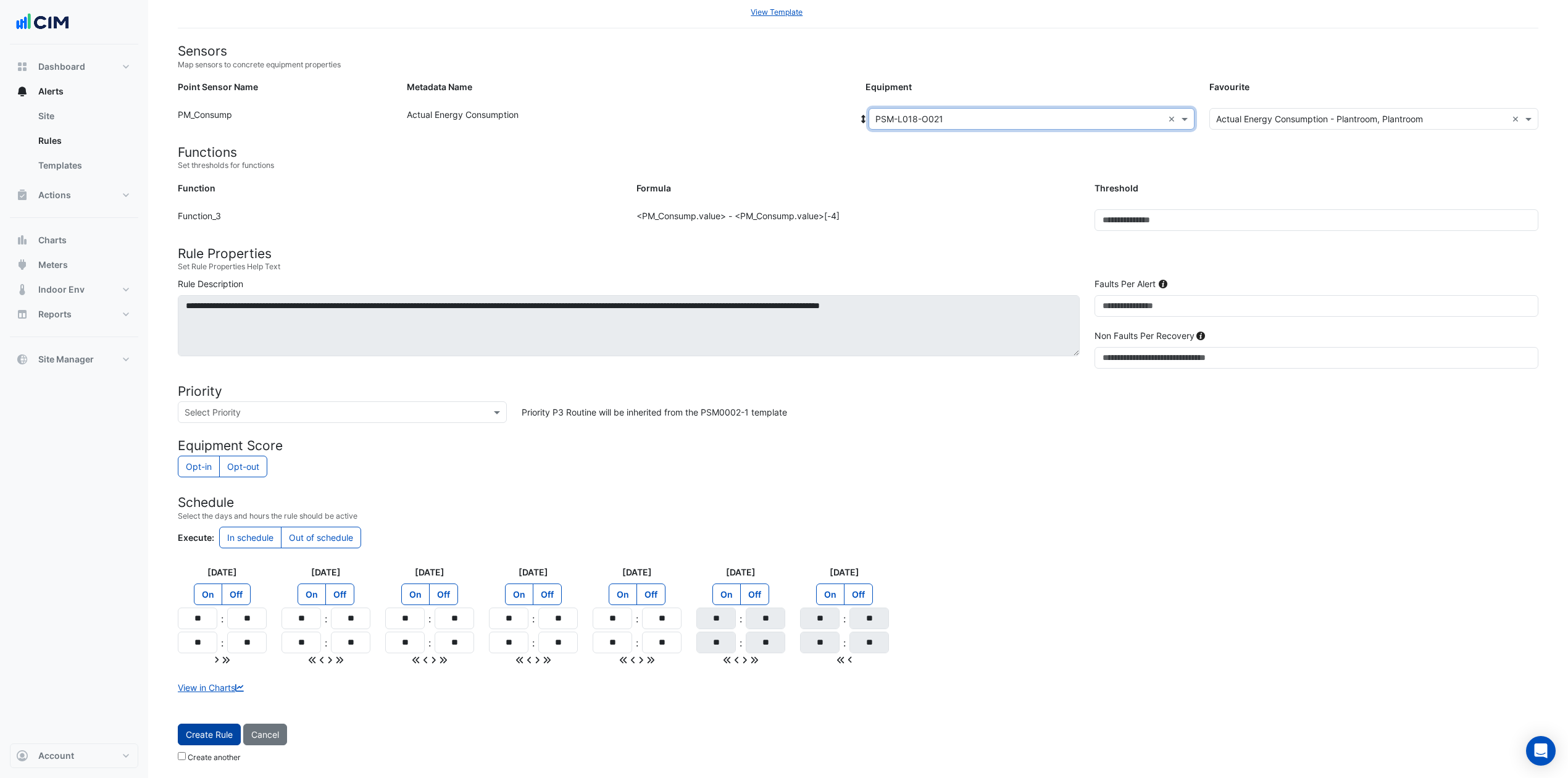
click at [201, 583] on button "Create Rule" at bounding box center [210, 735] width 63 height 21
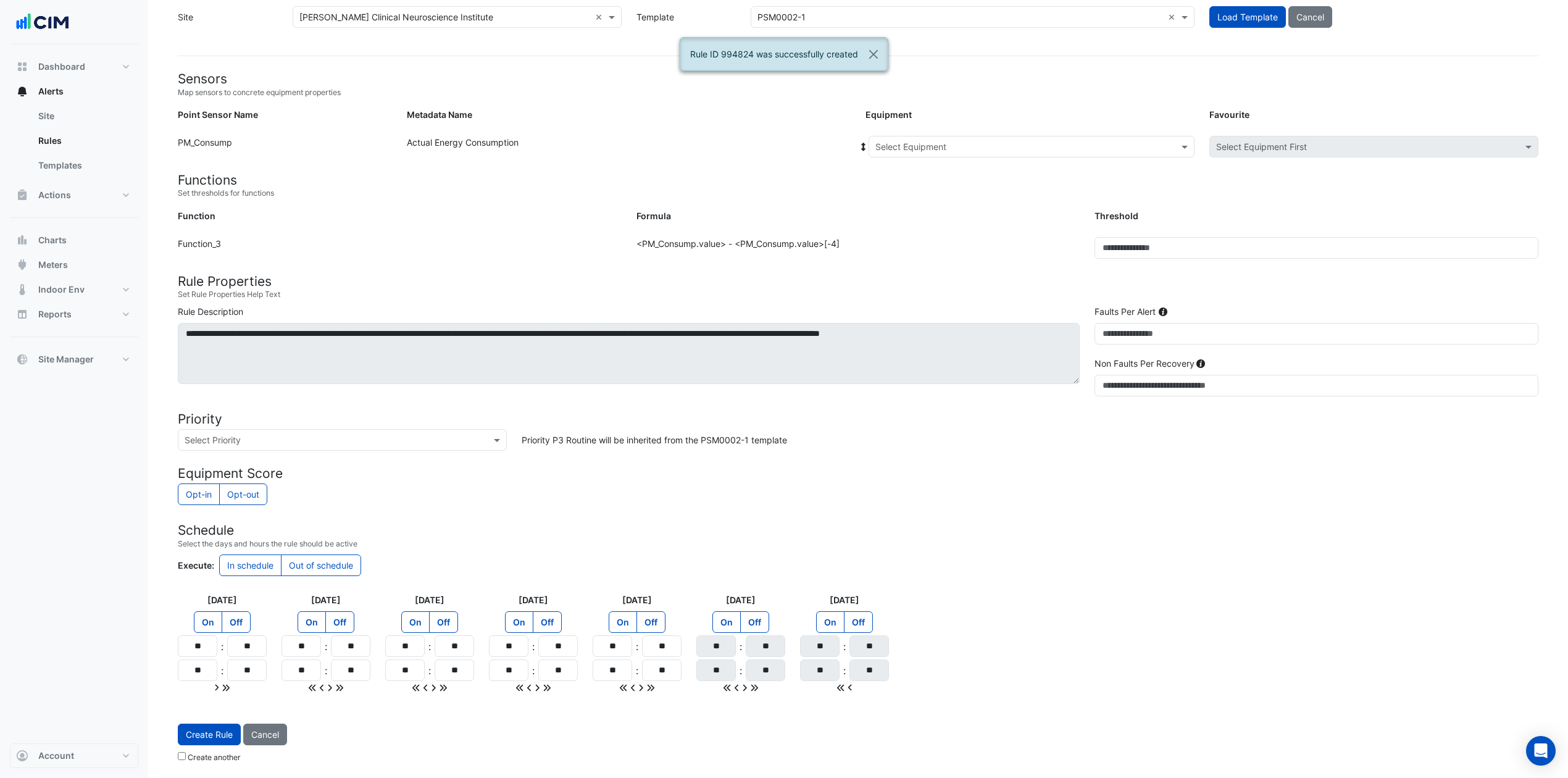
scroll to position [56, 0]
click at [1015, 136] on div "Select Equipment" at bounding box center [1031, 146] width 326 height 21
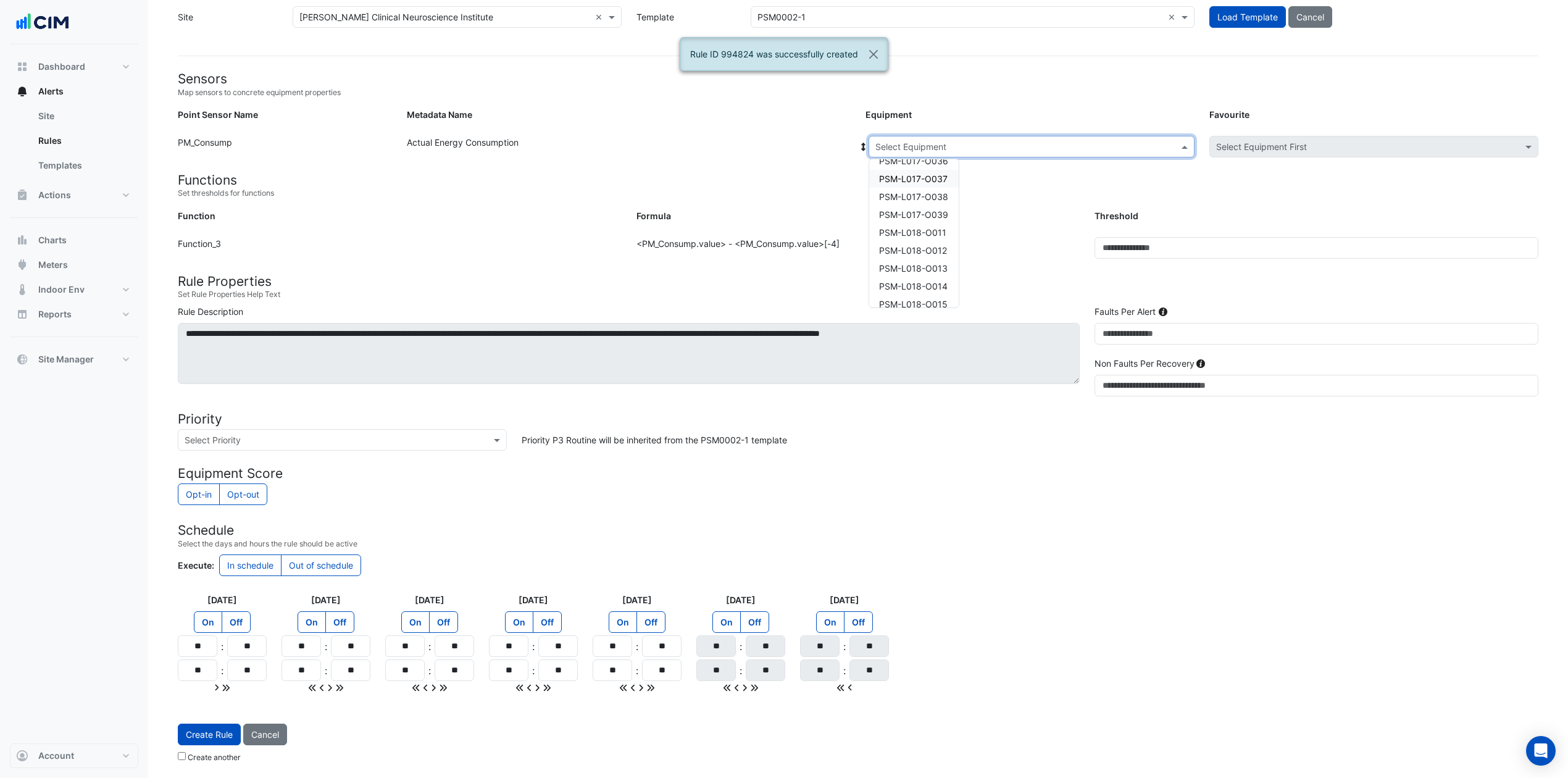
scroll to position [1152, 0]
click at [951, 275] on div "PSM-L018-O022" at bounding box center [913, 275] width 89 height 18
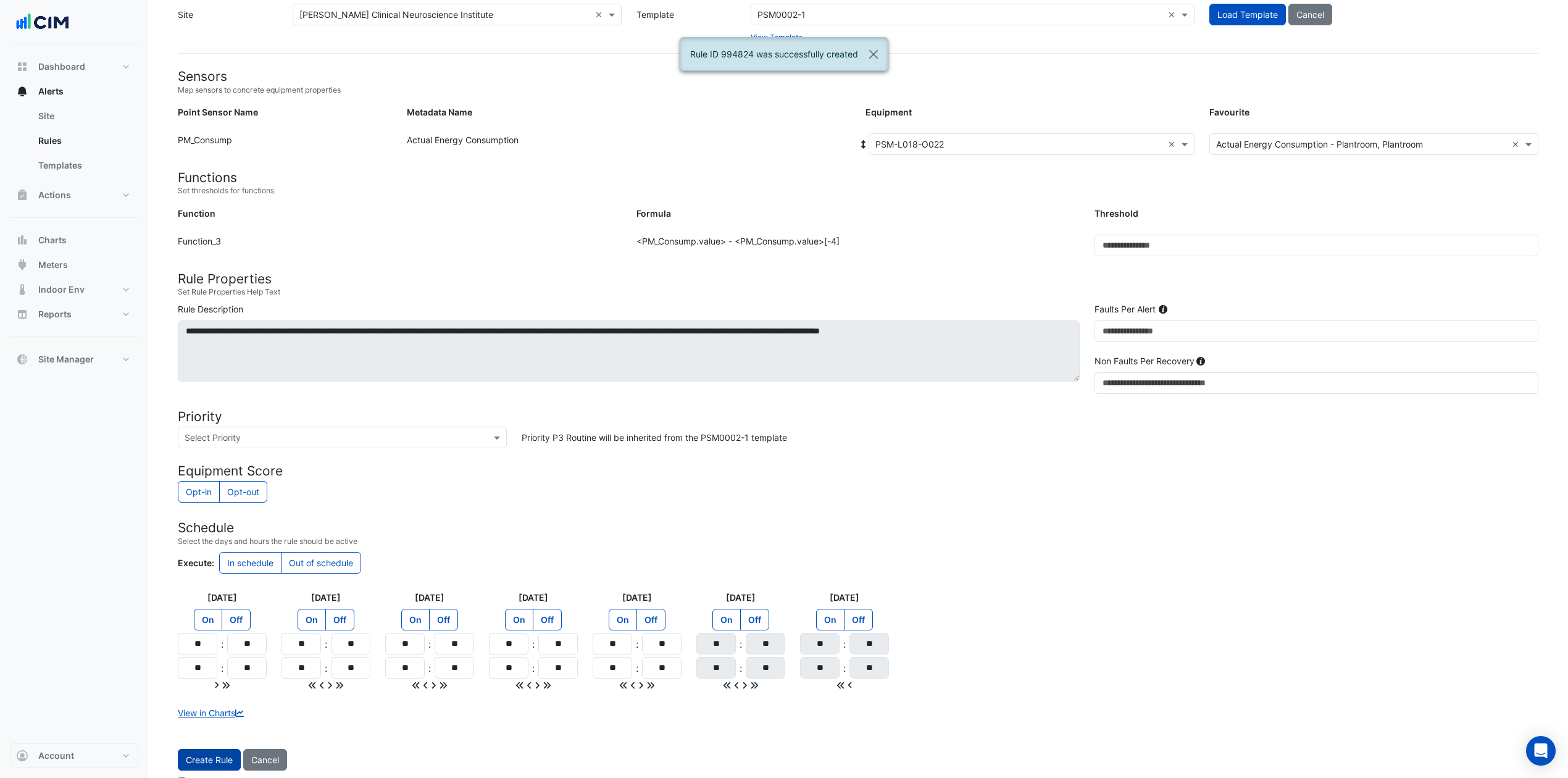
click at [216, 583] on button "Create Rule" at bounding box center [210, 760] width 63 height 21
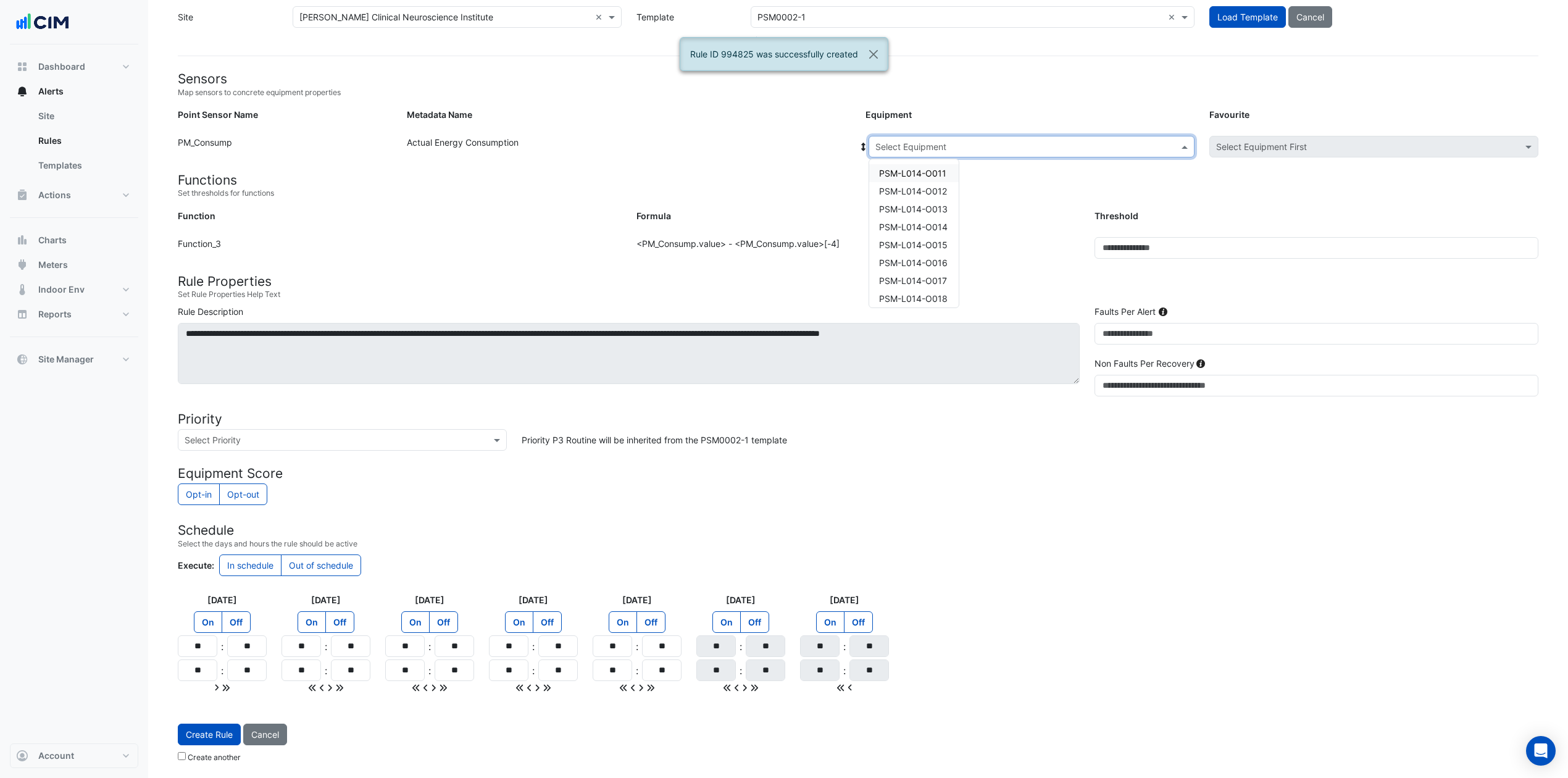
click at [1048, 141] on input "text" at bounding box center [1019, 147] width 287 height 13
click at [938, 289] on span "PSM-L018.O023" at bounding box center [913, 294] width 68 height 11
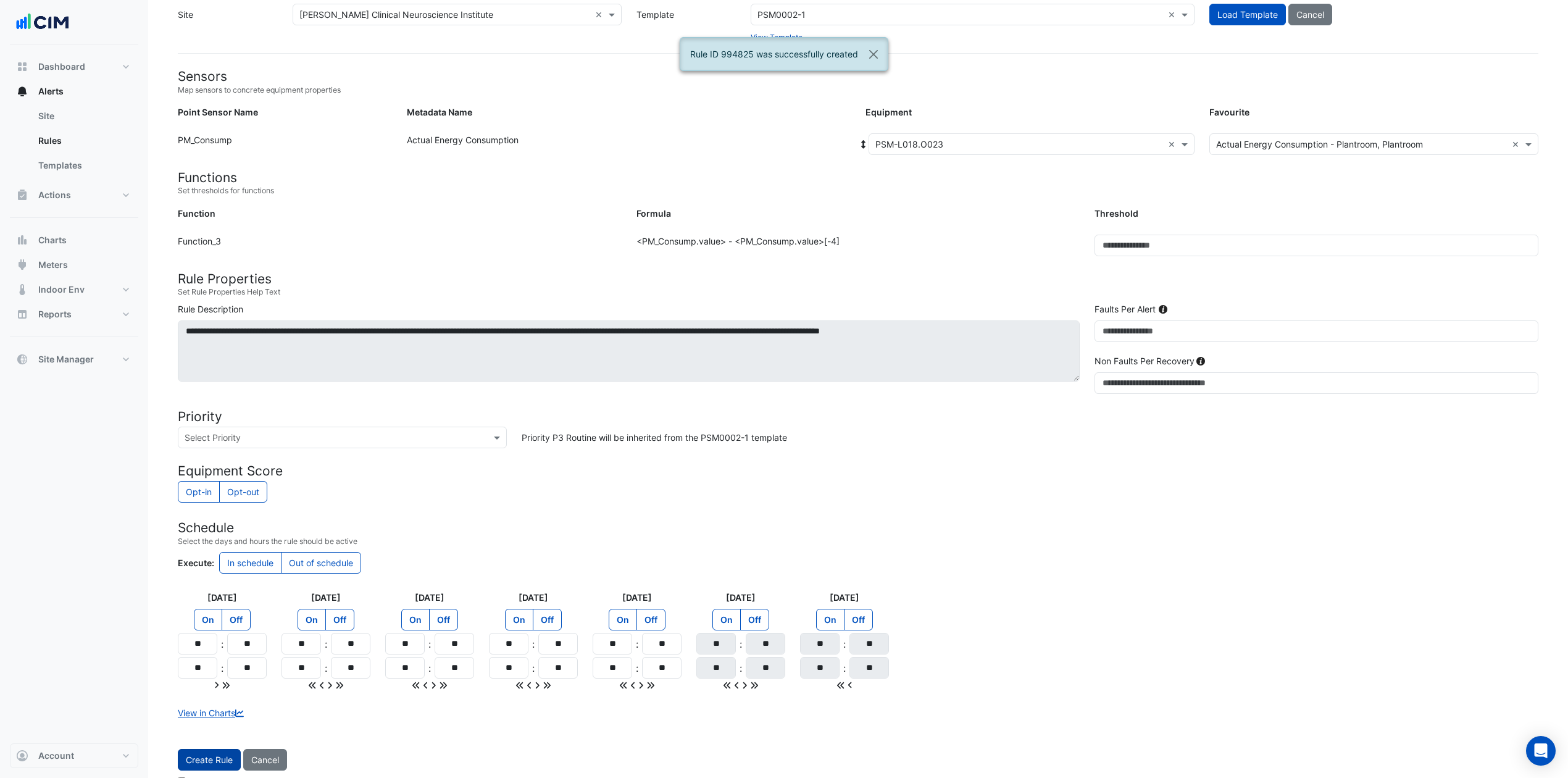
click at [209, 583] on button "Create Rule" at bounding box center [210, 760] width 63 height 21
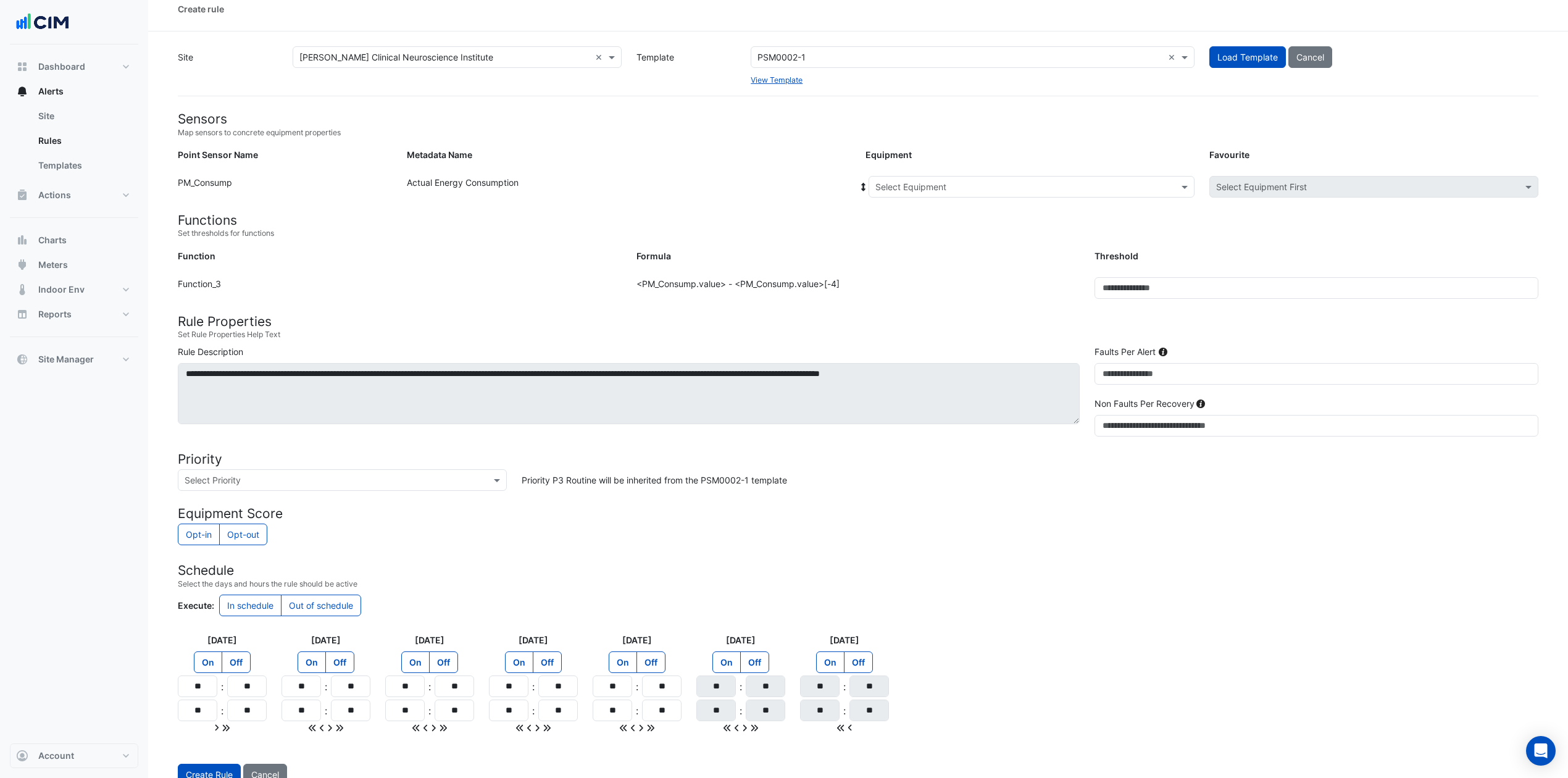
scroll to position [0, 0]
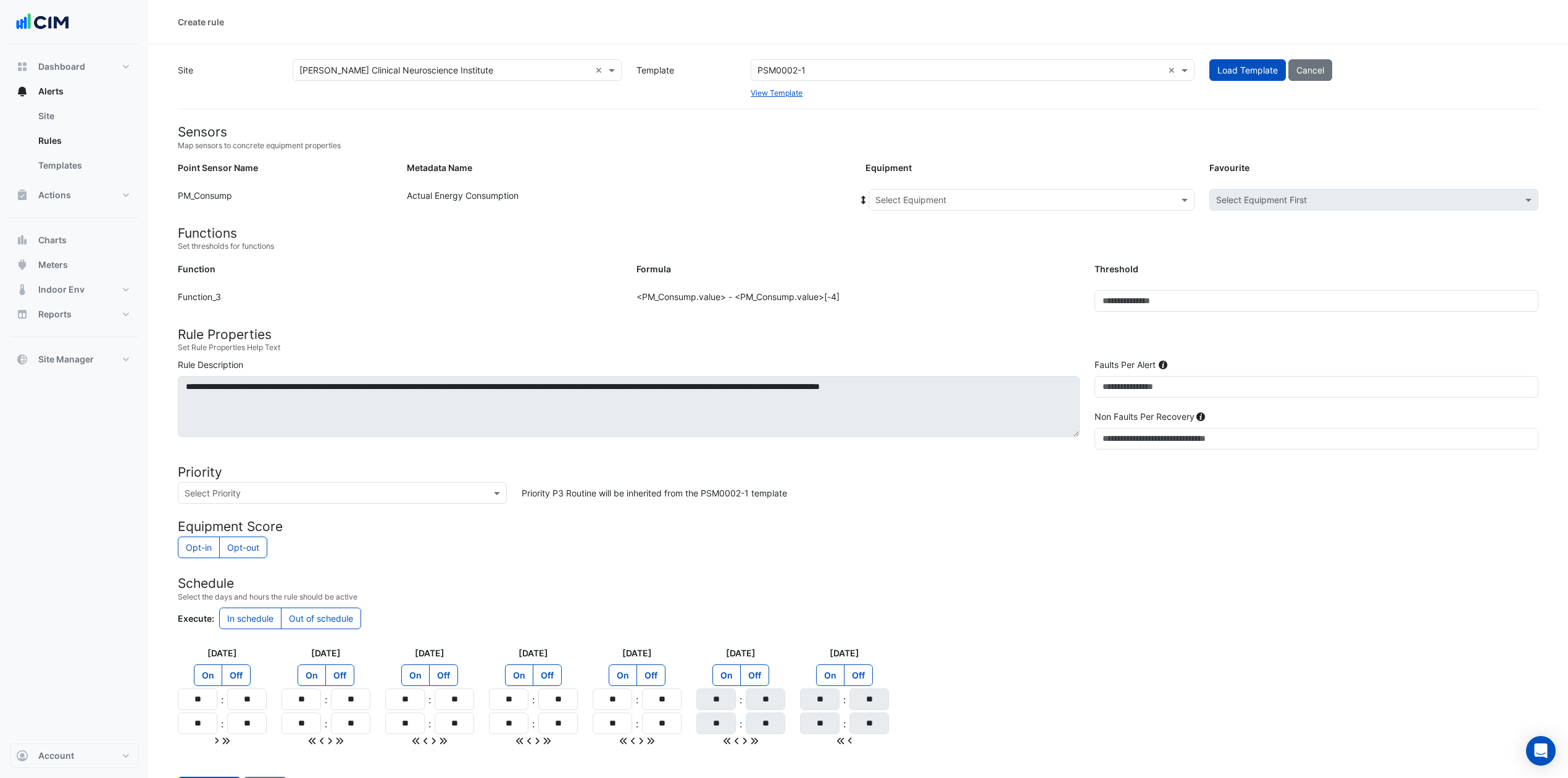
click at [849, 65] on input "text" at bounding box center [960, 71] width 406 height 13
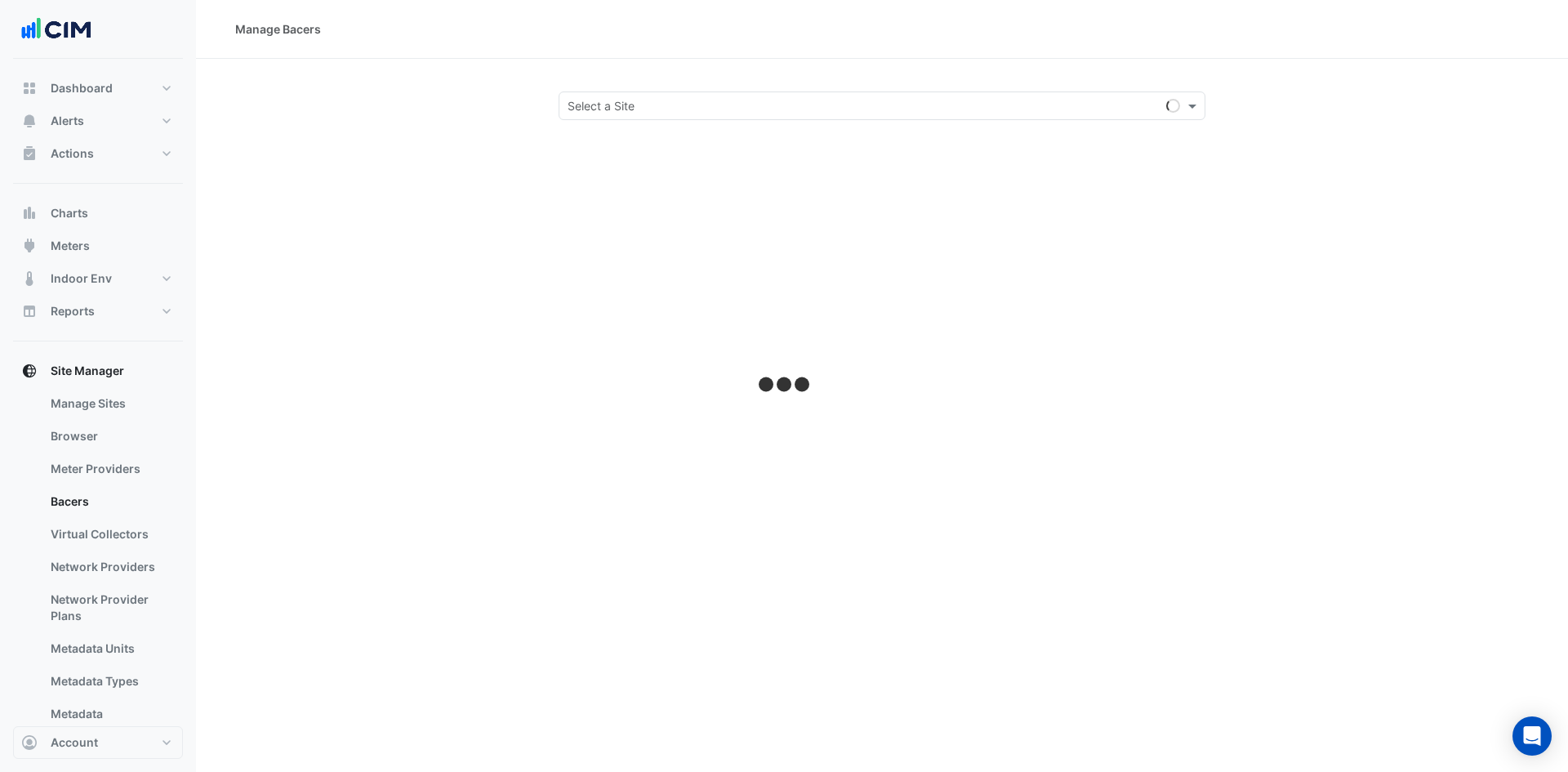
click at [732, 103] on input "text" at bounding box center [865, 106] width 596 height 17
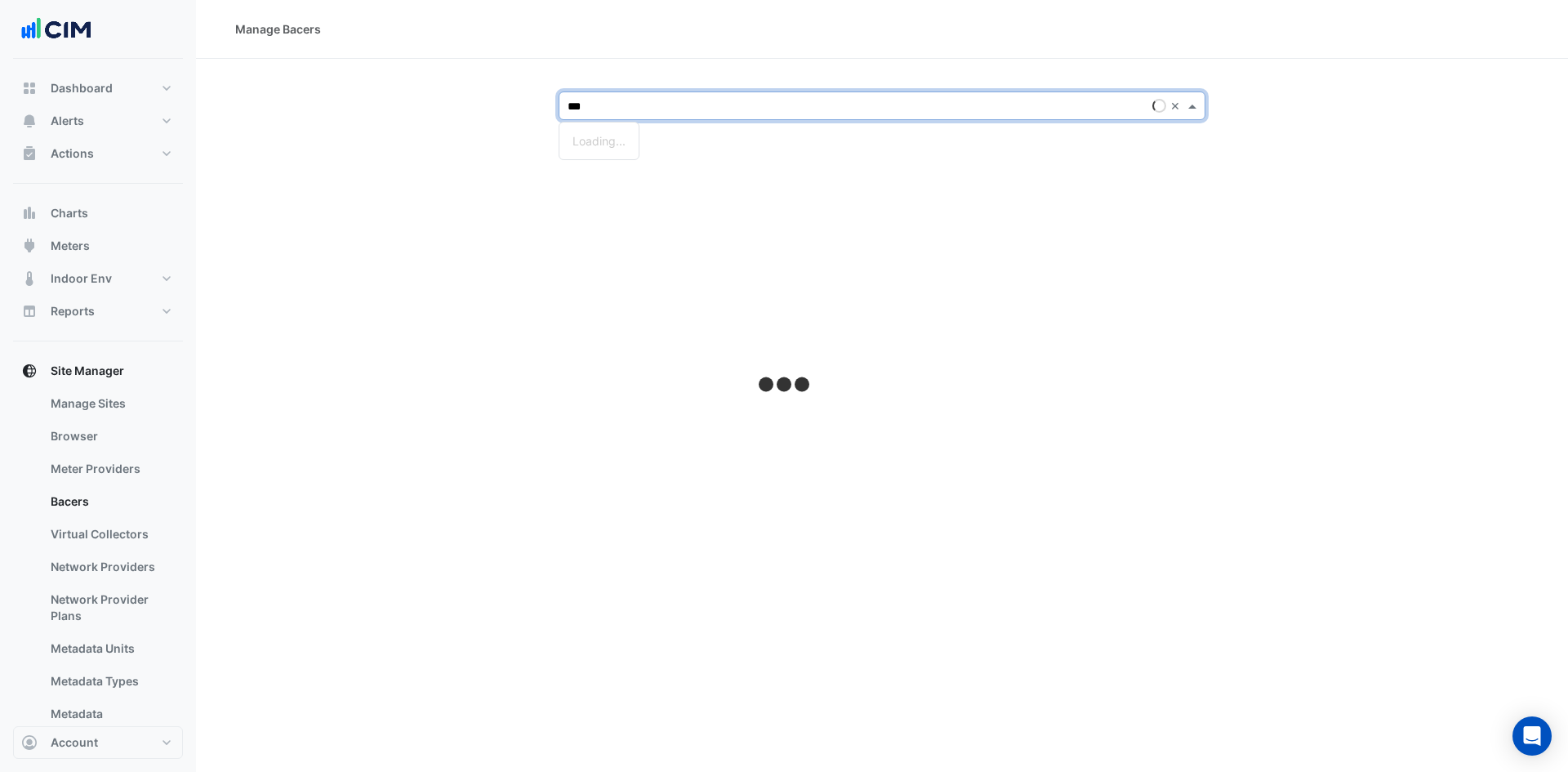
type input "****"
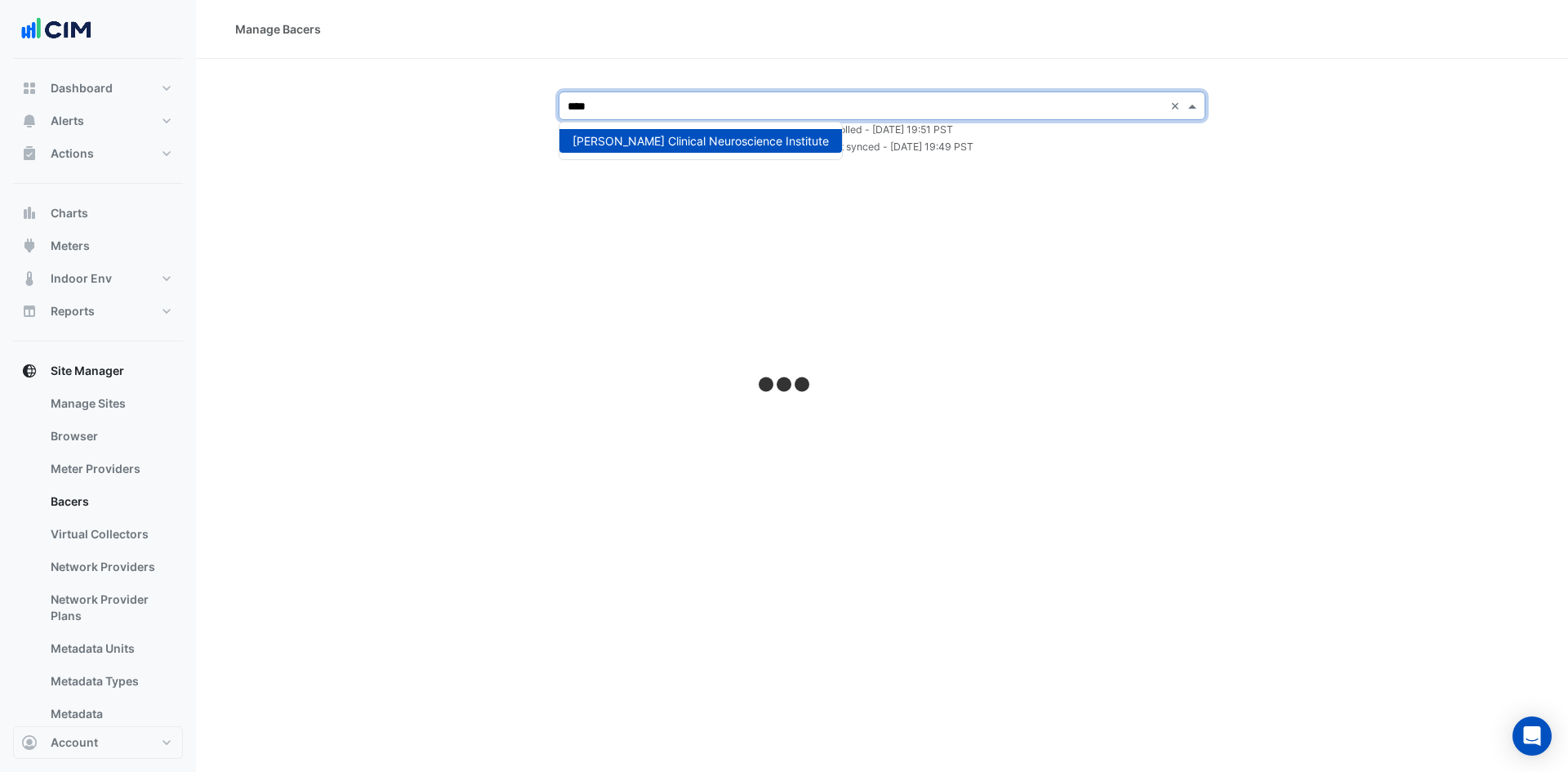
select select "***"
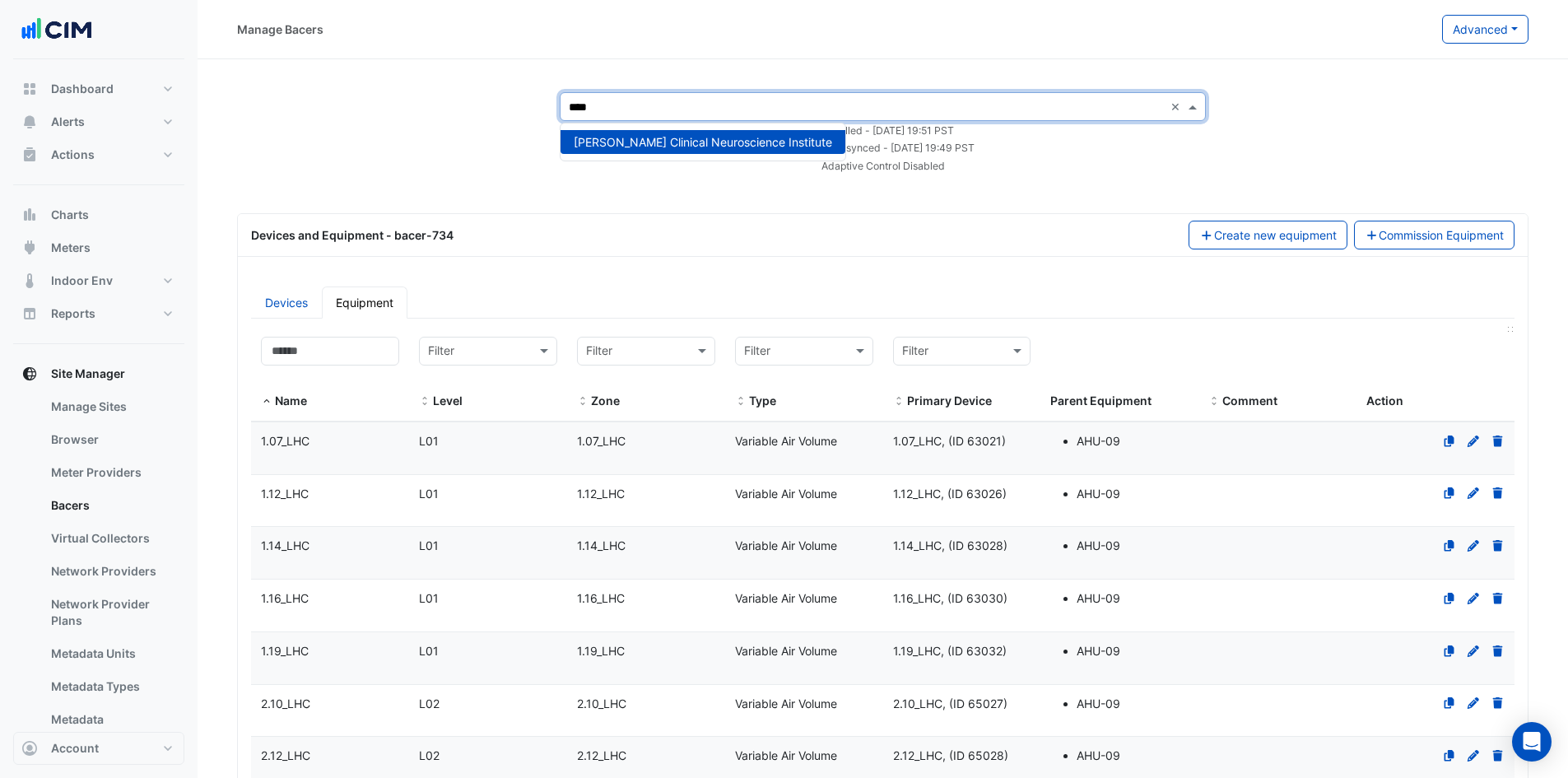
type input "****"
click at [768, 148] on span "[PERSON_NAME] Clinical Neuroscience Institute" at bounding box center [703, 142] width 259 height 14
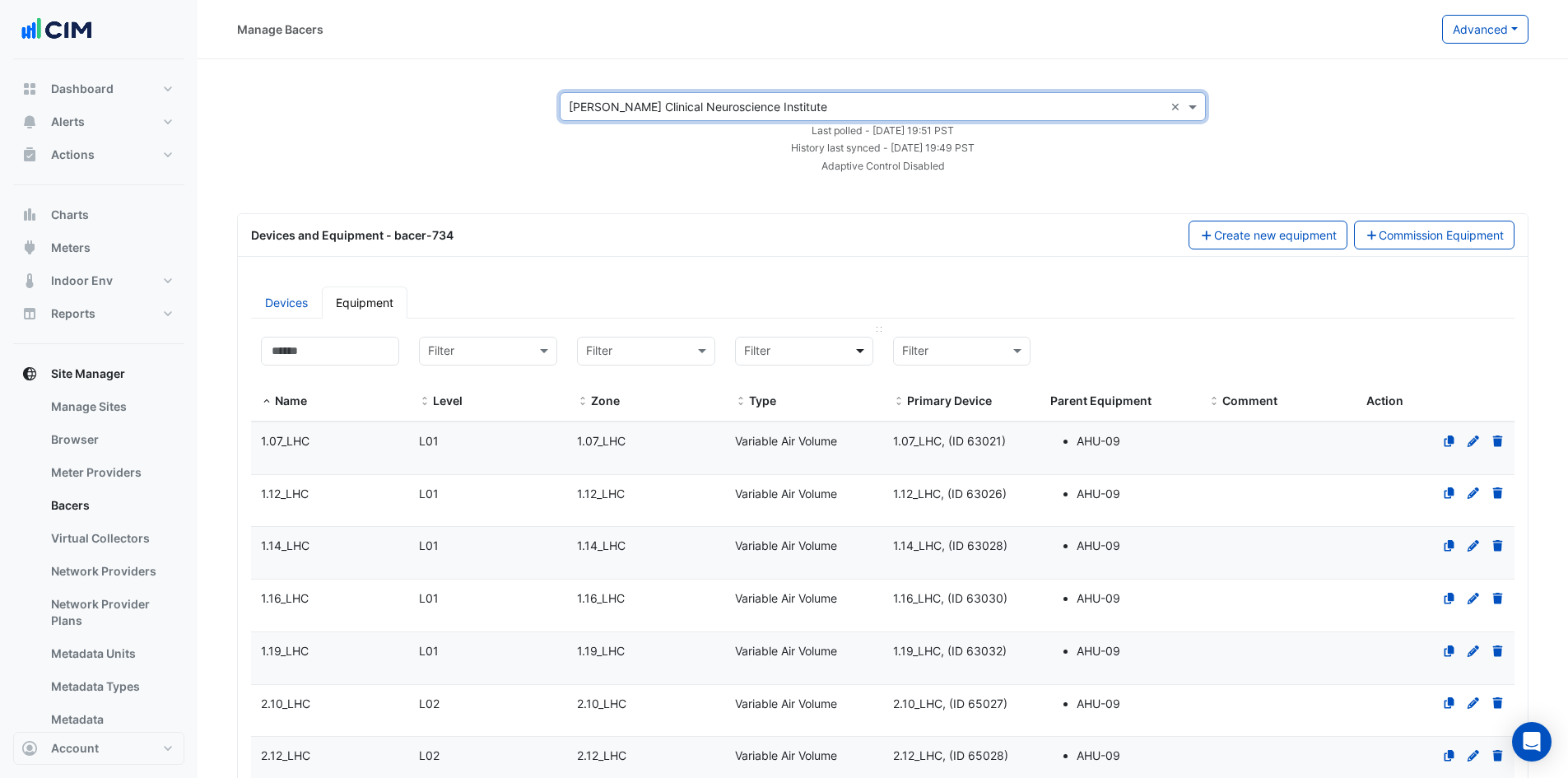
click at [864, 351] on span at bounding box center [862, 351] width 21 height 19
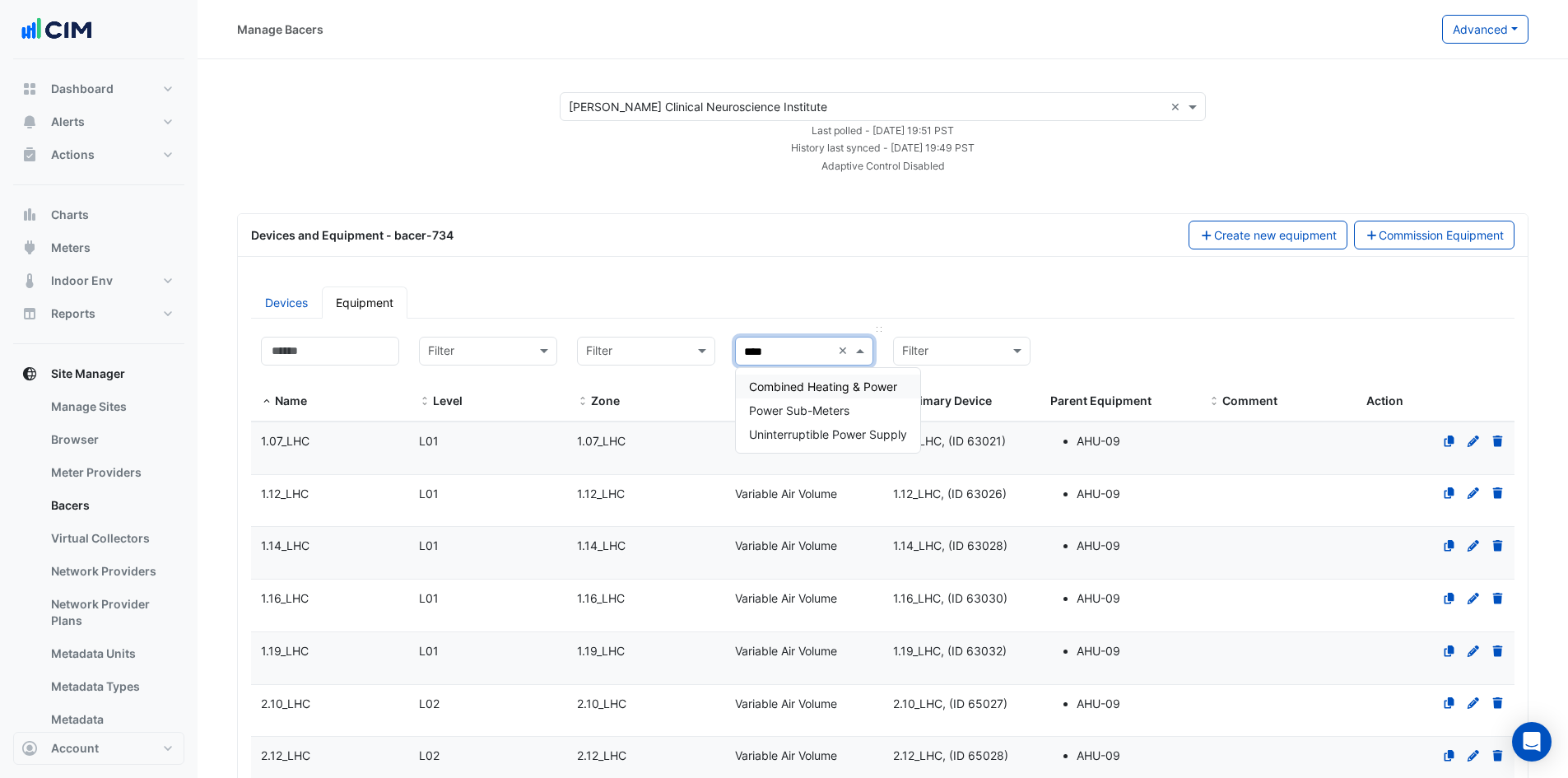
type input "*****"
click at [829, 407] on span "Power Sub-Meters" at bounding box center [800, 410] width 100 height 14
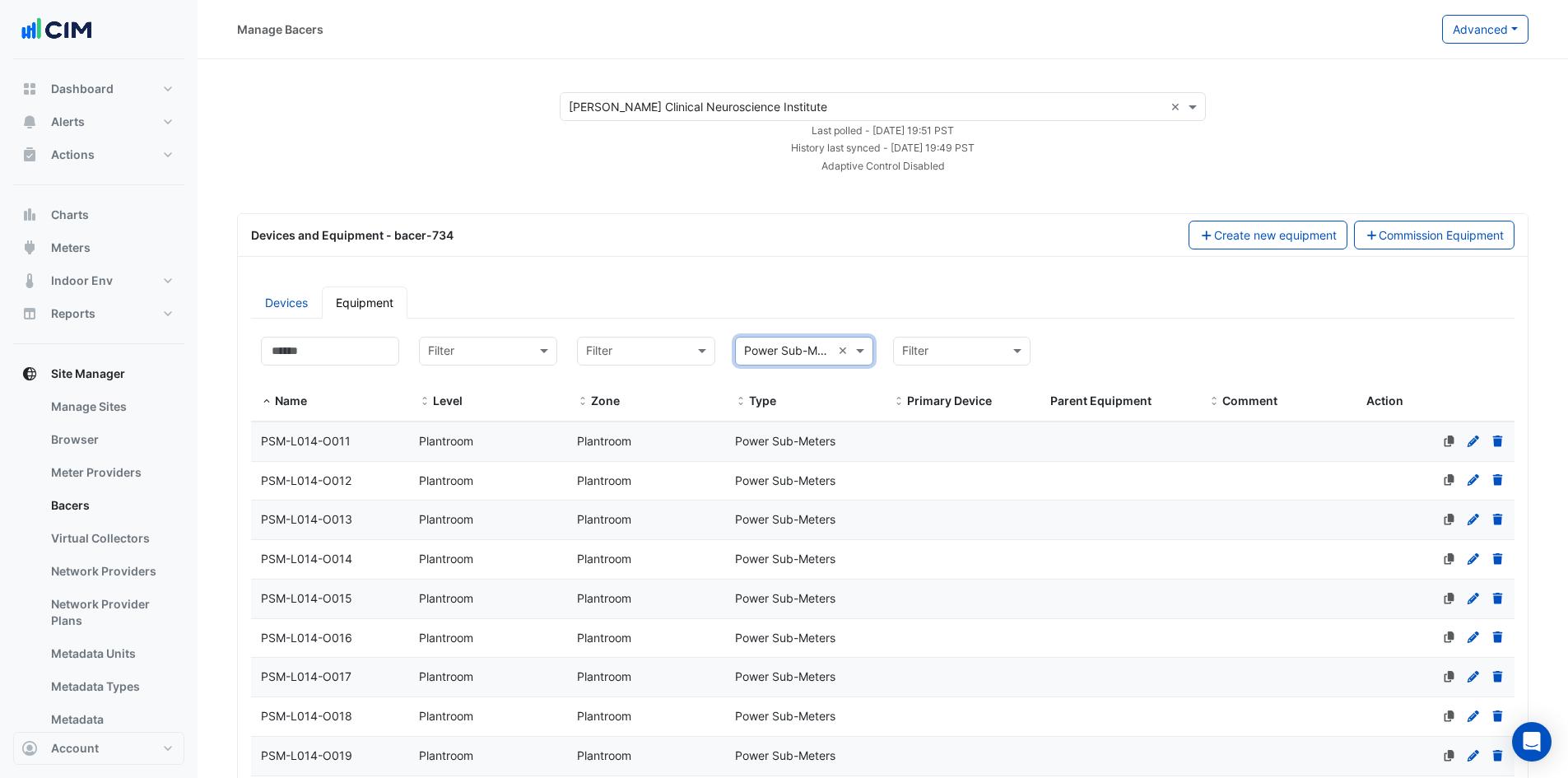
click at [360, 448] on div "PSM-L014-O011" at bounding box center [330, 441] width 159 height 19
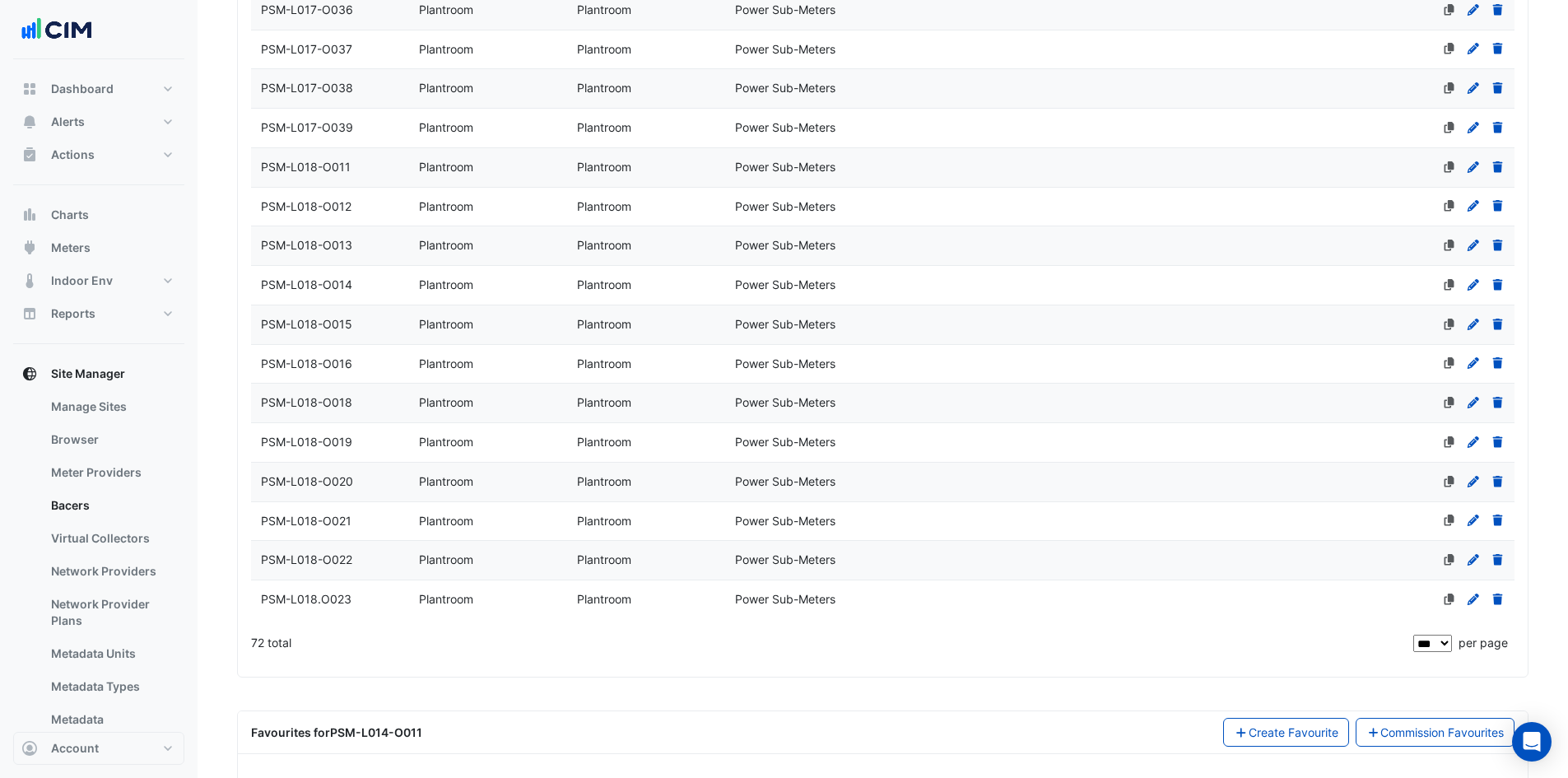
scroll to position [2702, 0]
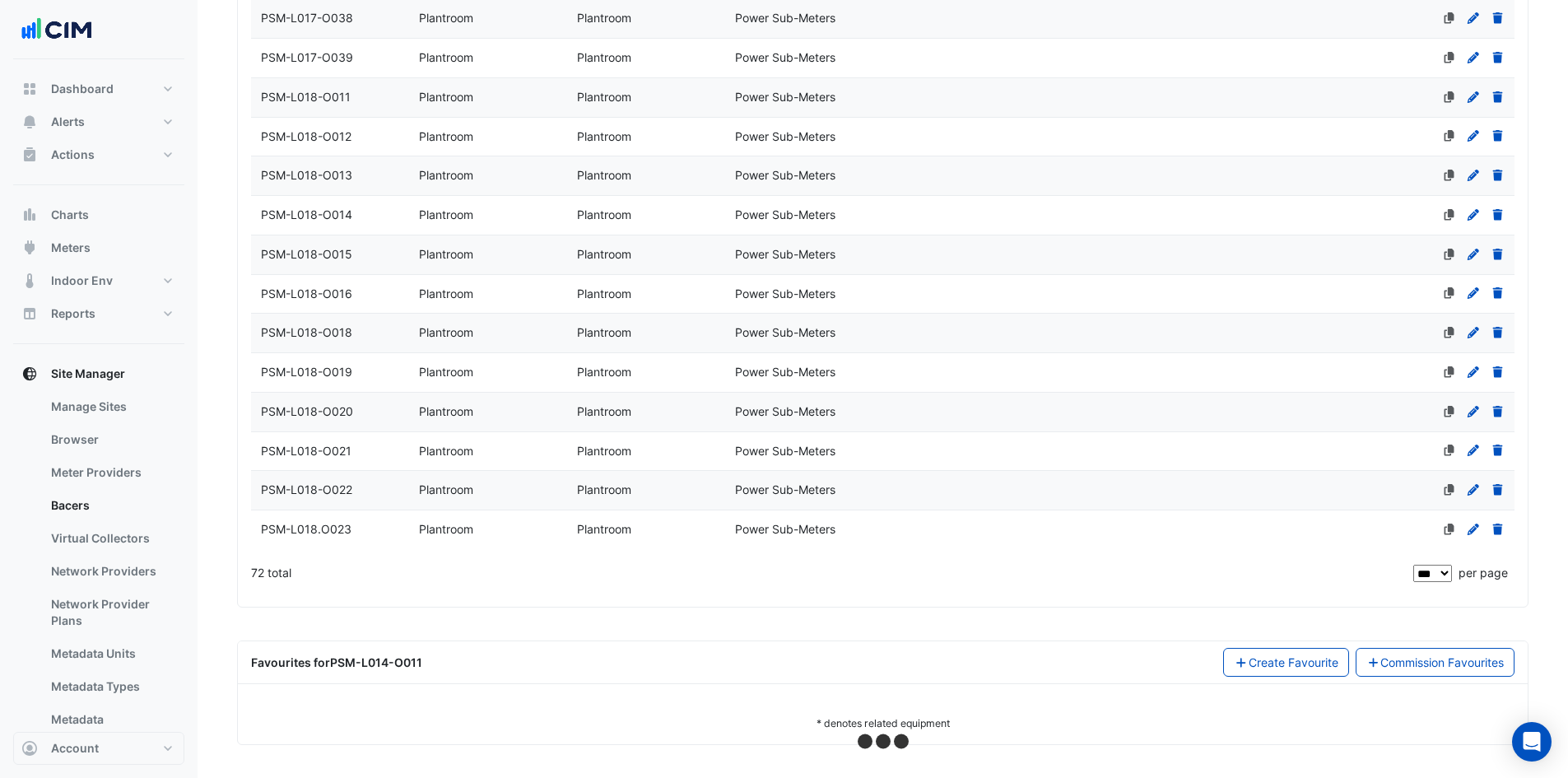
select select "***"
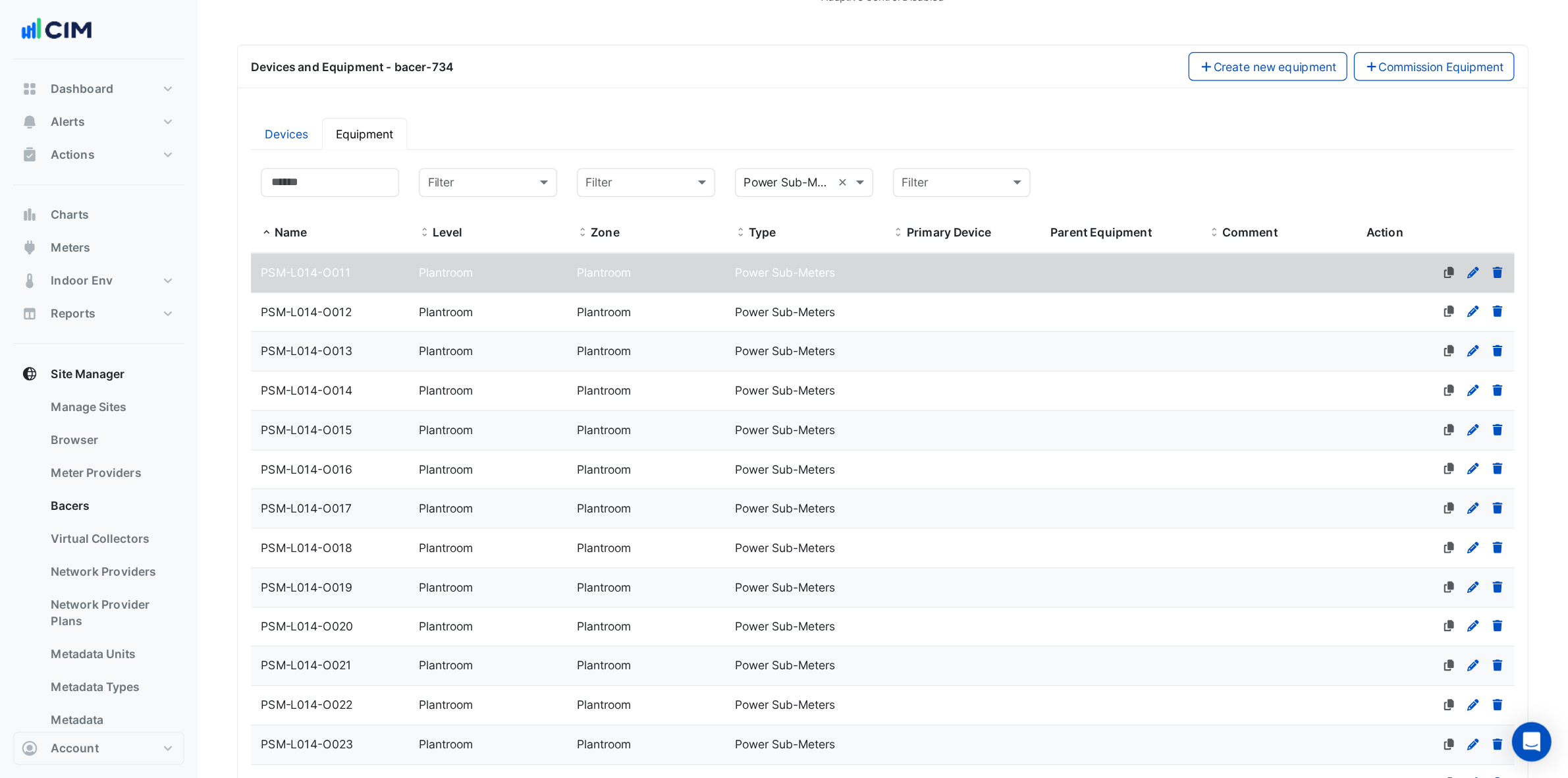
scroll to position [0, 0]
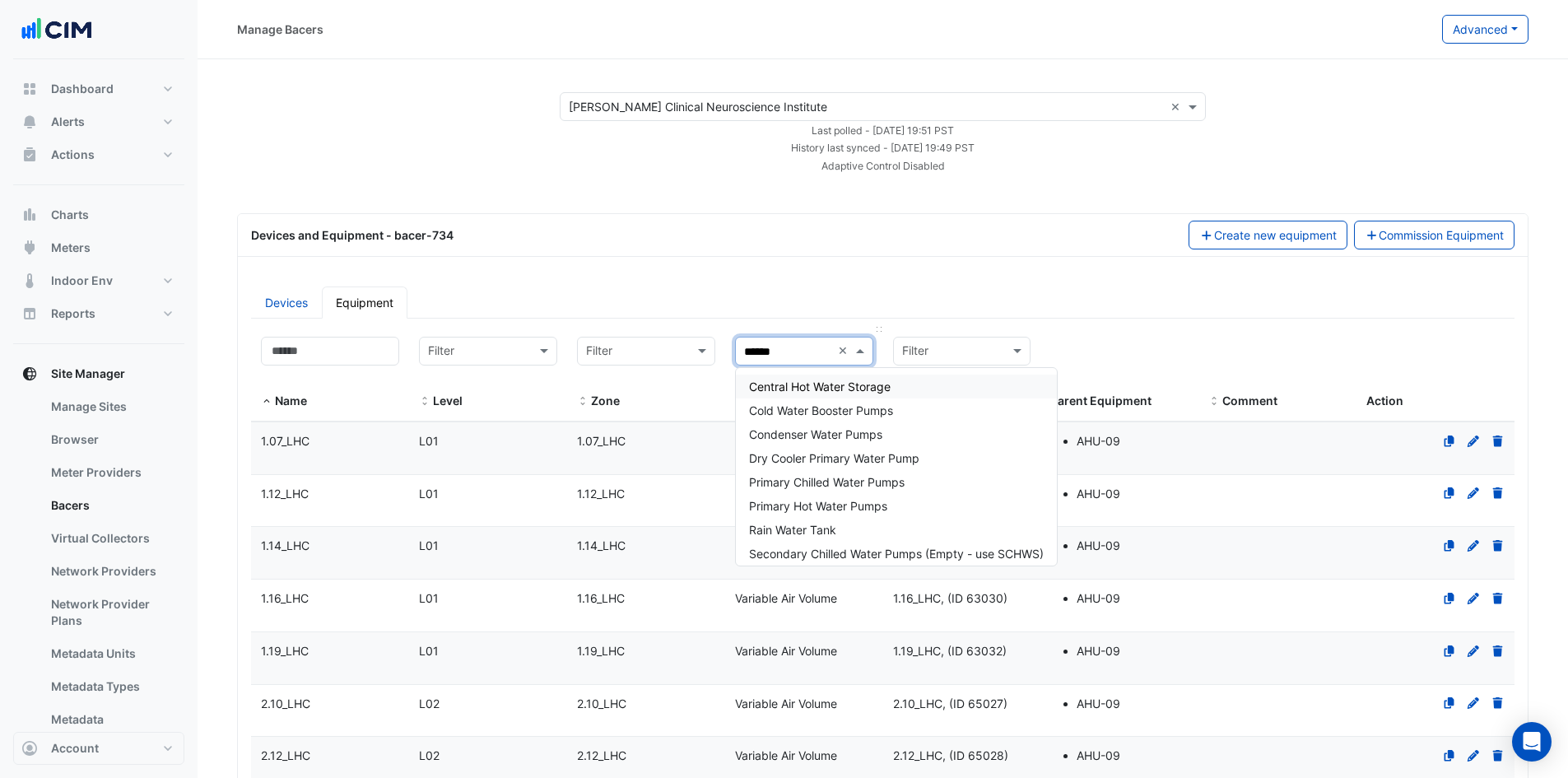
type input "*******"
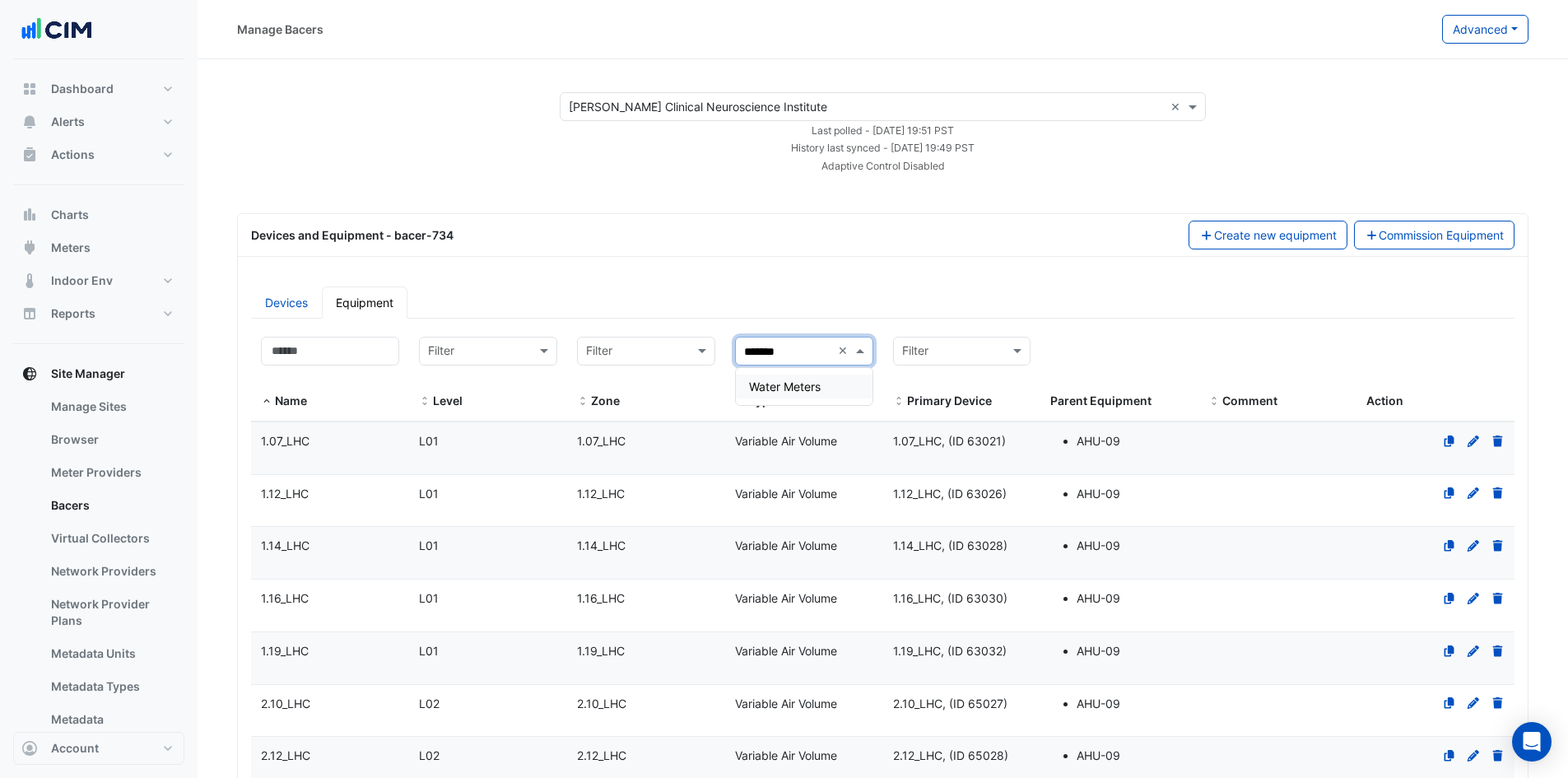
click at [841, 378] on div "Water Meters" at bounding box center [804, 386] width 137 height 24
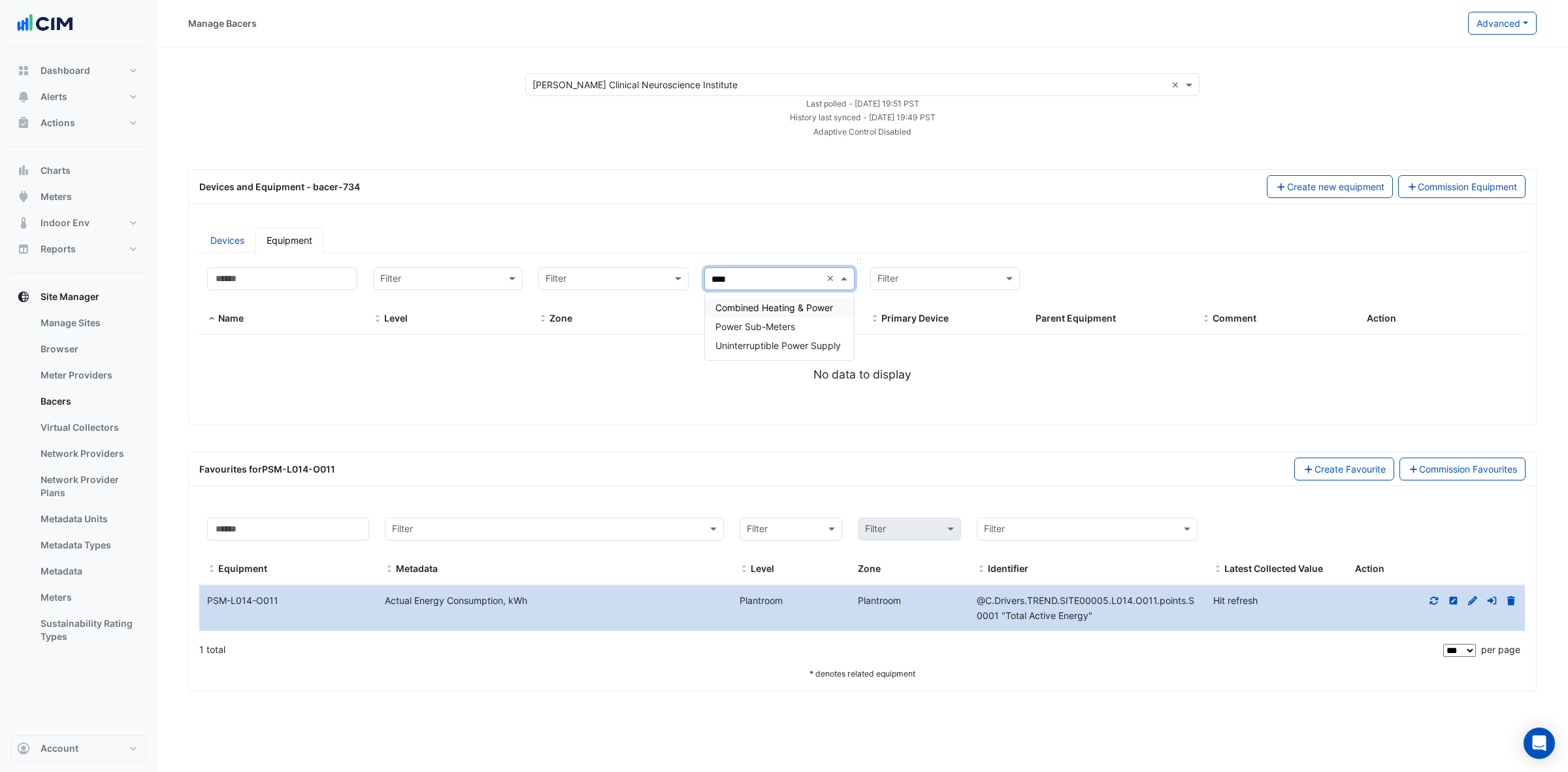
type input "*****"
click at [766, 333] on div "Power Sub-Meters" at bounding box center [779, 326] width 149 height 19
select select "***"
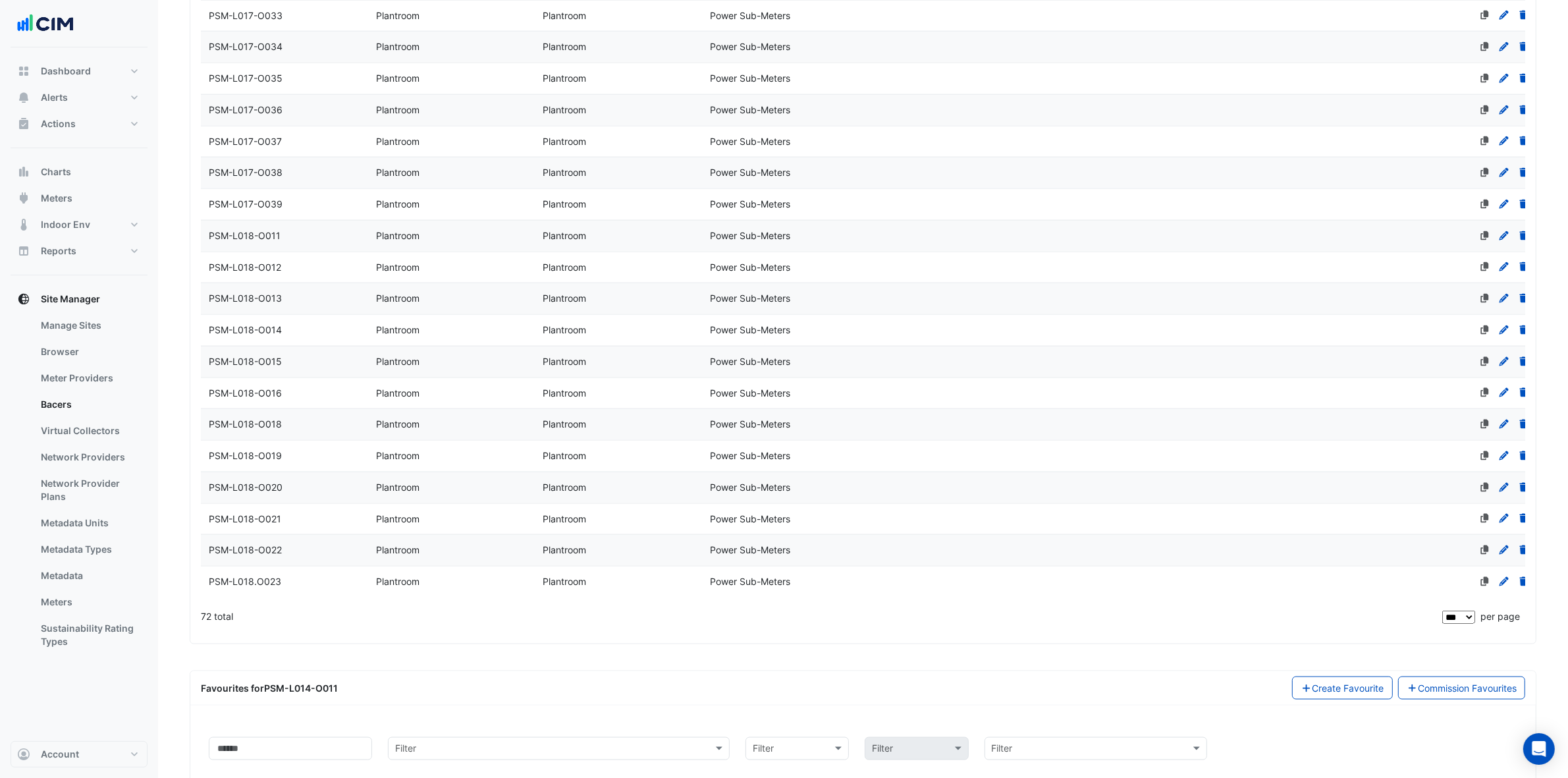
scroll to position [2179, 0]
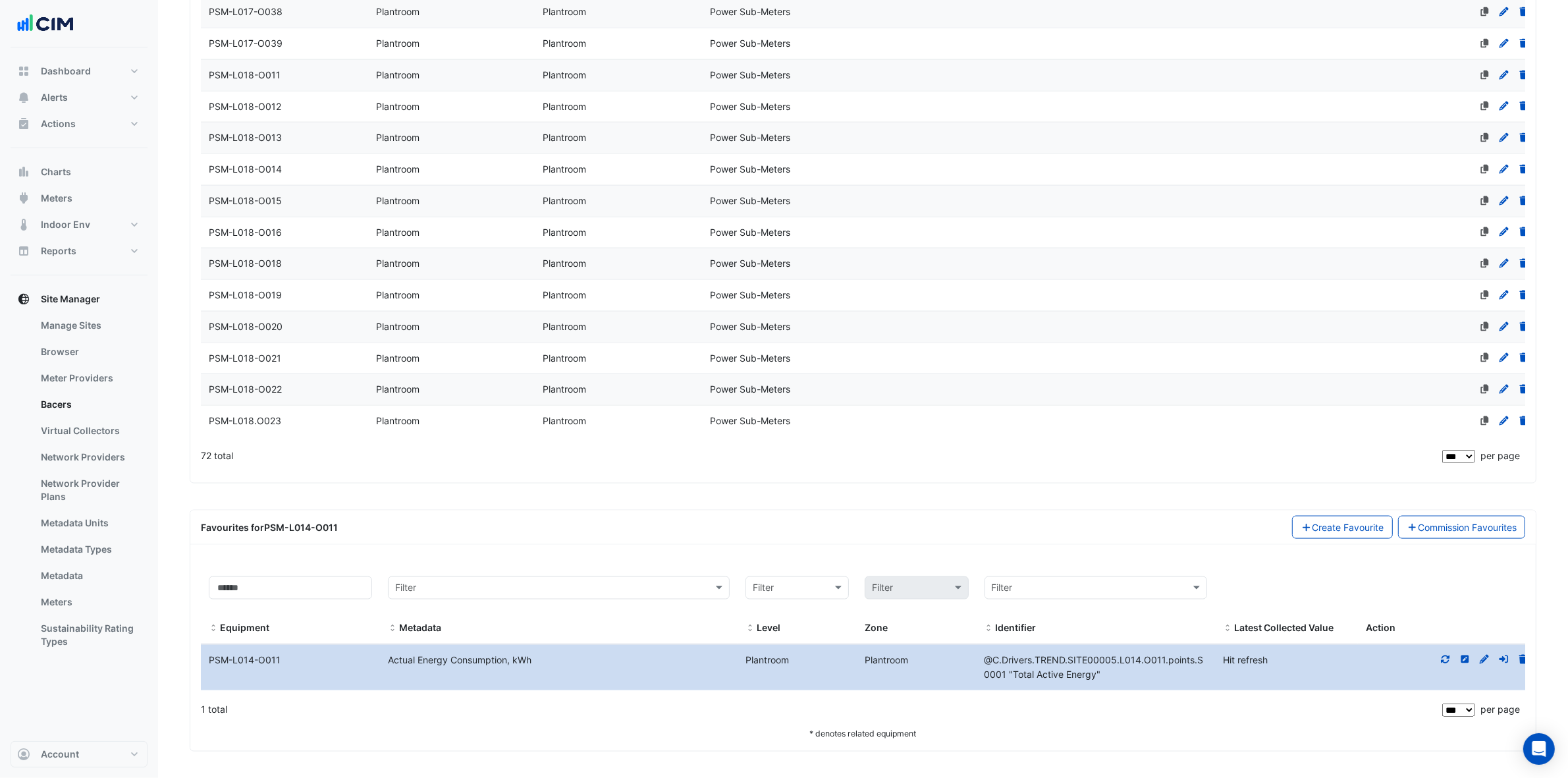
click at [1264, 622] on icon at bounding box center [1446, 659] width 9 height 8
drag, startPoint x: 973, startPoint y: 658, endPoint x: 1000, endPoint y: 677, distance: 33.0
click at [1000, 622] on div "@C.Drivers.TREND.SITE00005.L014.O011.points.S0001 "Total Active Energy"" at bounding box center [1087, 668] width 236 height 30
copy span "@C.Drivers.TREND.SITE00005.L014.O011.points.S0001"
click at [1079, 622] on div "1 total" at bounding box center [819, 709] width 1238 height 33
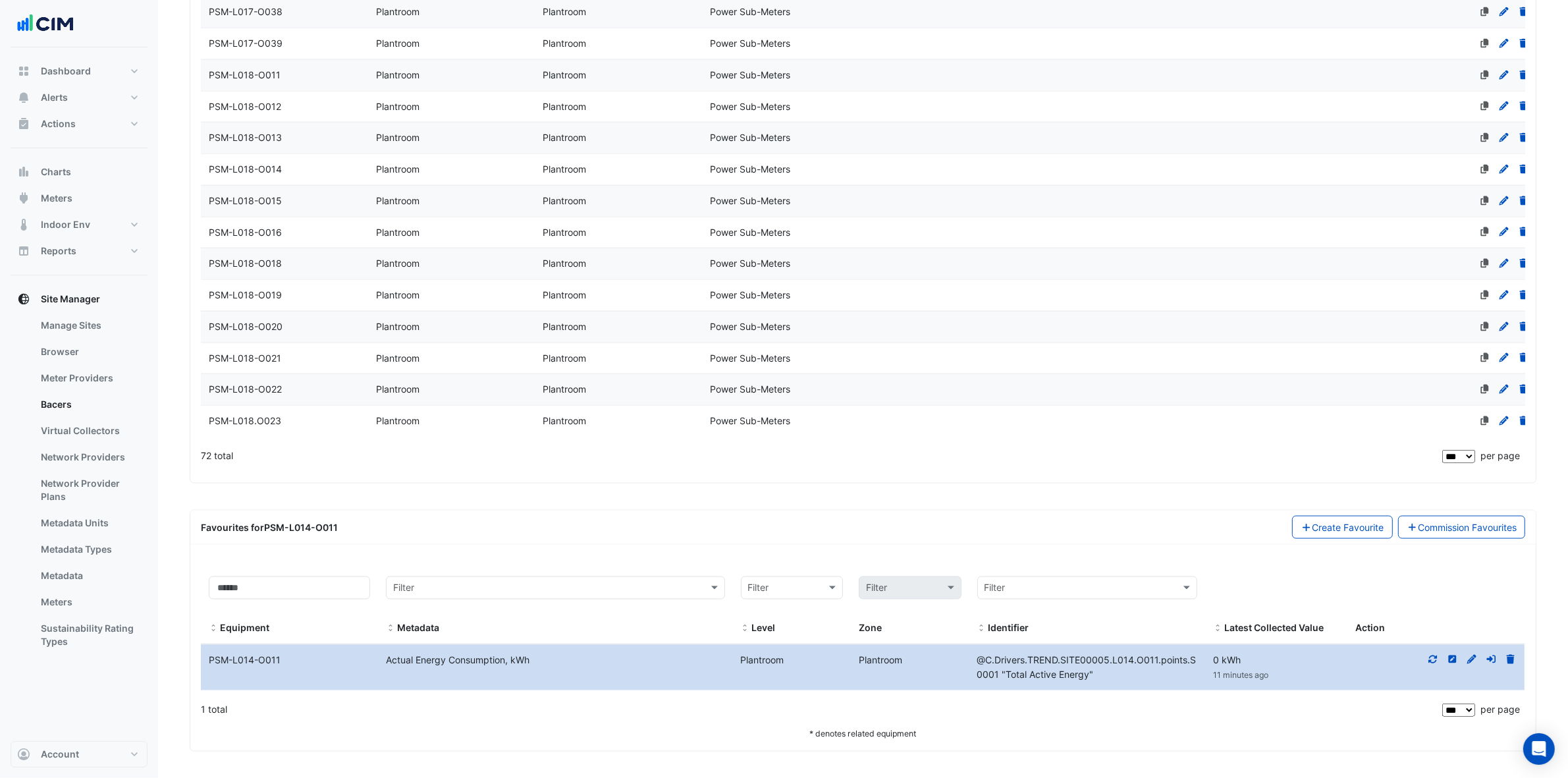
click at [1090, 622] on span "@C.Drivers.TREND.SITE00005.L014.O011.points.S0001 "Total Active Energy"" at bounding box center [1087, 667] width 219 height 27
drag, startPoint x: 1099, startPoint y: 673, endPoint x: 966, endPoint y: 658, distance: 133.8
click at [966, 622] on div "Equipment Name PSM-L014-O011 Metadata Actual Energy Consumption, kWh Level Plan…" at bounding box center [862, 668] width 1324 height 46
copy div "Identifier @C.Drivers.TREND.SITE00005.L014.O011.points.S0001 "Total Active Ener…"
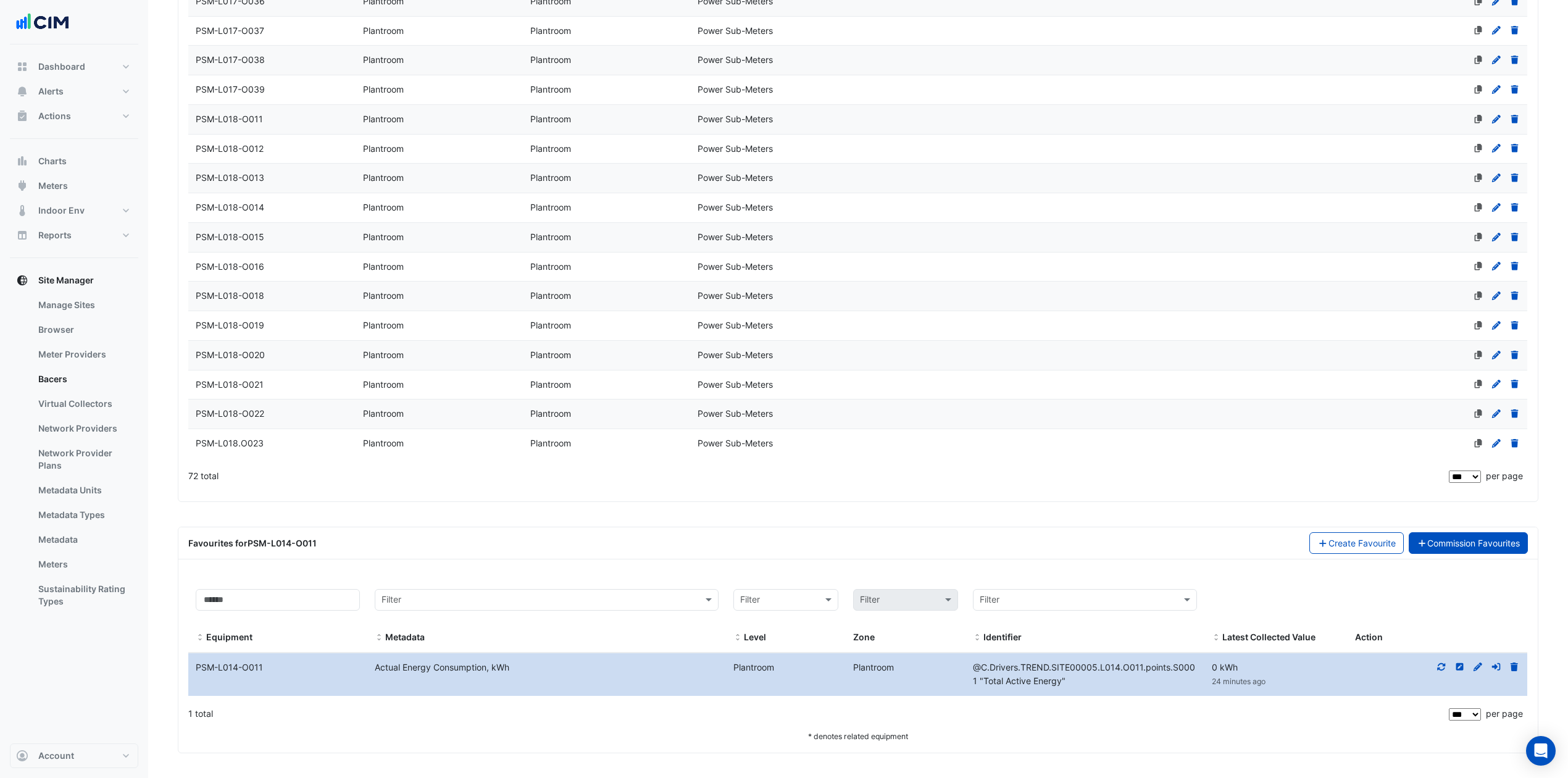
click at [1185, 533] on link "Commission Favourites" at bounding box center [1469, 544] width 120 height 21
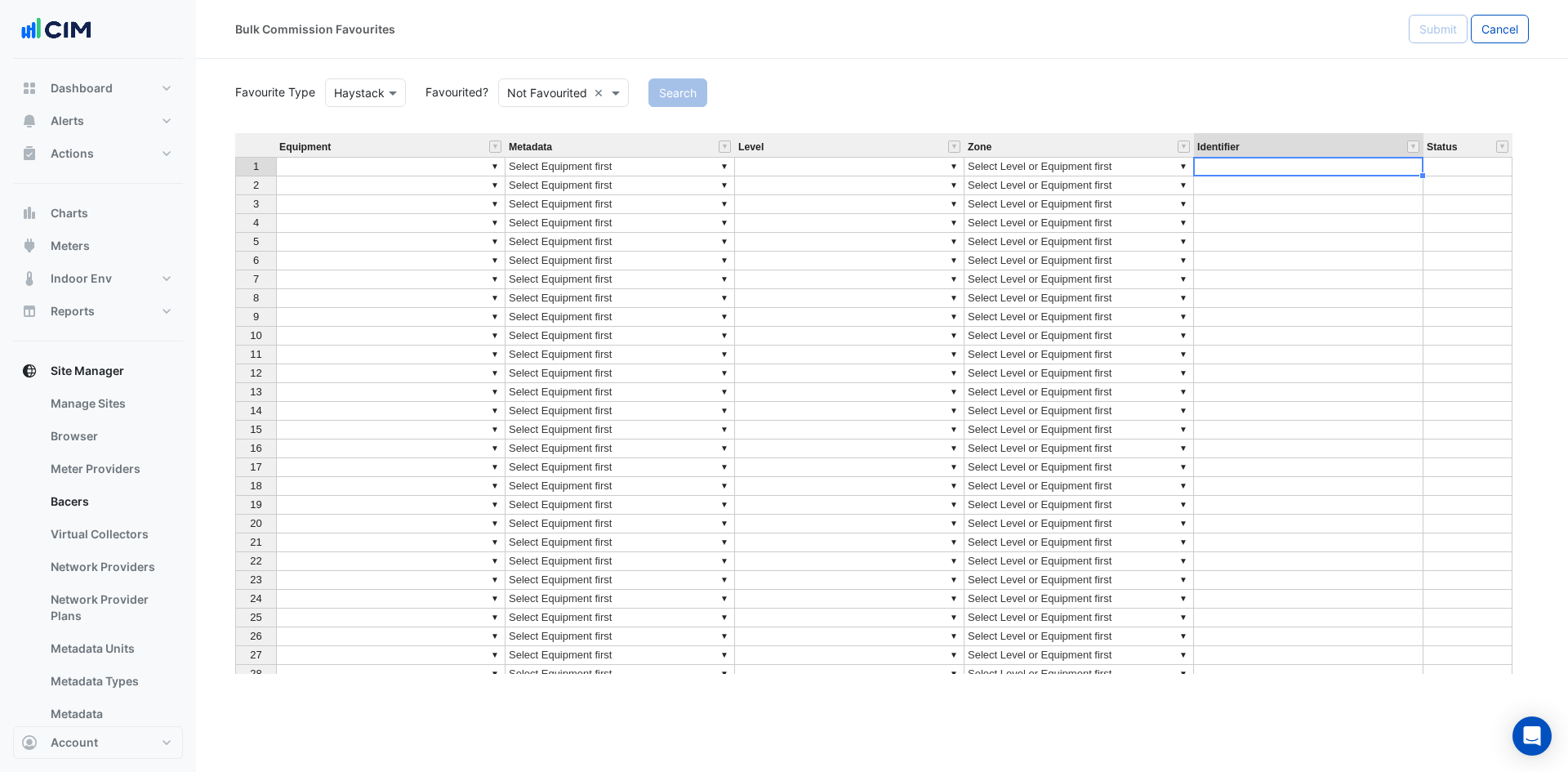
click at [1249, 162] on td at bounding box center [1309, 167] width 229 height 20
type textarea "**********"
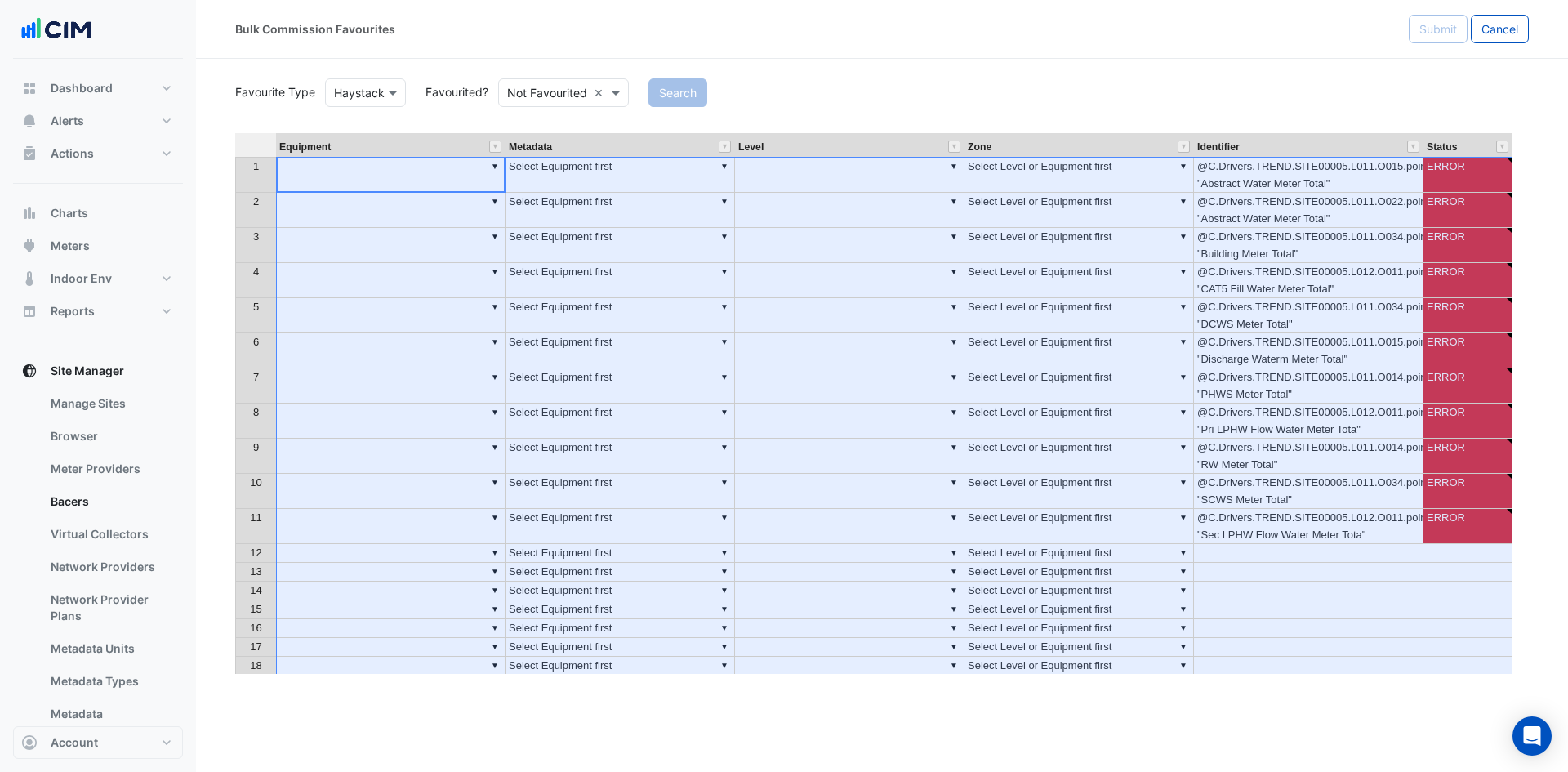
click at [252, 156] on div at bounding box center [256, 147] width 41 height 20
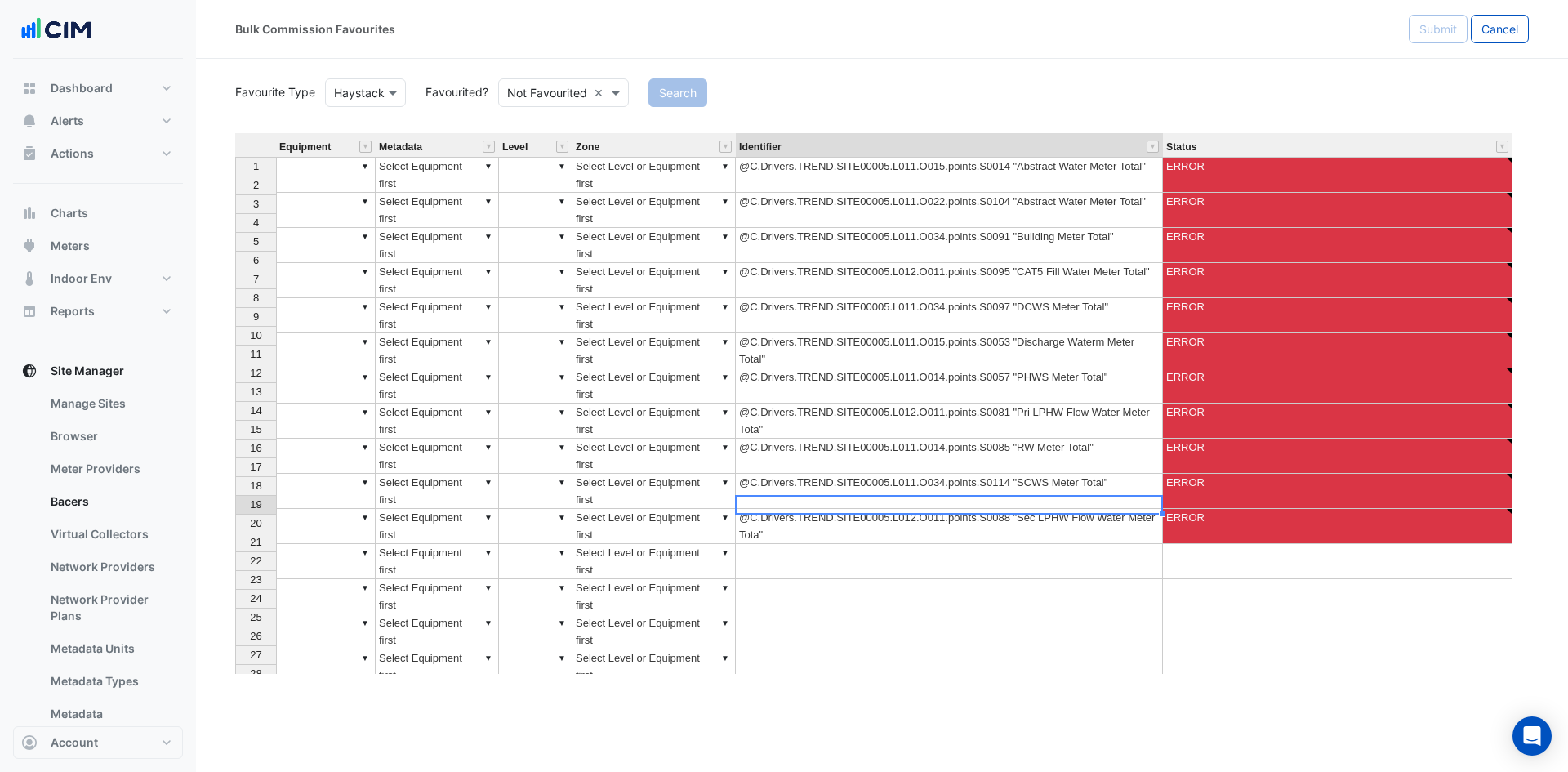
drag, startPoint x: 372, startPoint y: 141, endPoint x: 418, endPoint y: 140, distance: 46.0
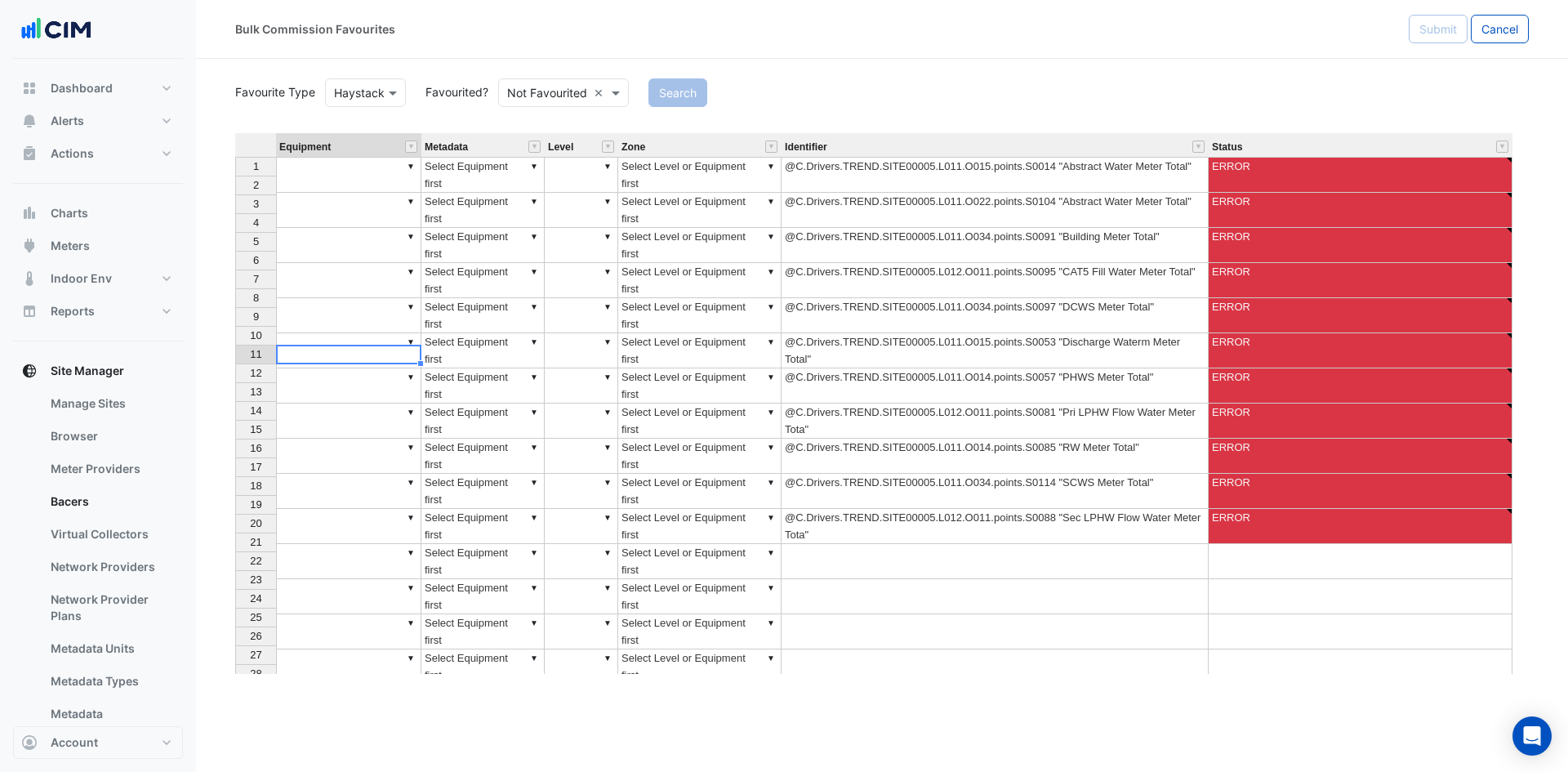
click at [347, 509] on td "▼" at bounding box center [349, 527] width 146 height 36
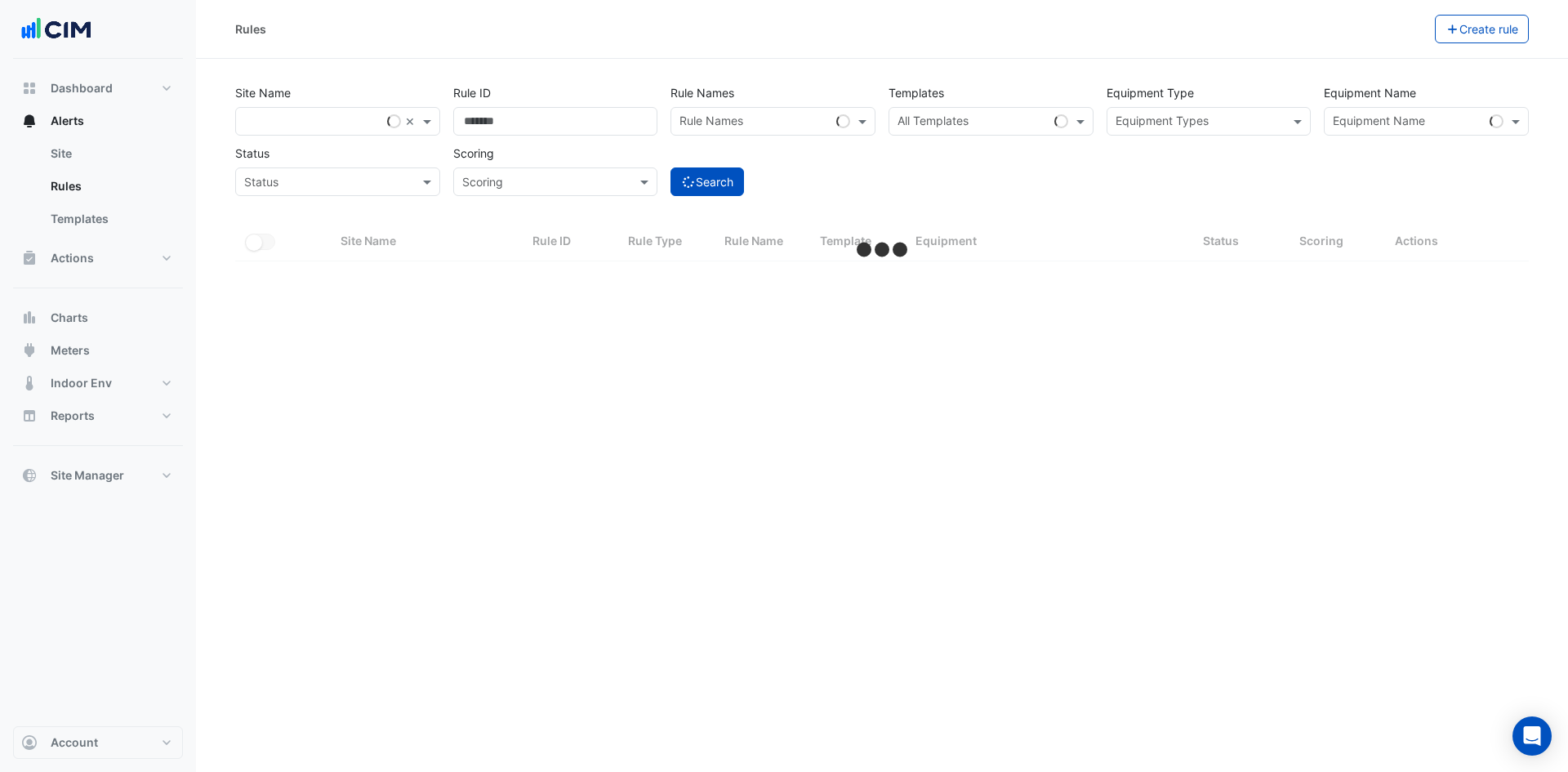
select select "***"
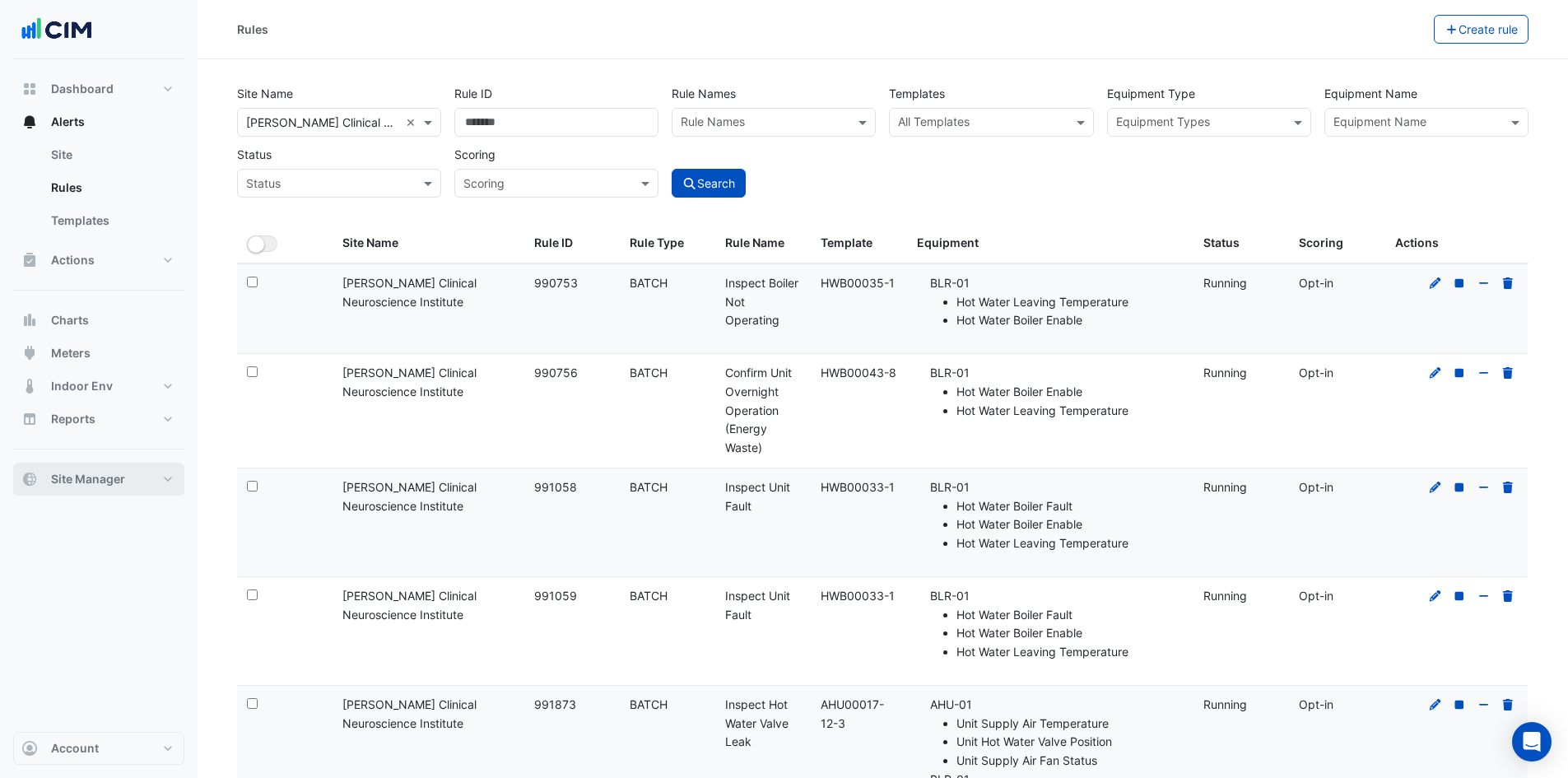
click at [165, 471] on button "Site Manager" at bounding box center [99, 479] width 171 height 33
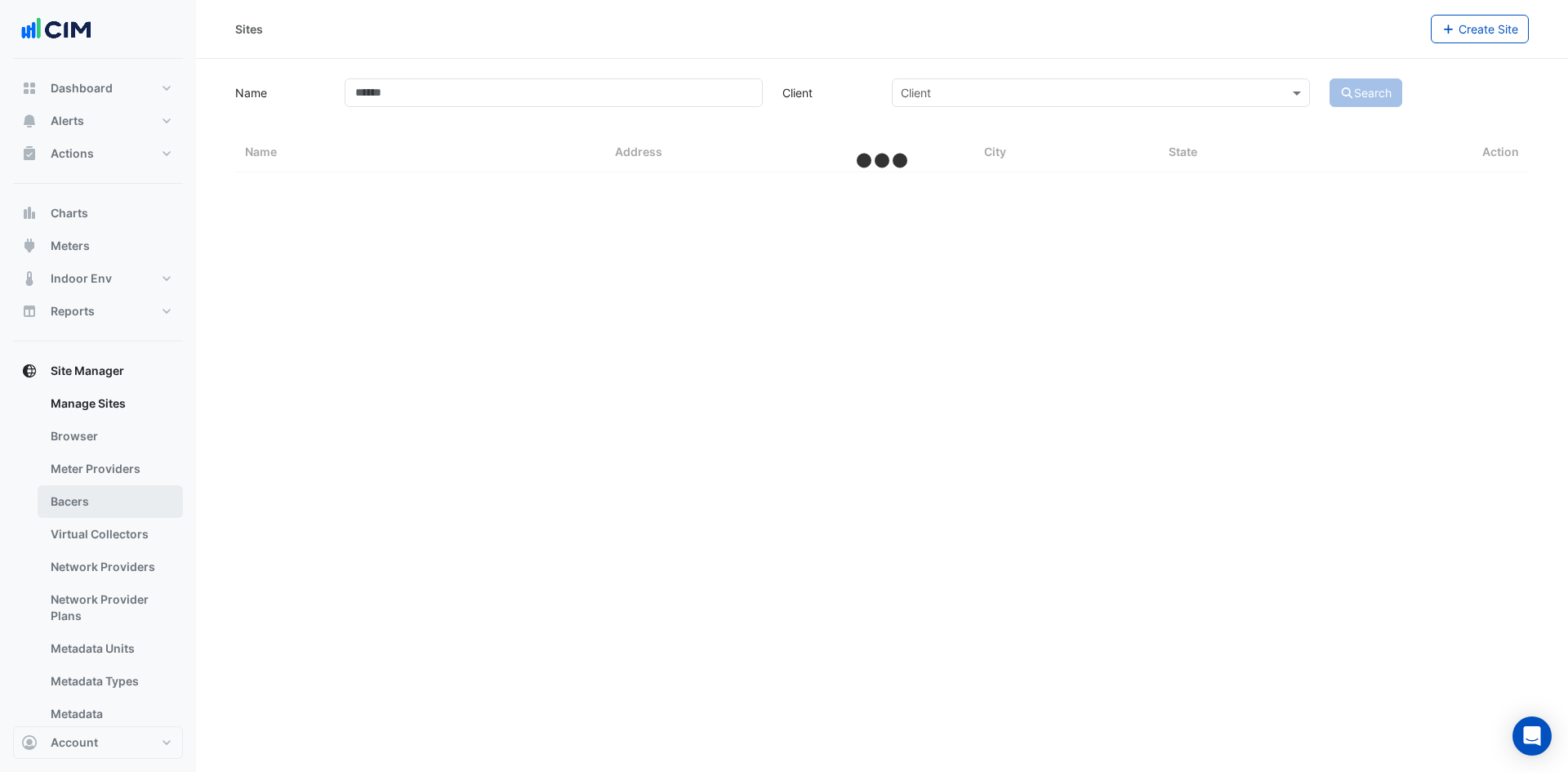
click at [117, 498] on link "Bacers" at bounding box center [110, 501] width 146 height 33
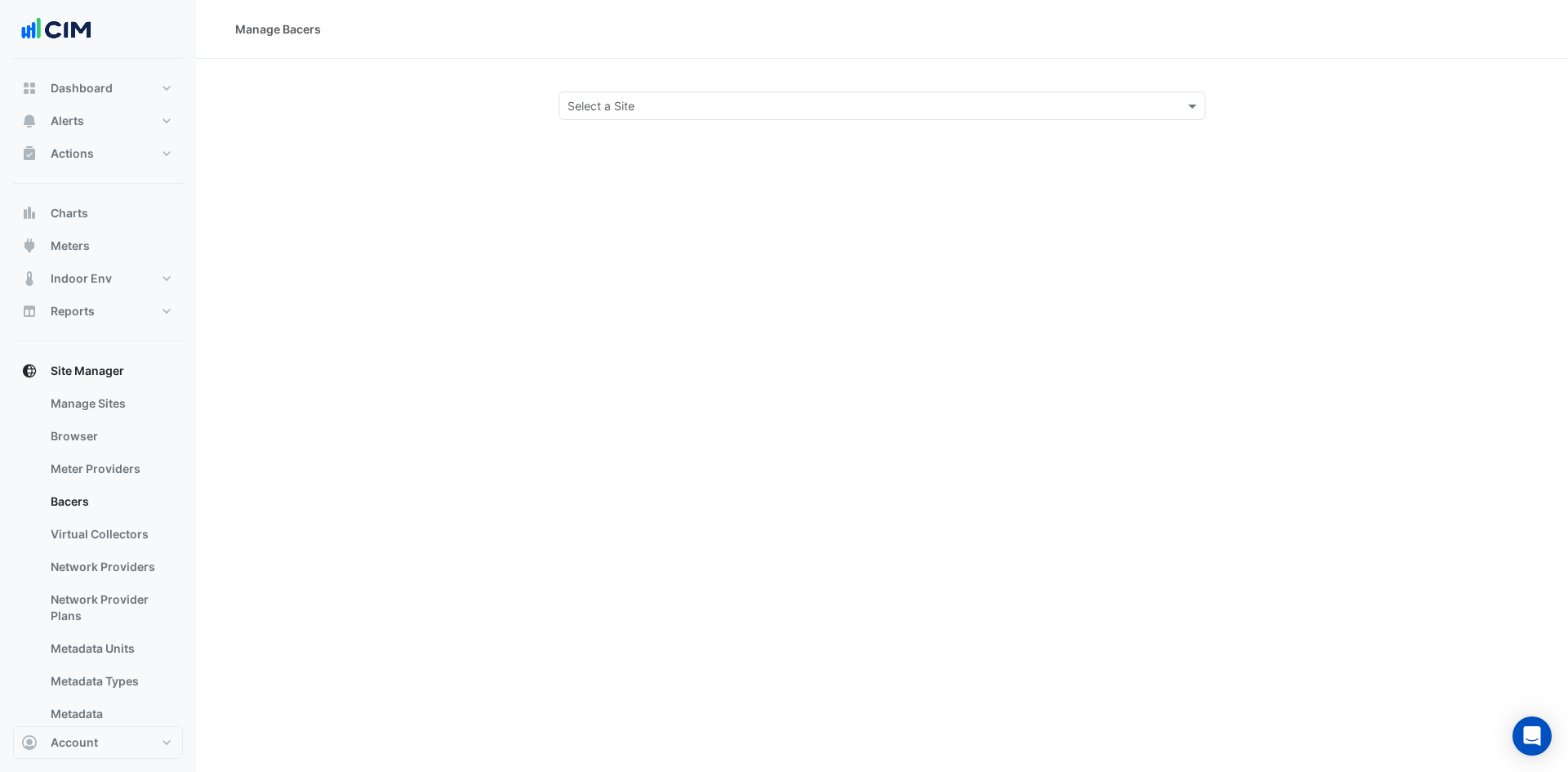
click at [1002, 104] on input "text" at bounding box center [865, 106] width 596 height 17
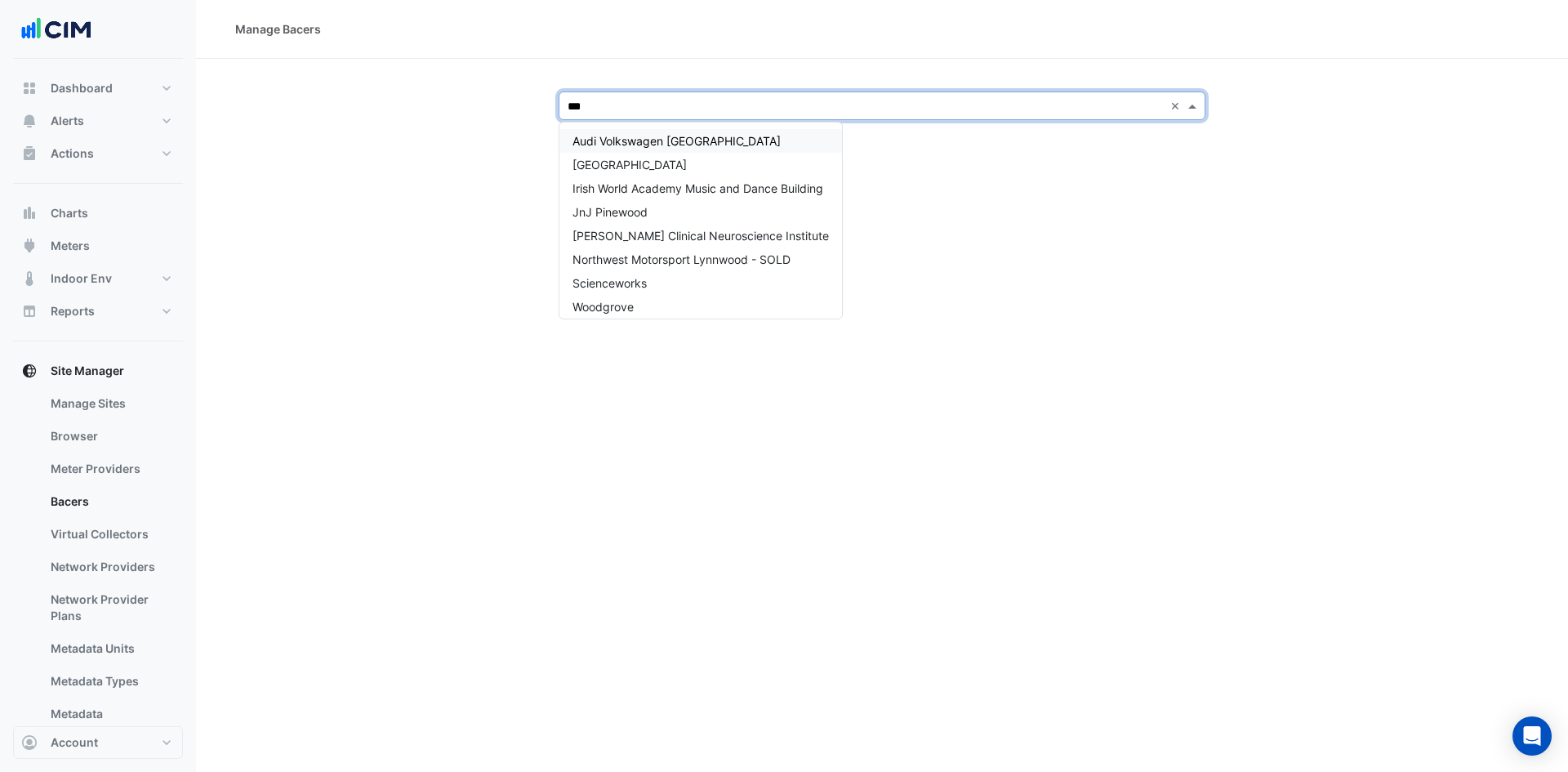
type input "****"
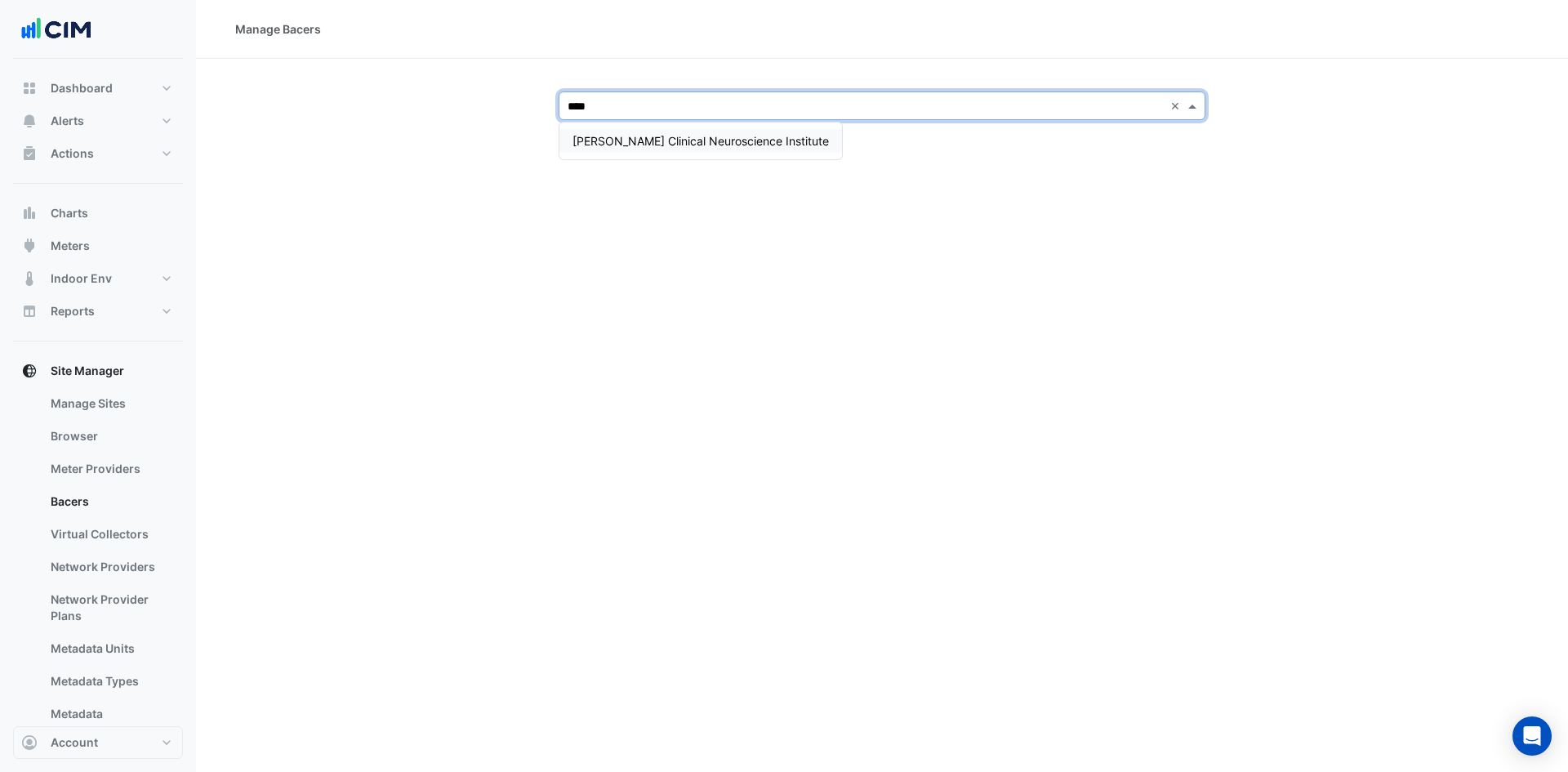
click at [759, 137] on span "[PERSON_NAME] Clinical Neuroscience Institute" at bounding box center [700, 141] width 257 height 14
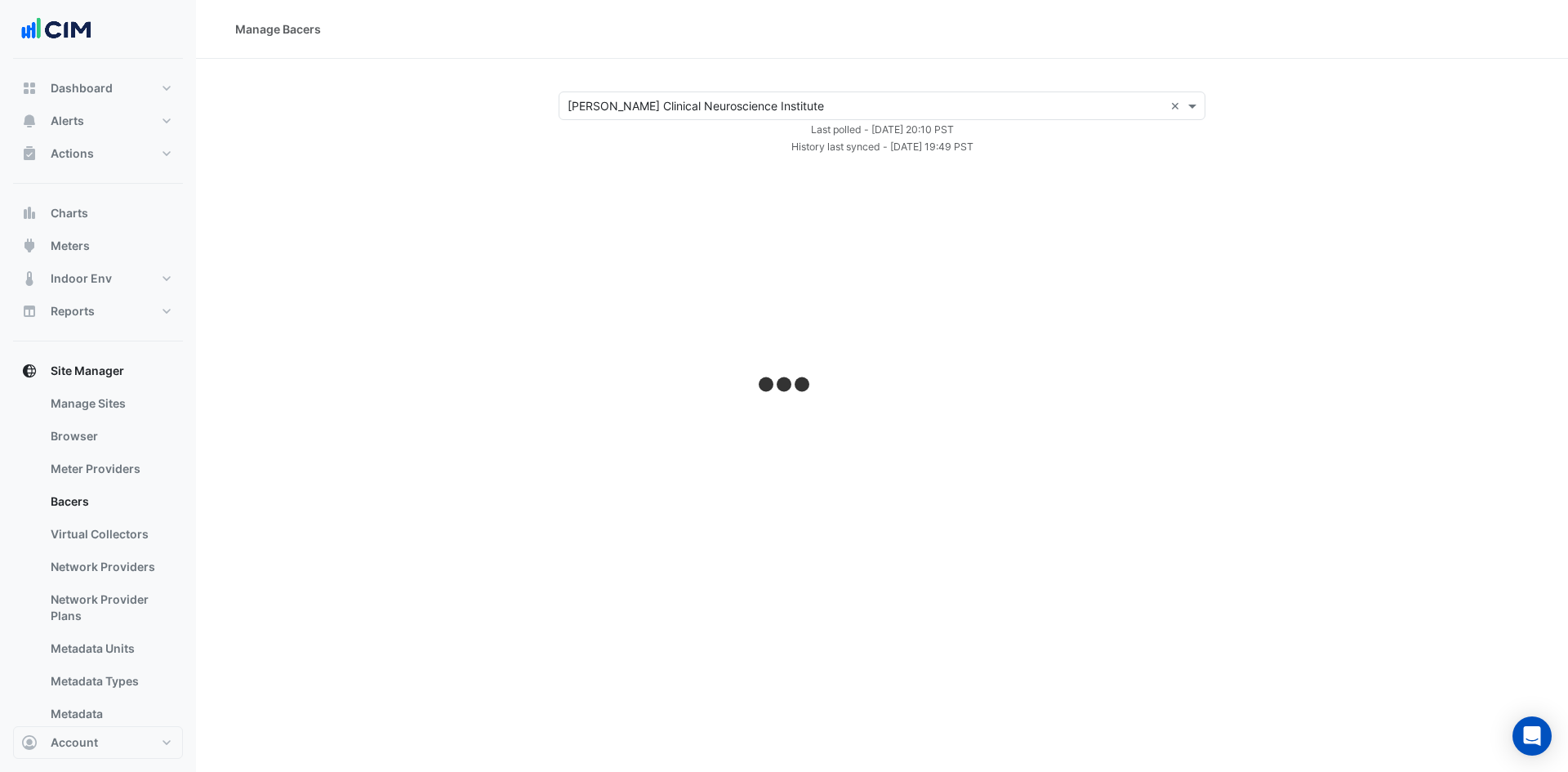
select select "***"
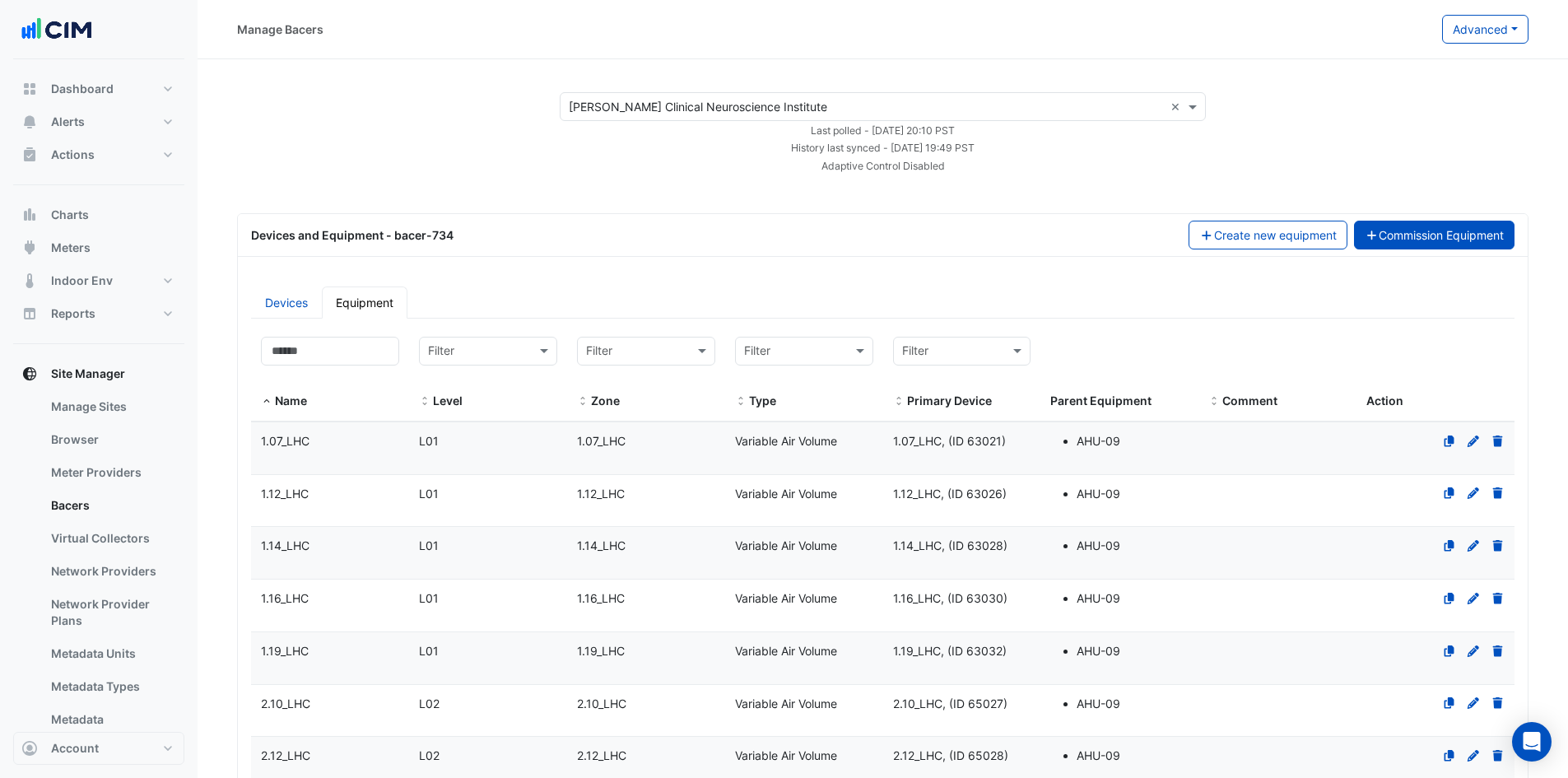
click at [1429, 235] on button "Commission Equipment" at bounding box center [1435, 235] width 161 height 29
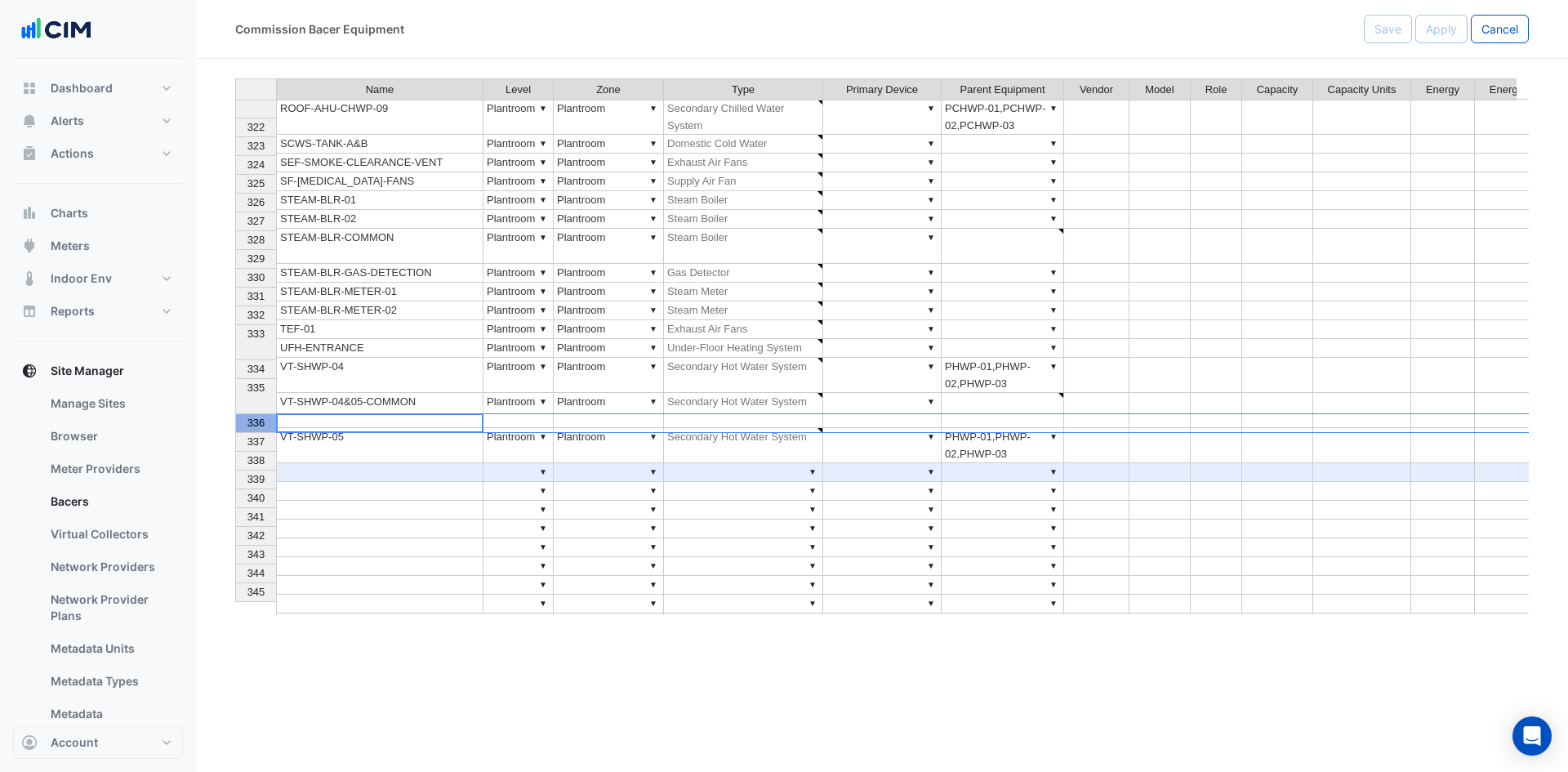
click at [245, 421] on div "336" at bounding box center [256, 422] width 34 height 17
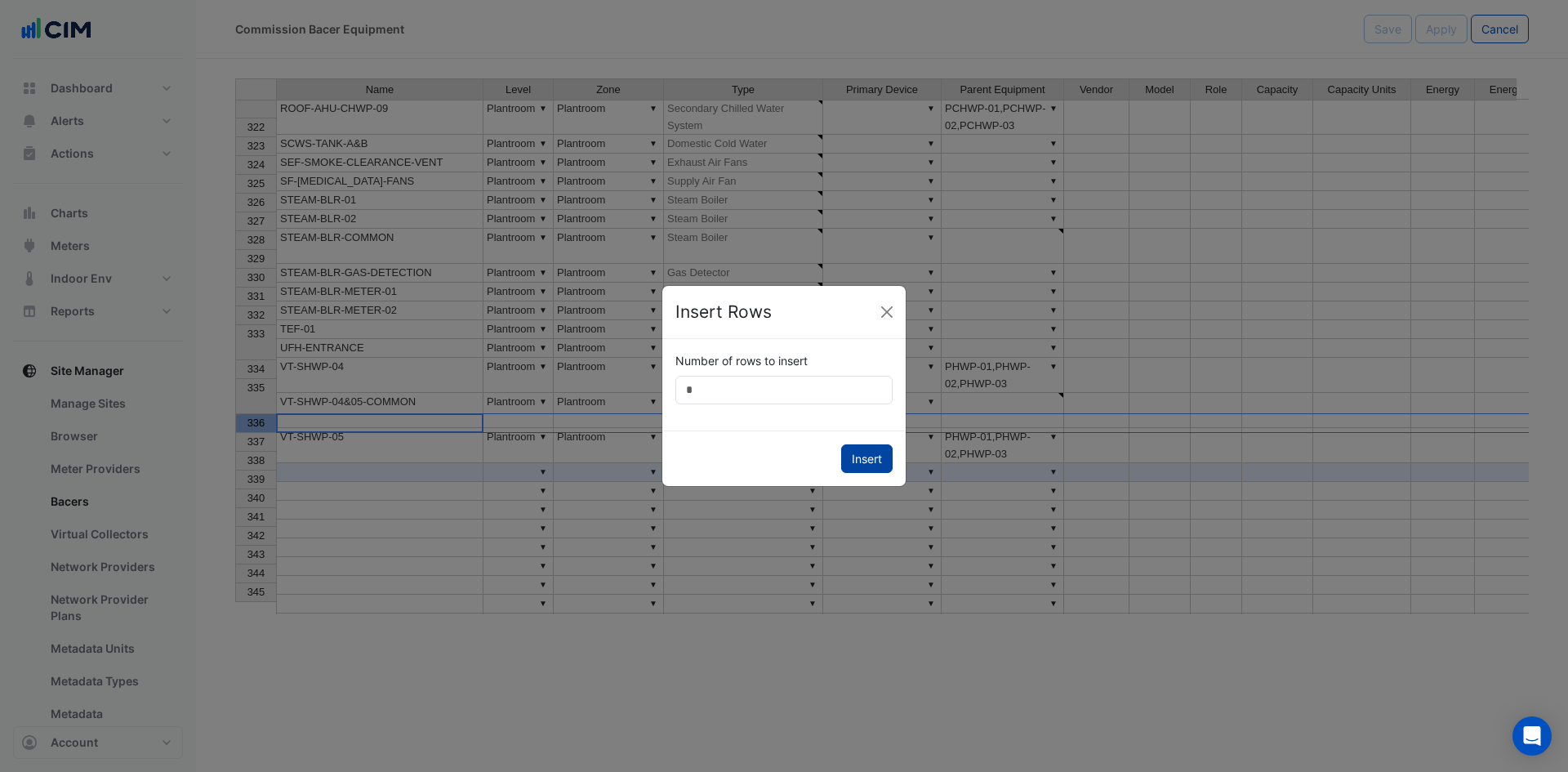
type input "***"
click at [860, 458] on button "Insert" at bounding box center [867, 458] width 52 height 28
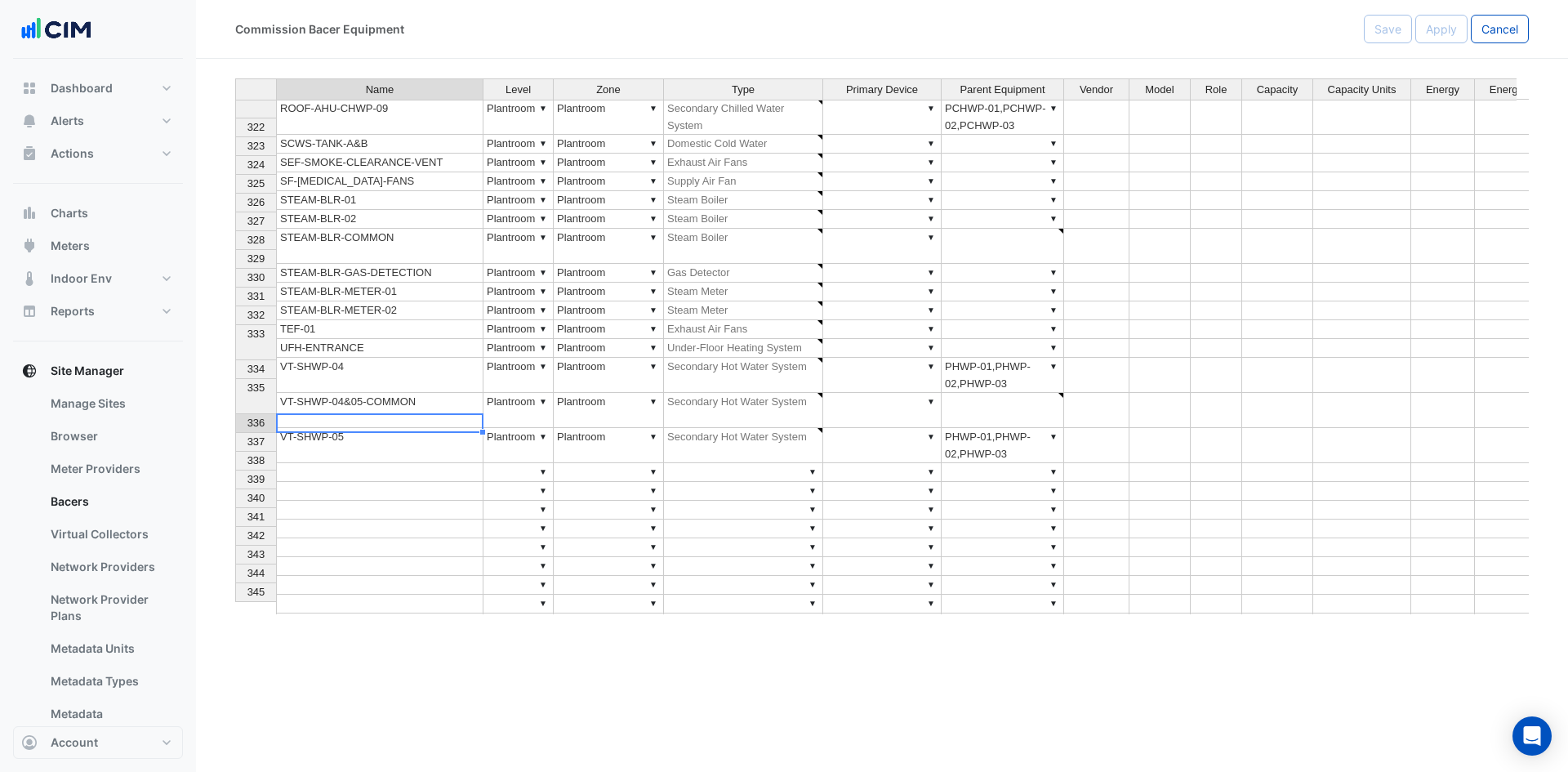
click at [353, 463] on td at bounding box center [380, 472] width 208 height 19
type textarea "*"
type textarea "**********"
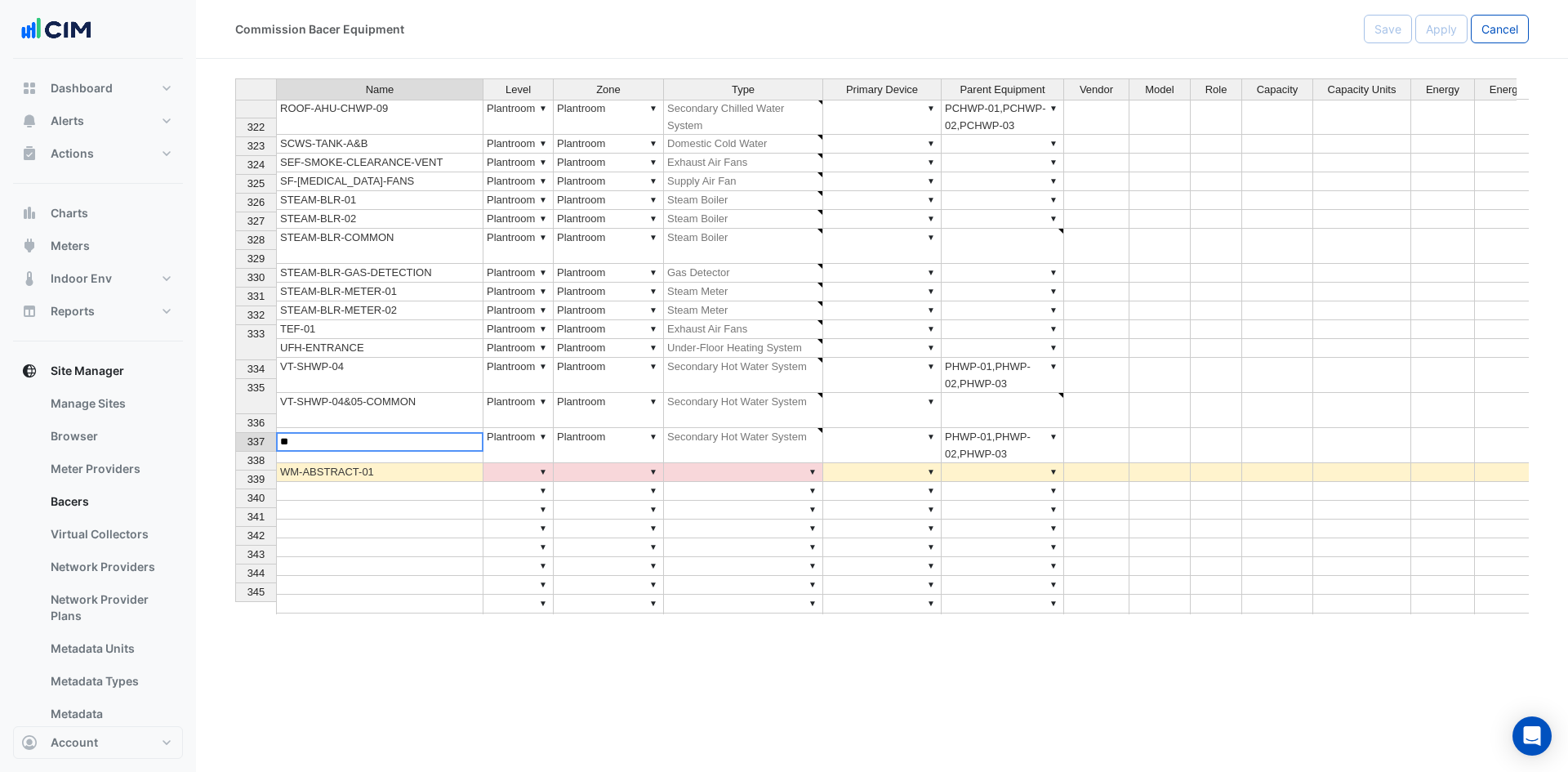
type textarea "*"
click at [405, 463] on td "WM-ABSTRACT-01" at bounding box center [380, 472] width 208 height 19
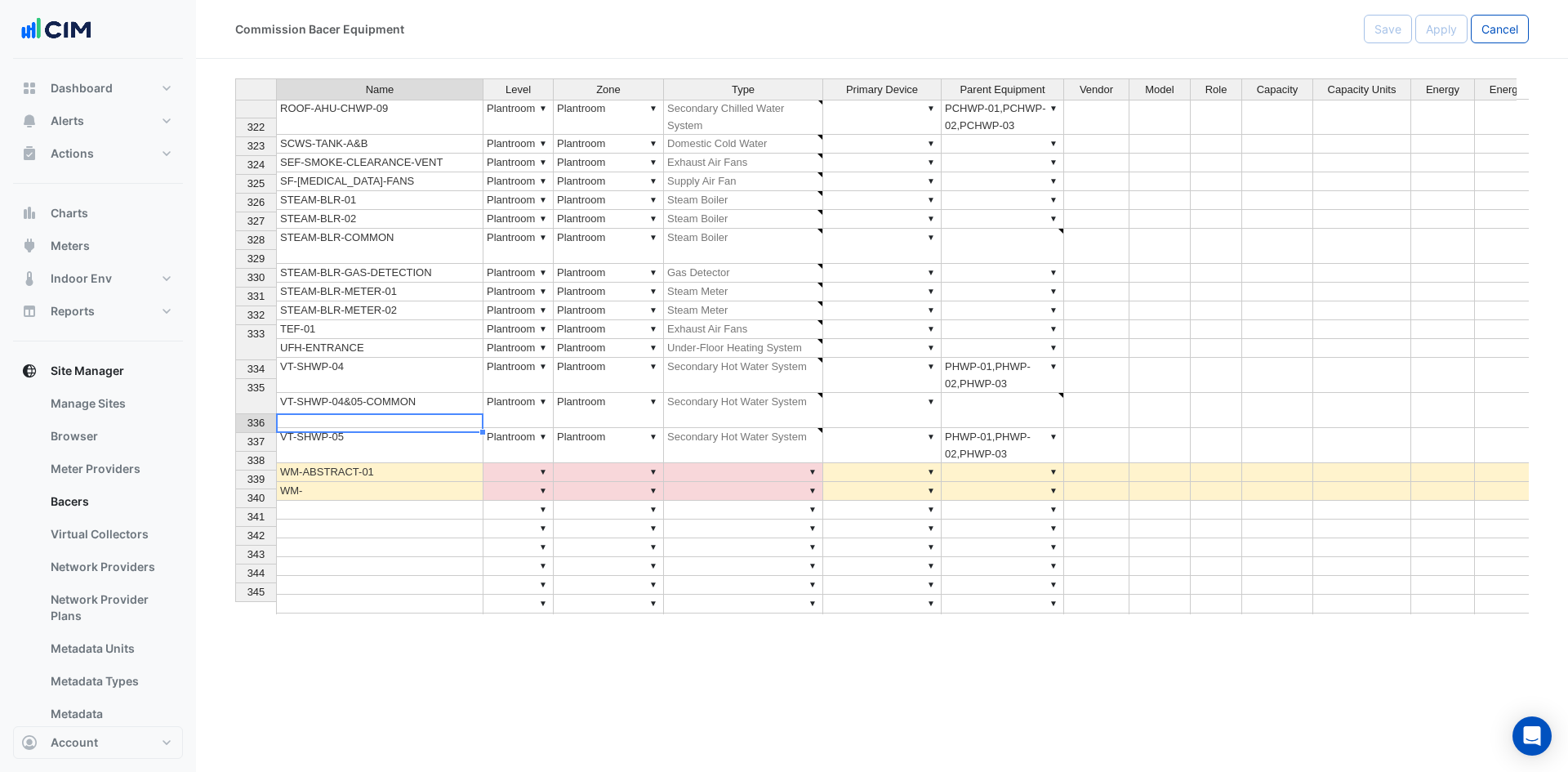
drag, startPoint x: 482, startPoint y: 431, endPoint x: 463, endPoint y: 437, distance: 19.9
click at [483, 433] on div at bounding box center [482, 432] width 6 height 6
drag, startPoint x: 482, startPoint y: 431, endPoint x: 447, endPoint y: 442, distance: 36.7
type textarea "**********"
click at [235, 439] on div "Name Level Zone Type Primary Device Parent Equipment Vendor Model Role Capacity…" at bounding box center [235, 356] width 0 height 1001
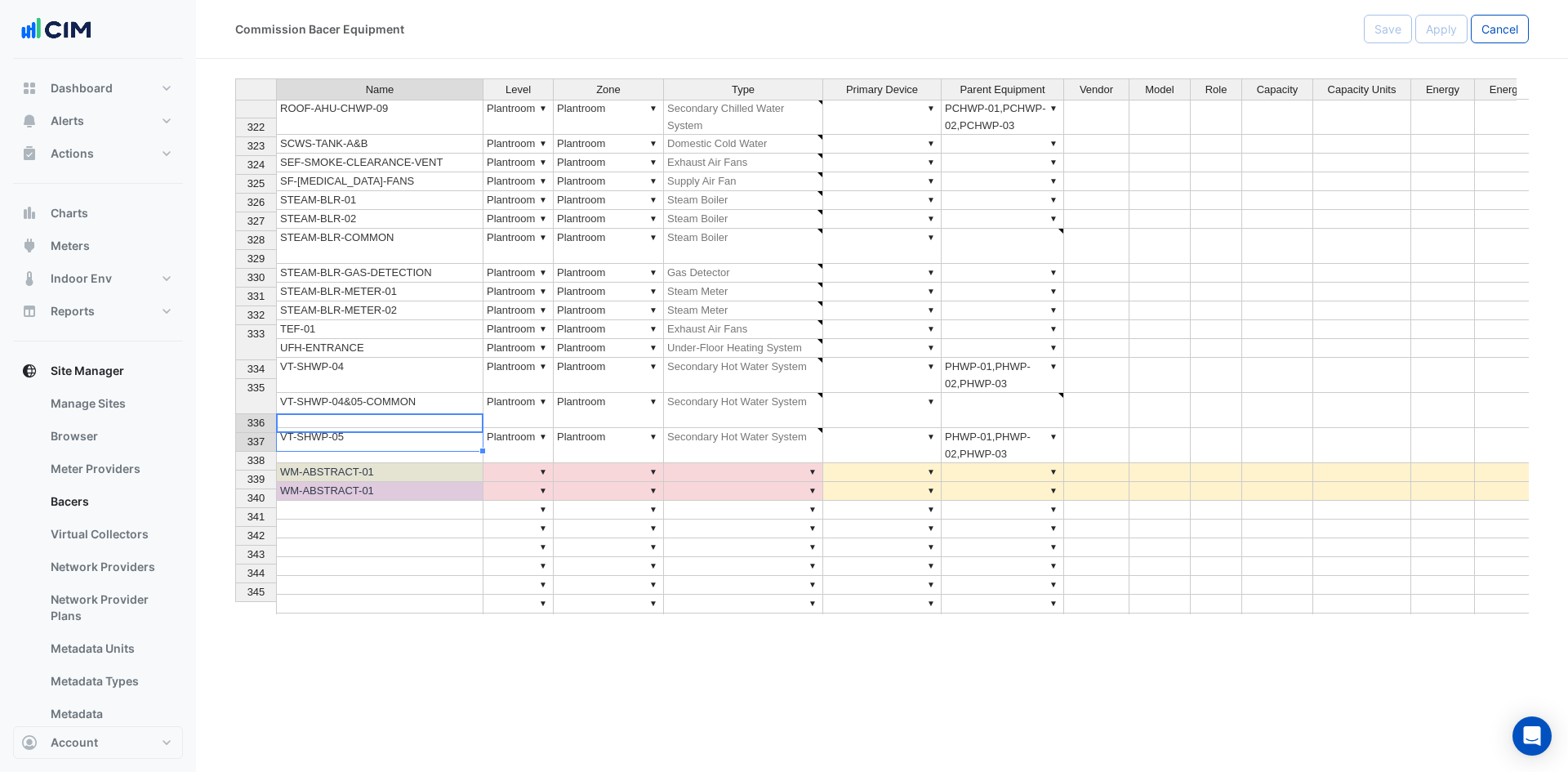
type textarea "**********"
click at [441, 482] on td "WM-ABSTRACT-01" at bounding box center [380, 490] width 208 height 19
type textarea "**********"
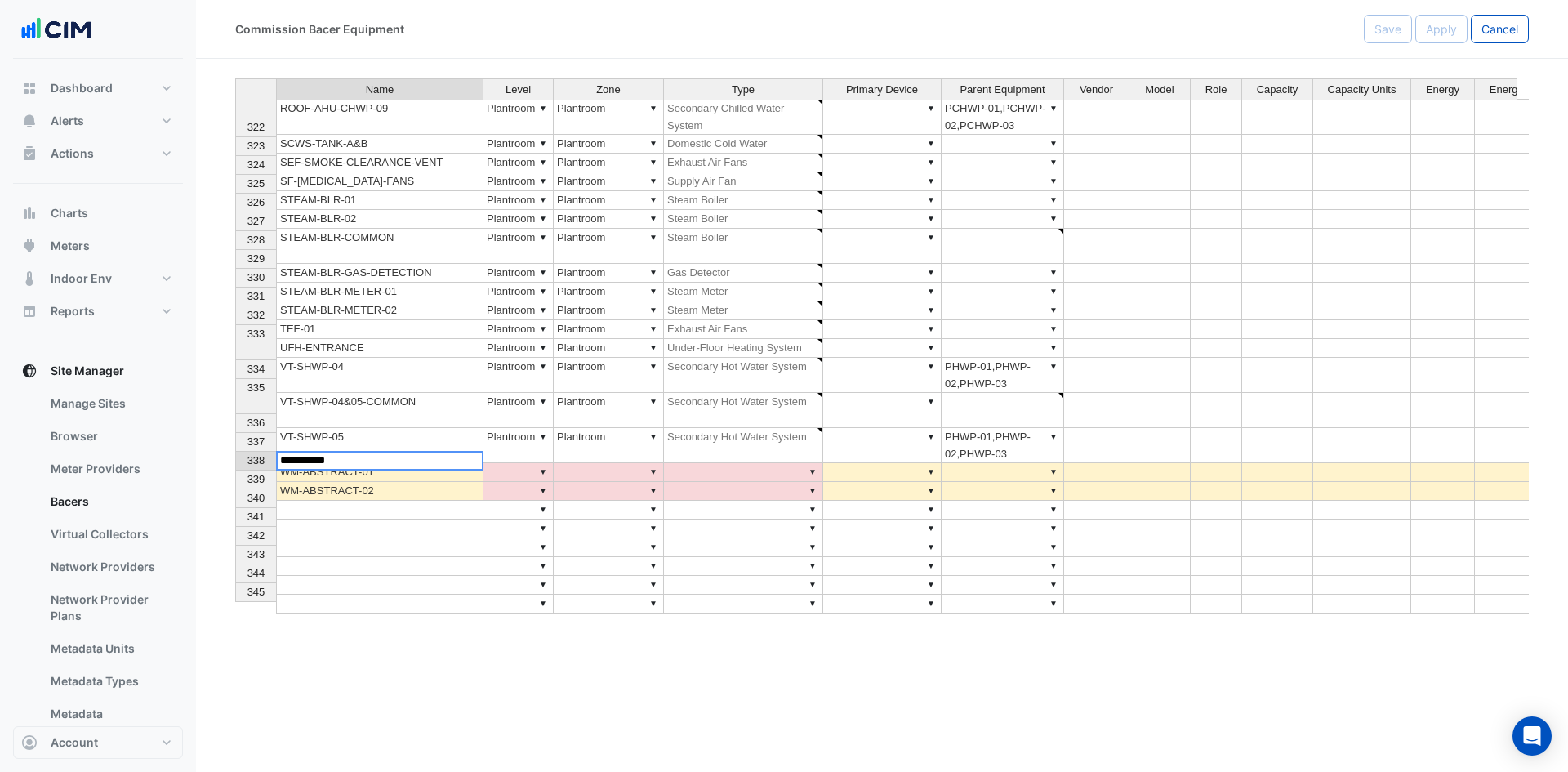
type textarea "**********"
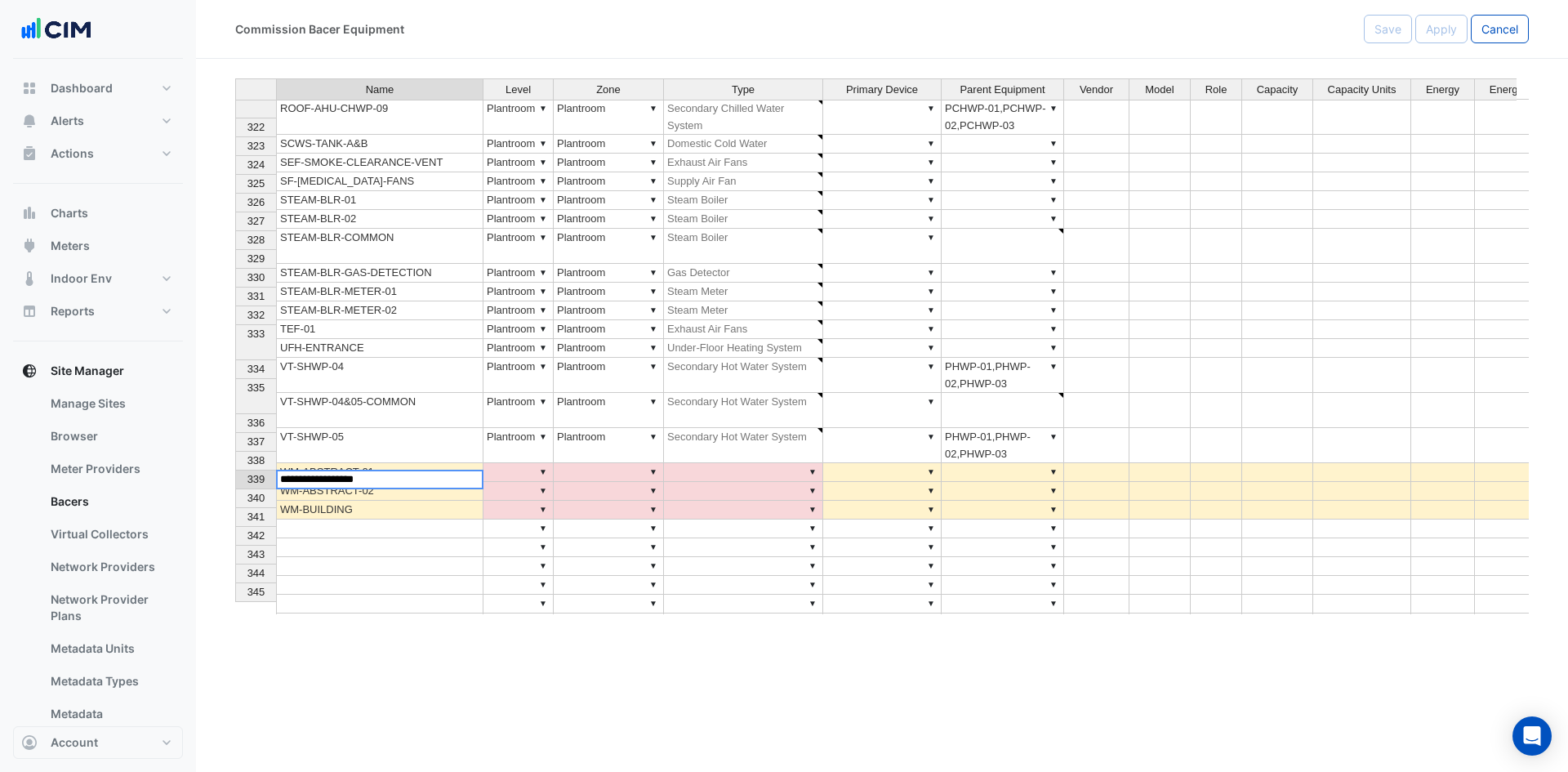
type textarea "**********"
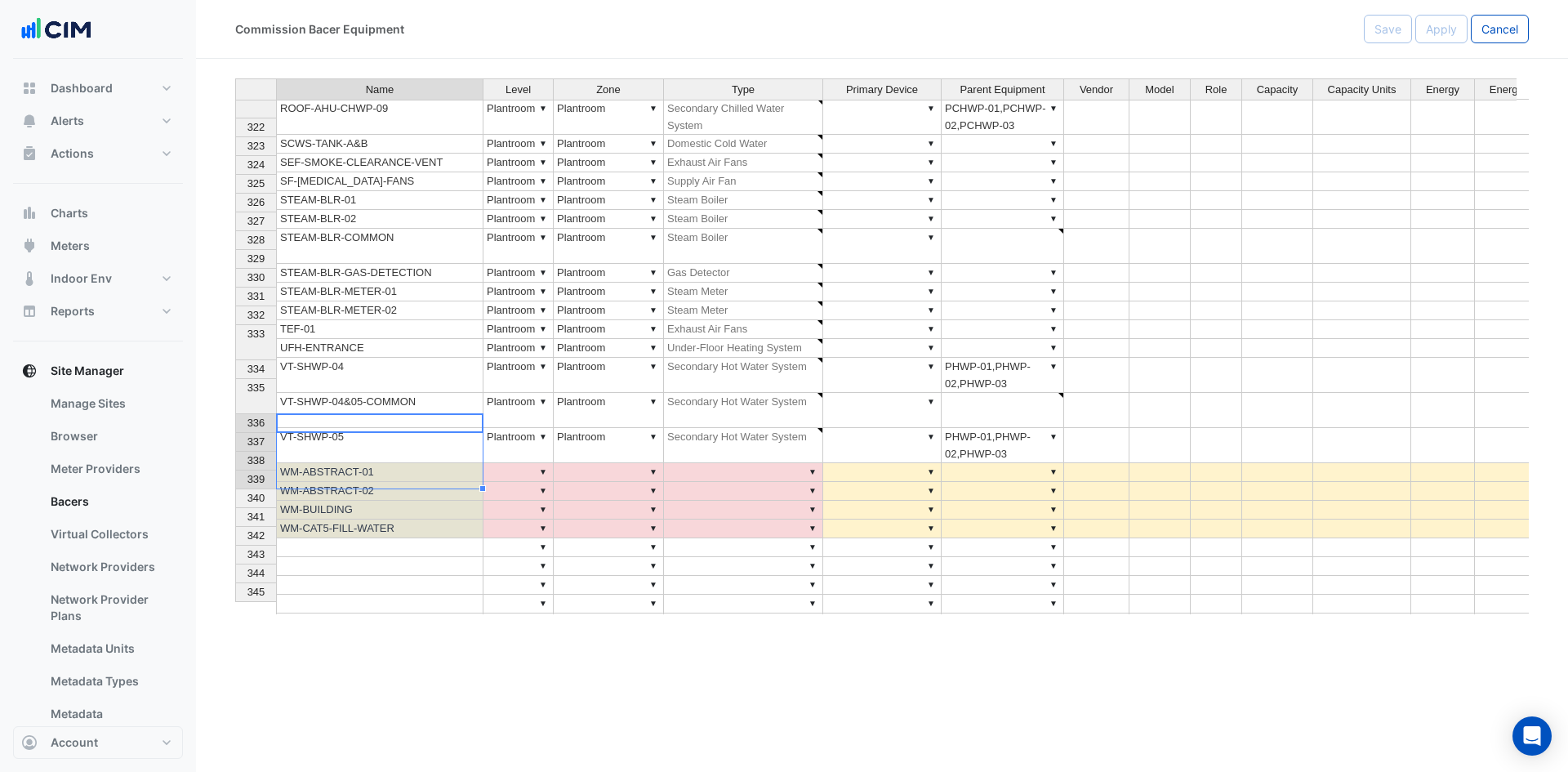
drag, startPoint x: 450, startPoint y: 445, endPoint x: 440, endPoint y: 478, distance: 34.5
click at [440, 478] on tbody "311 PSM-L018-O015 ▼ Plantroom ▼ Plantroom ▼ Power Sub-Meters ▼ ▼ 312 PSM-L018-O…" at bounding box center [1024, 368] width 1579 height 979
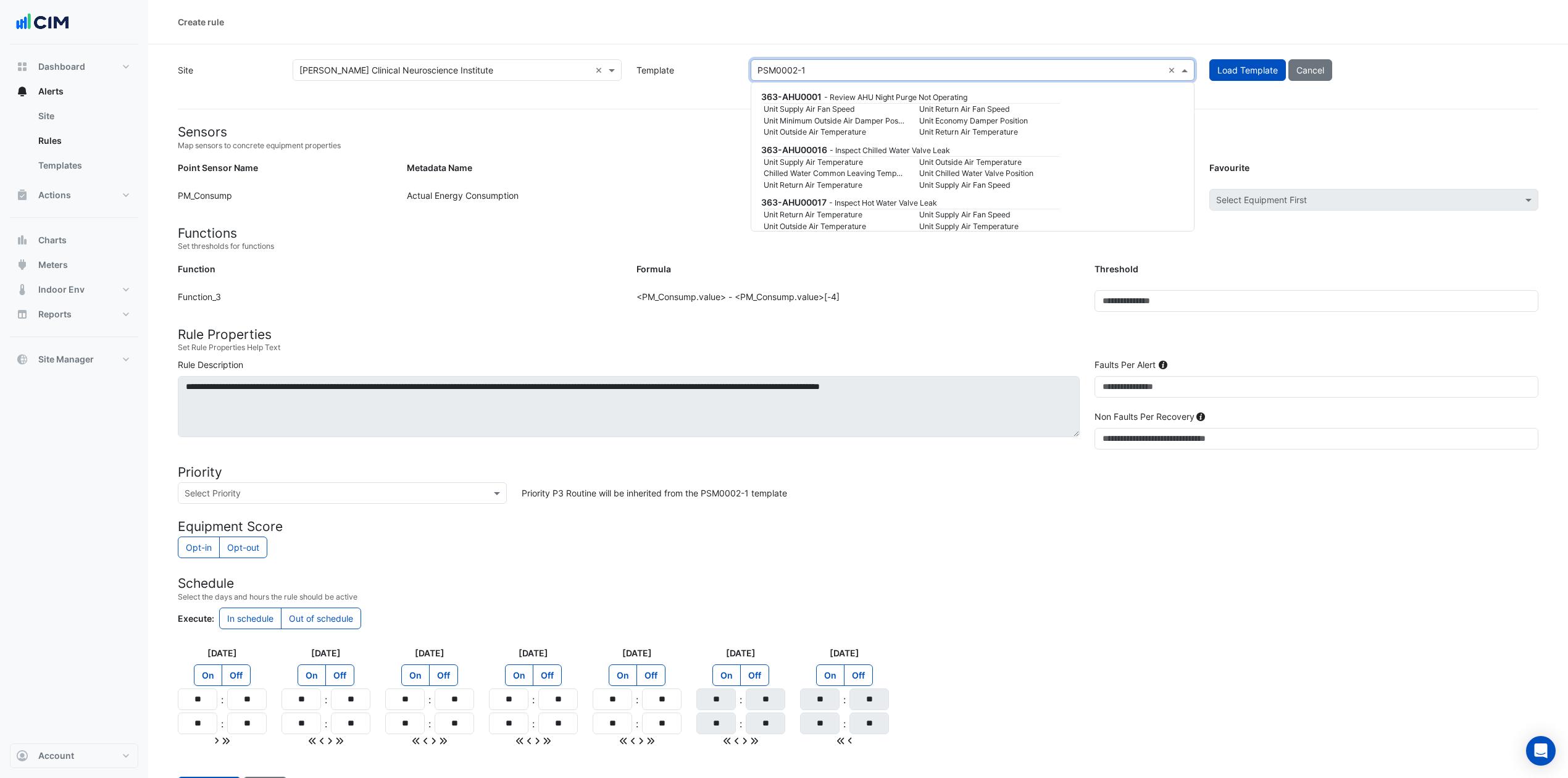
scroll to position [130754, 0]
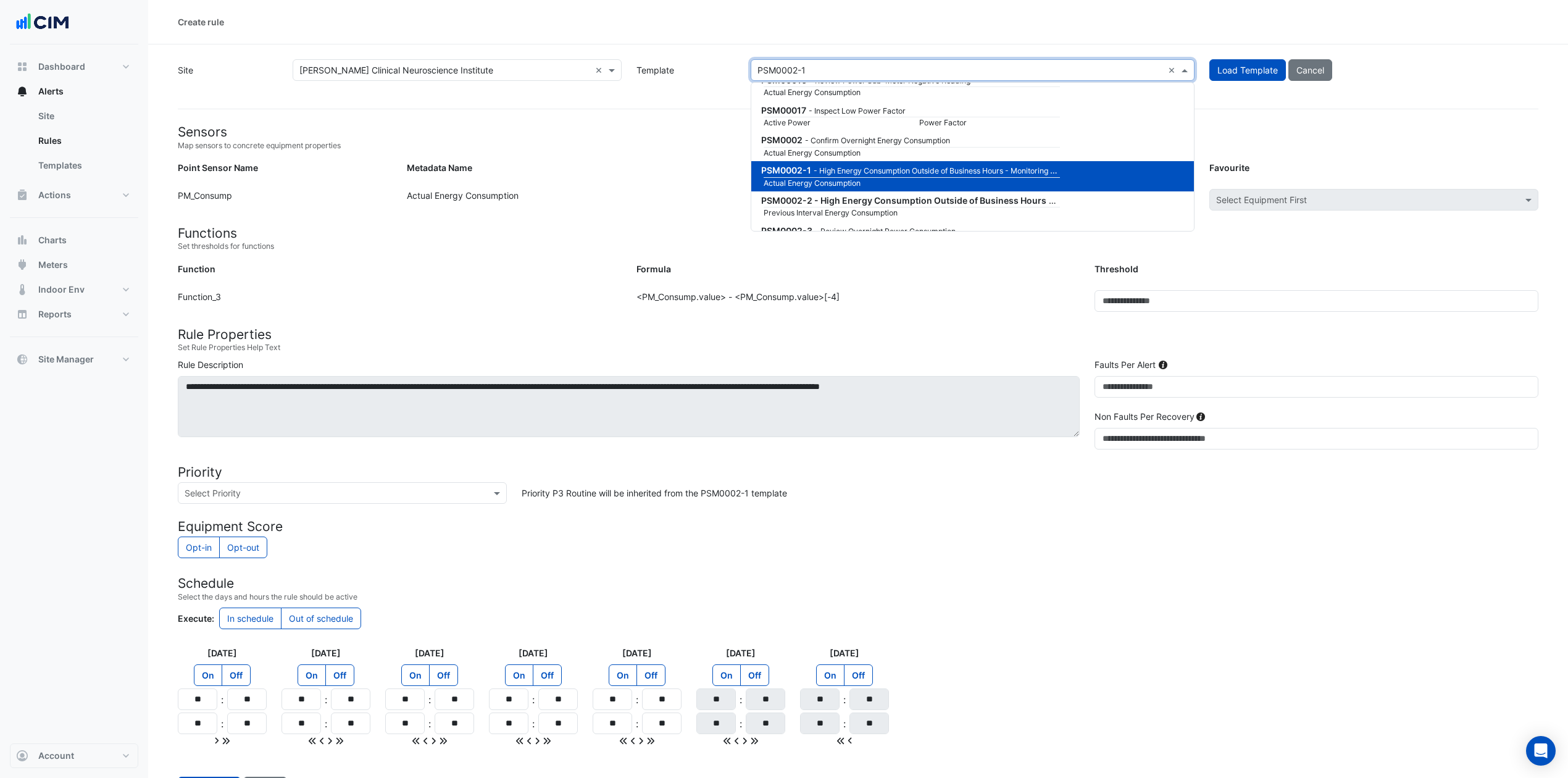
type input "*******"
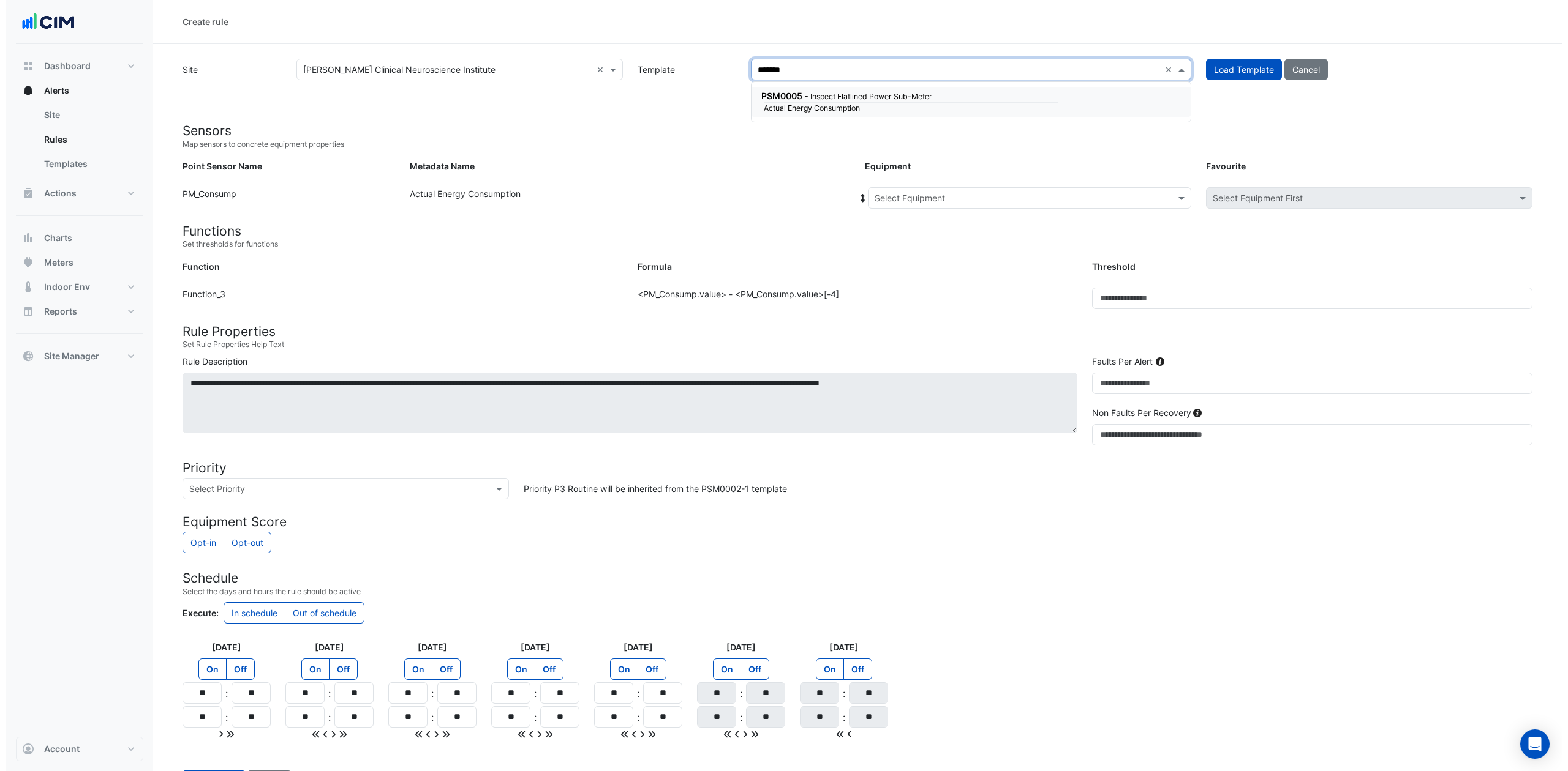
scroll to position [0, 0]
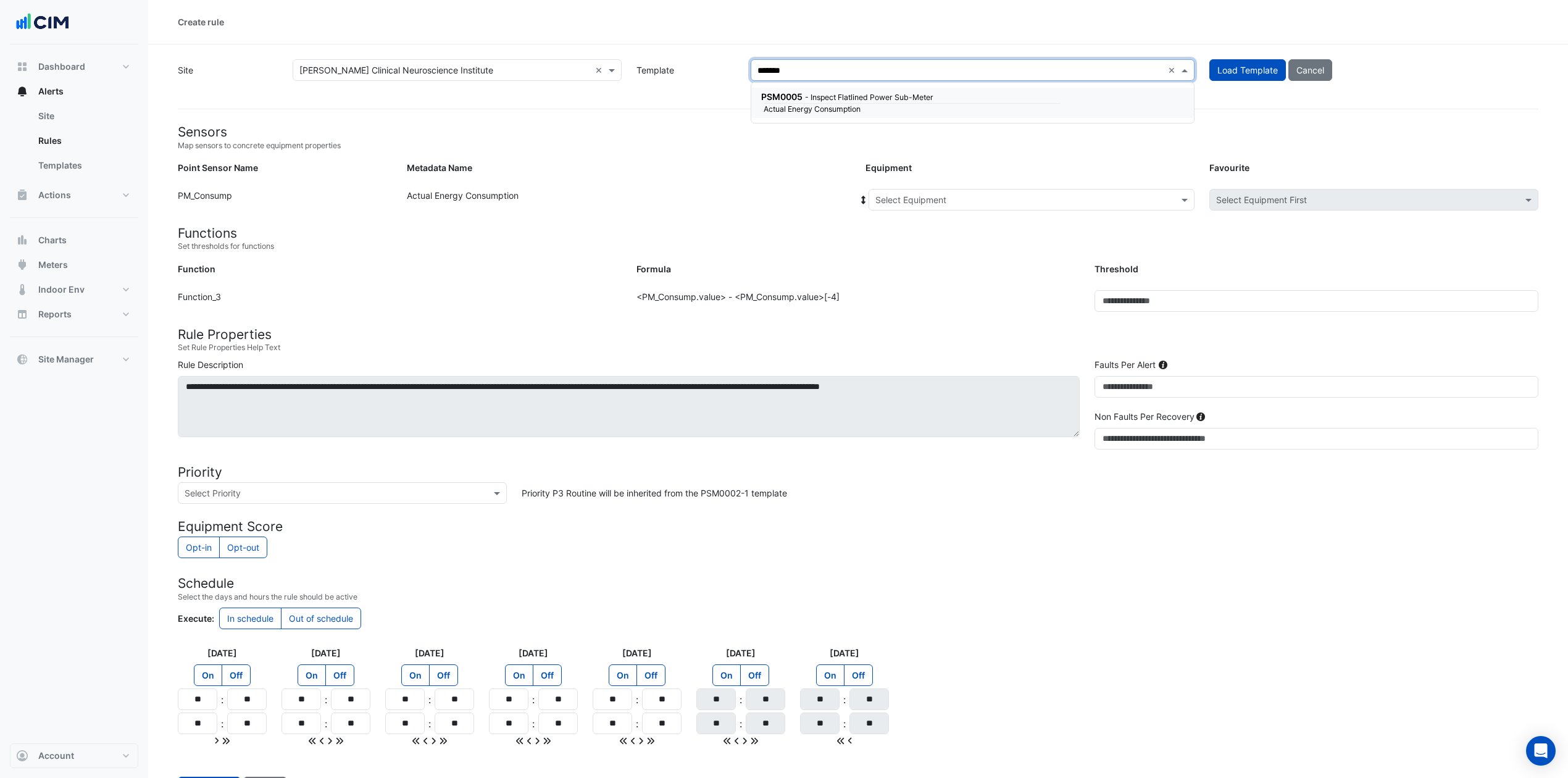
click at [858, 103] on small "Actual Energy Consumption" at bounding box center [834, 109] width 156 height 11
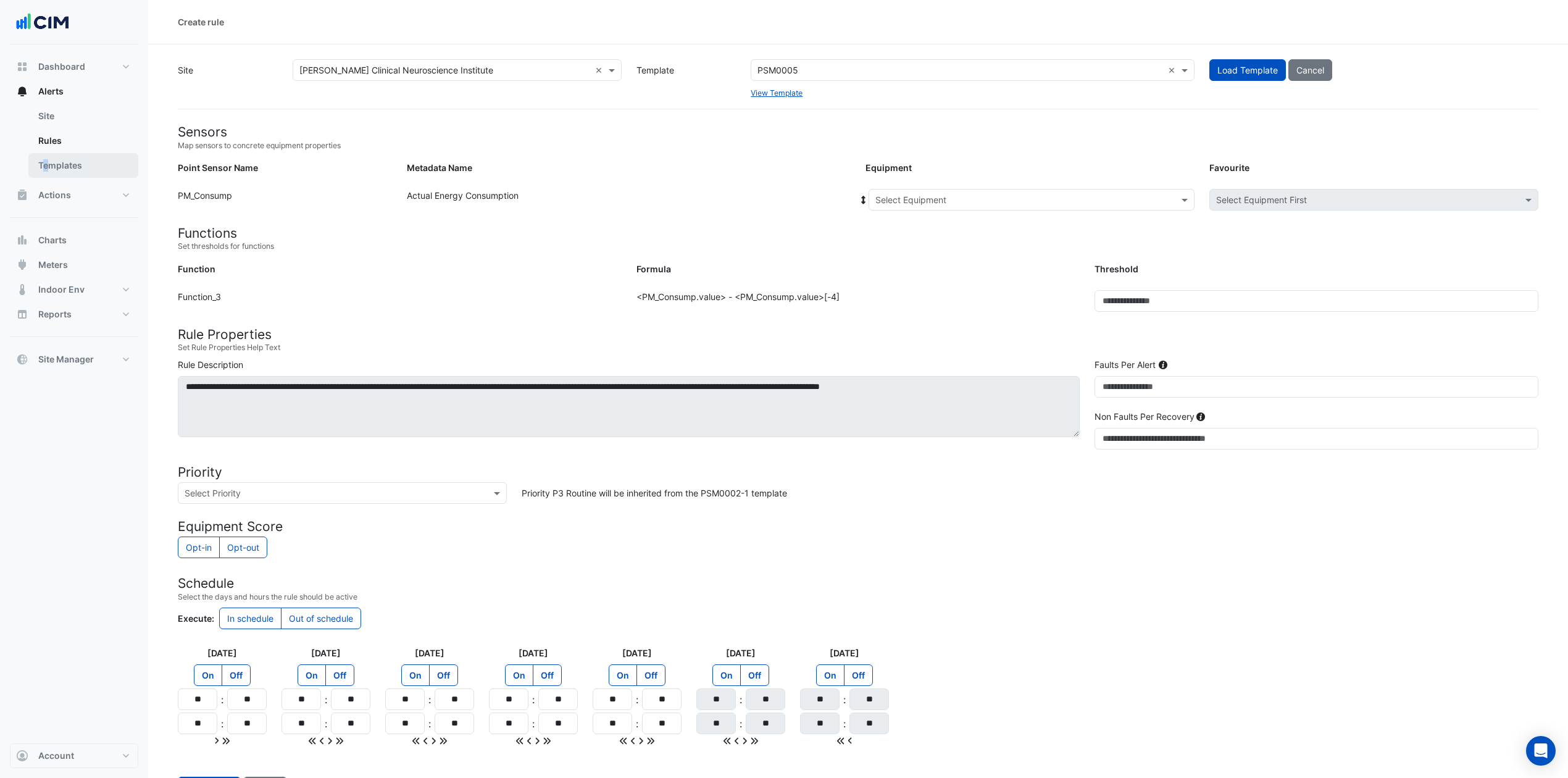
click at [50, 171] on link "Templates" at bounding box center [83, 165] width 110 height 25
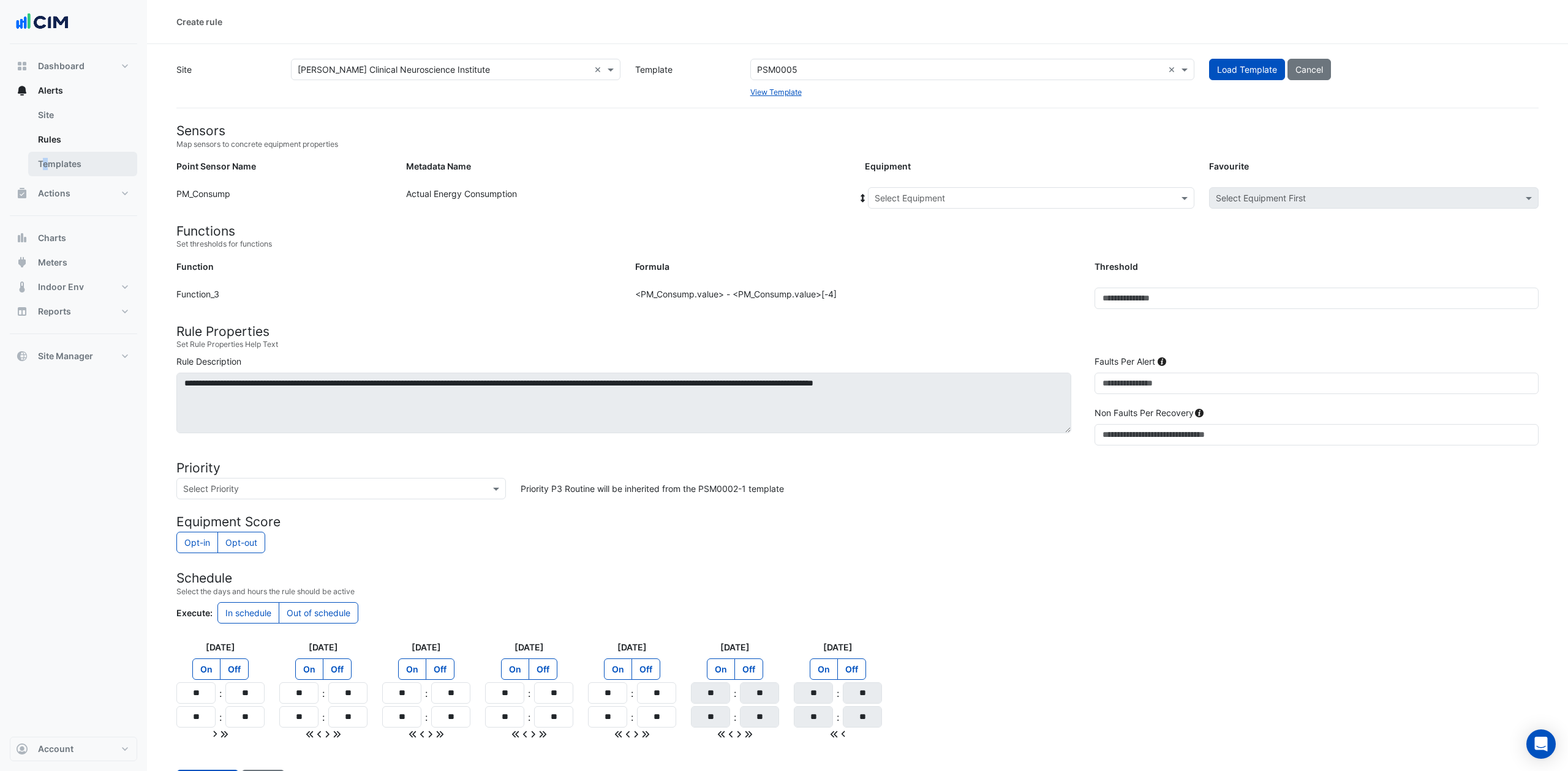
select select
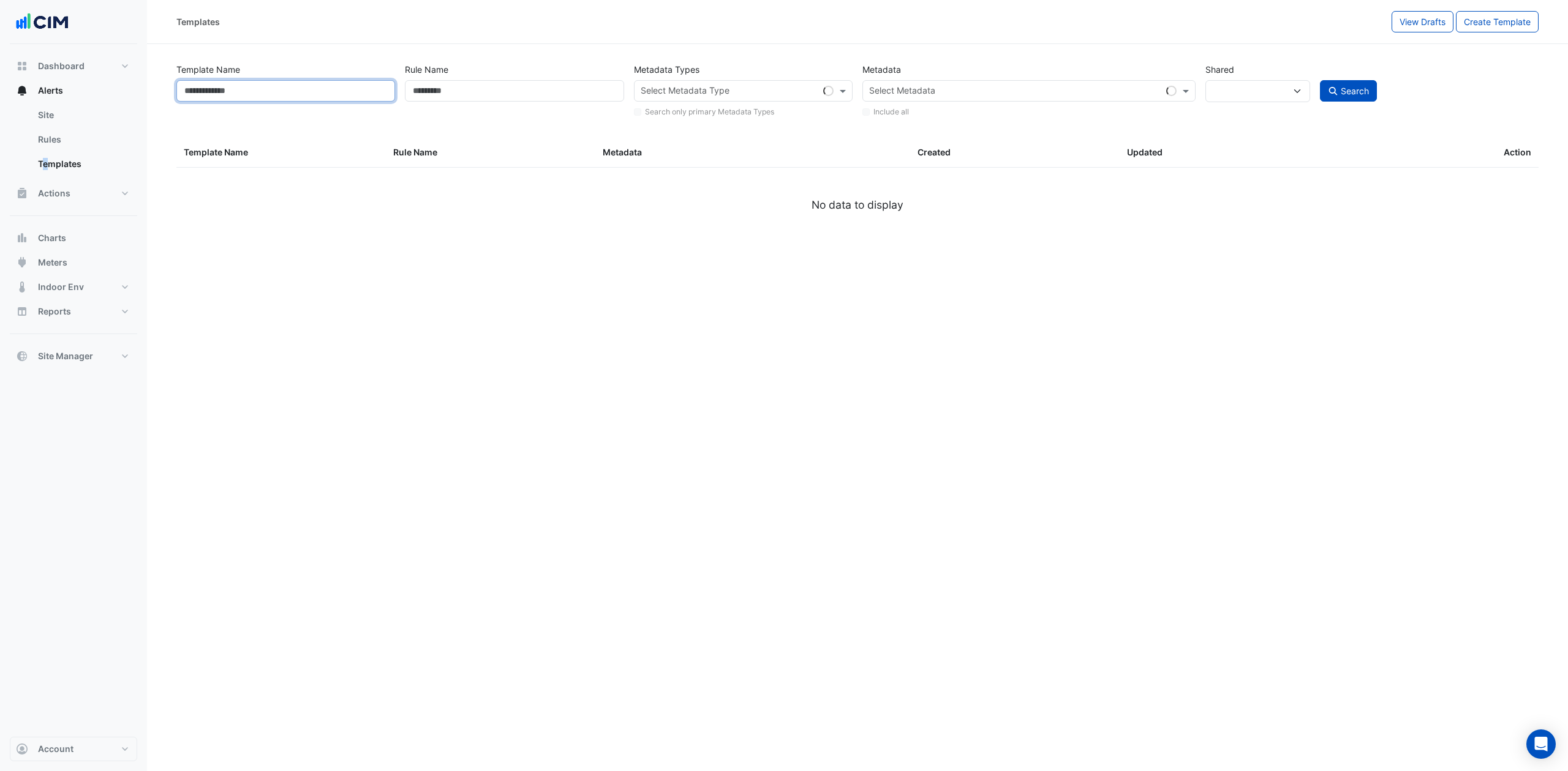
click at [295, 101] on input "Template Name" at bounding box center [286, 91] width 218 height 21
paste input "*******"
type input "*******"
select select
click at [364, 92] on input "Template Name" at bounding box center [286, 91] width 218 height 21
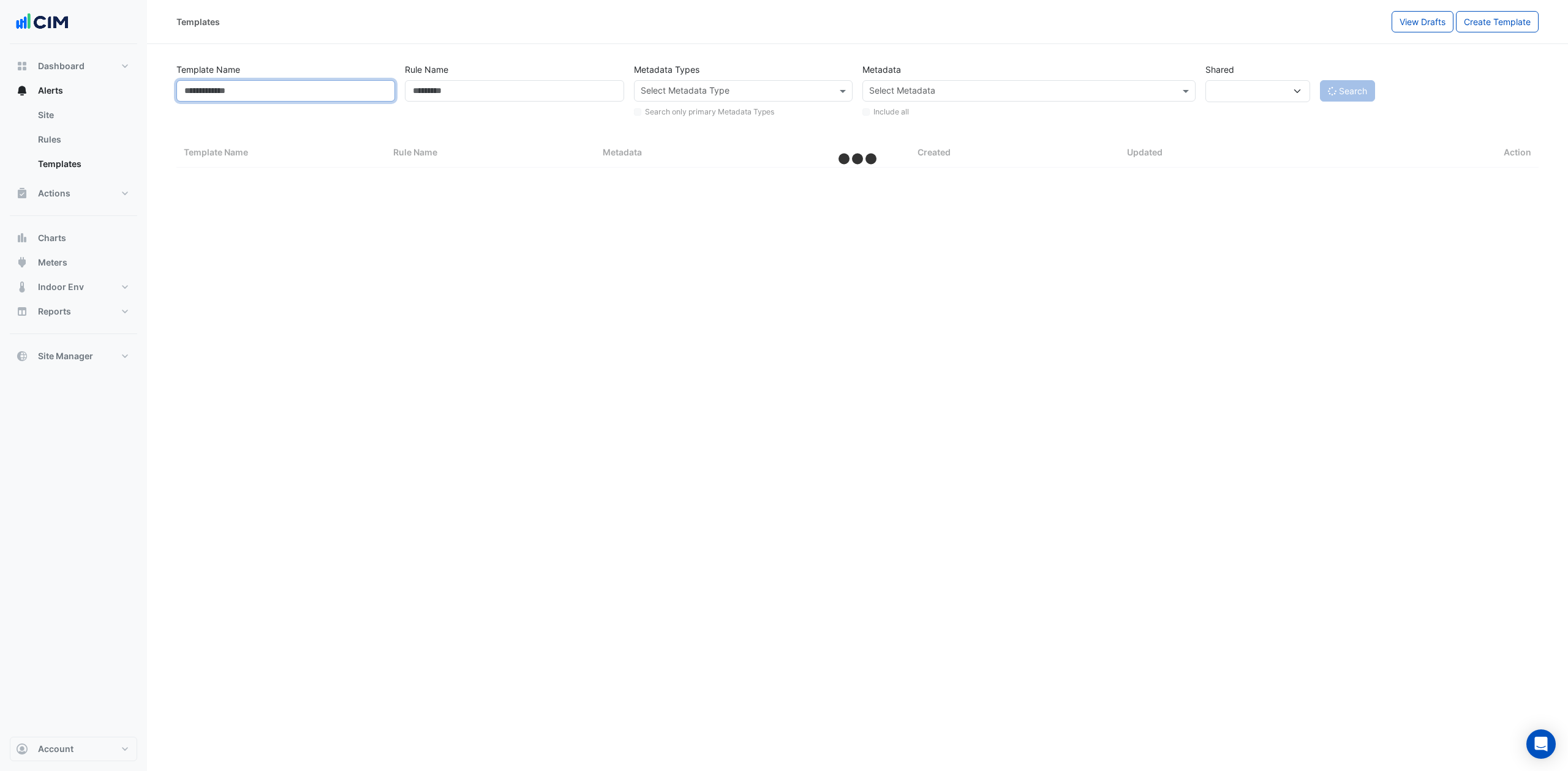
select select "***"
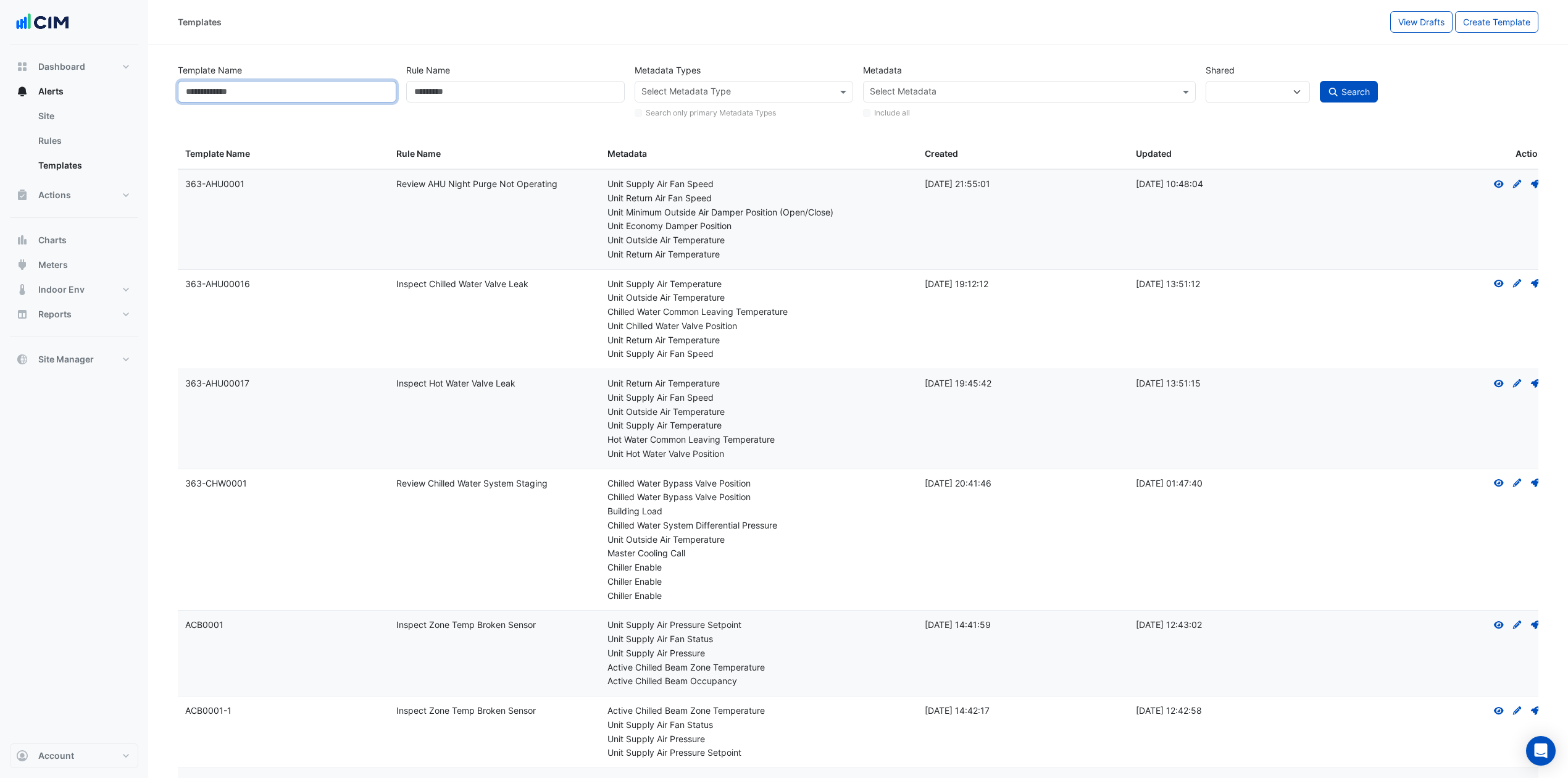
paste input "*******"
type input "*******"
click at [1329, 90] on icon "submit" at bounding box center [1334, 92] width 11 height 9
select select
